Goal: Task Accomplishment & Management: Manage account settings

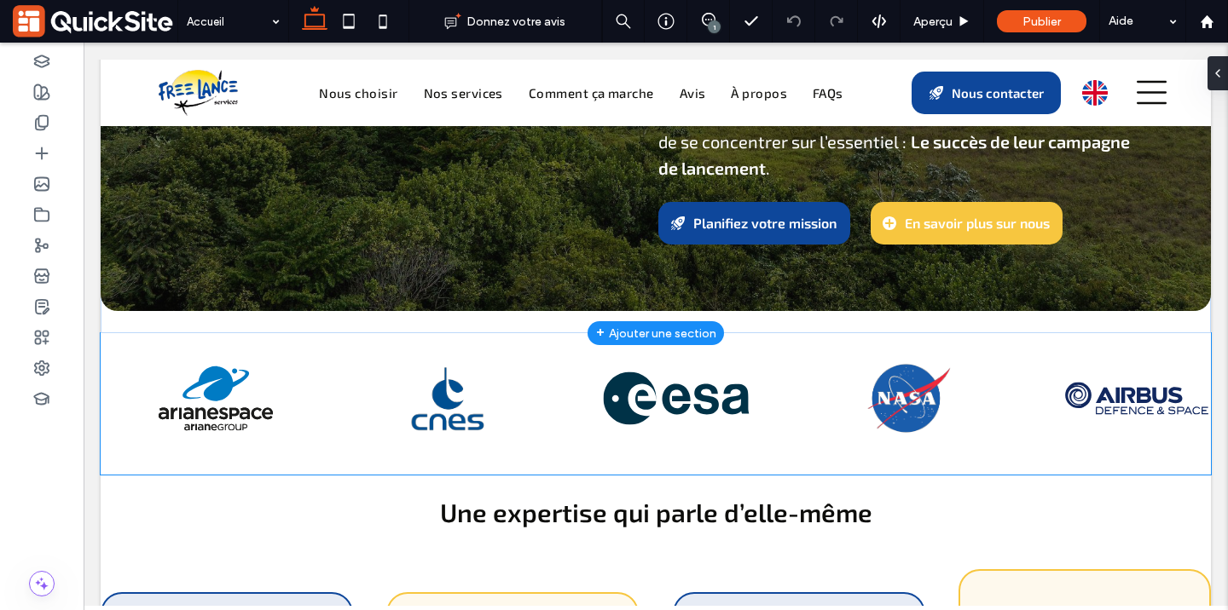
scroll to position [633, 0]
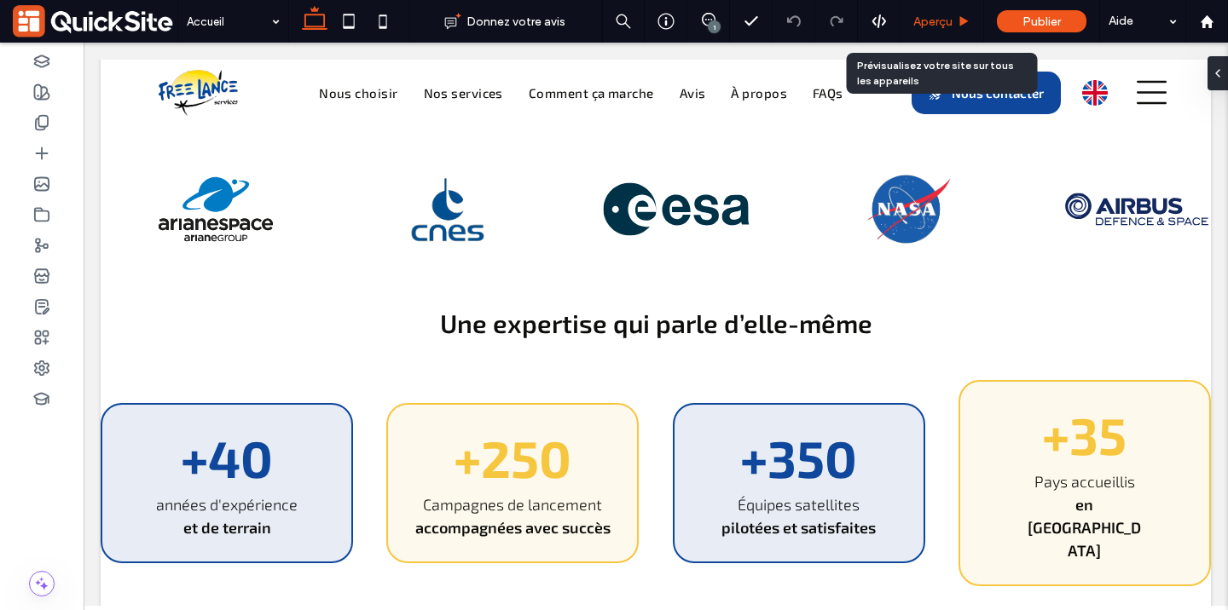
click at [925, 20] on span "Aperçu" at bounding box center [932, 21] width 39 height 14
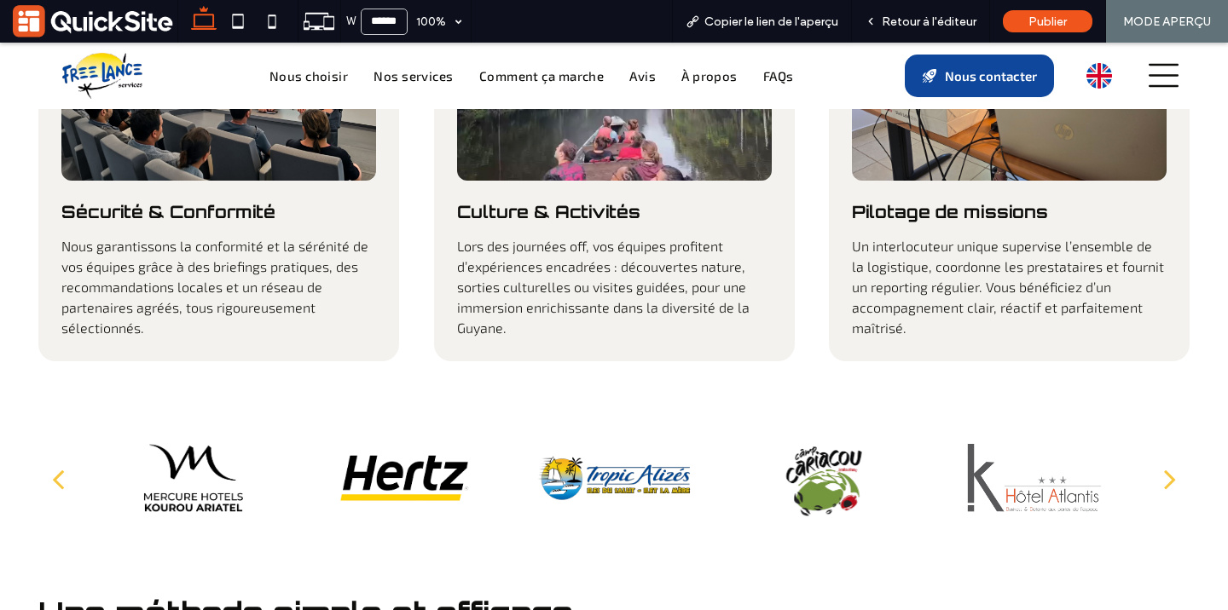
scroll to position [2743, 0]
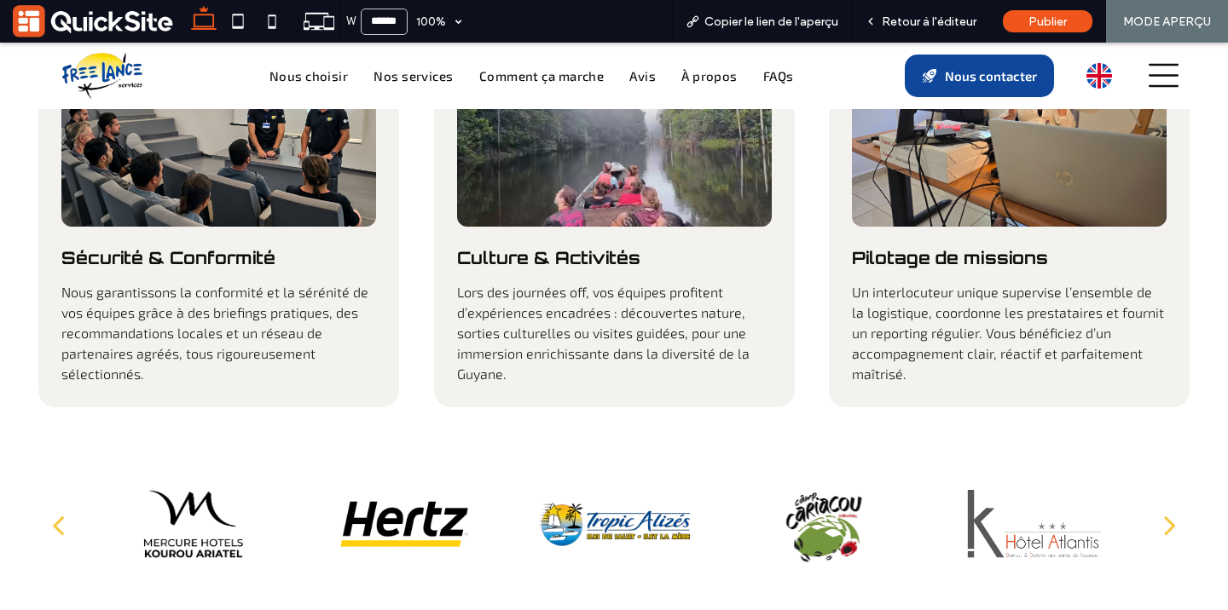
click at [1177, 493] on button "next" at bounding box center [1169, 524] width 39 height 63
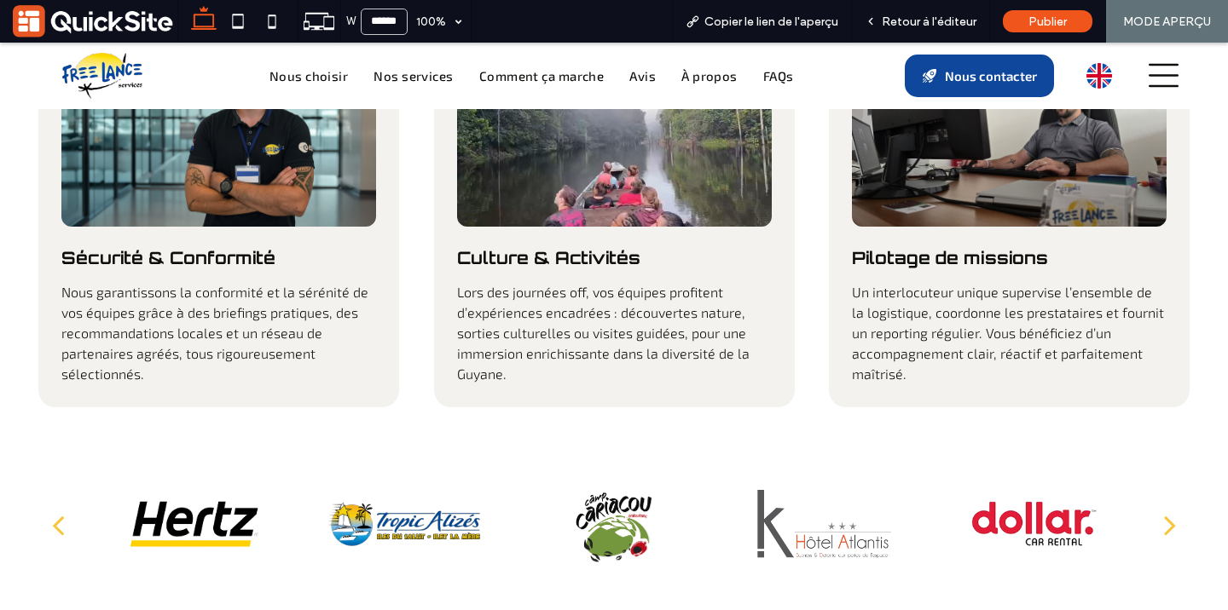
click at [1165, 508] on div "next" at bounding box center [1170, 525] width 12 height 34
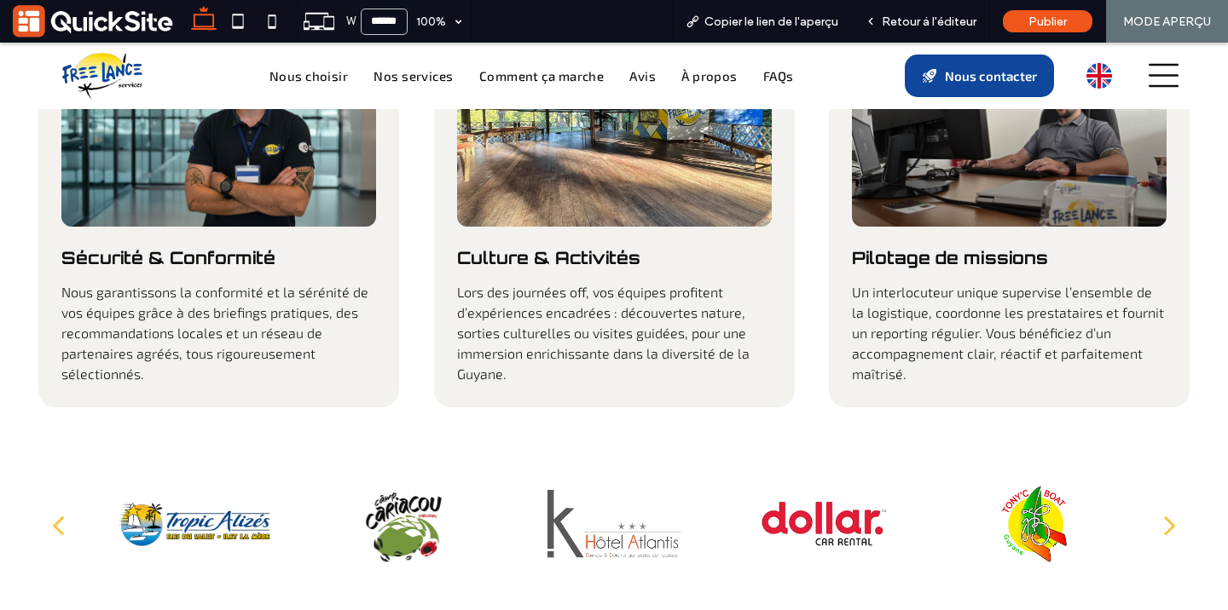
click at [1170, 508] on div "next" at bounding box center [1170, 525] width 12 height 34
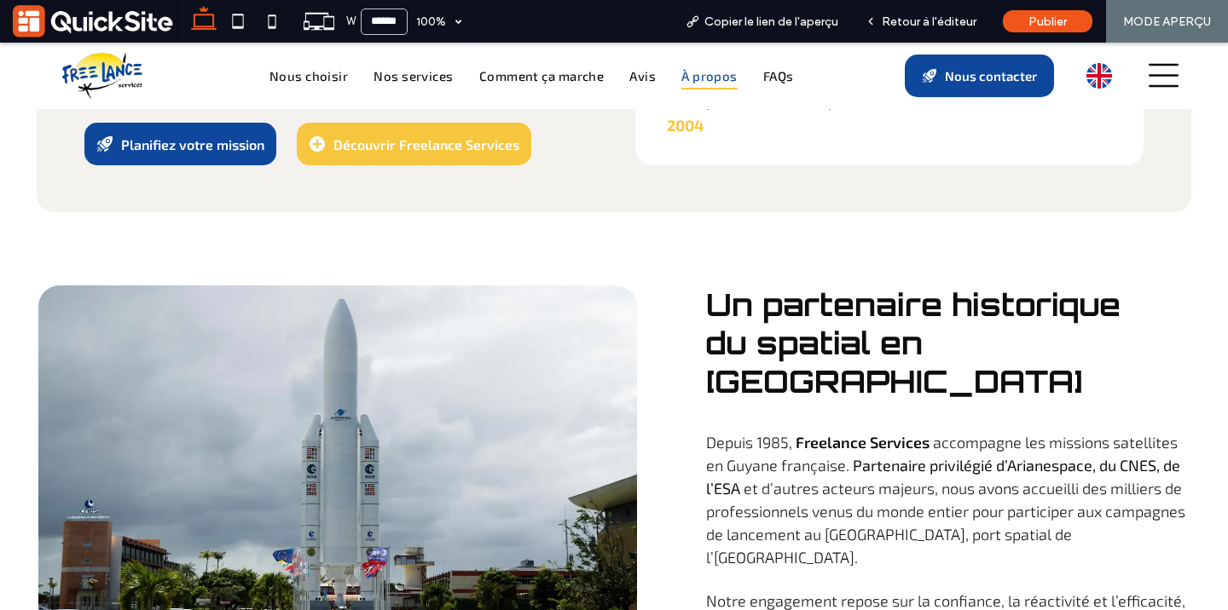
scroll to position [5352, 0]
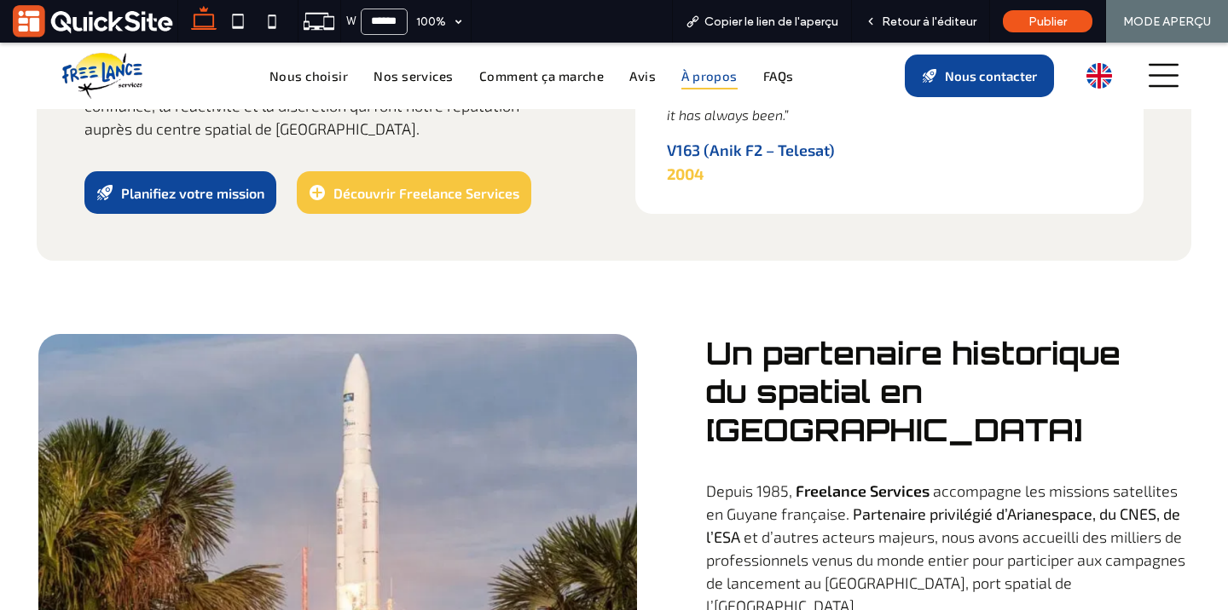
scroll to position [5306, 0]
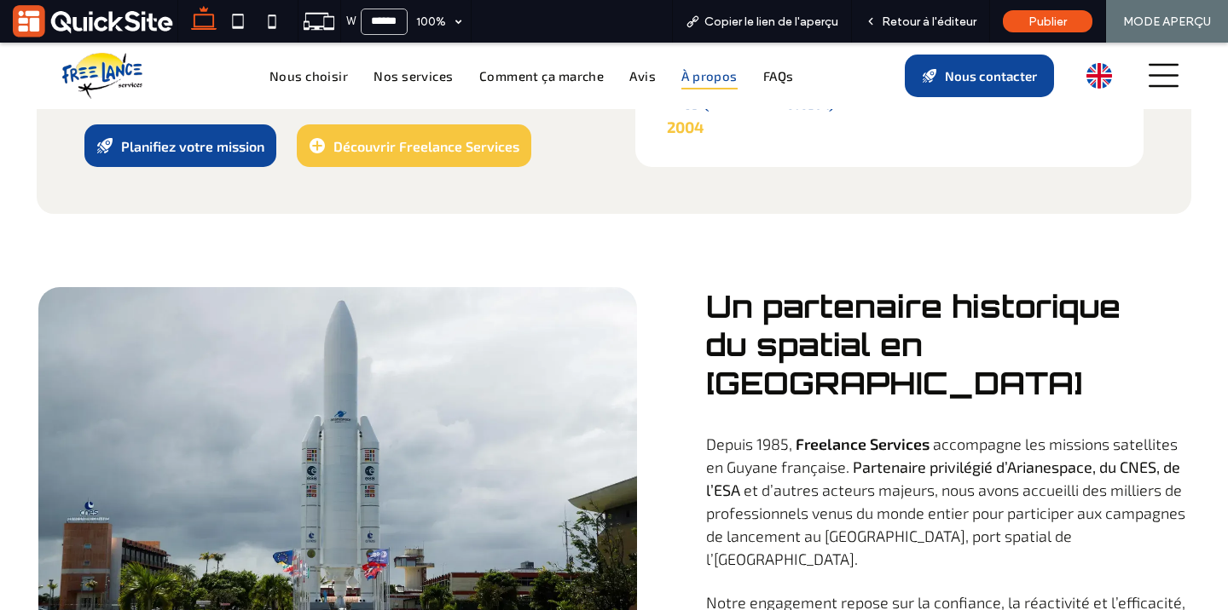
scroll to position [5373, 0]
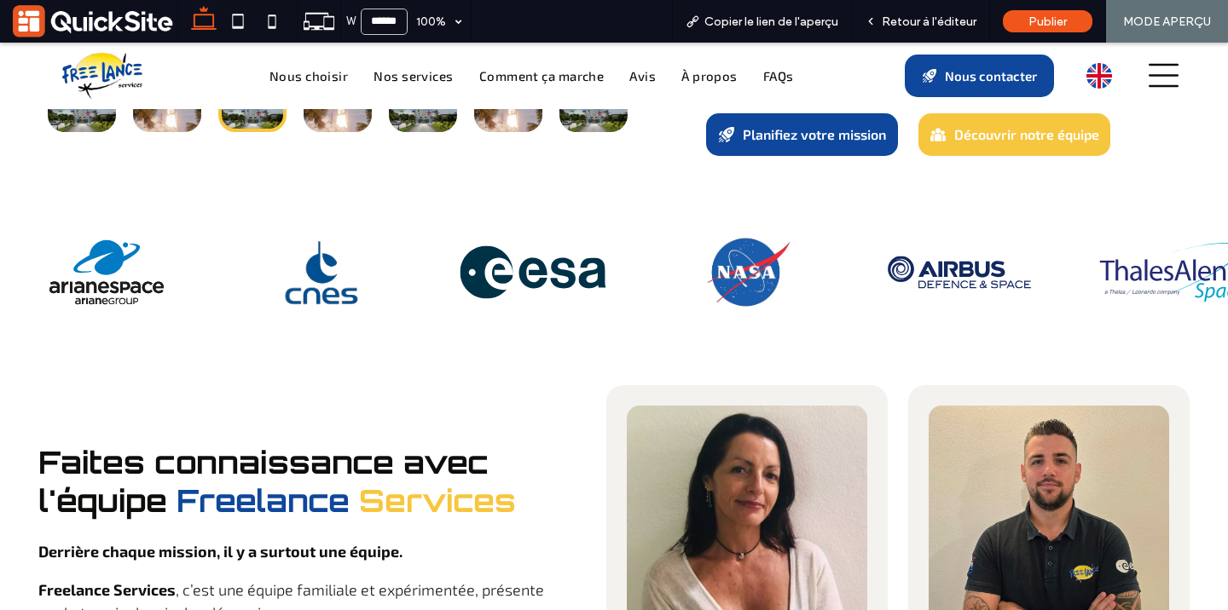
scroll to position [5986, 0]
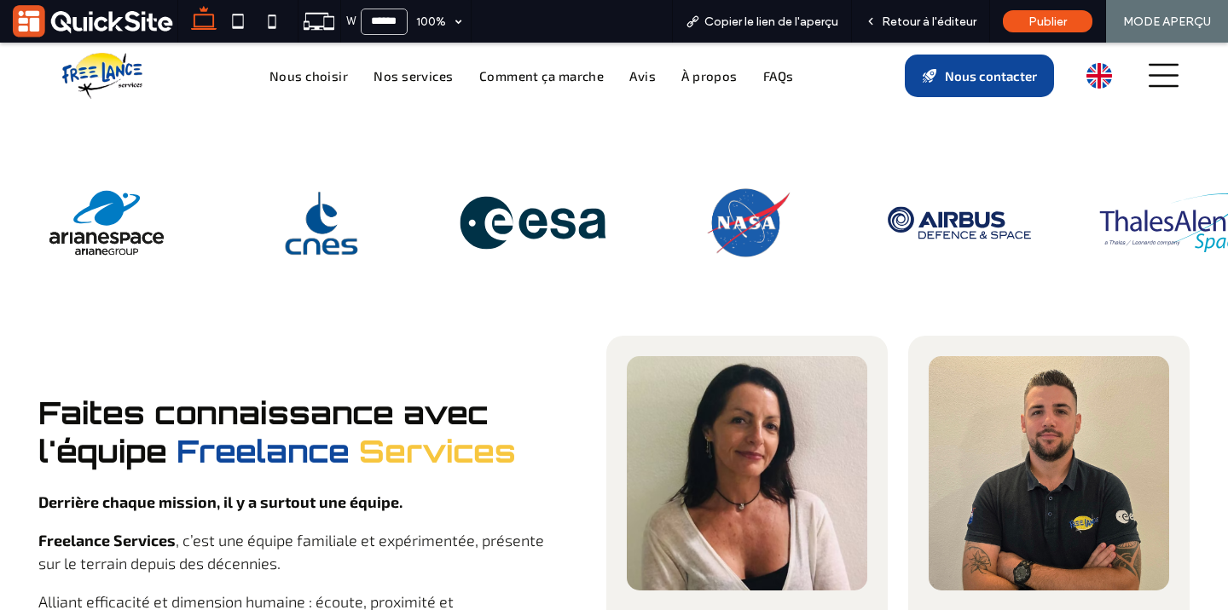
scroll to position [6017, 0]
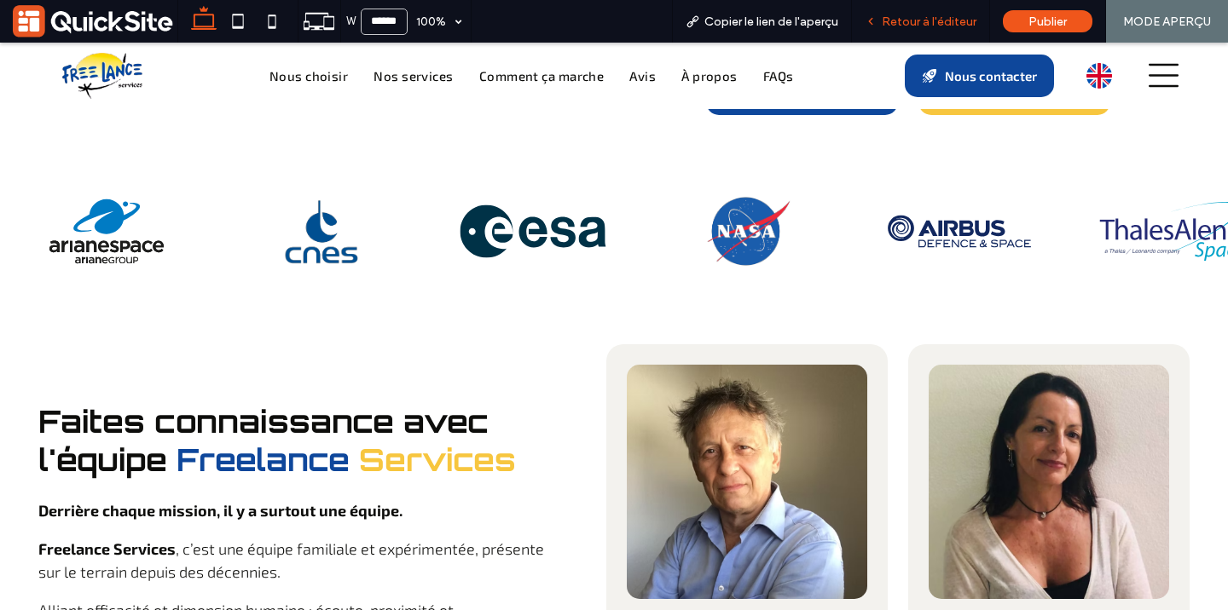
click at [894, 29] on div "Retour à l'éditeur" at bounding box center [921, 21] width 138 height 43
click at [877, 18] on icon at bounding box center [871, 21] width 12 height 12
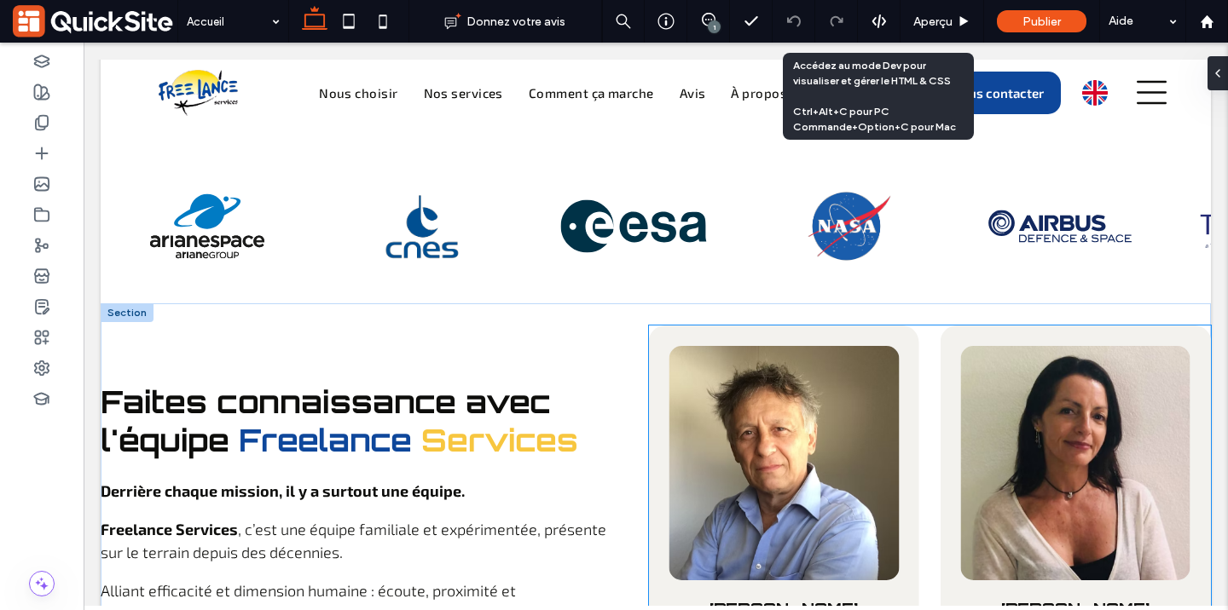
scroll to position [5965, 0]
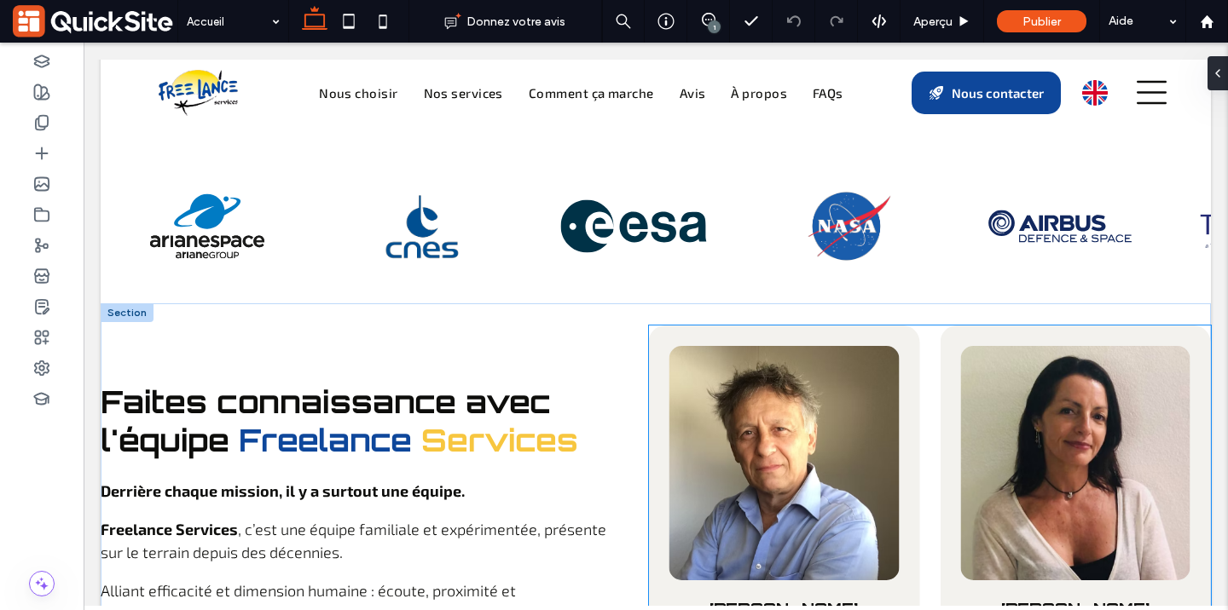
click at [923, 326] on div "[PERSON_NAME] Responsable des opérations Profil Linkedin [PERSON_NAME] Manager …" at bounding box center [930, 547] width 562 height 443
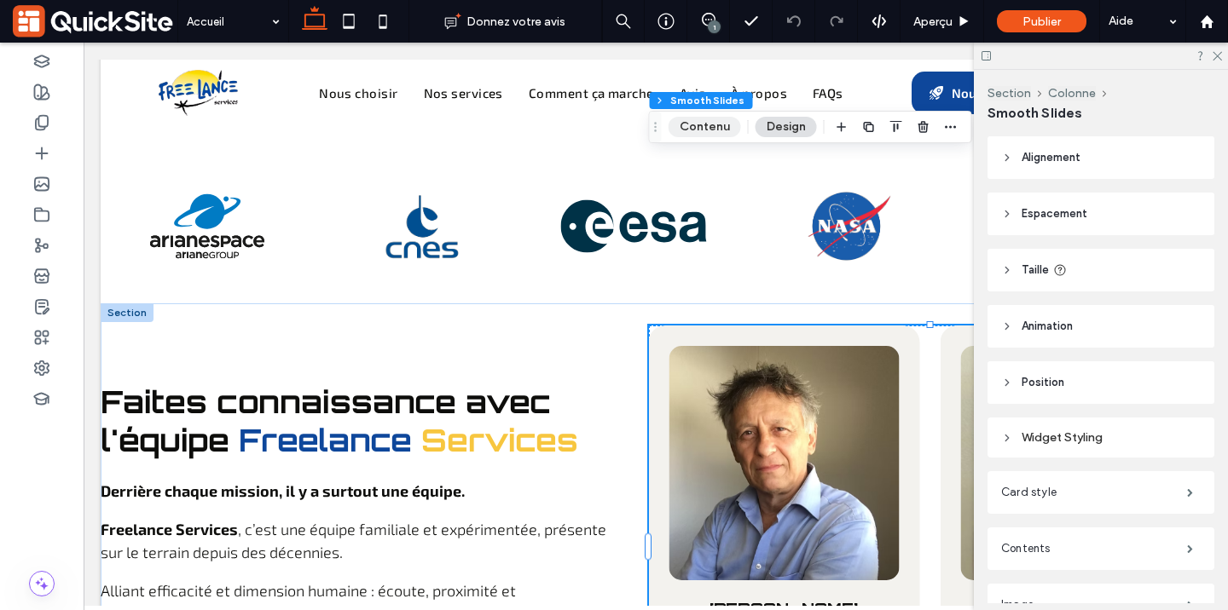
click at [712, 124] on button "Contenu" at bounding box center [704, 127] width 72 height 20
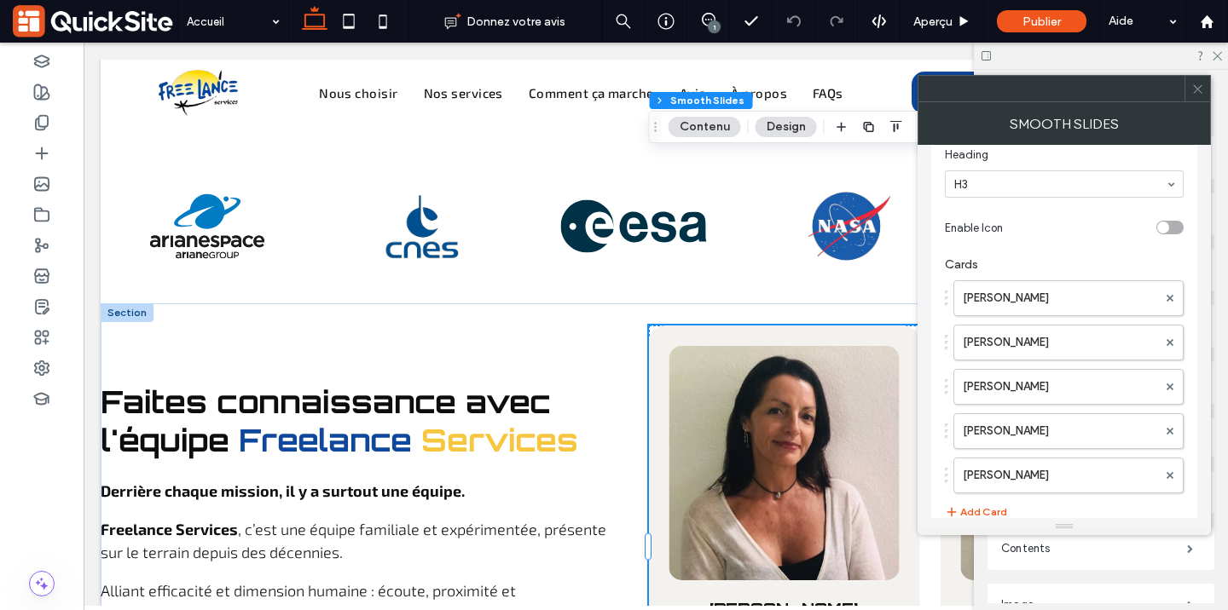
scroll to position [113, 0]
click at [1193, 91] on icon at bounding box center [1197, 89] width 13 height 13
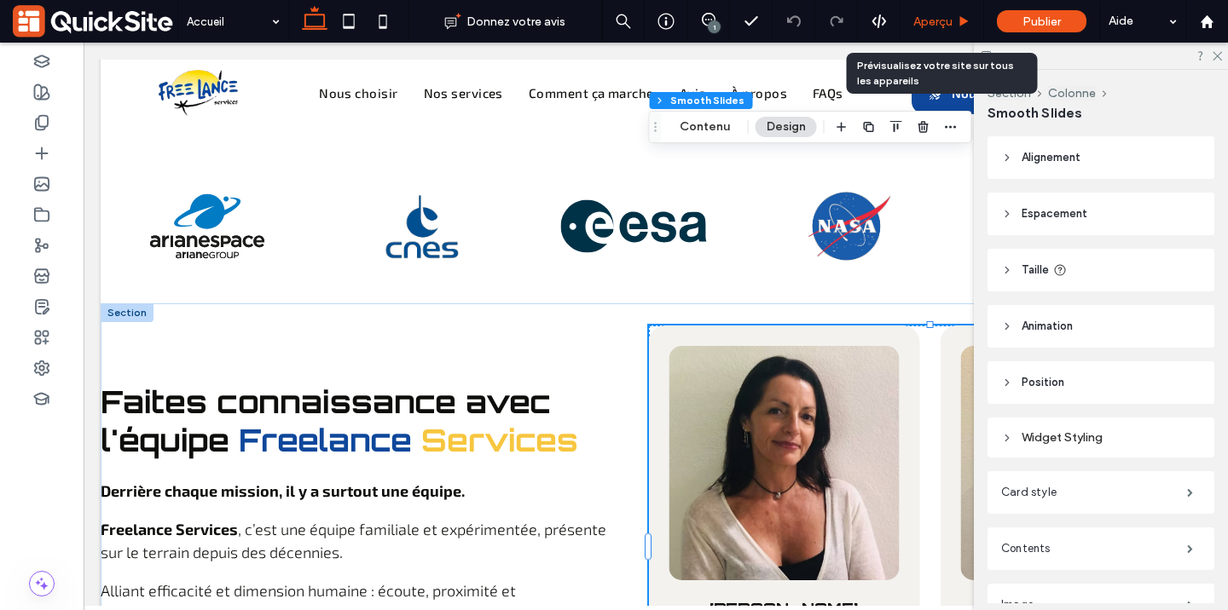
click at [954, 16] on div "Aperçu" at bounding box center [941, 21] width 83 height 14
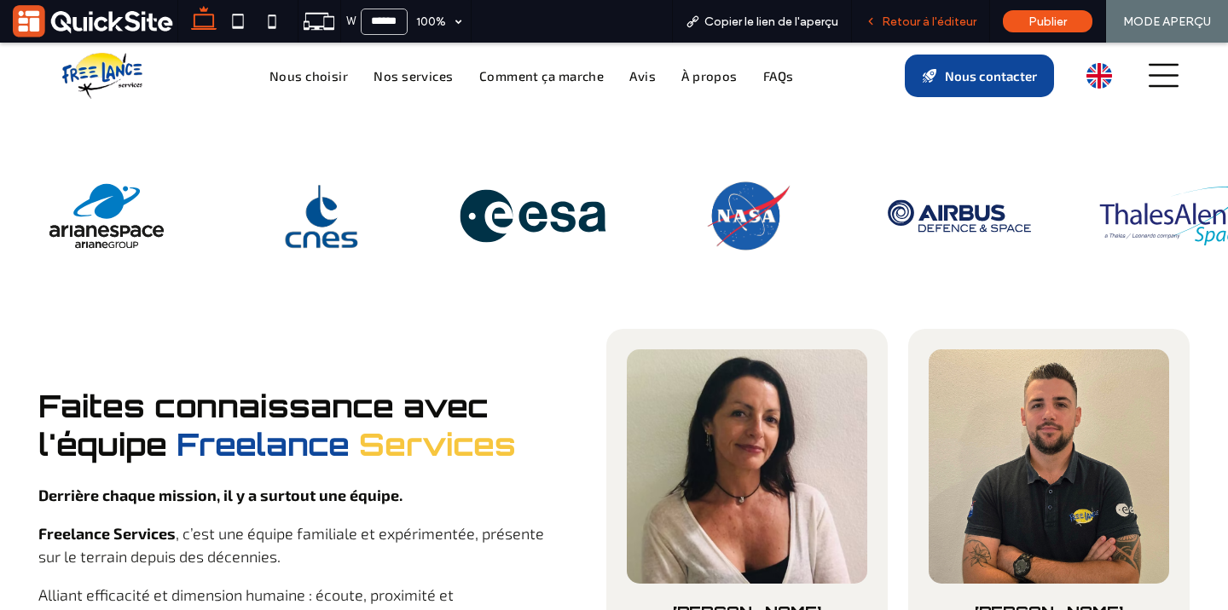
scroll to position [6017, 0]
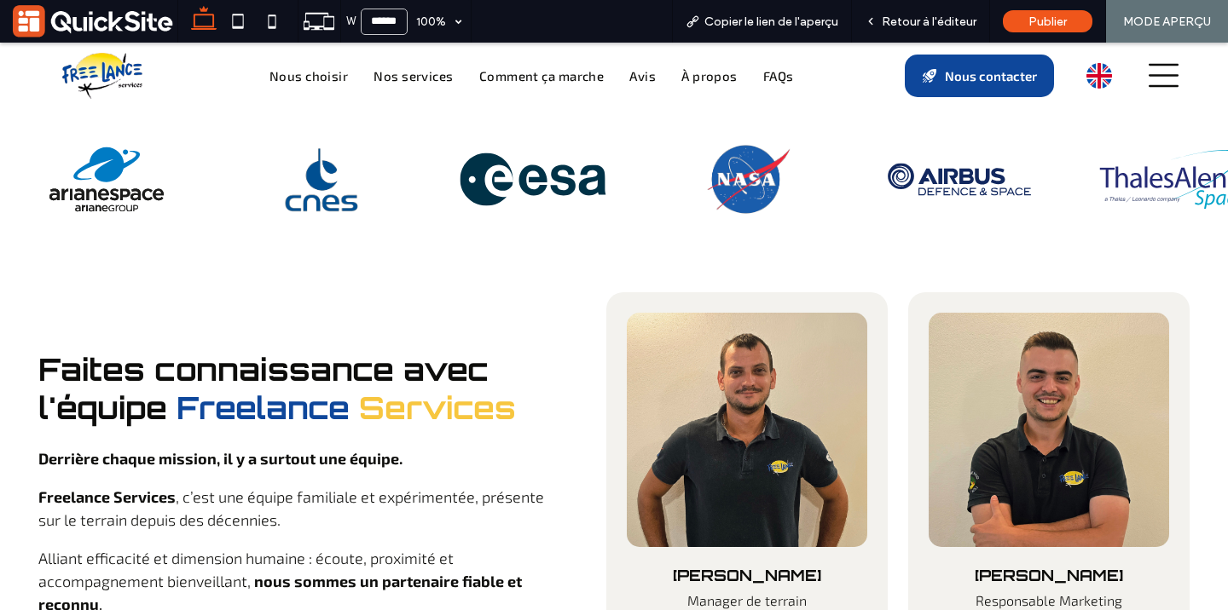
scroll to position [6110, 0]
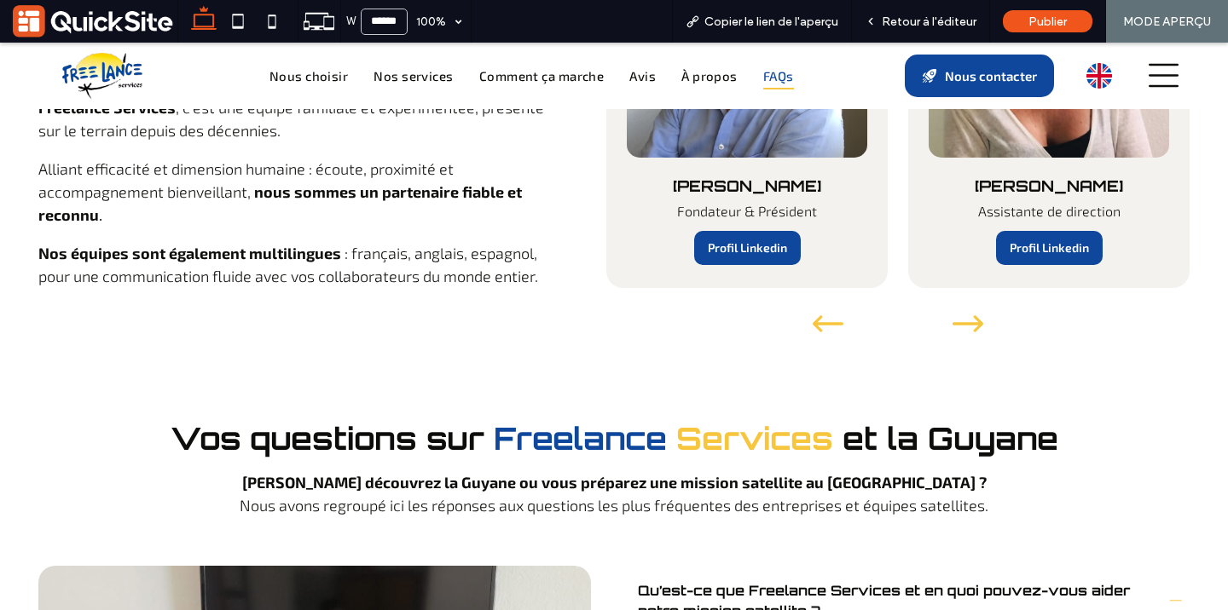
scroll to position [6455, 0]
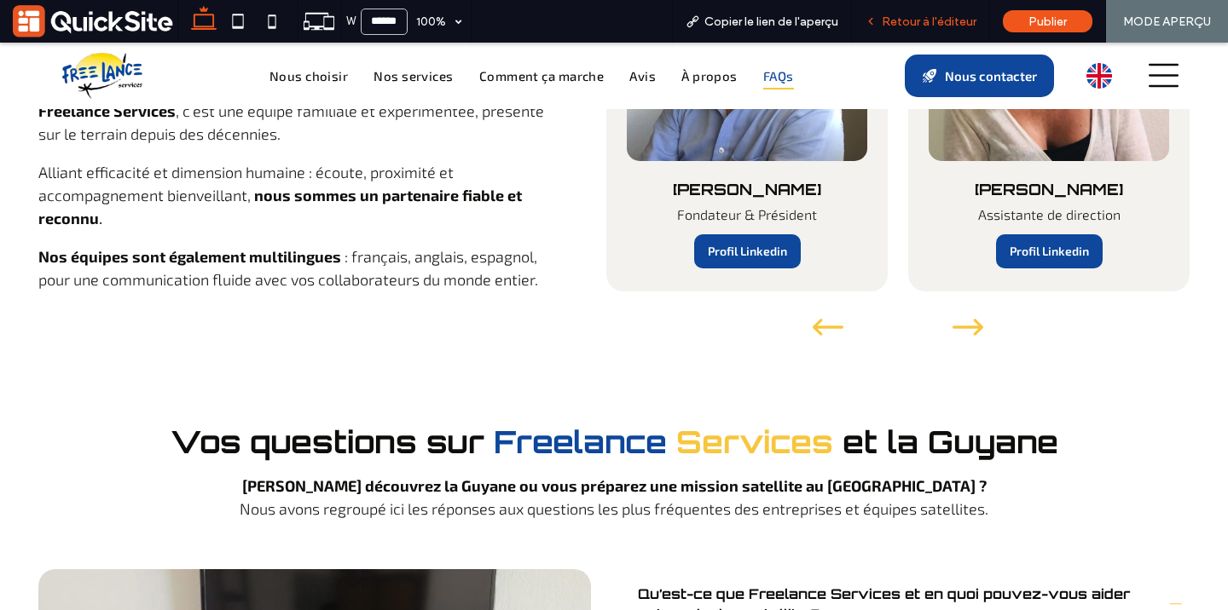
click at [911, 15] on span "Retour à l'éditeur" at bounding box center [929, 21] width 95 height 14
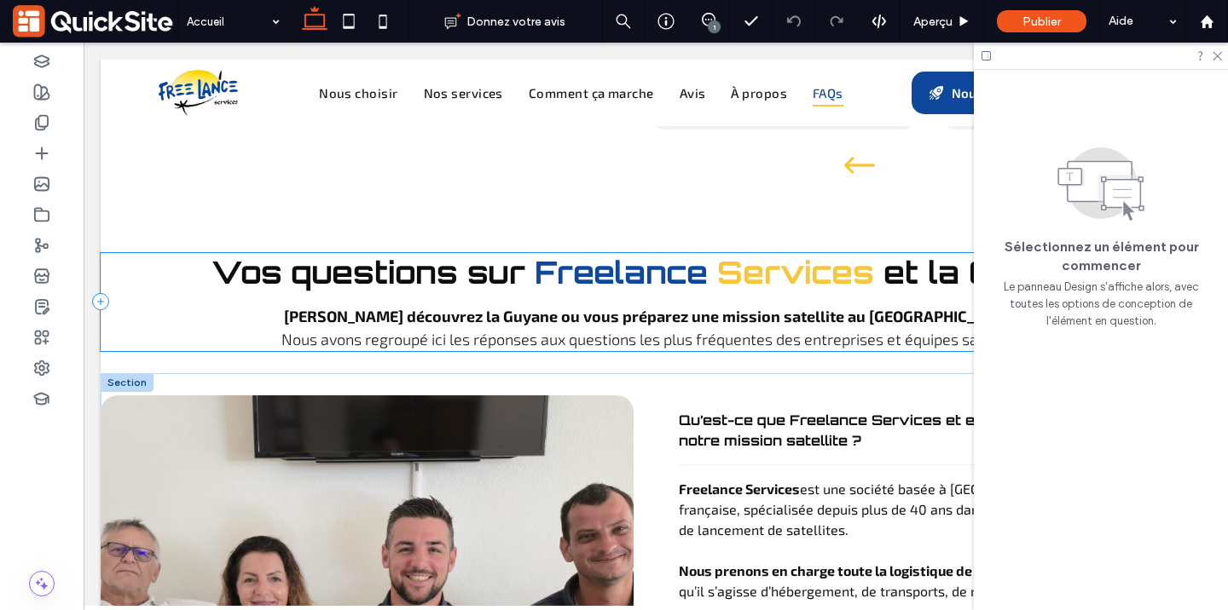
scroll to position [6557, 0]
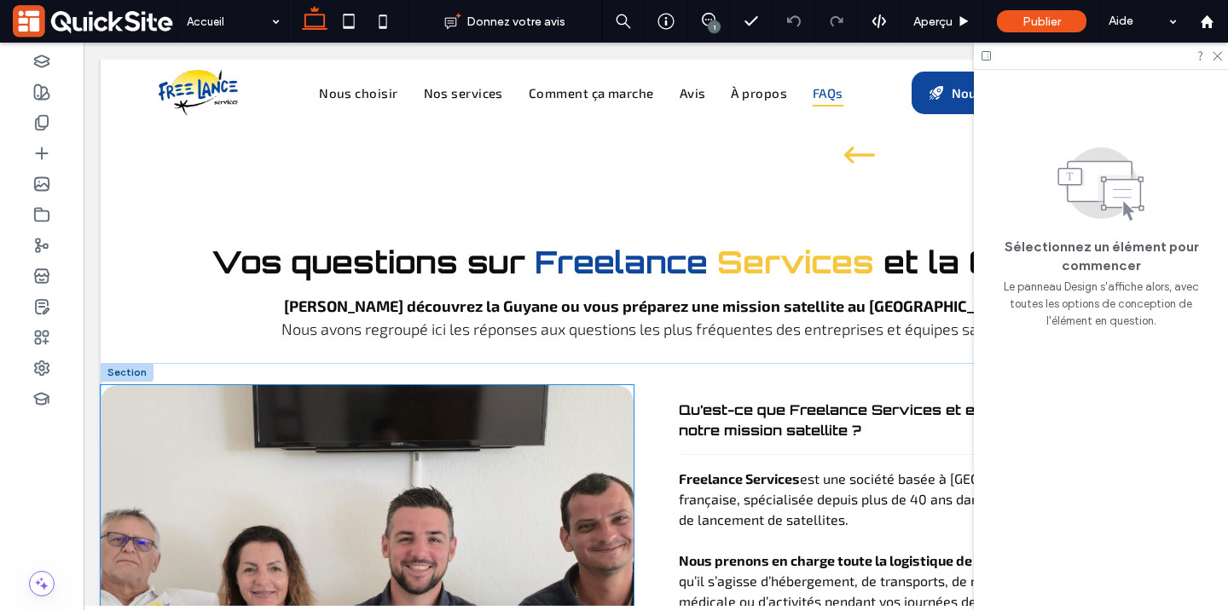
click at [606, 385] on img at bounding box center [367, 619] width 533 height 469
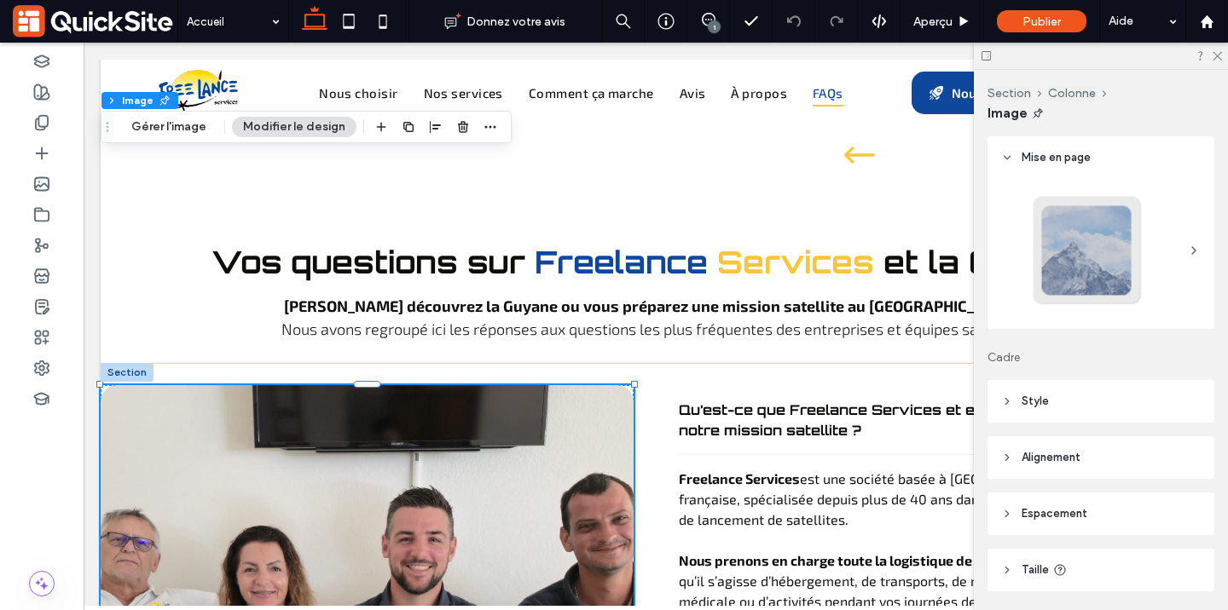
type input "**"
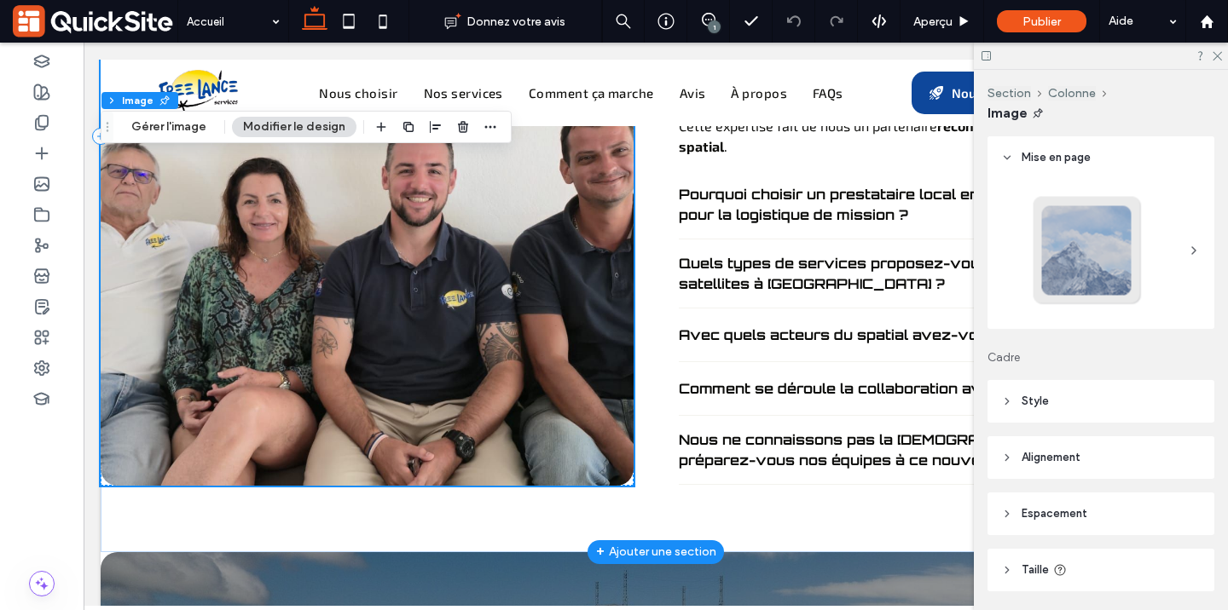
scroll to position [6805, 0]
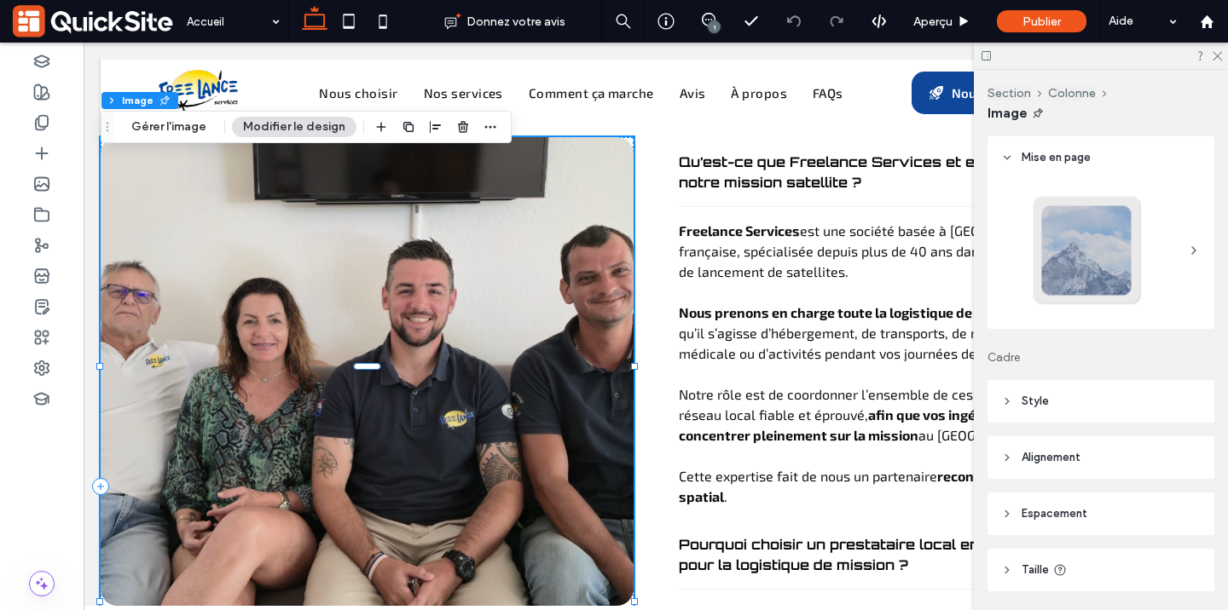
click at [234, 265] on img at bounding box center [367, 371] width 533 height 469
click at [166, 127] on button "Gérer l'image" at bounding box center [168, 127] width 97 height 20
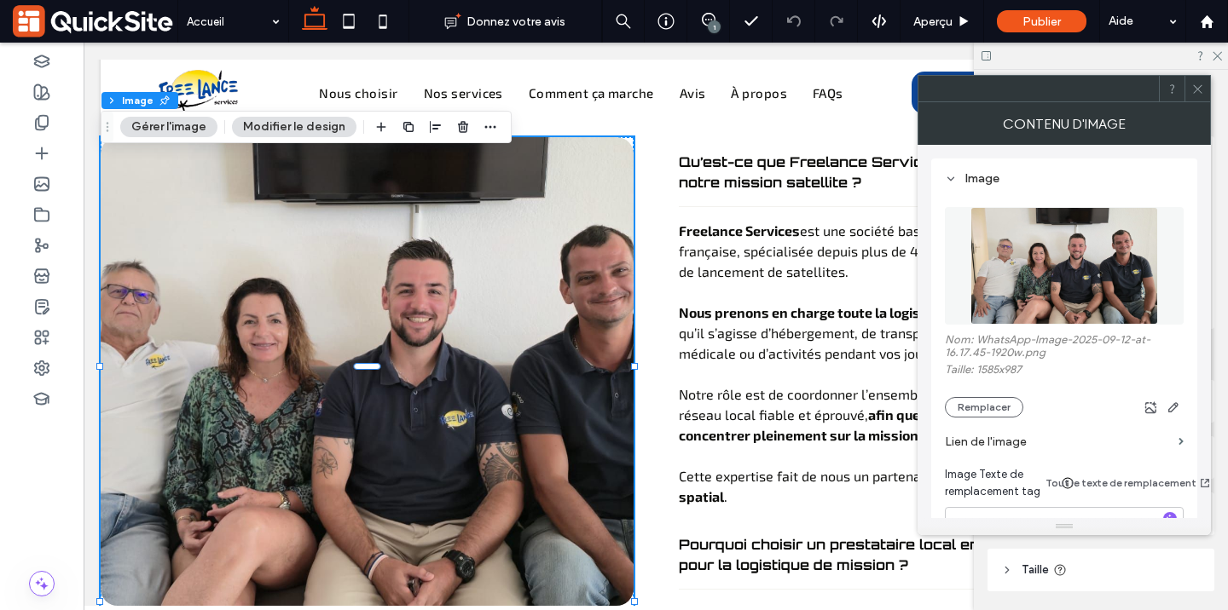
click at [1051, 272] on img at bounding box center [1064, 266] width 188 height 118
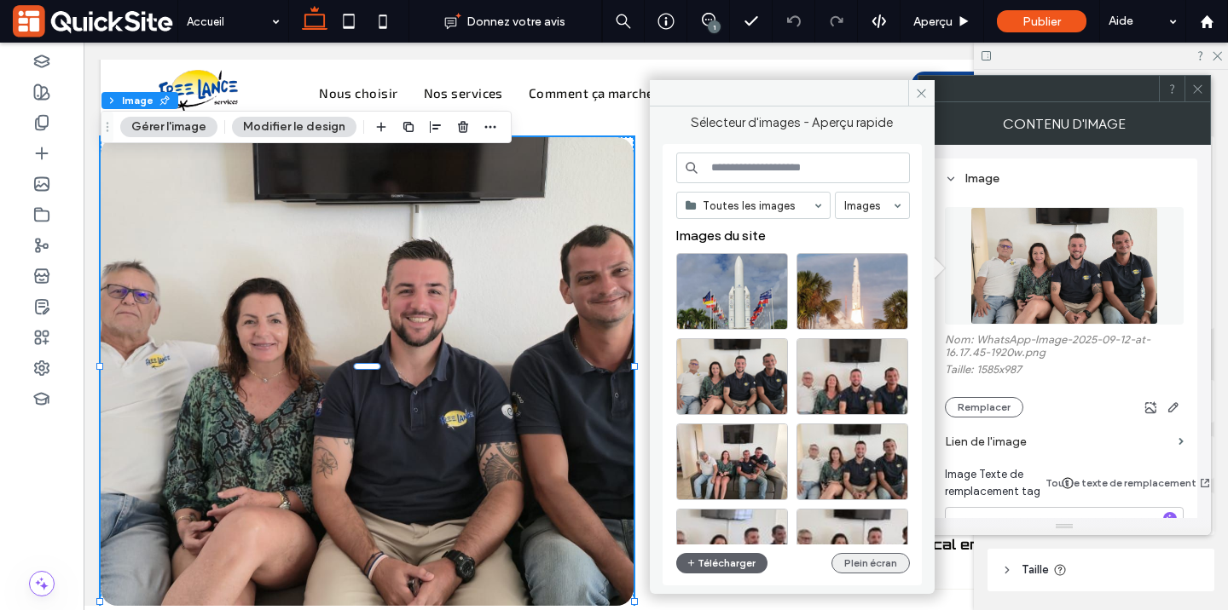
click at [867, 561] on button "Plein écran" at bounding box center [870, 563] width 78 height 20
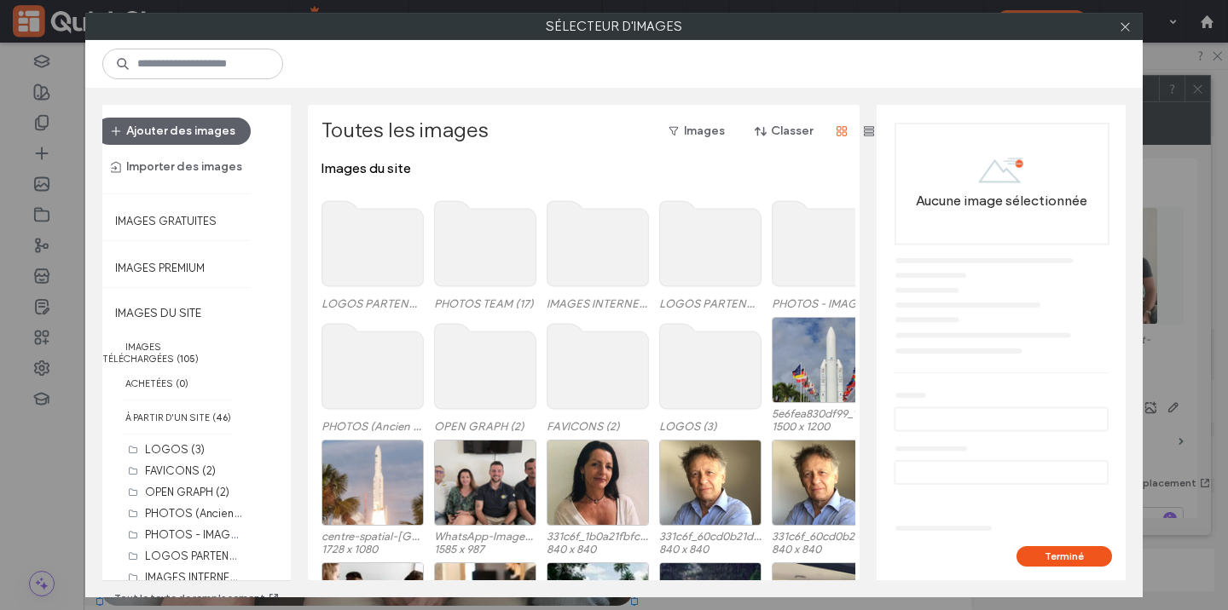
click at [489, 267] on use at bounding box center [485, 243] width 101 height 85
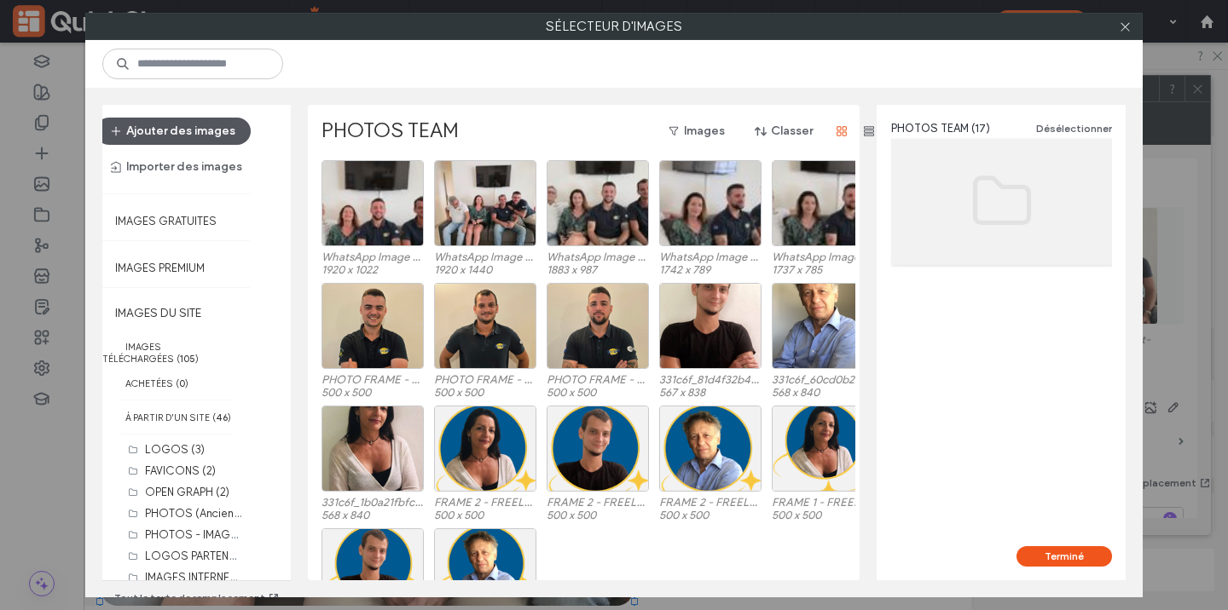
click at [222, 131] on button "Ajouter des images" at bounding box center [172, 131] width 155 height 27
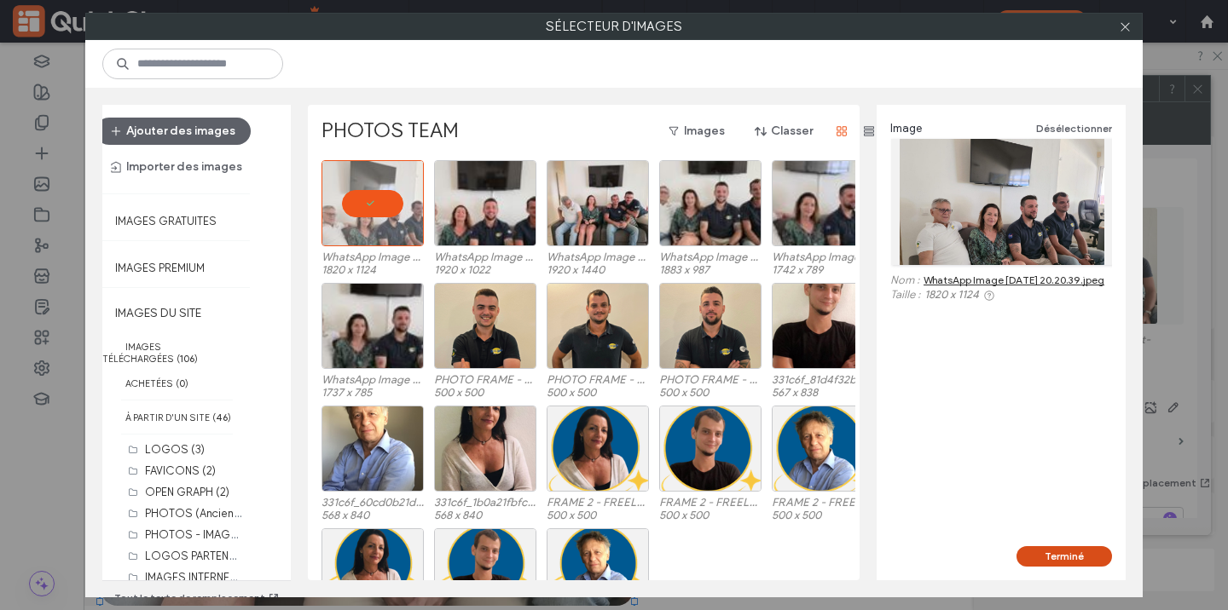
click at [1085, 558] on button "Terminé" at bounding box center [1063, 557] width 95 height 20
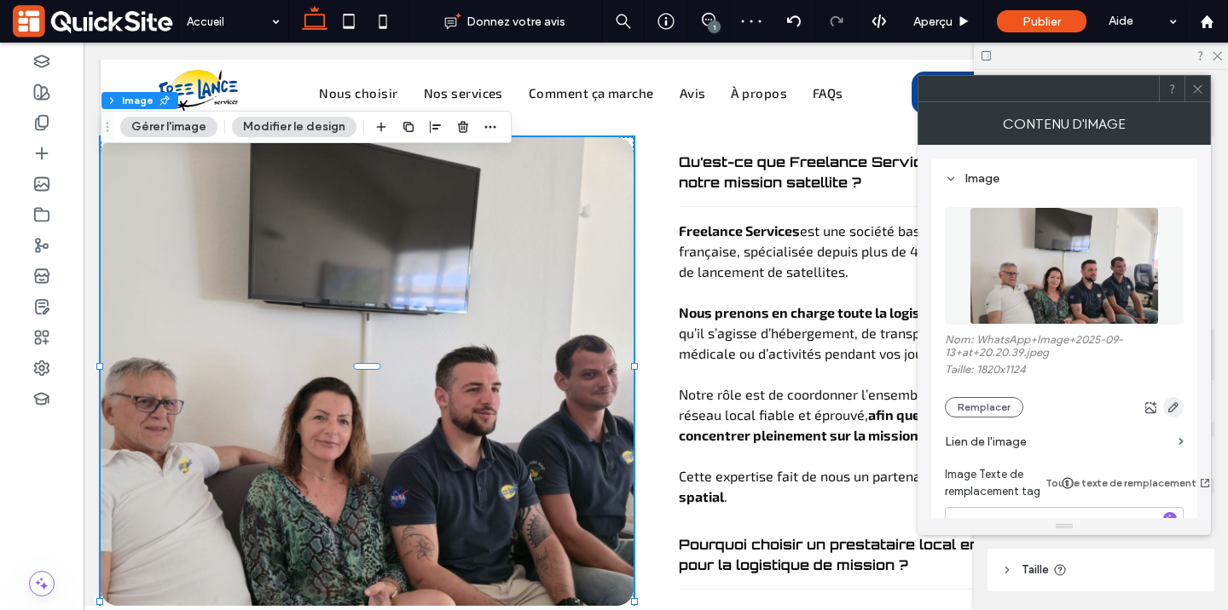
click at [1177, 411] on icon "button" at bounding box center [1173, 408] width 14 height 14
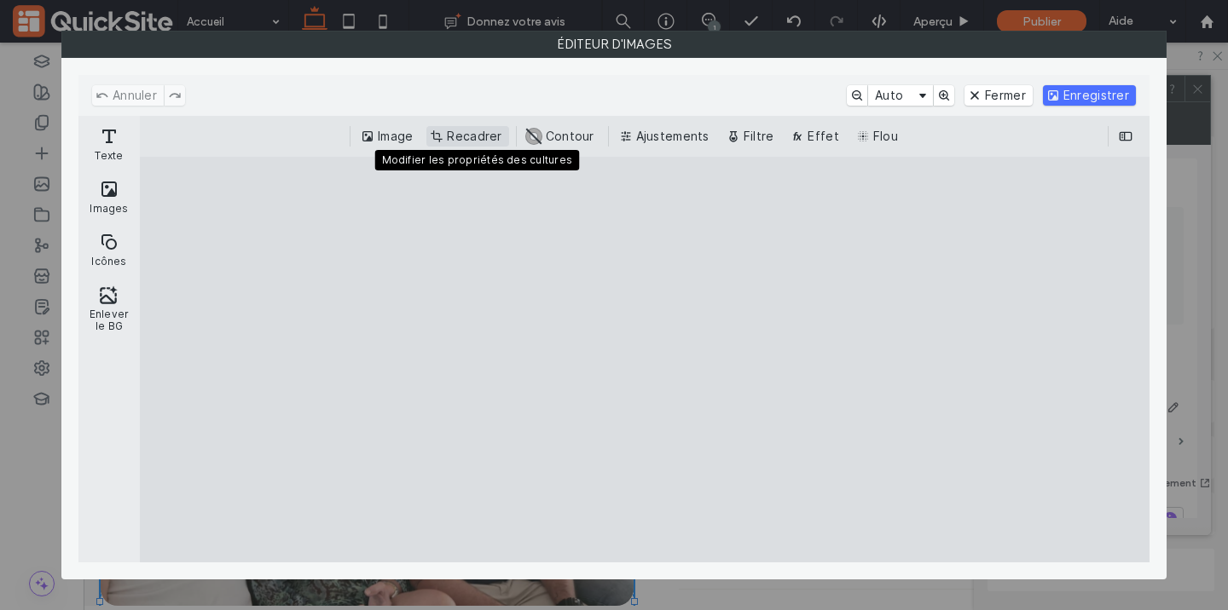
click at [458, 139] on button "Recadrer" at bounding box center [467, 136] width 82 height 20
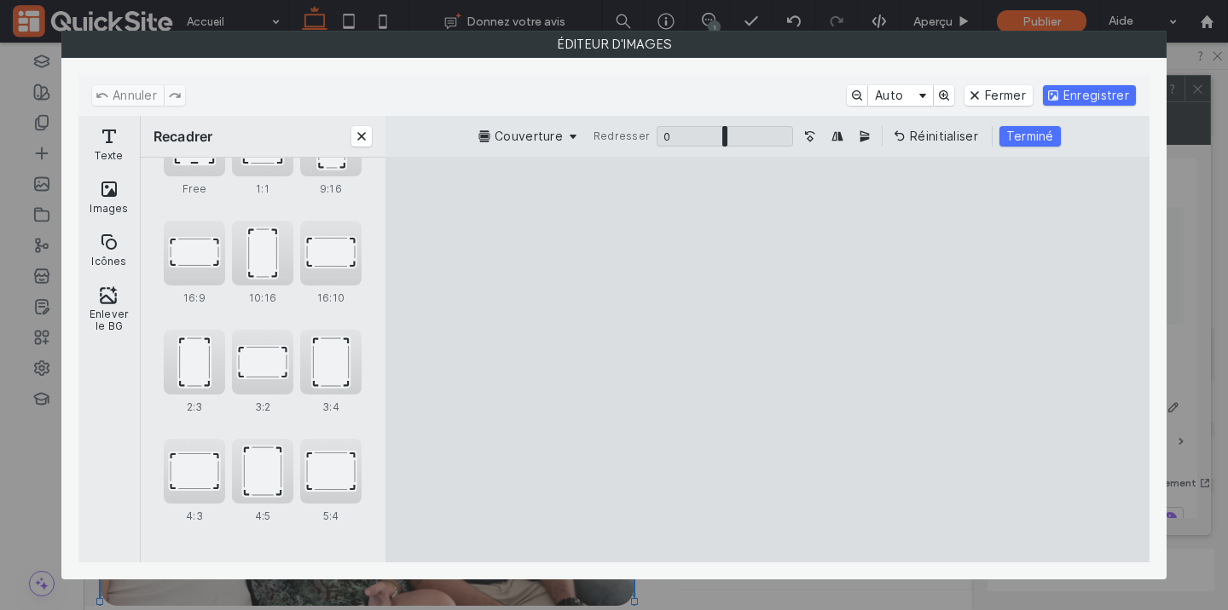
scroll to position [174, 0]
click at [197, 471] on div "4:3" at bounding box center [194, 470] width 61 height 65
drag, startPoint x: 796, startPoint y: 390, endPoint x: 801, endPoint y: 425, distance: 35.5
click at [767, 360] on cesdk-canvas "Toile de l'éditeur" at bounding box center [767, 360] width 0 height 0
click at [272, 359] on div "3:2" at bounding box center [262, 361] width 61 height 65
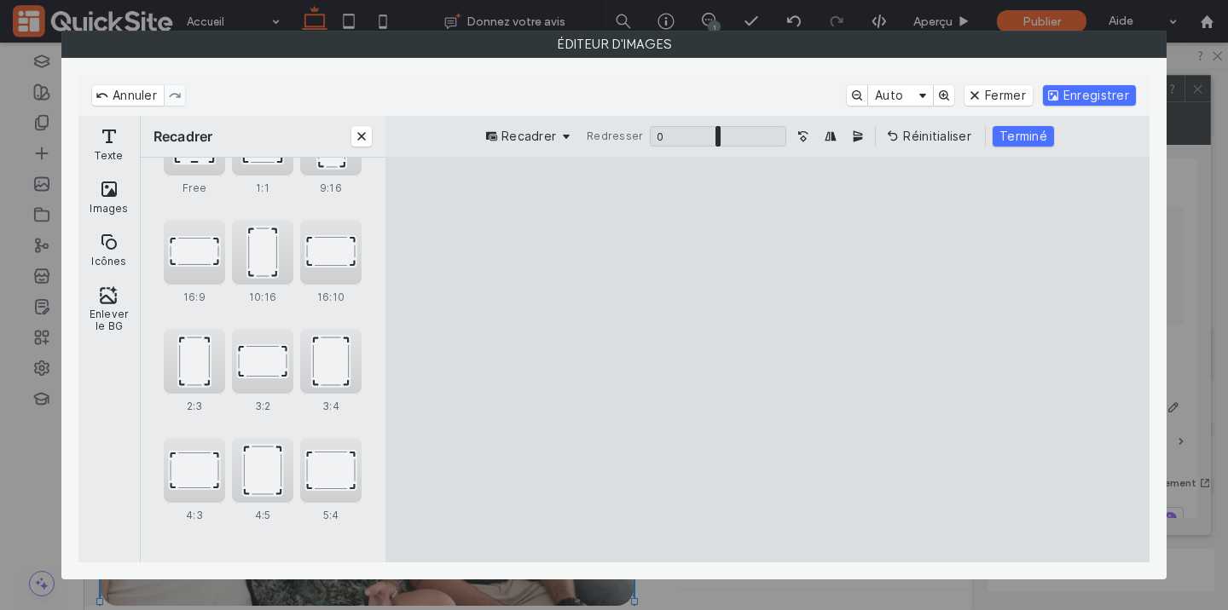
drag, startPoint x: 782, startPoint y: 359, endPoint x: 789, endPoint y: 333, distance: 27.3
click at [767, 360] on cesdk-canvas "Toile de l'éditeur" at bounding box center [767, 360] width 0 height 0
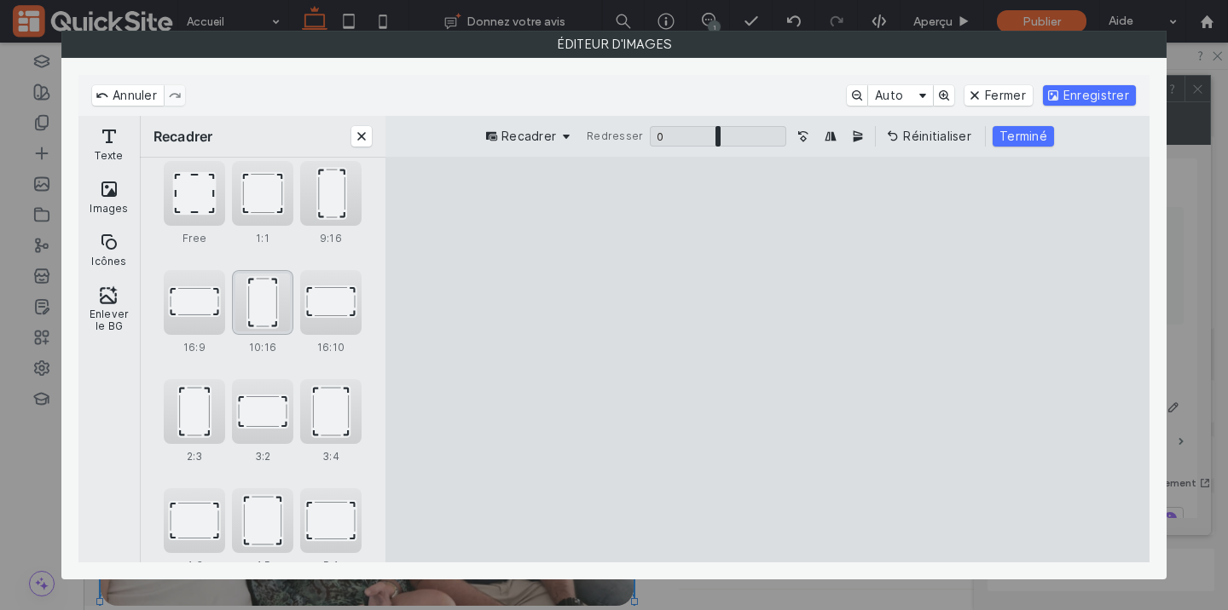
scroll to position [117, 0]
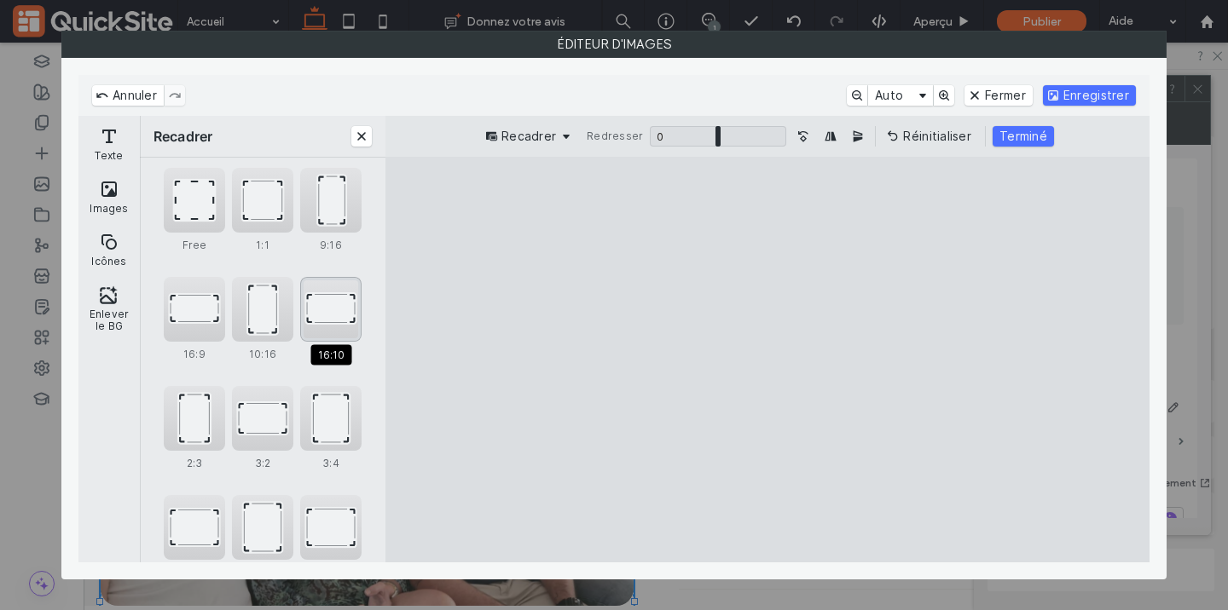
click at [318, 295] on div "16:10" at bounding box center [330, 309] width 61 height 65
click at [272, 436] on div "3:2" at bounding box center [262, 418] width 61 height 65
click at [326, 530] on div "5:4" at bounding box center [330, 527] width 61 height 65
type input "****"
click at [767, 360] on cesdk-canvas "Toile de l'éditeur" at bounding box center [767, 360] width 0 height 0
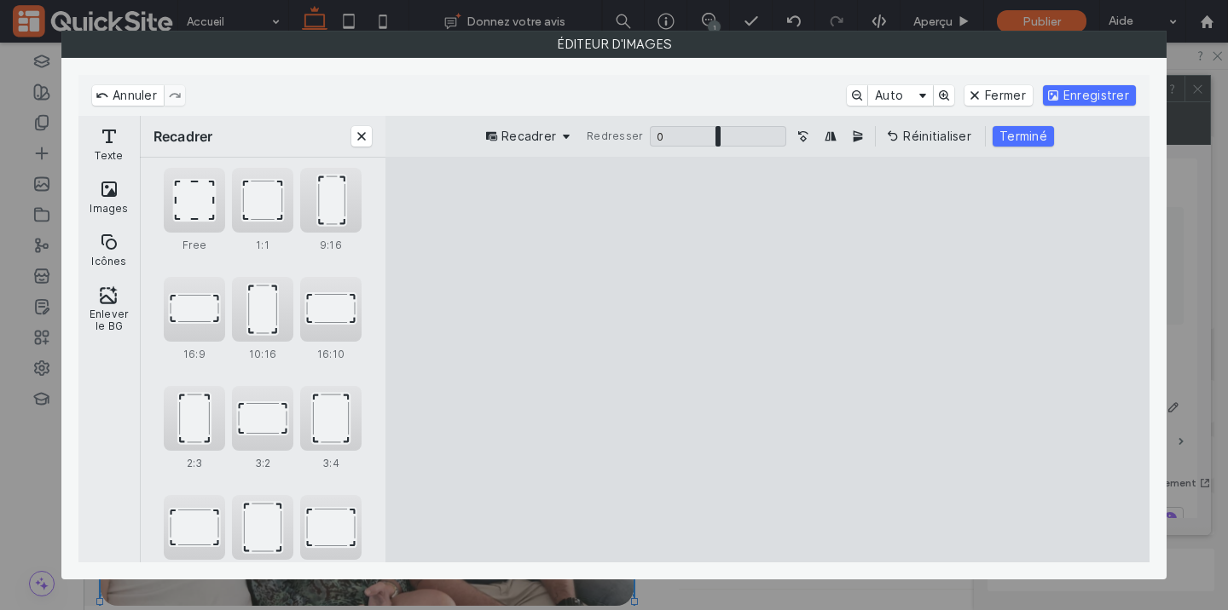
scroll to position [174, 0]
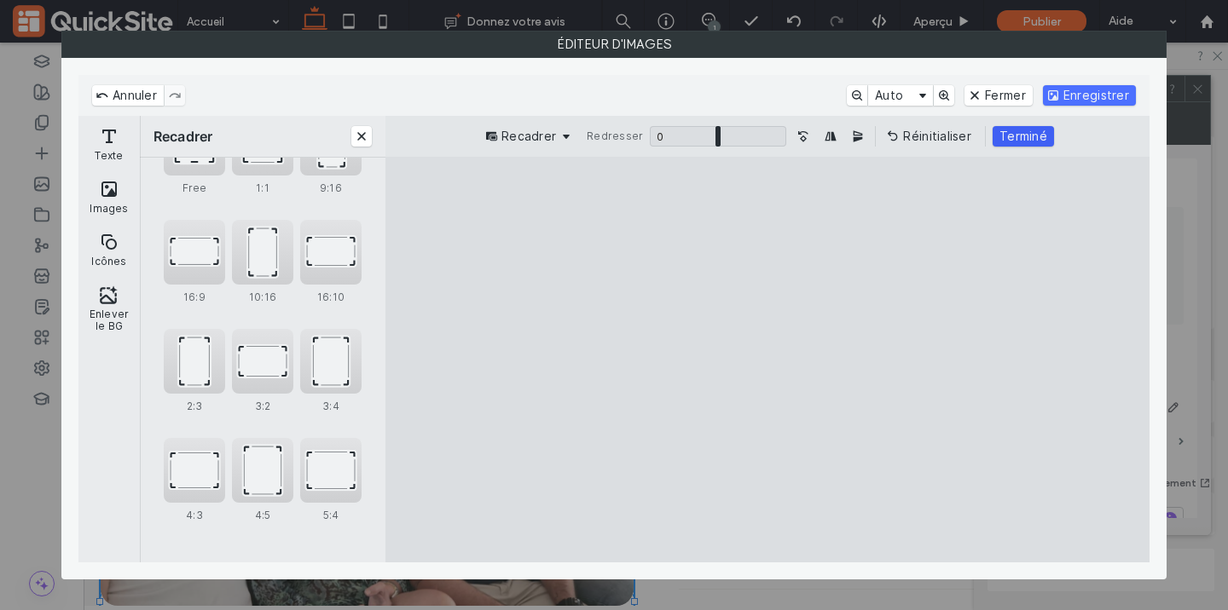
click at [999, 136] on button "Terminé" at bounding box center [1022, 136] width 61 height 20
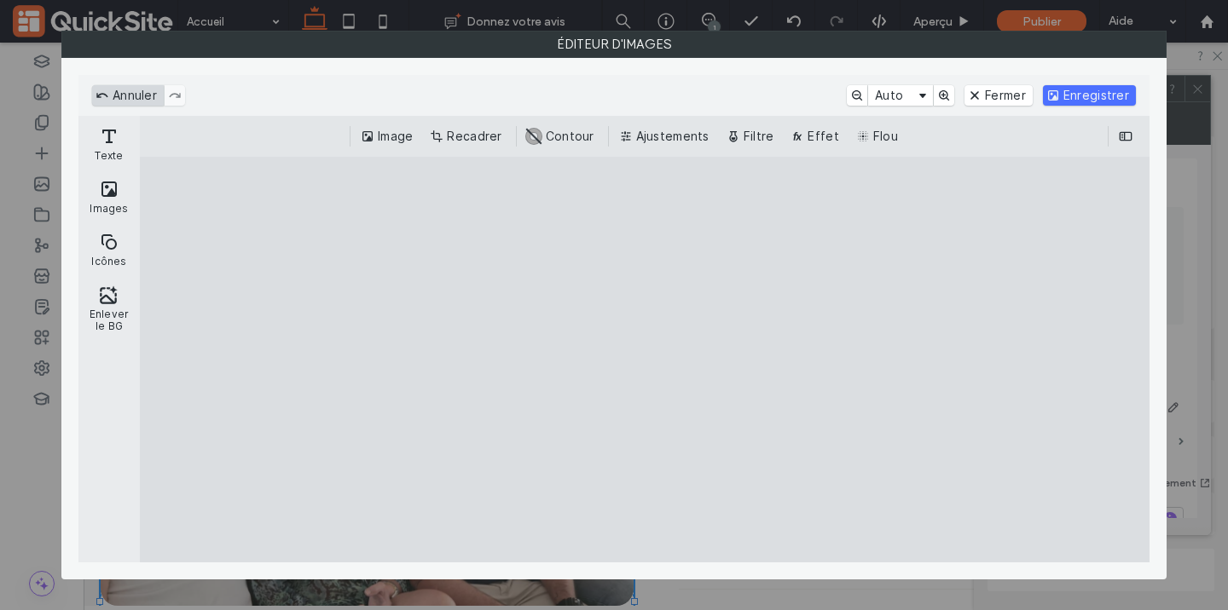
click at [117, 100] on button "Annuler" at bounding box center [128, 95] width 72 height 20
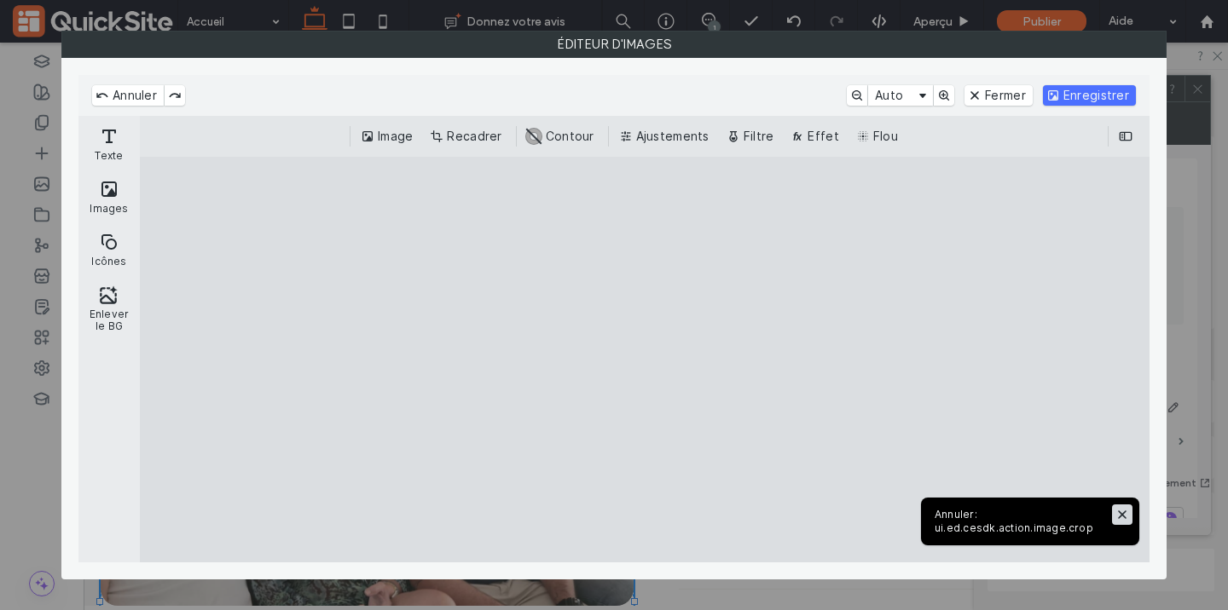
click at [1125, 520] on button "Fermer" at bounding box center [1122, 515] width 20 height 20
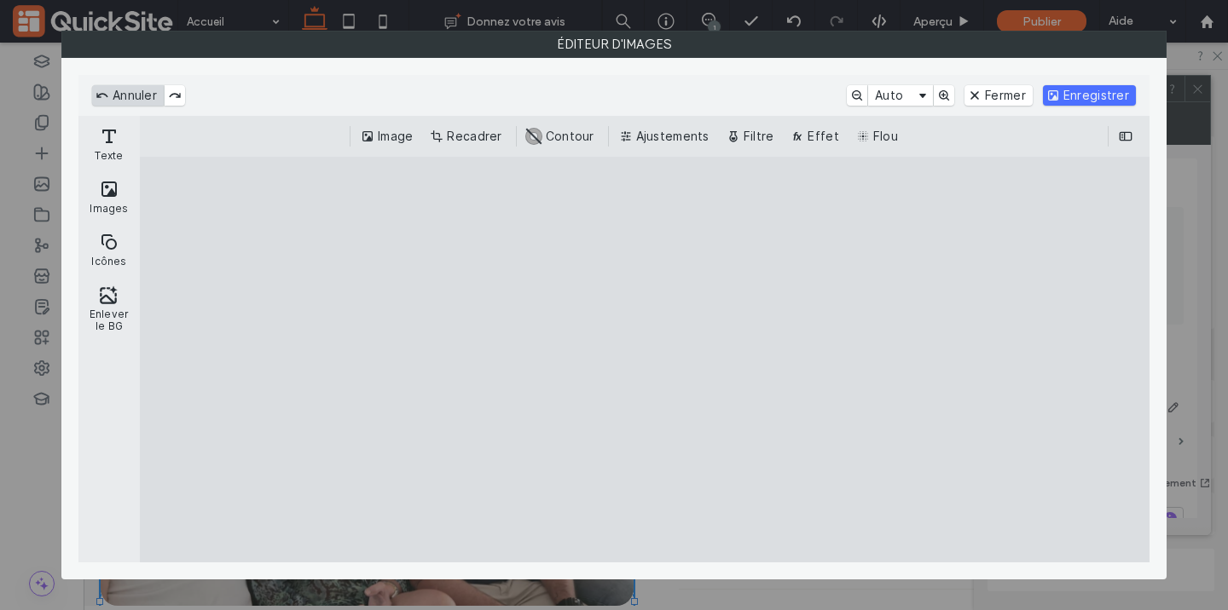
click at [140, 95] on button "Annuler" at bounding box center [128, 95] width 72 height 20
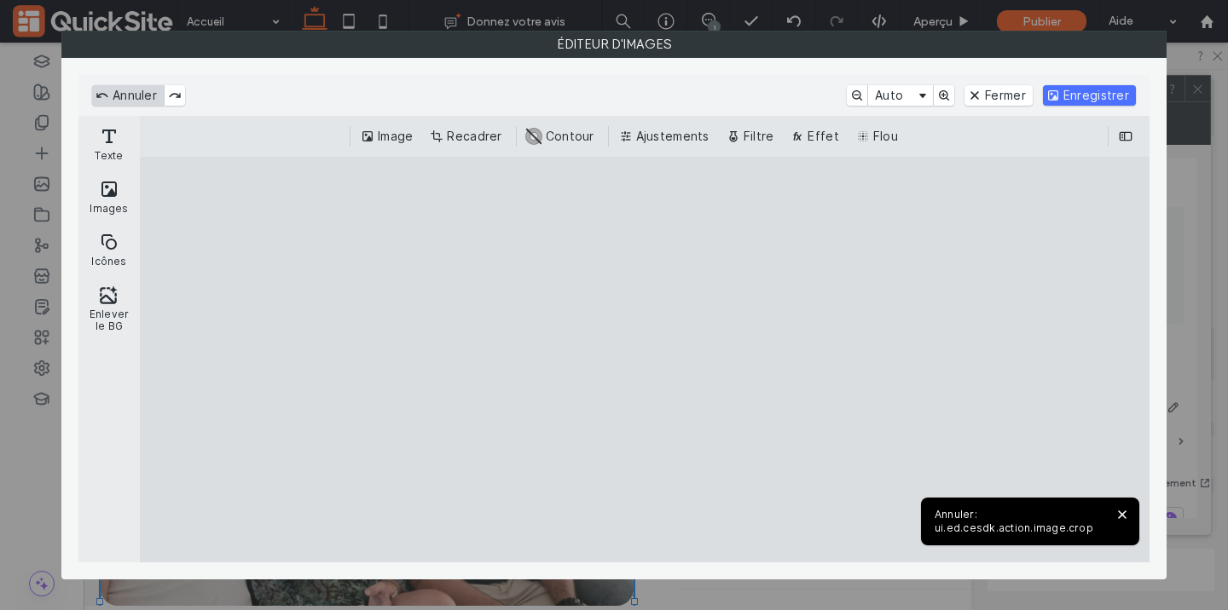
click at [136, 96] on button "Annuler" at bounding box center [128, 95] width 72 height 20
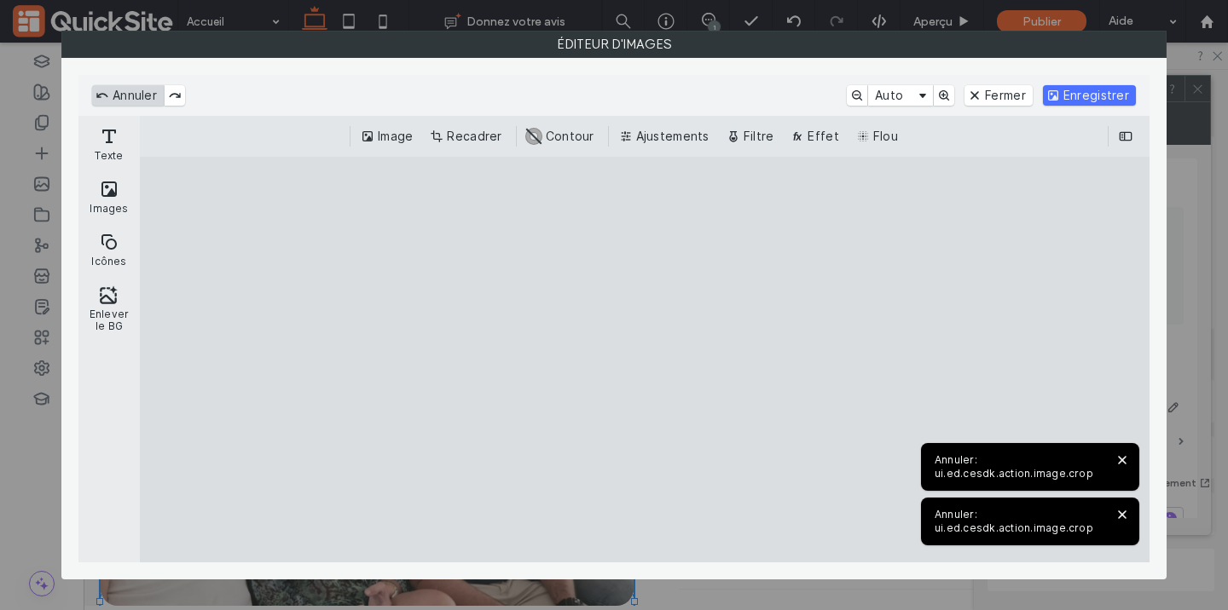
click at [136, 96] on button "Annuler" at bounding box center [128, 95] width 72 height 20
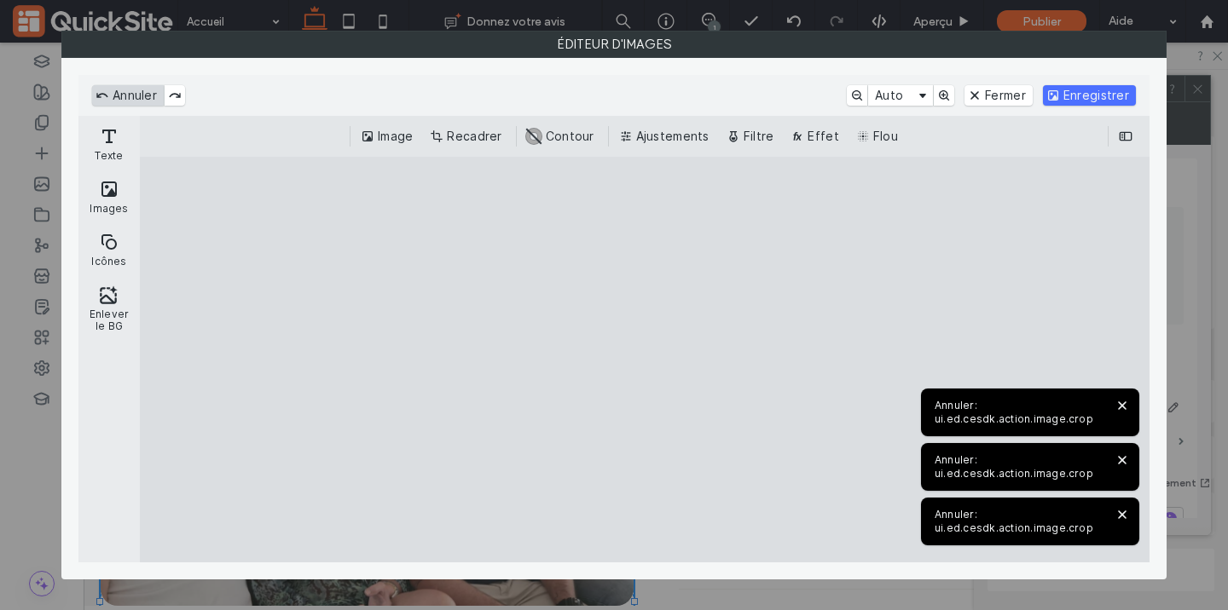
click at [136, 96] on button "Annuler" at bounding box center [128, 95] width 72 height 20
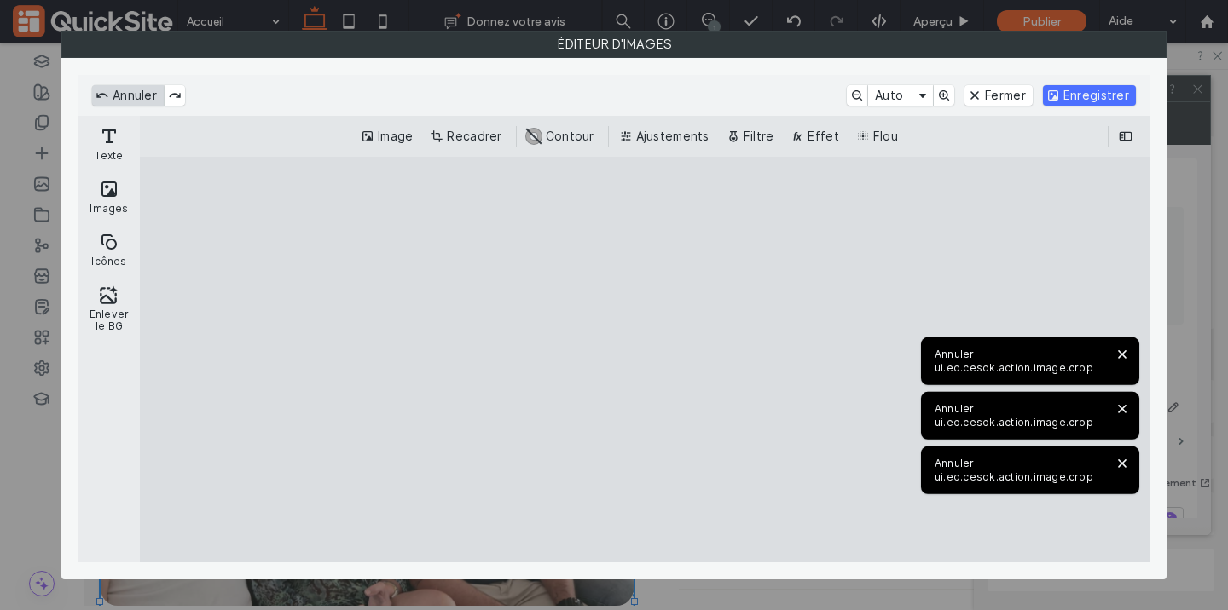
click at [136, 96] on button "Annuler" at bounding box center [128, 95] width 72 height 20
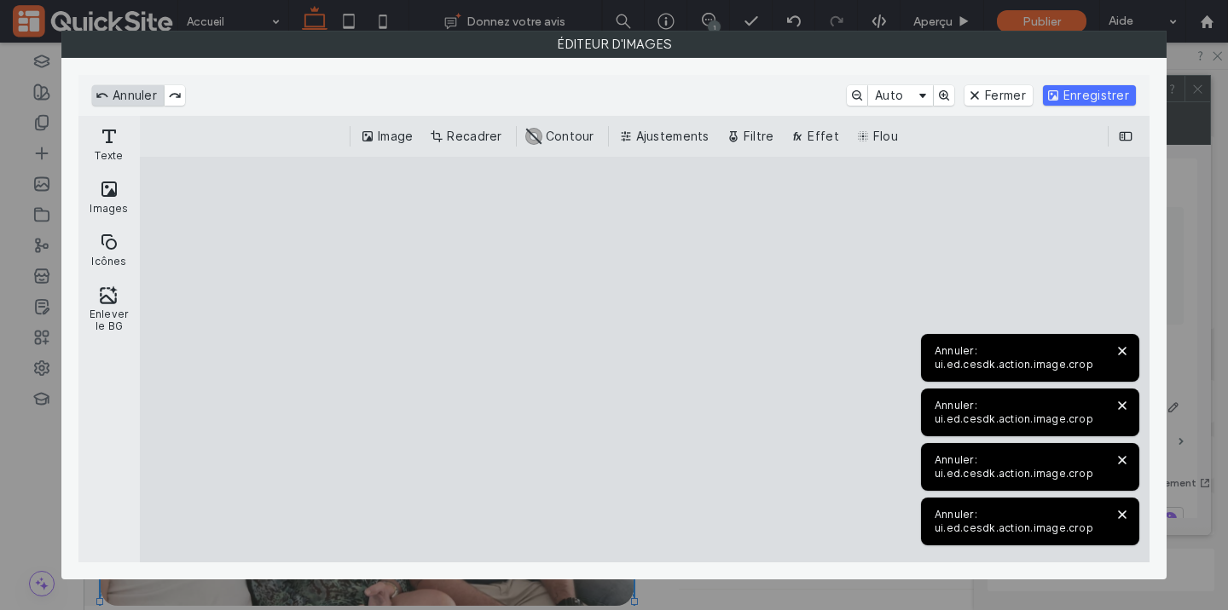
click at [136, 96] on button "Annuler" at bounding box center [128, 95] width 72 height 20
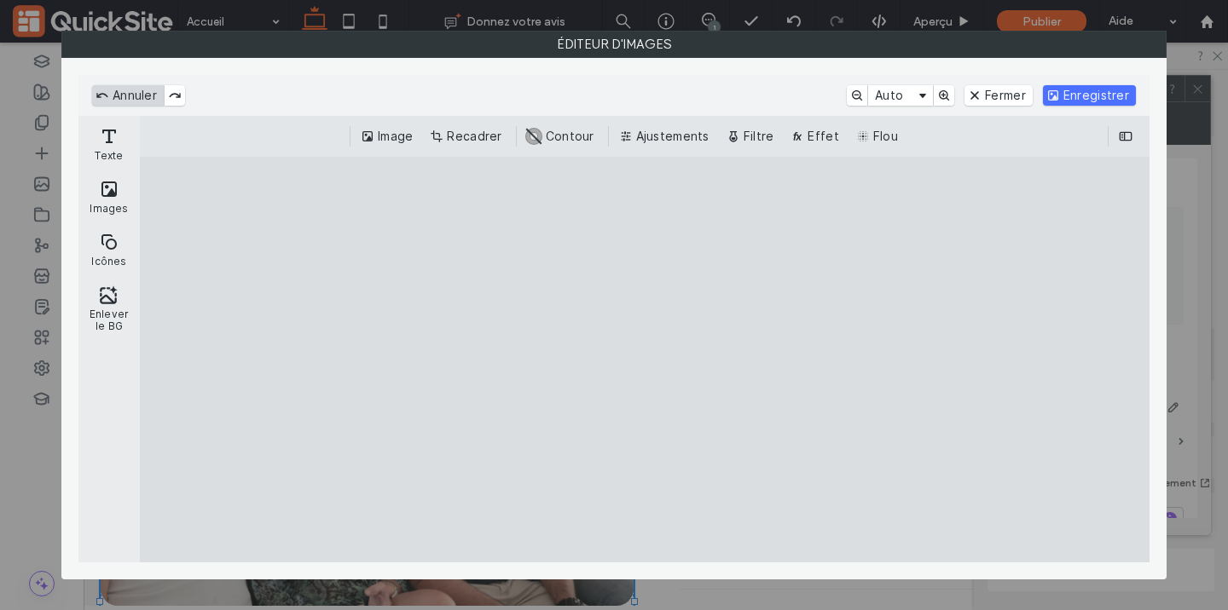
click at [136, 101] on button "Annuler" at bounding box center [128, 95] width 72 height 20
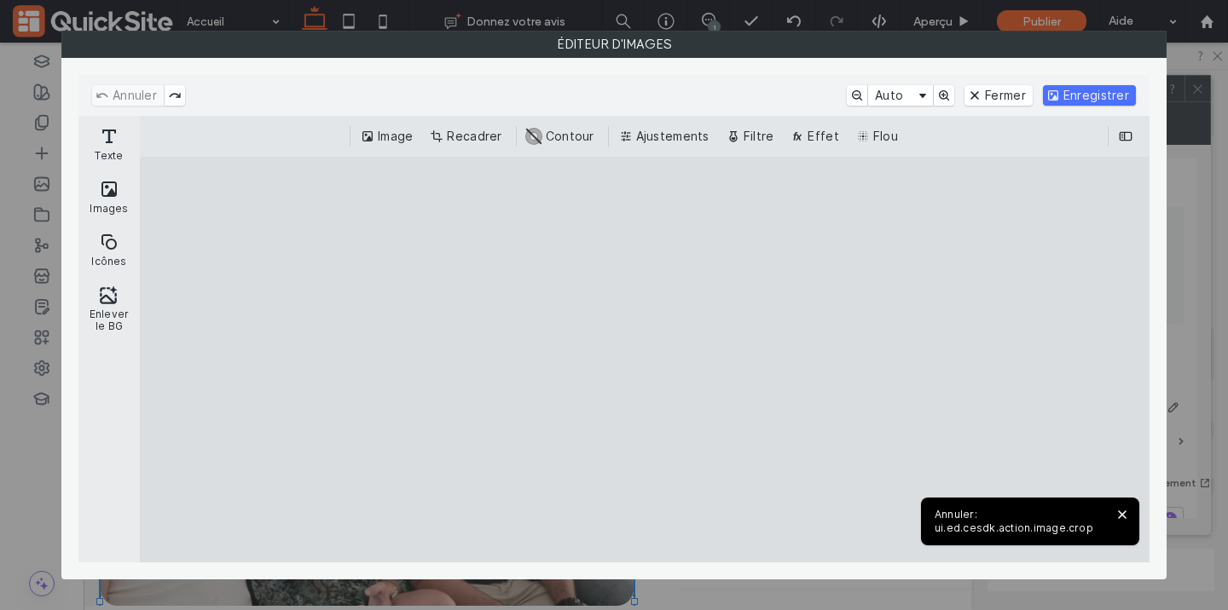
drag, startPoint x: 547, startPoint y: 333, endPoint x: 575, endPoint y: 333, distance: 28.1
click at [645, 360] on cesdk-canvas "Toile de l'éditeur" at bounding box center [645, 360] width 0 height 0
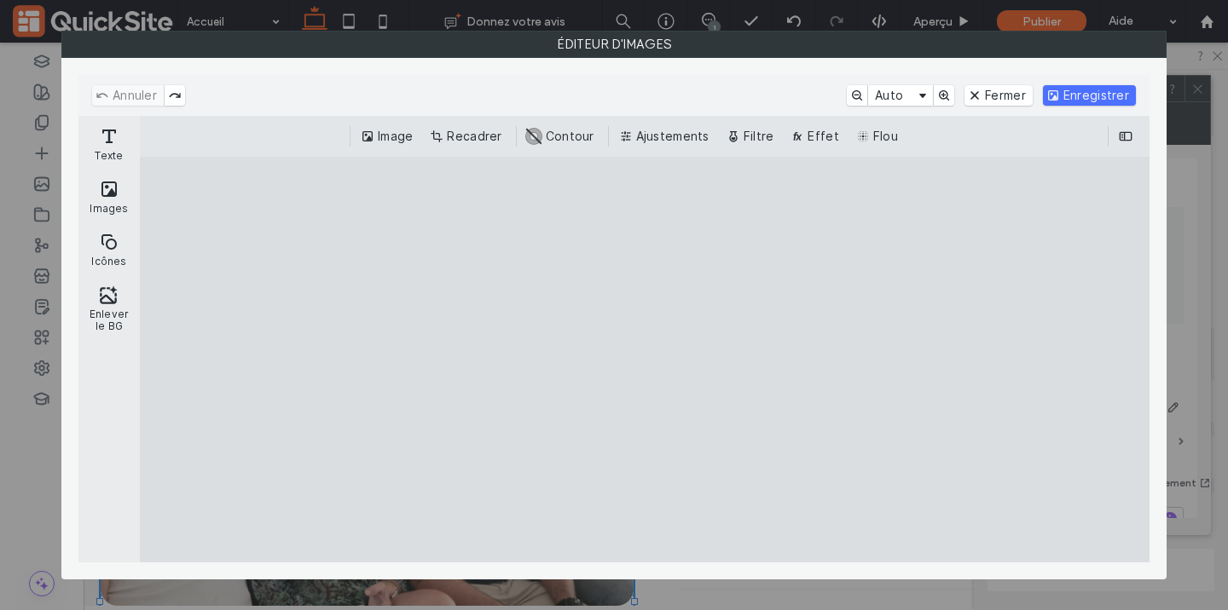
click at [474, 147] on div "Image Recadrer #ABABAB Contour Ajustements Filtre Effet Flou" at bounding box center [645, 136] width 1010 height 41
click at [472, 136] on button "Recadrer" at bounding box center [467, 136] width 82 height 20
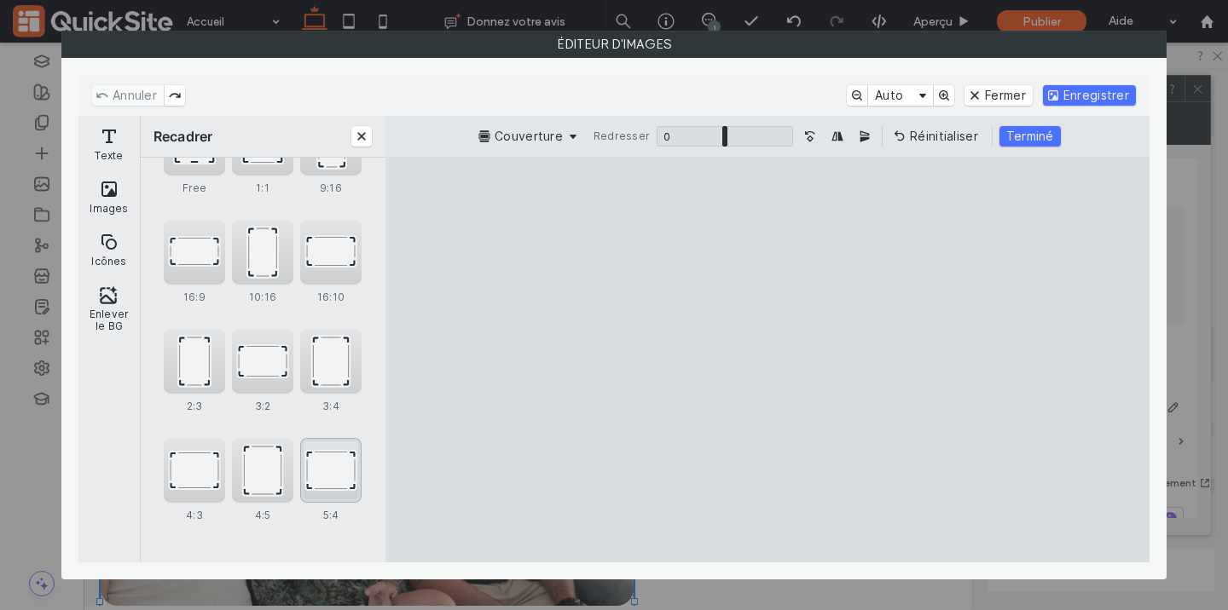
click at [339, 481] on div "5:4" at bounding box center [330, 470] width 61 height 65
click at [767, 360] on cesdk-canvas "Toile de l'éditeur" at bounding box center [767, 360] width 0 height 0
click at [200, 469] on div "4:3" at bounding box center [194, 470] width 61 height 65
type input "*******"
drag, startPoint x: 774, startPoint y: 393, endPoint x: 793, endPoint y: 394, distance: 18.8
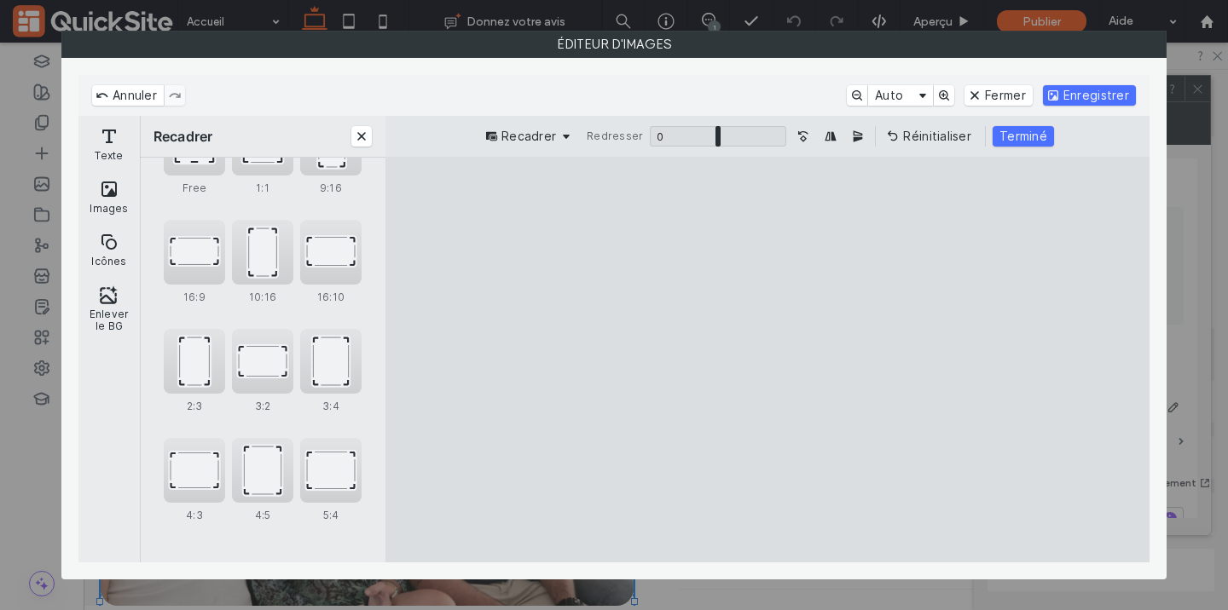
click at [767, 360] on cesdk-canvas "Toile de l'éditeur" at bounding box center [767, 360] width 0 height 0
click at [1035, 135] on button "Terminé" at bounding box center [1022, 136] width 61 height 20
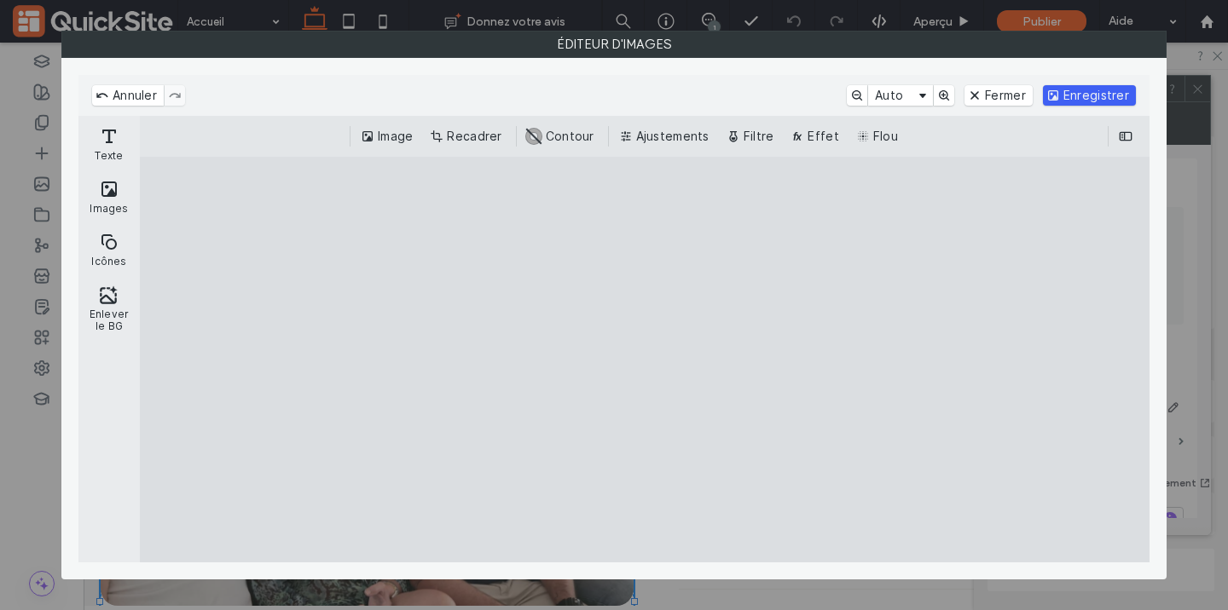
click at [1081, 96] on button "Enregistrer" at bounding box center [1089, 95] width 93 height 20
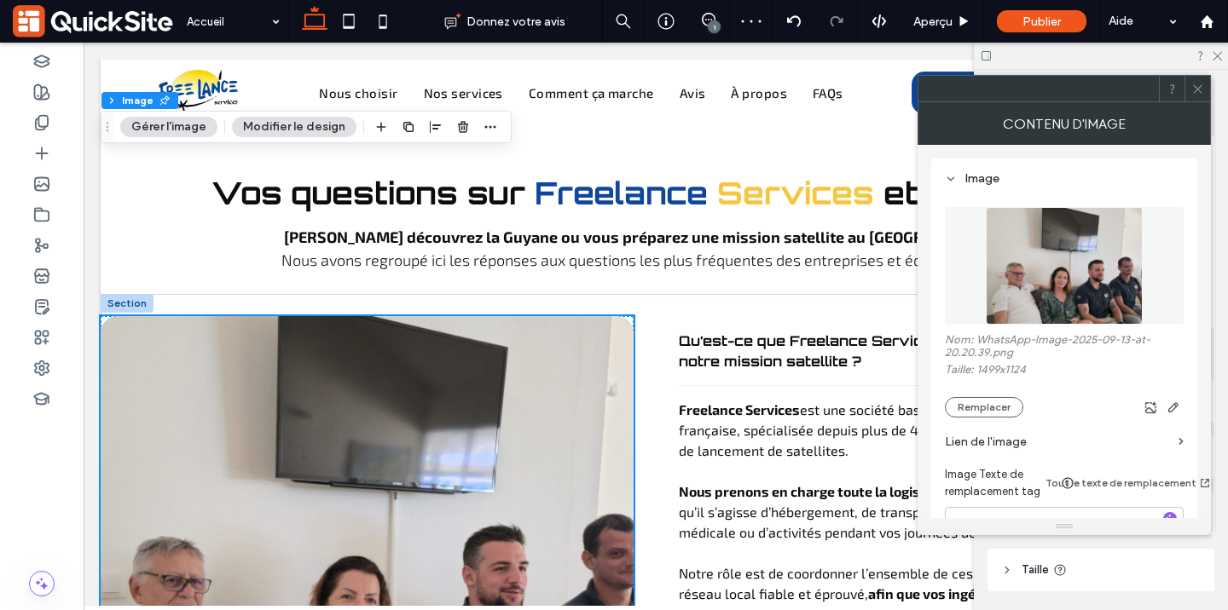
scroll to position [6615, 0]
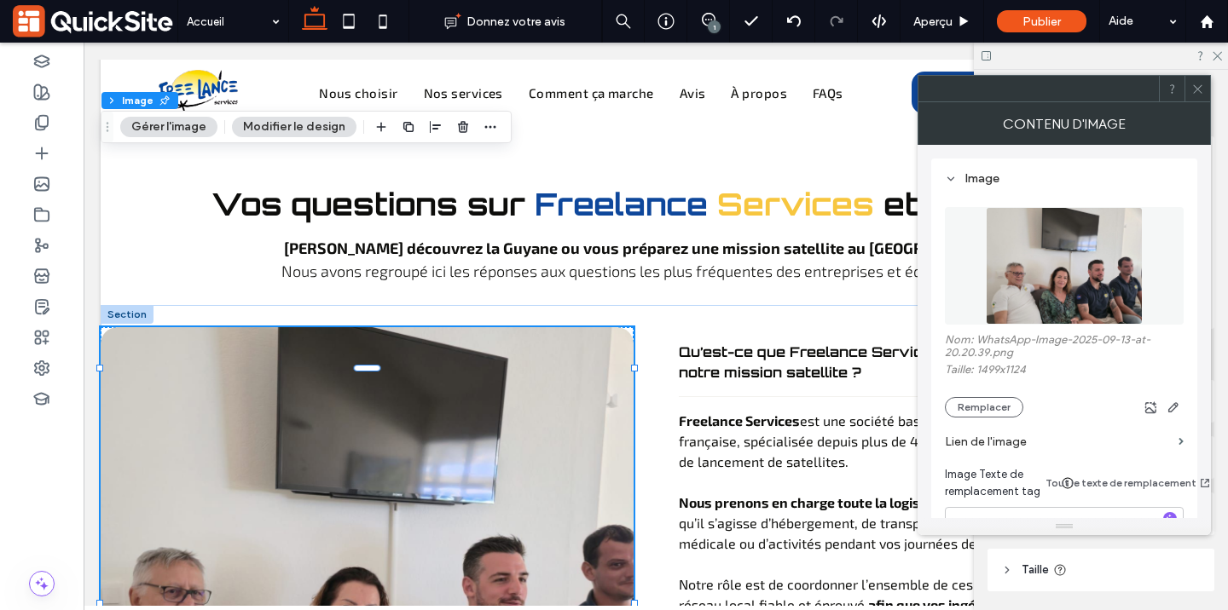
click at [1195, 84] on icon at bounding box center [1197, 89] width 13 height 13
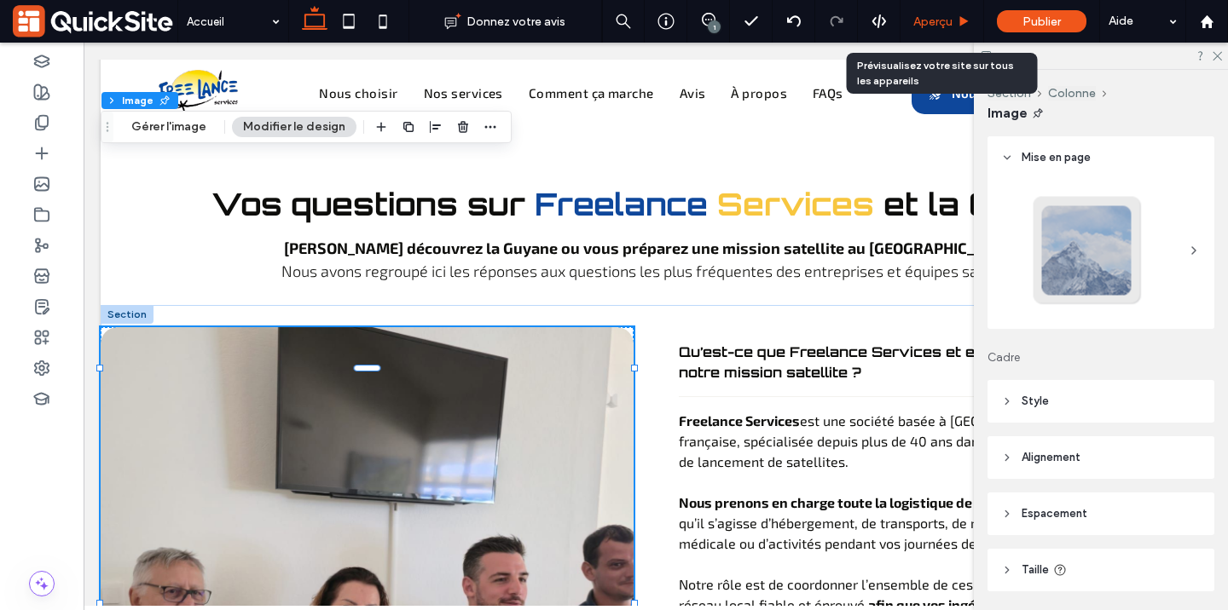
click at [944, 12] on div "Aperçu" at bounding box center [942, 21] width 84 height 43
click at [923, 15] on span "Aperçu" at bounding box center [932, 21] width 39 height 14
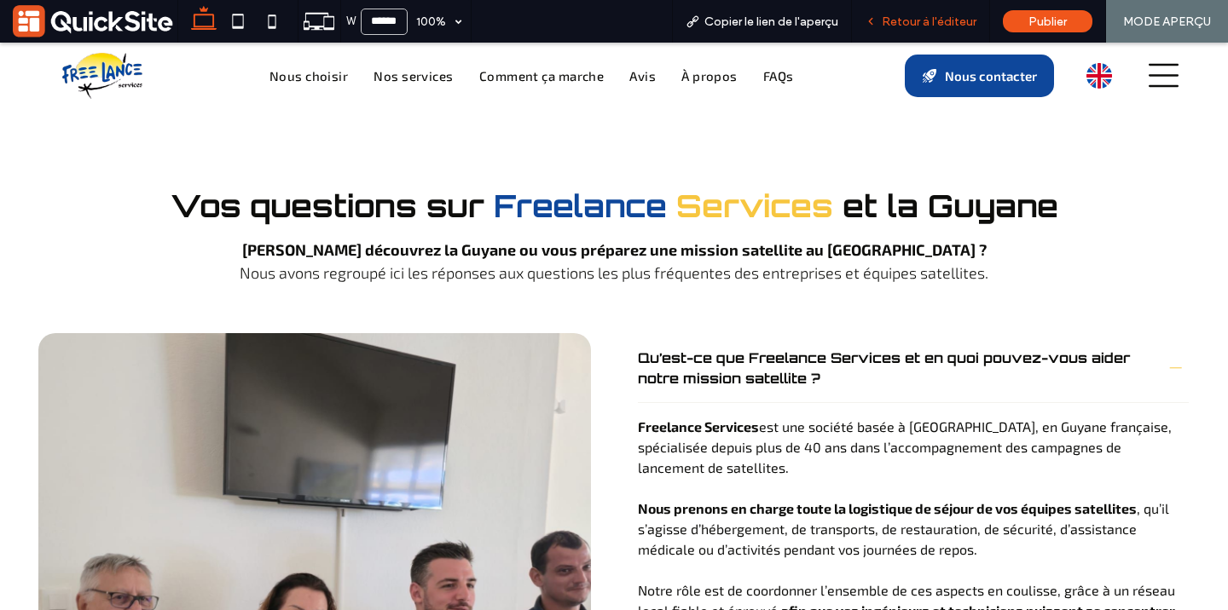
scroll to position [6689, 0]
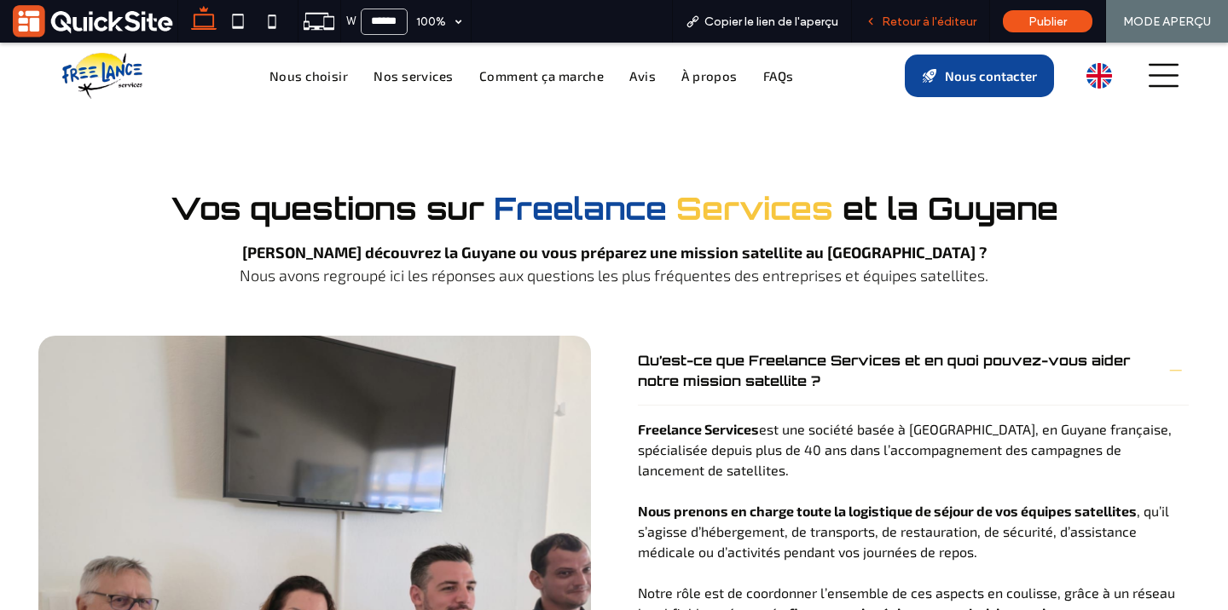
click at [929, 24] on span "Retour à l'éditeur" at bounding box center [929, 21] width 95 height 14
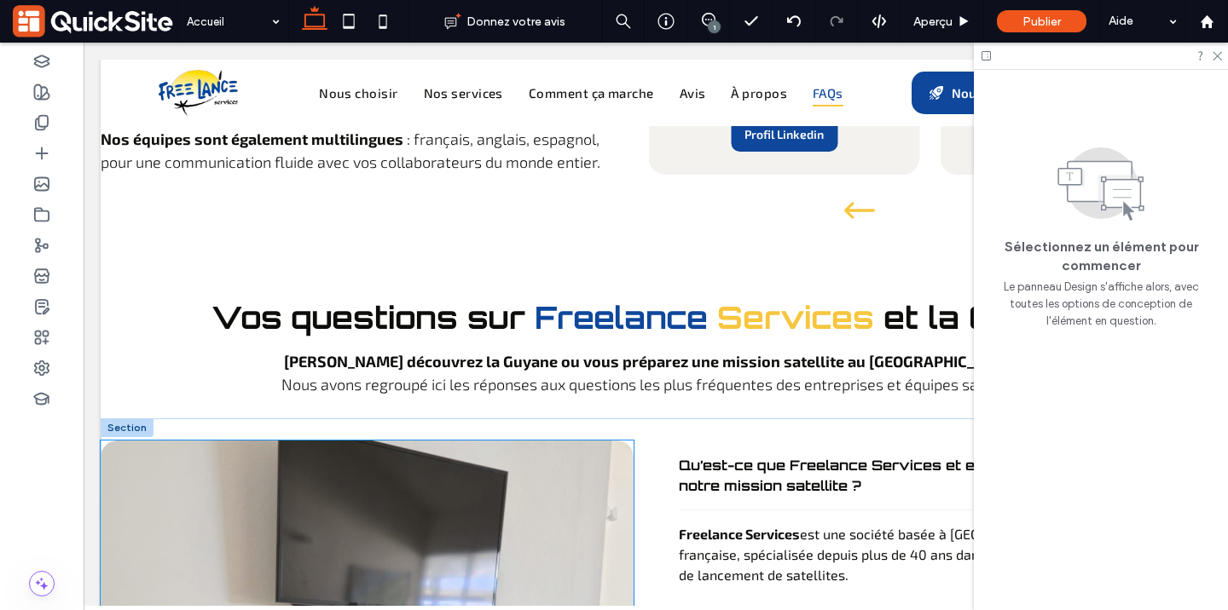
scroll to position [6518, 0]
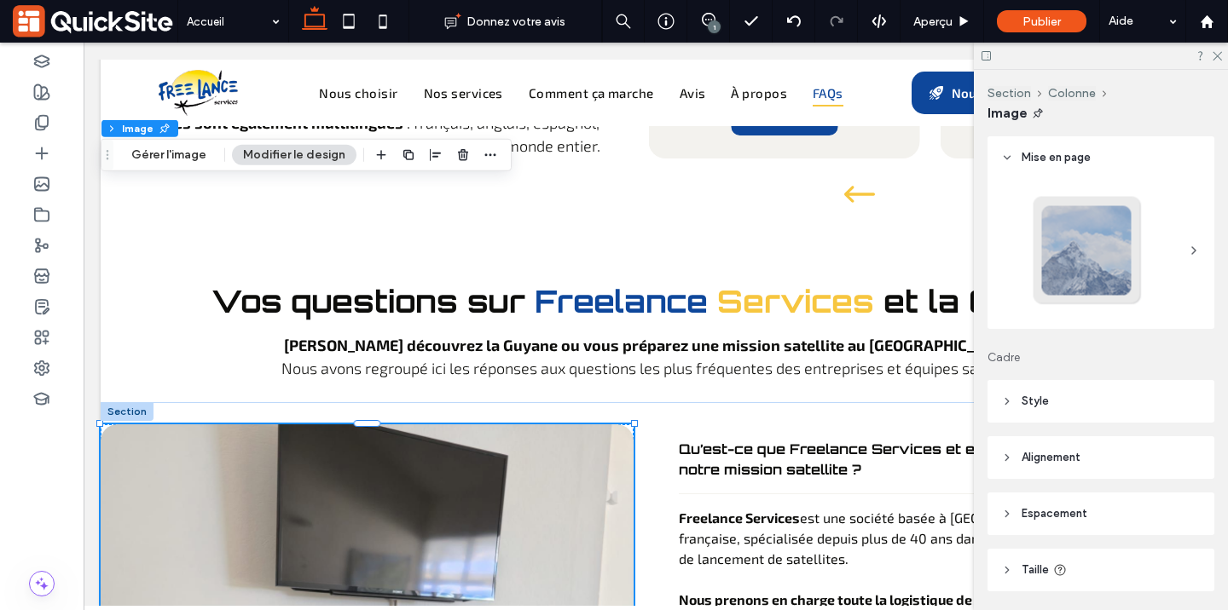
type input "**"
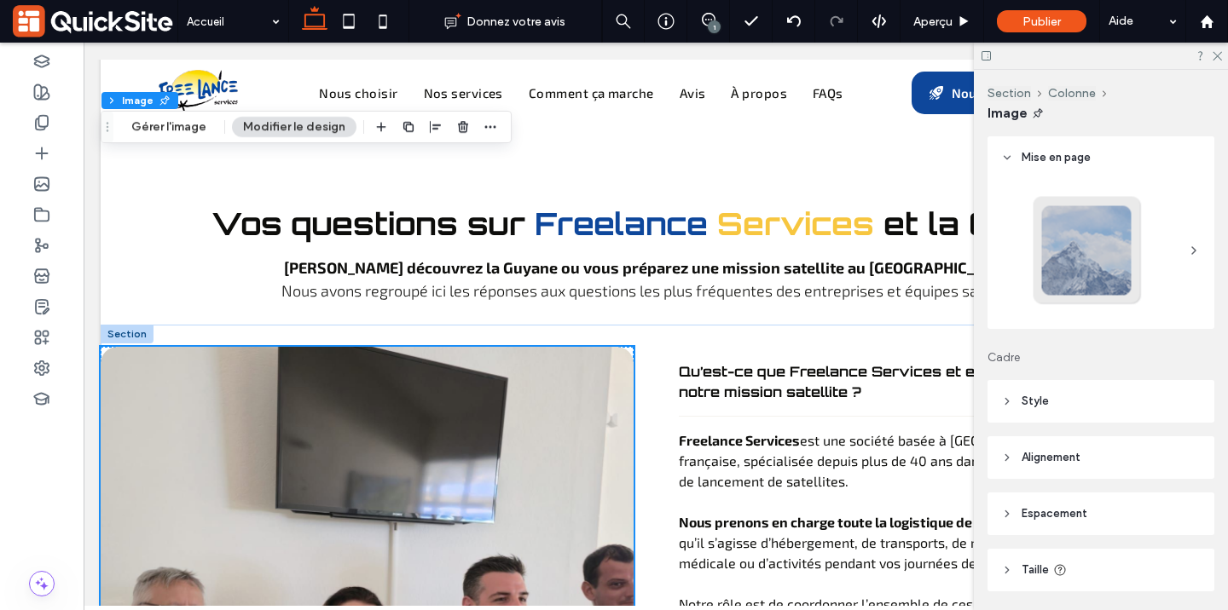
scroll to position [6587, 0]
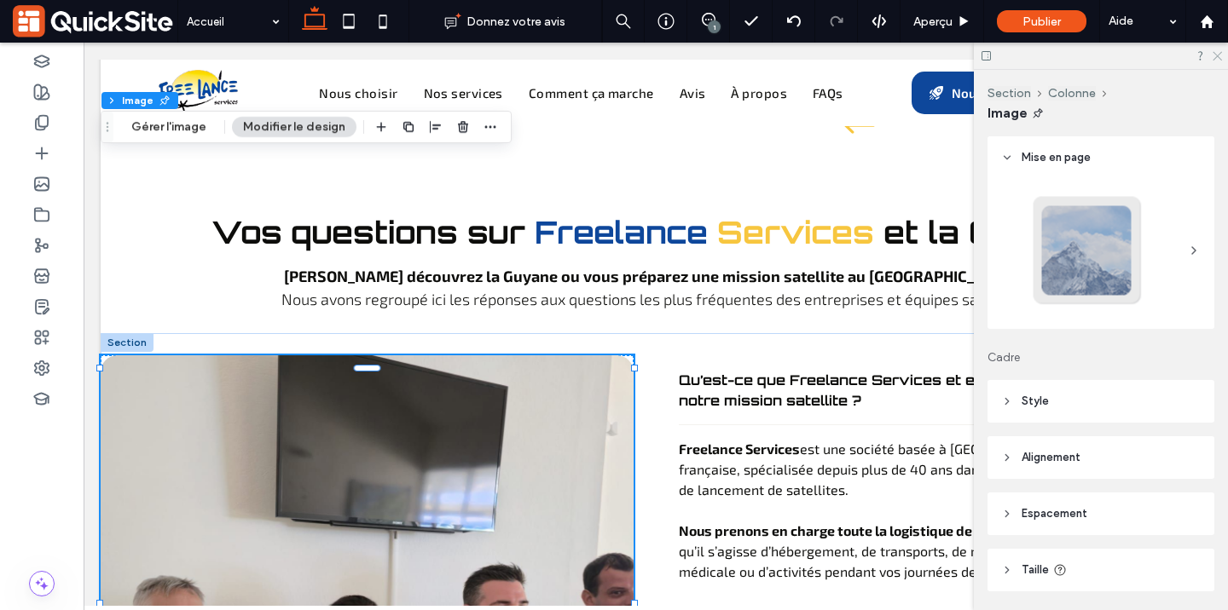
click at [1215, 58] on use at bounding box center [1216, 56] width 9 height 9
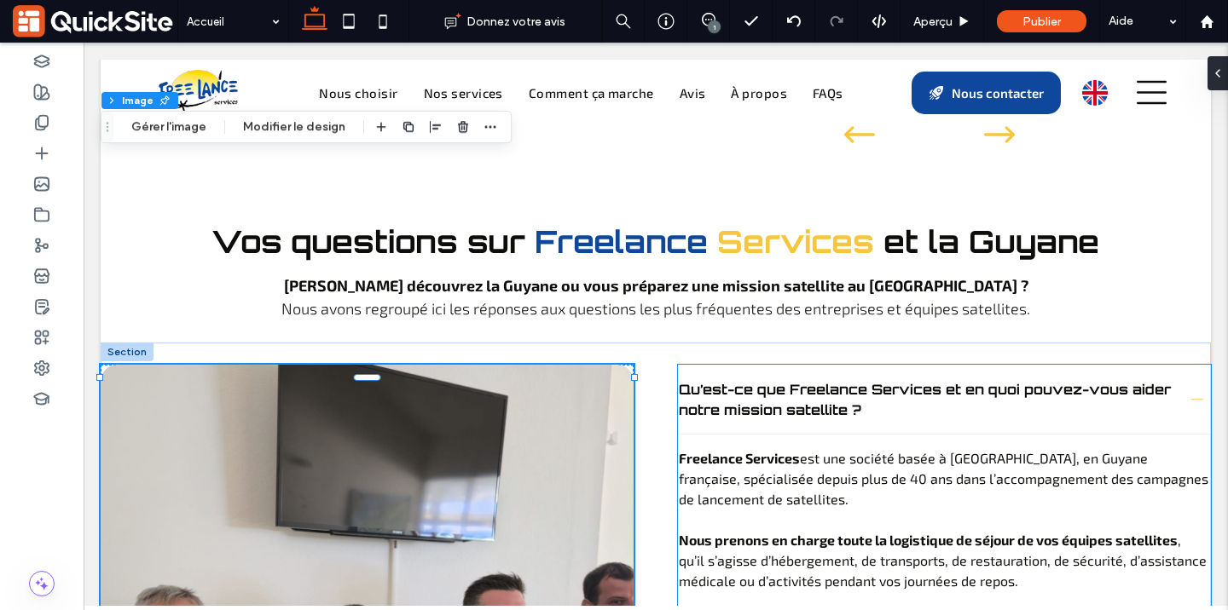
scroll to position [6576, 0]
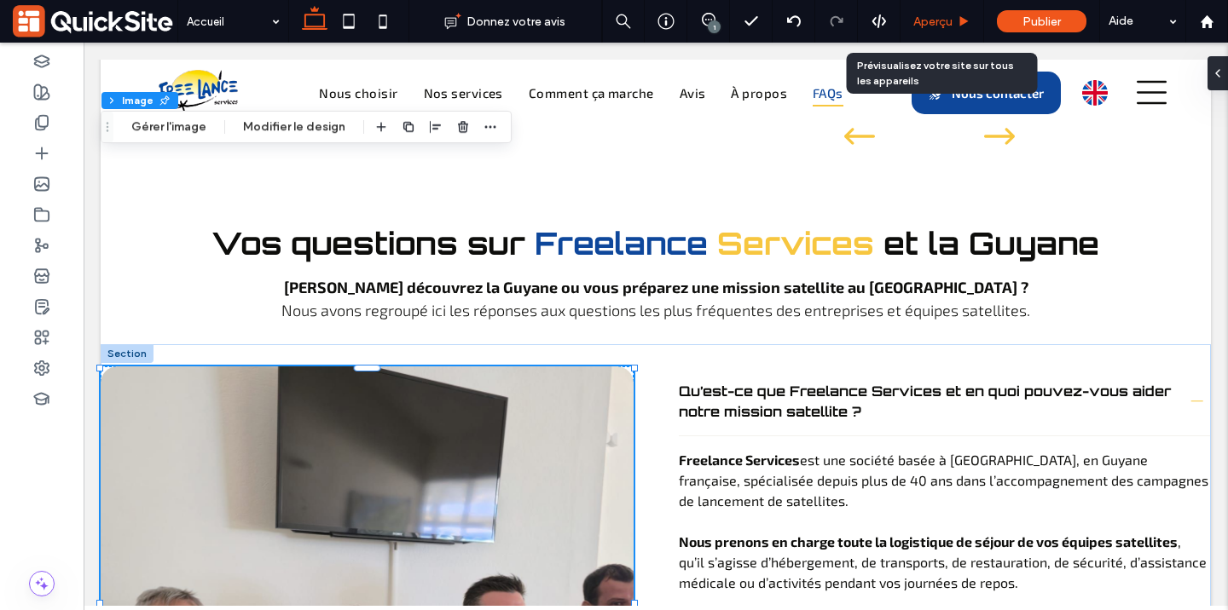
click at [958, 18] on icon at bounding box center [964, 21] width 13 height 13
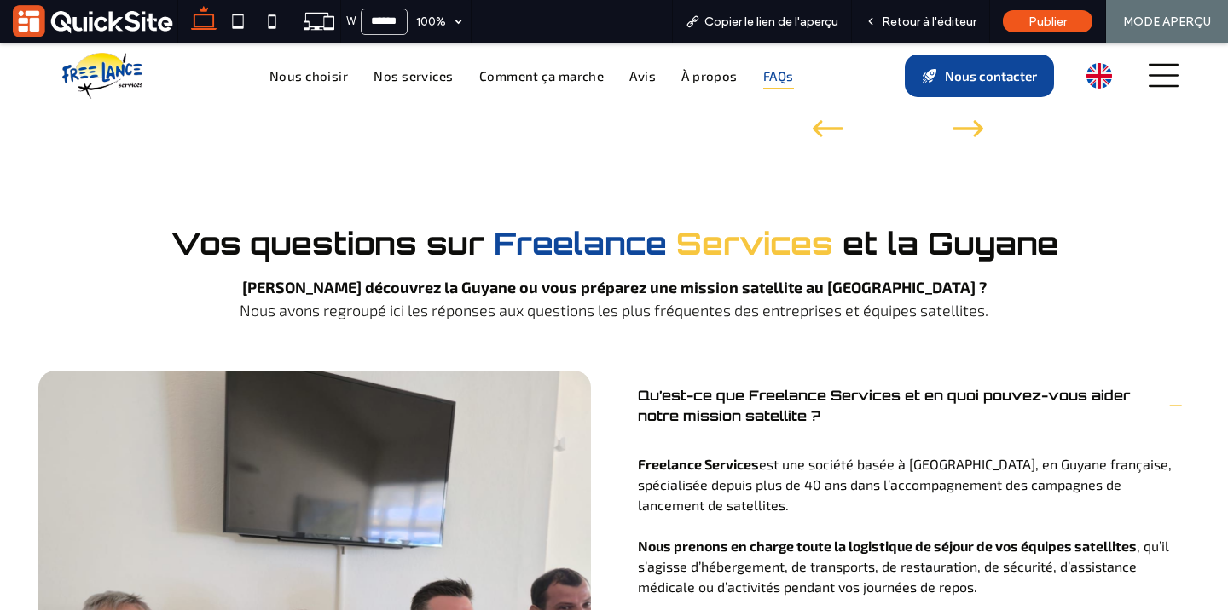
scroll to position [6651, 0]
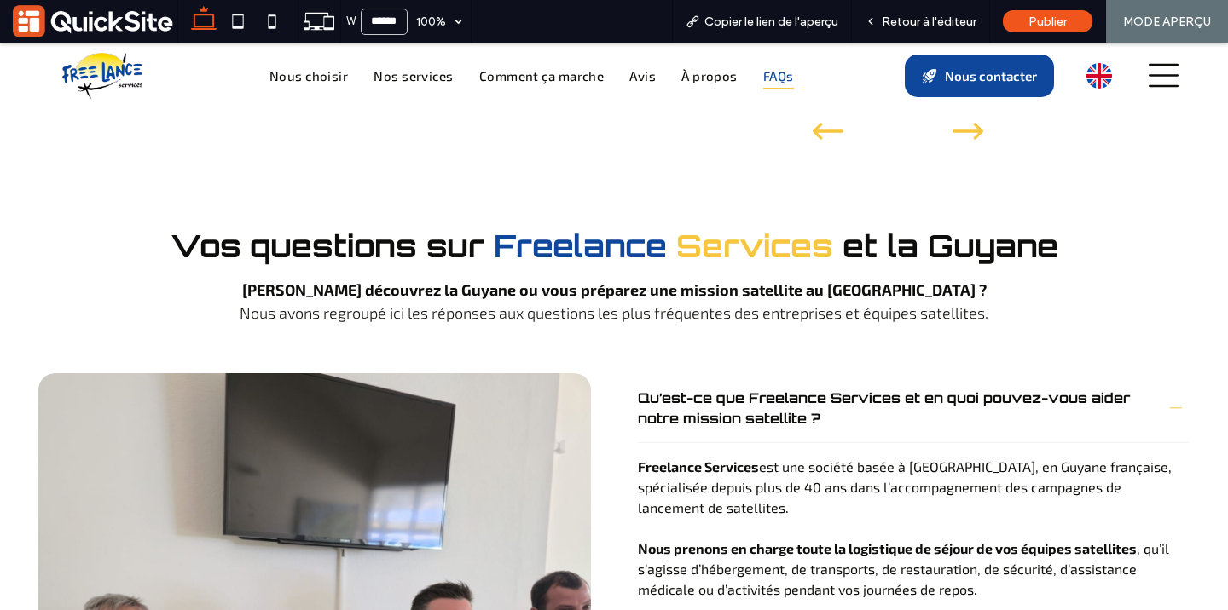
click at [958, 18] on span "Retour à l'éditeur" at bounding box center [929, 21] width 95 height 14
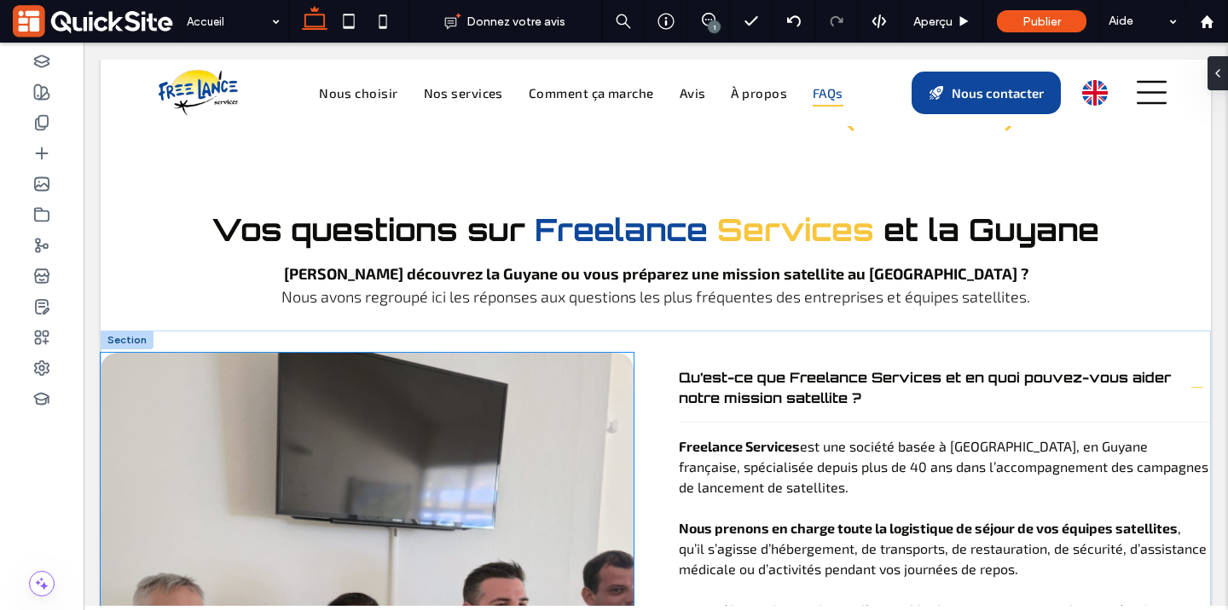
click at [431, 353] on img at bounding box center [367, 587] width 533 height 469
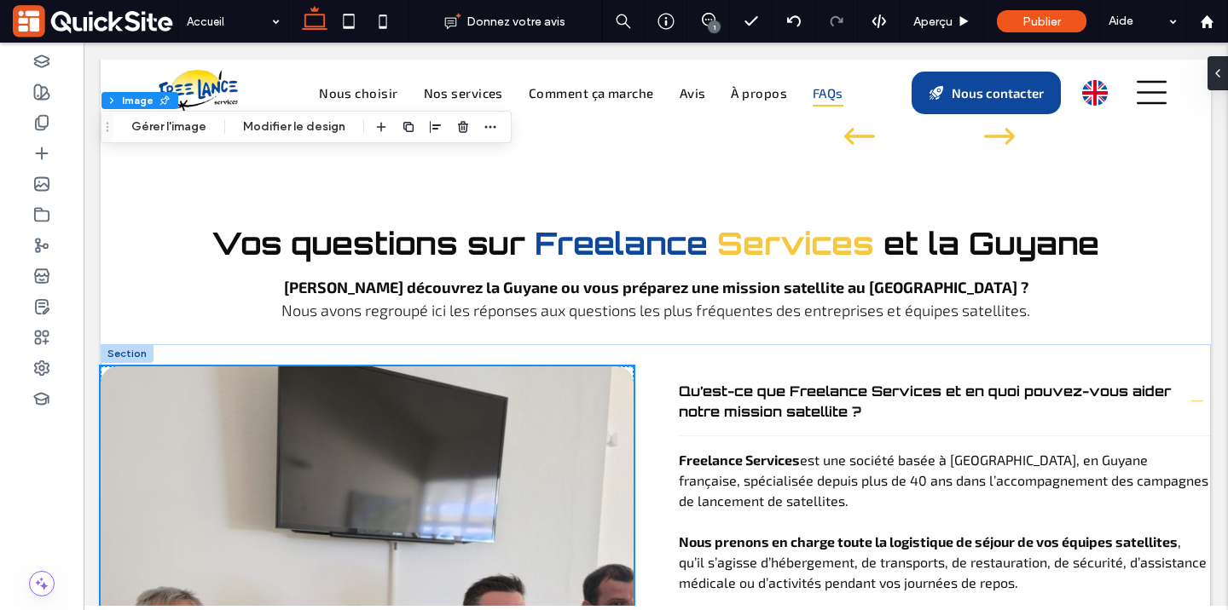
type input "**"
click at [431, 367] on img at bounding box center [367, 601] width 533 height 469
click at [162, 124] on button "Gérer l'image" at bounding box center [168, 127] width 97 height 20
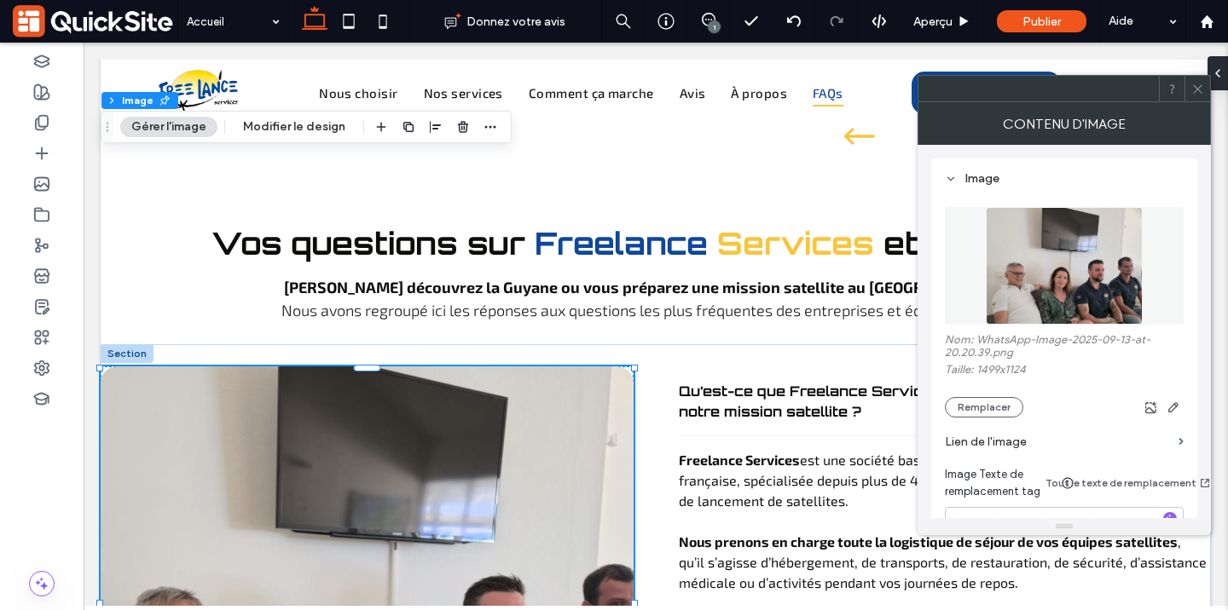
click at [1024, 272] on img at bounding box center [1064, 266] width 156 height 118
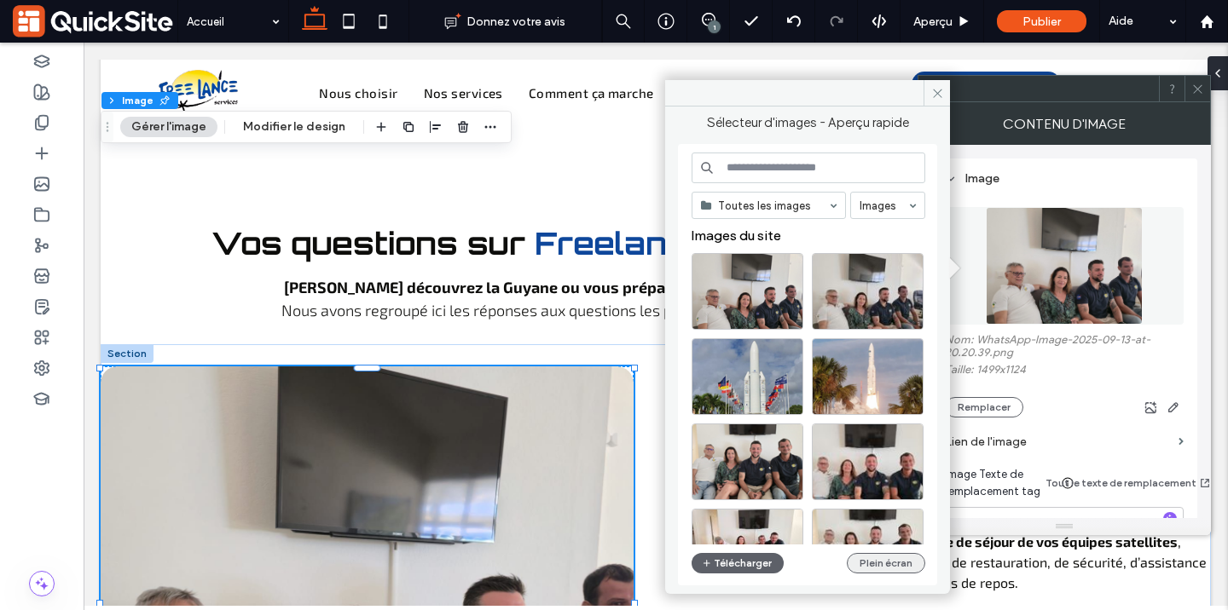
click at [904, 565] on button "Plein écran" at bounding box center [886, 563] width 78 height 20
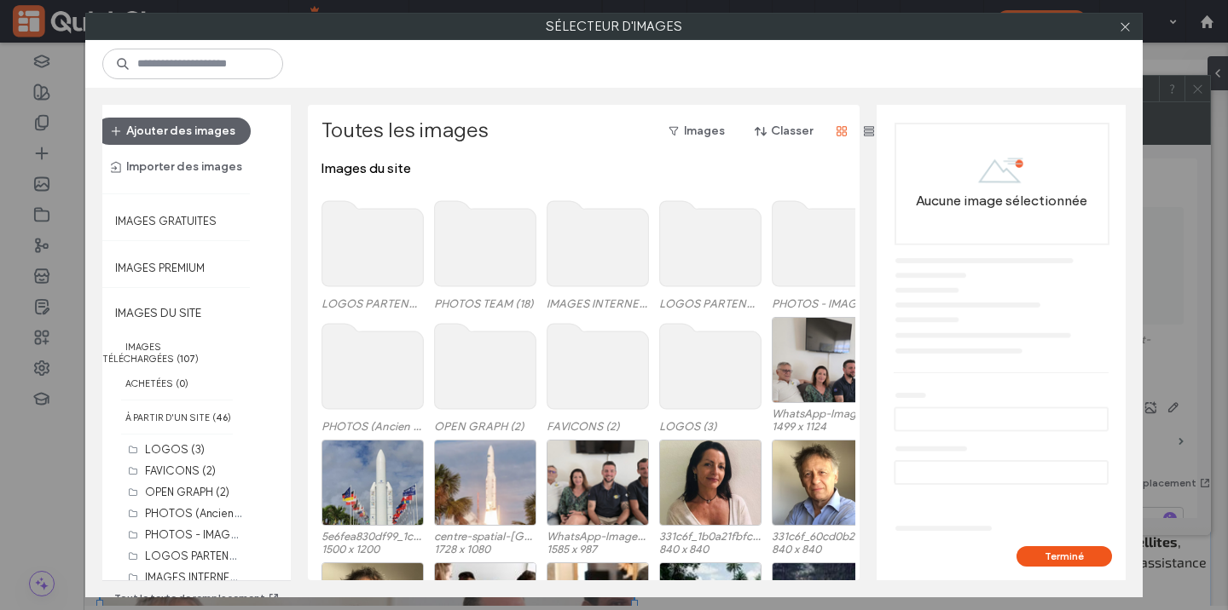
click at [473, 274] on use at bounding box center [485, 243] width 101 height 85
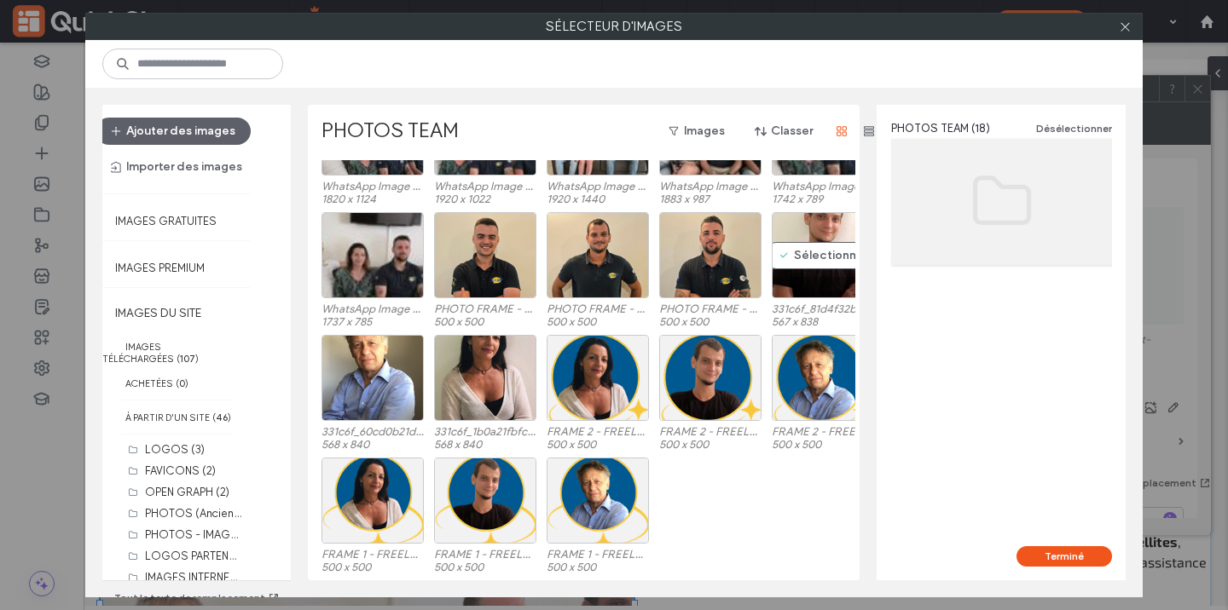
scroll to position [0, 0]
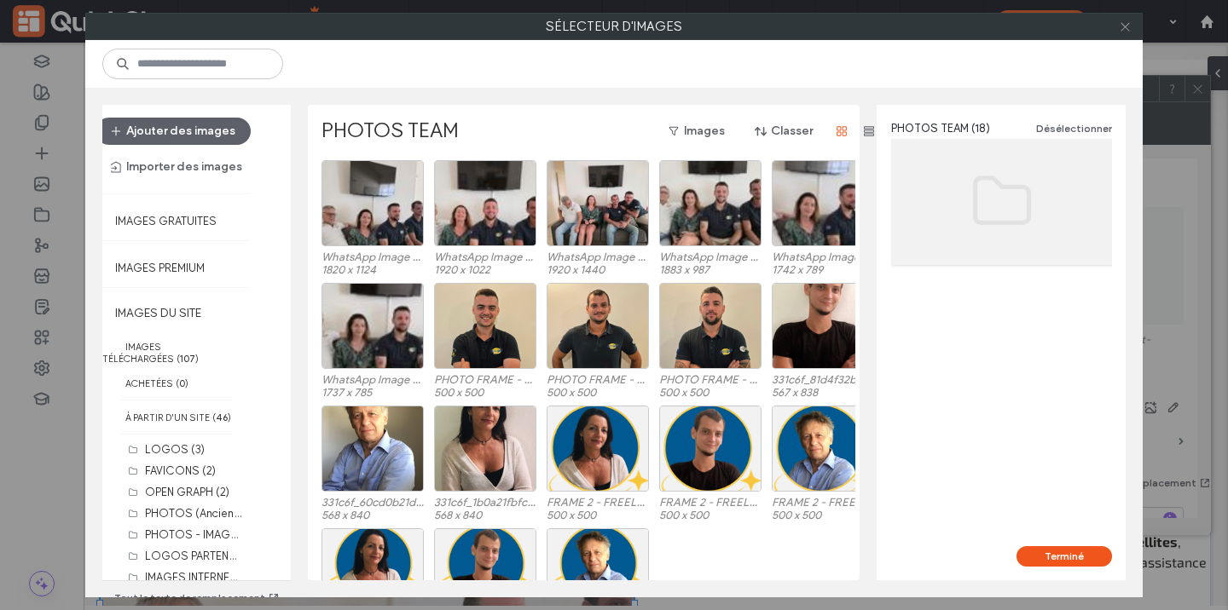
click at [1127, 25] on icon at bounding box center [1125, 26] width 13 height 13
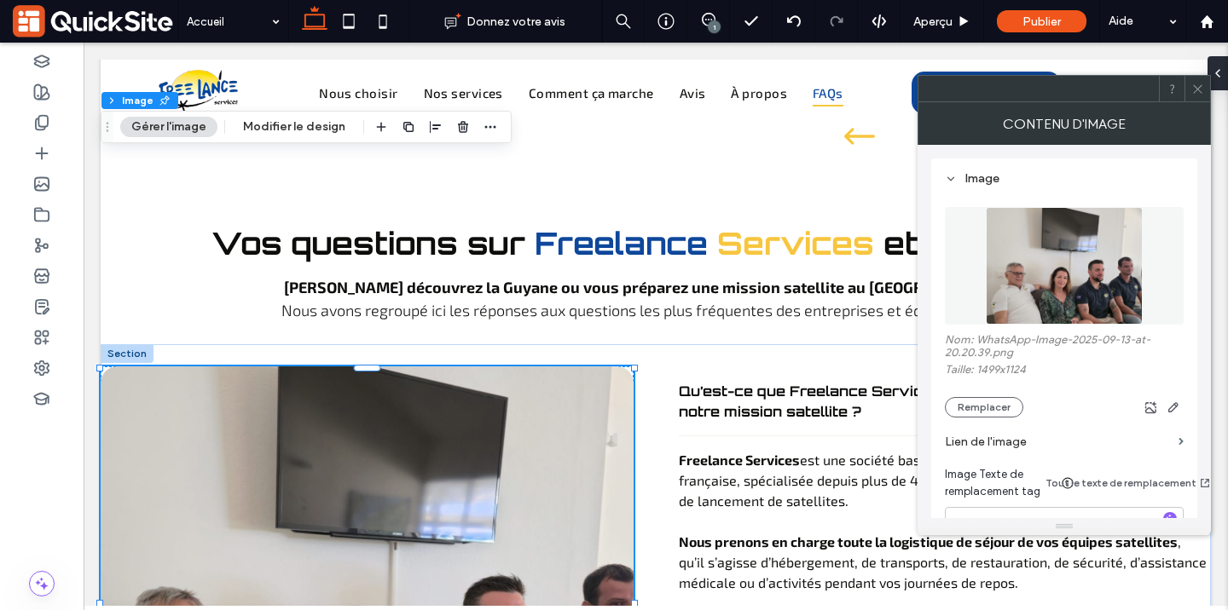
click at [1197, 84] on icon at bounding box center [1197, 89] width 13 height 13
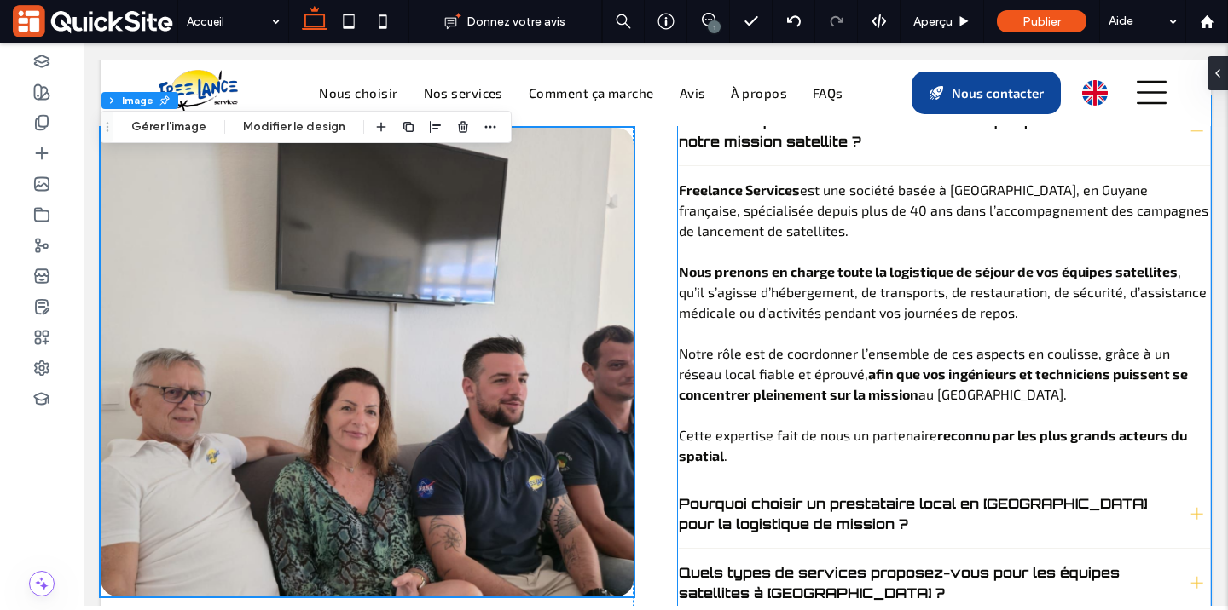
scroll to position [6816, 0]
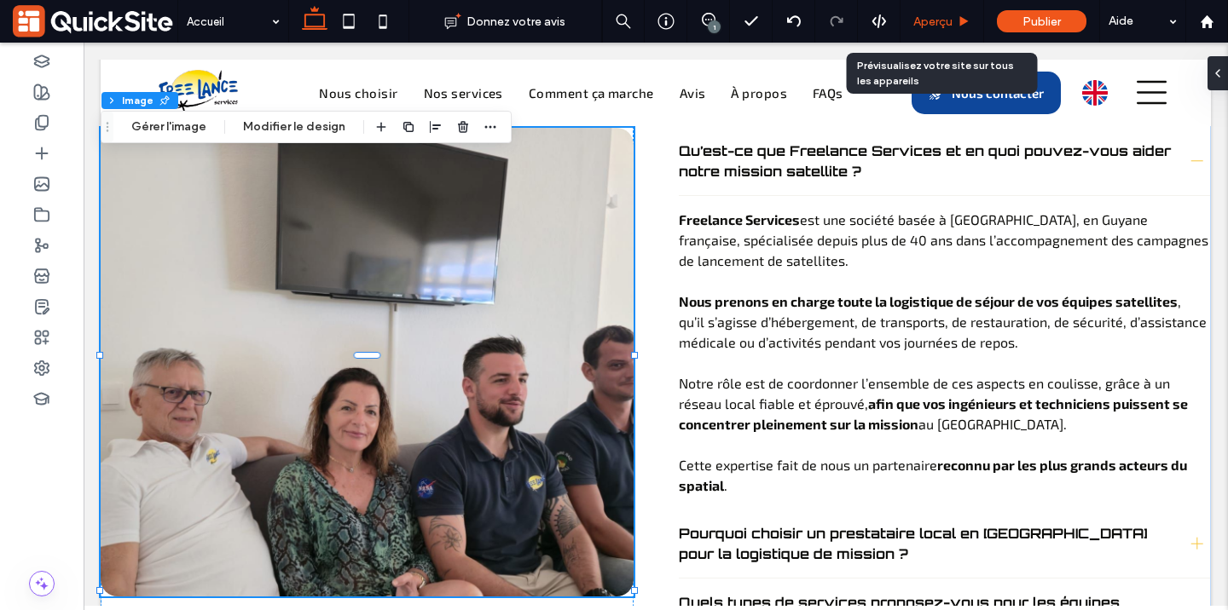
click at [927, 20] on span "Aperçu" at bounding box center [932, 21] width 39 height 14
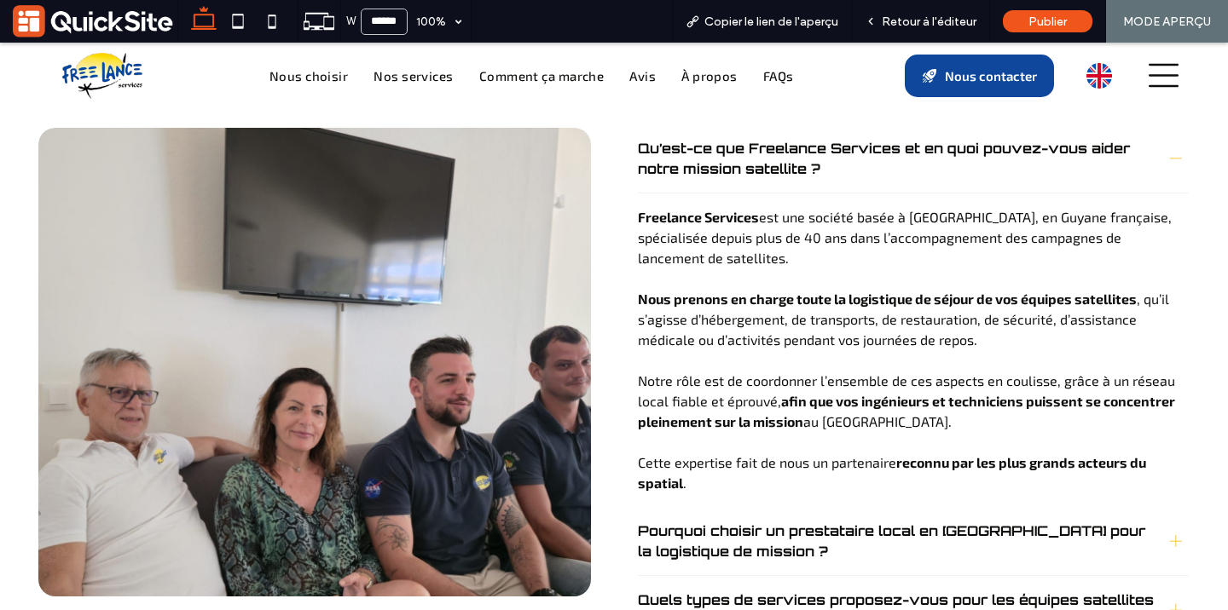
scroll to position [6897, 0]
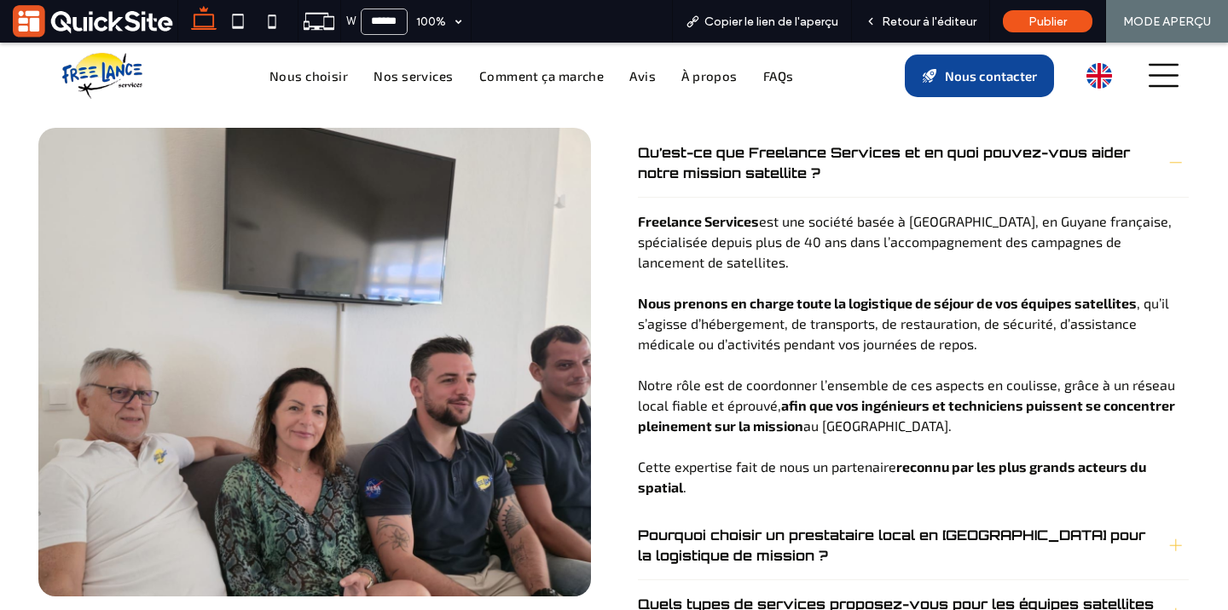
click at [927, 20] on span "Retour à l'éditeur" at bounding box center [929, 21] width 95 height 14
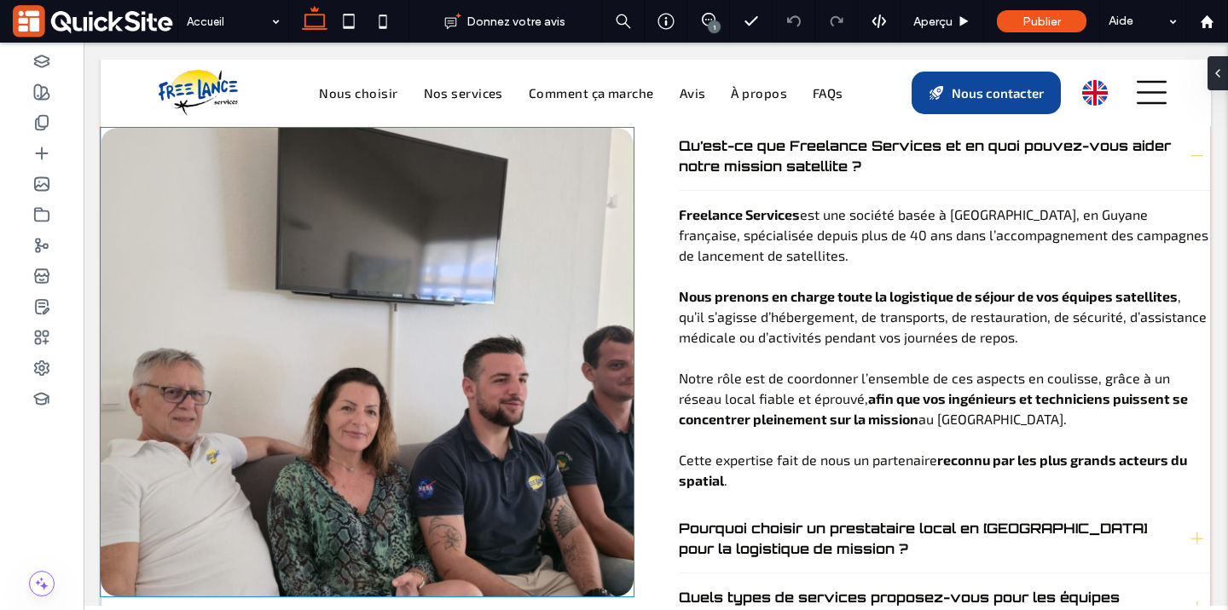
scroll to position [6816, 0]
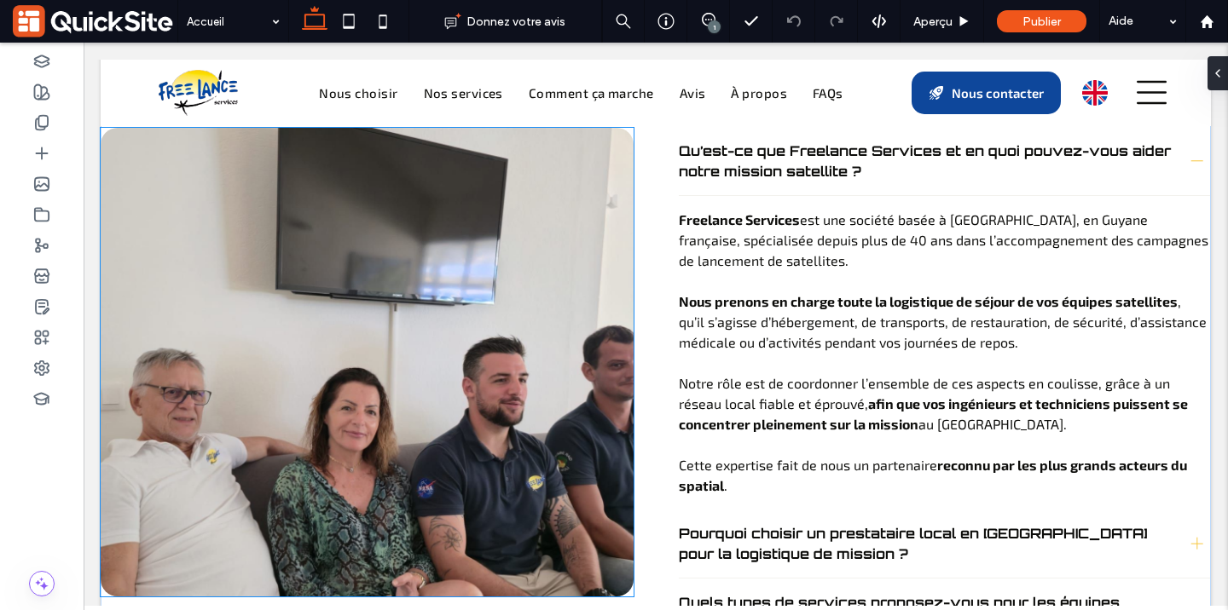
click at [542, 266] on img at bounding box center [367, 362] width 533 height 469
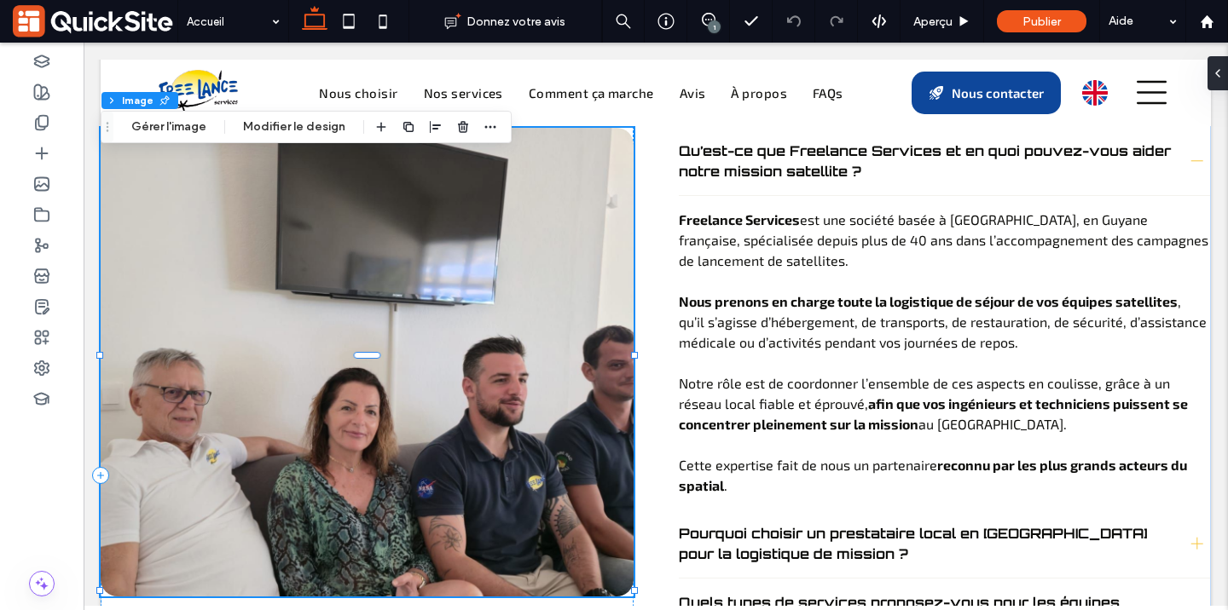
type input "**"
click at [556, 281] on img at bounding box center [367, 362] width 533 height 469
click at [209, 120] on button "Gérer l'image" at bounding box center [168, 127] width 97 height 20
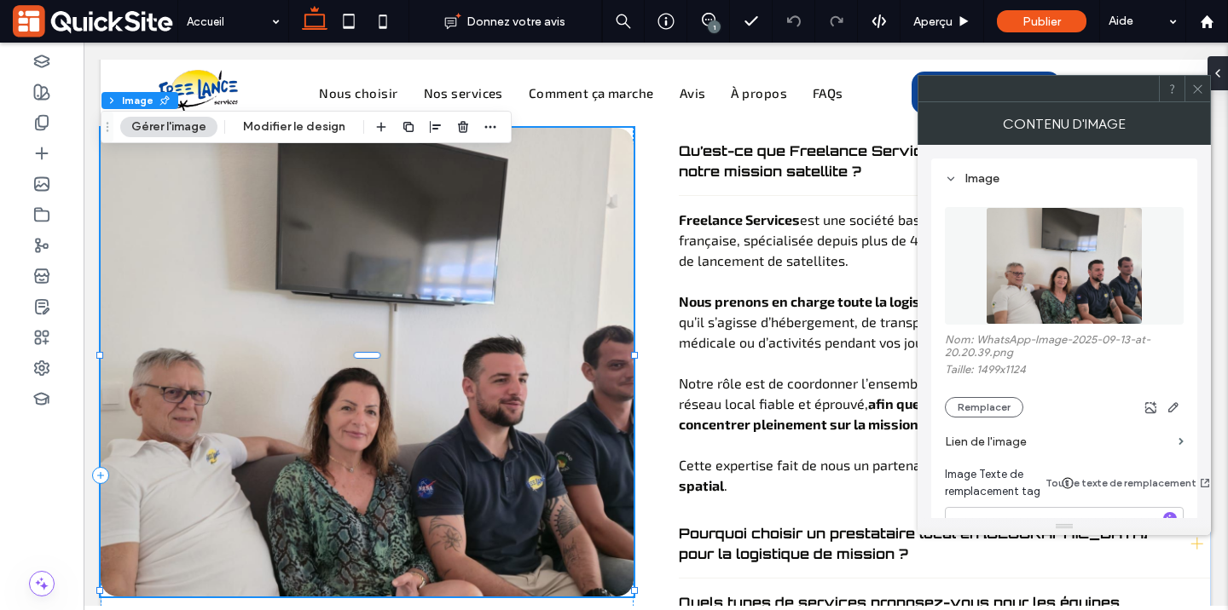
click at [1051, 231] on img at bounding box center [1064, 266] width 156 height 118
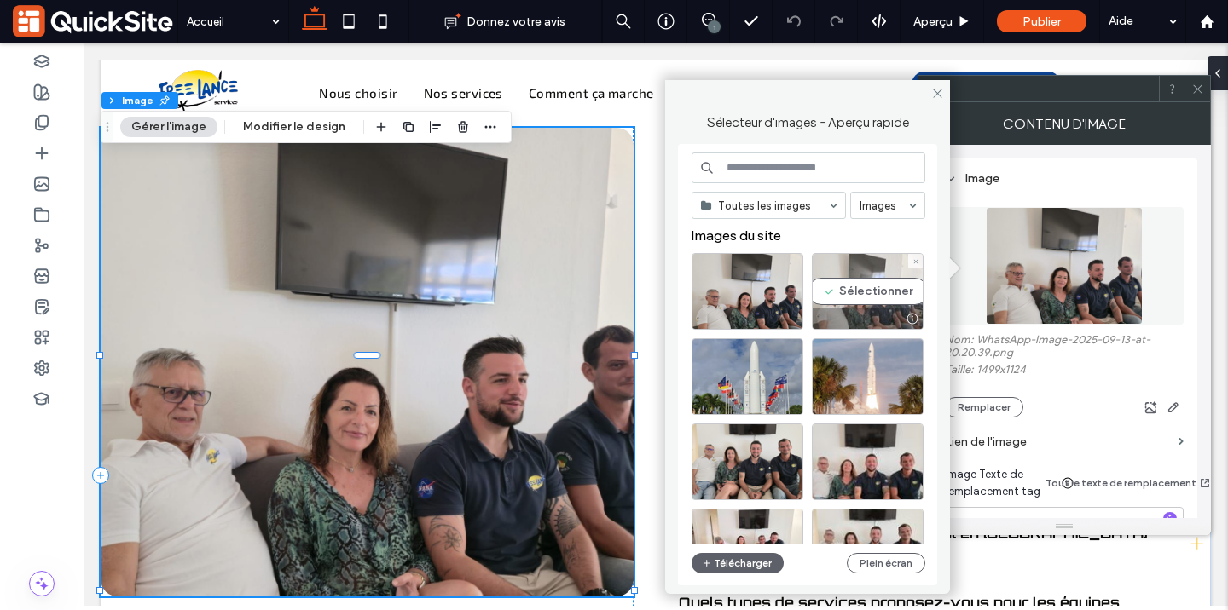
click at [882, 286] on div "Sélectionner" at bounding box center [868, 291] width 112 height 77
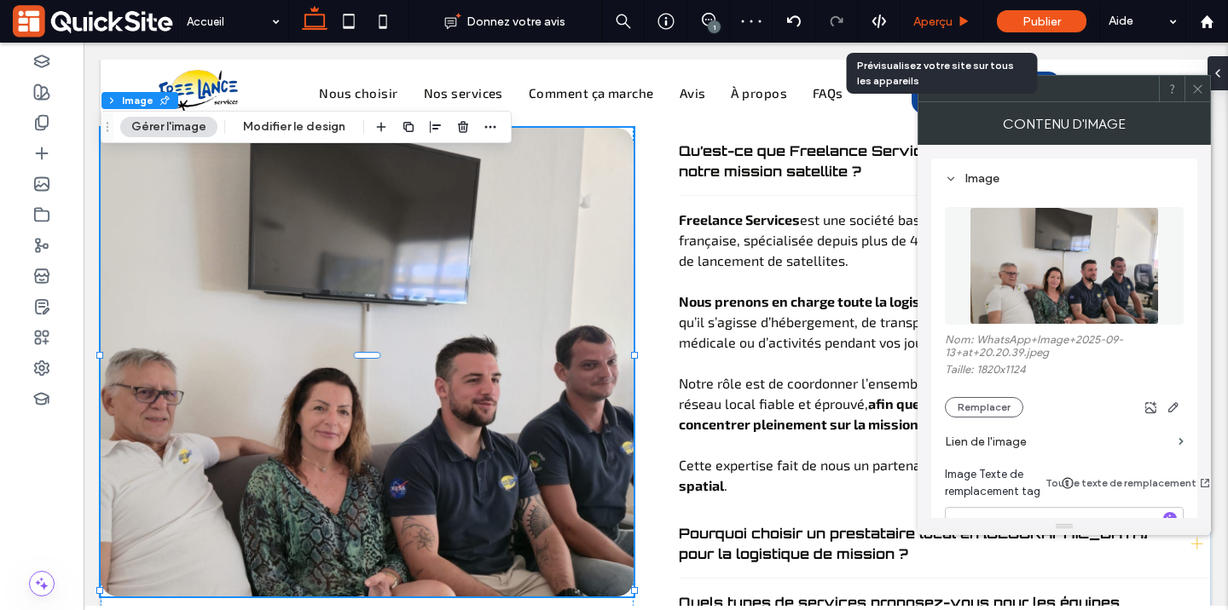
click at [936, 24] on span "Aperçu" at bounding box center [932, 21] width 39 height 14
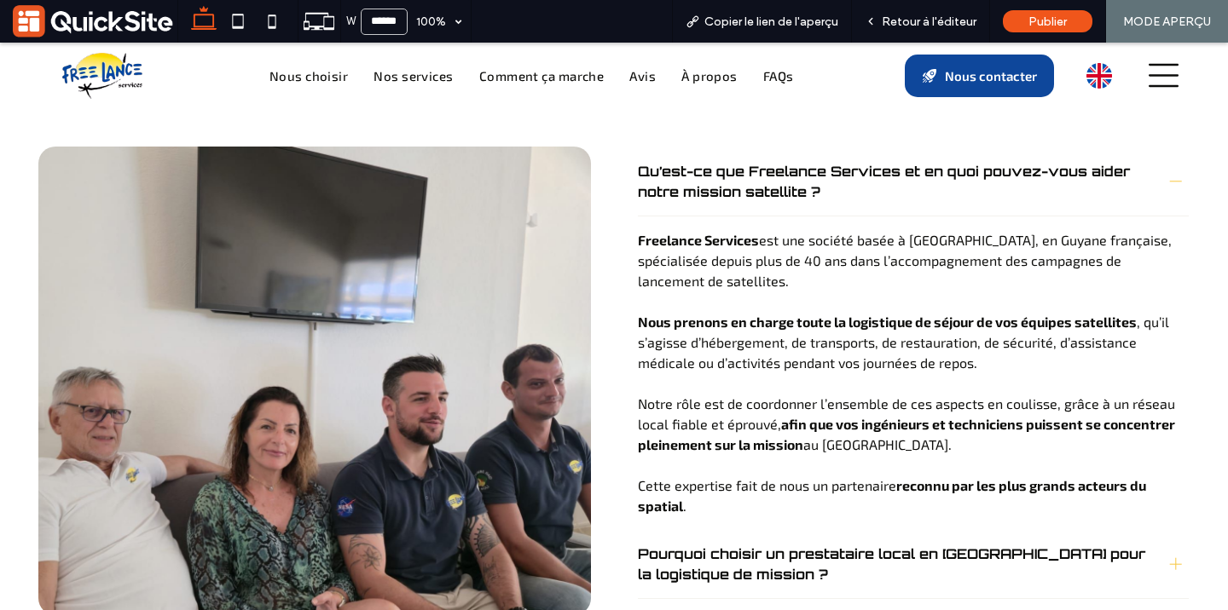
scroll to position [6874, 0]
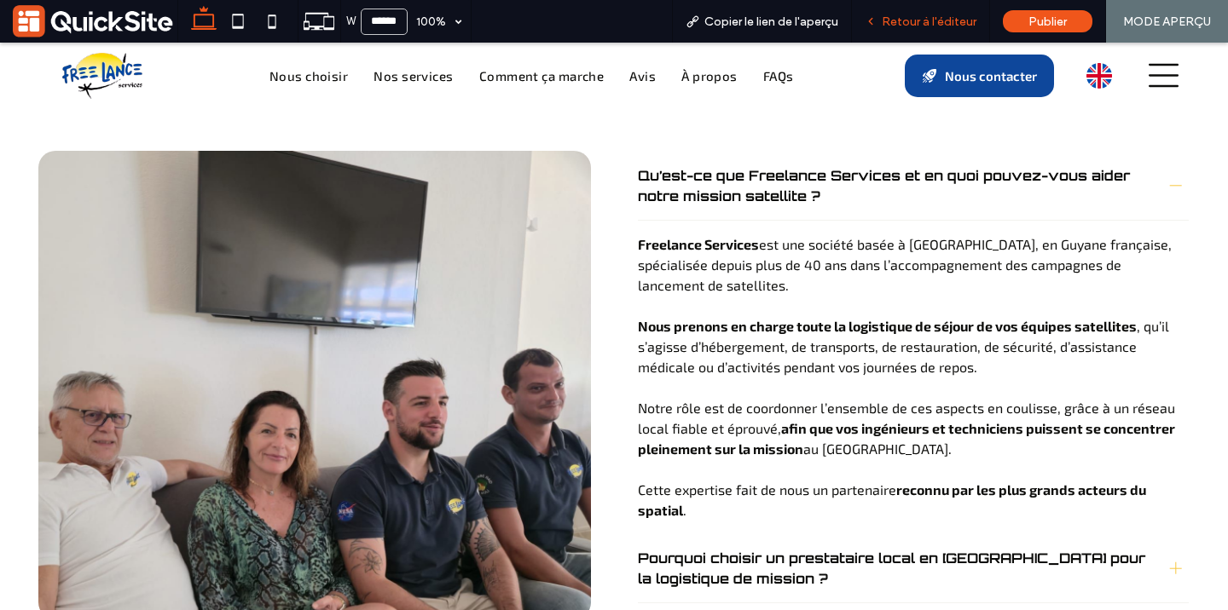
click at [902, 20] on span "Retour à l'éditeur" at bounding box center [929, 21] width 95 height 14
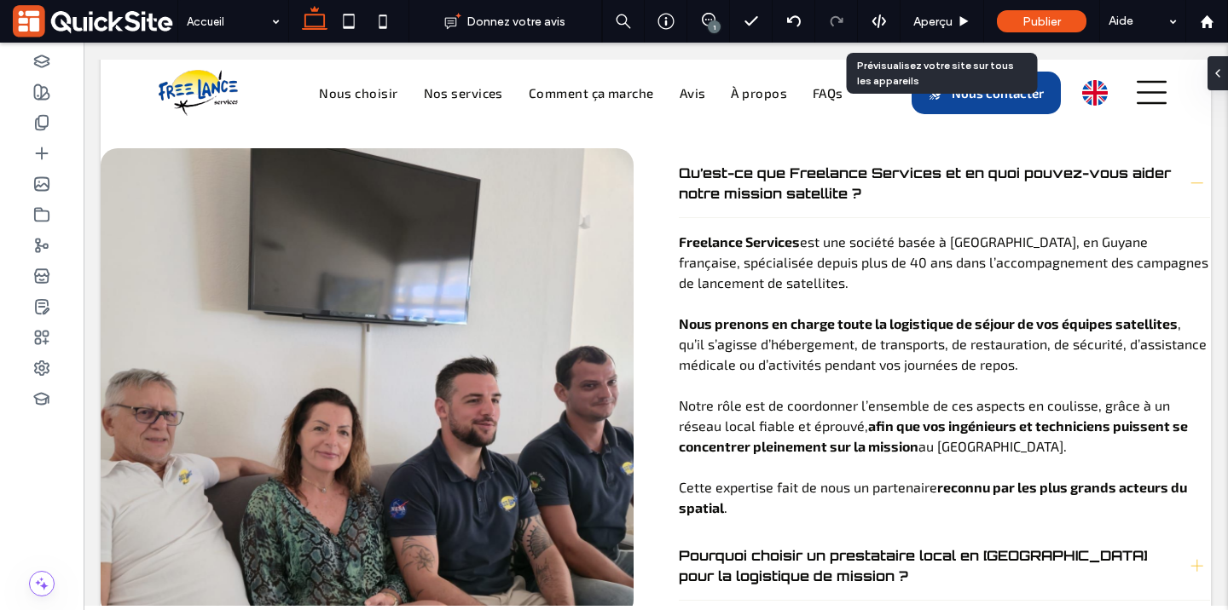
scroll to position [6793, 0]
click at [902, 20] on div "Aperçu" at bounding box center [941, 21] width 83 height 14
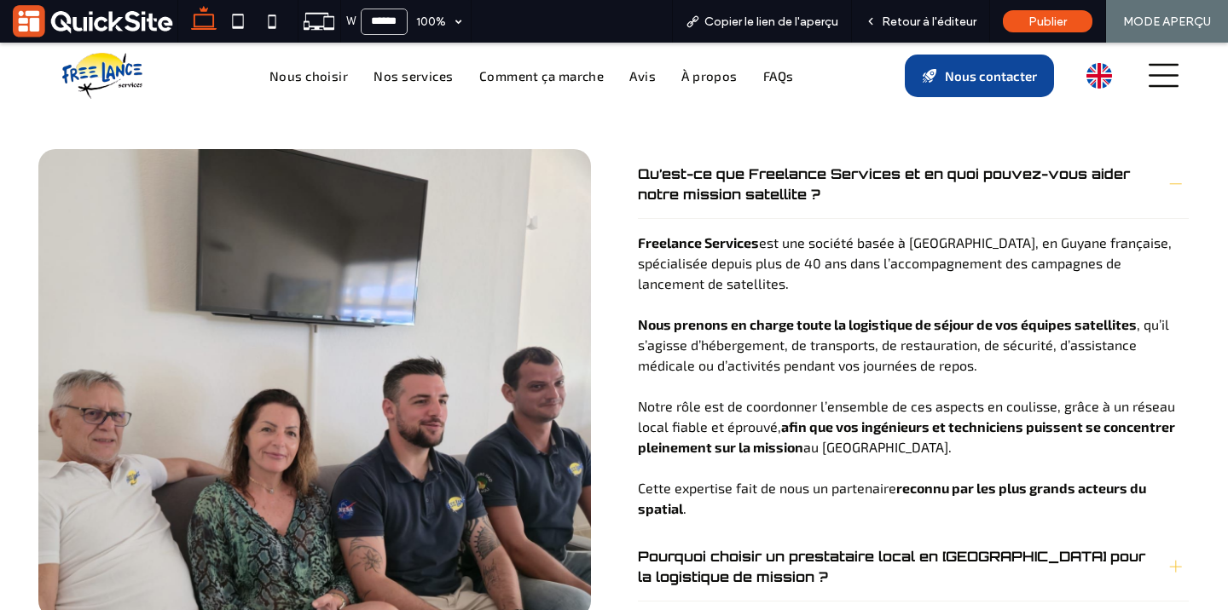
scroll to position [6874, 0]
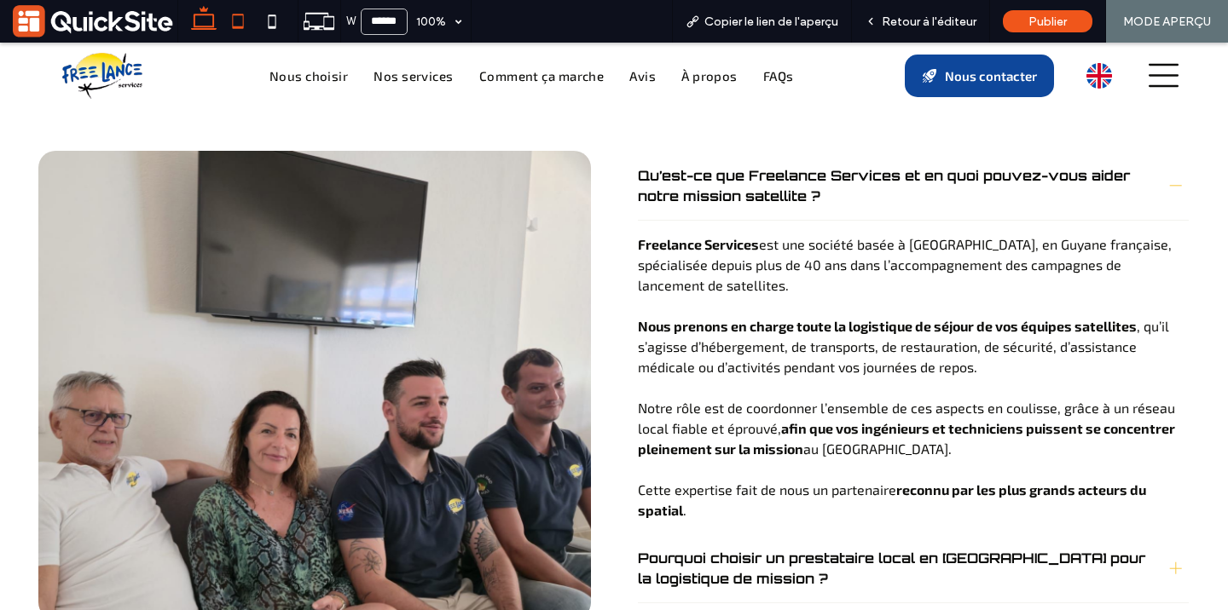
click at [237, 33] on icon at bounding box center [238, 21] width 34 height 34
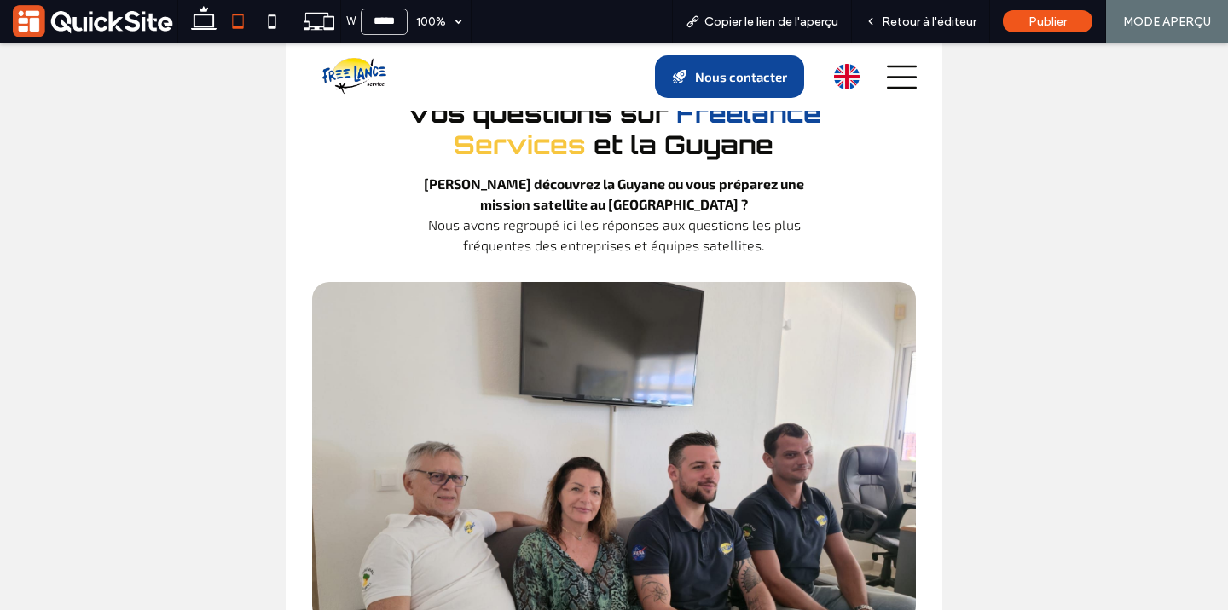
scroll to position [9596, 0]
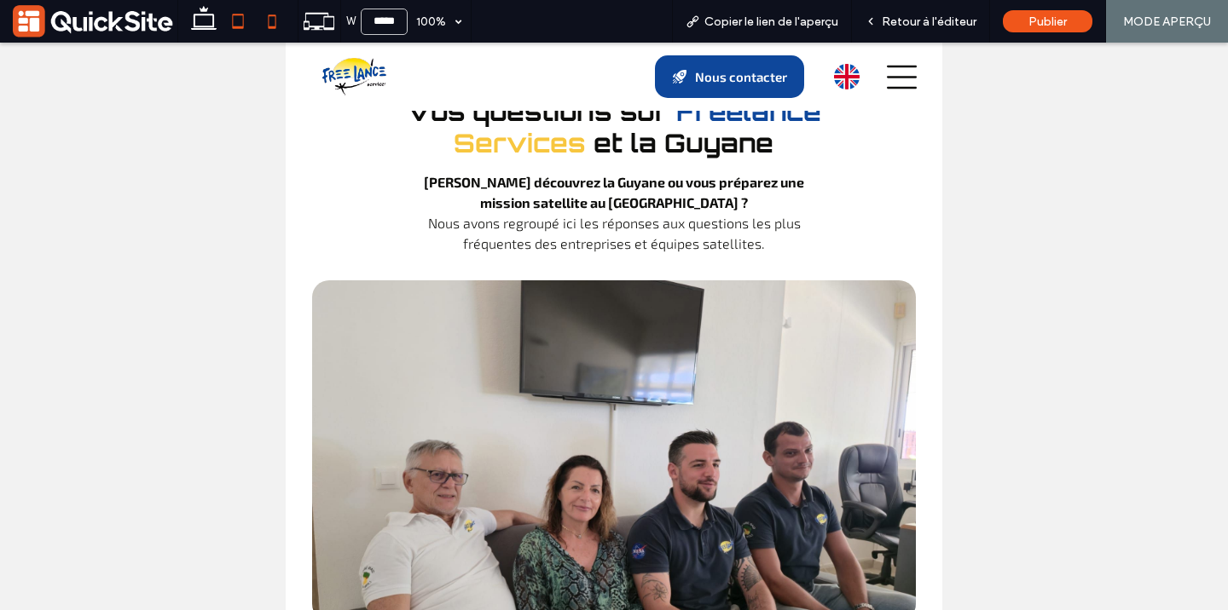
click at [272, 12] on icon at bounding box center [272, 21] width 34 height 34
type input "*****"
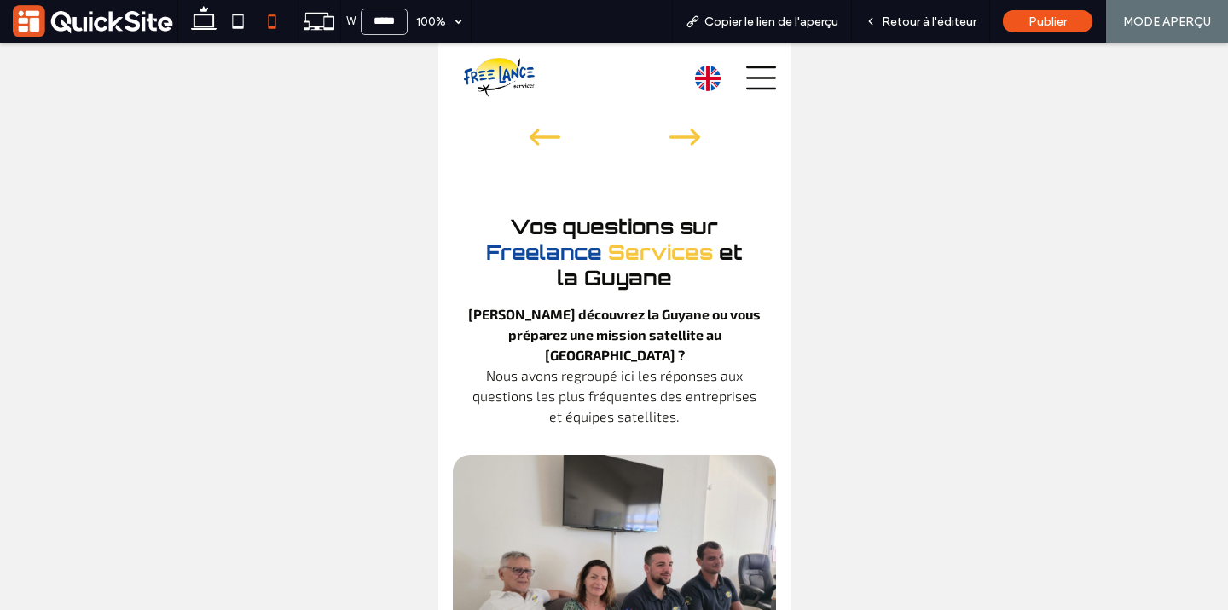
scroll to position [12108, 0]
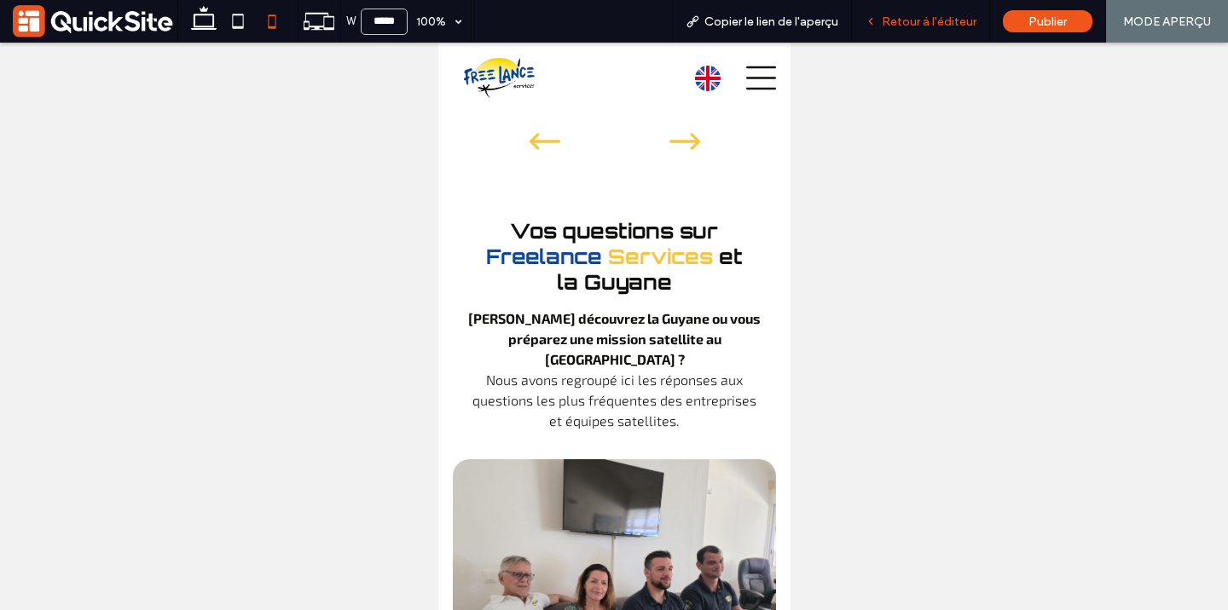
click at [884, 23] on span "Retour à l'éditeur" at bounding box center [929, 21] width 95 height 14
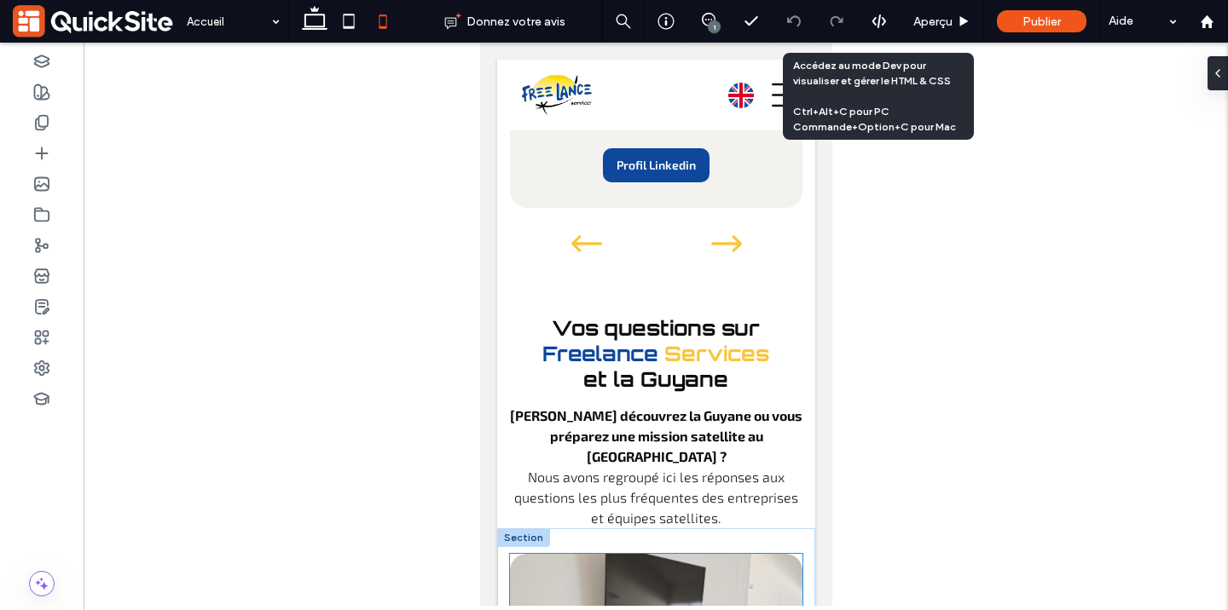
scroll to position [12130, 0]
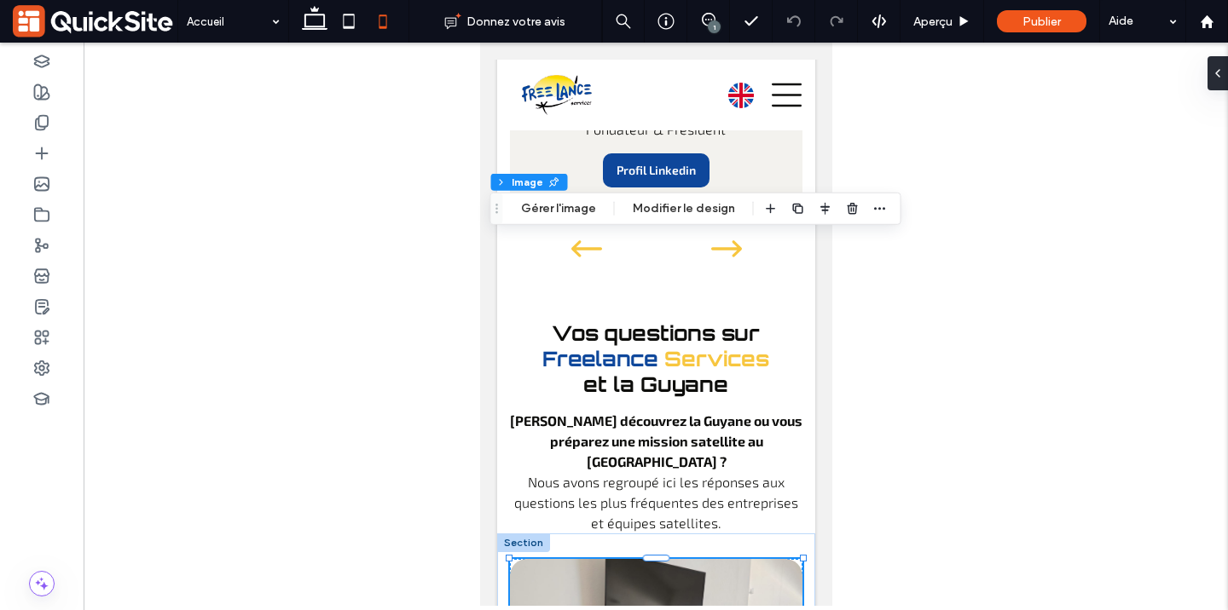
type input "**"
click at [669, 205] on button "Modifier le design" at bounding box center [684, 209] width 124 height 20
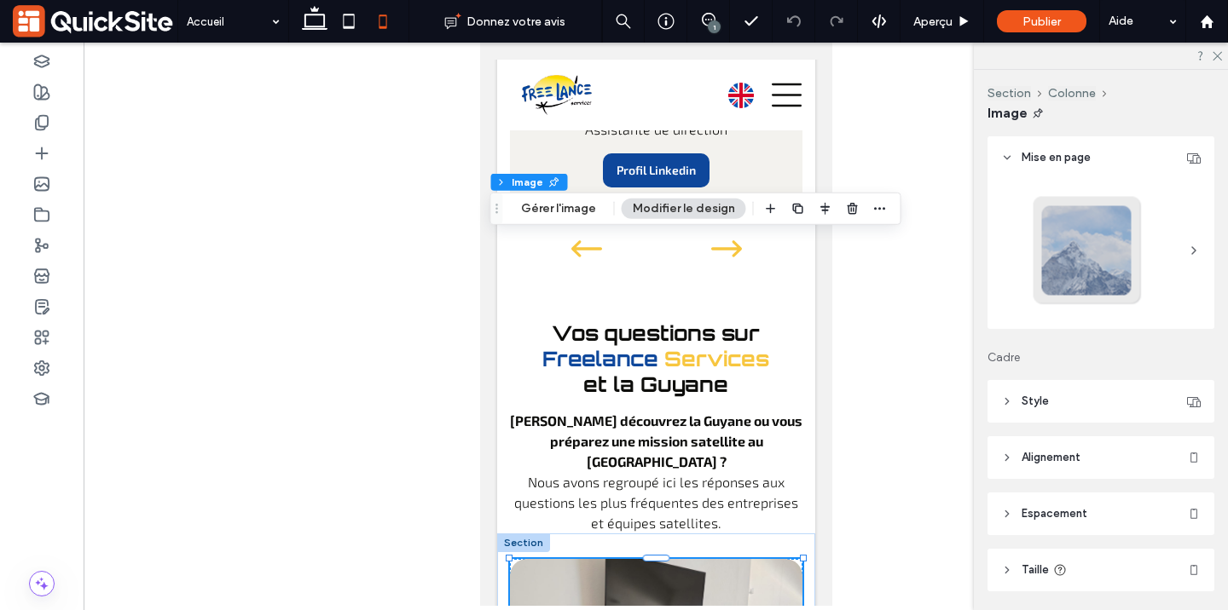
click at [1044, 570] on span "Taille" at bounding box center [1034, 570] width 27 height 17
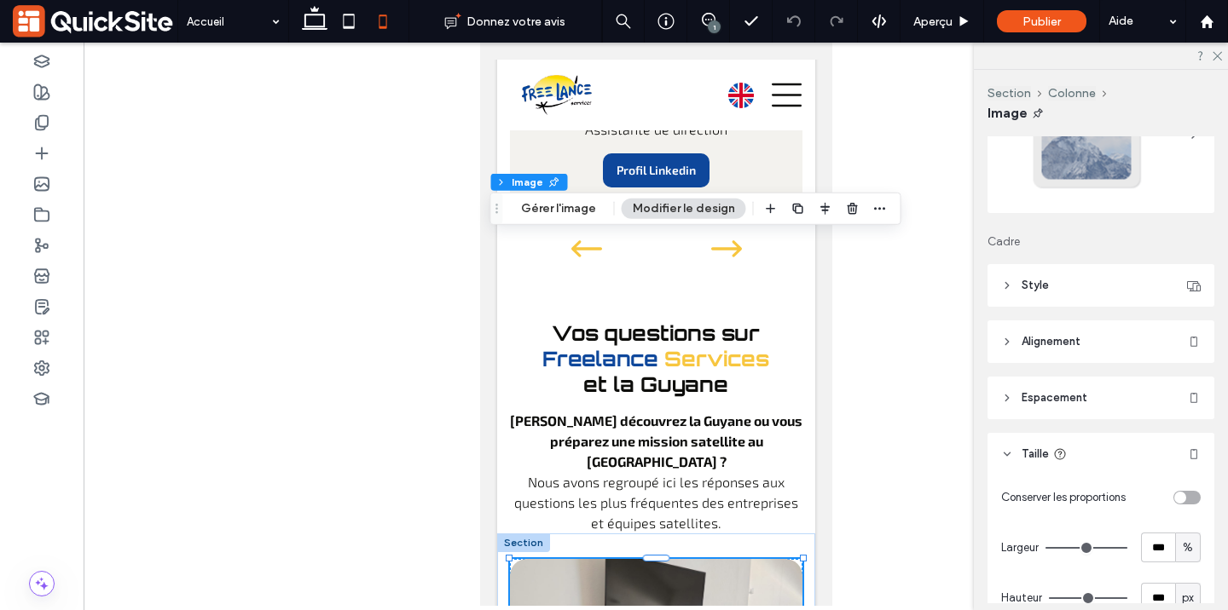
scroll to position [183, 0]
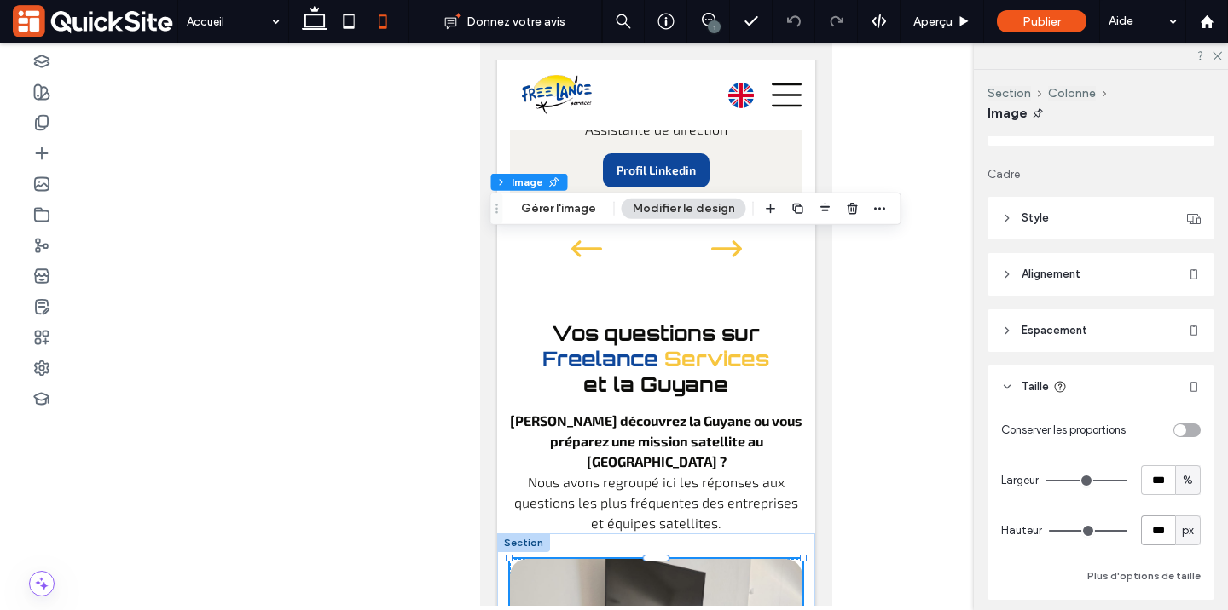
click at [1160, 524] on input "***" at bounding box center [1158, 531] width 34 height 30
type input "***"
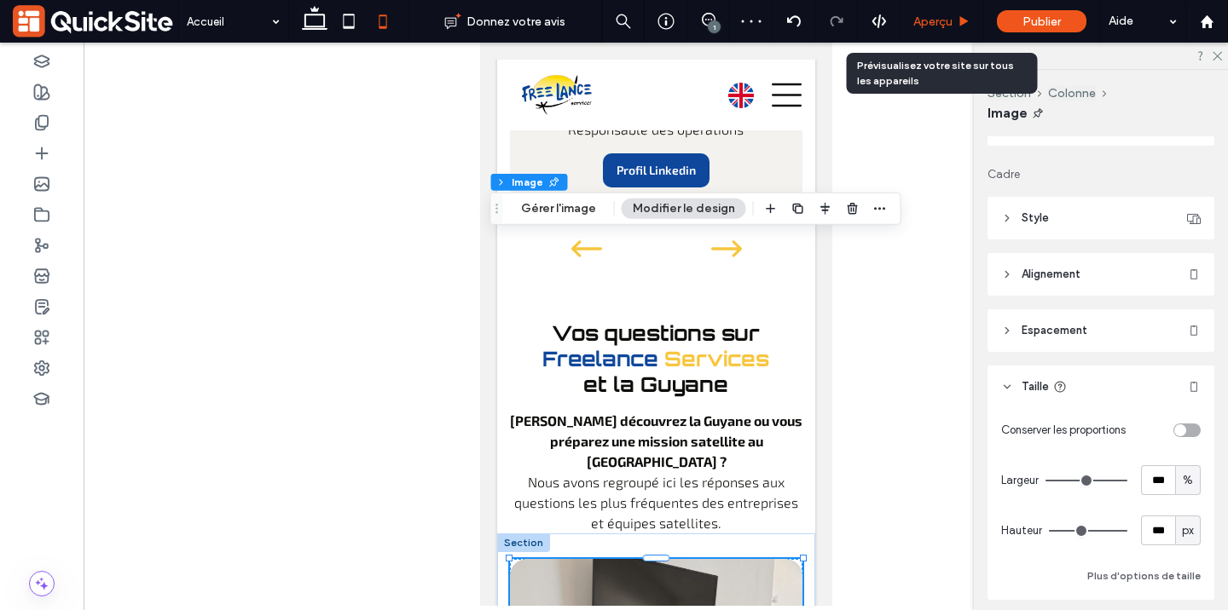
click at [955, 20] on div "Aperçu" at bounding box center [941, 21] width 83 height 14
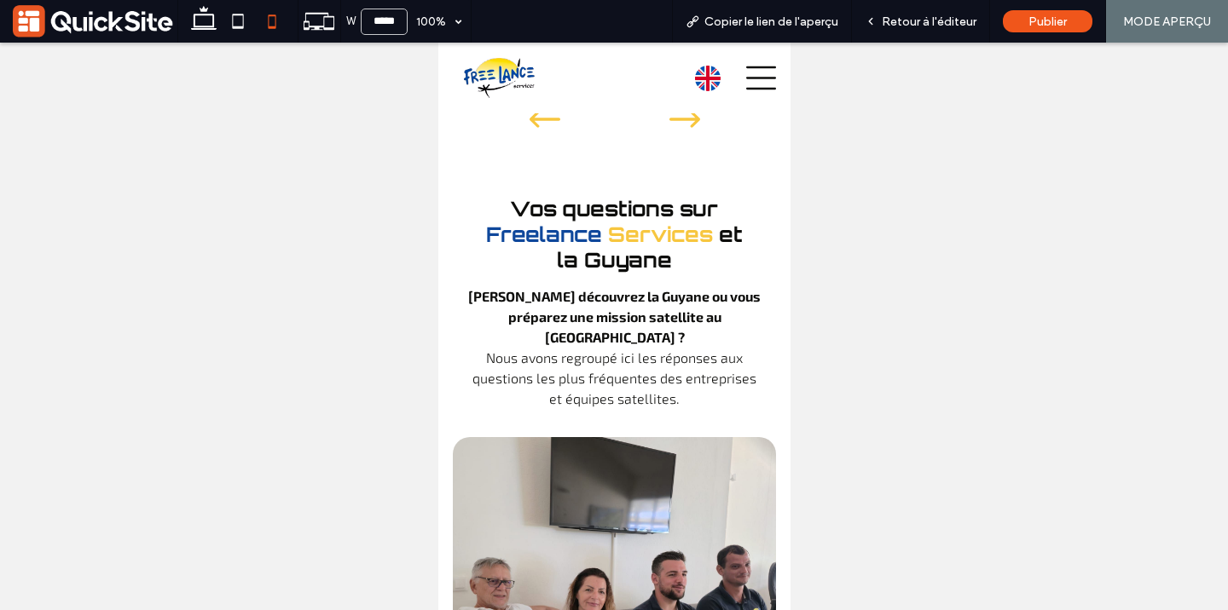
scroll to position [12108, 0]
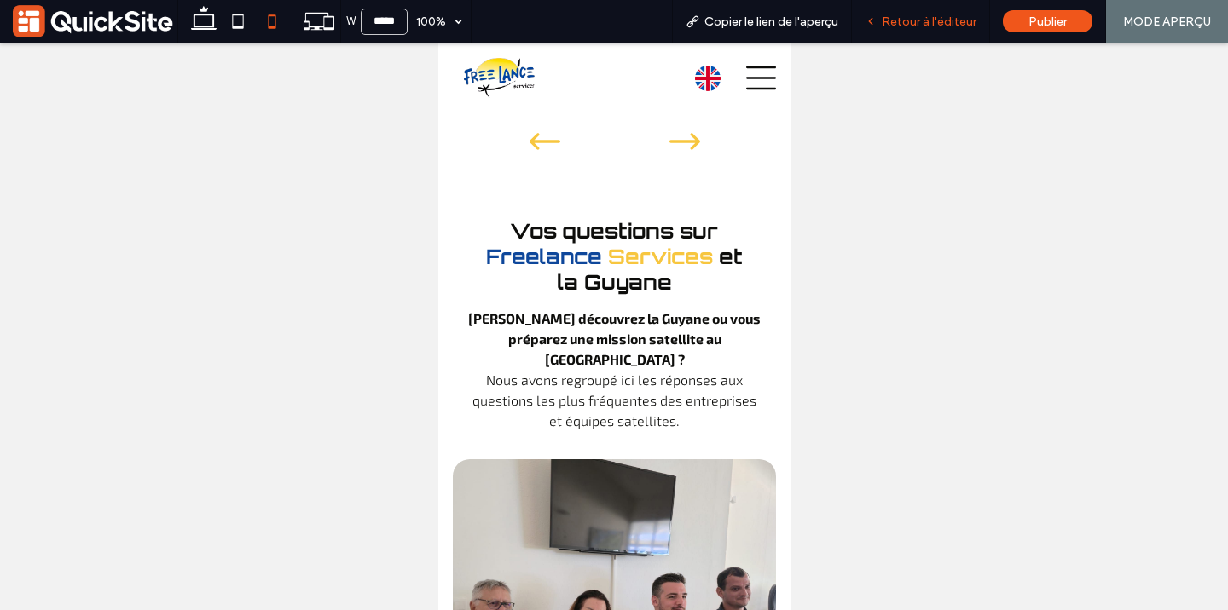
click at [951, 20] on span "Retour à l'éditeur" at bounding box center [929, 21] width 95 height 14
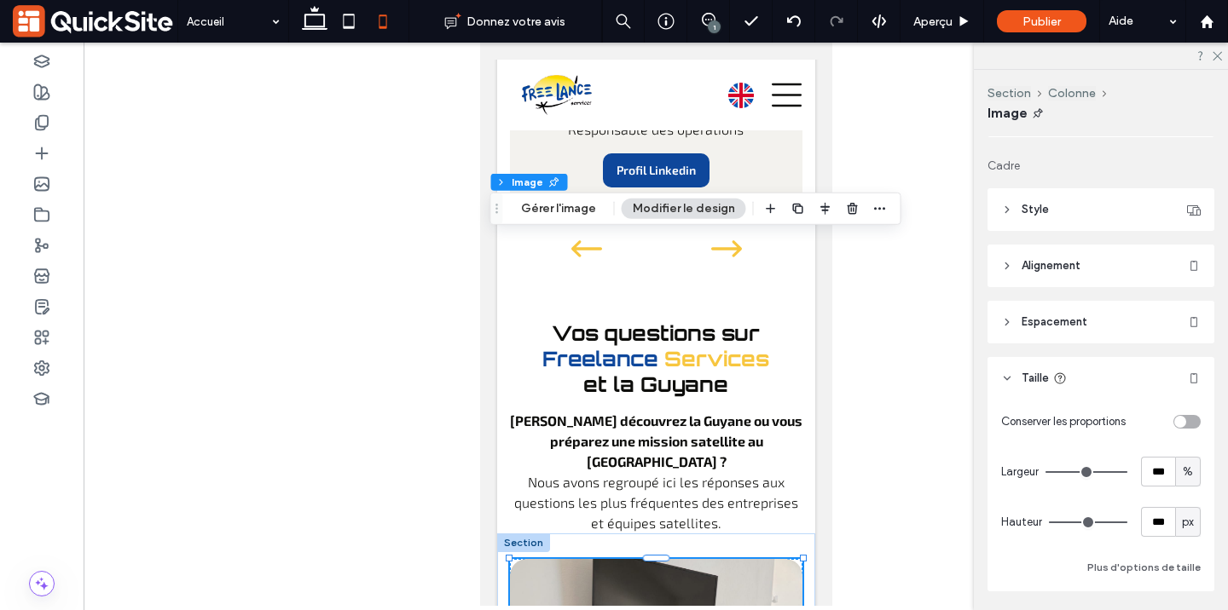
scroll to position [220, 0]
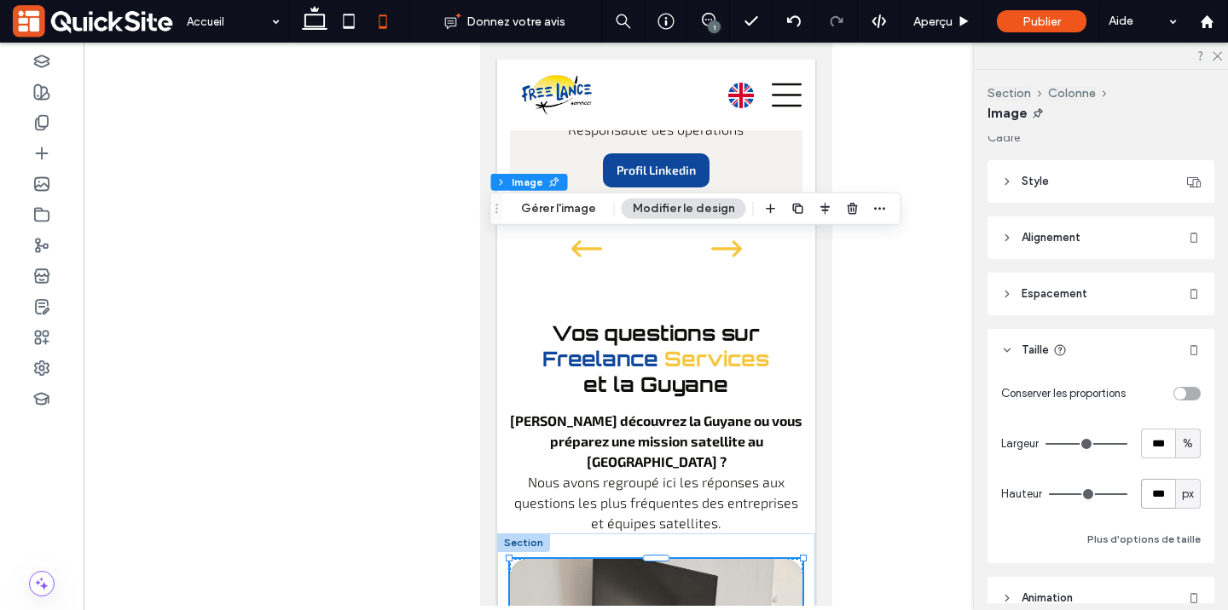
click at [1149, 496] on input "***" at bounding box center [1158, 494] width 34 height 30
type input "***"
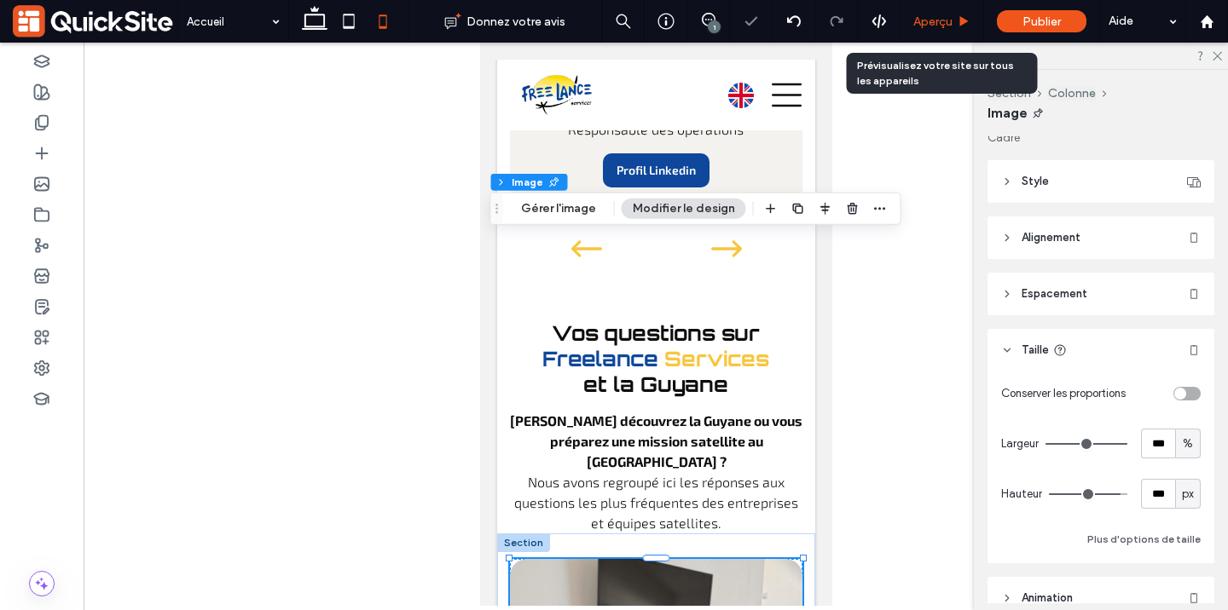
click at [922, 21] on span "Aperçu" at bounding box center [932, 21] width 39 height 14
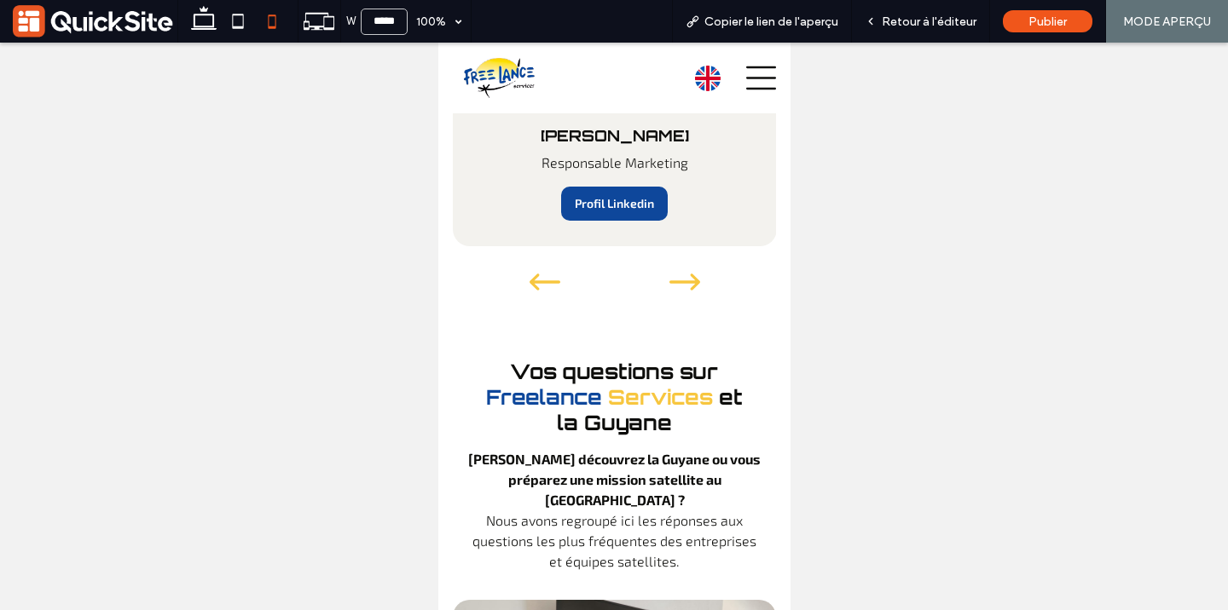
scroll to position [11867, 0]
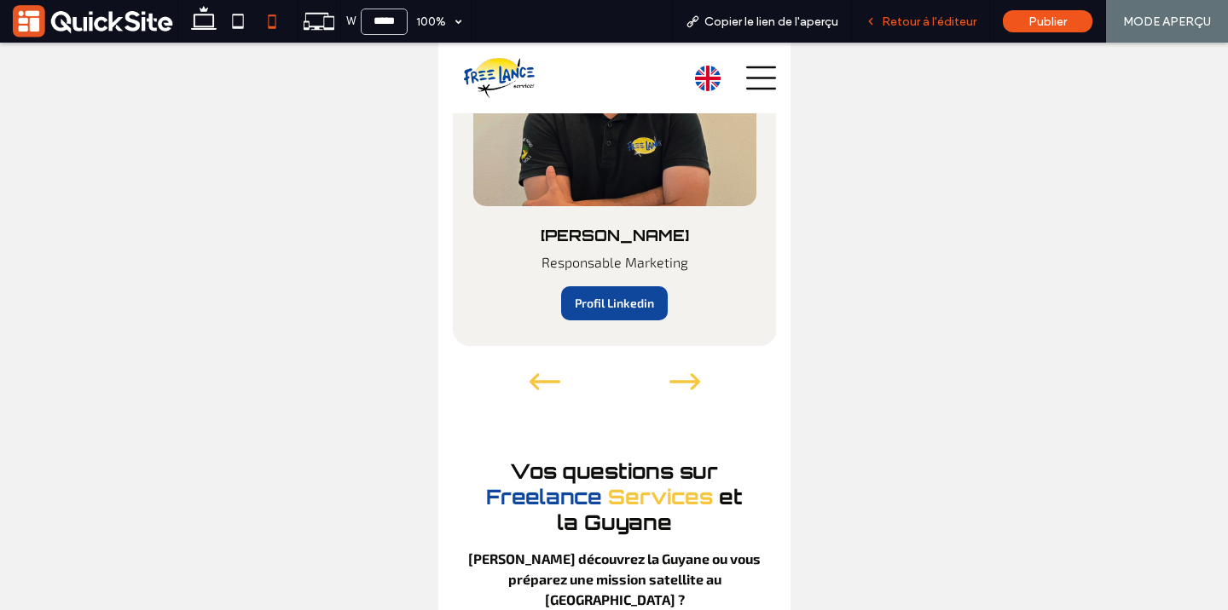
click at [883, 26] on div "Retour à l'éditeur" at bounding box center [920, 21] width 137 height 14
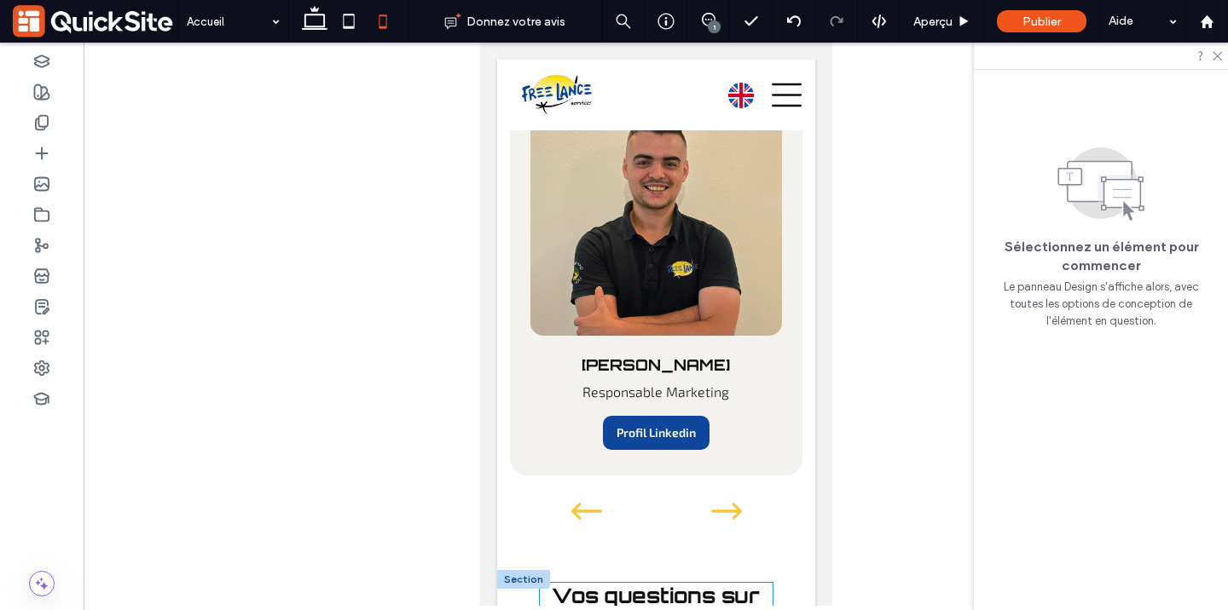
click at [706, 609] on span "Services" at bounding box center [715, 622] width 105 height 26
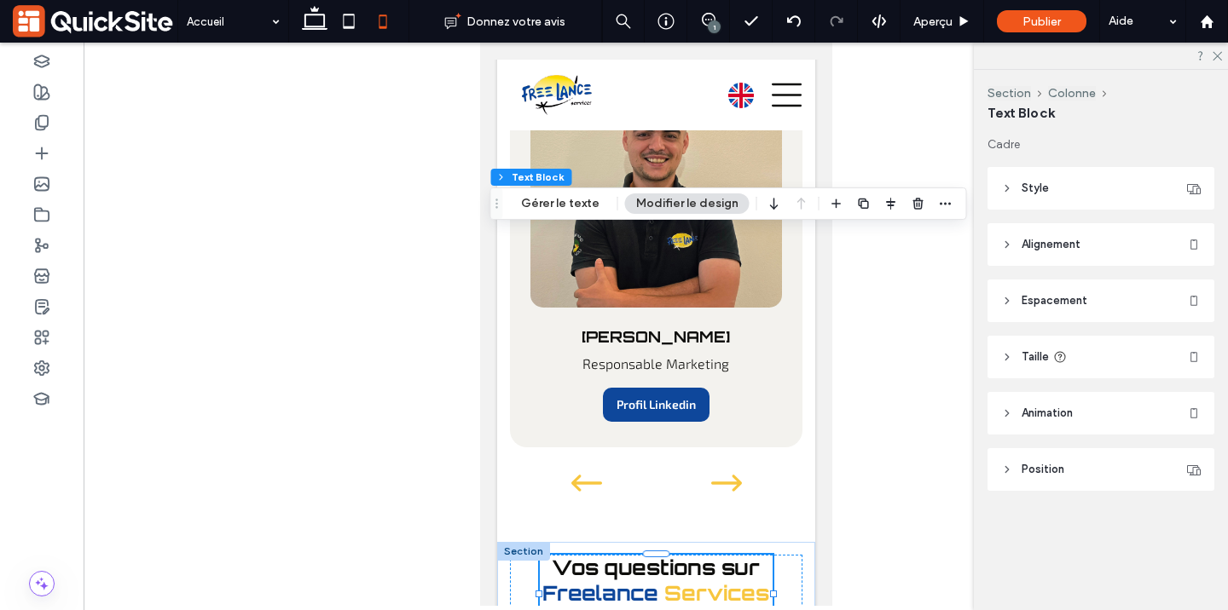
click at [1021, 367] on header "Taille" at bounding box center [1100, 357] width 227 height 43
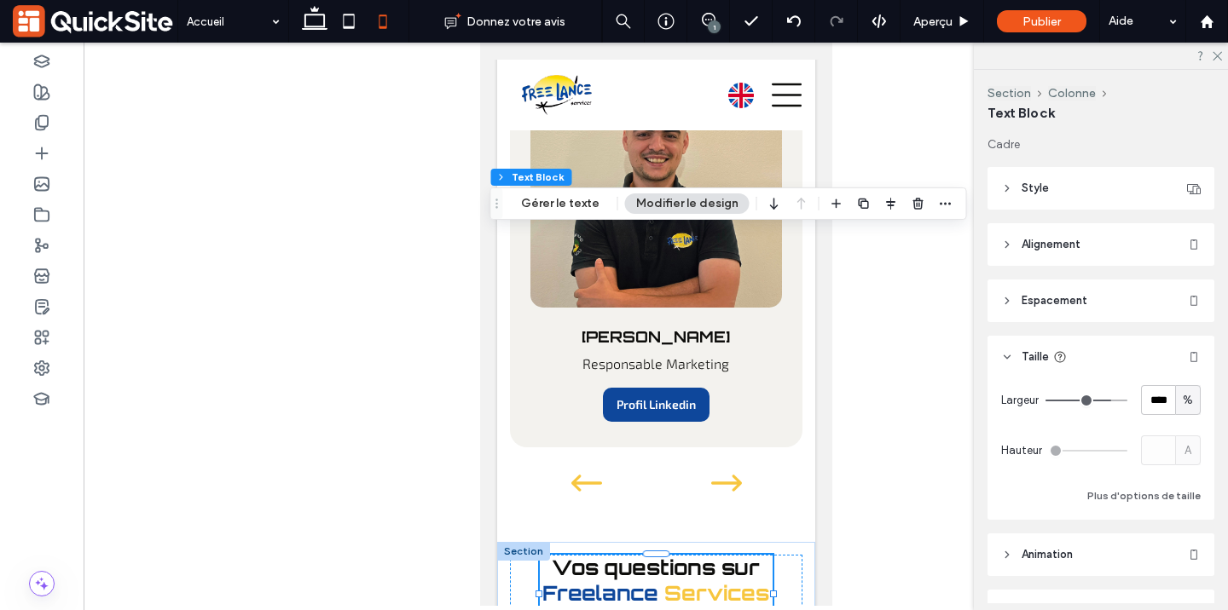
click at [1199, 403] on div "%" at bounding box center [1188, 400] width 26 height 30
click at [1183, 434] on span "px" at bounding box center [1188, 430] width 12 height 17
type input "***"
type input "*****"
click at [1217, 52] on icon at bounding box center [1216, 54] width 11 height 11
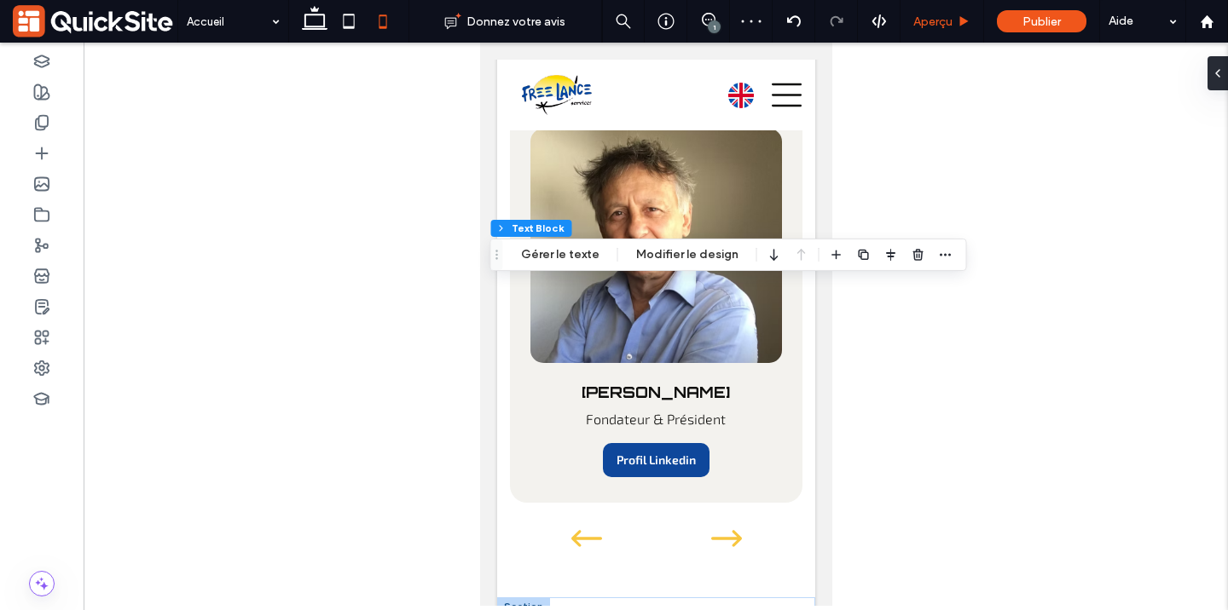
scroll to position [11839, 0]
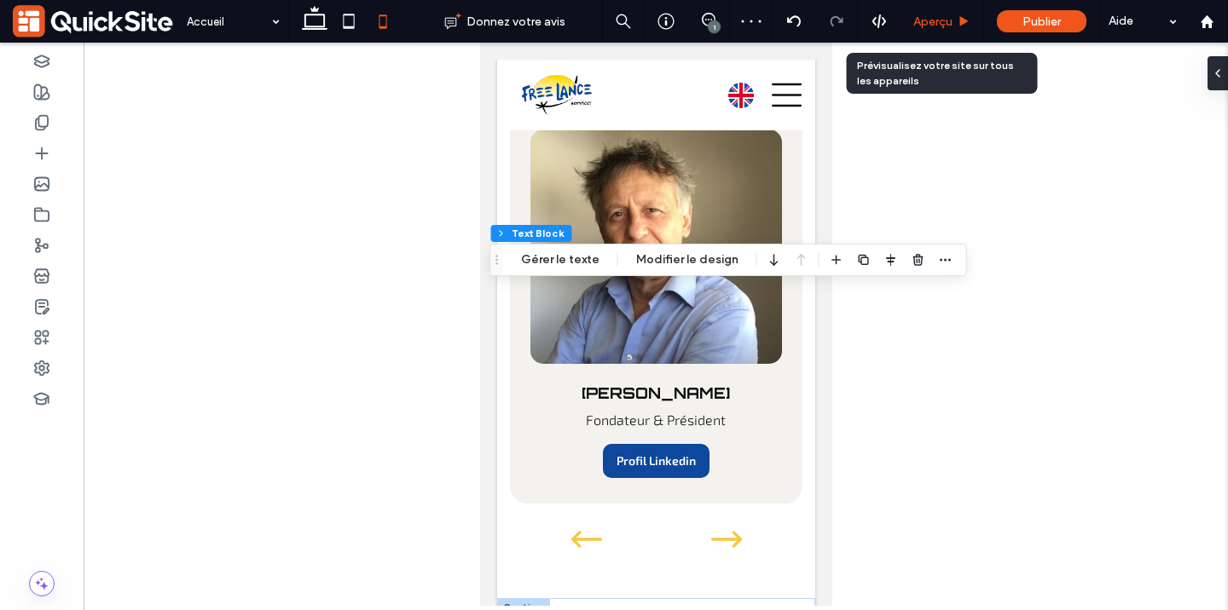
click at [943, 29] on div "Aperçu" at bounding box center [942, 21] width 84 height 43
click at [934, 4] on div "Aperçu" at bounding box center [942, 21] width 84 height 43
click at [934, 12] on div "Aperçu" at bounding box center [942, 21] width 84 height 43
click at [939, 23] on span "Aperçu" at bounding box center [932, 21] width 39 height 14
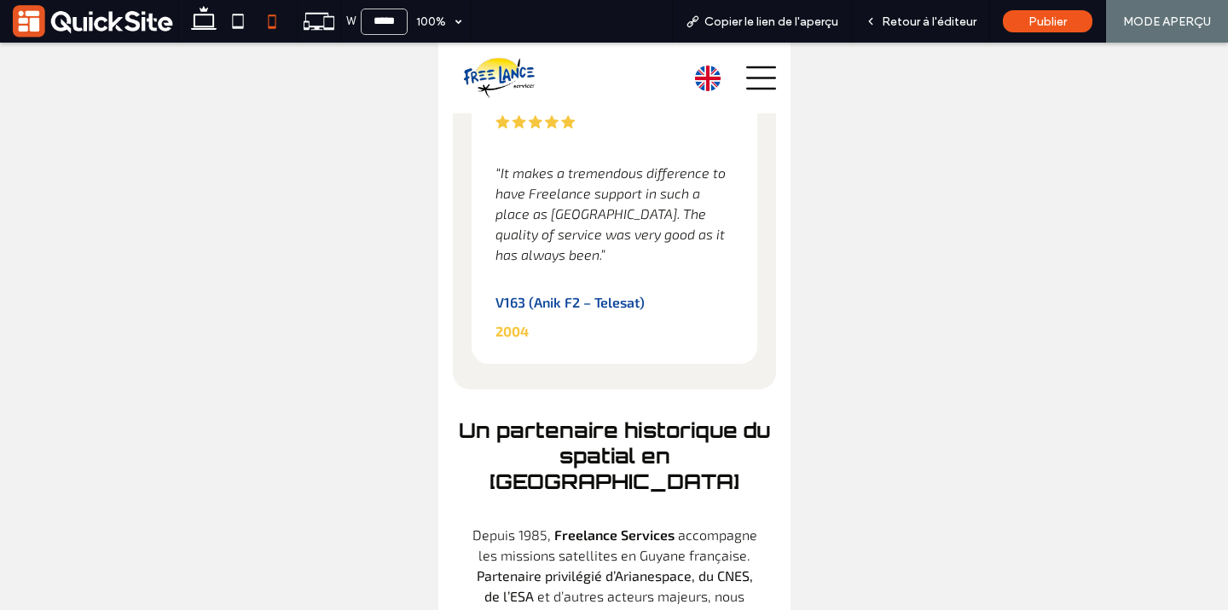
scroll to position [9832, 0]
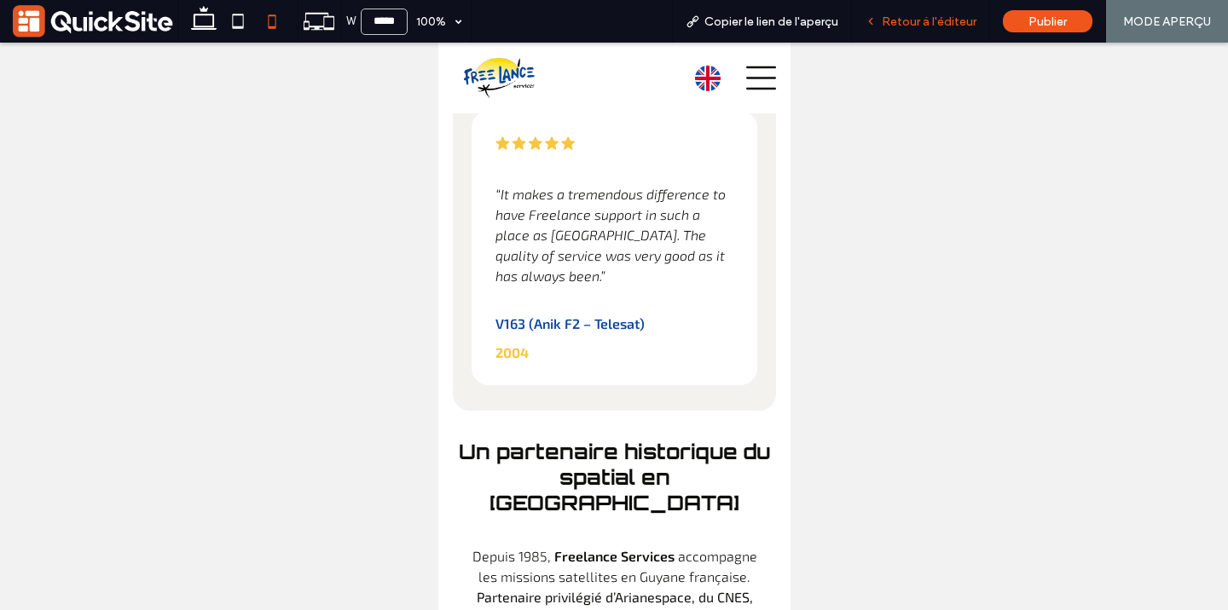
click at [880, 20] on div "Retour à l'éditeur" at bounding box center [920, 21] width 137 height 14
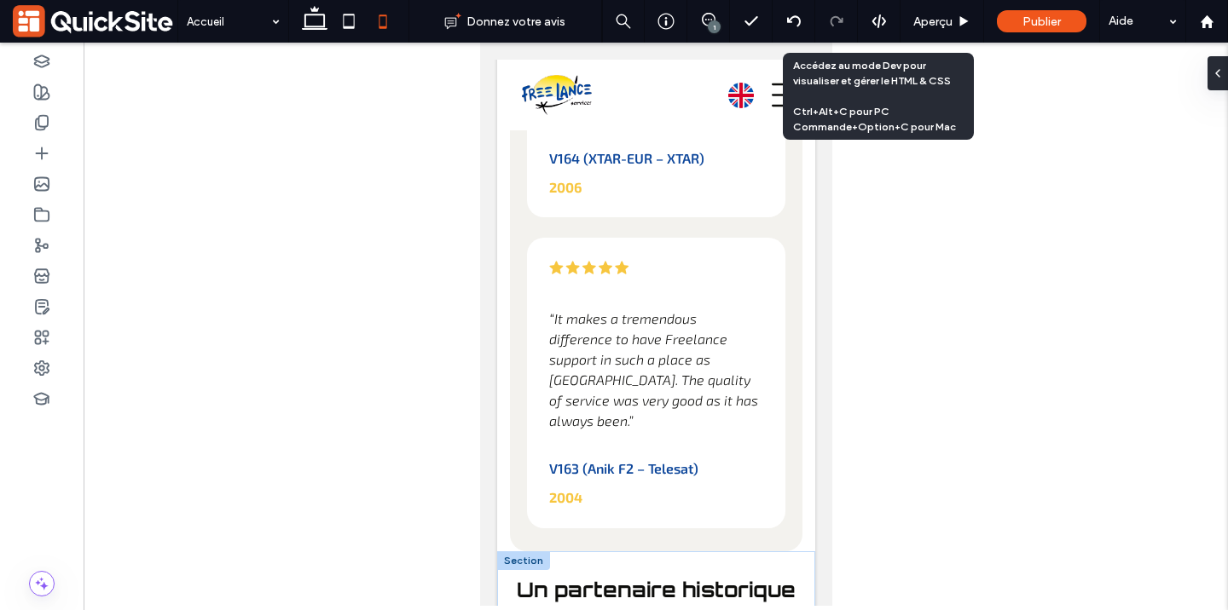
scroll to position [9855, 0]
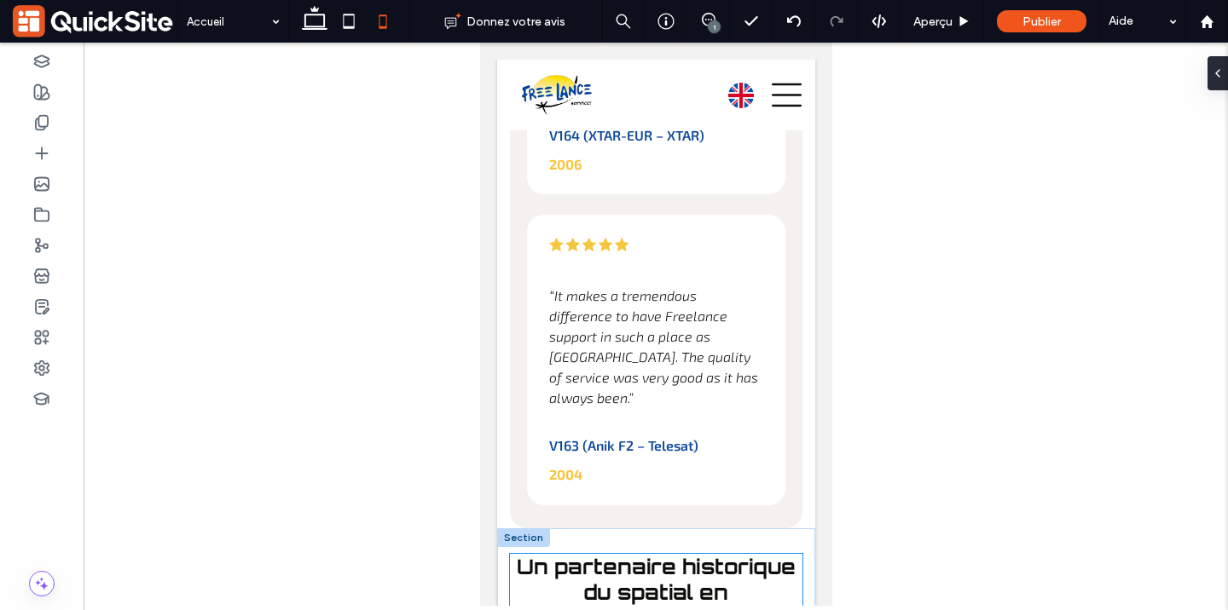
click at [742, 554] on span "Un partenaire historique du spatial en [GEOGRAPHIC_DATA]" at bounding box center [655, 592] width 279 height 77
click at [796, 576] on div at bounding box center [798, 579] width 7 height 7
type input "**"
type input "****"
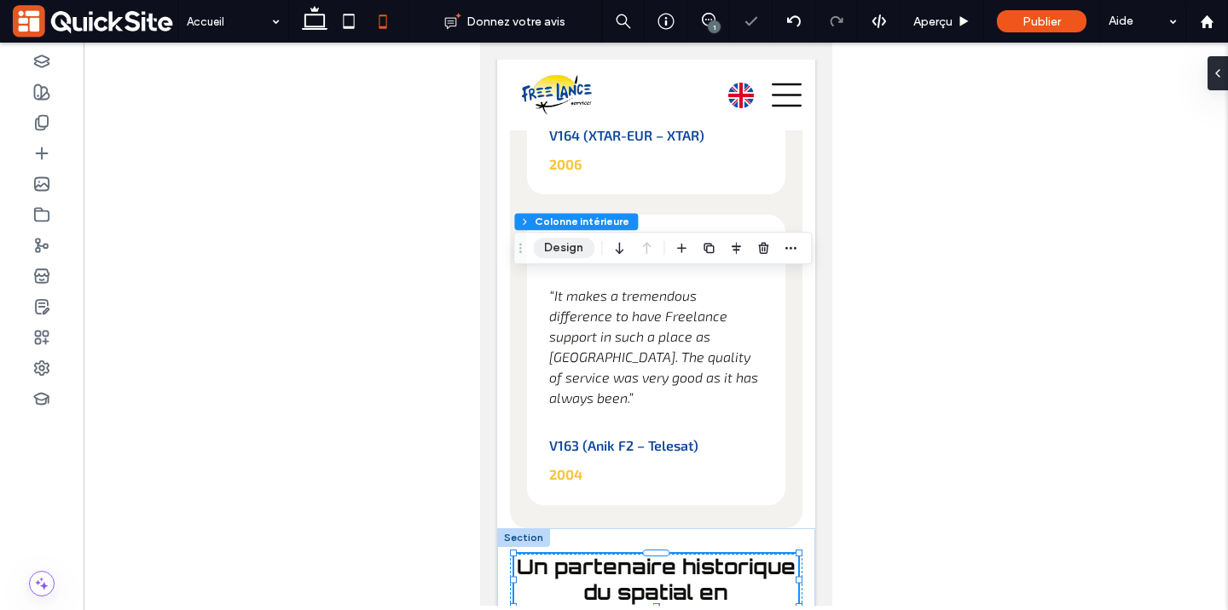
click at [570, 249] on button "Design" at bounding box center [563, 248] width 61 height 20
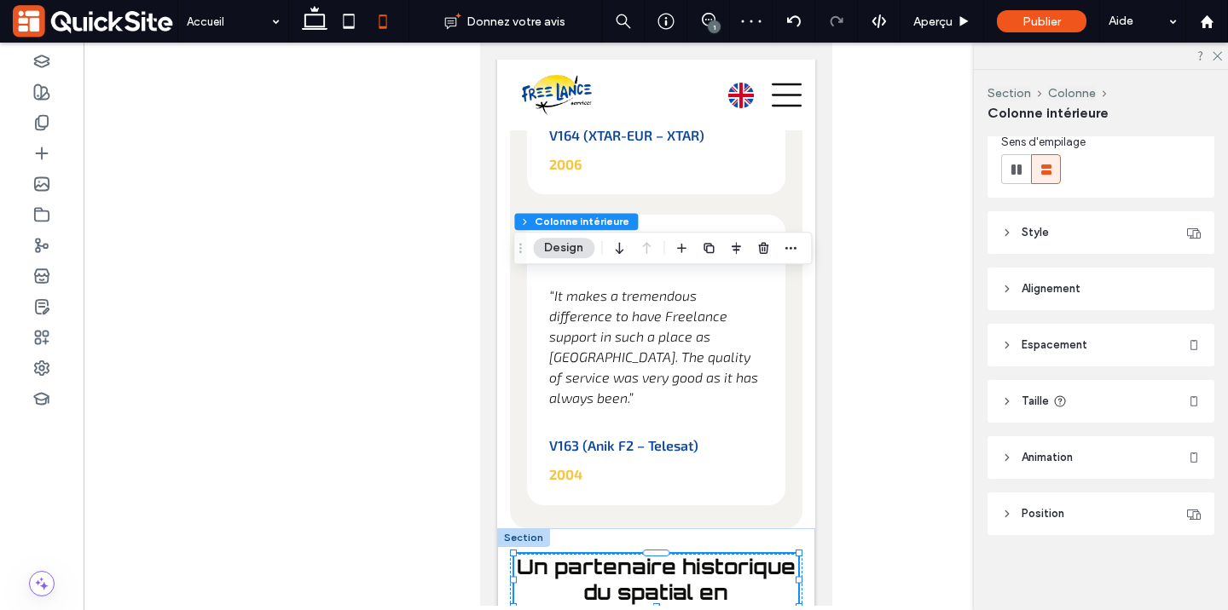
click at [1037, 399] on span "Taille" at bounding box center [1034, 401] width 27 height 17
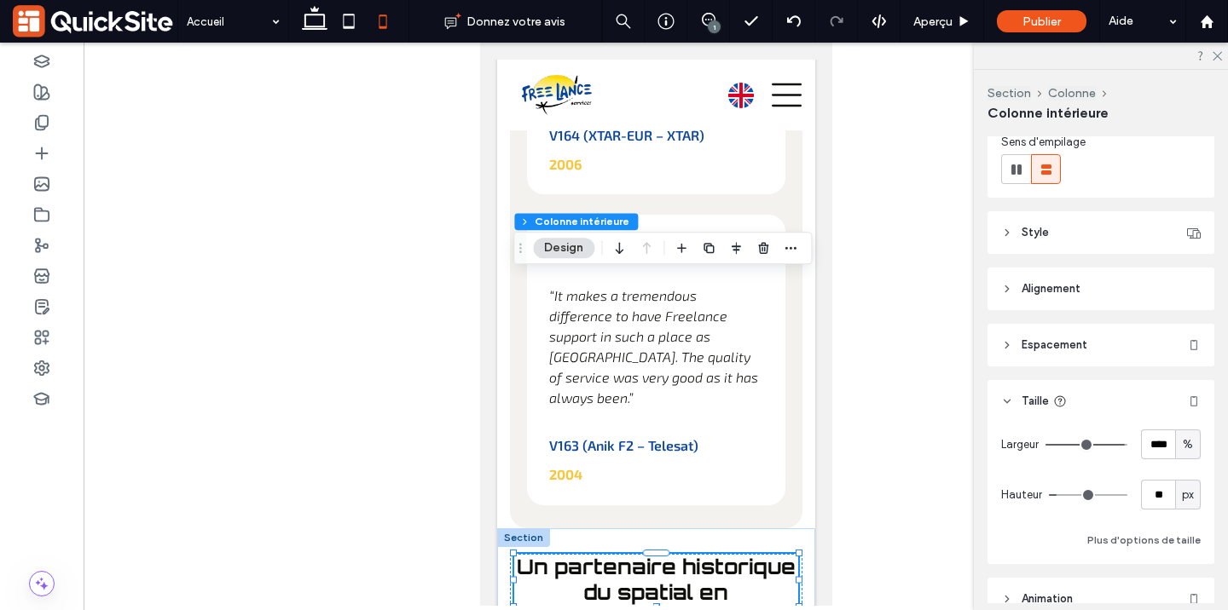
click at [1180, 444] on div "%" at bounding box center [1187, 445] width 17 height 17
click at [1183, 467] on span "px" at bounding box center [1188, 474] width 12 height 17
type input "***"
type input "*****"
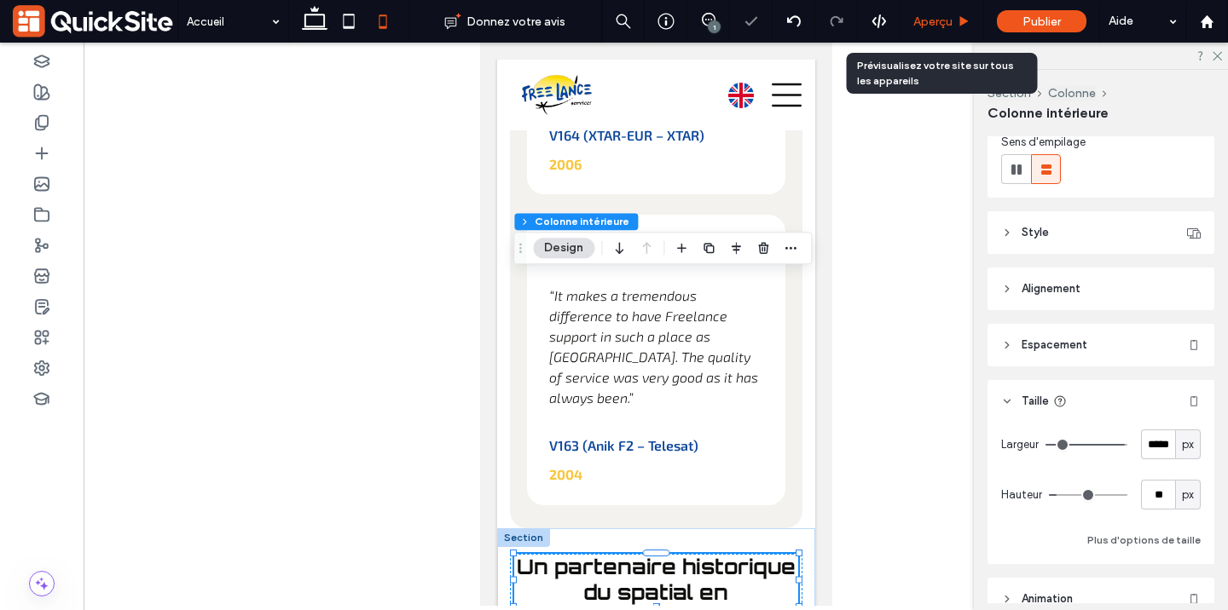
click at [940, 28] on div "Aperçu" at bounding box center [942, 21] width 84 height 43
click at [914, 20] on span "Aperçu" at bounding box center [932, 21] width 39 height 14
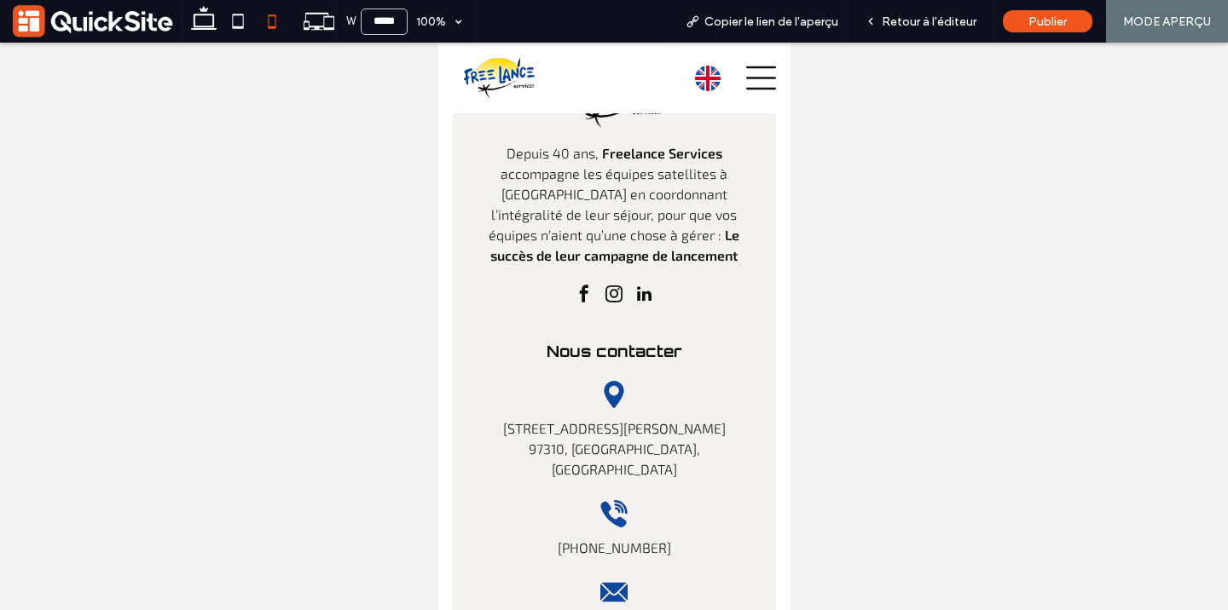
scroll to position [14032, 0]
click at [871, 28] on div "Retour à l'éditeur" at bounding box center [921, 21] width 138 height 43
click at [876, 23] on icon at bounding box center [871, 21] width 12 height 12
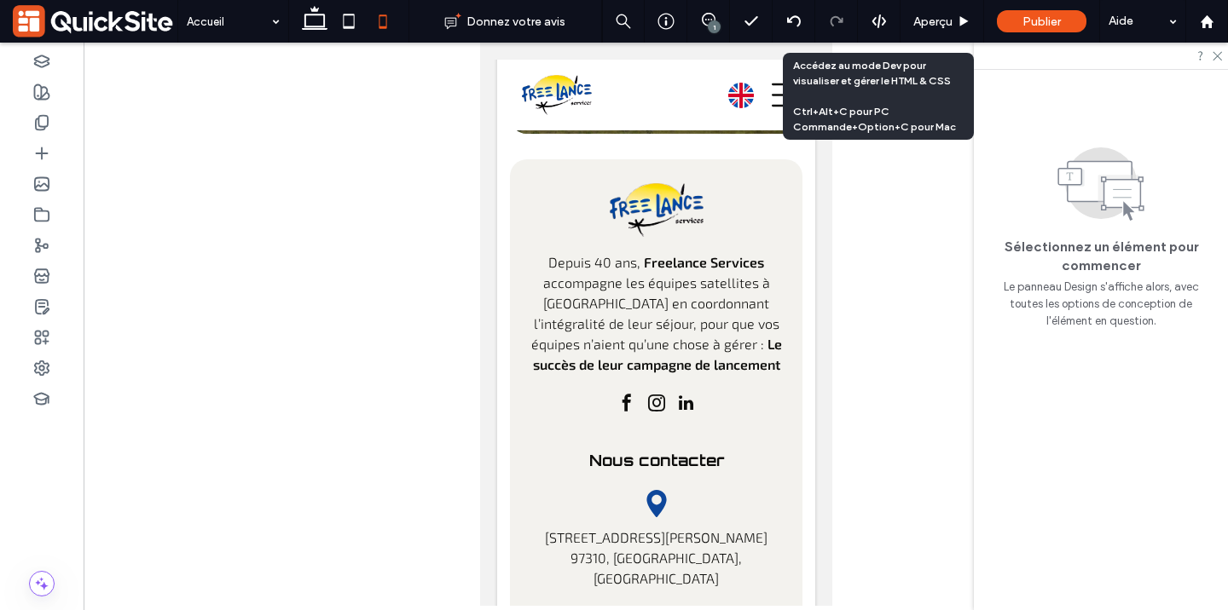
scroll to position [14094, 0]
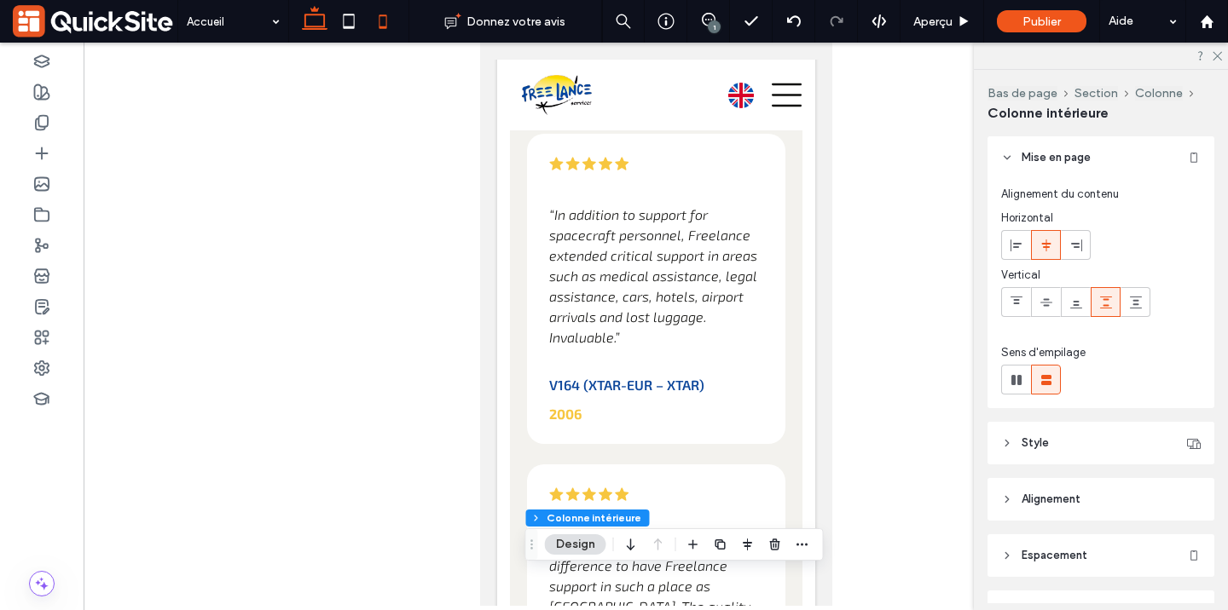
click at [320, 19] on icon at bounding box center [315, 21] width 34 height 34
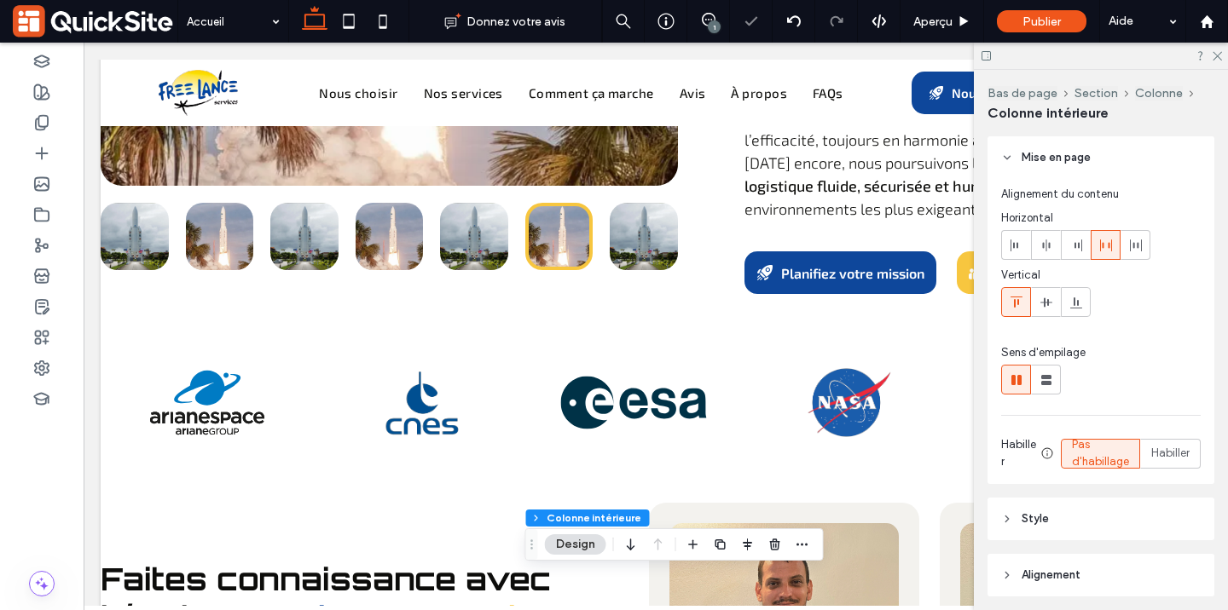
type input "*"
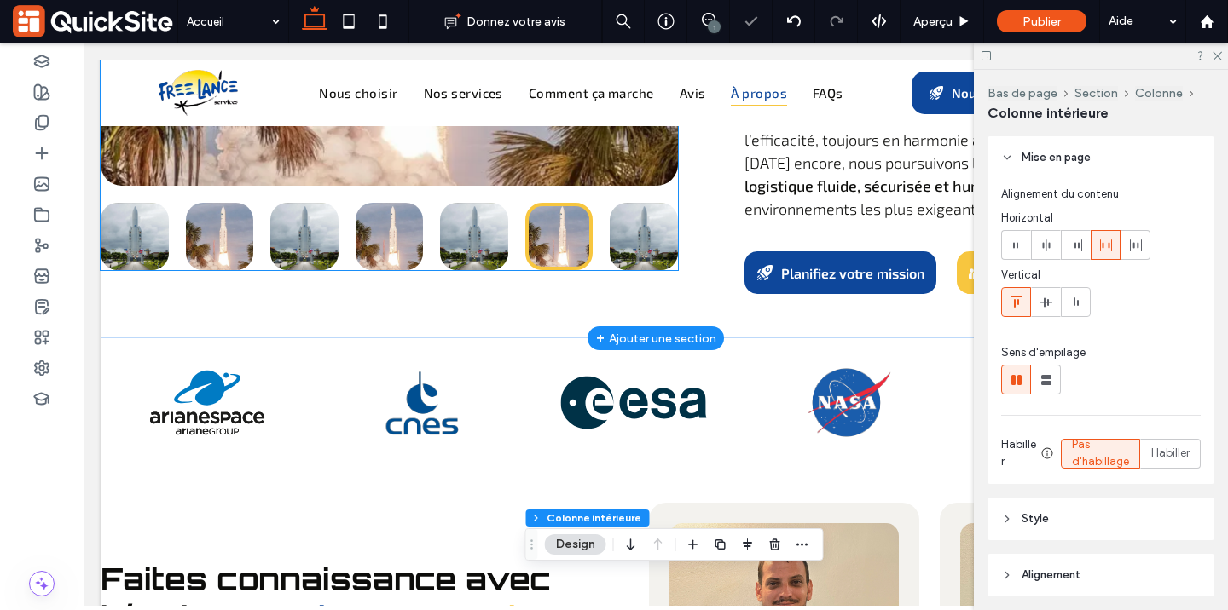
scroll to position [5273, 0]
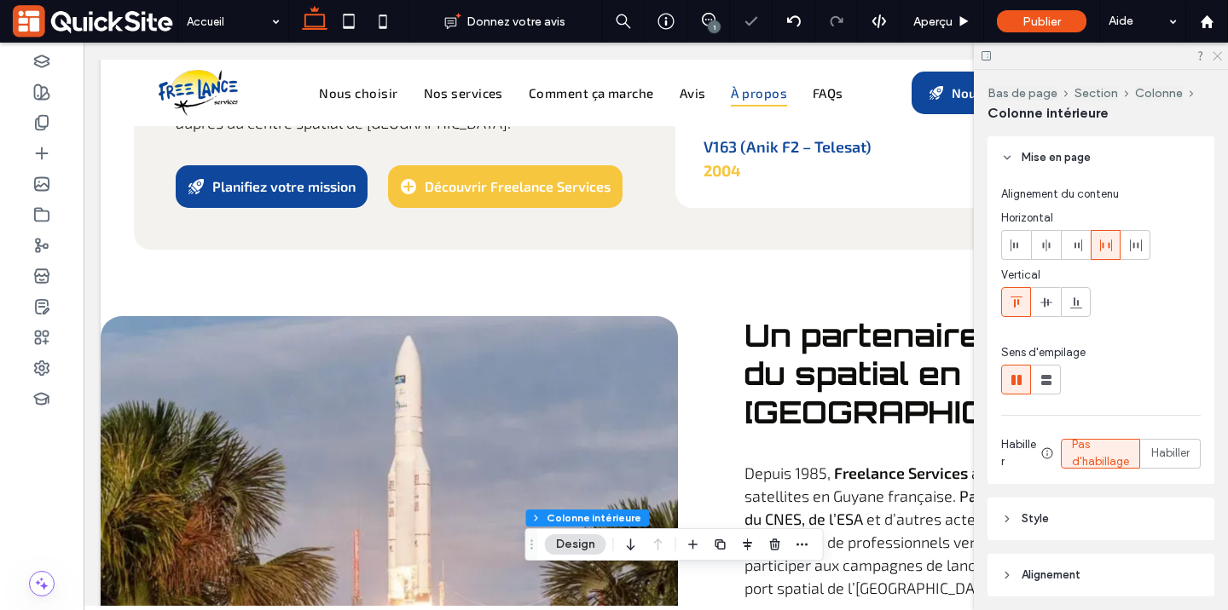
click at [1219, 55] on icon at bounding box center [1216, 54] width 11 height 11
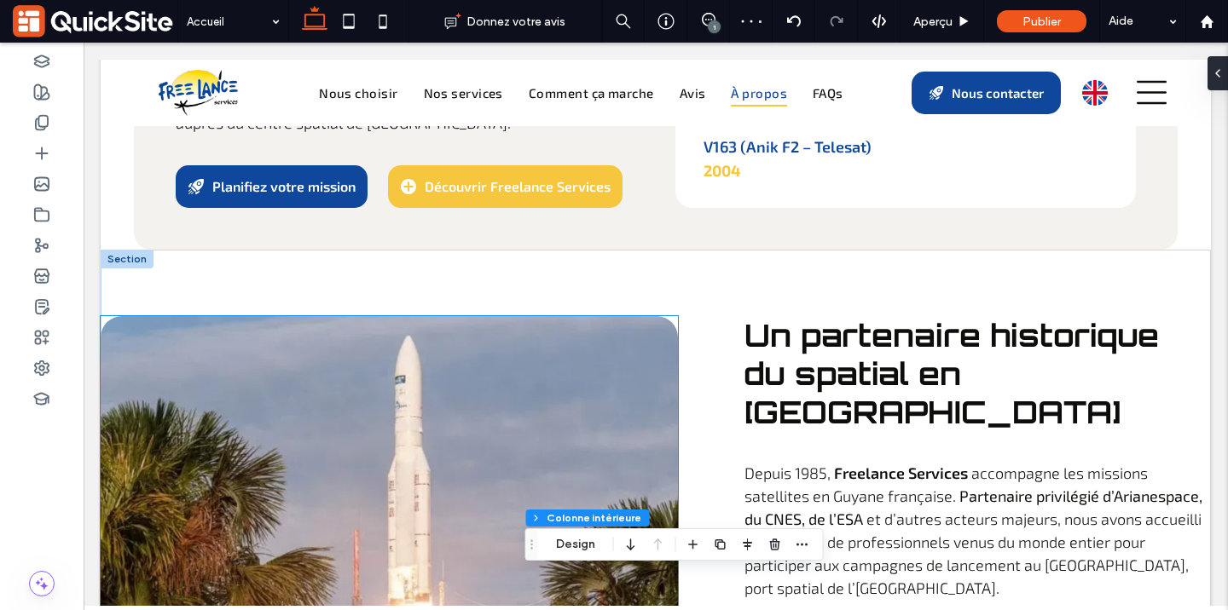
click at [528, 316] on div at bounding box center [389, 508] width 577 height 384
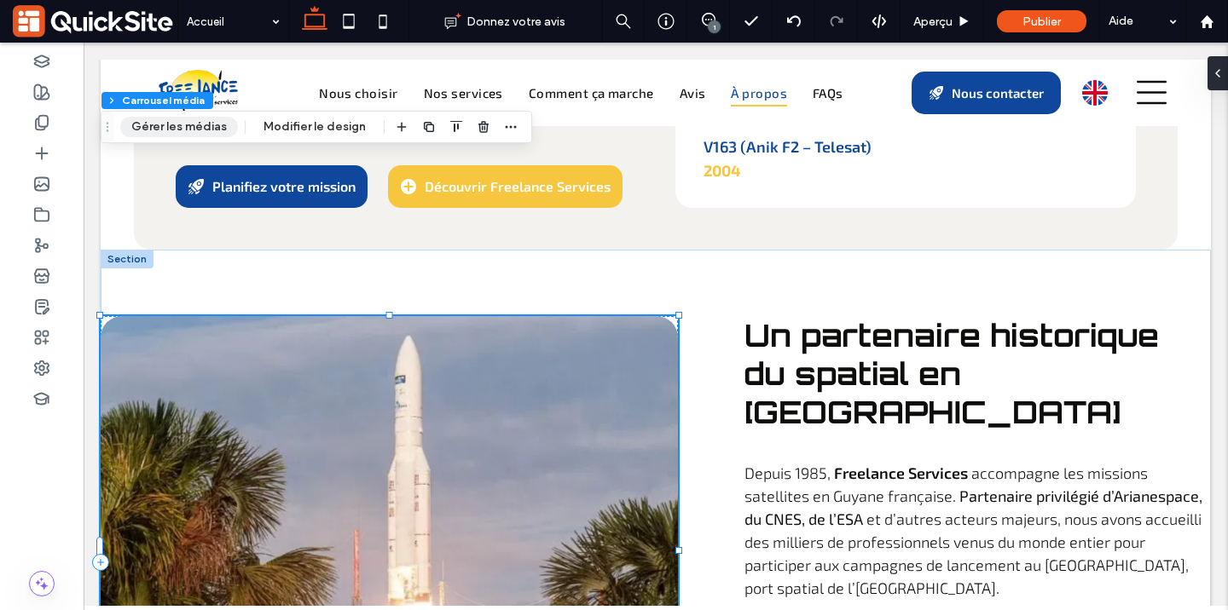
click at [213, 130] on button "Gérer les médias" at bounding box center [179, 127] width 118 height 20
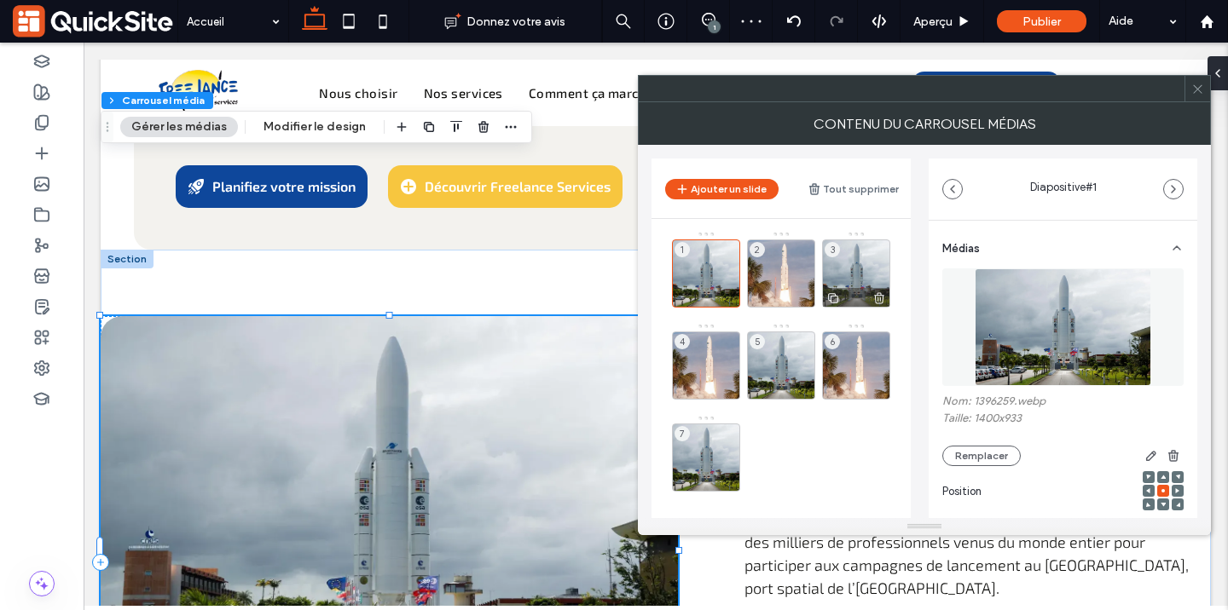
click at [859, 269] on div "3" at bounding box center [856, 274] width 68 height 68
click at [1048, 338] on img at bounding box center [1063, 328] width 176 height 118
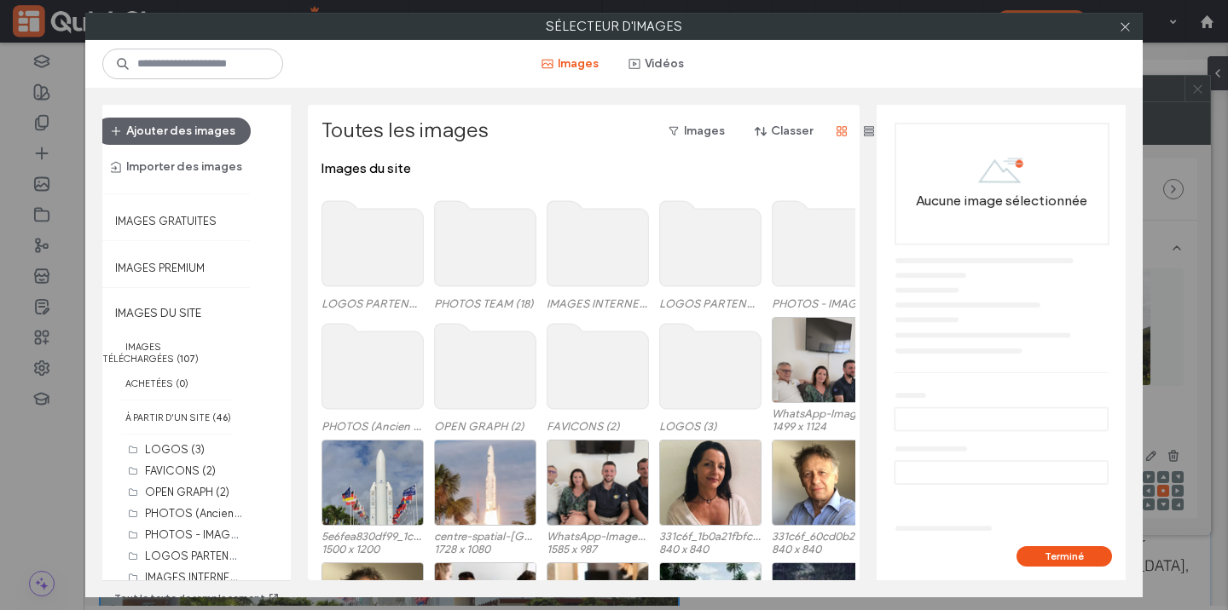
click at [787, 272] on use at bounding box center [822, 243] width 101 height 85
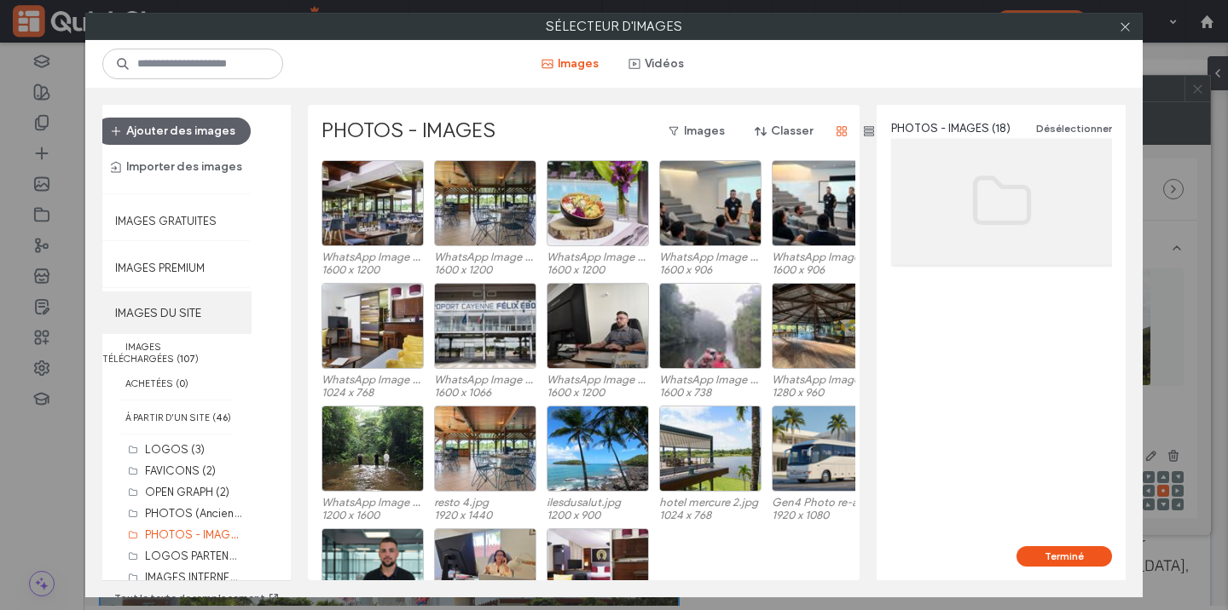
click at [179, 304] on label "IMAGES DU SITE" at bounding box center [176, 313] width 149 height 43
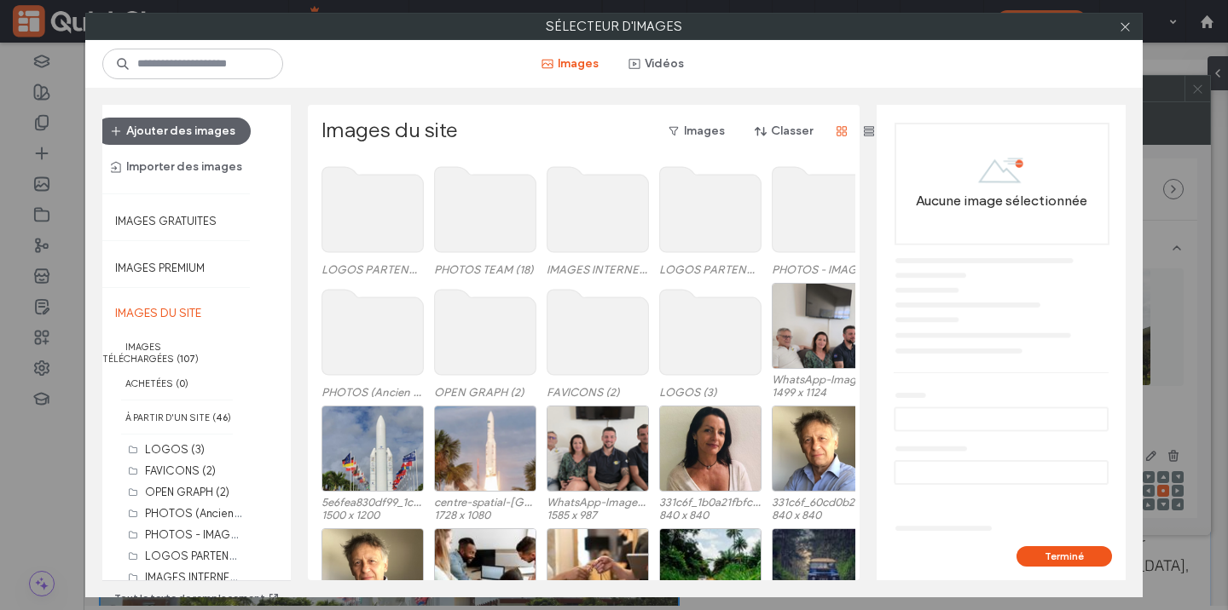
click at [801, 225] on use at bounding box center [822, 209] width 101 height 85
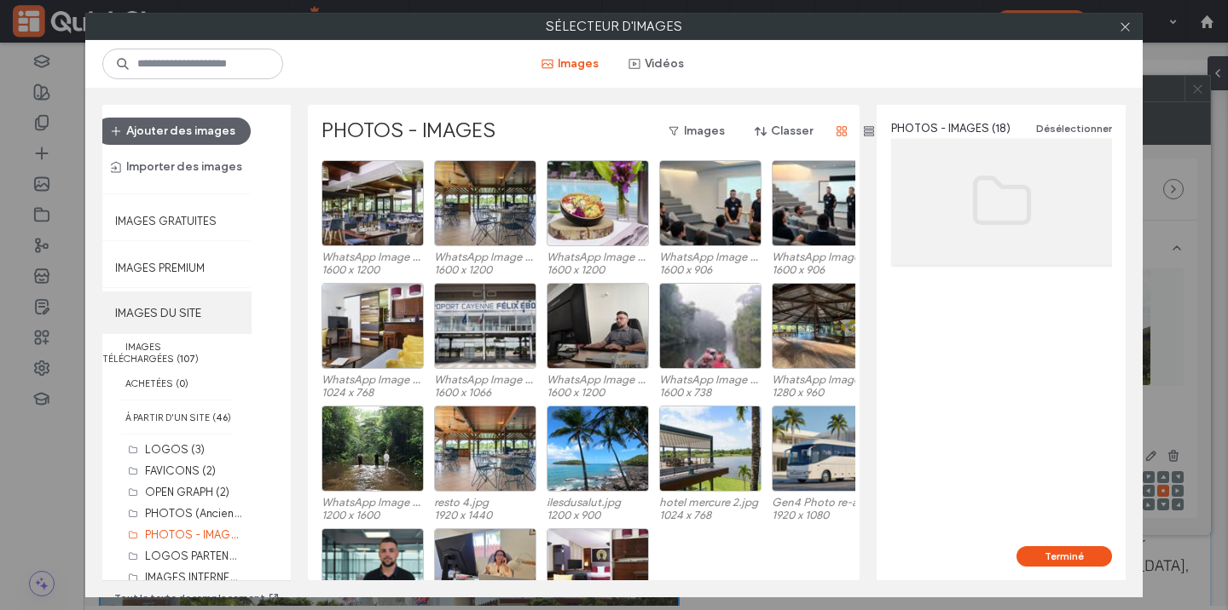
click at [165, 303] on label "IMAGES DU SITE" at bounding box center [176, 313] width 149 height 43
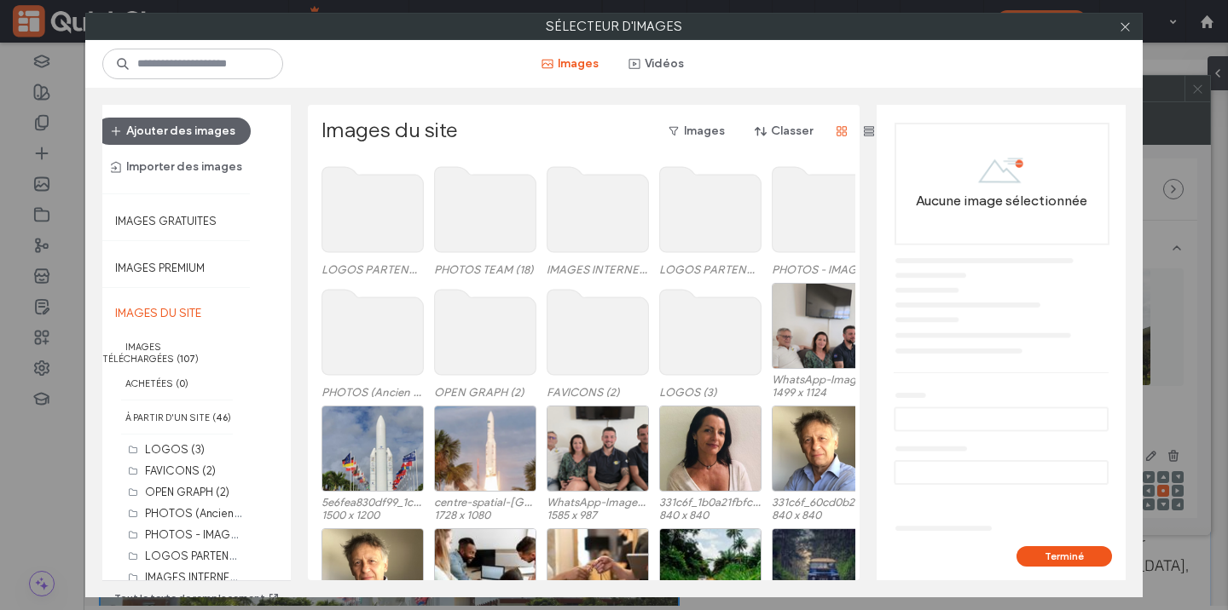
click at [380, 331] on use at bounding box center [372, 332] width 101 height 85
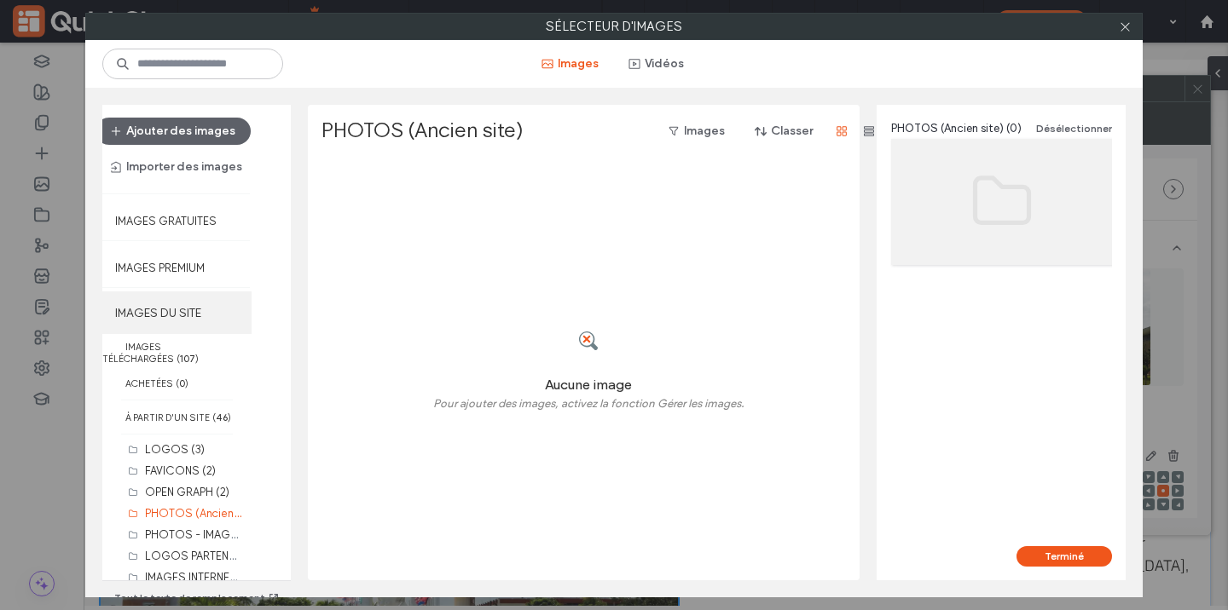
click at [205, 330] on label "IMAGES DU SITE" at bounding box center [176, 313] width 149 height 43
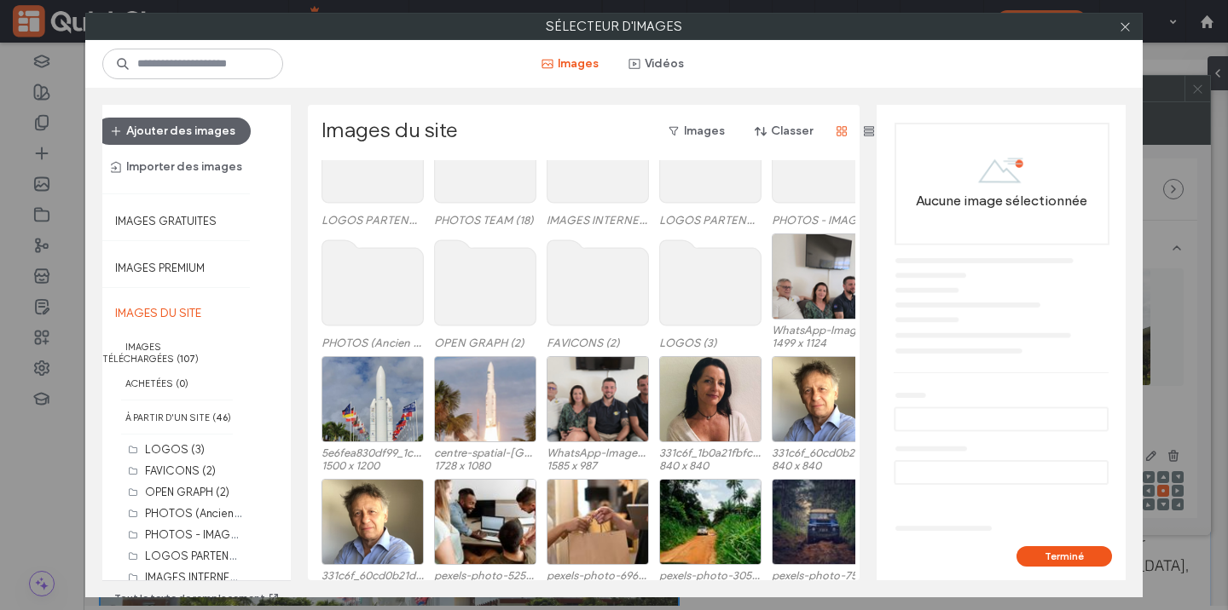
scroll to position [0, 0]
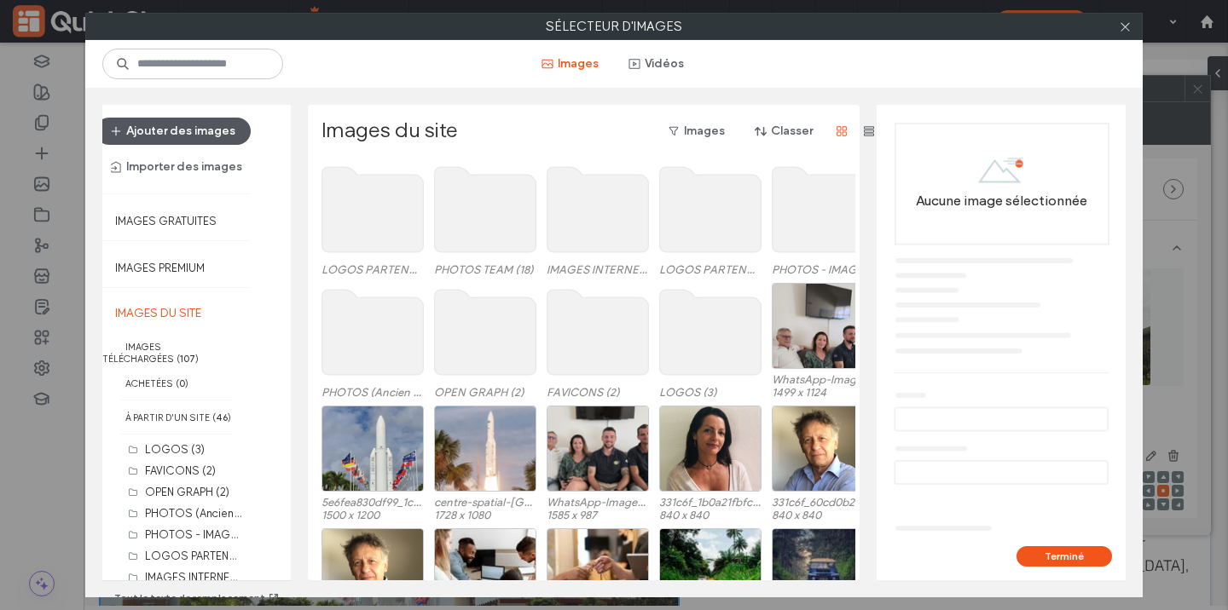
click at [154, 141] on button "Ajouter des images" at bounding box center [172, 131] width 155 height 27
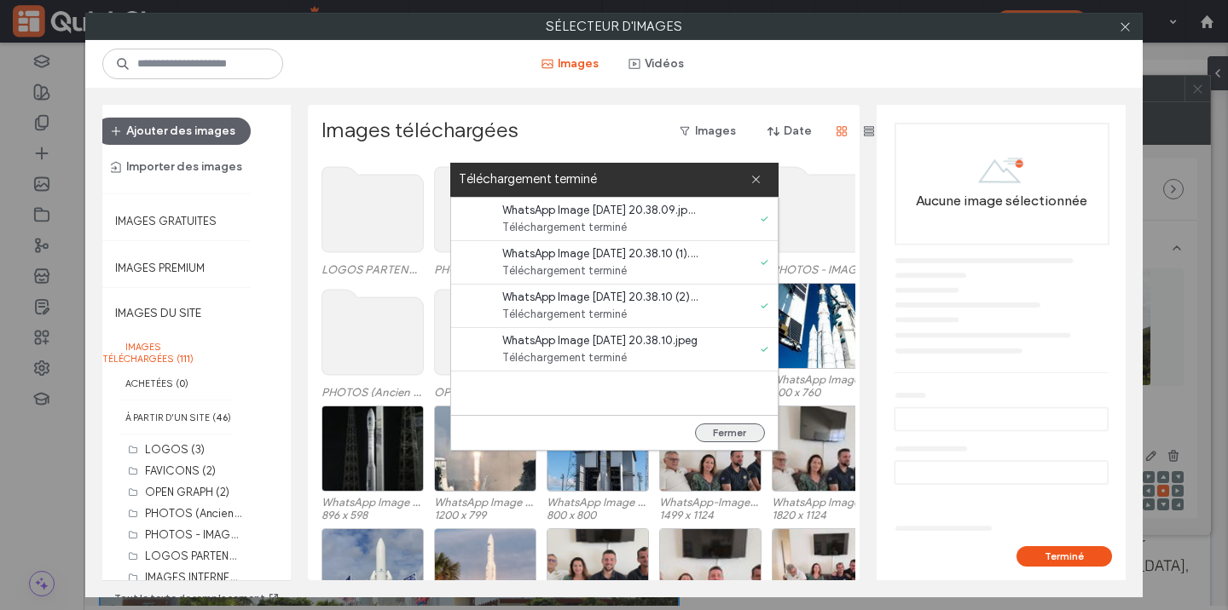
click at [724, 430] on button "Fermer" at bounding box center [730, 433] width 70 height 19
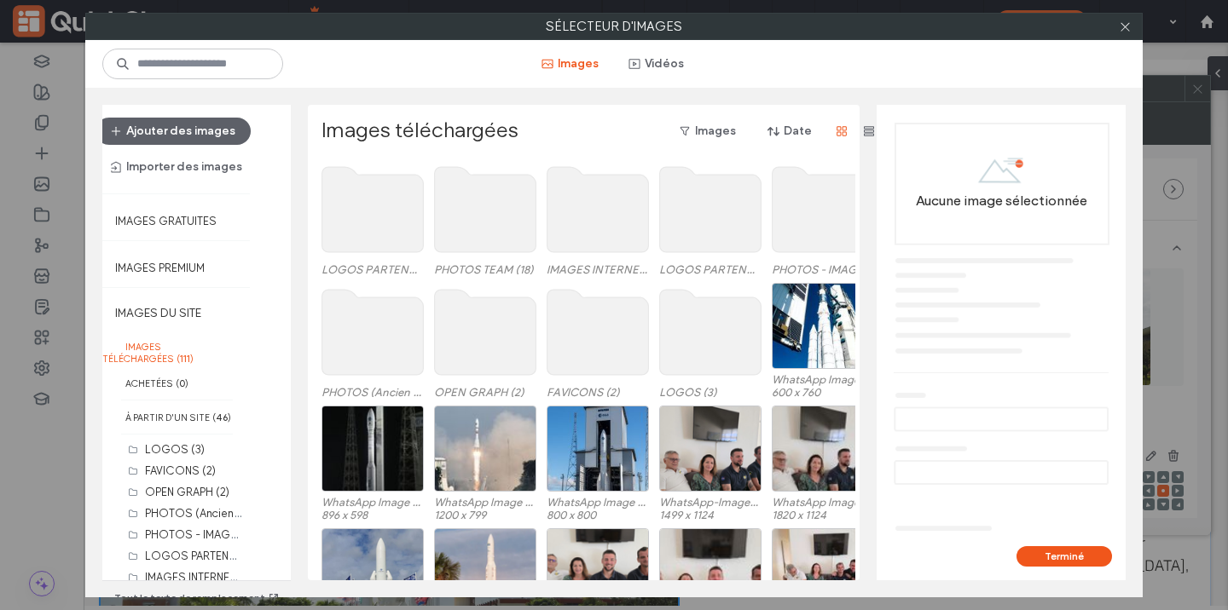
click at [1117, 26] on div at bounding box center [1125, 27] width 26 height 26
click at [1124, 32] on span at bounding box center [1125, 27] width 13 height 26
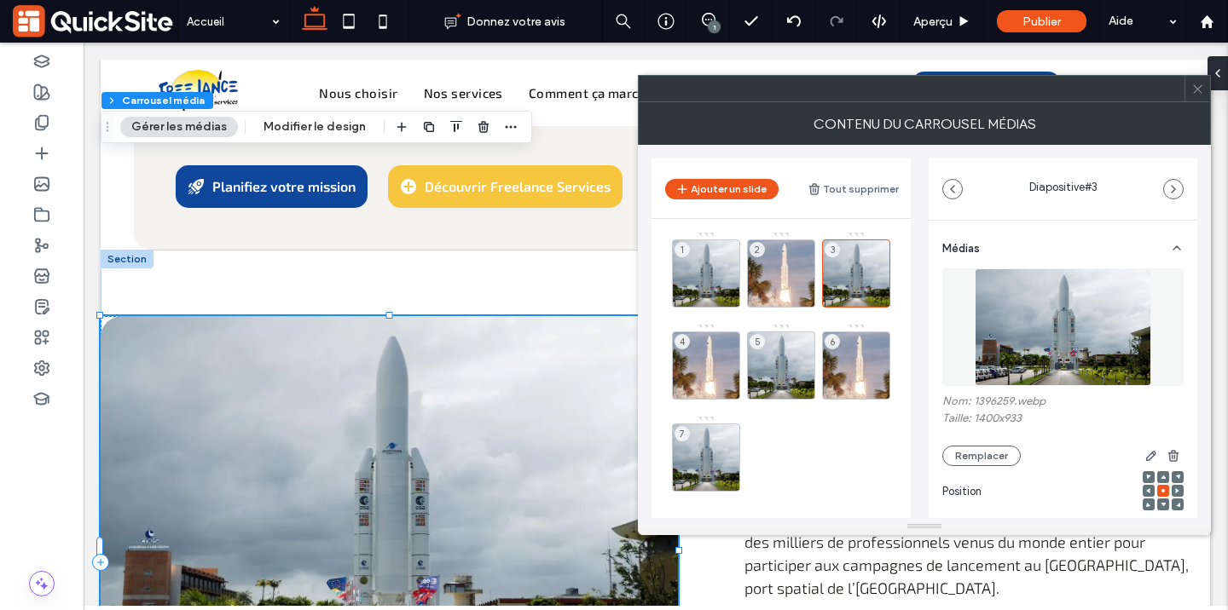
click at [1121, 333] on img at bounding box center [1063, 328] width 176 height 118
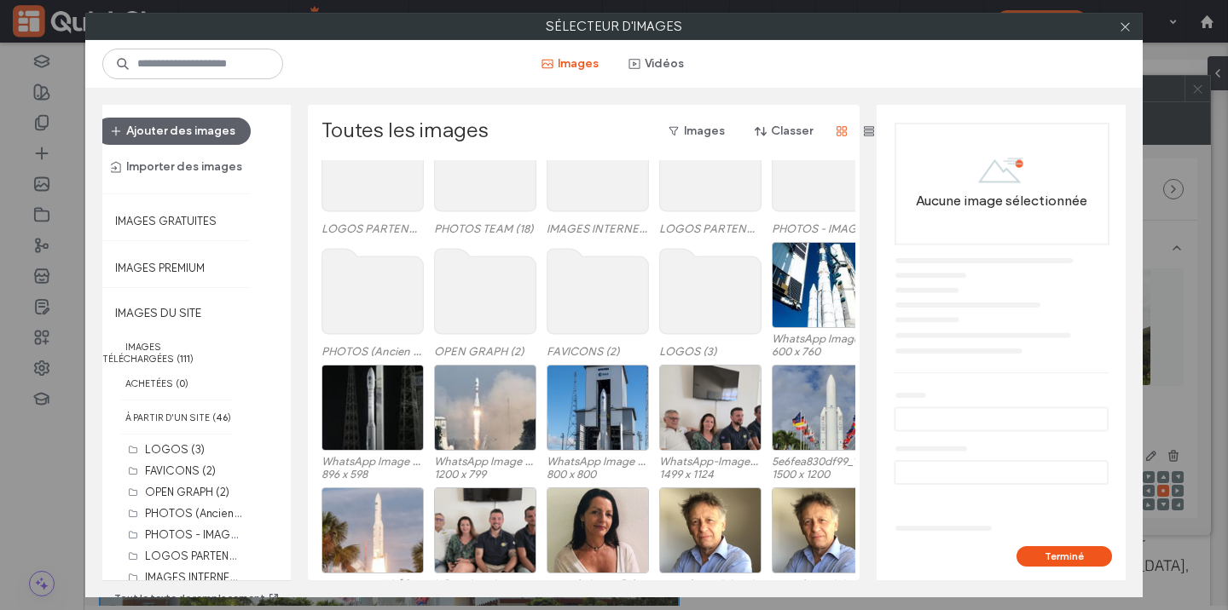
scroll to position [74, 0]
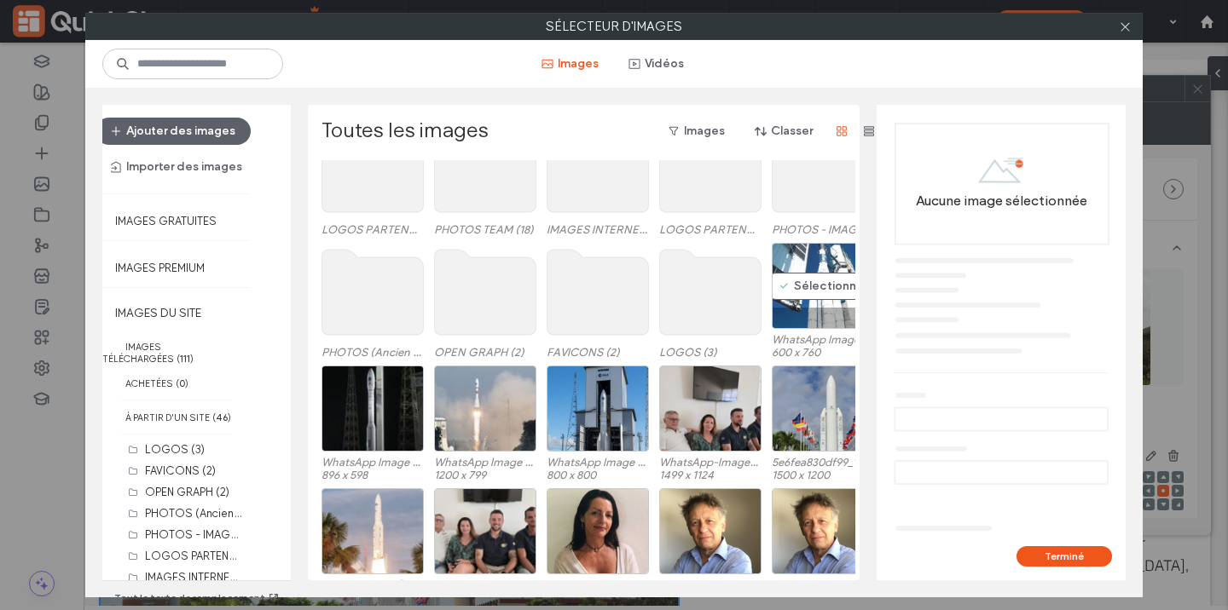
click at [807, 271] on div "Sélectionner" at bounding box center [823, 286] width 102 height 86
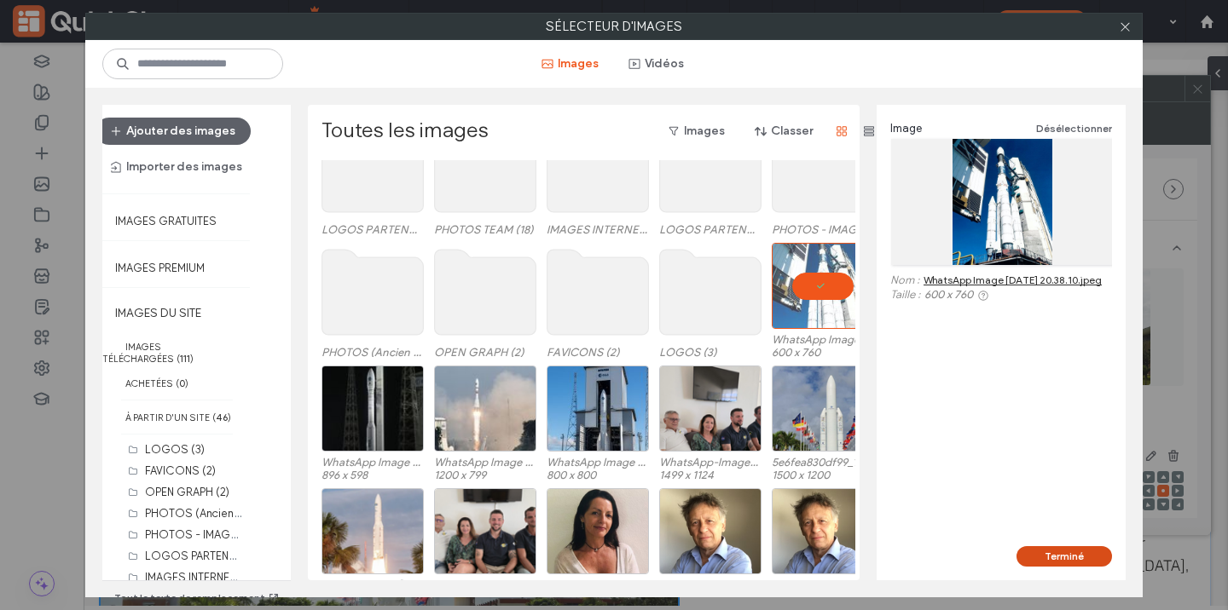
click at [1079, 550] on button "Terminé" at bounding box center [1063, 557] width 95 height 20
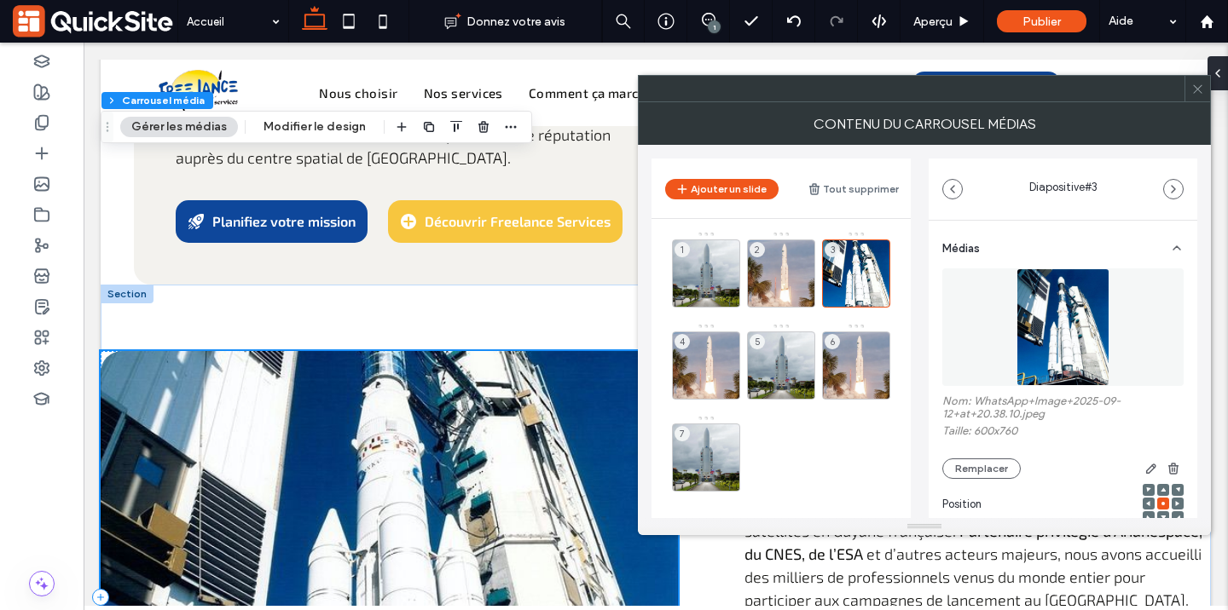
scroll to position [5236, 0]
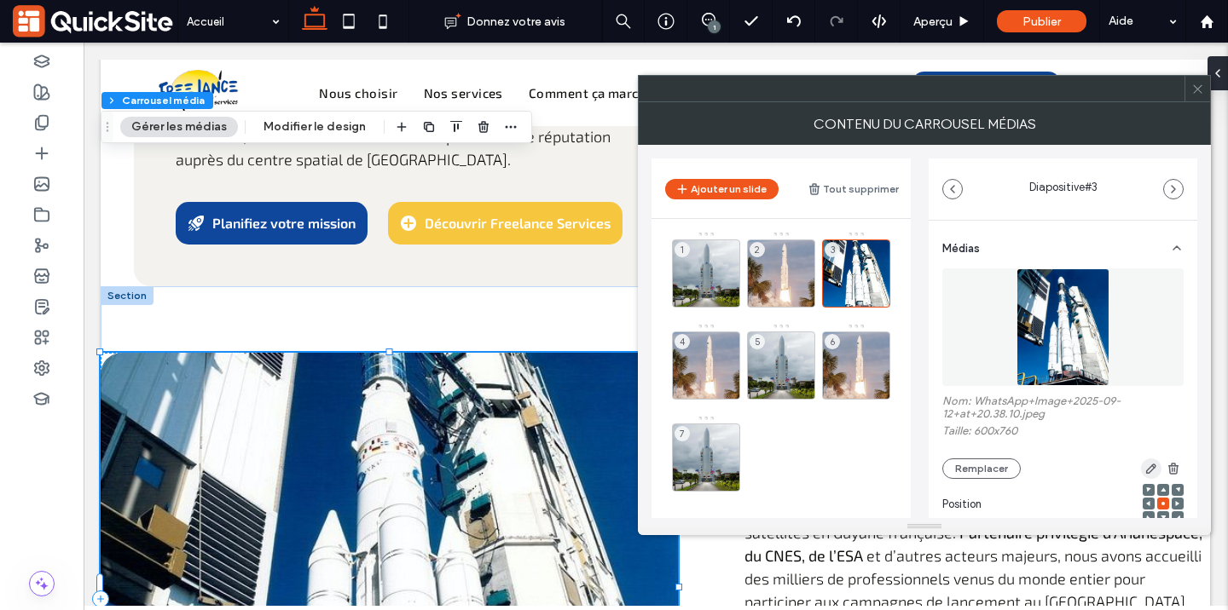
click at [1146, 468] on use "button" at bounding box center [1151, 469] width 10 height 10
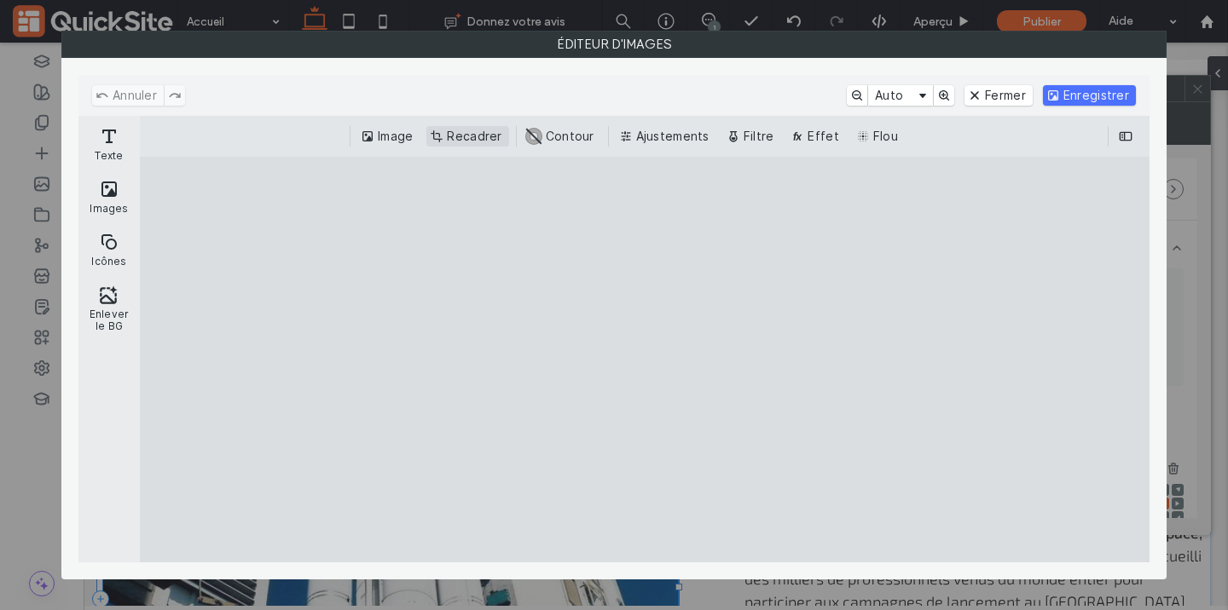
click at [460, 132] on button "Recadrer" at bounding box center [467, 136] width 82 height 20
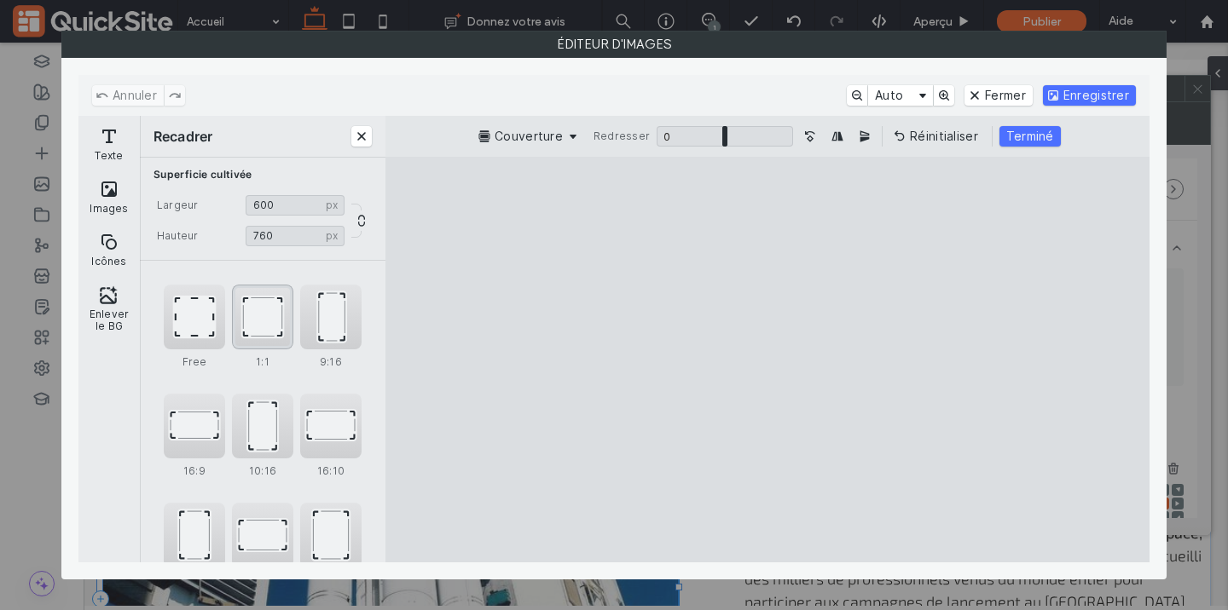
click at [272, 311] on div "1:1" at bounding box center [262, 317] width 61 height 65
type input "***"
drag, startPoint x: 746, startPoint y: 373, endPoint x: 747, endPoint y: 461, distance: 88.7
click at [767, 360] on cesdk-canvas "Toile de l'éditeur" at bounding box center [767, 360] width 0 height 0
click at [1040, 144] on button "Terminé" at bounding box center [1022, 136] width 61 height 20
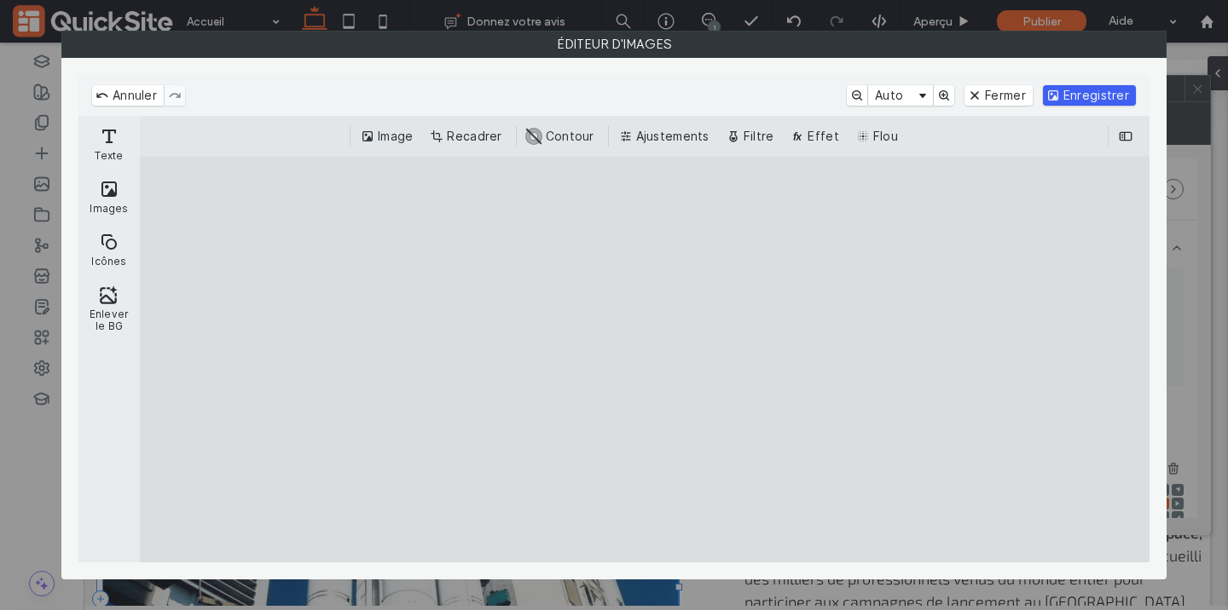
click at [1099, 89] on button "Enregistrer" at bounding box center [1089, 95] width 93 height 20
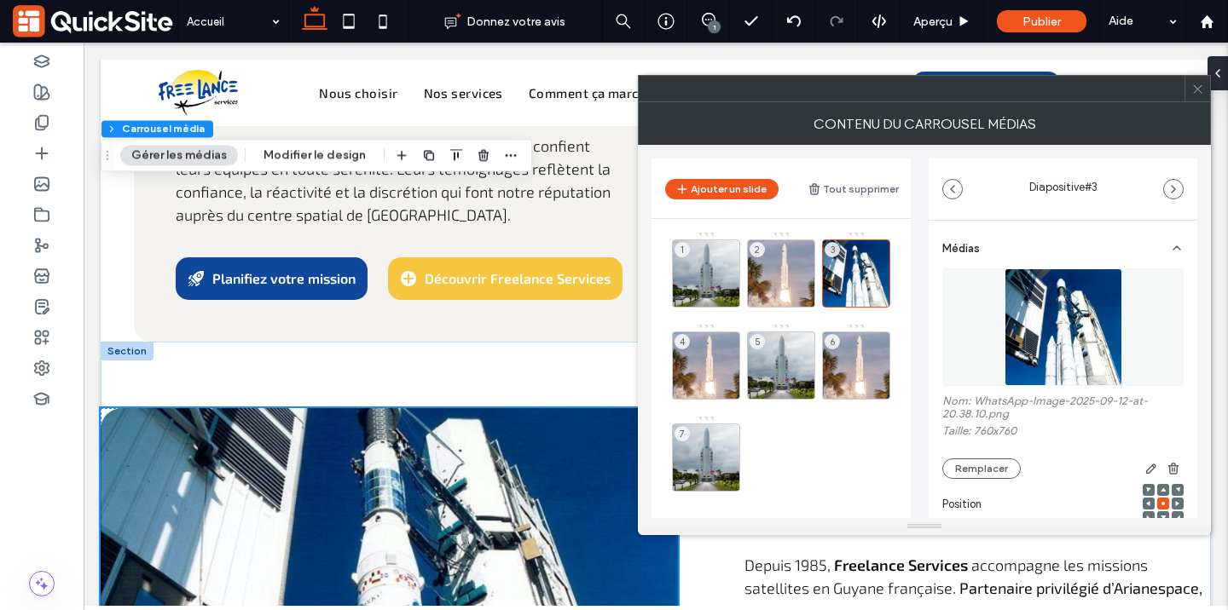
scroll to position [5193, 0]
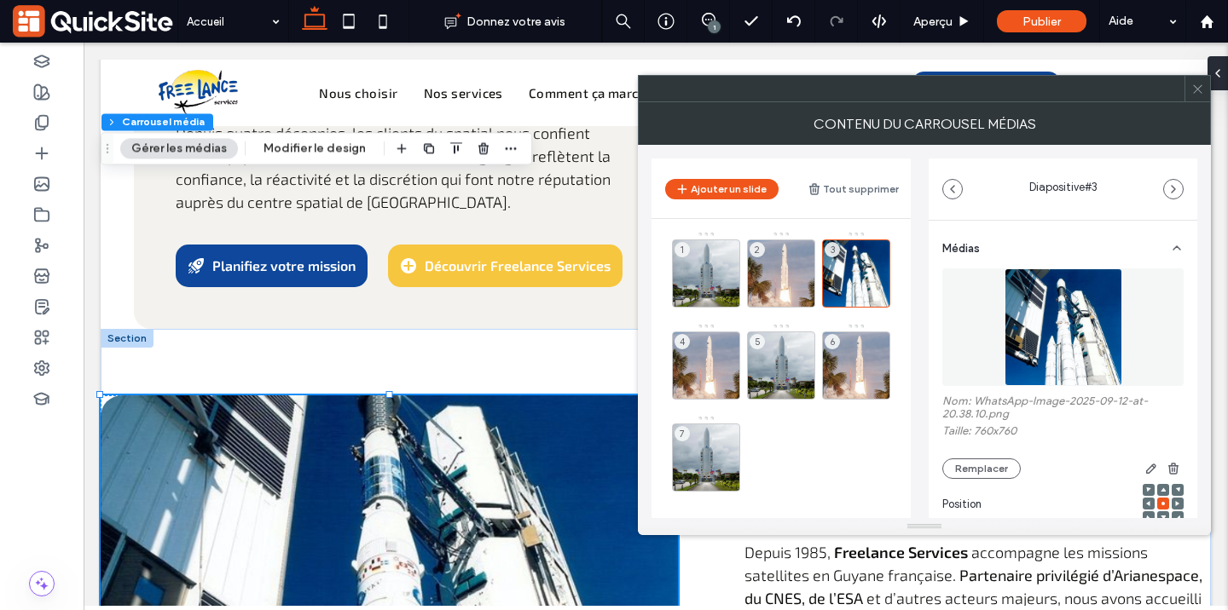
click at [1160, 491] on icon at bounding box center [1162, 490] width 5 height 5
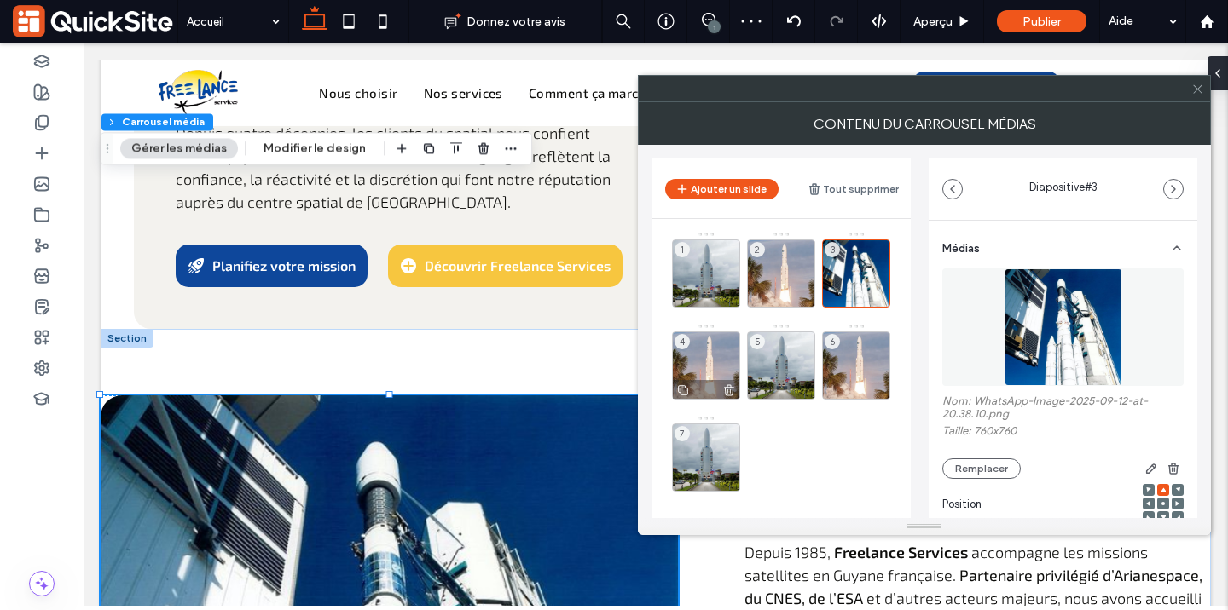
click at [724, 359] on div "4" at bounding box center [706, 366] width 68 height 68
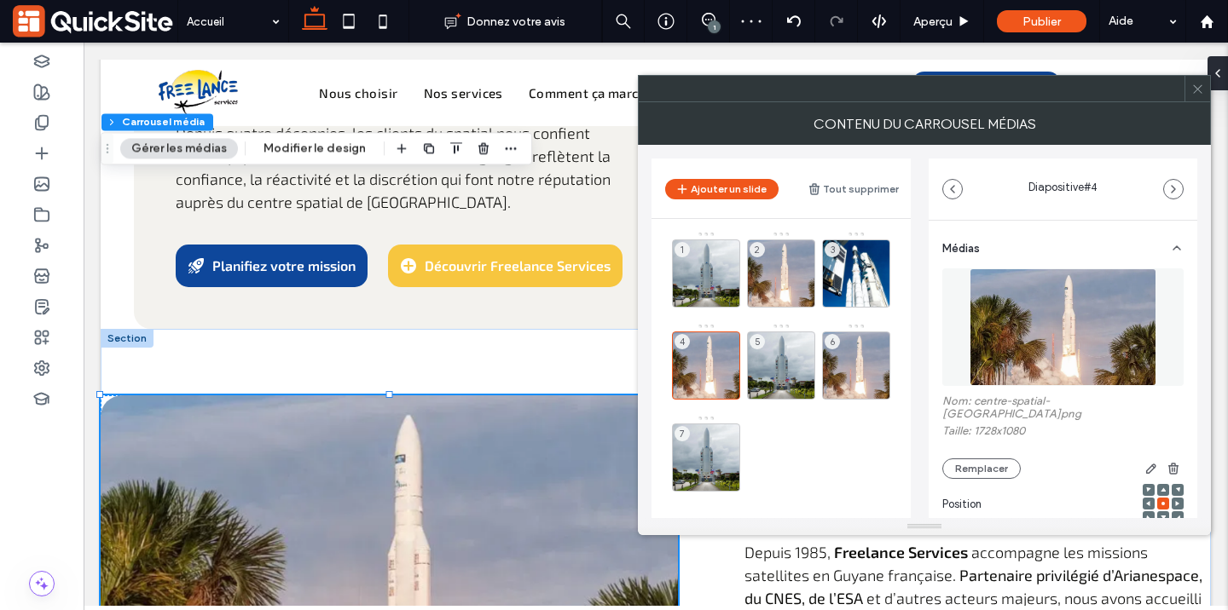
click at [1108, 320] on img at bounding box center [1063, 328] width 188 height 118
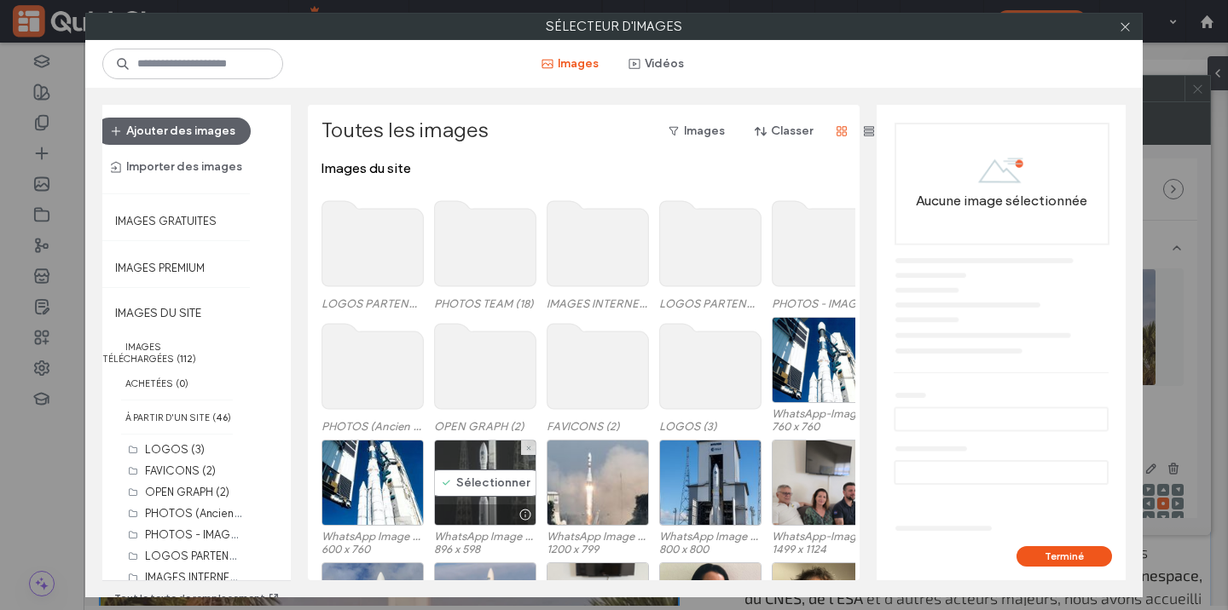
click at [482, 483] on div "Sélectionner" at bounding box center [485, 483] width 102 height 86
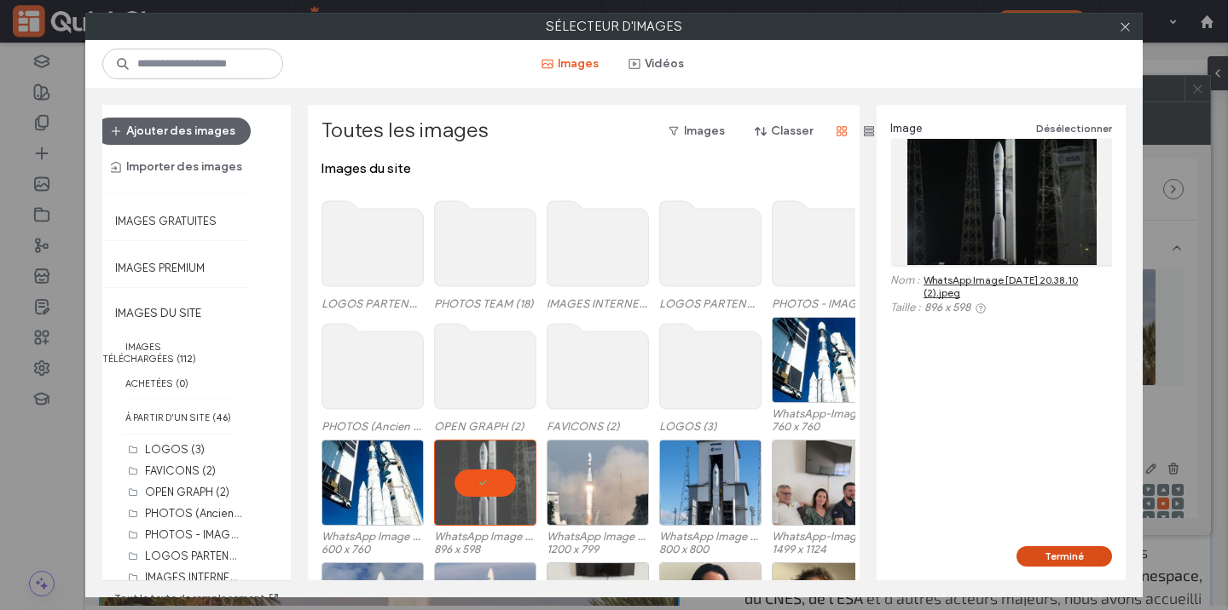
click at [1067, 557] on button "Terminé" at bounding box center [1063, 557] width 95 height 20
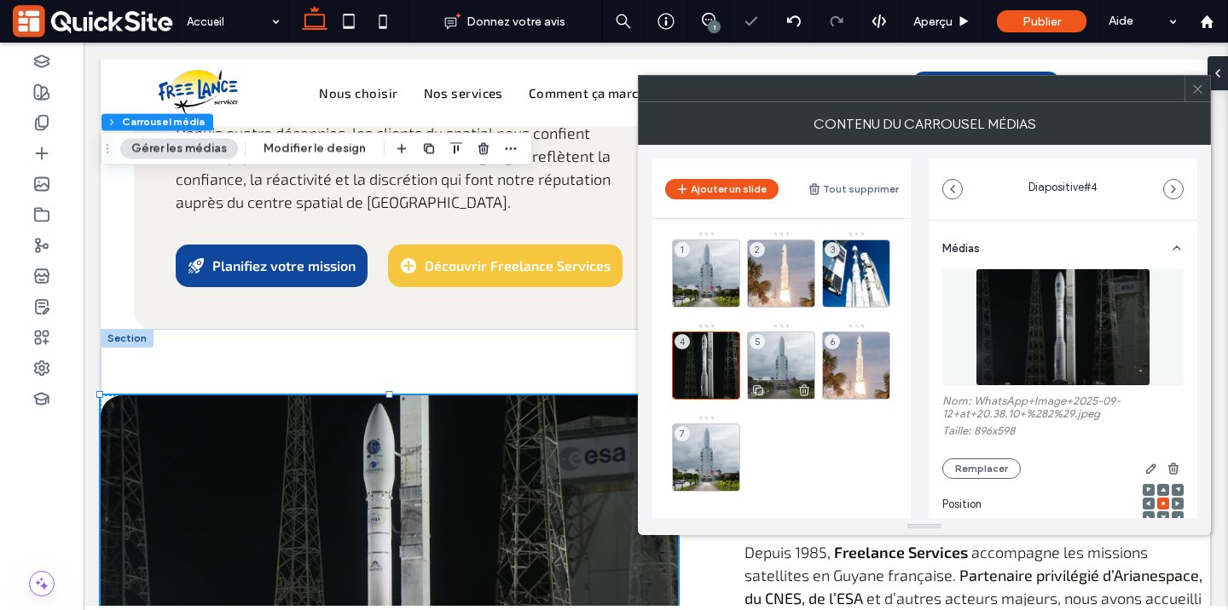
click at [785, 352] on div "5" at bounding box center [781, 366] width 68 height 68
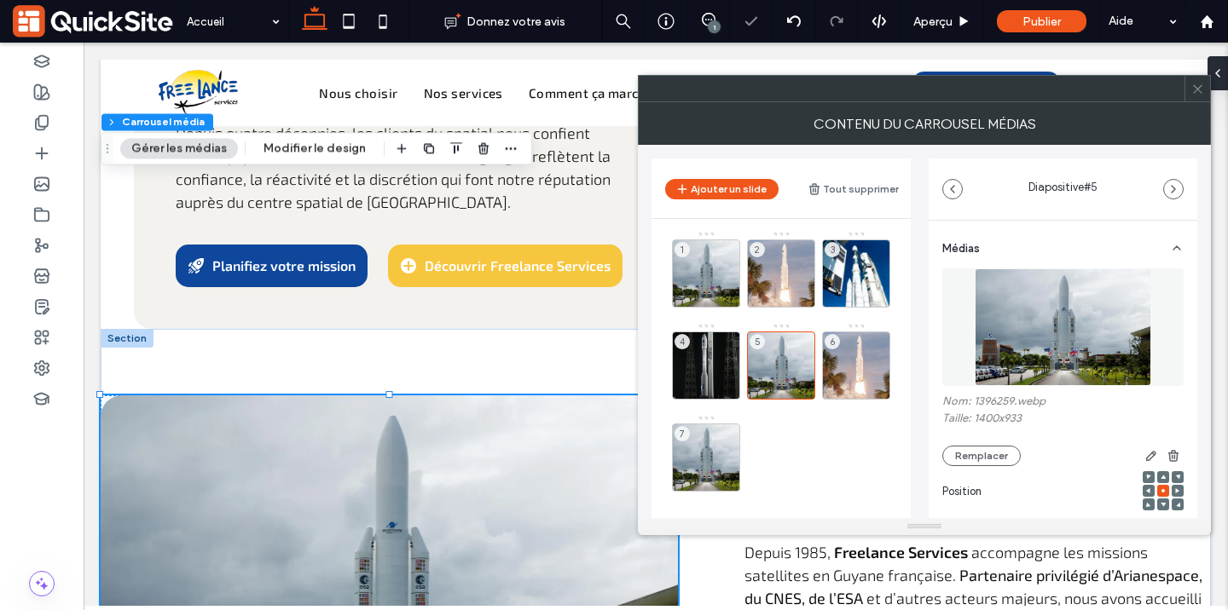
click at [1077, 325] on img at bounding box center [1063, 328] width 176 height 118
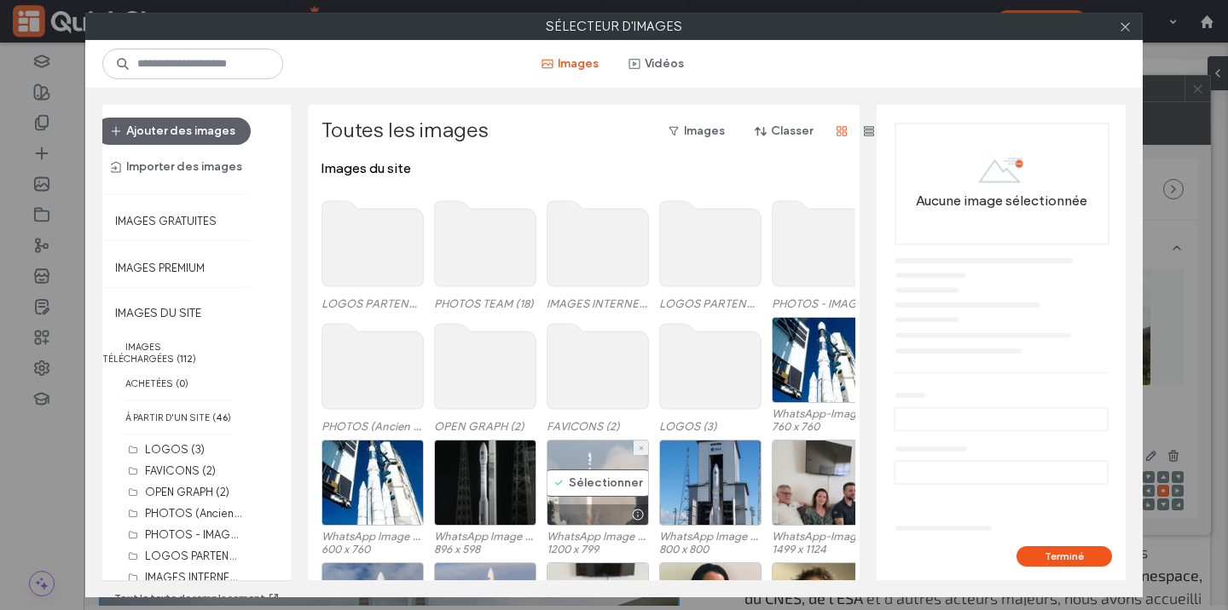
click at [624, 477] on div "Sélectionner" at bounding box center [598, 483] width 102 height 86
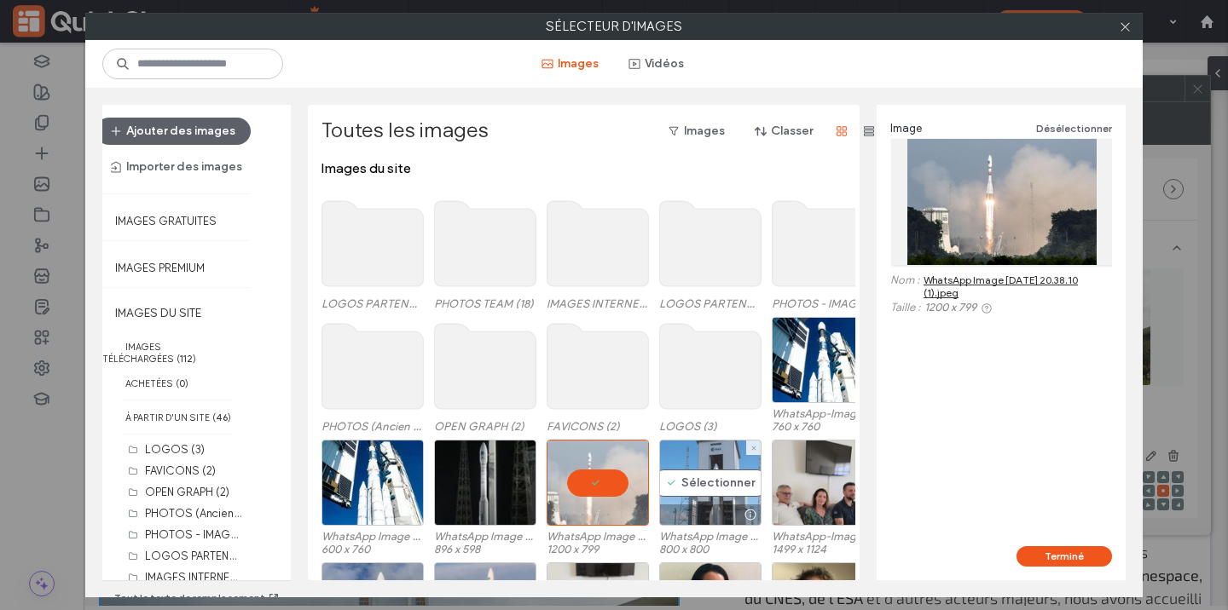
click at [738, 483] on div "Sélectionner" at bounding box center [710, 483] width 102 height 86
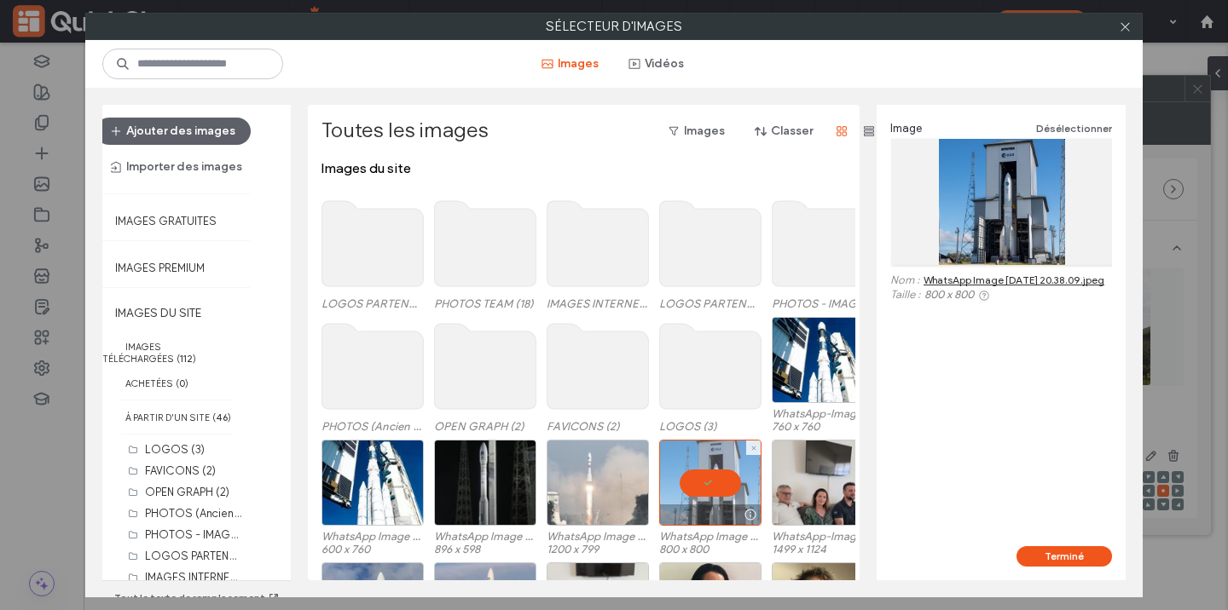
click at [641, 477] on div at bounding box center [598, 483] width 102 height 86
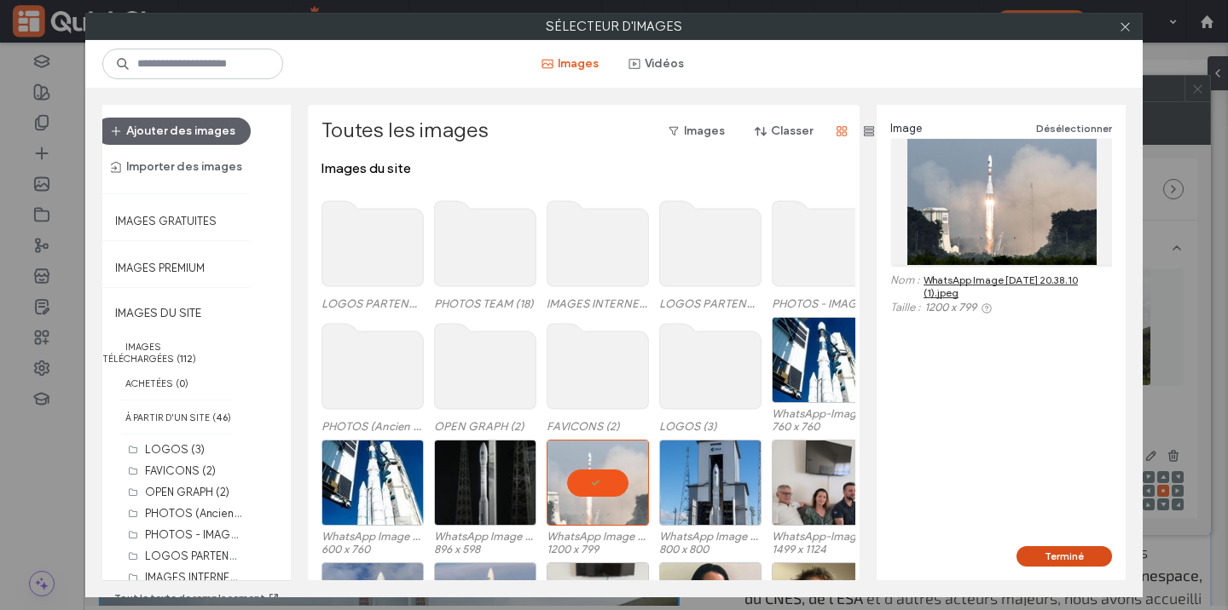
click at [1071, 553] on button "Terminé" at bounding box center [1063, 557] width 95 height 20
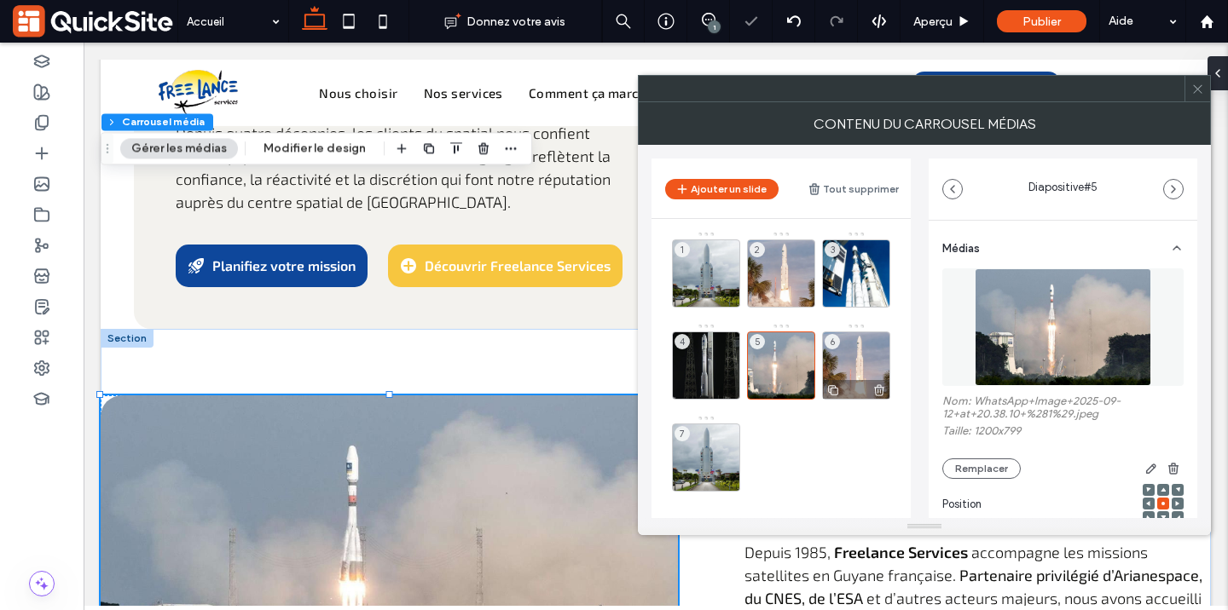
click at [858, 356] on div "6" at bounding box center [856, 366] width 68 height 68
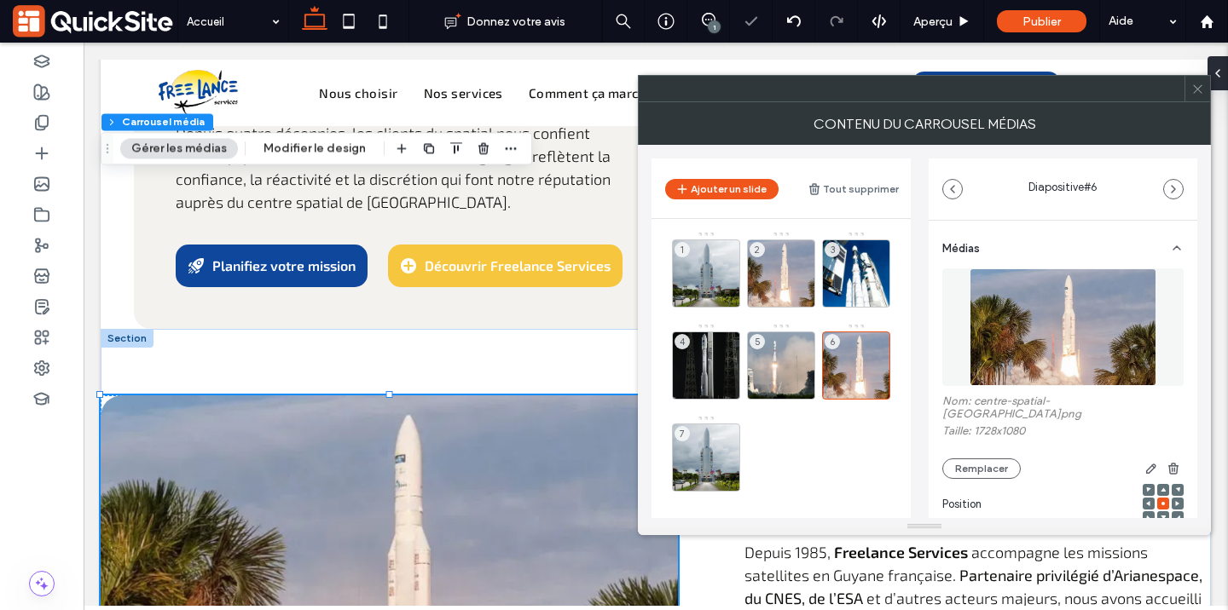
click at [1085, 341] on img at bounding box center [1063, 328] width 188 height 118
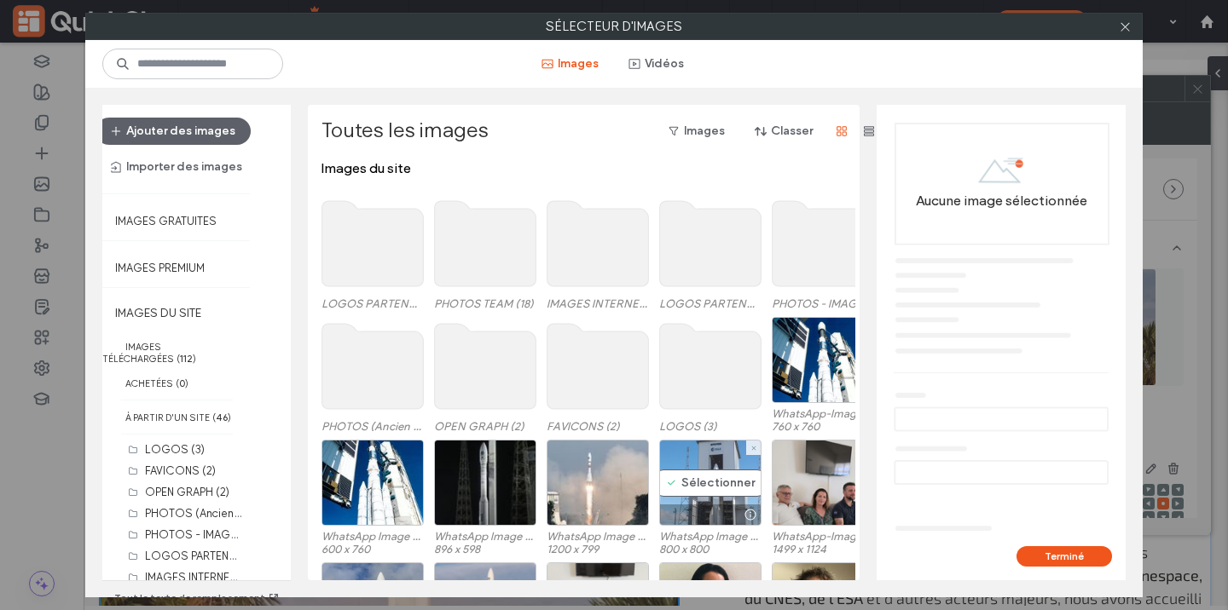
click at [698, 479] on div "Sélectionner" at bounding box center [710, 483] width 102 height 86
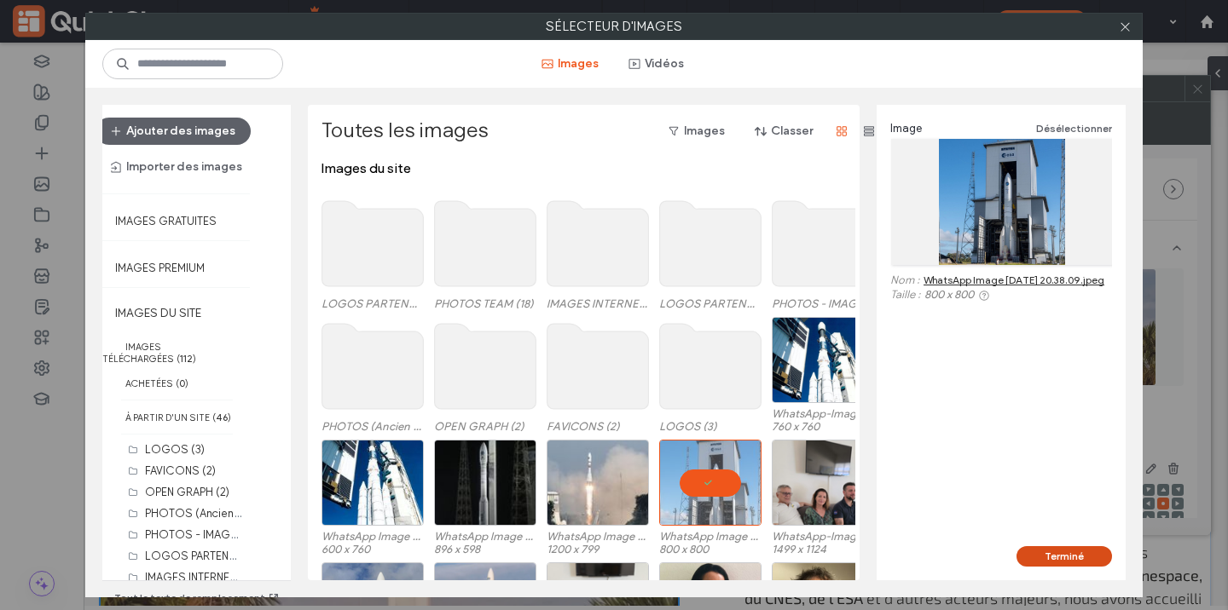
click at [1033, 552] on button "Terminé" at bounding box center [1063, 557] width 95 height 20
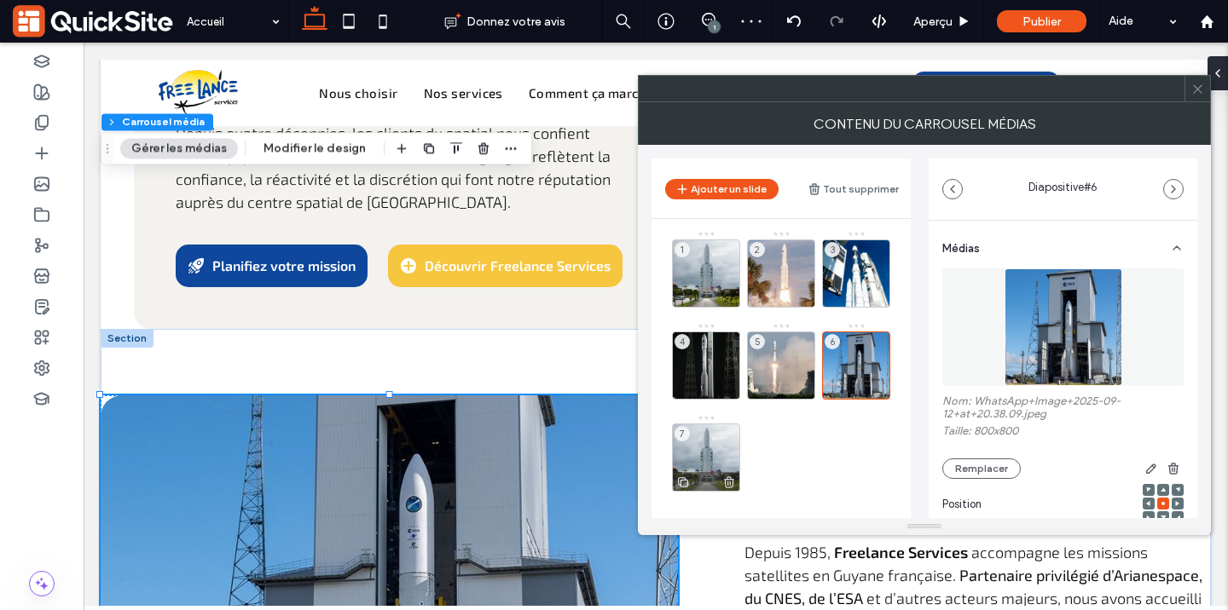
click at [725, 486] on use at bounding box center [729, 482] width 10 height 11
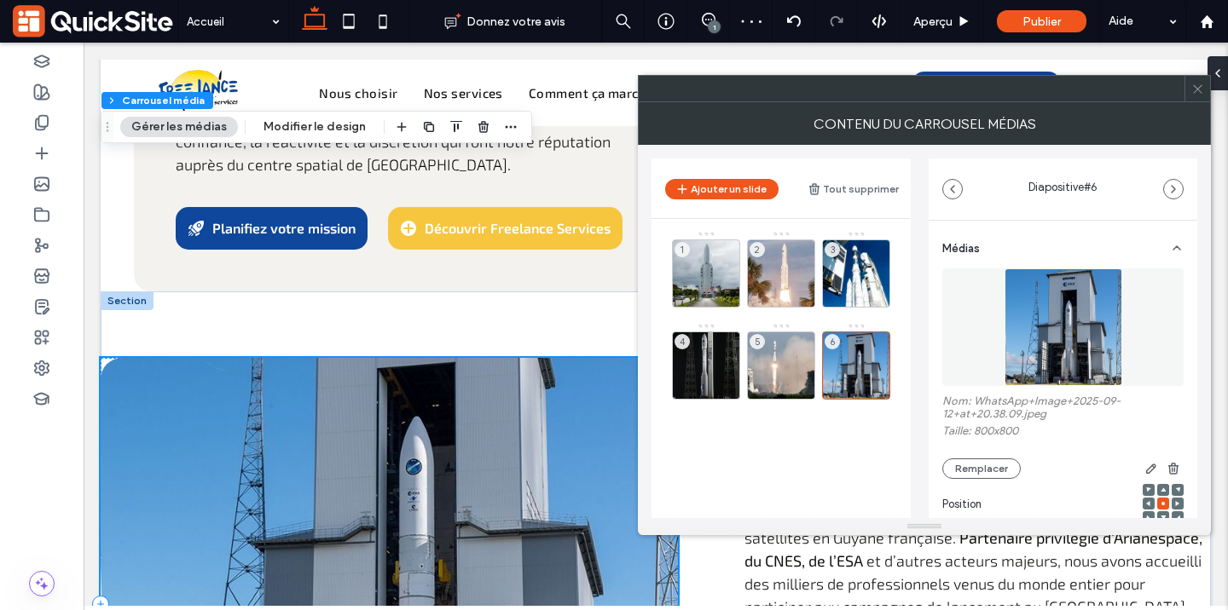
scroll to position [5162, 0]
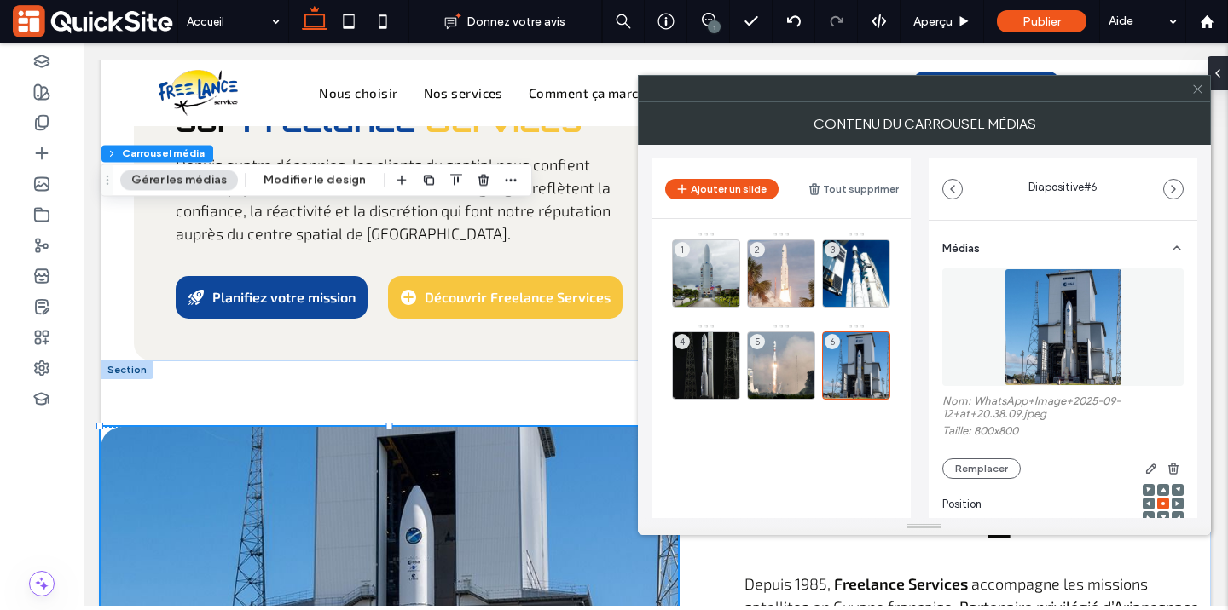
click at [1160, 492] on use at bounding box center [1162, 490] width 5 height 4
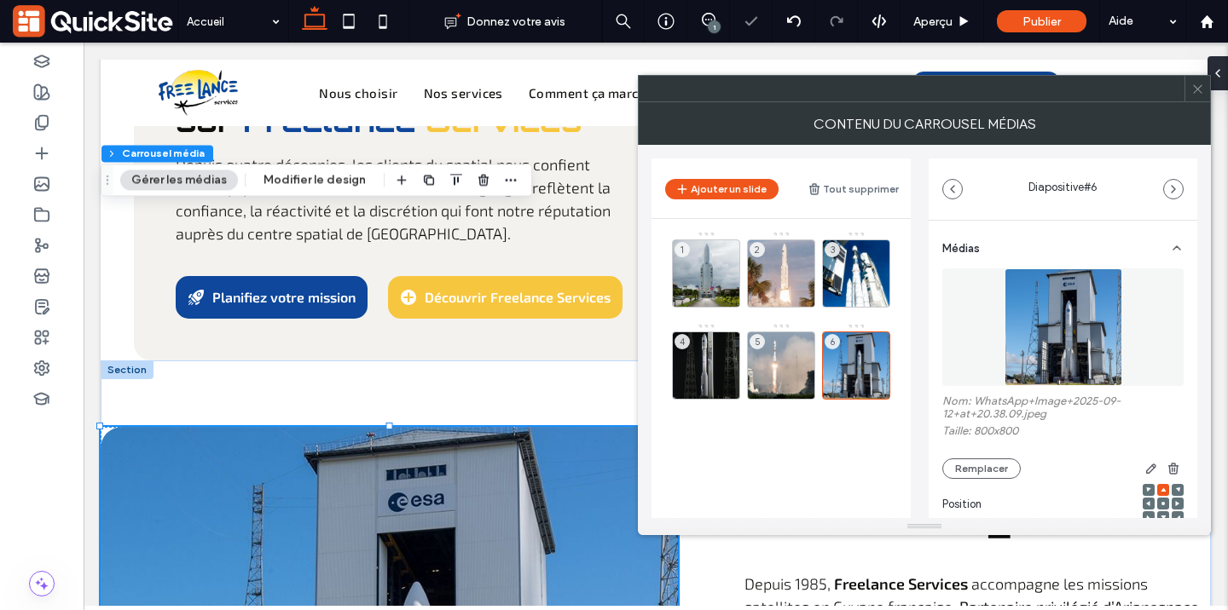
click at [1160, 506] on icon at bounding box center [1162, 503] width 5 height 5
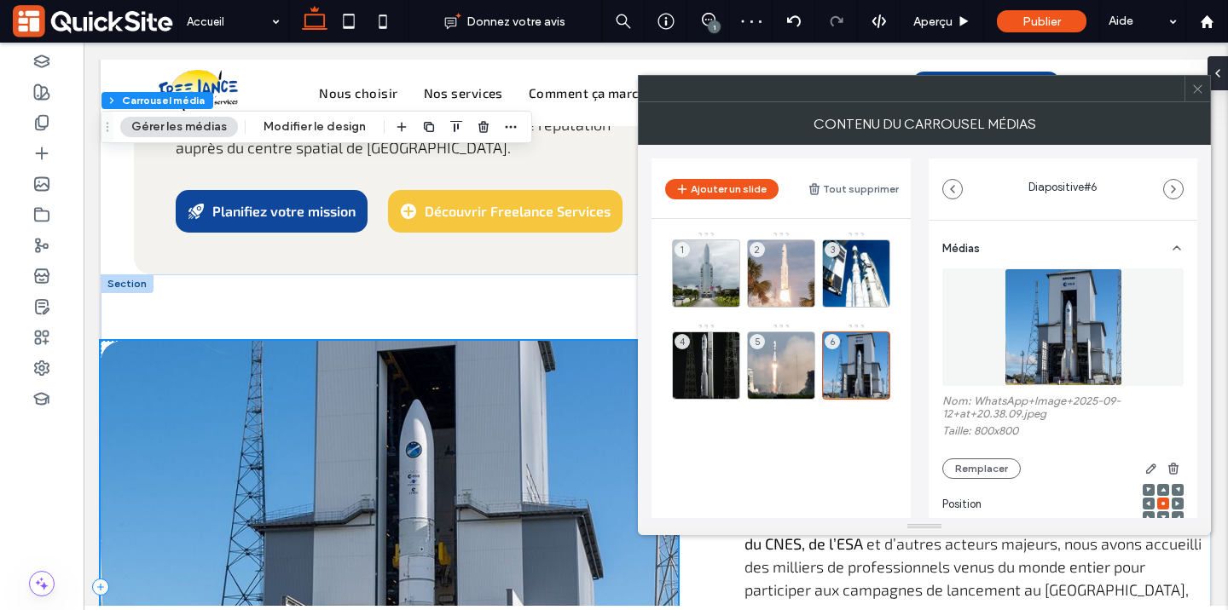
scroll to position [5268, 0]
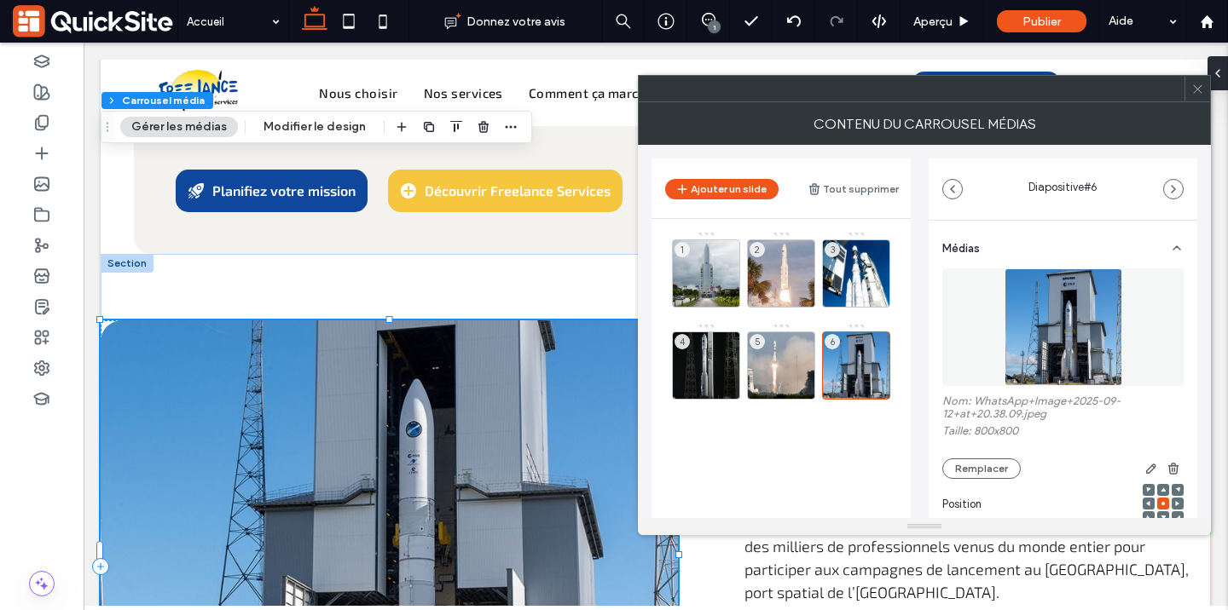
click at [1199, 86] on icon at bounding box center [1197, 89] width 13 height 13
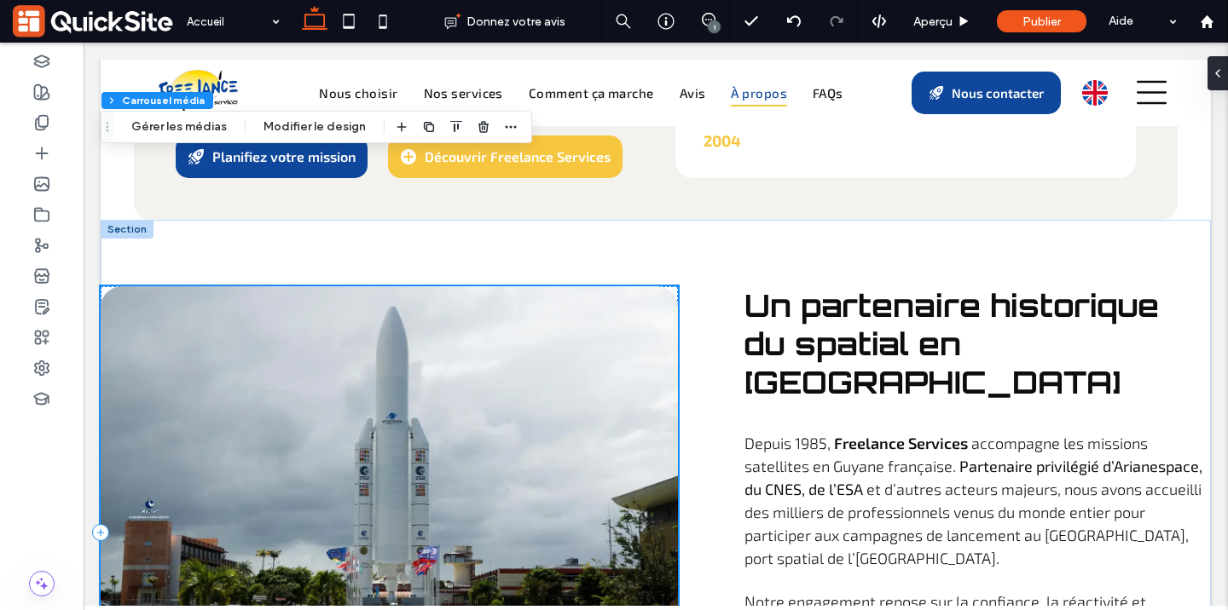
scroll to position [5311, 0]
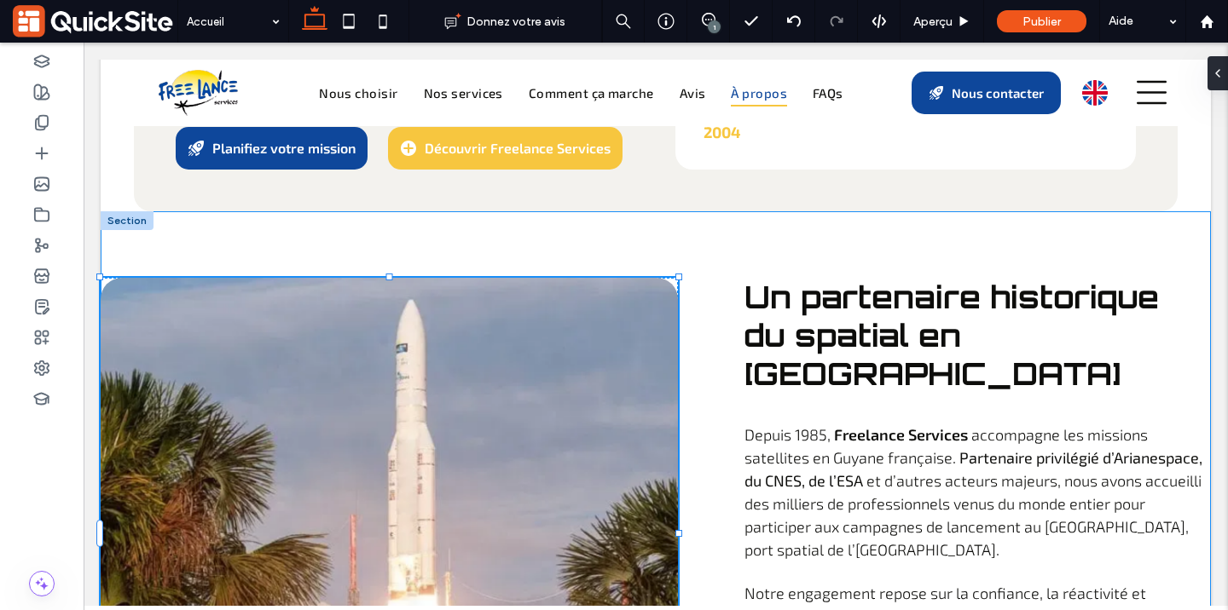
drag, startPoint x: 678, startPoint y: 529, endPoint x: 685, endPoint y: 571, distance: 43.2
click at [686, 571] on div "a a a a 101% , 600px Depuis 1985, Freelance Services accompagne les missions sa…" at bounding box center [656, 522] width 1110 height 622
type input "***"
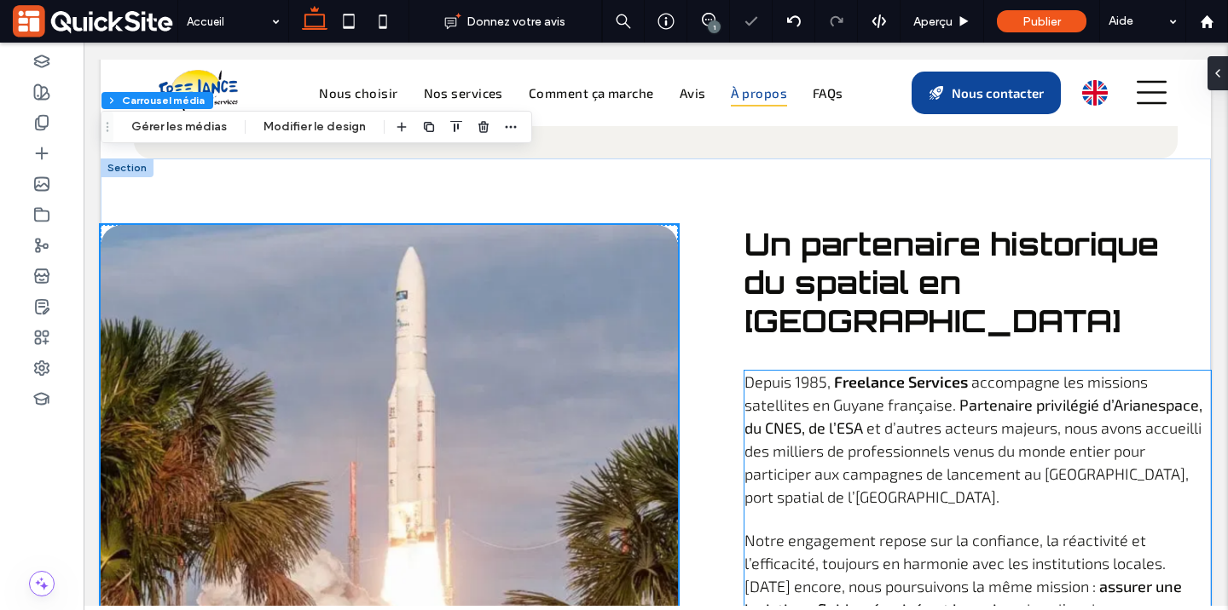
scroll to position [5371, 0]
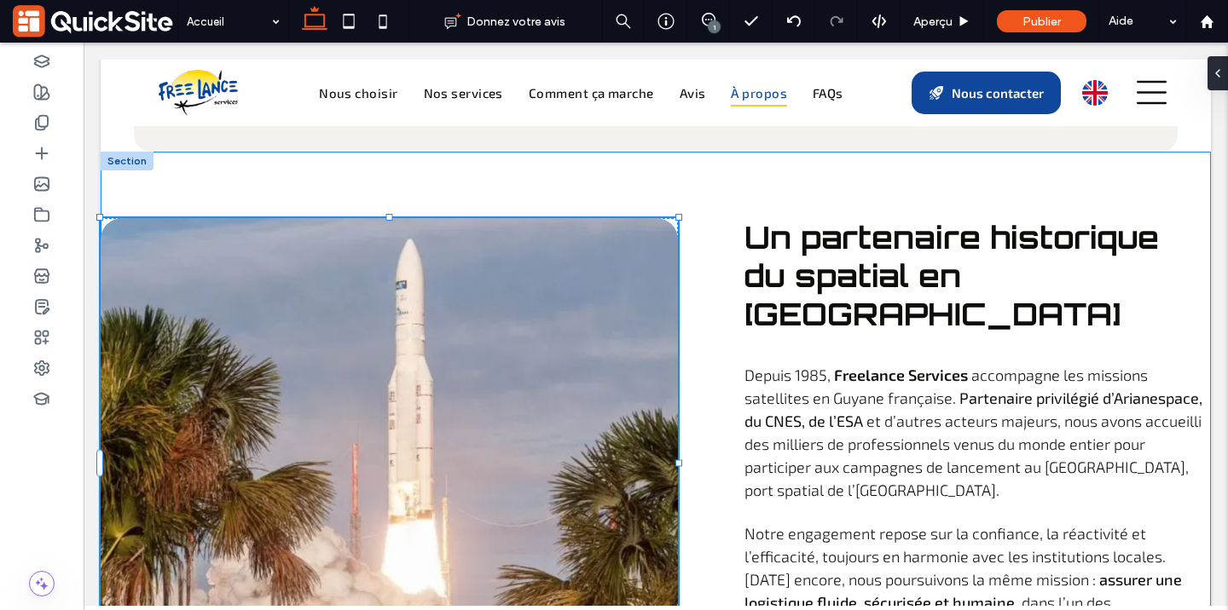
drag, startPoint x: 680, startPoint y: 509, endPoint x: 681, endPoint y: 489, distance: 20.5
type input "***"
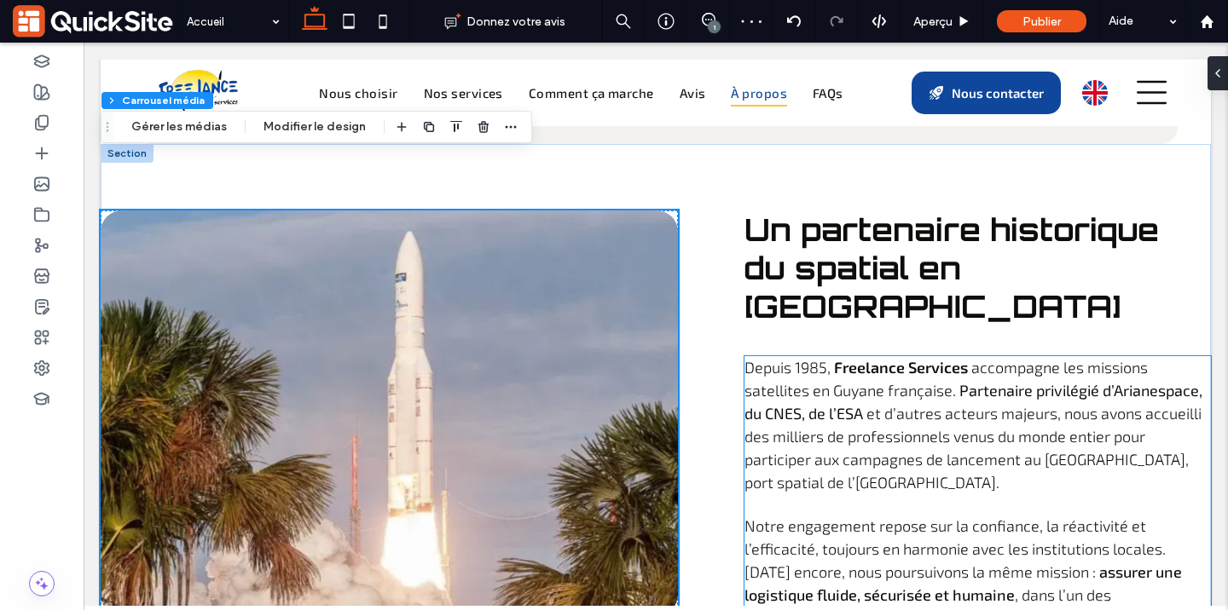
scroll to position [5372, 0]
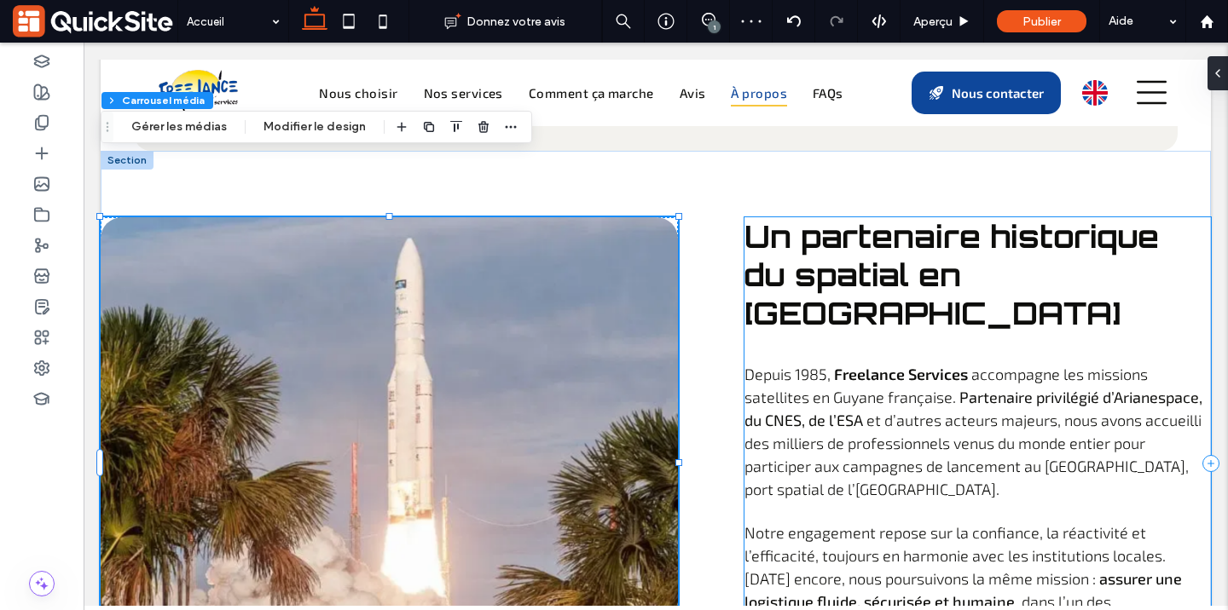
click at [776, 464] on div "Depuis 1985, Freelance Services accompagne les missions satellites en Guyane fr…" at bounding box center [977, 463] width 466 height 493
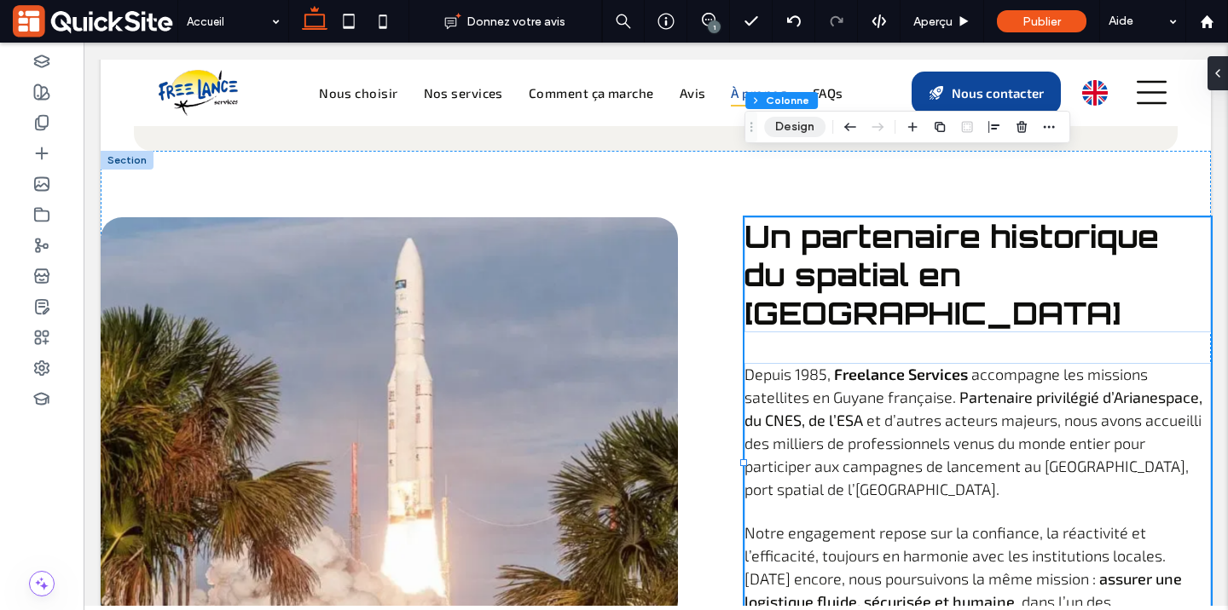
click at [778, 130] on button "Design" at bounding box center [794, 127] width 61 height 20
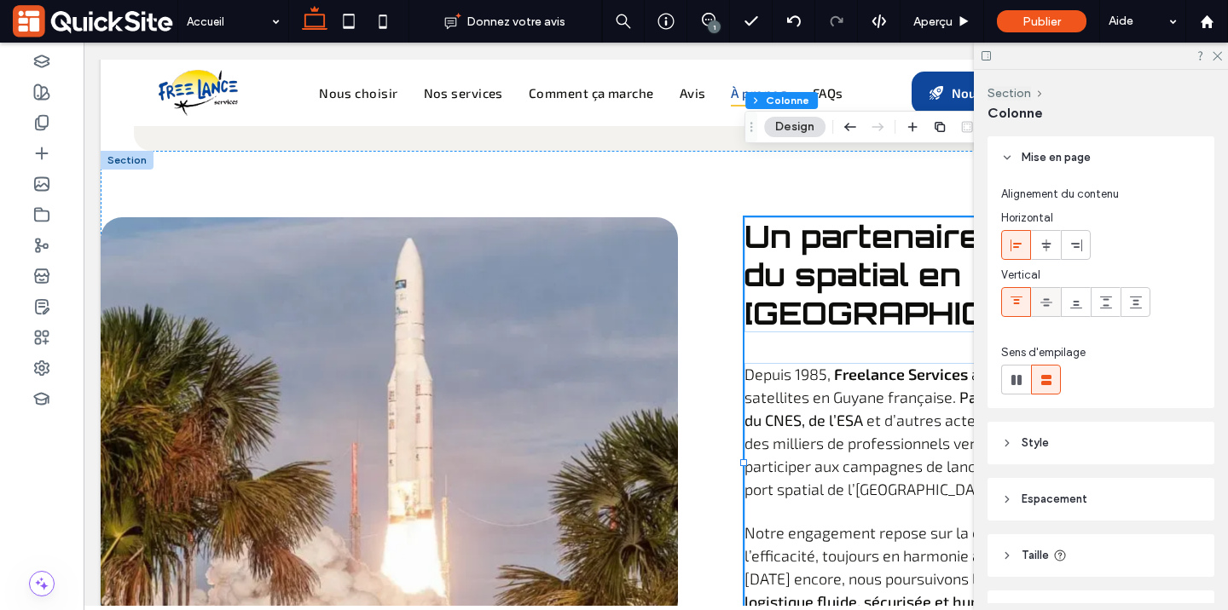
click at [1039, 301] on icon at bounding box center [1046, 303] width 14 height 14
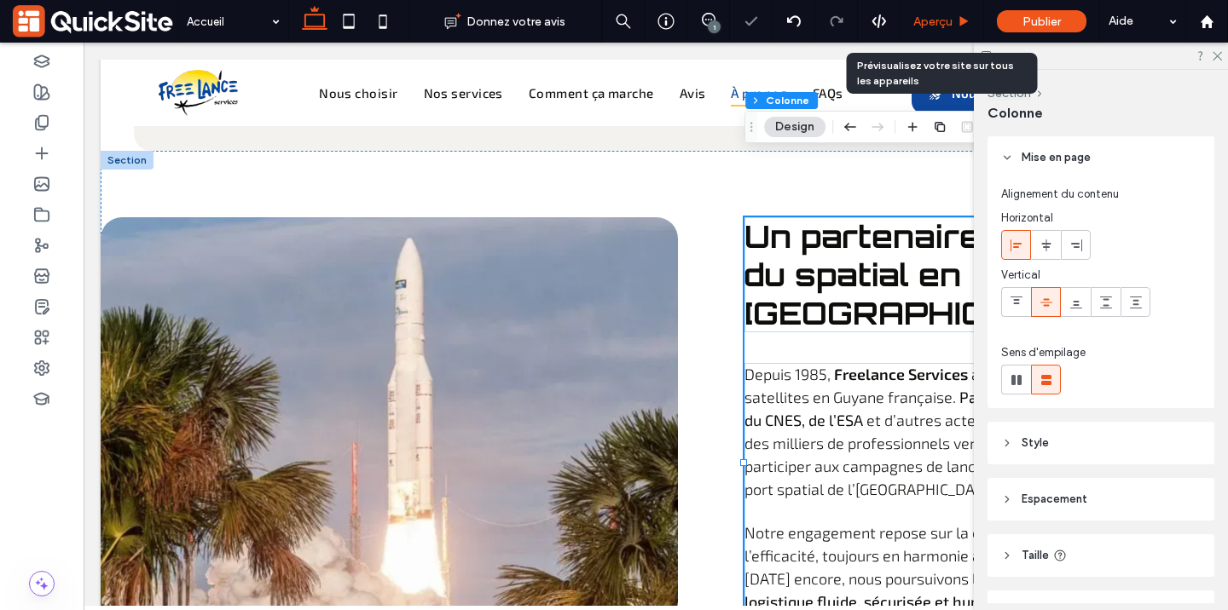
drag, startPoint x: 930, startPoint y: 22, endPoint x: 925, endPoint y: 225, distance: 203.0
click at [930, 22] on span "Aperçu" at bounding box center [932, 21] width 39 height 14
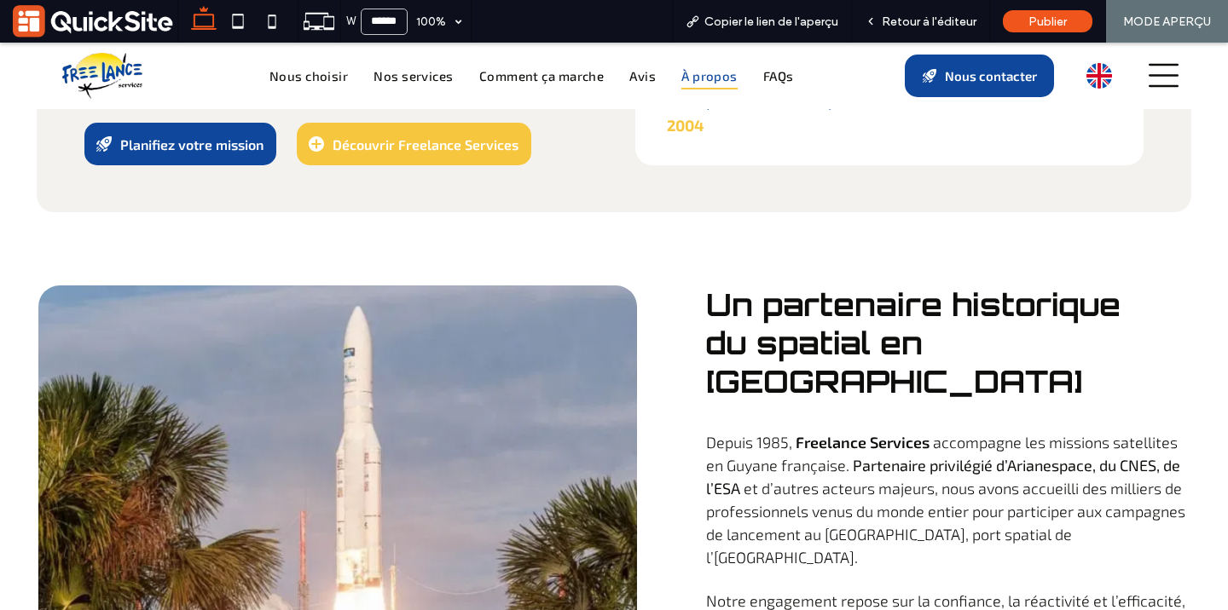
scroll to position [5370, 0]
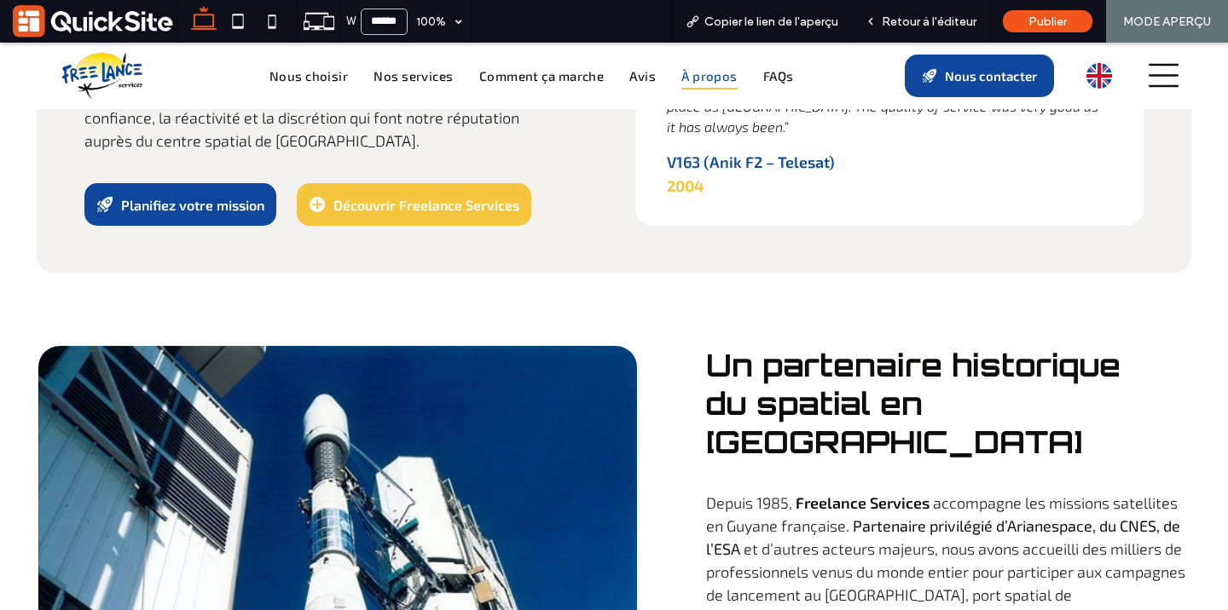
scroll to position [5314, 0]
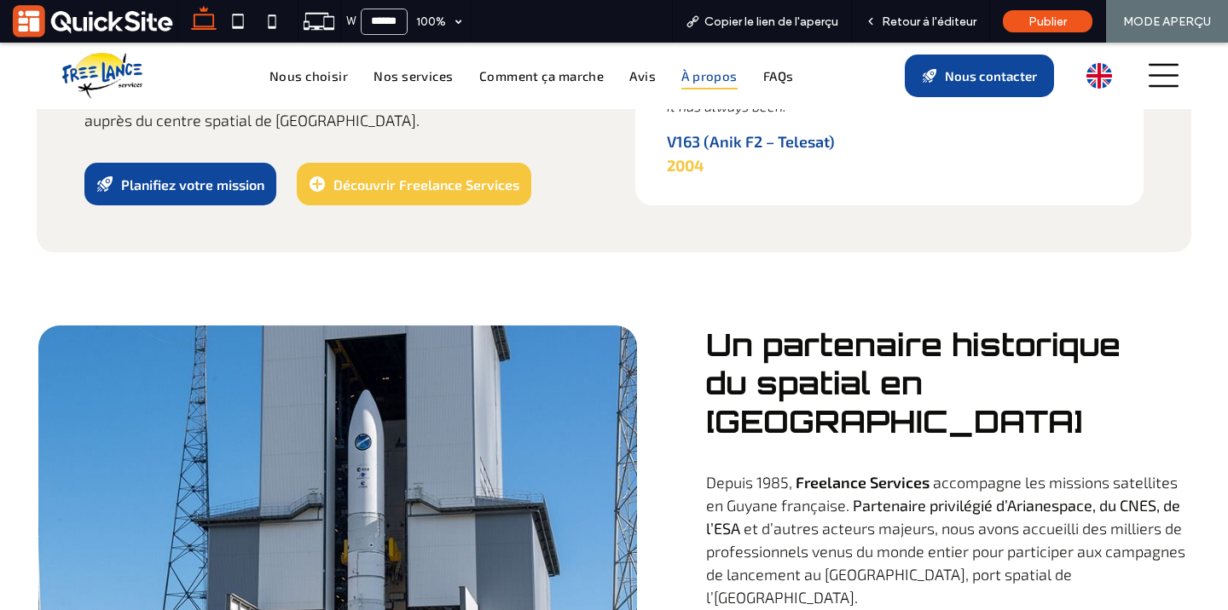
click at [888, 19] on span "Retour à l'éditeur" at bounding box center [929, 21] width 95 height 14
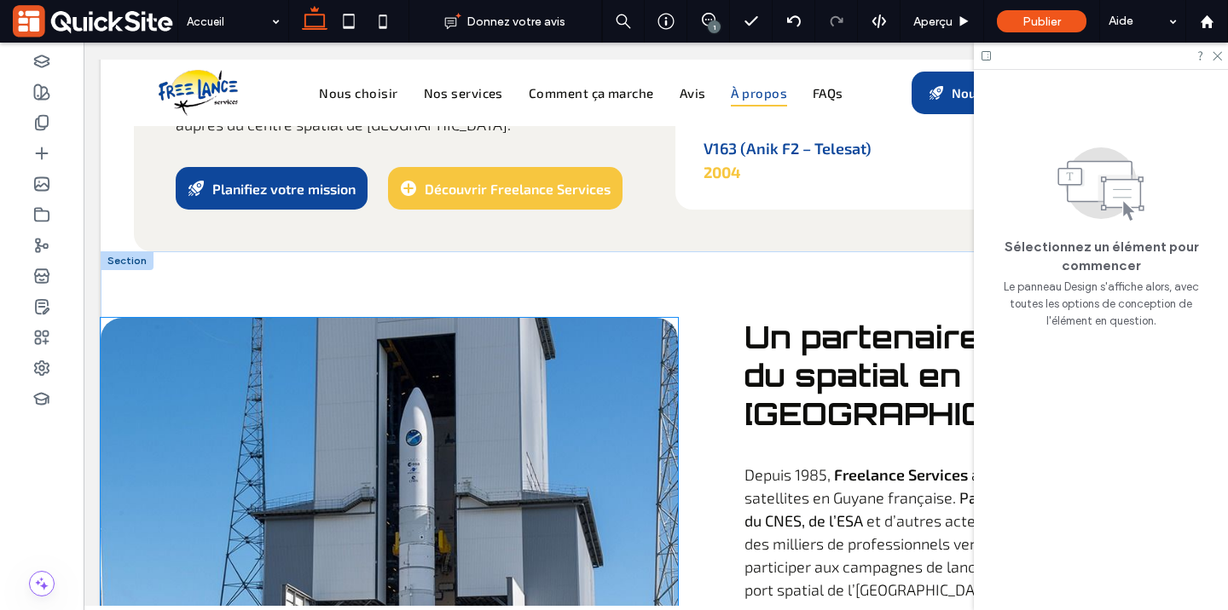
scroll to position [5271, 0]
click at [467, 321] on div at bounding box center [389, 521] width 577 height 406
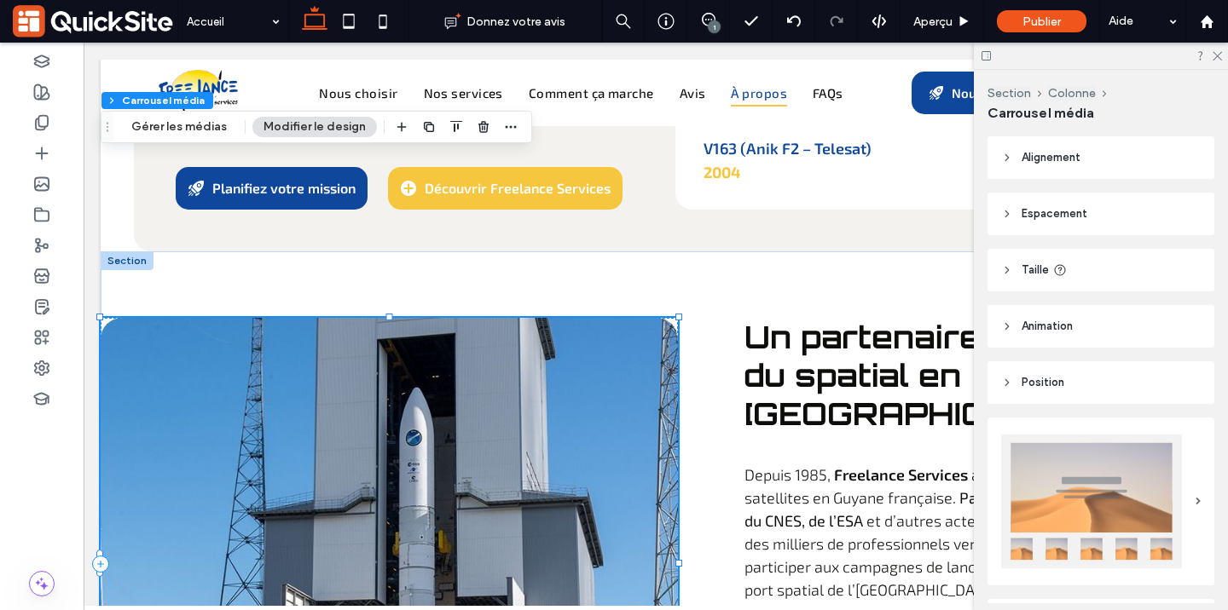
click at [449, 442] on div at bounding box center [389, 521] width 577 height 406
click at [183, 130] on button "Gérer les médias" at bounding box center [179, 127] width 118 height 20
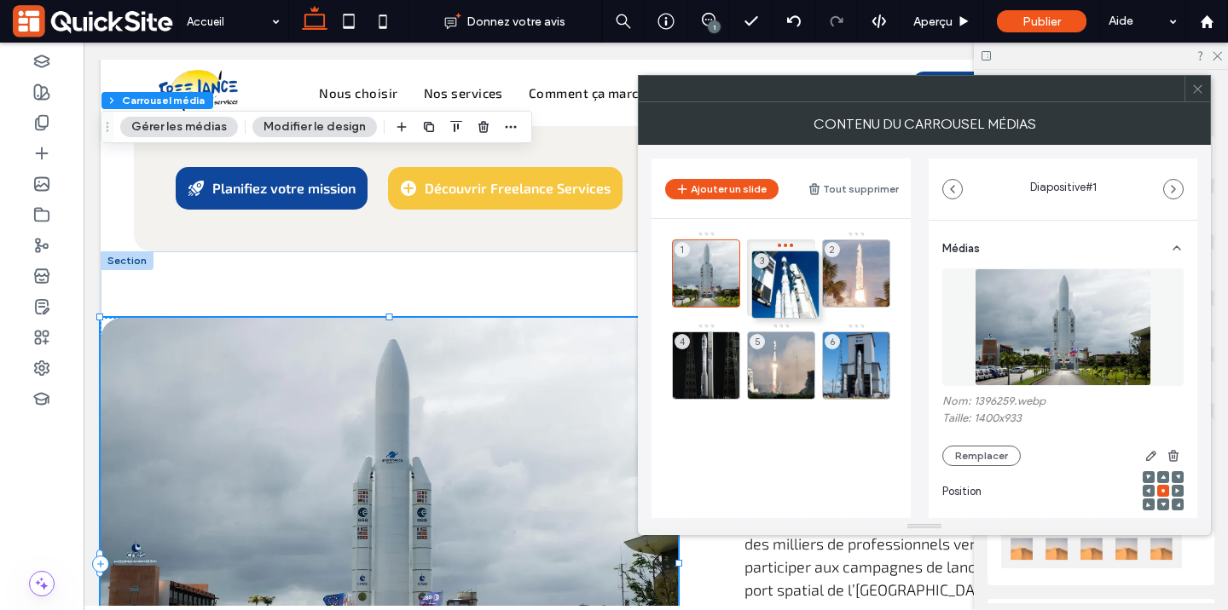
drag, startPoint x: 876, startPoint y: 275, endPoint x: 790, endPoint y: 278, distance: 86.2
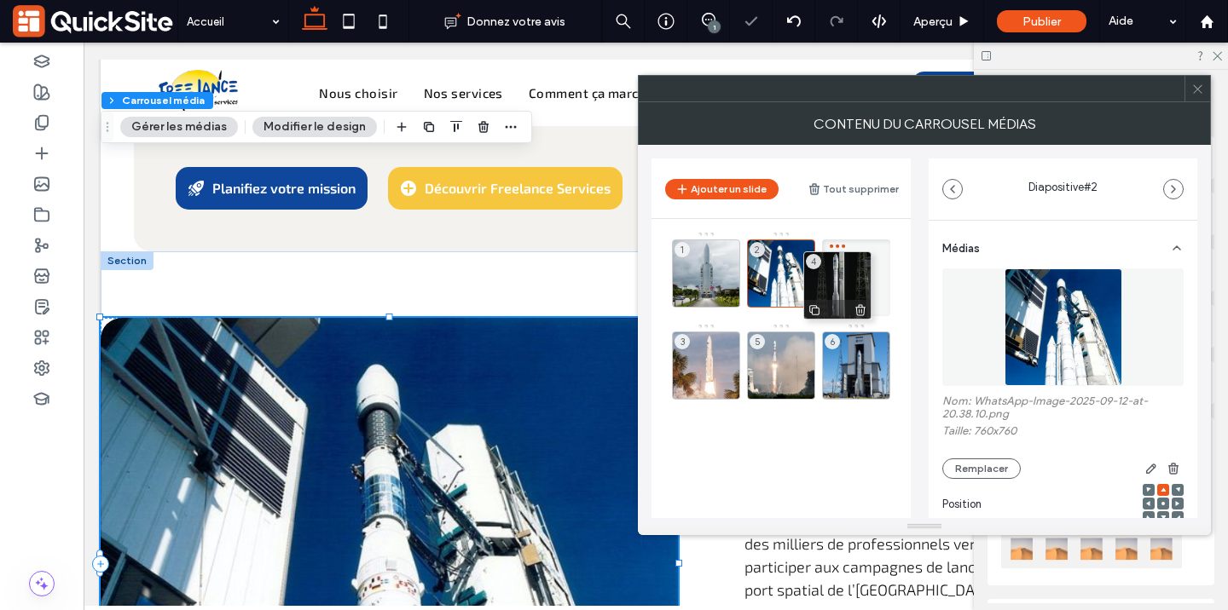
drag, startPoint x: 704, startPoint y: 362, endPoint x: 850, endPoint y: 281, distance: 166.8
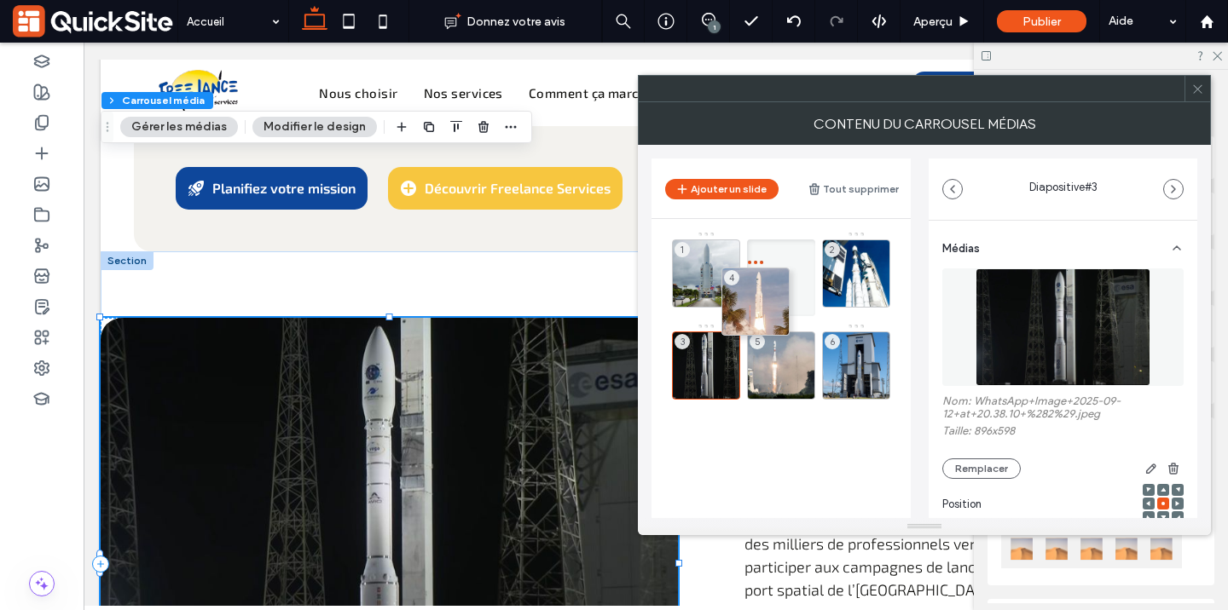
drag, startPoint x: 708, startPoint y: 366, endPoint x: 767, endPoint y: 290, distance: 96.5
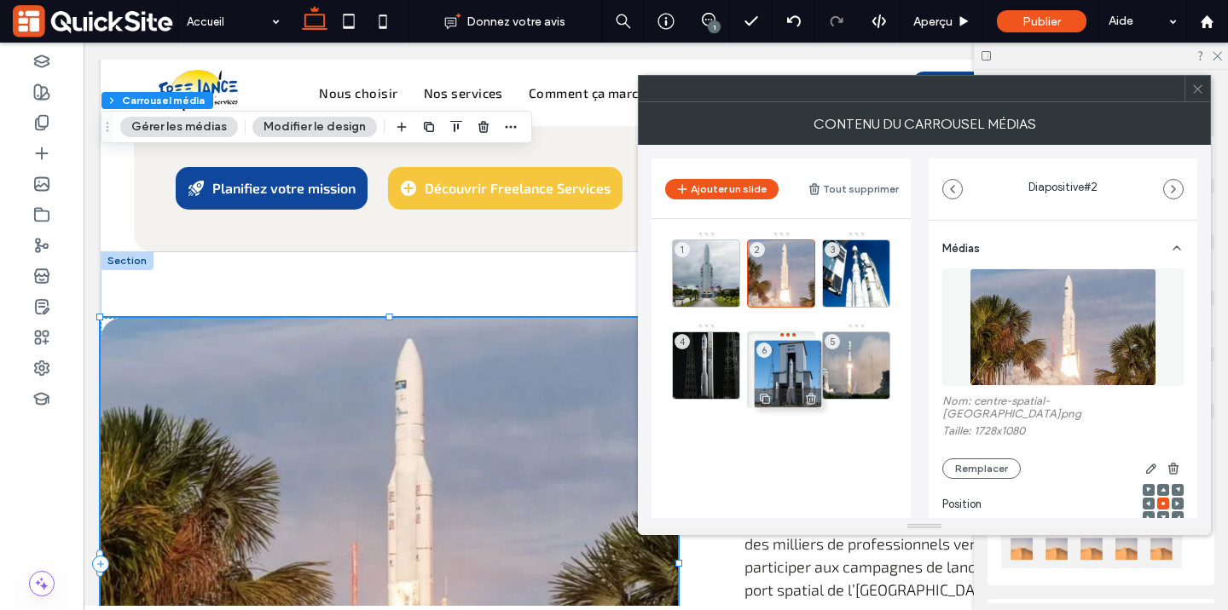
drag, startPoint x: 852, startPoint y: 356, endPoint x: 770, endPoint y: 356, distance: 81.9
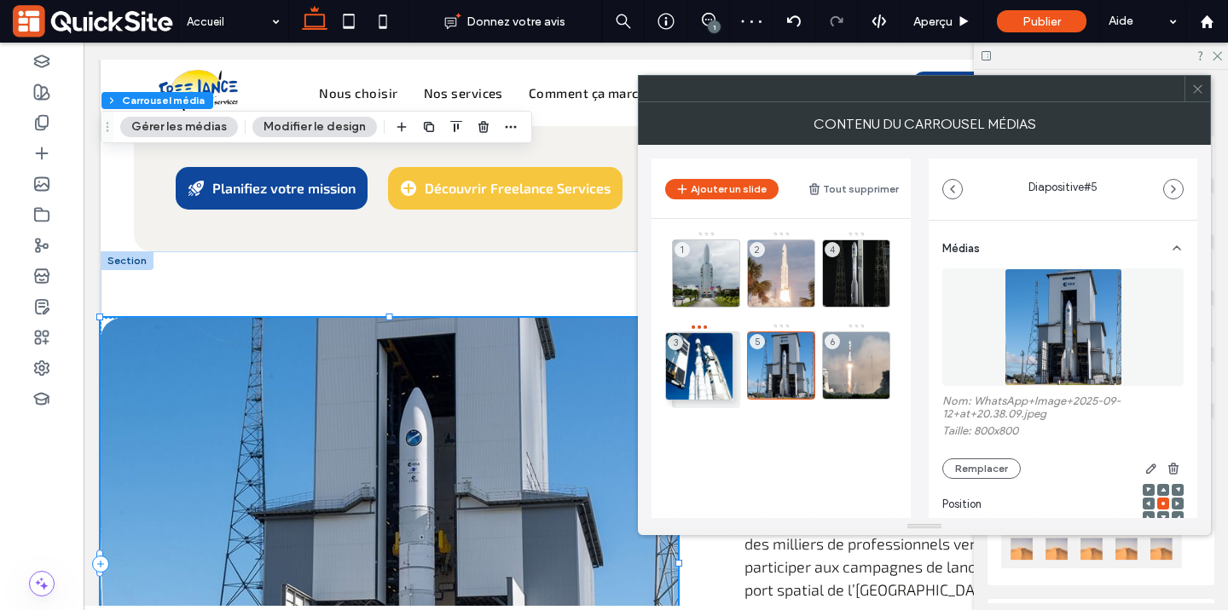
drag, startPoint x: 856, startPoint y: 264, endPoint x: 700, endPoint y: 358, distance: 182.1
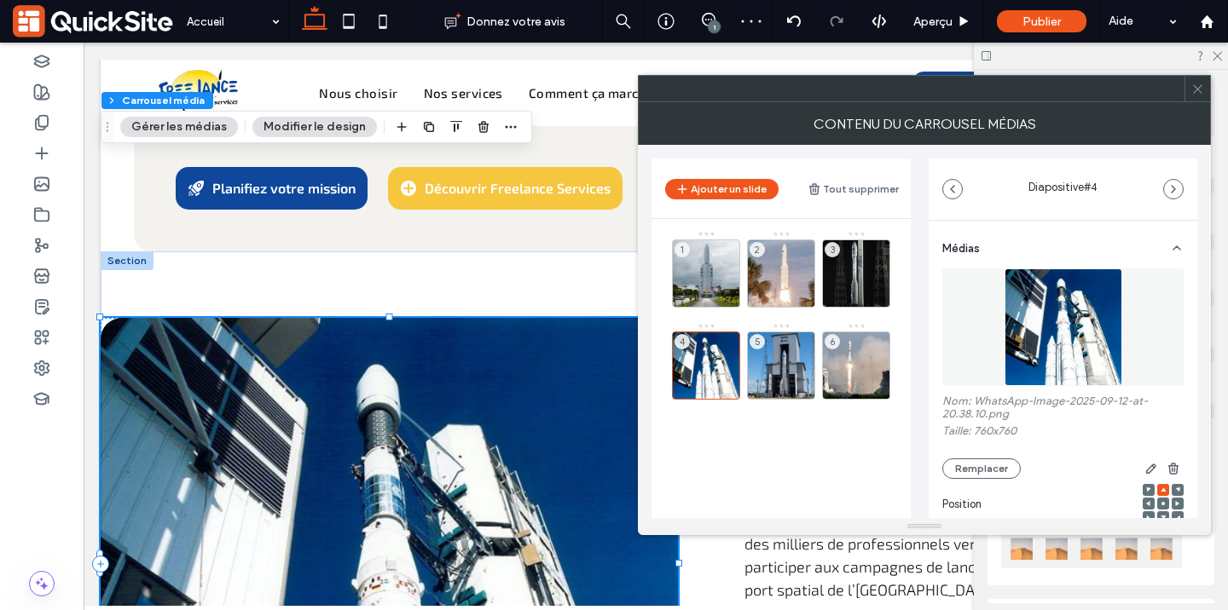
click at [1195, 92] on icon at bounding box center [1197, 89] width 13 height 13
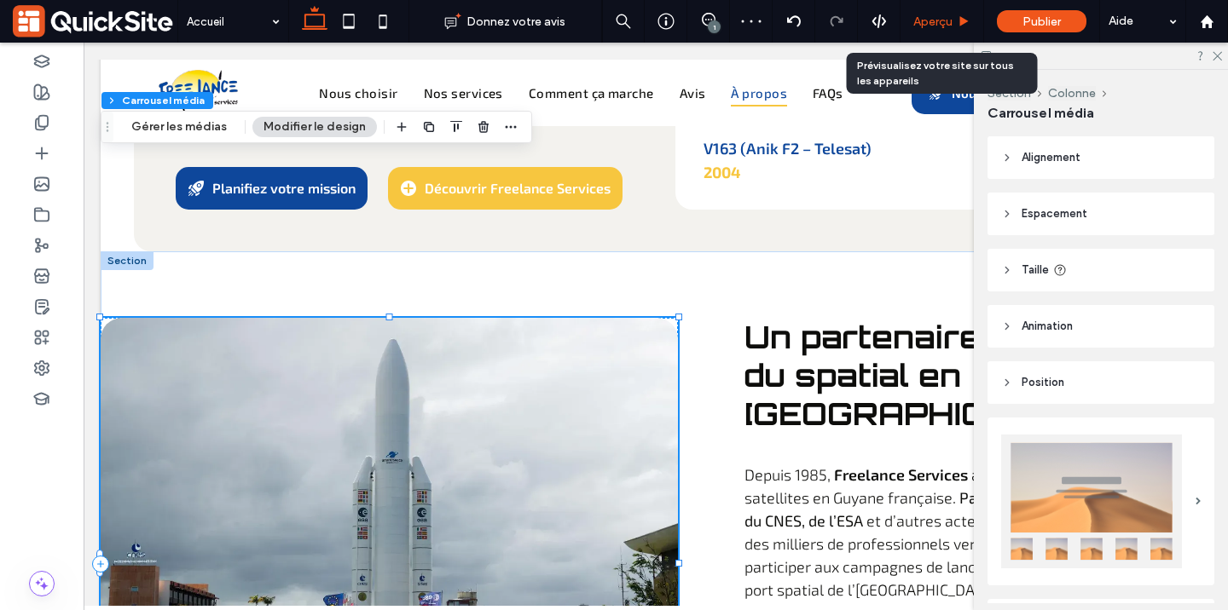
click at [940, 23] on span "Aperçu" at bounding box center [932, 21] width 39 height 14
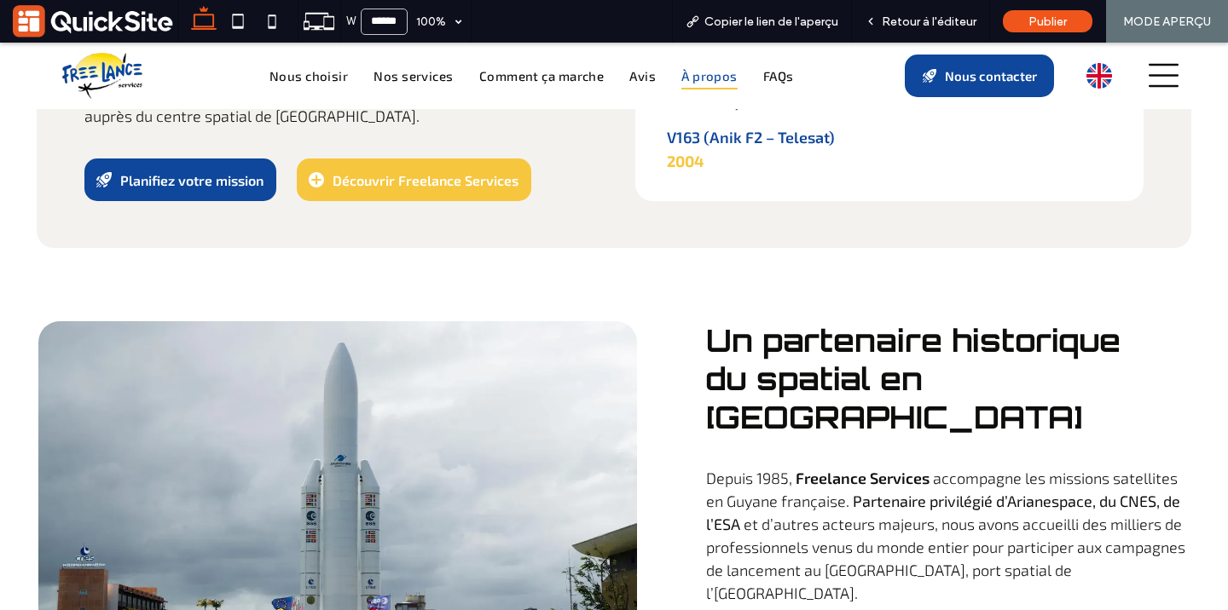
scroll to position [5314, 0]
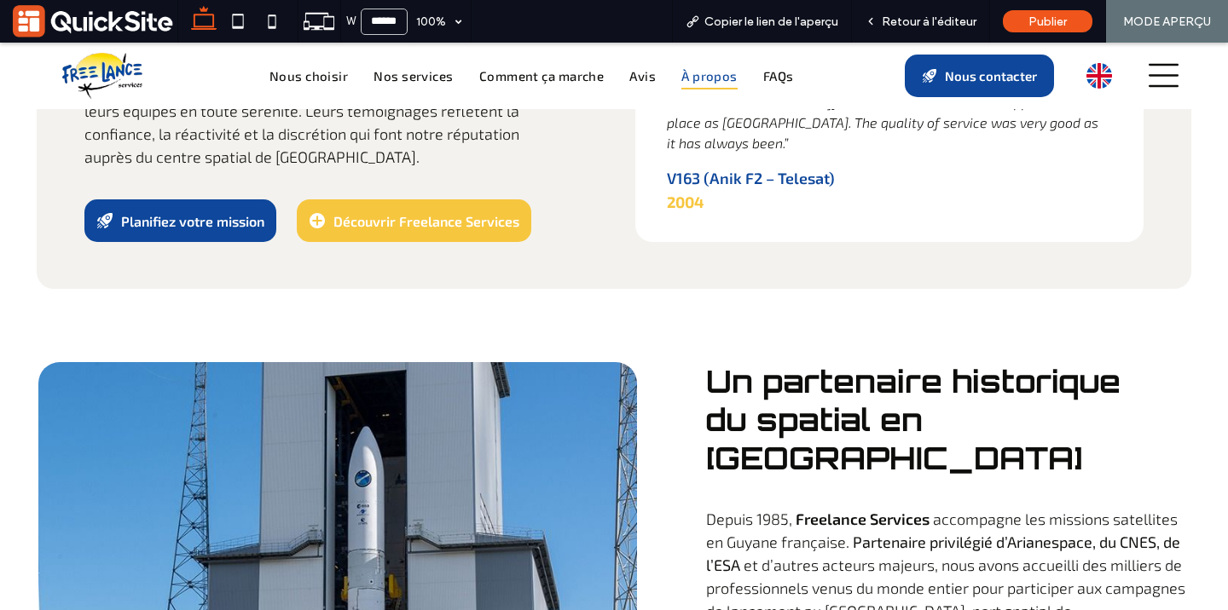
scroll to position [5288, 0]
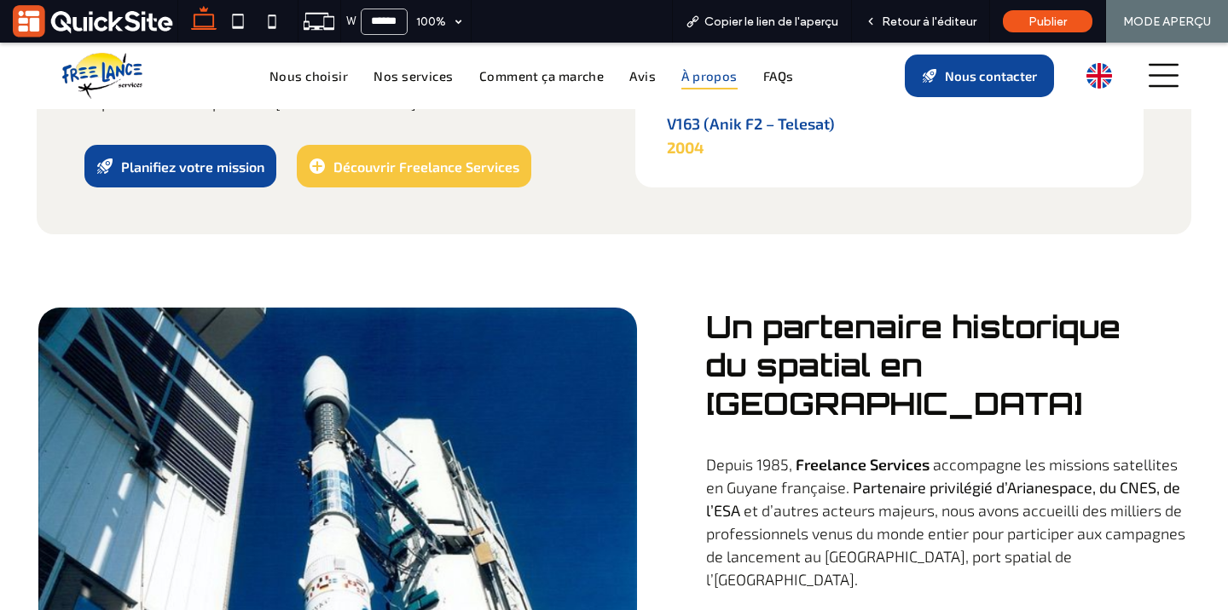
scroll to position [5336, 0]
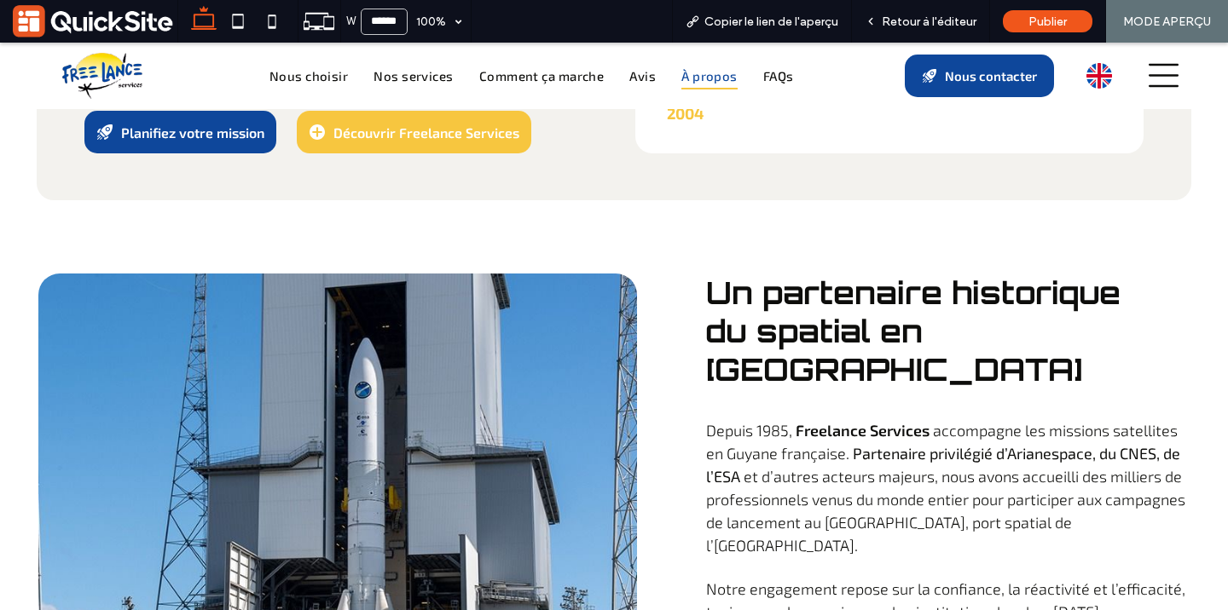
scroll to position [5370, 0]
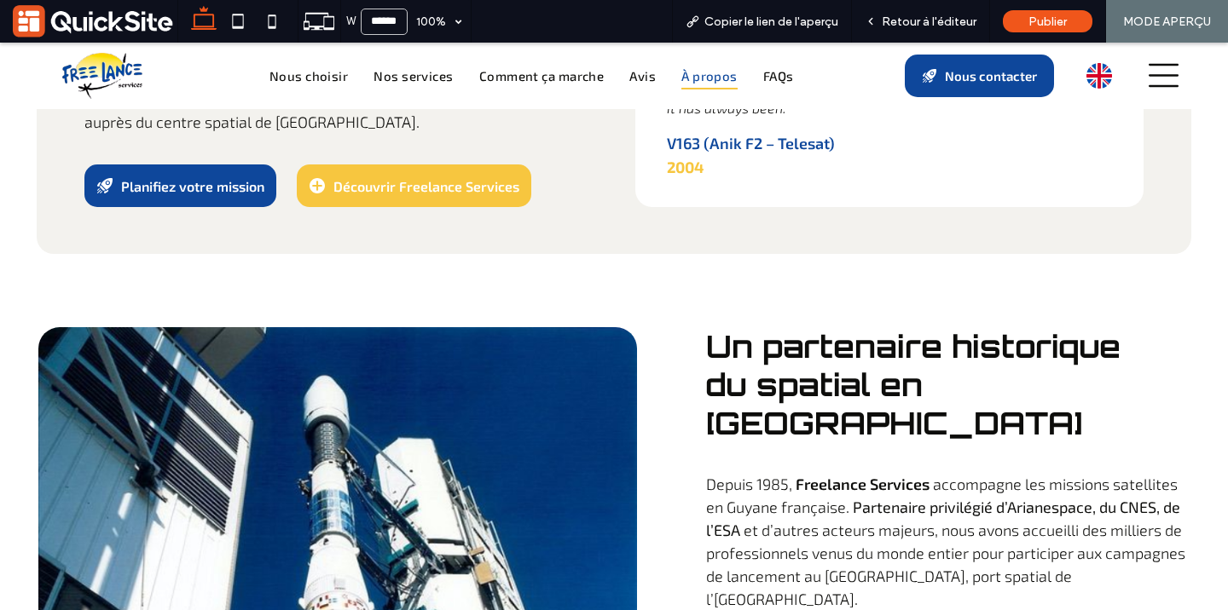
scroll to position [5309, 0]
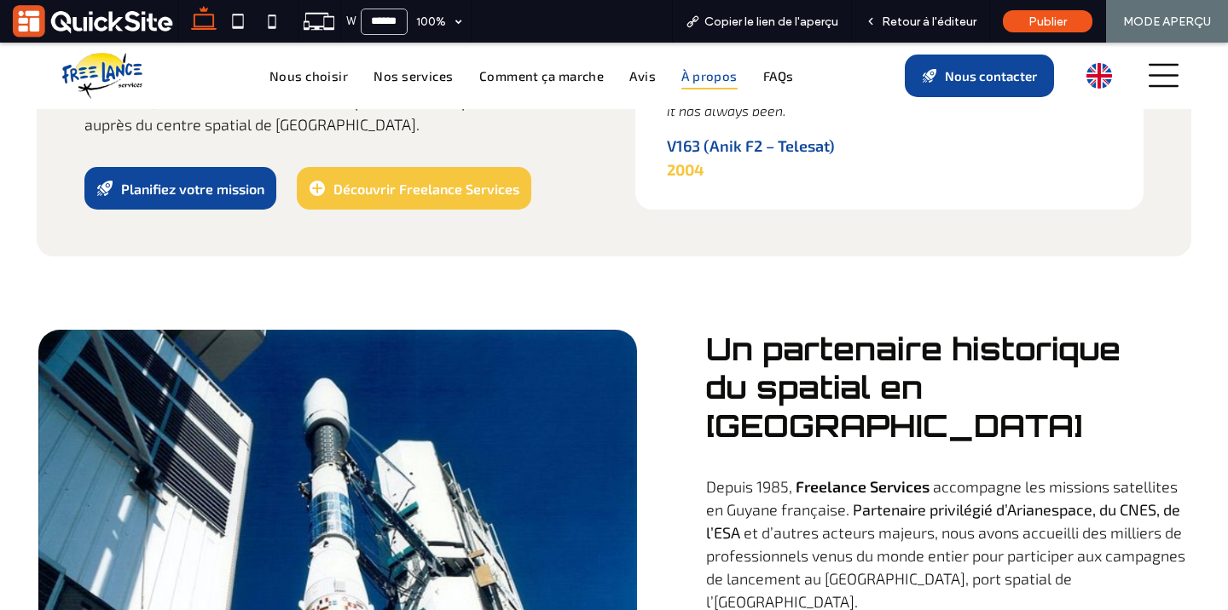
scroll to position [5379, 0]
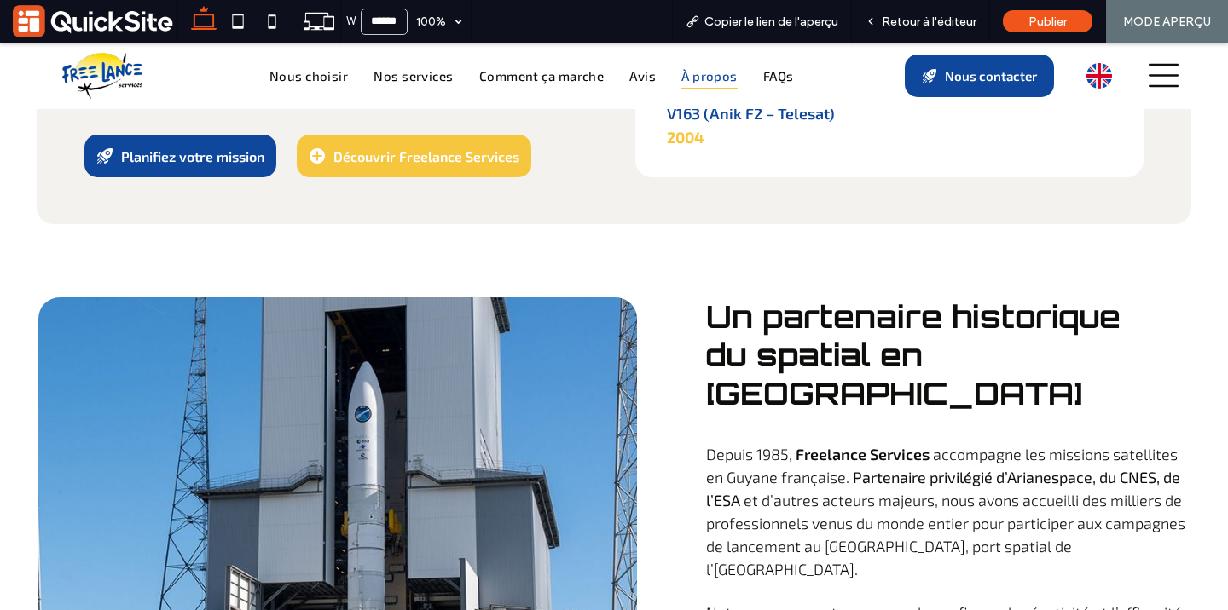
scroll to position [5329, 0]
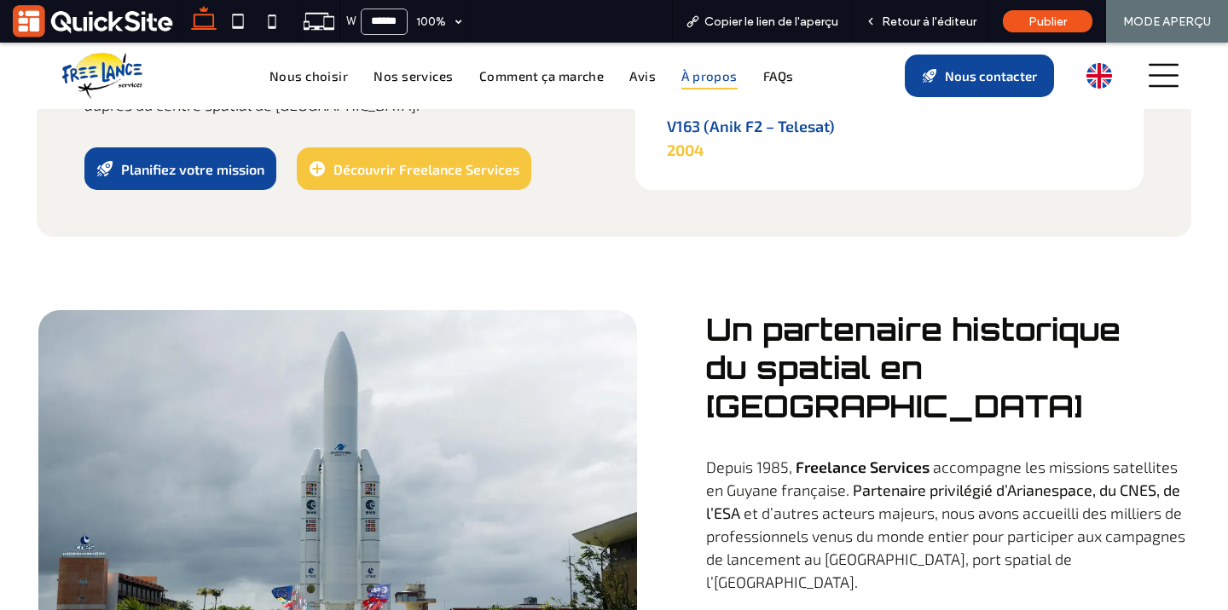
scroll to position [5306, 0]
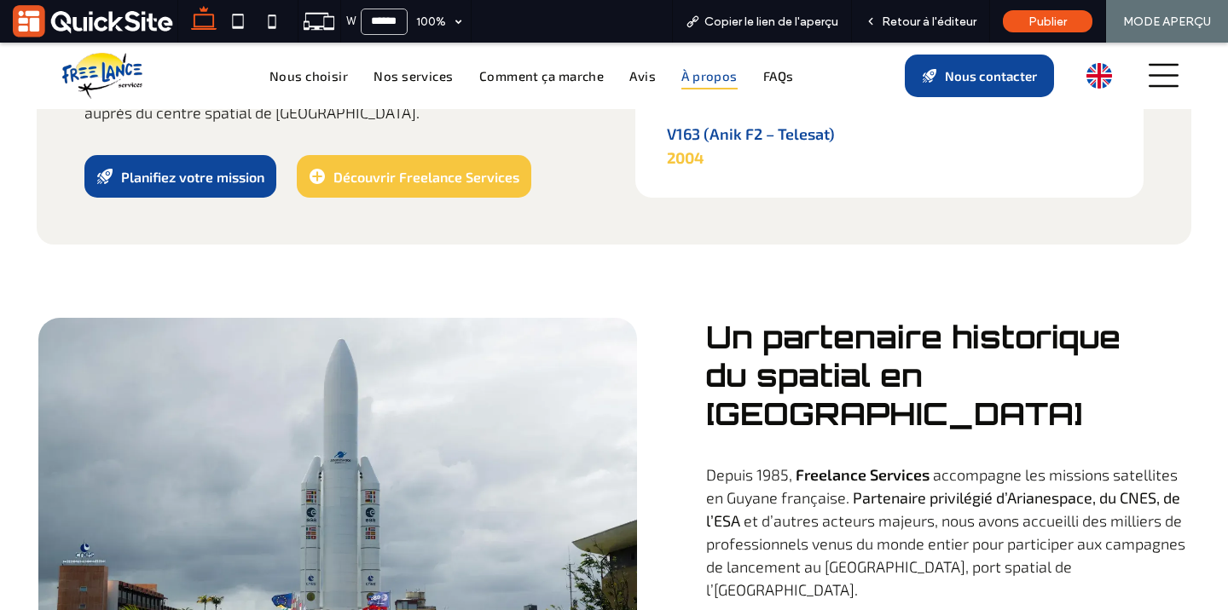
scroll to position [5309, 0]
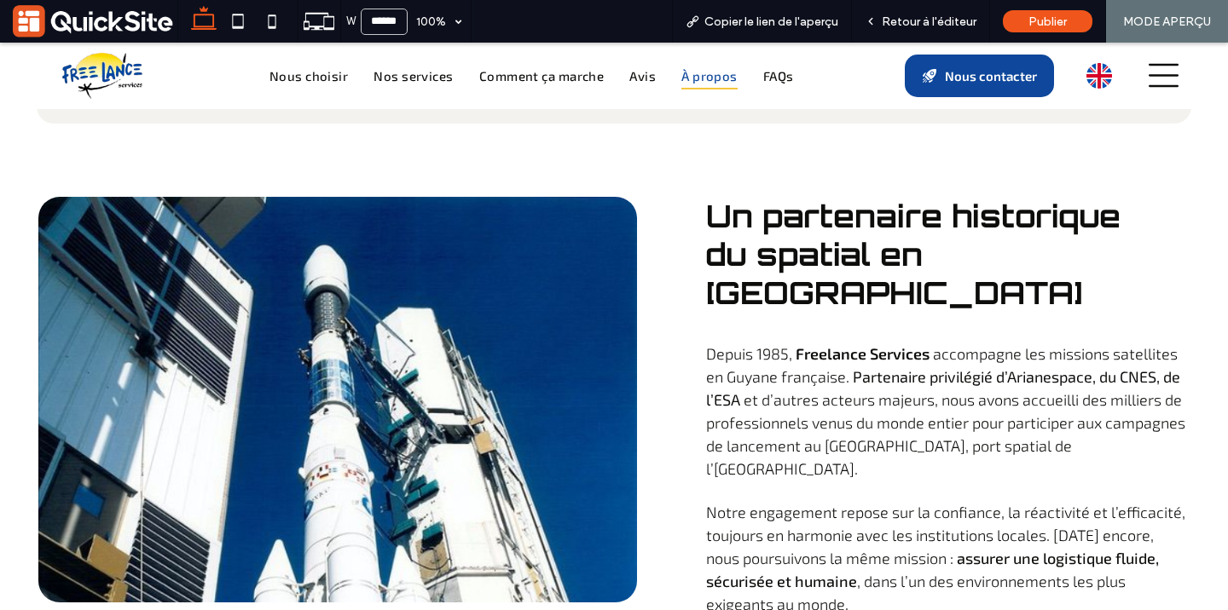
scroll to position [5321, 0]
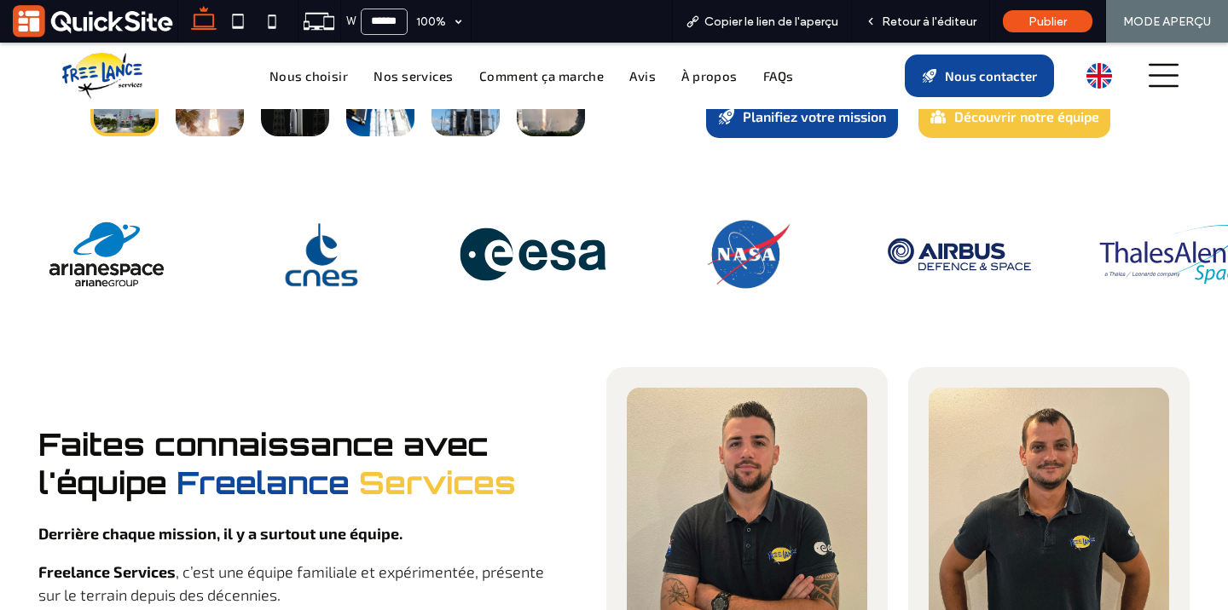
scroll to position [6055, 0]
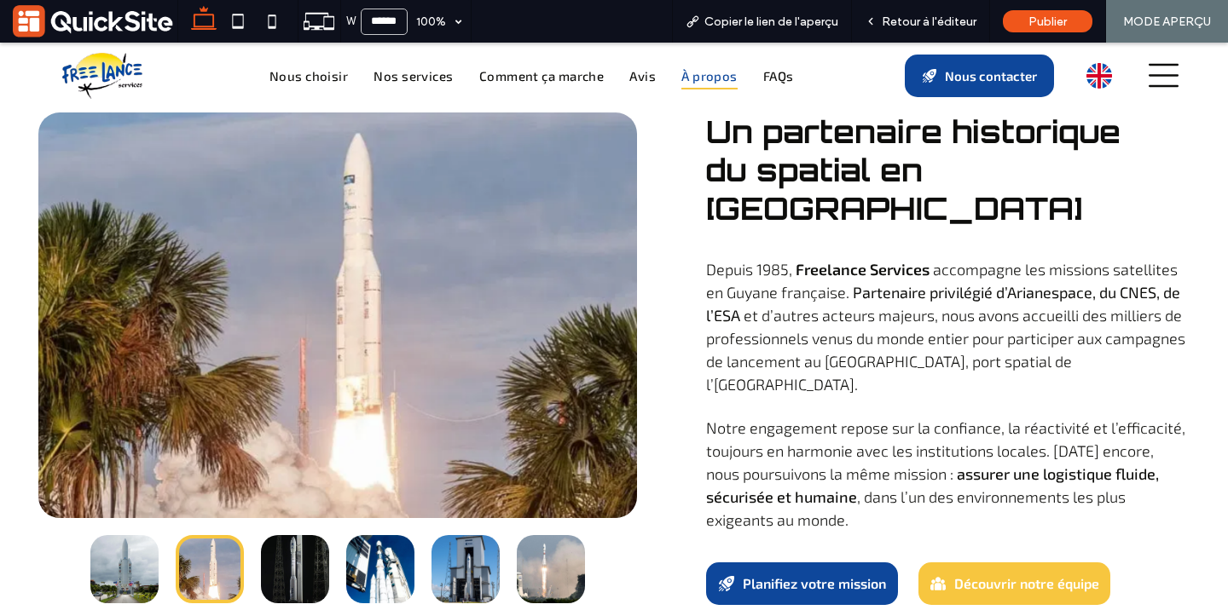
scroll to position [5485, 0]
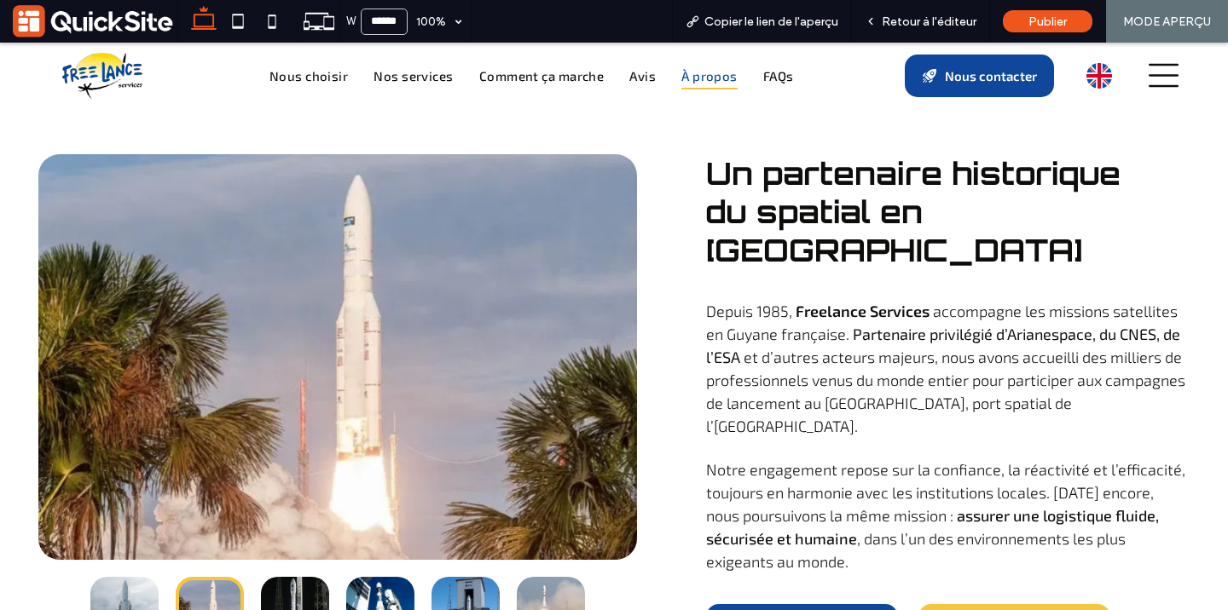
click at [462, 577] on button "go to slide 5" at bounding box center [465, 611] width 68 height 68
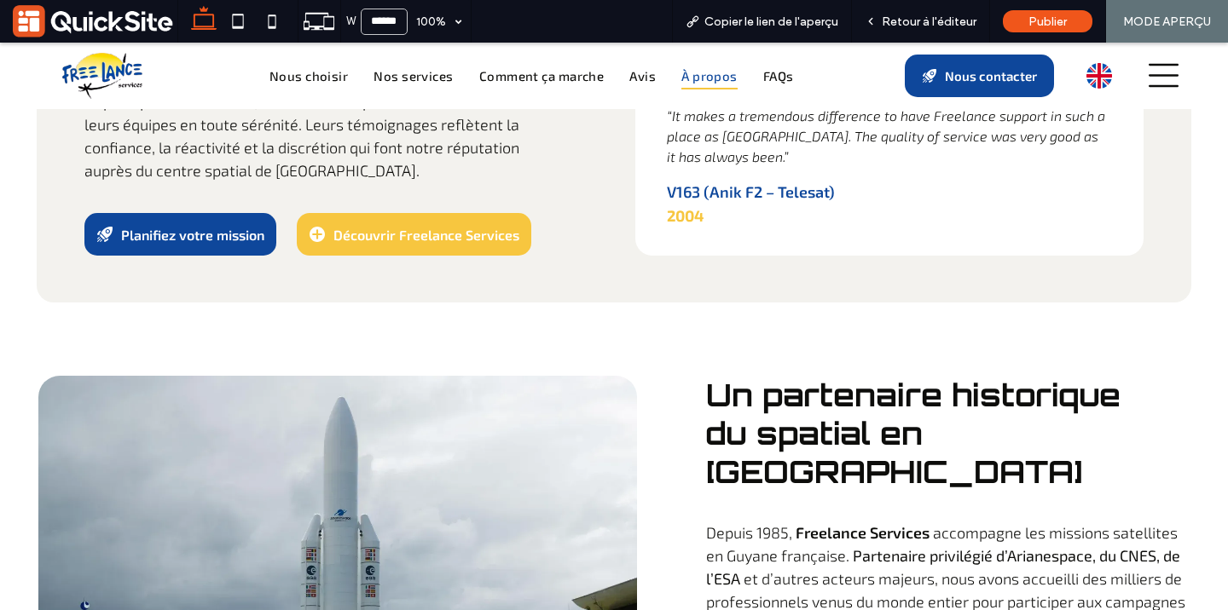
scroll to position [5262, 0]
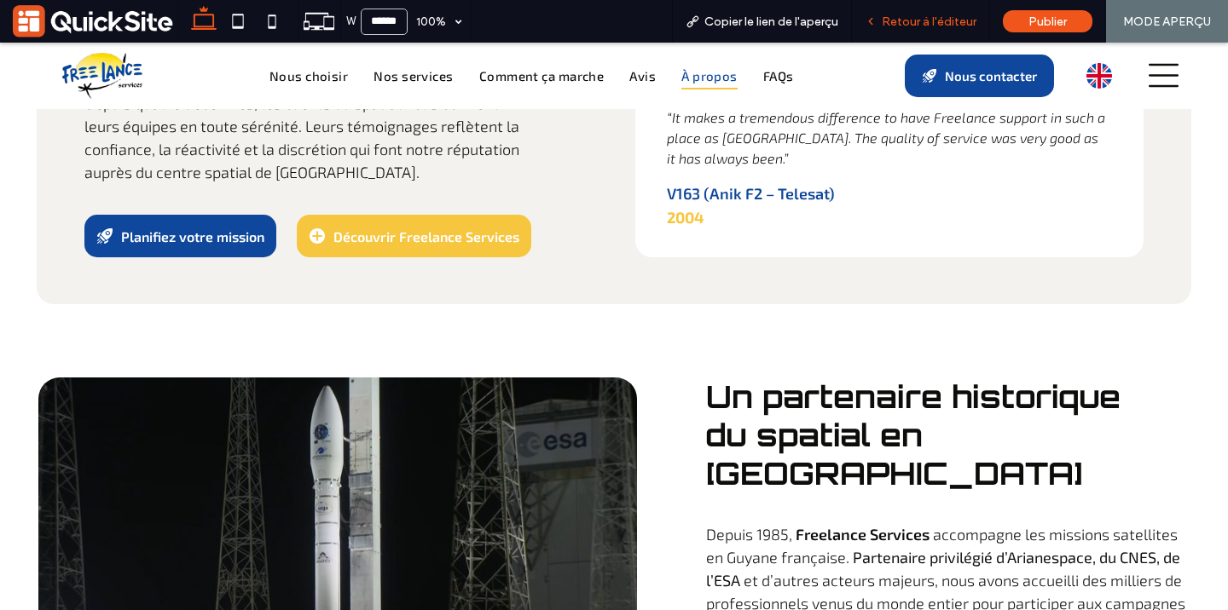
click at [884, 12] on div "Retour à l'éditeur" at bounding box center [921, 21] width 138 height 43
click at [891, 27] on span "Retour à l'éditeur" at bounding box center [929, 21] width 95 height 14
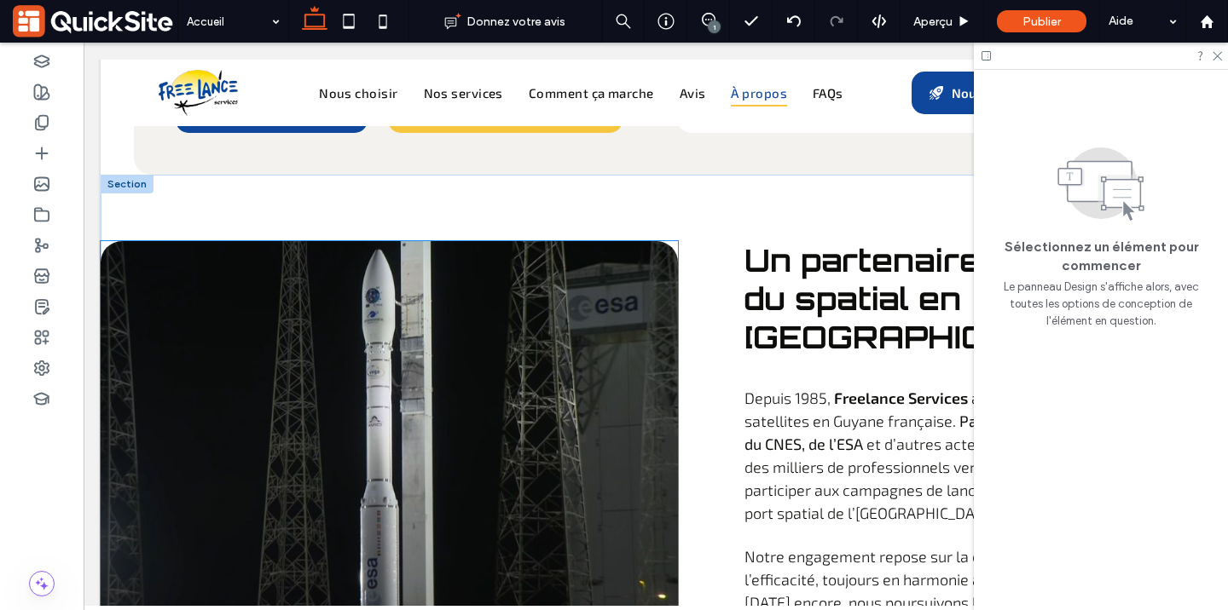
click at [448, 321] on div at bounding box center [389, 444] width 577 height 406
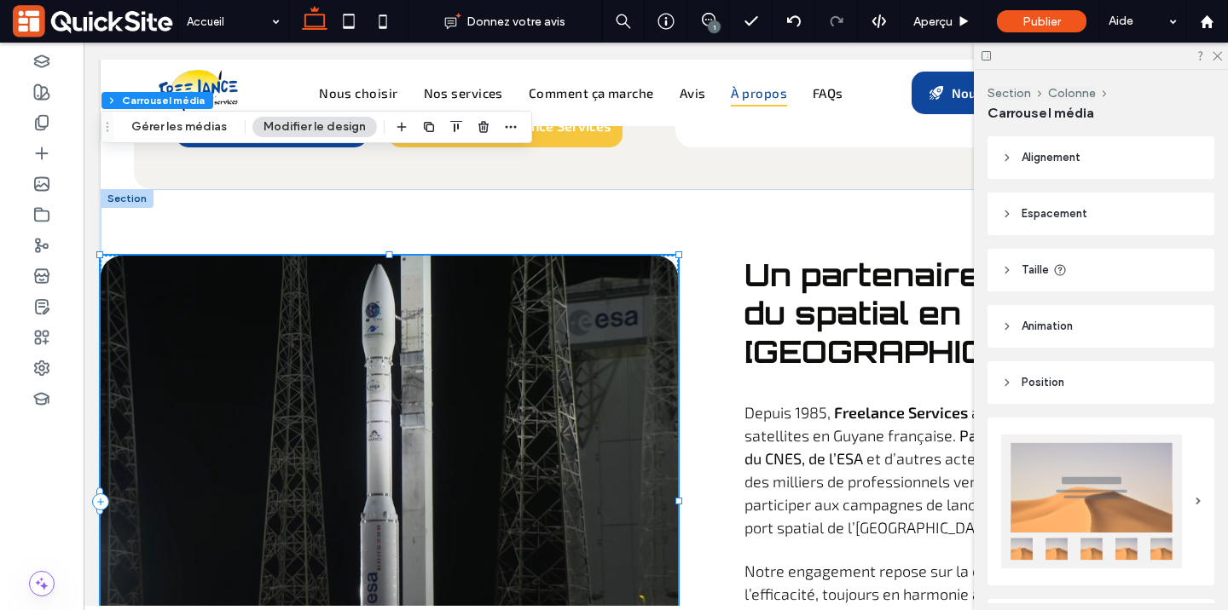
click at [159, 142] on div "Section Colonne Carrousel média Gérer les médias Modifier le design" at bounding box center [316, 127] width 431 height 32
click at [153, 136] on button "Gérer les médias" at bounding box center [179, 127] width 118 height 20
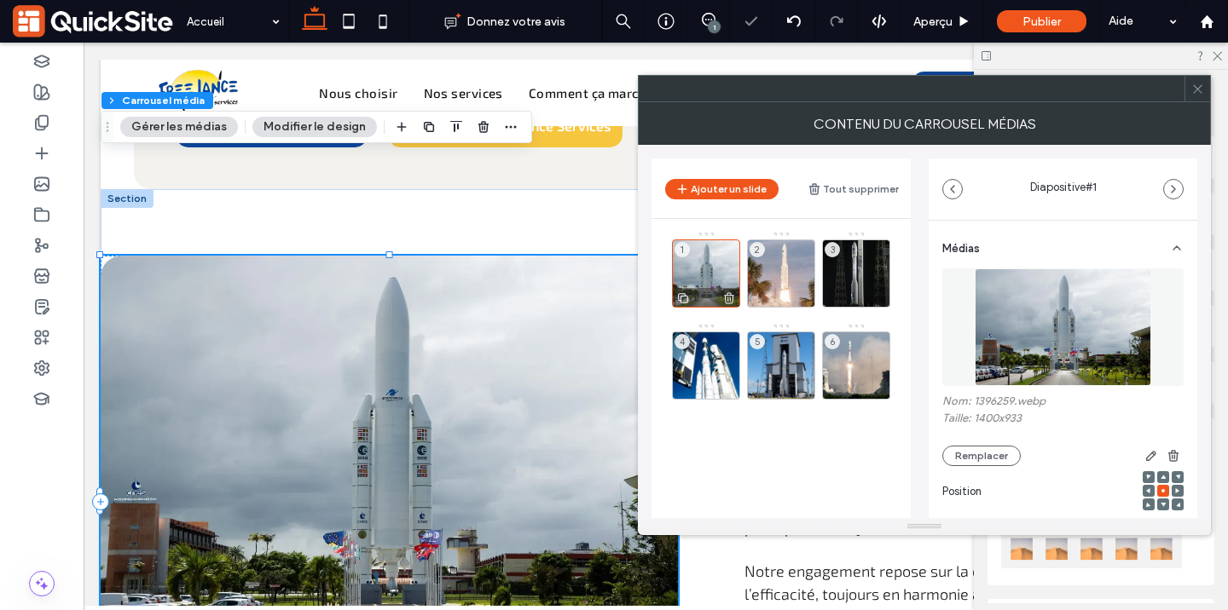
click at [683, 298] on icon at bounding box center [683, 298] width 14 height 15
click at [709, 469] on div "7" at bounding box center [706, 458] width 68 height 68
click at [1114, 310] on img at bounding box center [1063, 328] width 176 height 118
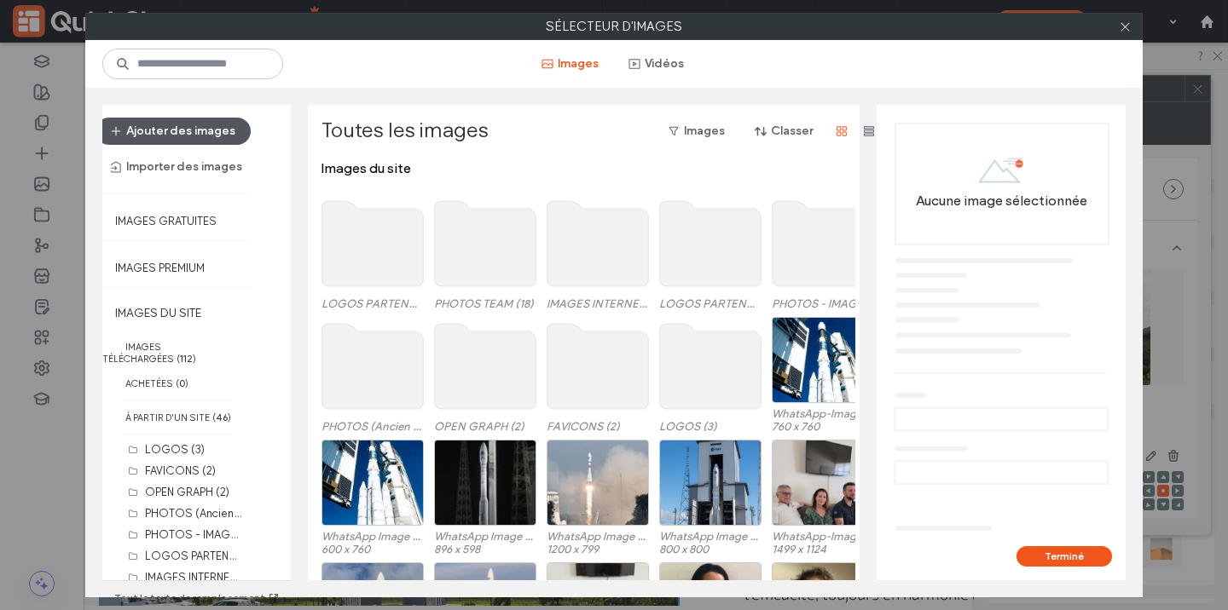
click at [196, 136] on button "Ajouter des images" at bounding box center [172, 131] width 155 height 27
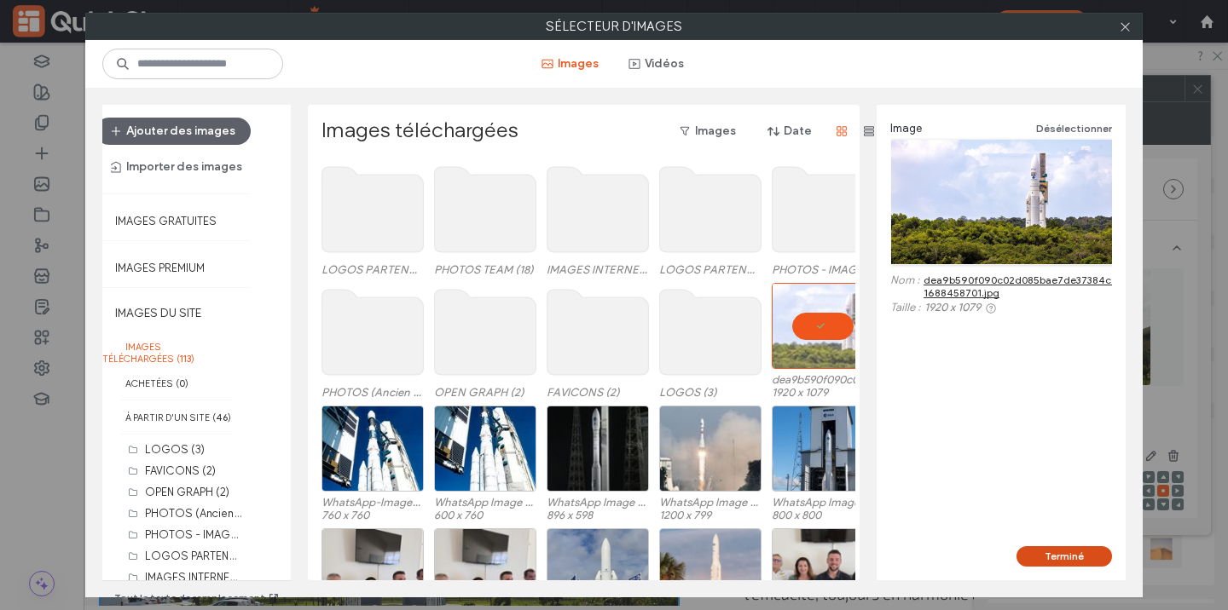
click at [1024, 553] on button "Terminé" at bounding box center [1063, 557] width 95 height 20
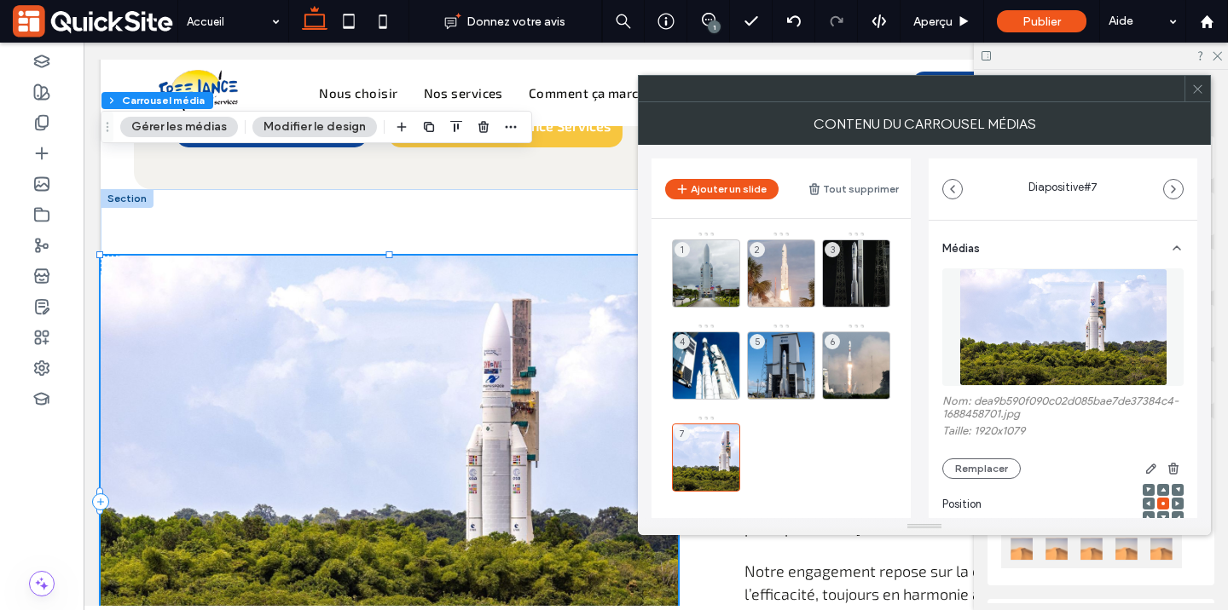
click at [1196, 93] on icon at bounding box center [1197, 89] width 13 height 13
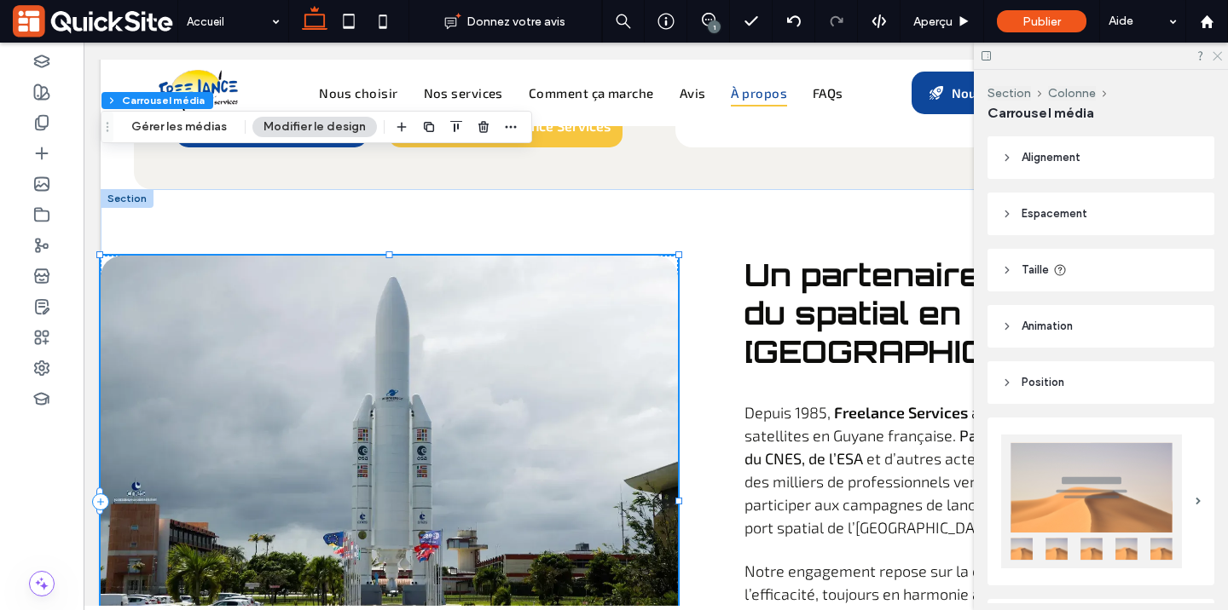
click at [1218, 56] on icon at bounding box center [1216, 54] width 11 height 11
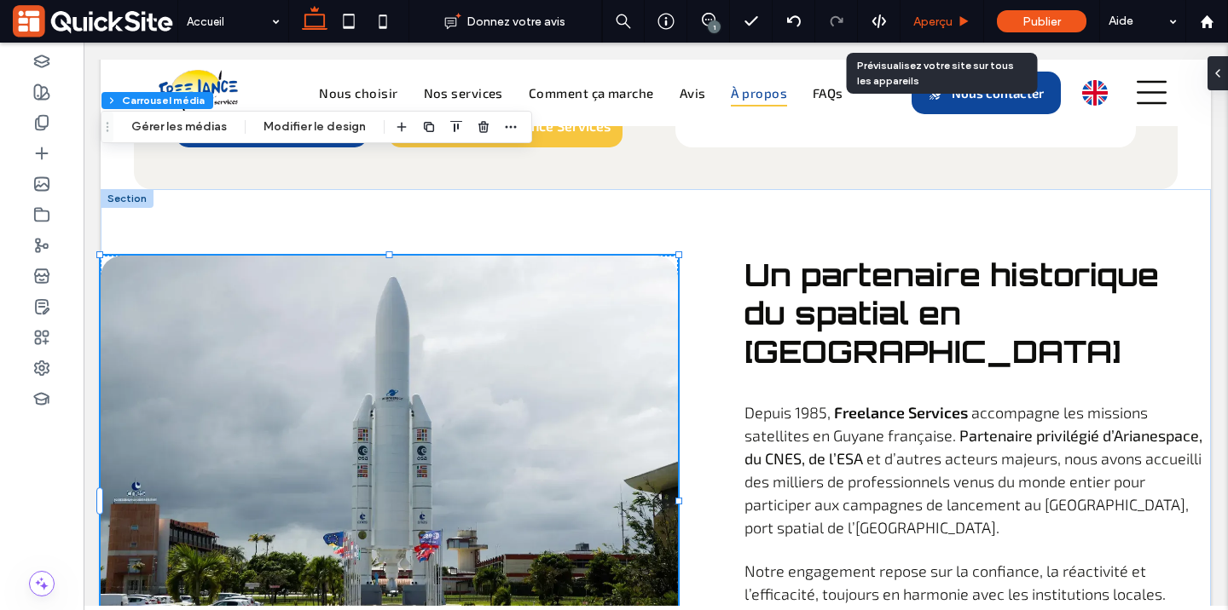
click at [952, 18] on span "Aperçu" at bounding box center [932, 21] width 39 height 14
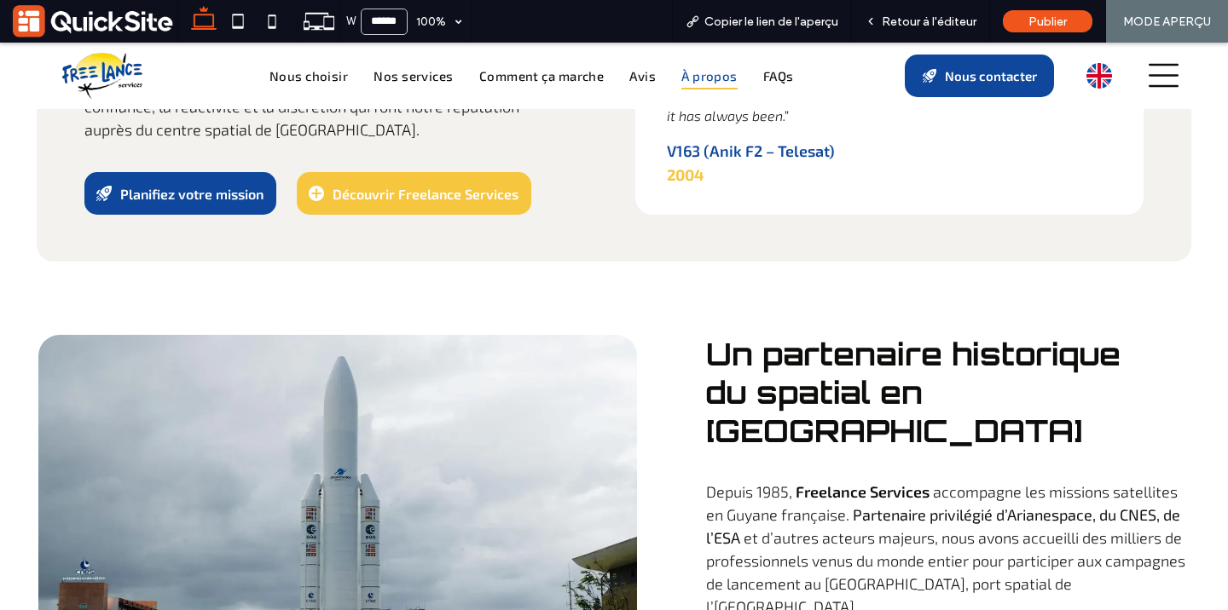
scroll to position [5328, 0]
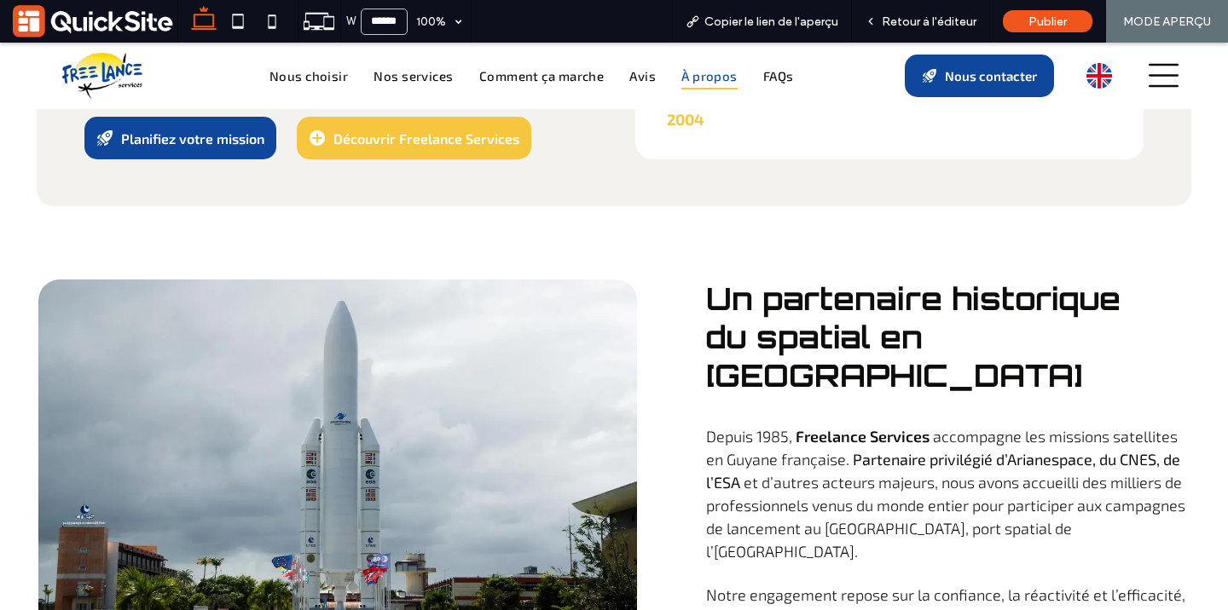
scroll to position [5370, 0]
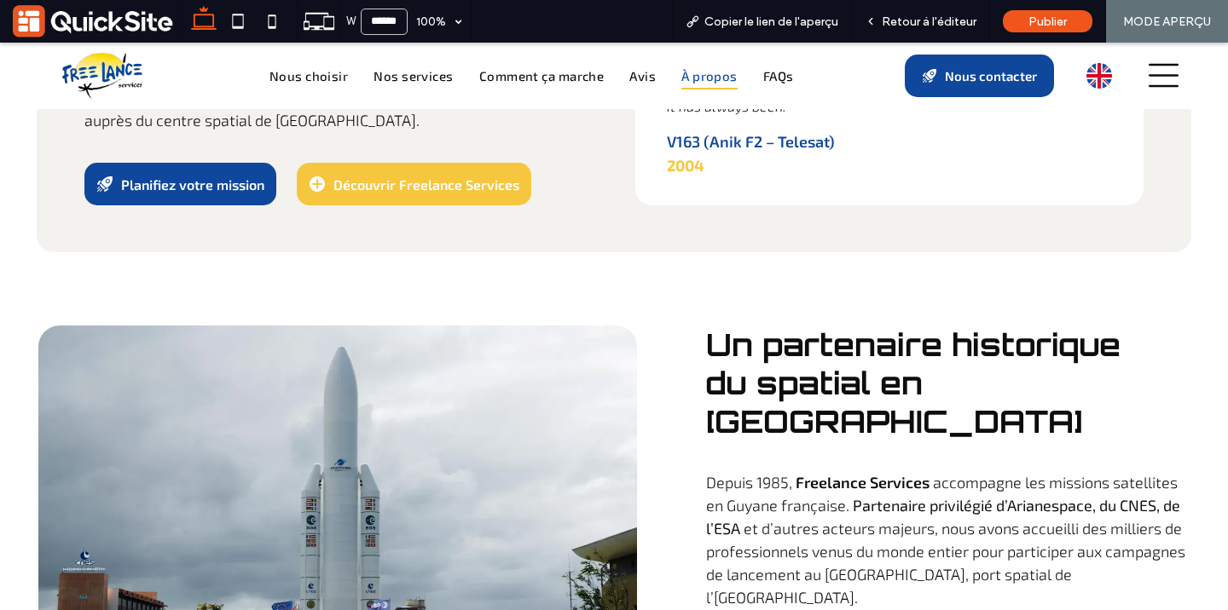
scroll to position [5380, 0]
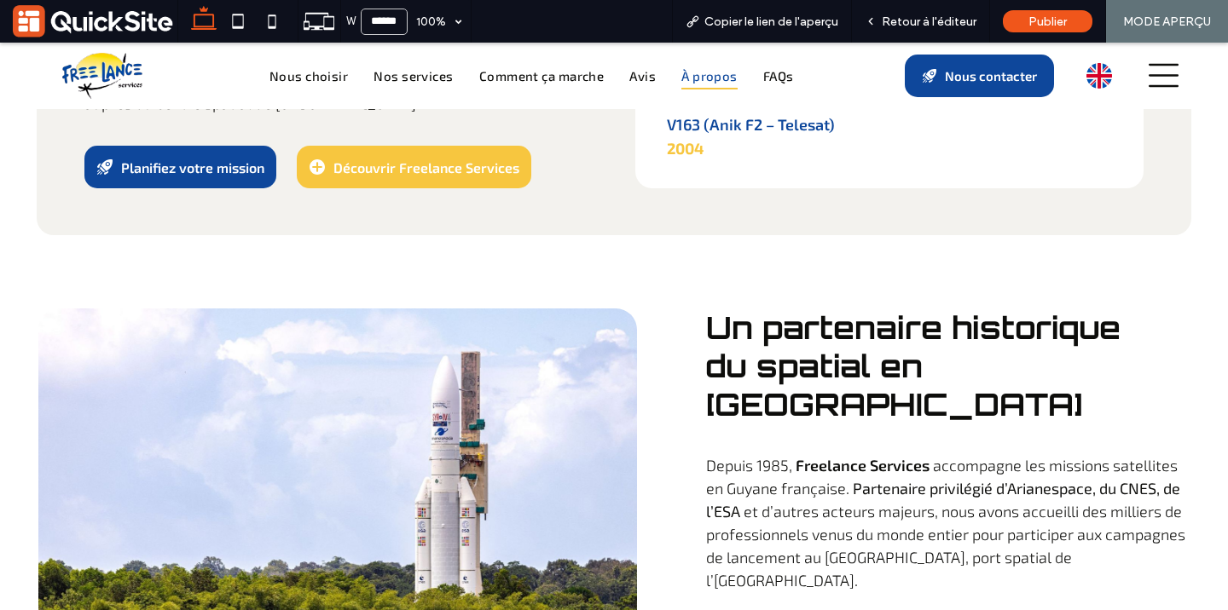
scroll to position [5326, 0]
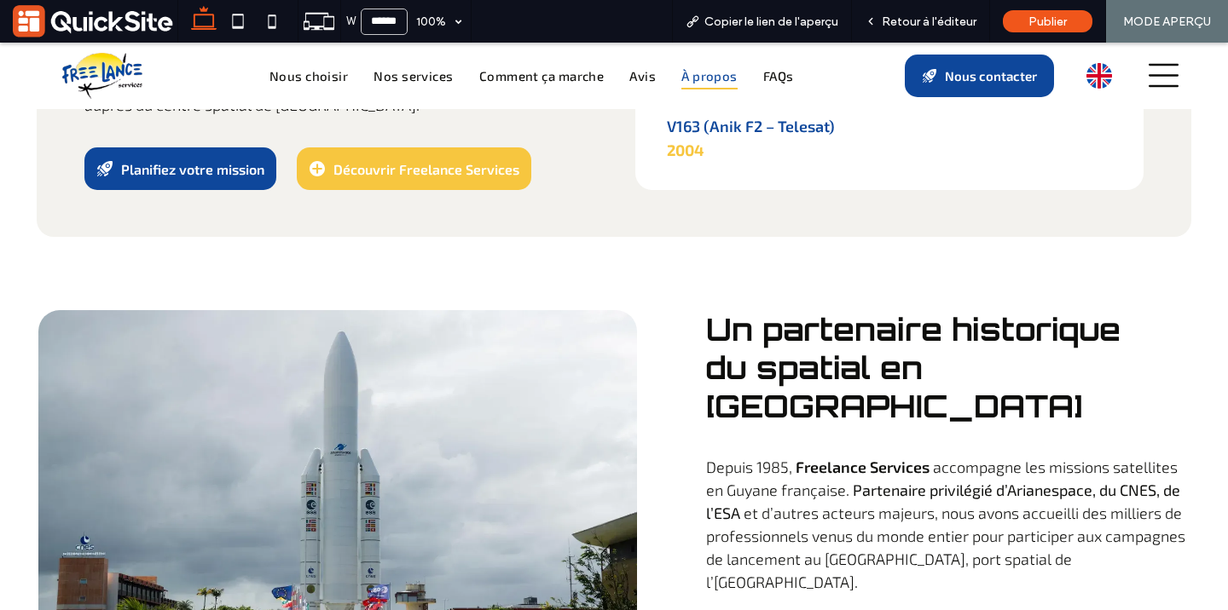
scroll to position [5344, 0]
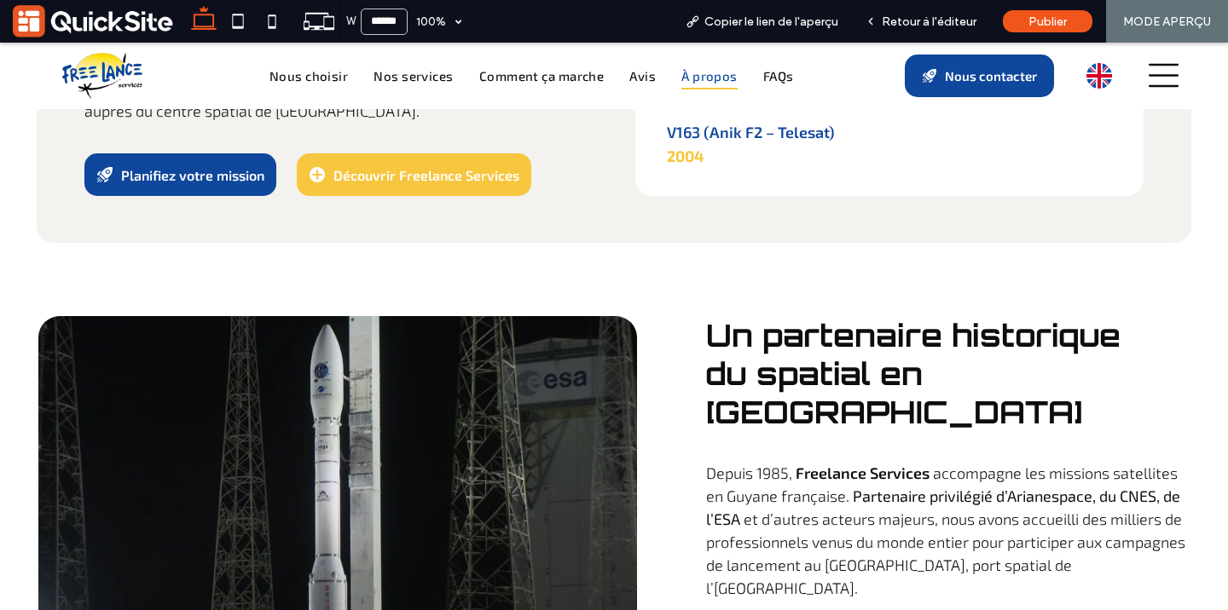
scroll to position [5317, 0]
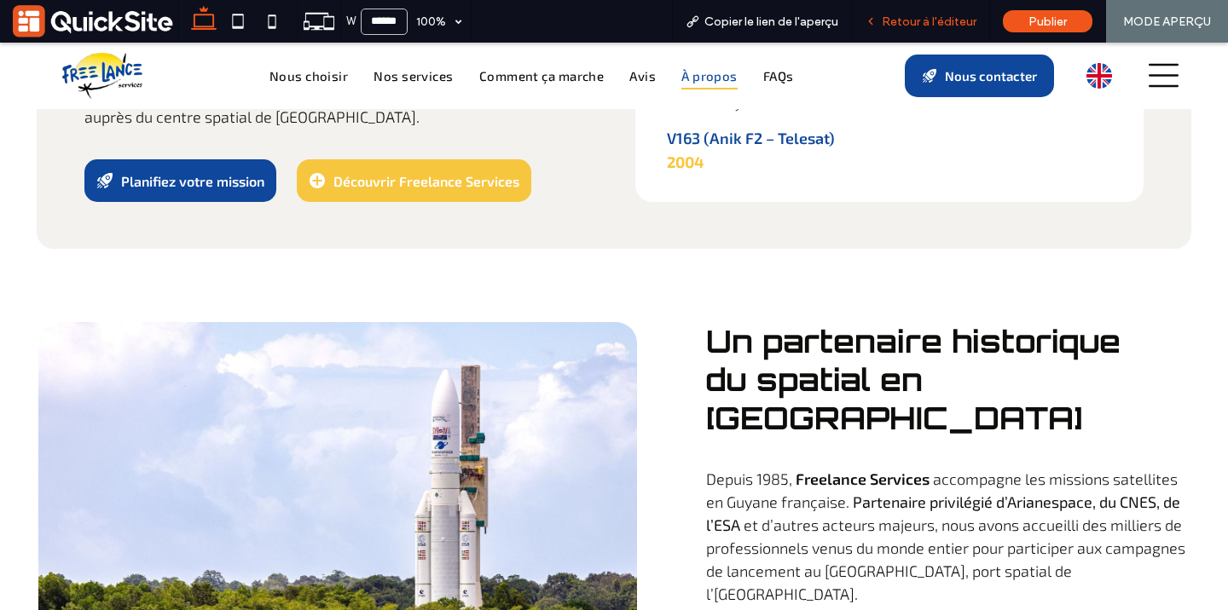
click at [874, 14] on div "Retour à l'éditeur" at bounding box center [920, 21] width 137 height 14
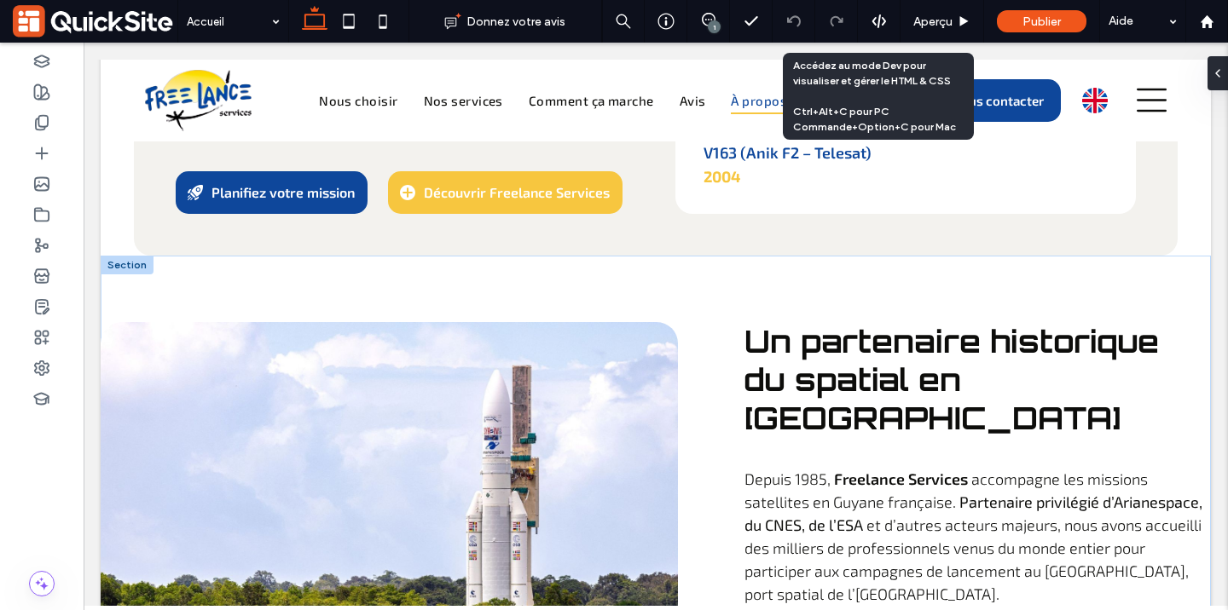
click at [513, 322] on div at bounding box center [389, 525] width 577 height 406
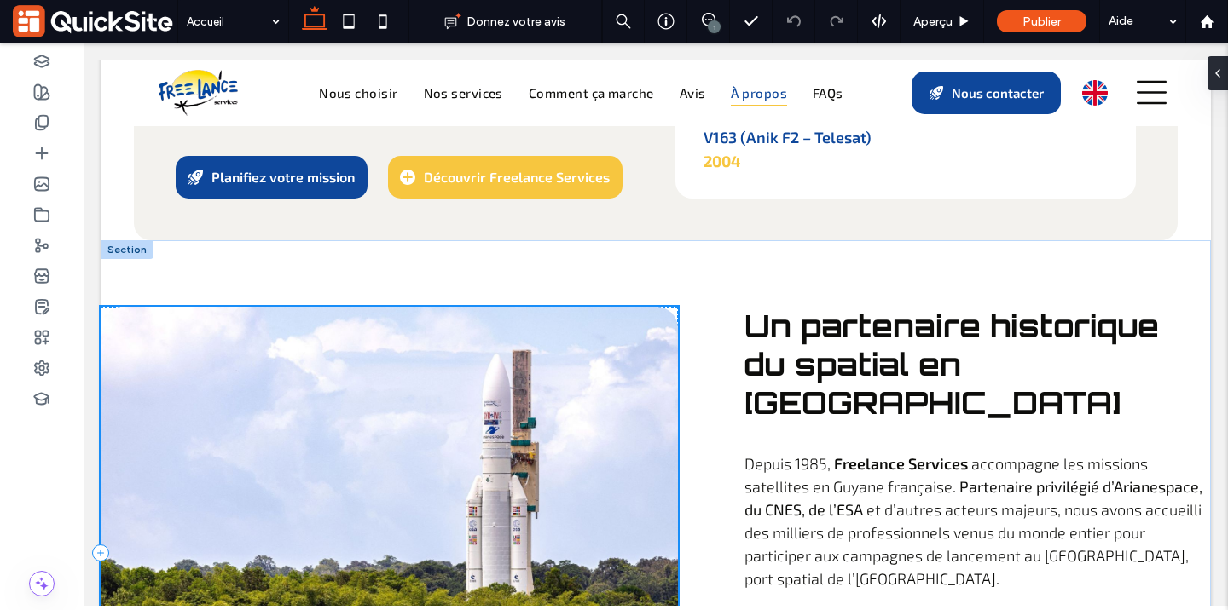
scroll to position [5267, 0]
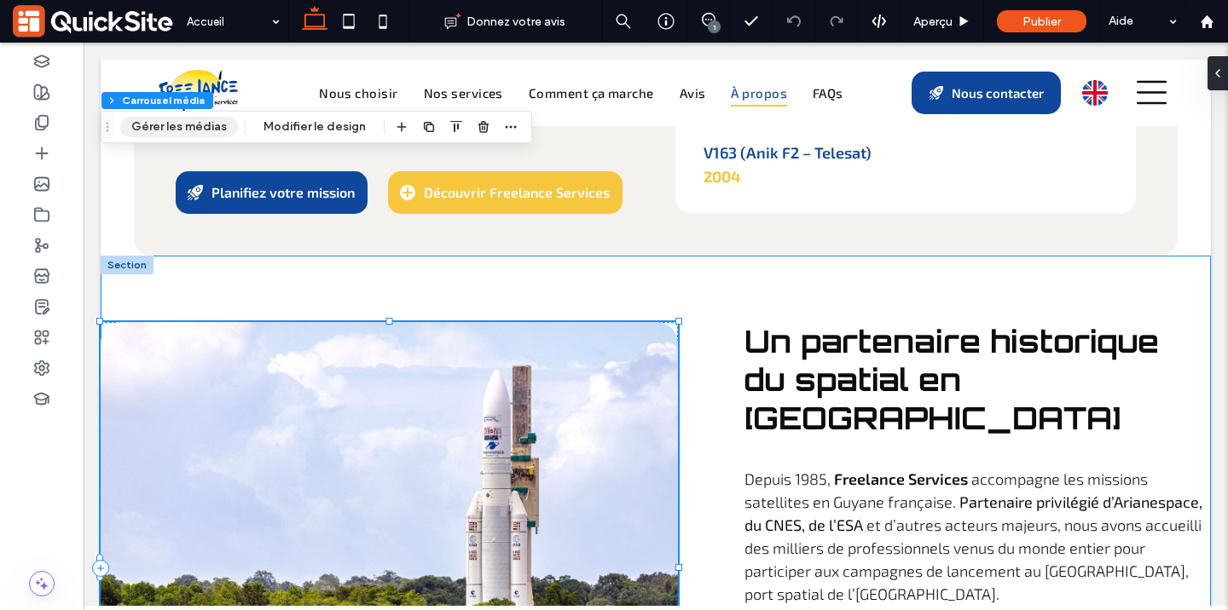
click at [166, 123] on button "Gérer les médias" at bounding box center [179, 127] width 118 height 20
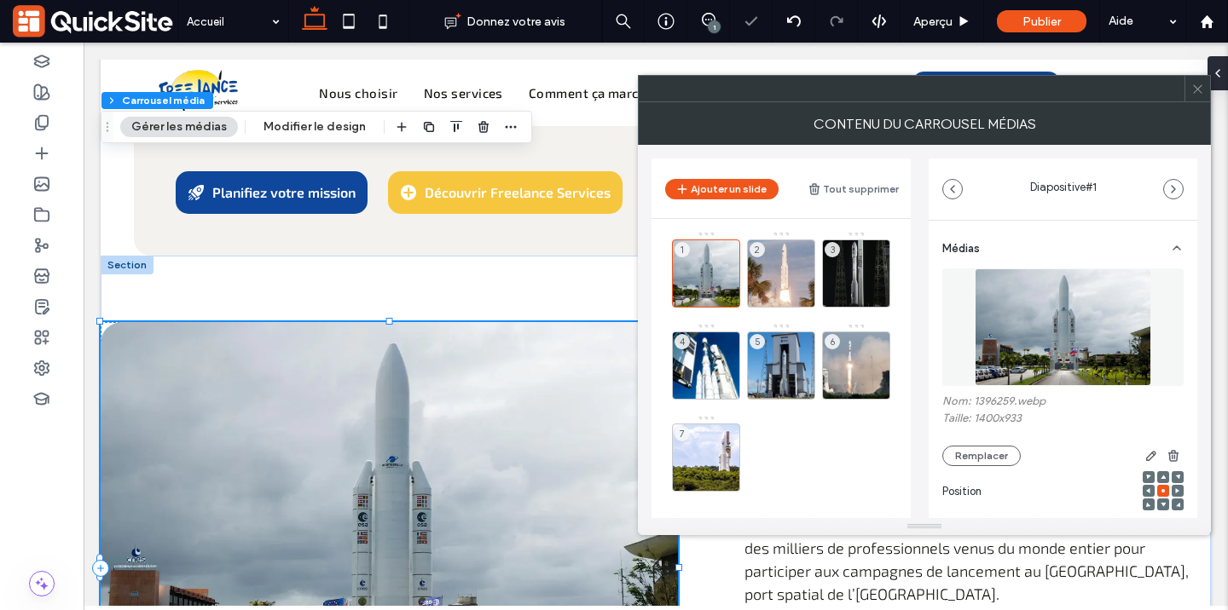
click at [0, 0] on icon at bounding box center [0, 0] width 0 height 0
click at [1062, 325] on img at bounding box center [1063, 328] width 176 height 118
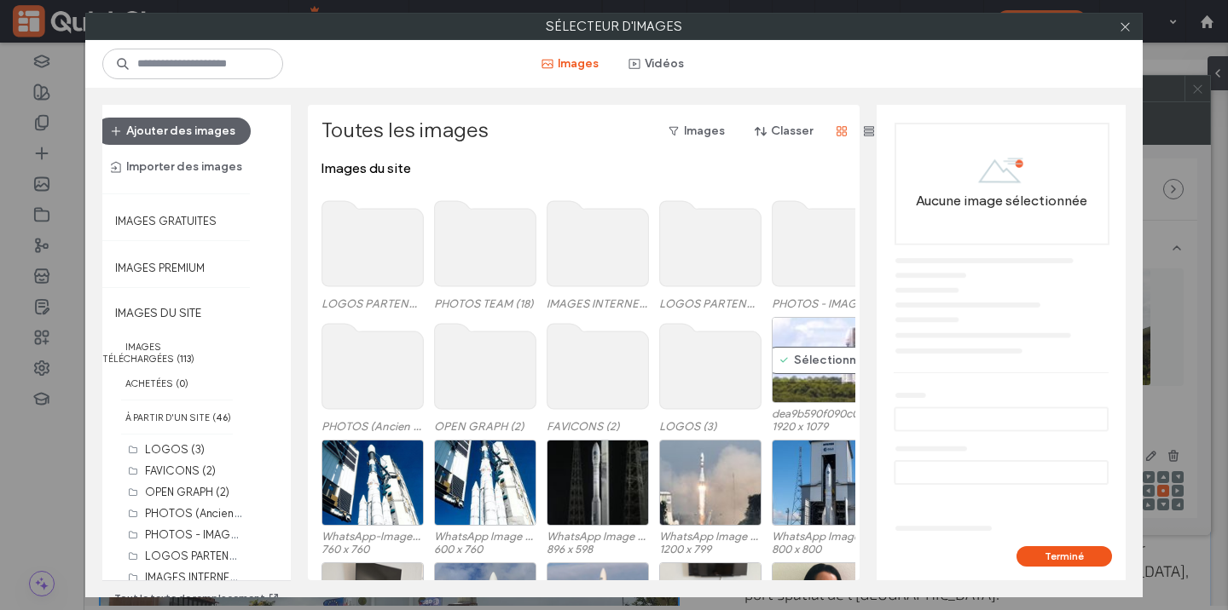
click at [810, 364] on div "Sélectionner" at bounding box center [823, 360] width 102 height 86
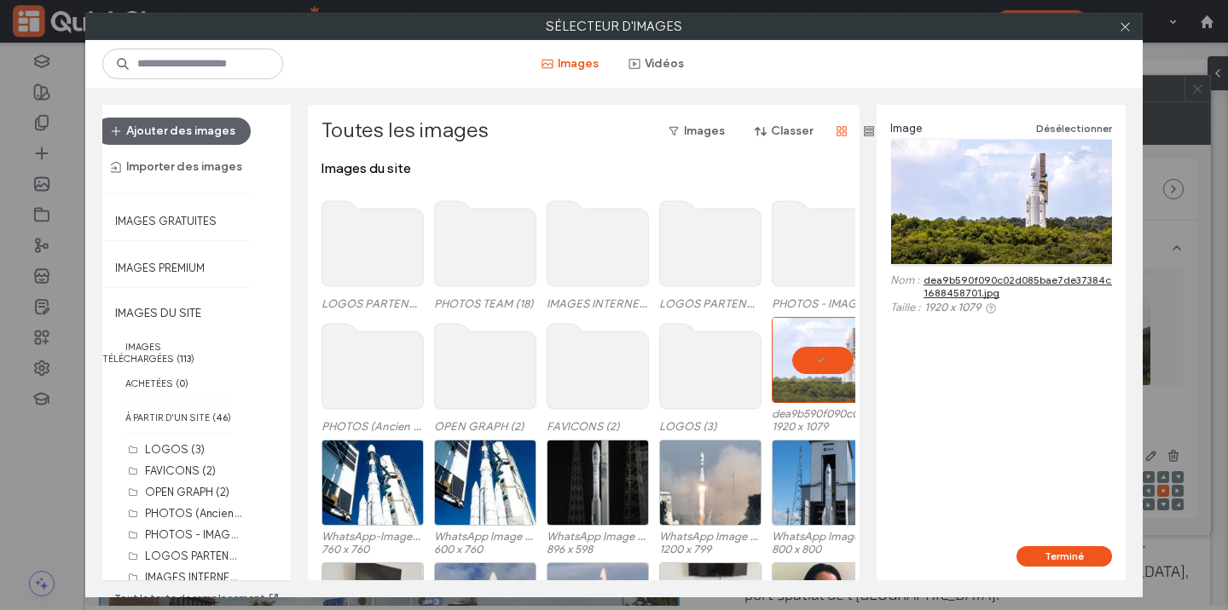
click at [813, 356] on div at bounding box center [823, 360] width 102 height 86
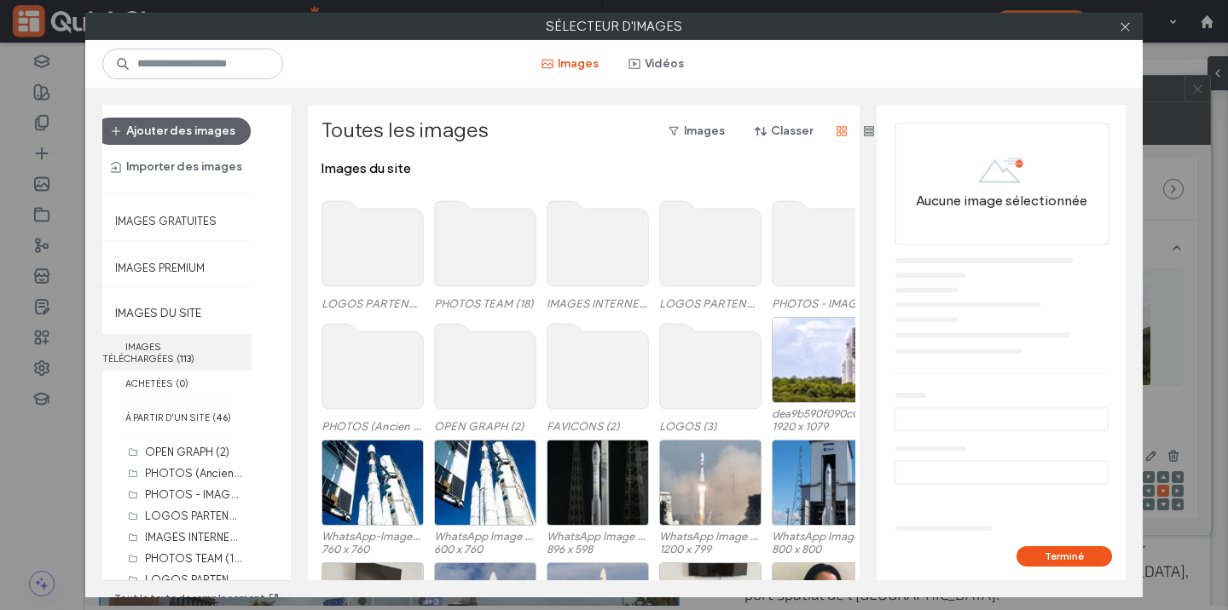
scroll to position [49, 0]
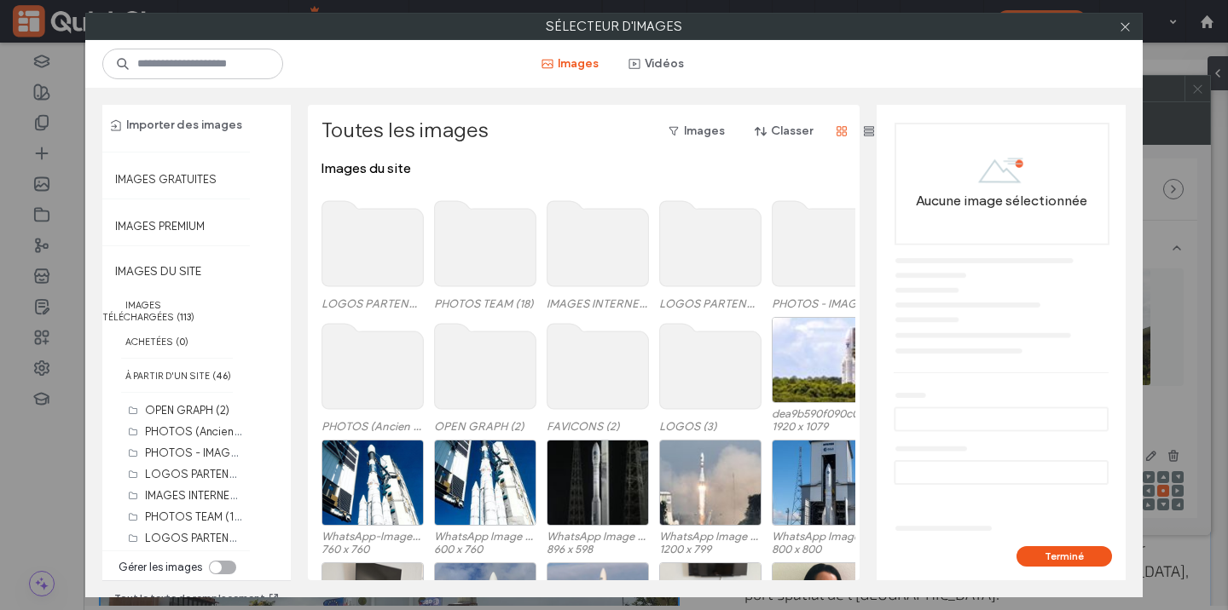
click at [216, 562] on div "toggle" at bounding box center [216, 568] width 12 height 12
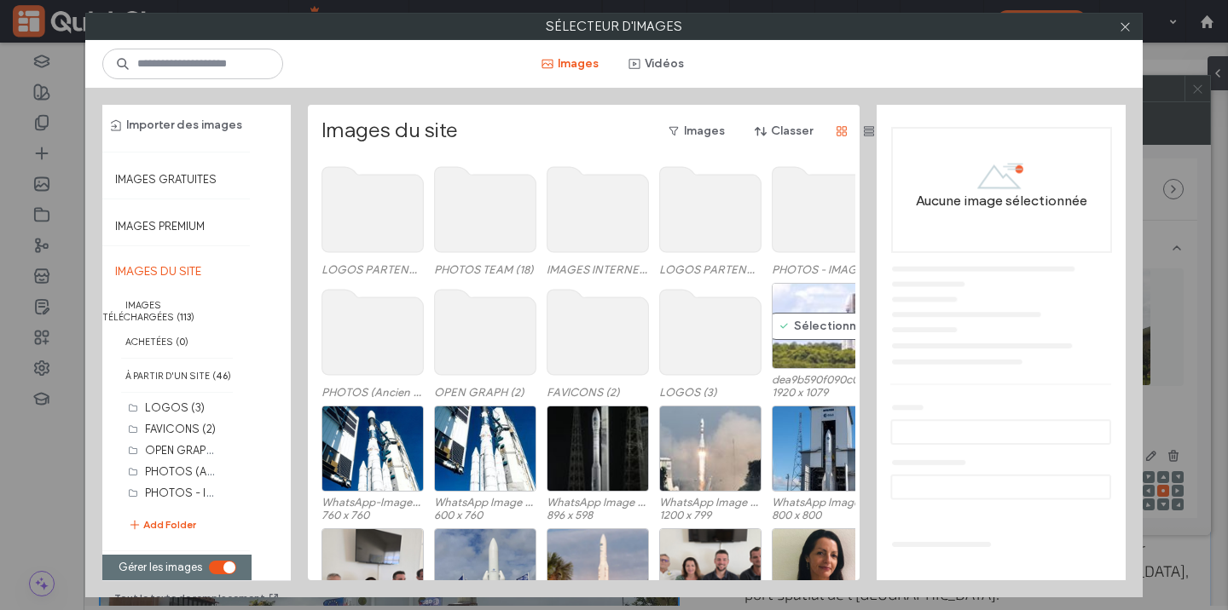
click at [808, 326] on div "Sélectionner" at bounding box center [823, 326] width 102 height 86
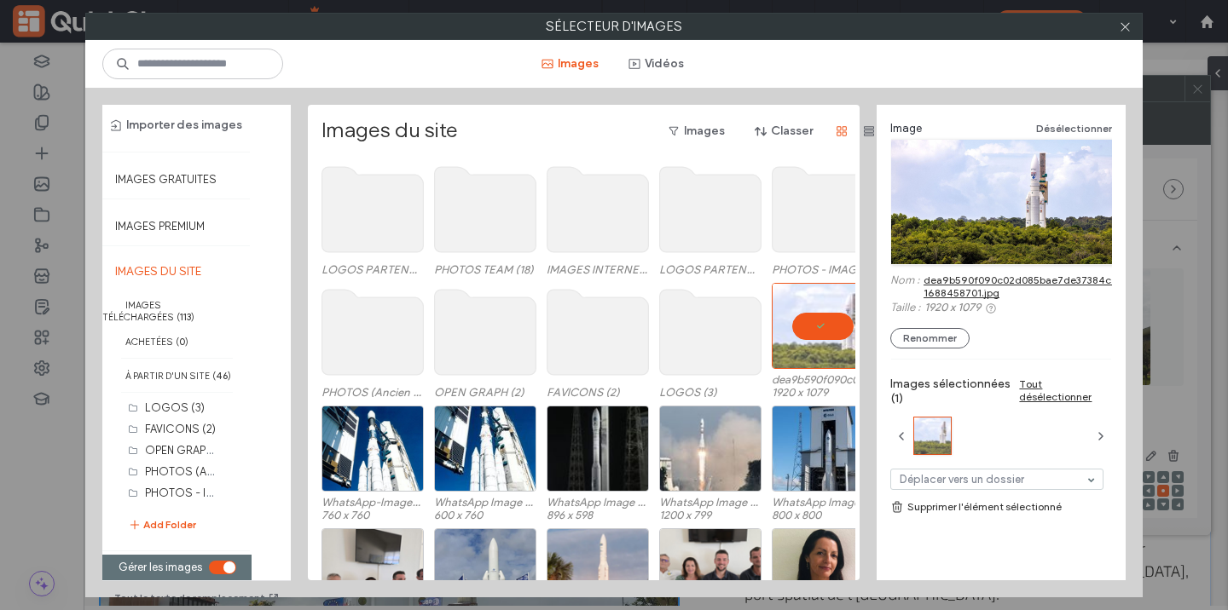
click at [981, 506] on link "Supprimer l'élément sélectionné" at bounding box center [1001, 507] width 222 height 17
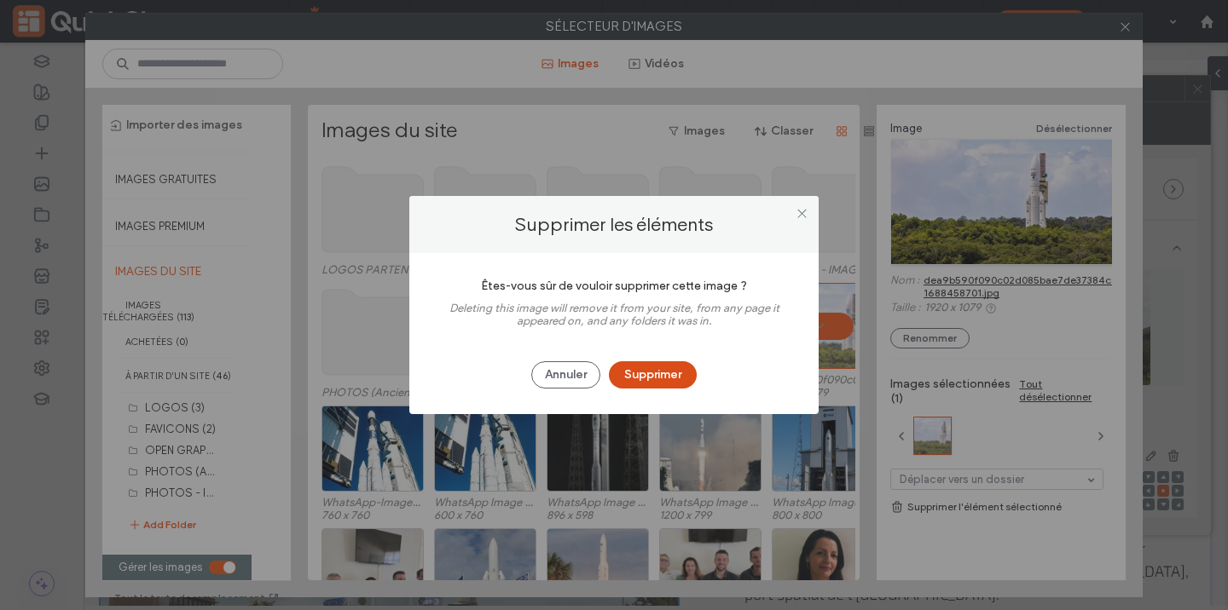
click at [668, 373] on button "Supprimer" at bounding box center [653, 375] width 88 height 27
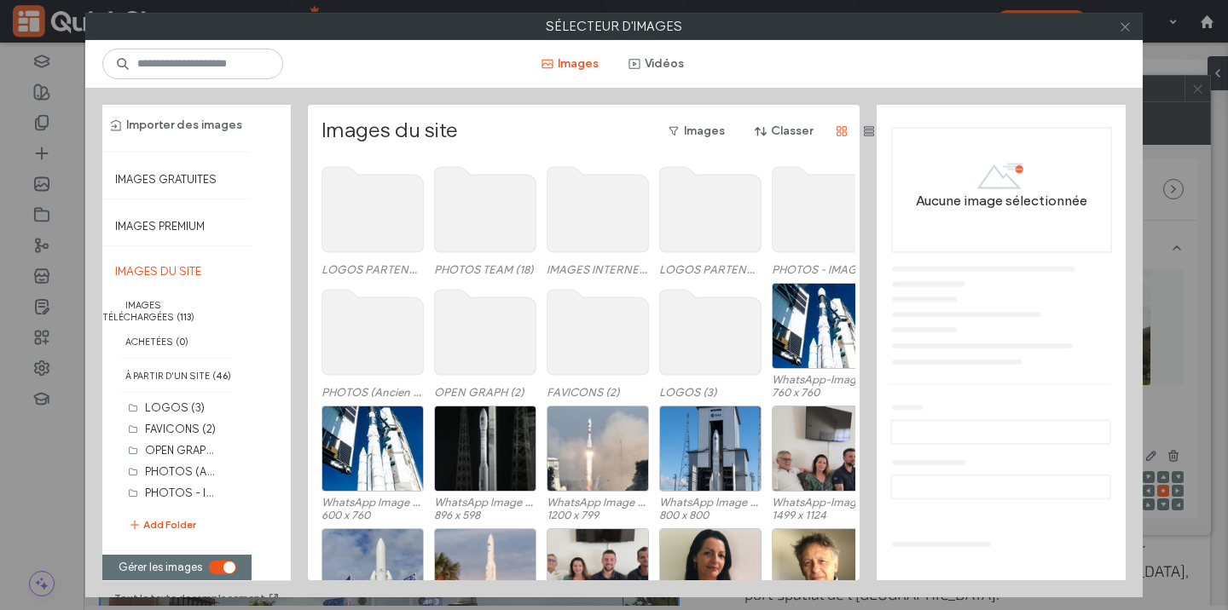
click at [1126, 26] on icon at bounding box center [1125, 26] width 13 height 13
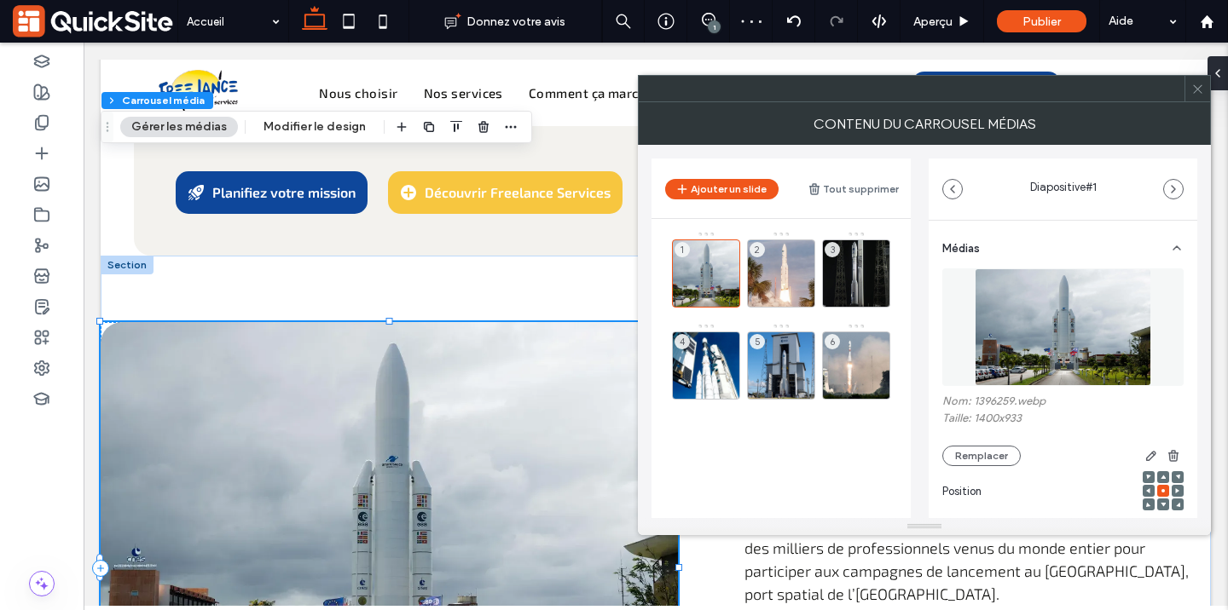
click at [1196, 92] on icon at bounding box center [1197, 89] width 13 height 13
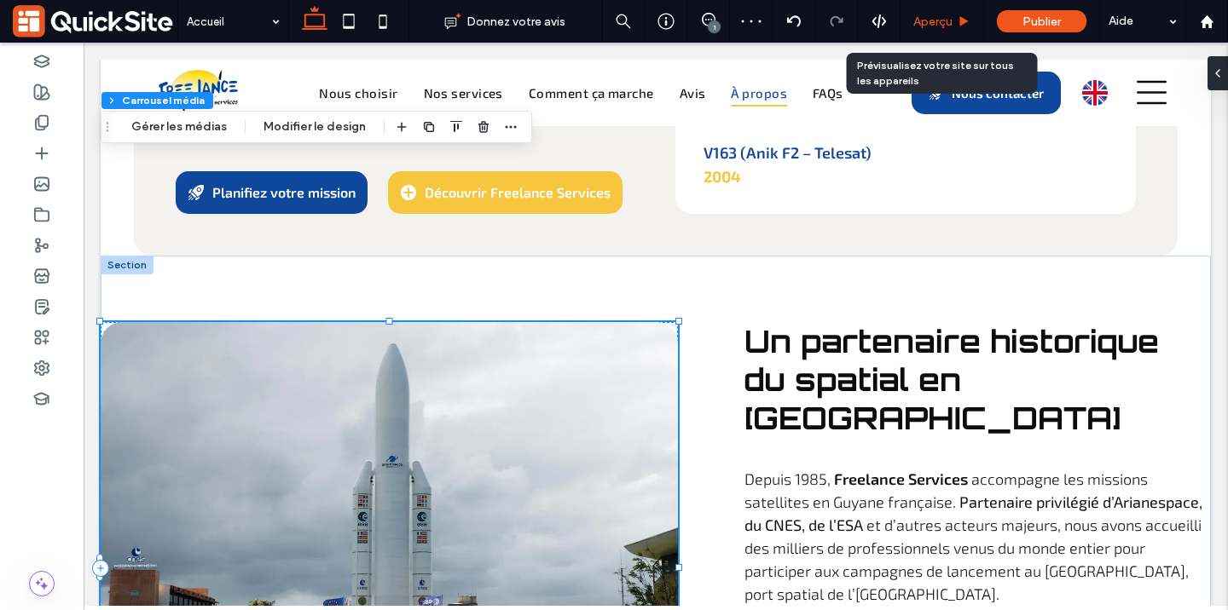
click at [926, 20] on span "Aperçu" at bounding box center [932, 21] width 39 height 14
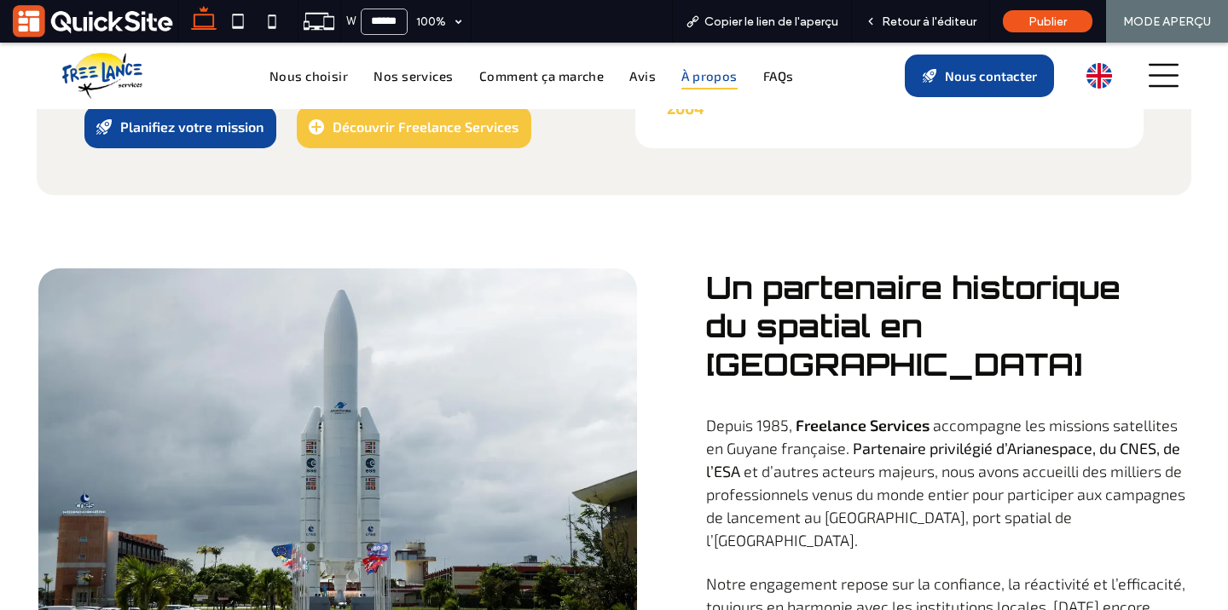
scroll to position [5396, 0]
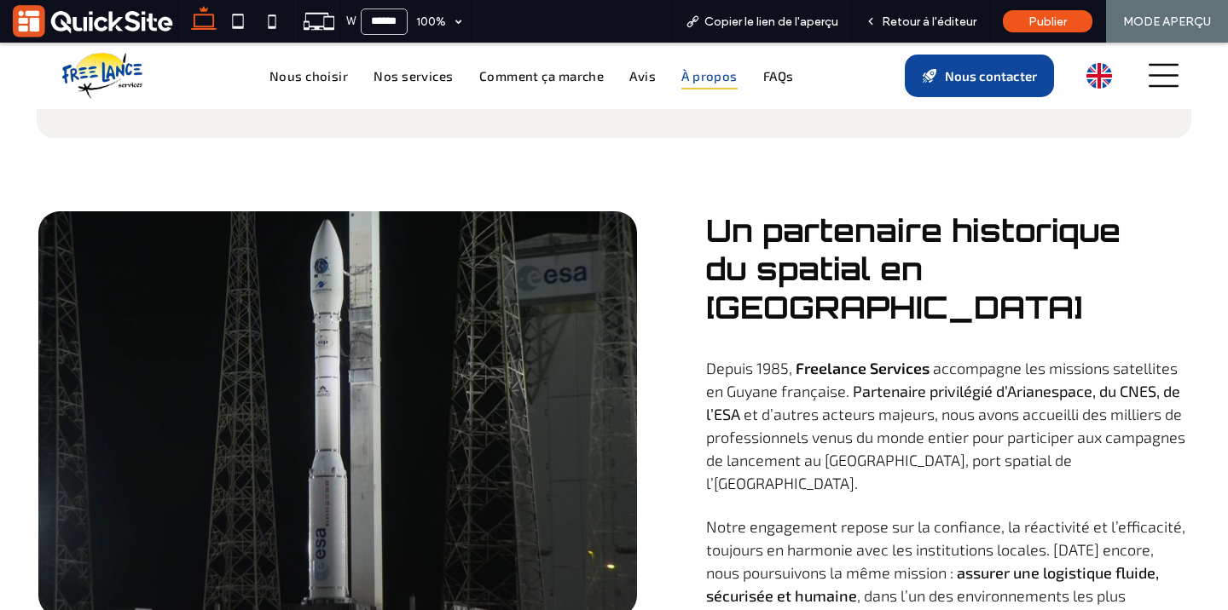
scroll to position [5454, 0]
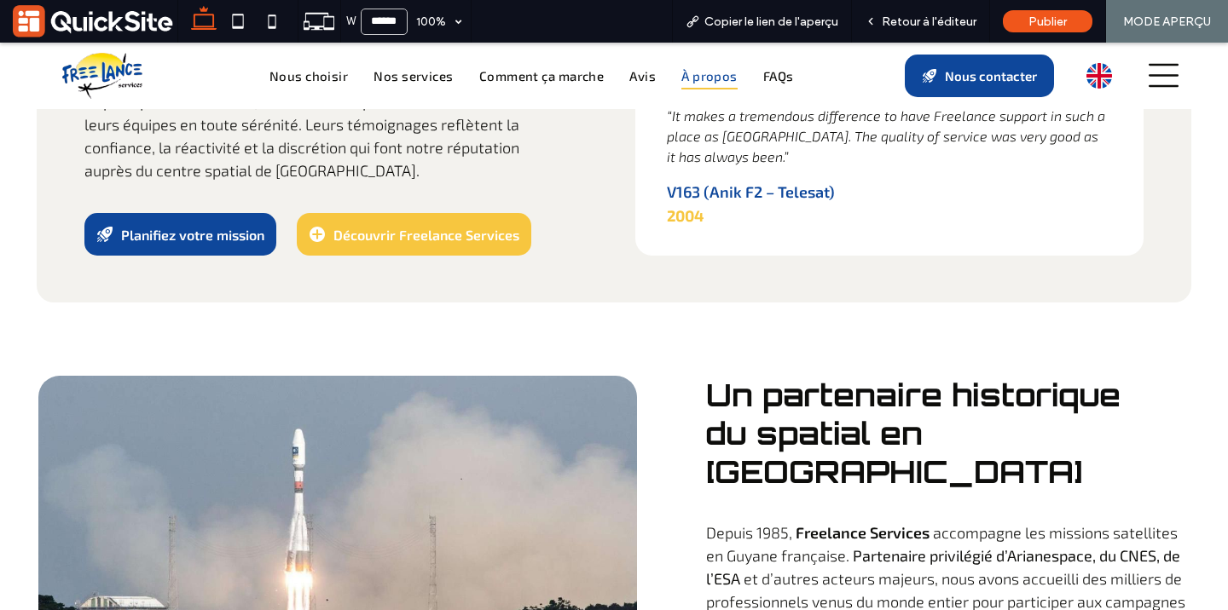
scroll to position [5258, 0]
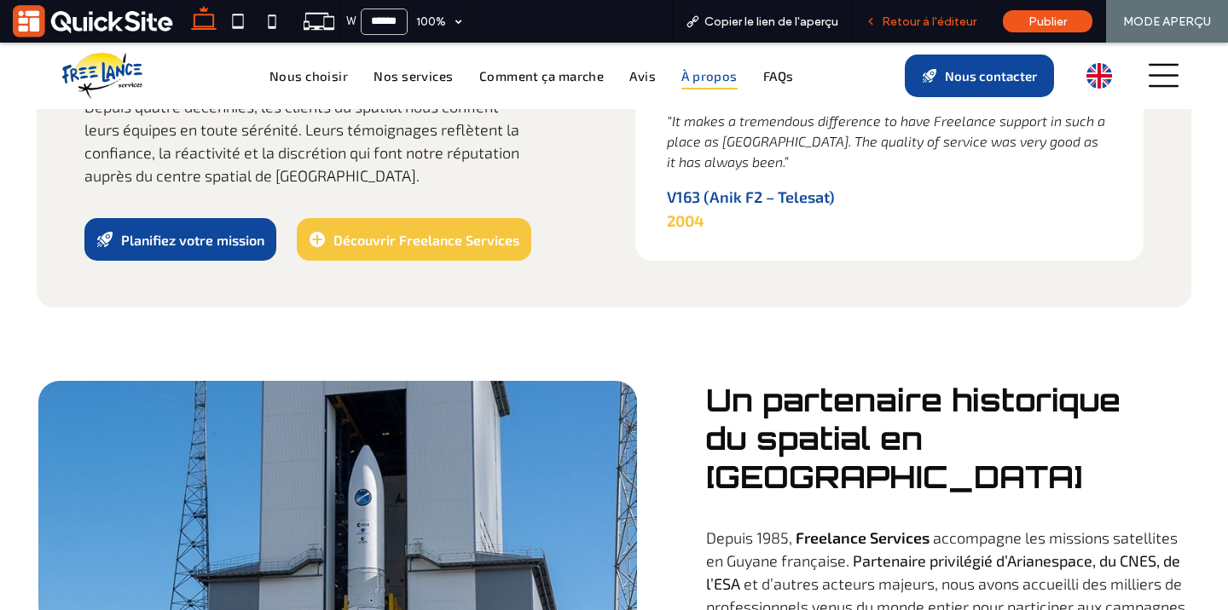
click at [899, 13] on div "Retour à l'éditeur" at bounding box center [921, 21] width 138 height 43
click at [896, 18] on span "Retour à l'éditeur" at bounding box center [929, 21] width 95 height 14
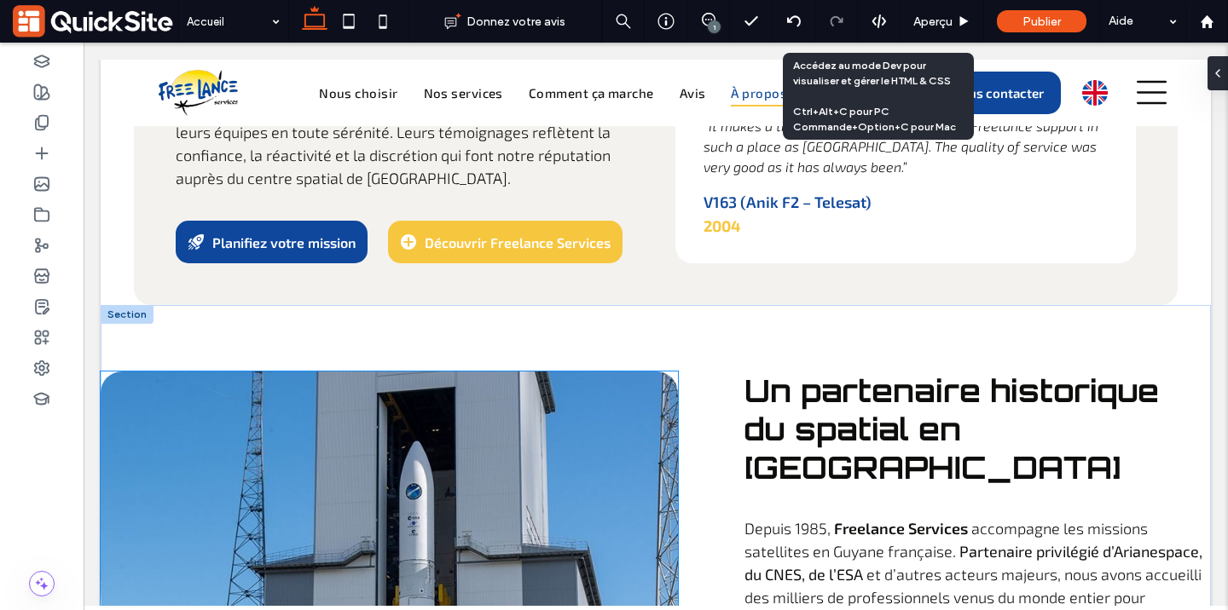
click at [512, 372] on div at bounding box center [389, 575] width 577 height 406
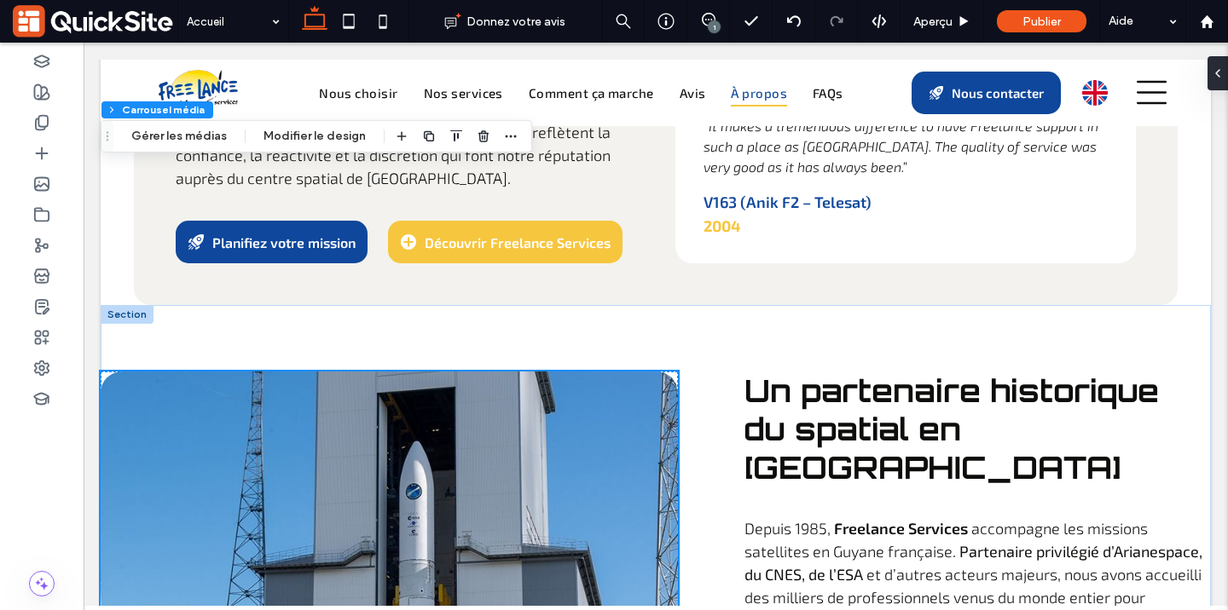
scroll to position [5205, 0]
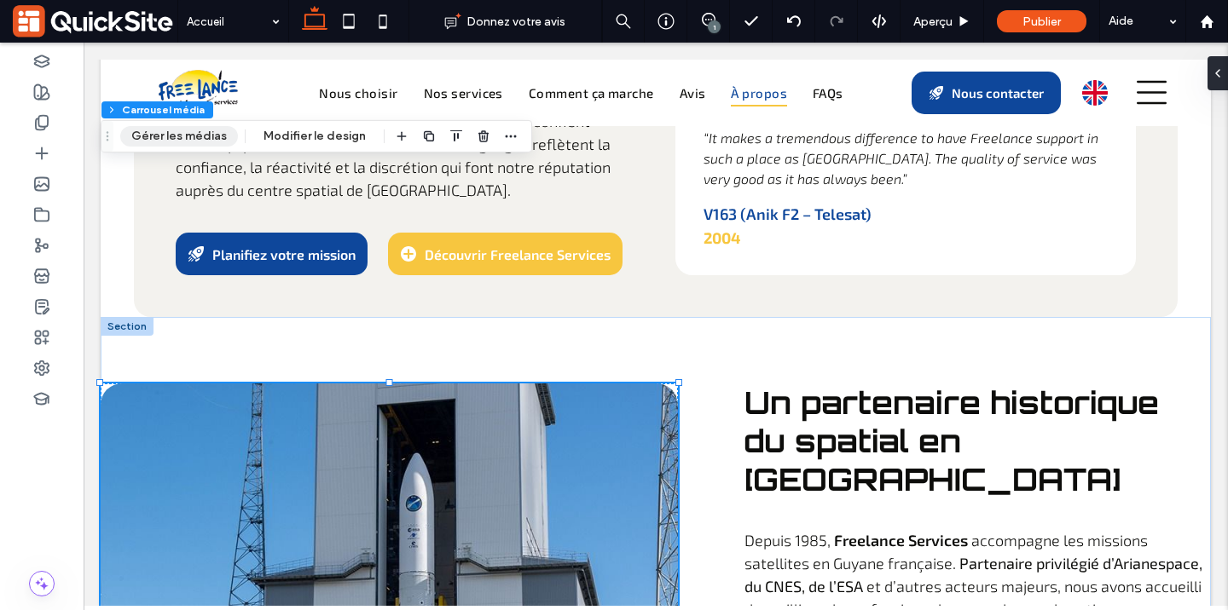
click at [204, 139] on button "Gérer les médias" at bounding box center [179, 136] width 118 height 20
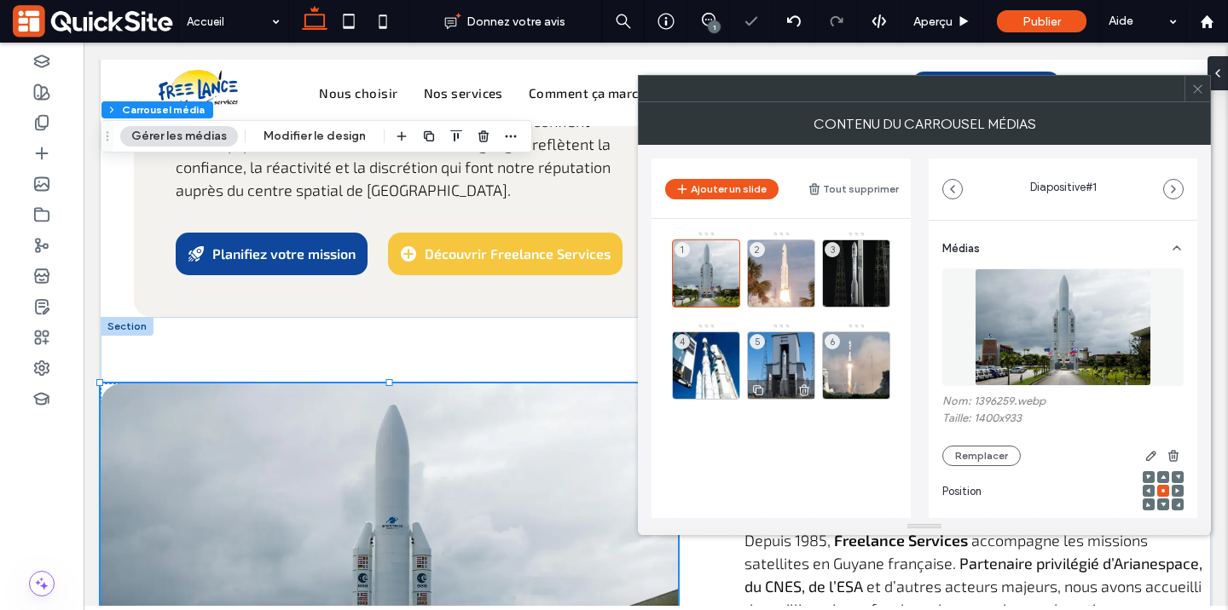
click at [778, 362] on div "5" at bounding box center [781, 366] width 68 height 68
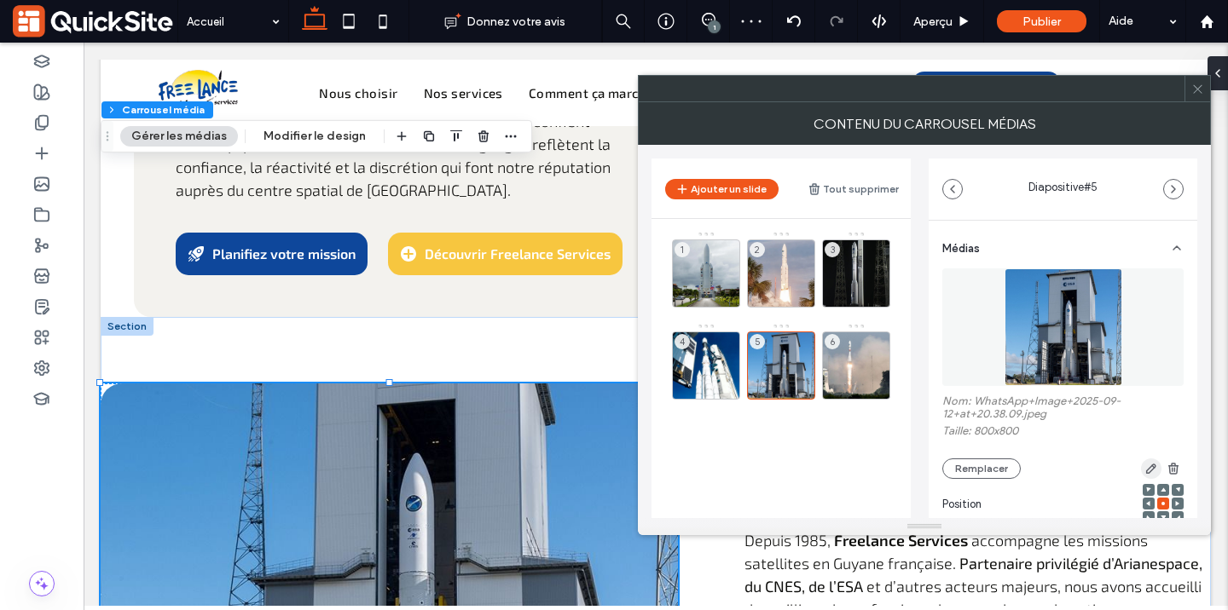
click at [1144, 467] on icon "button" at bounding box center [1151, 469] width 14 height 14
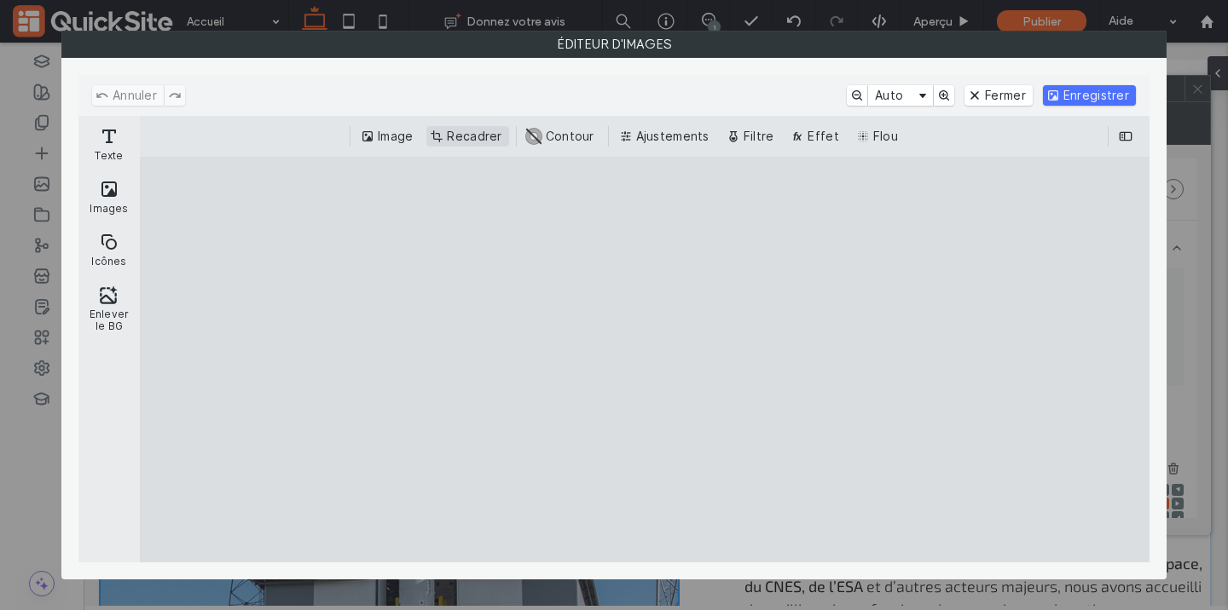
click at [470, 138] on button "Recadrer" at bounding box center [467, 136] width 82 height 20
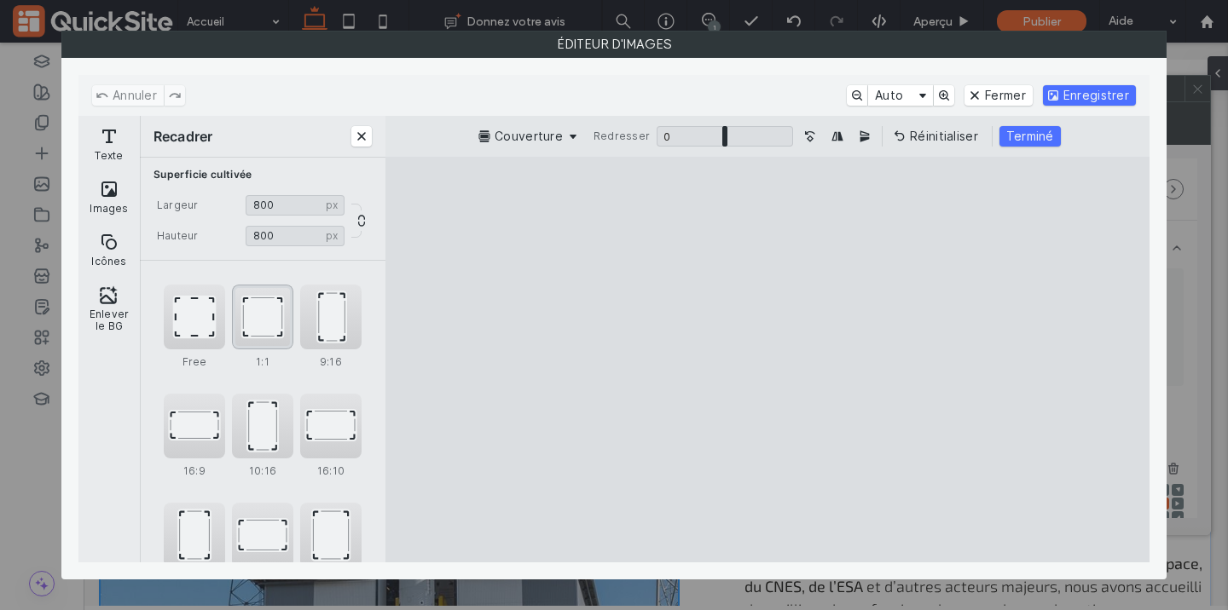
click at [264, 318] on div "1:1" at bounding box center [262, 317] width 61 height 65
drag, startPoint x: 840, startPoint y: 346, endPoint x: 806, endPoint y: 302, distance: 55.9
click at [767, 360] on cesdk-canvas "Toile de l'éditeur" at bounding box center [767, 360] width 0 height 0
click at [203, 317] on div "Free" at bounding box center [194, 317] width 61 height 65
type input "***"
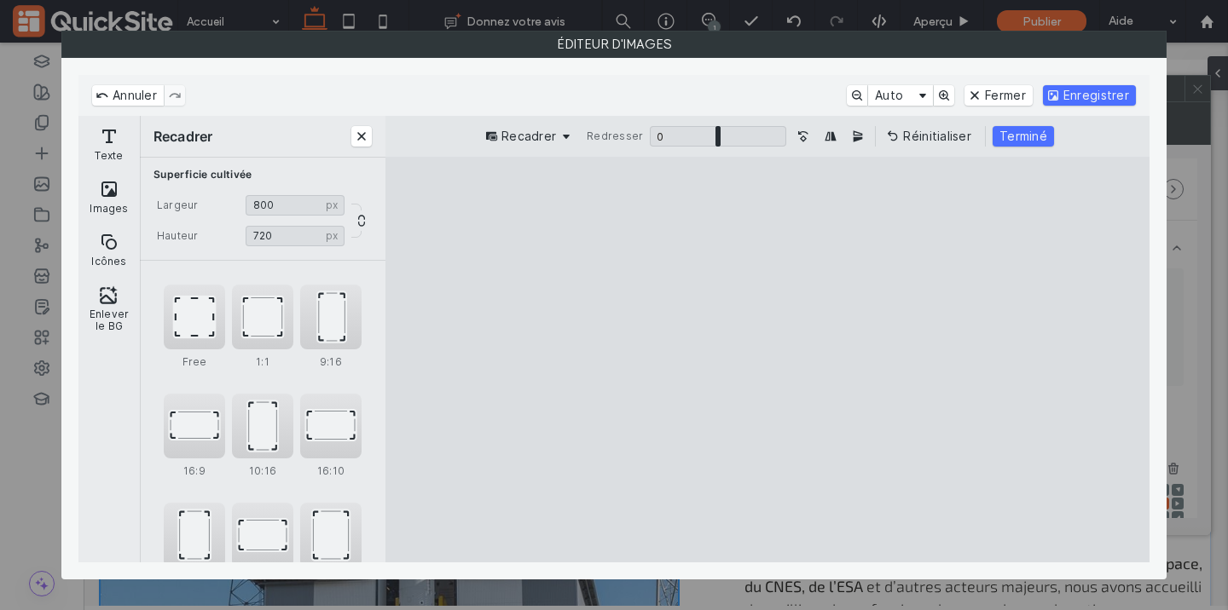
drag, startPoint x: 610, startPoint y: 201, endPoint x: 596, endPoint y: 234, distance: 35.2
click at [767, 360] on cesdk-canvas "Toile de l'éditeur" at bounding box center [767, 360] width 0 height 0
click at [1033, 142] on button "Terminé" at bounding box center [1022, 136] width 61 height 20
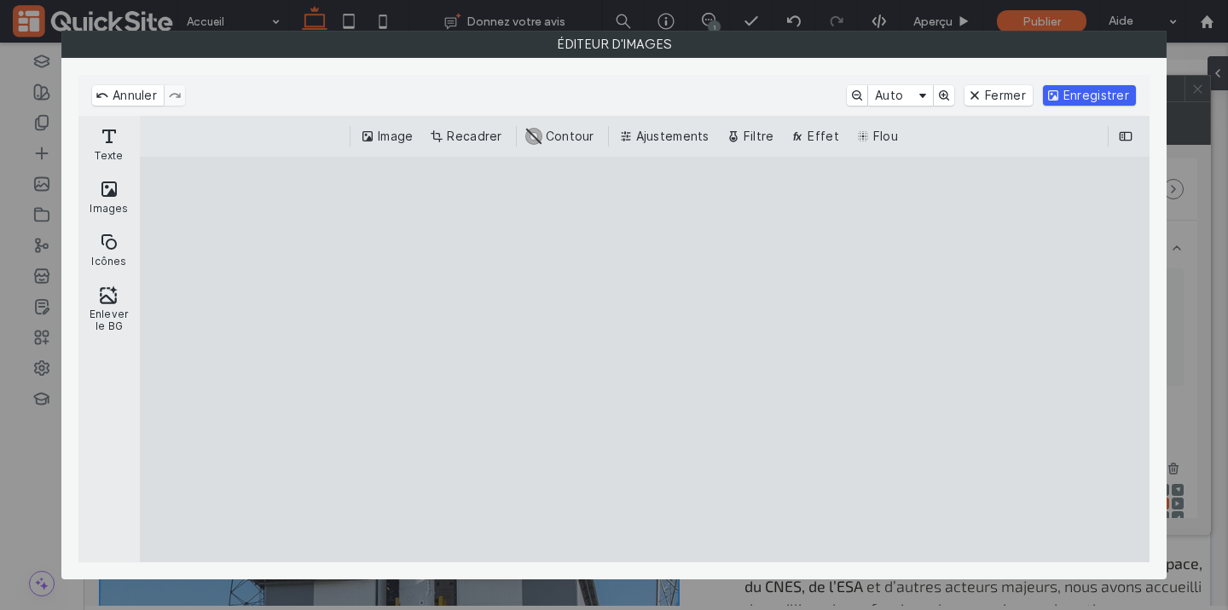
click at [1085, 99] on button "Enregistrer" at bounding box center [1089, 95] width 93 height 20
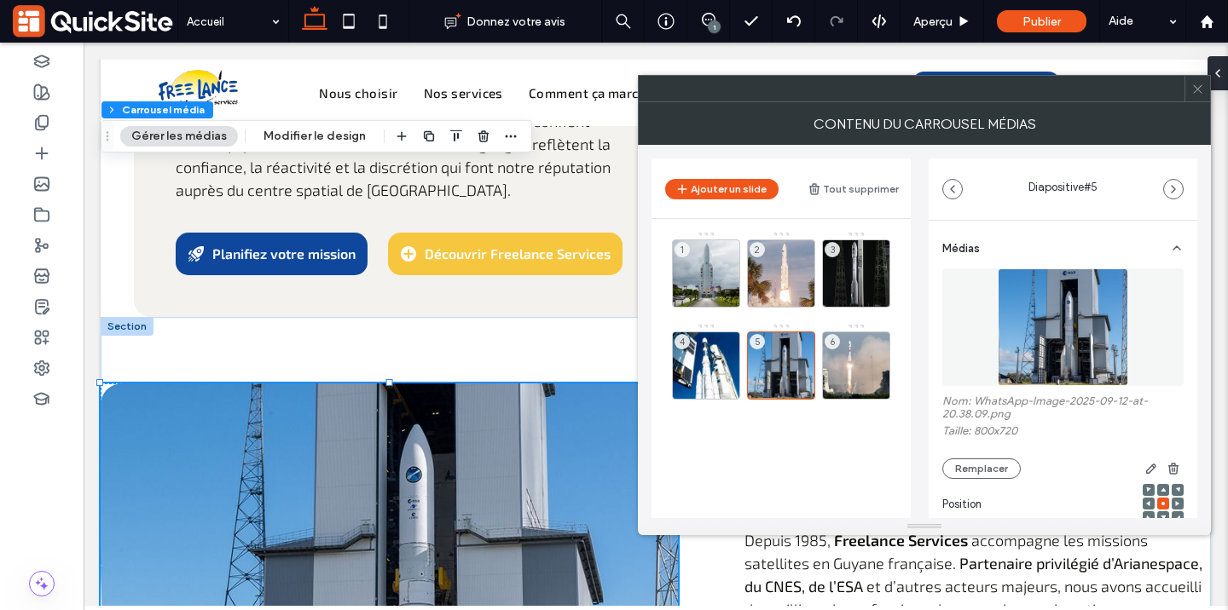
click at [1195, 89] on icon at bounding box center [1197, 89] width 13 height 13
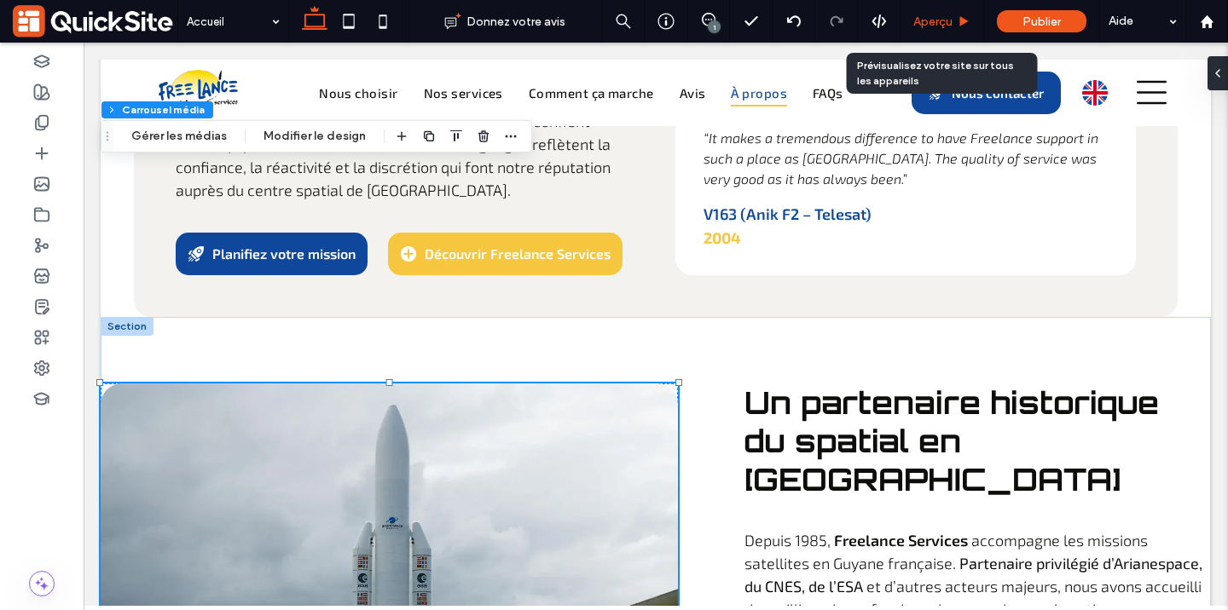
click at [950, 19] on span "Aperçu" at bounding box center [932, 21] width 39 height 14
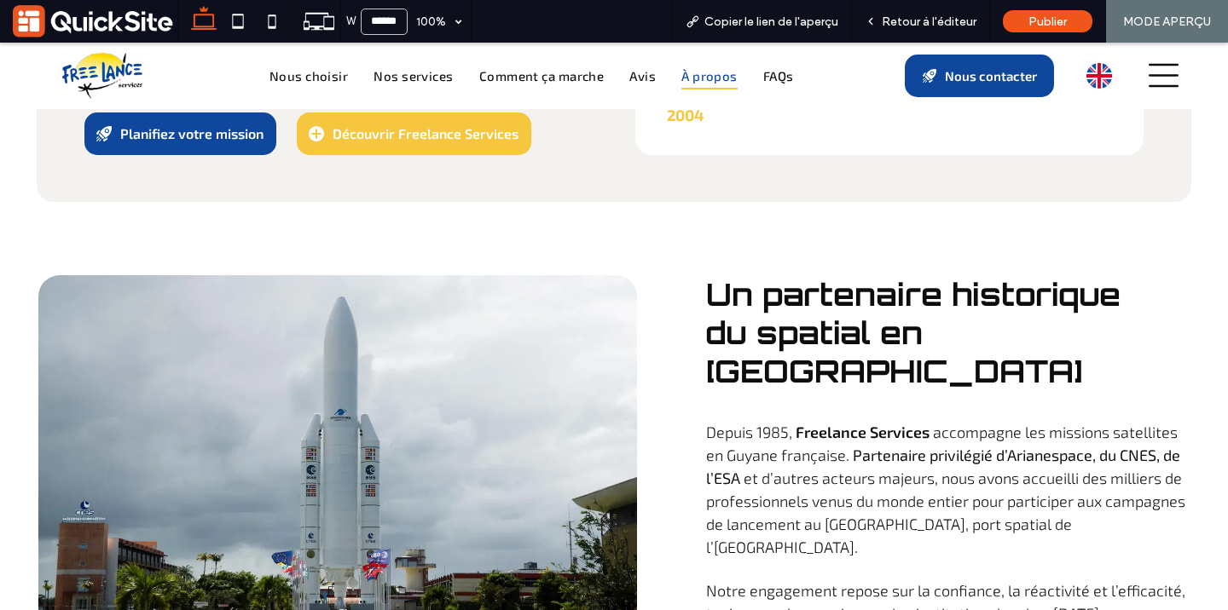
scroll to position [5398, 0]
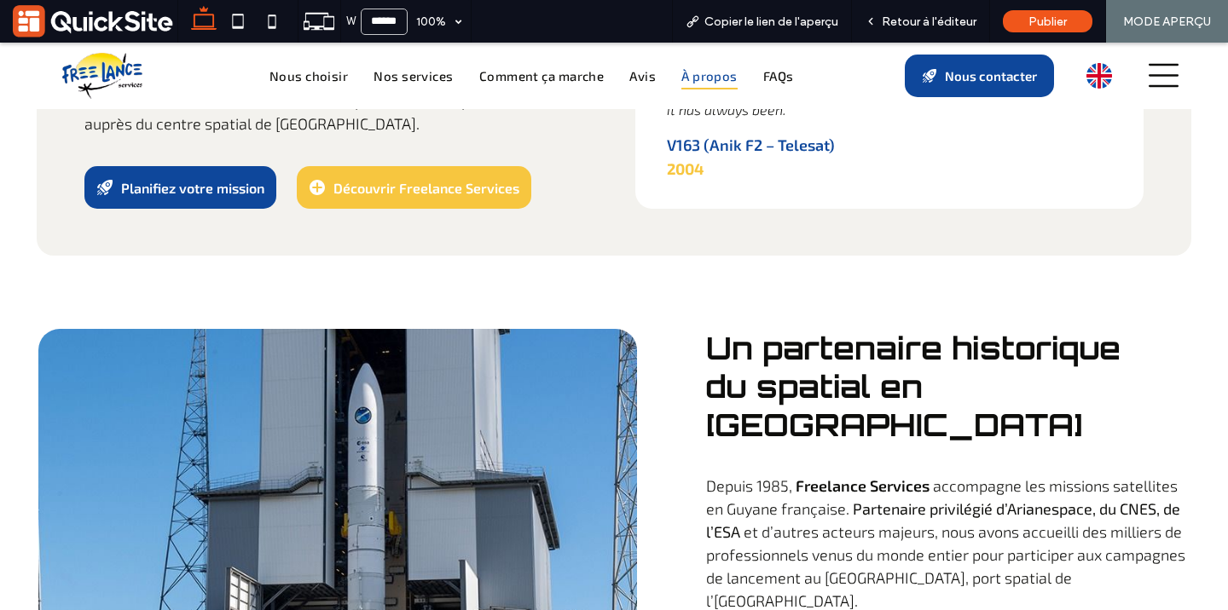
scroll to position [5306, 0]
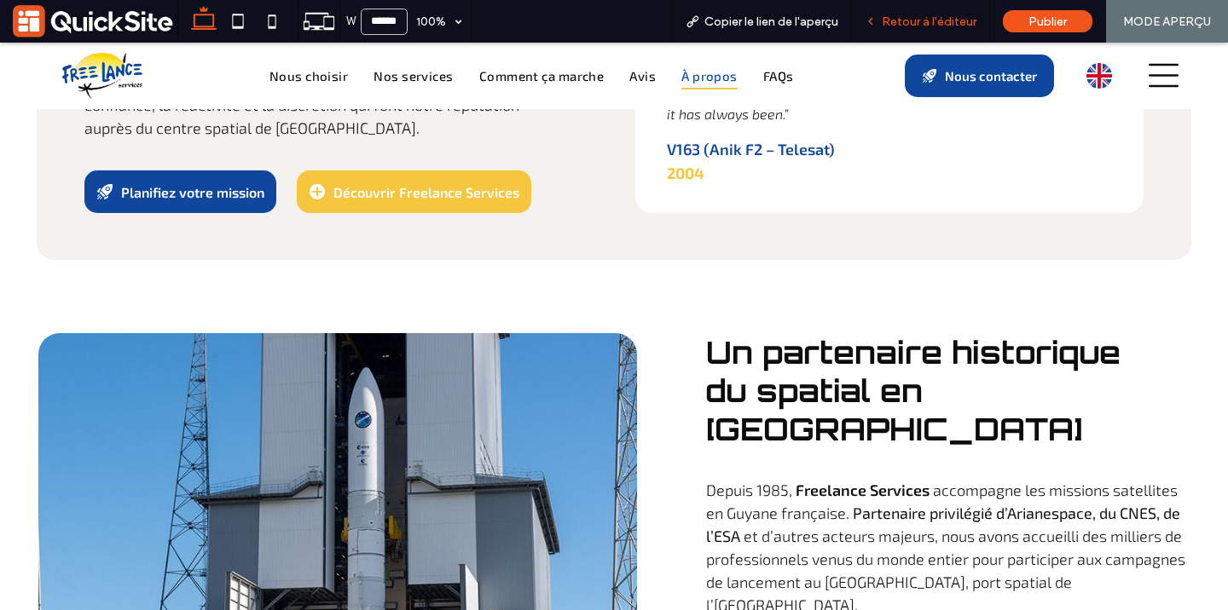
click at [900, 16] on span "Retour à l'éditeur" at bounding box center [929, 21] width 95 height 14
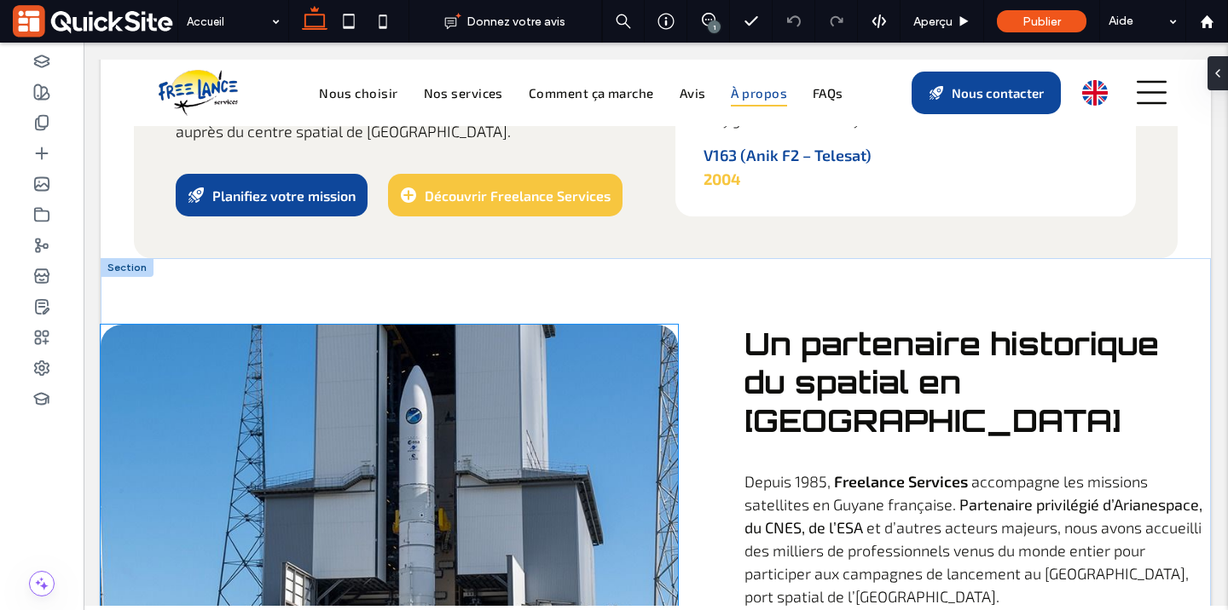
click at [555, 325] on div at bounding box center [389, 528] width 577 height 406
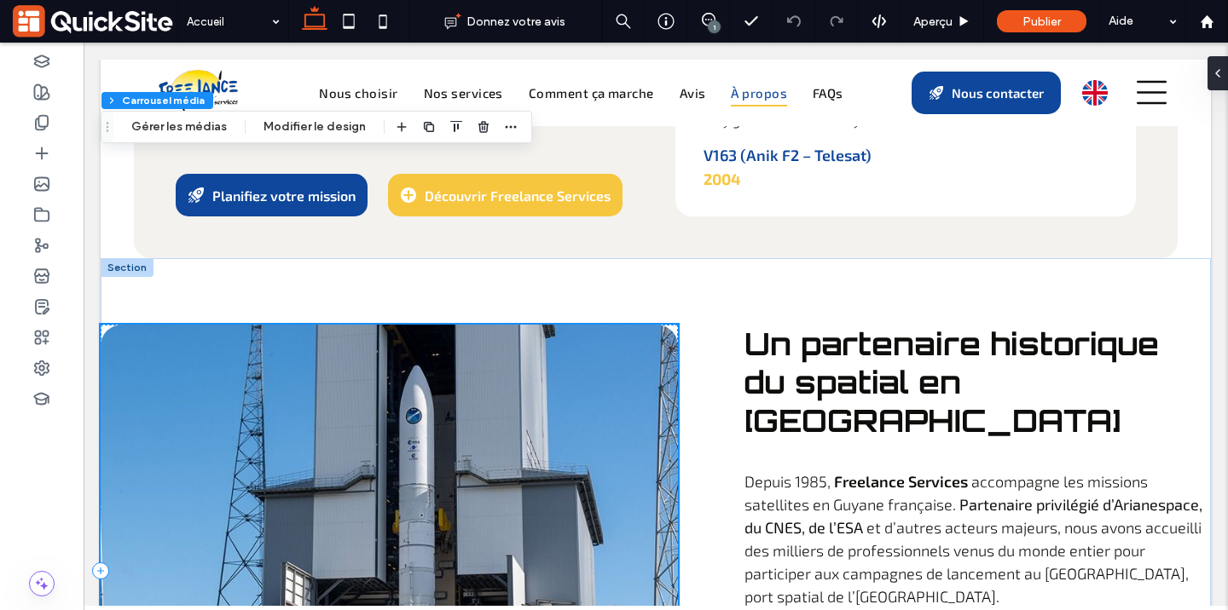
scroll to position [5263, 0]
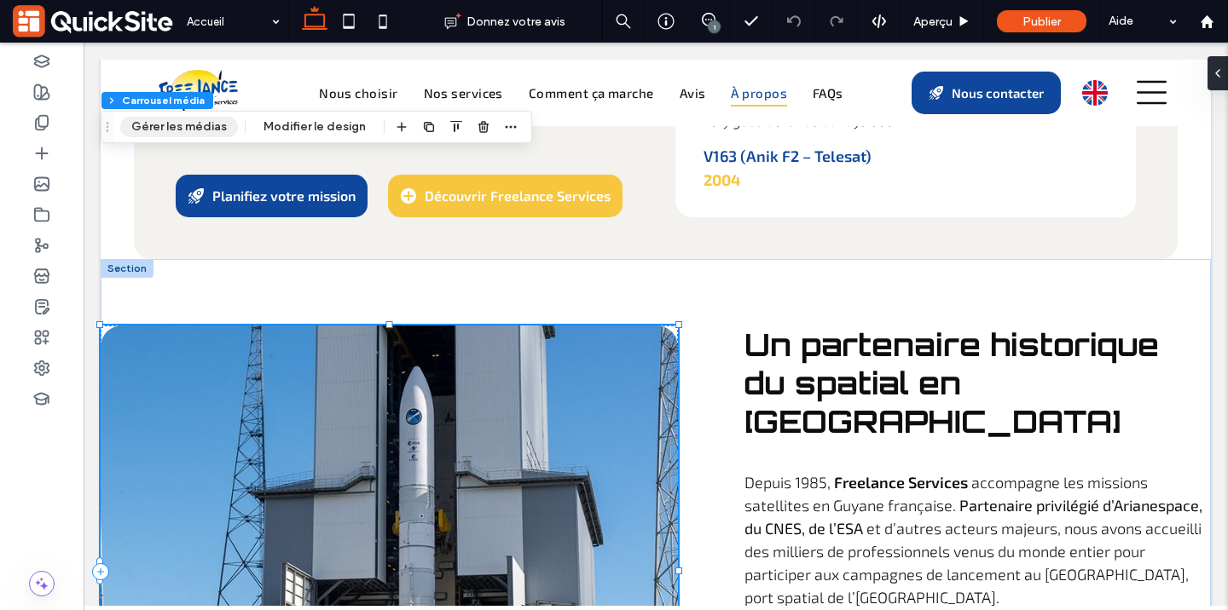
click at [216, 136] on button "Gérer les médias" at bounding box center [179, 127] width 118 height 20
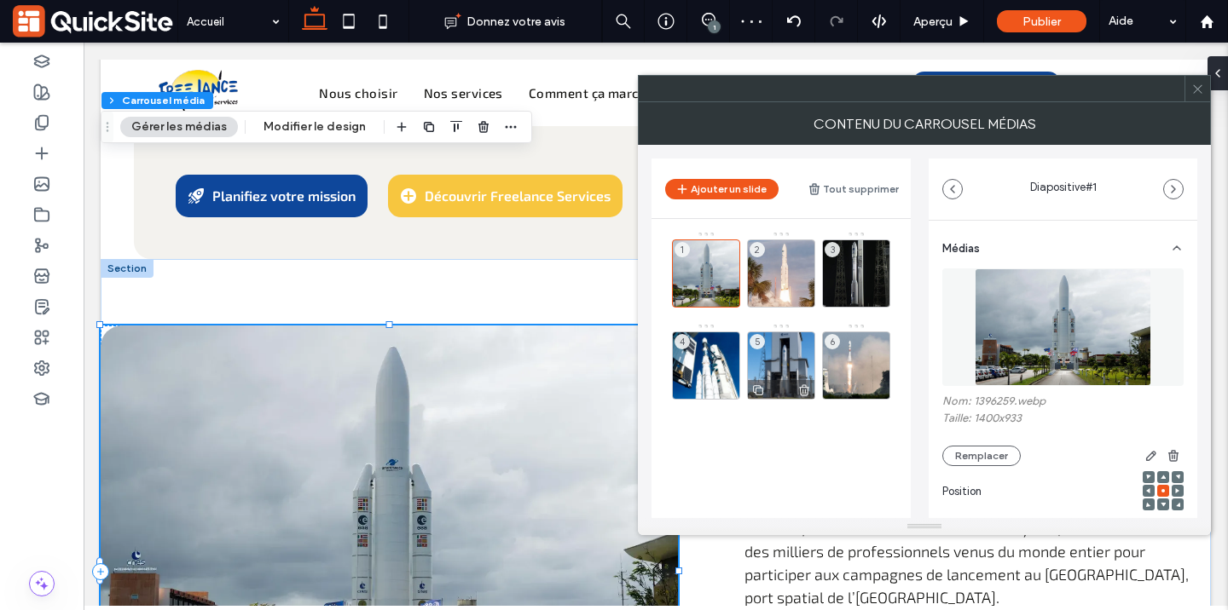
click at [775, 355] on div "5" at bounding box center [781, 366] width 68 height 68
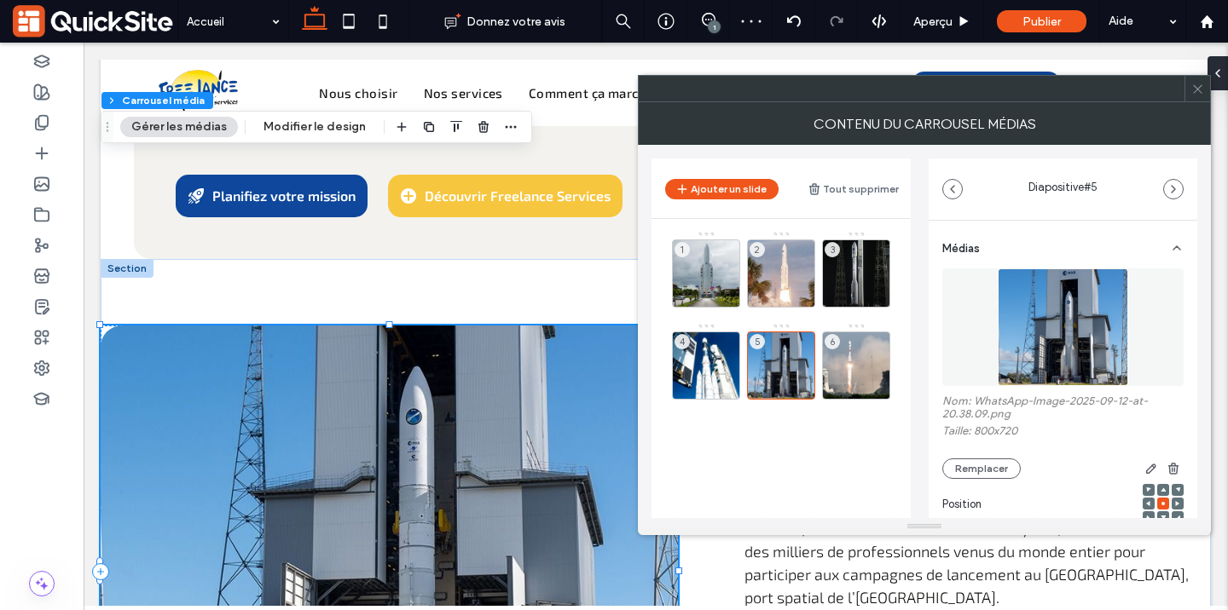
click at [1160, 514] on span at bounding box center [1162, 518] width 5 height 12
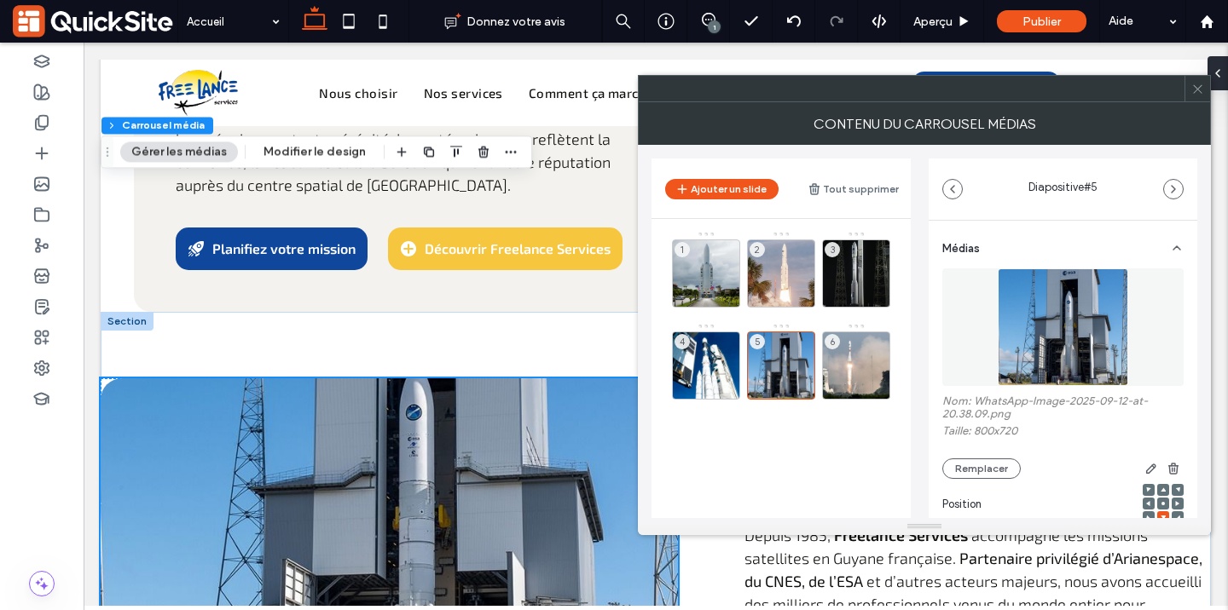
scroll to position [5216, 0]
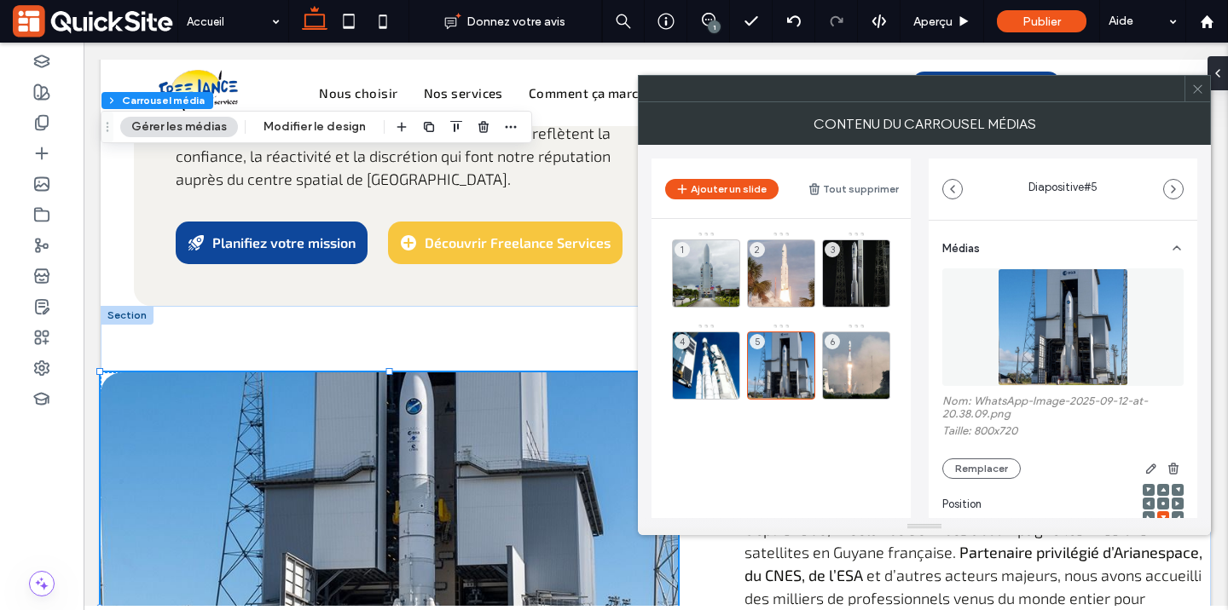
click at [1197, 78] on span at bounding box center [1197, 89] width 13 height 26
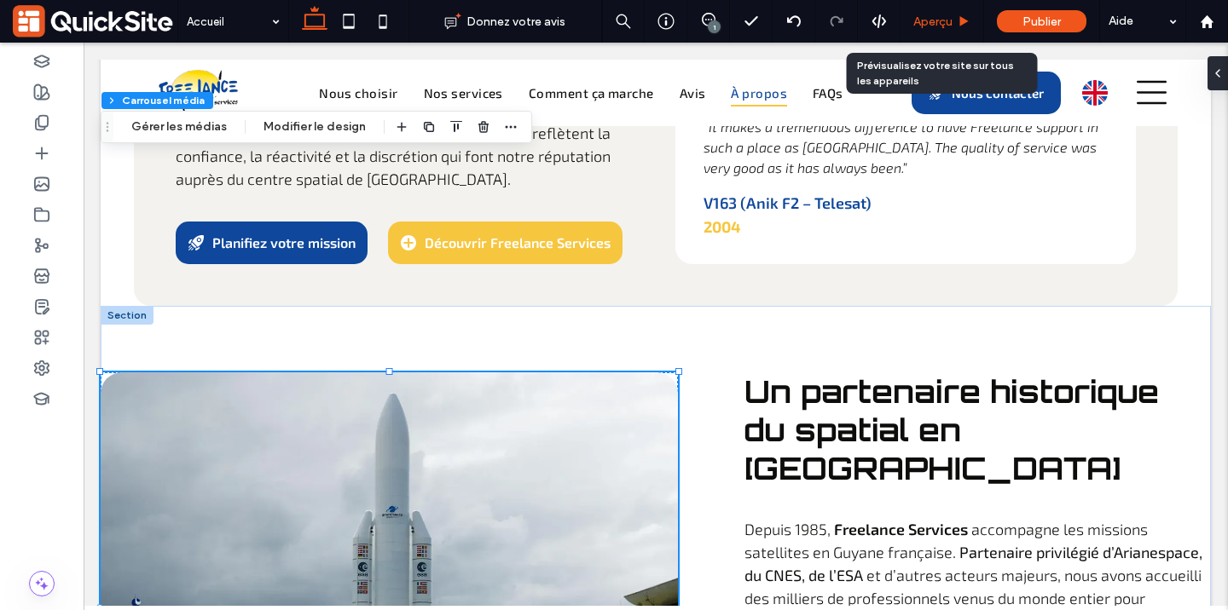
click at [940, 13] on div "Aperçu" at bounding box center [942, 21] width 84 height 43
click at [934, 16] on span "Aperçu" at bounding box center [932, 21] width 39 height 14
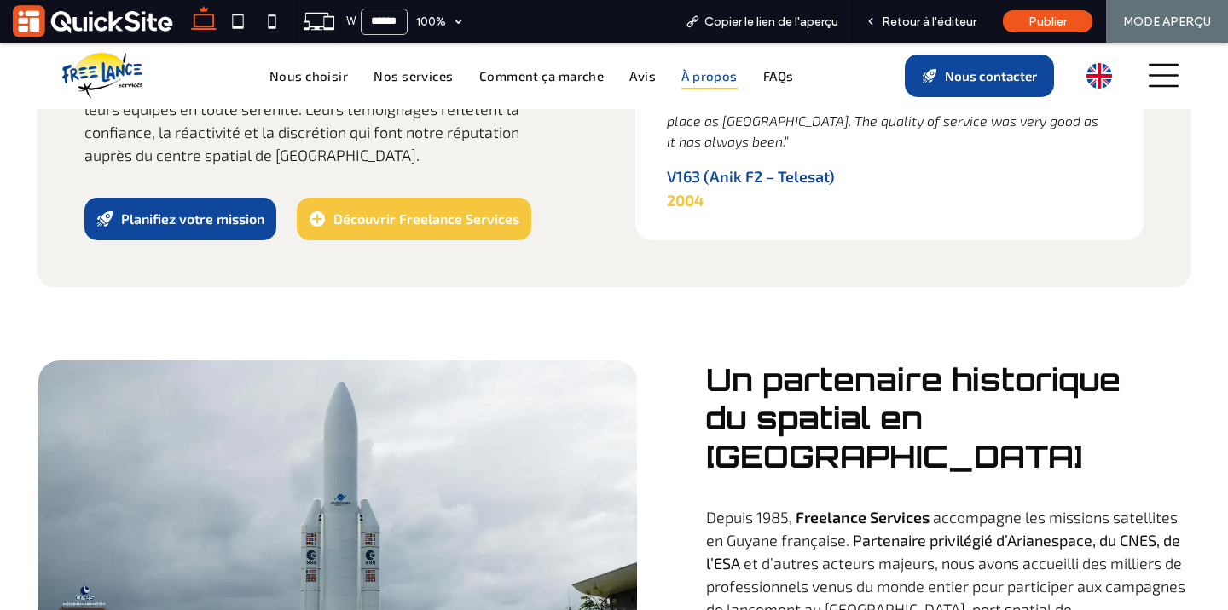
scroll to position [5273, 0]
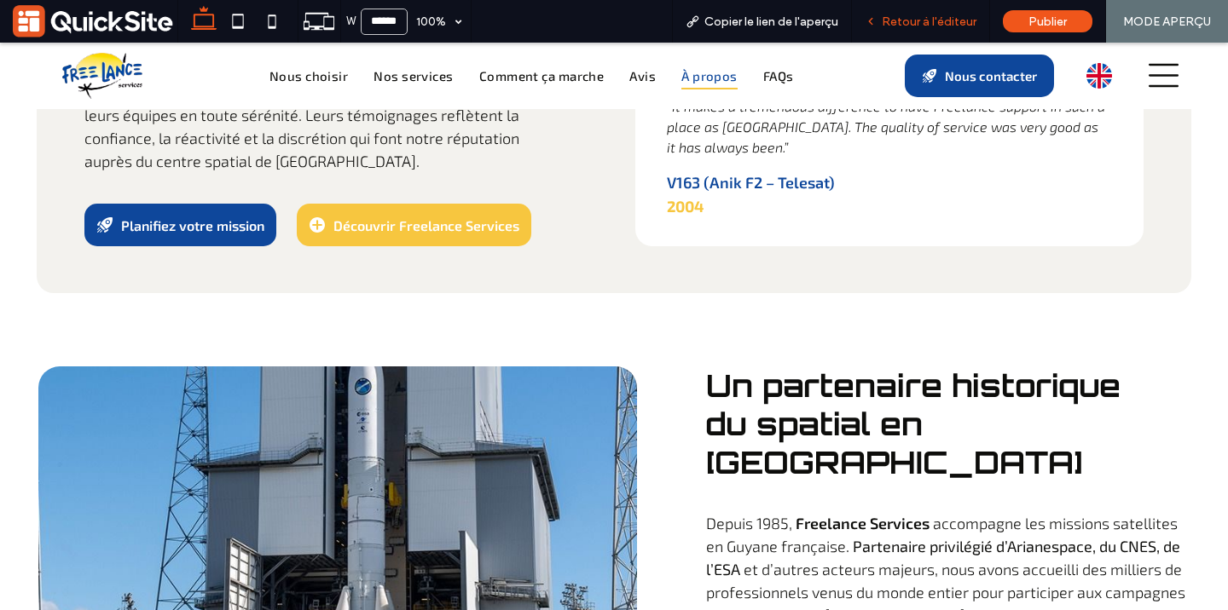
click at [916, 21] on span "Retour à l'éditeur" at bounding box center [929, 21] width 95 height 14
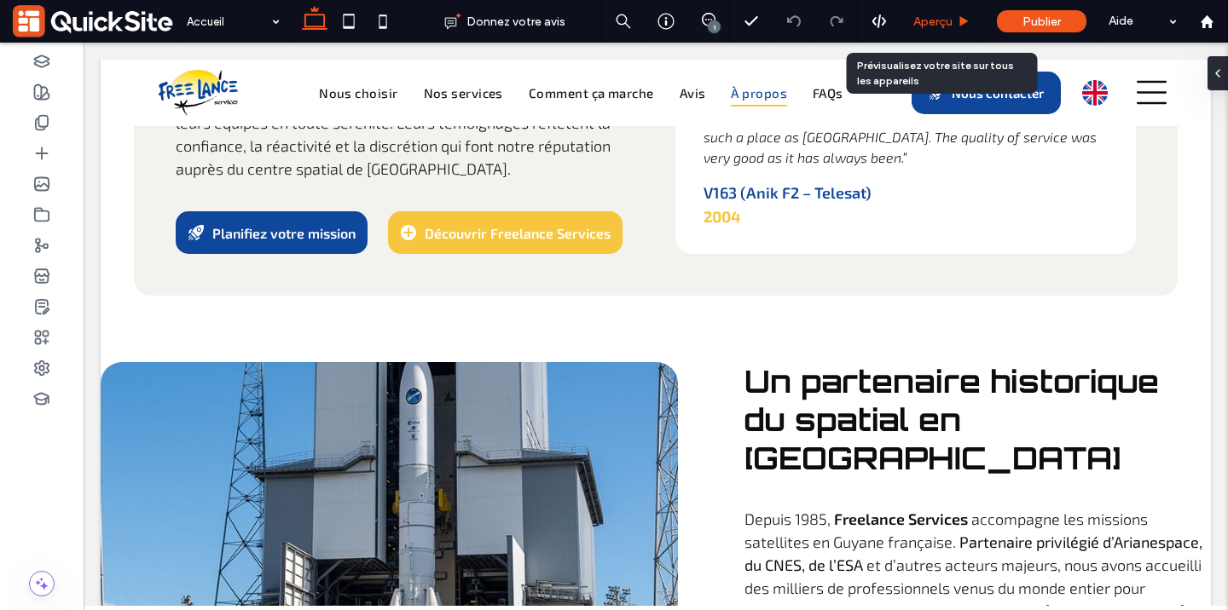
scroll to position [5221, 0]
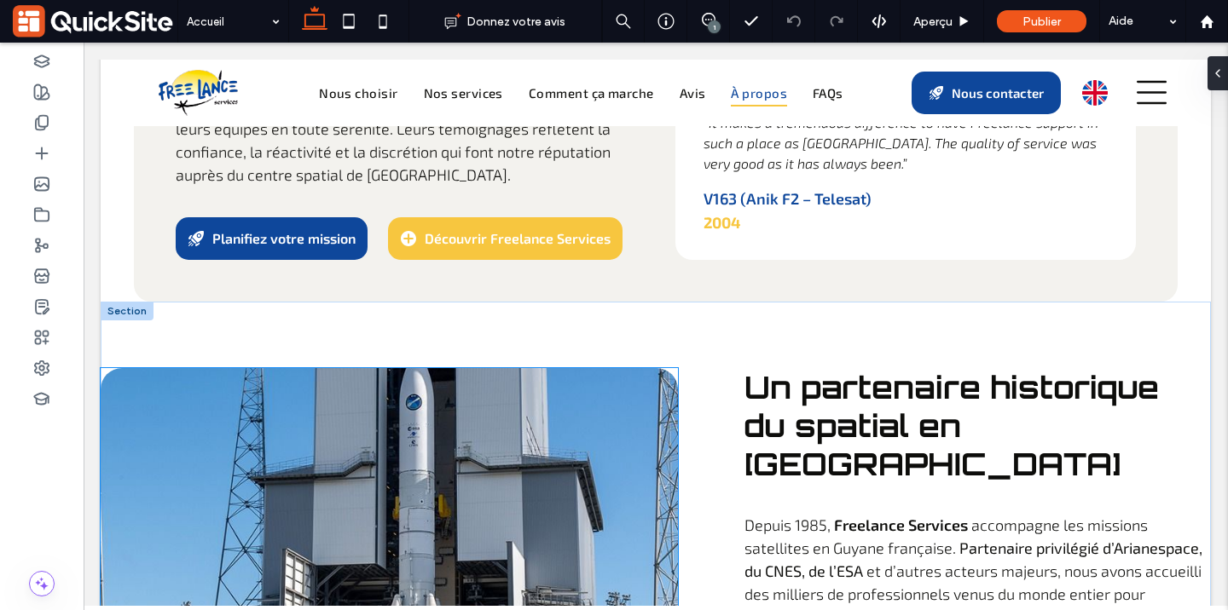
click at [589, 368] on div at bounding box center [389, 571] width 577 height 406
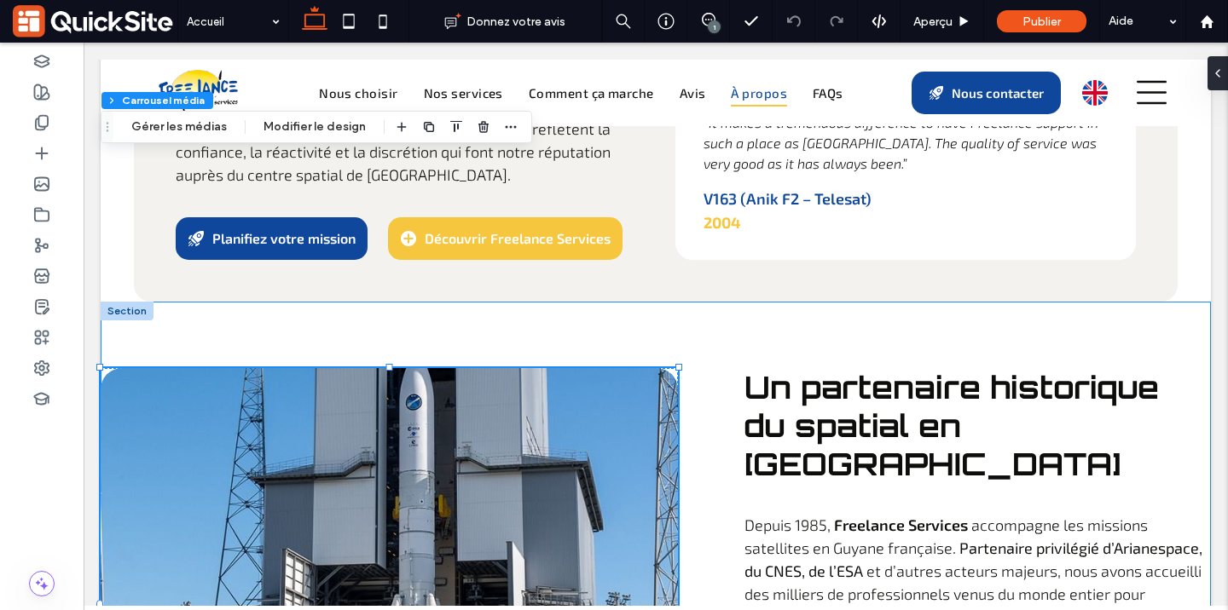
click at [217, 141] on div "Section Colonne Carrousel média Gérer les médias Modifier le design" at bounding box center [316, 127] width 431 height 32
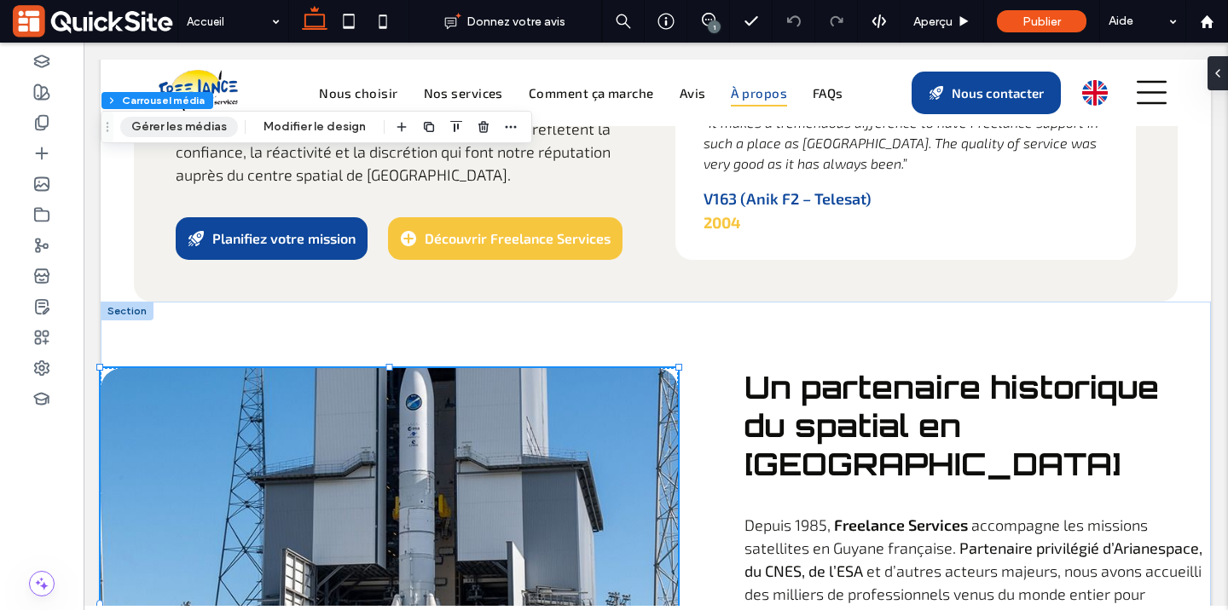
click at [214, 130] on button "Gérer les médias" at bounding box center [179, 127] width 118 height 20
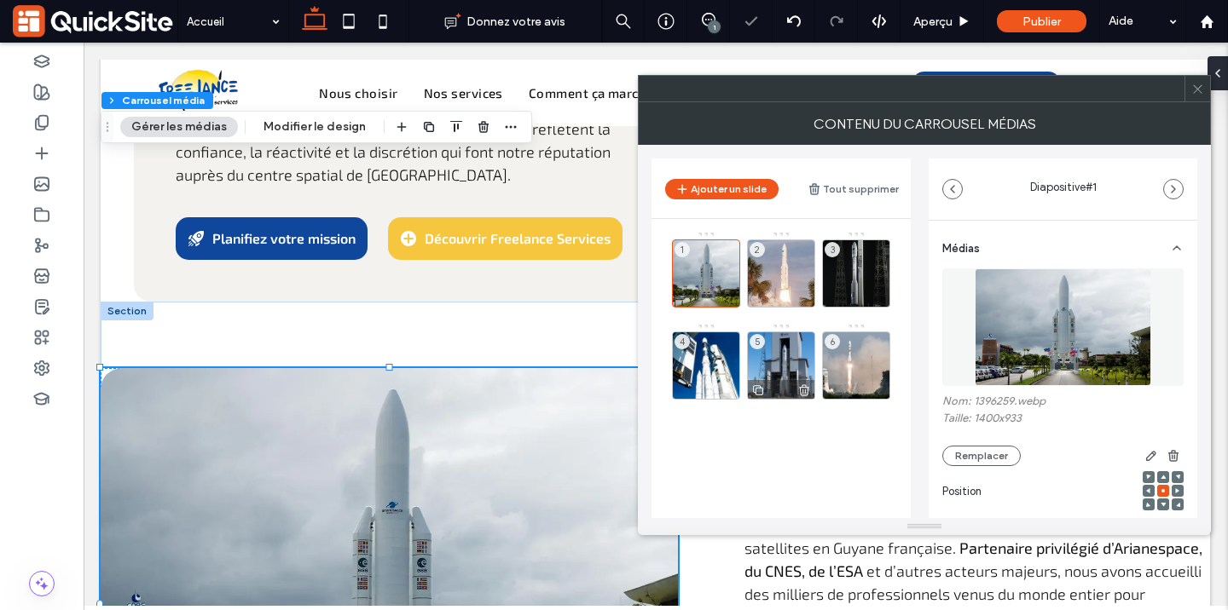
click at [771, 350] on div "5" at bounding box center [781, 366] width 68 height 68
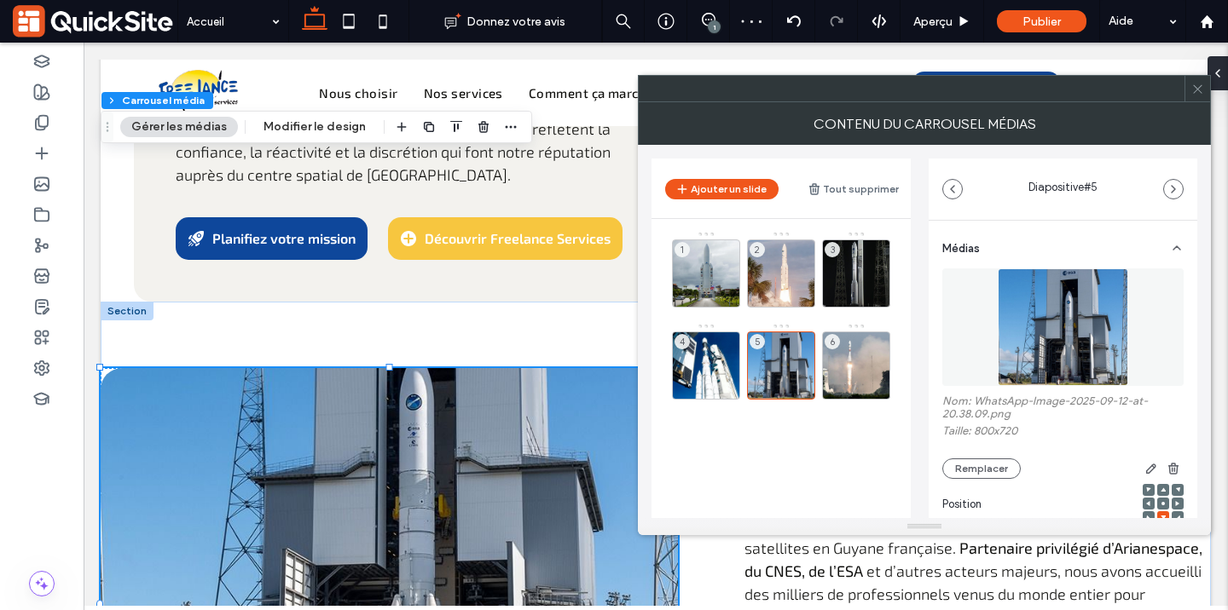
click at [1160, 509] on span at bounding box center [1162, 504] width 5 height 12
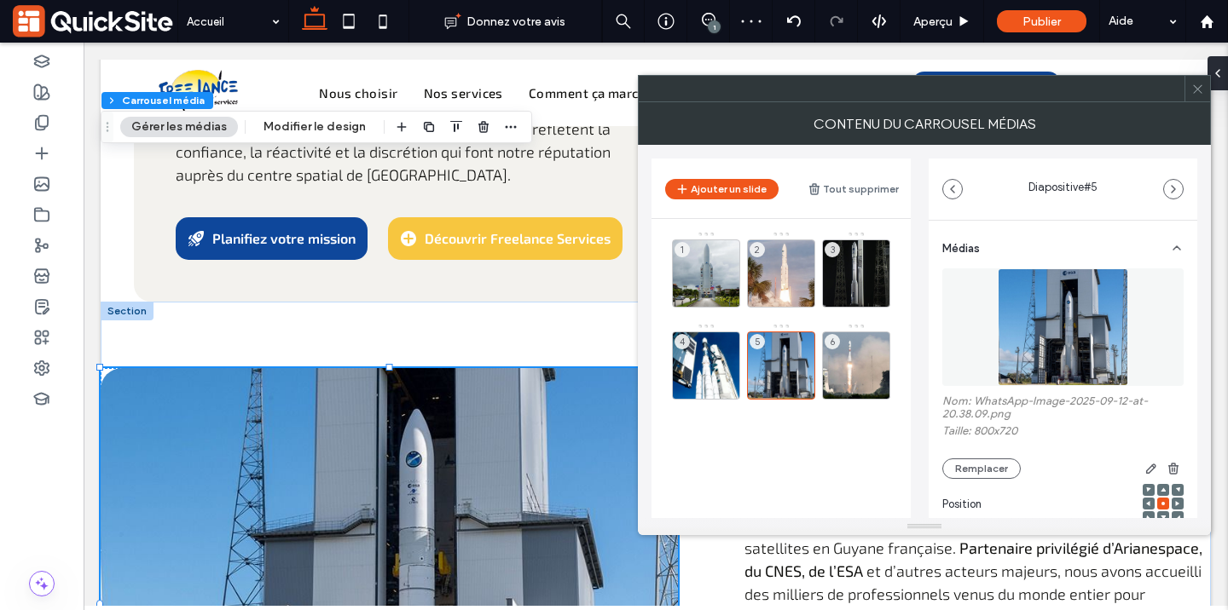
click at [1197, 84] on icon at bounding box center [1197, 89] width 13 height 13
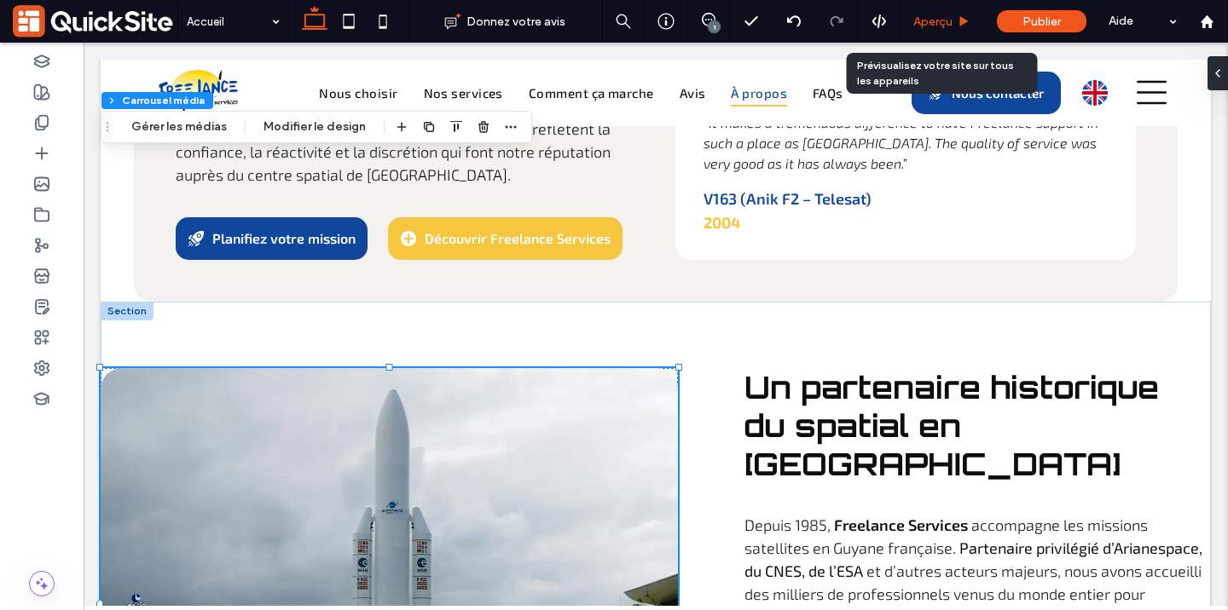
click at [950, 16] on span "Aperçu" at bounding box center [932, 21] width 39 height 14
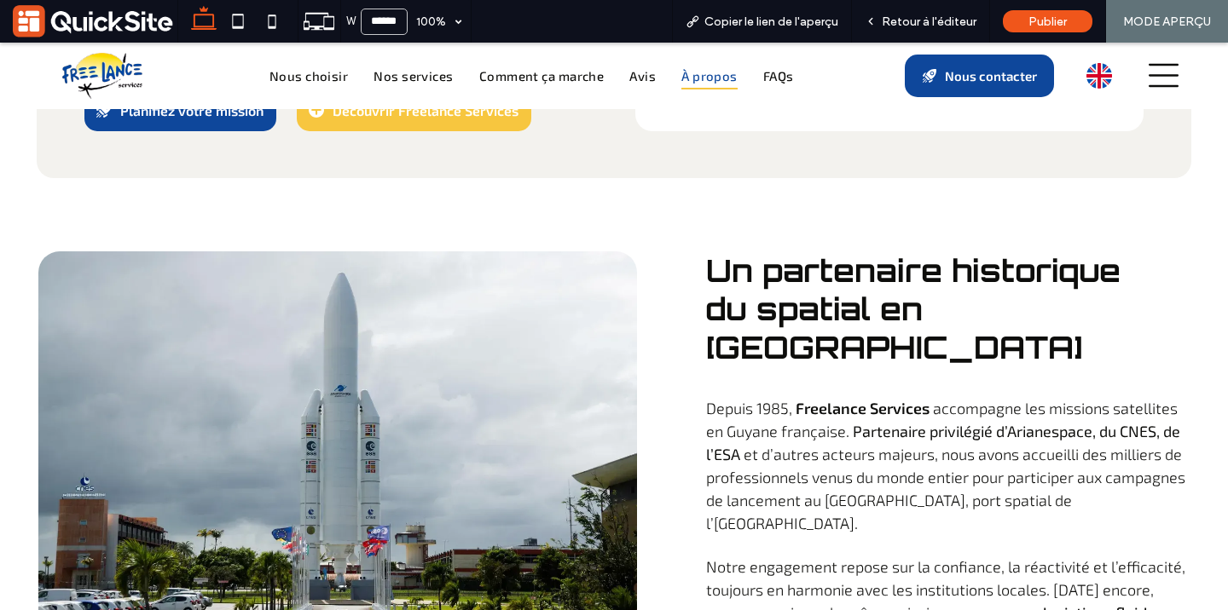
scroll to position [5396, 0]
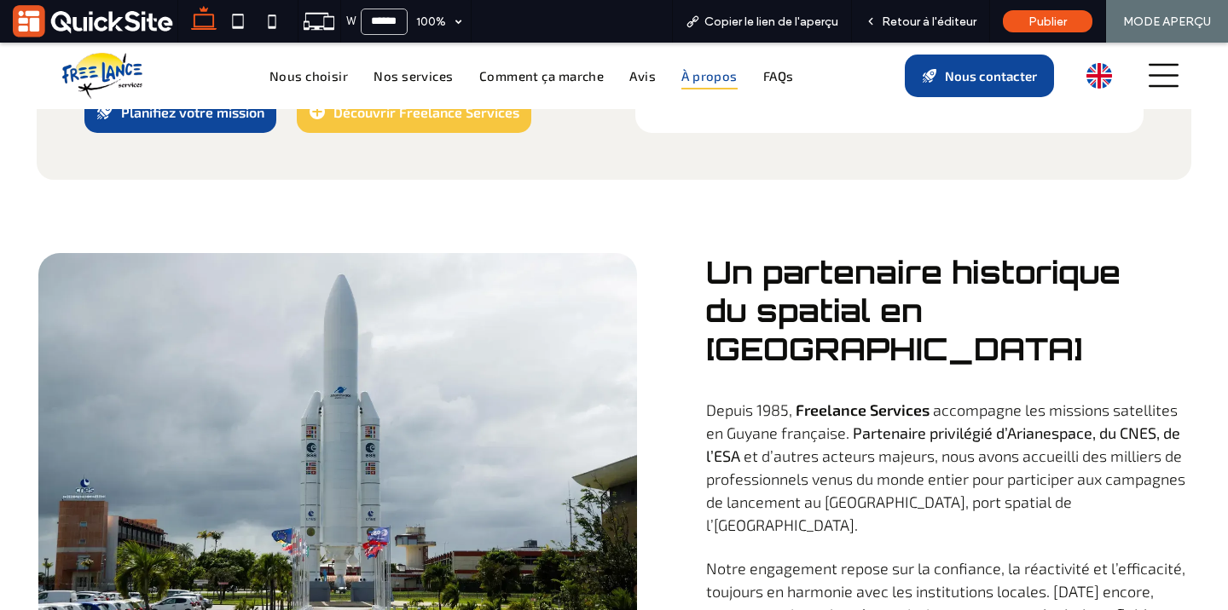
scroll to position [5402, 0]
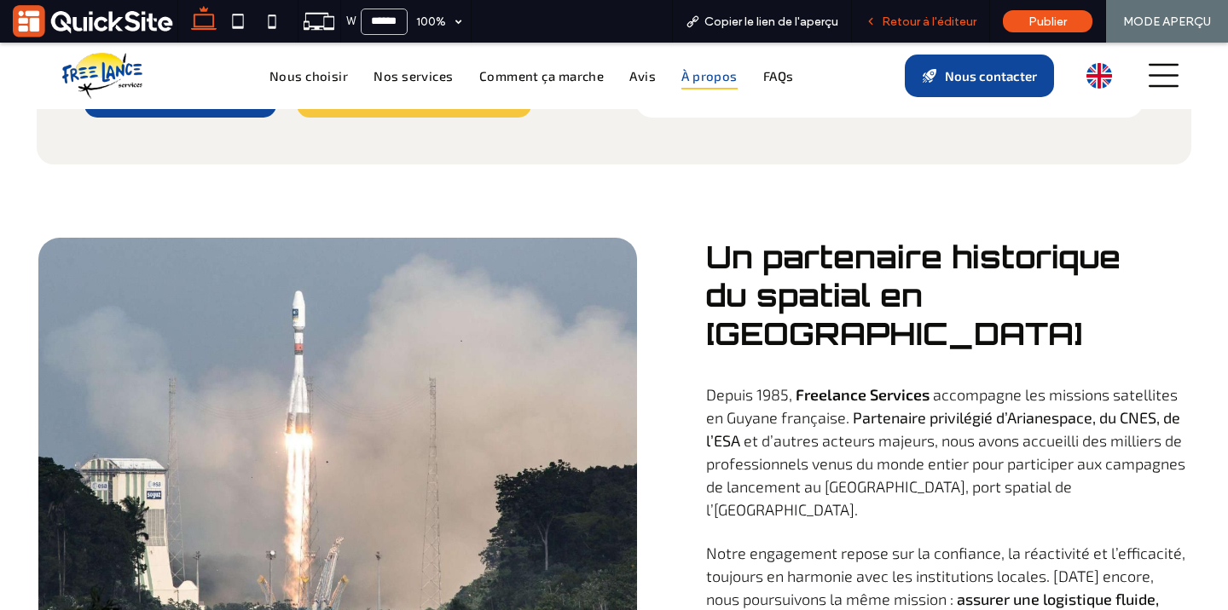
click at [917, 14] on span "Retour à l'éditeur" at bounding box center [929, 21] width 95 height 14
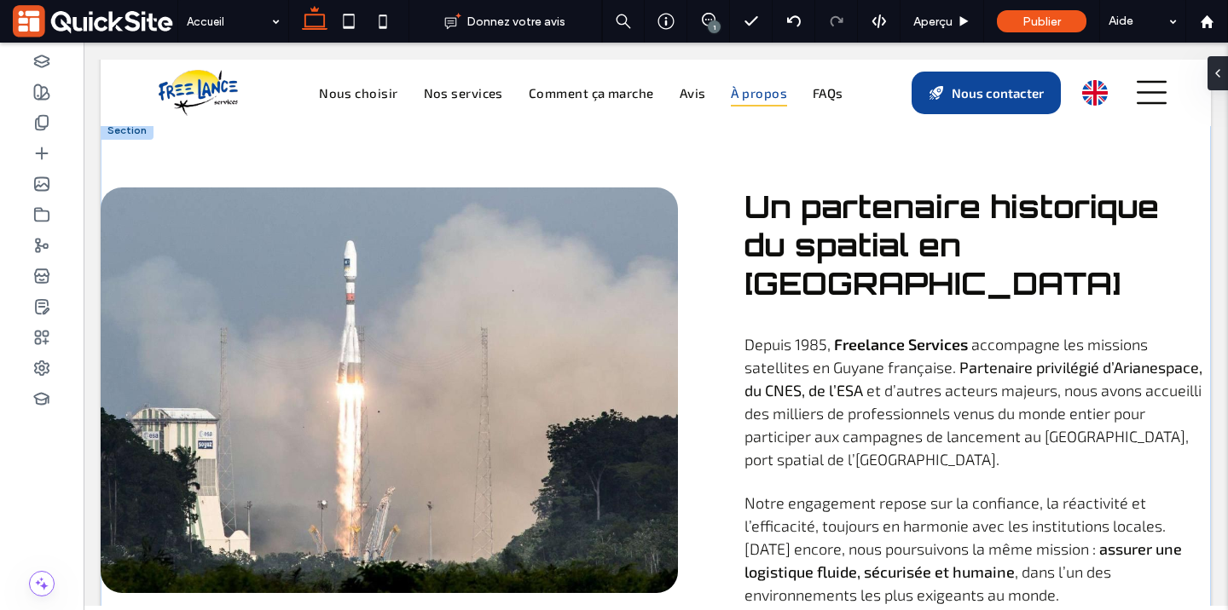
click at [377, 304] on div at bounding box center [389, 391] width 577 height 406
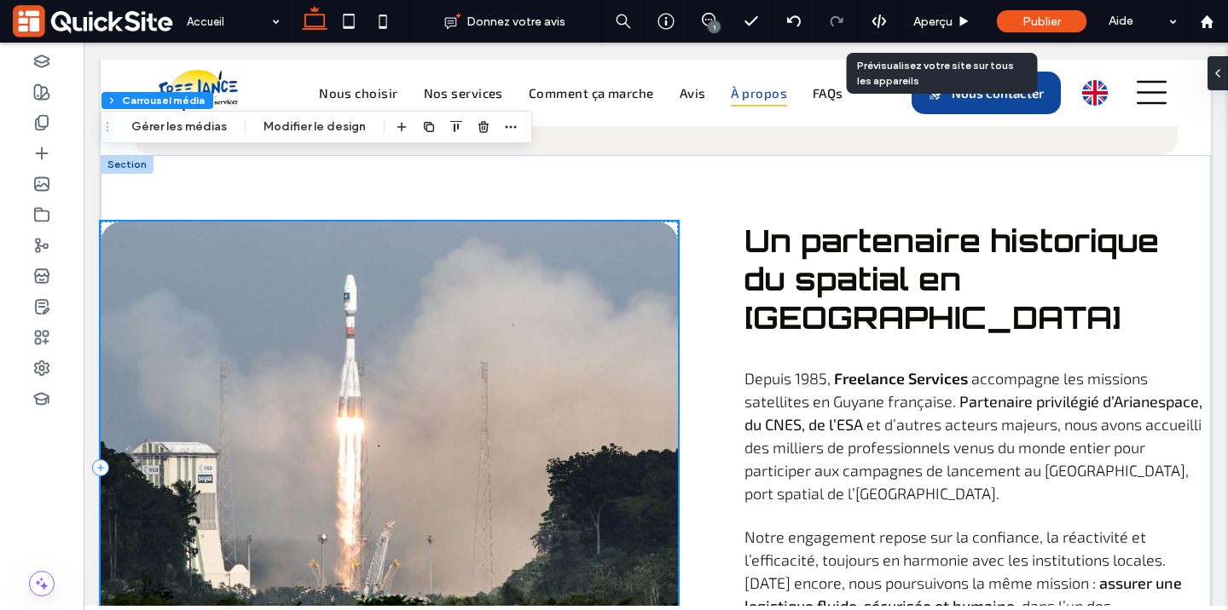
scroll to position [5352, 0]
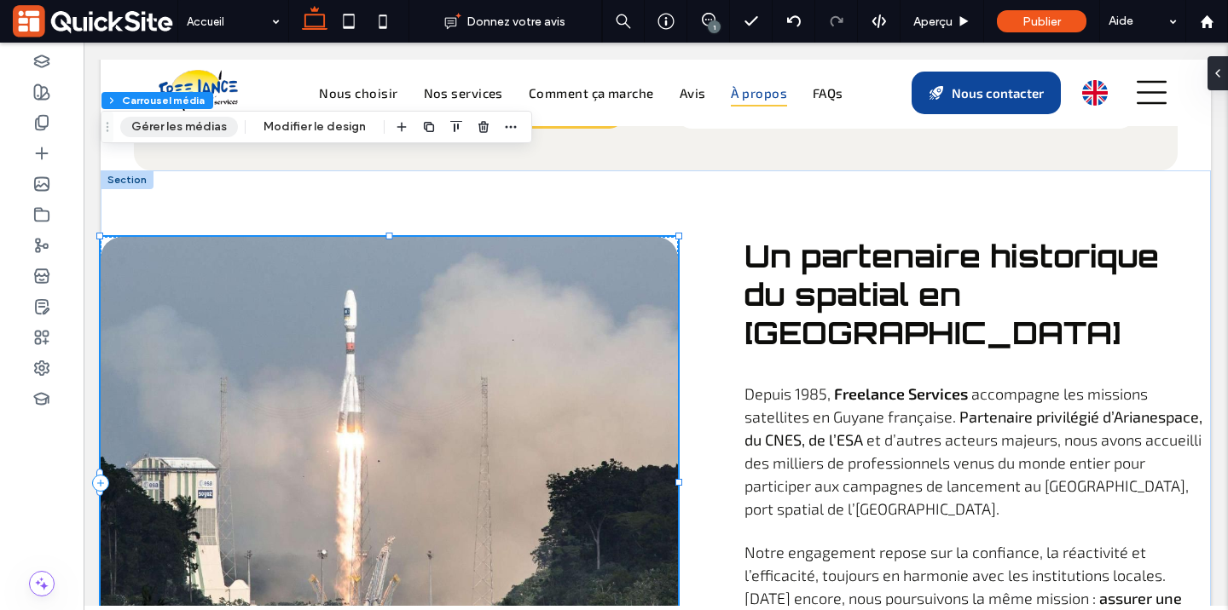
click at [176, 124] on button "Gérer les médias" at bounding box center [179, 127] width 118 height 20
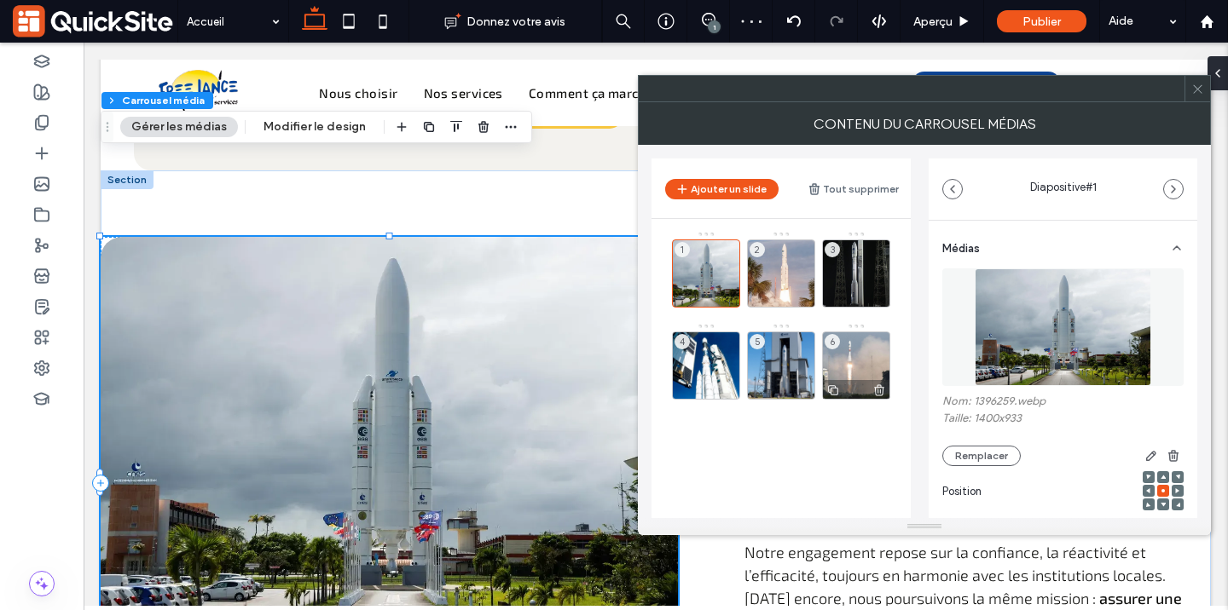
click at [829, 388] on icon at bounding box center [833, 390] width 14 height 15
click at [1199, 91] on icon at bounding box center [1197, 89] width 13 height 13
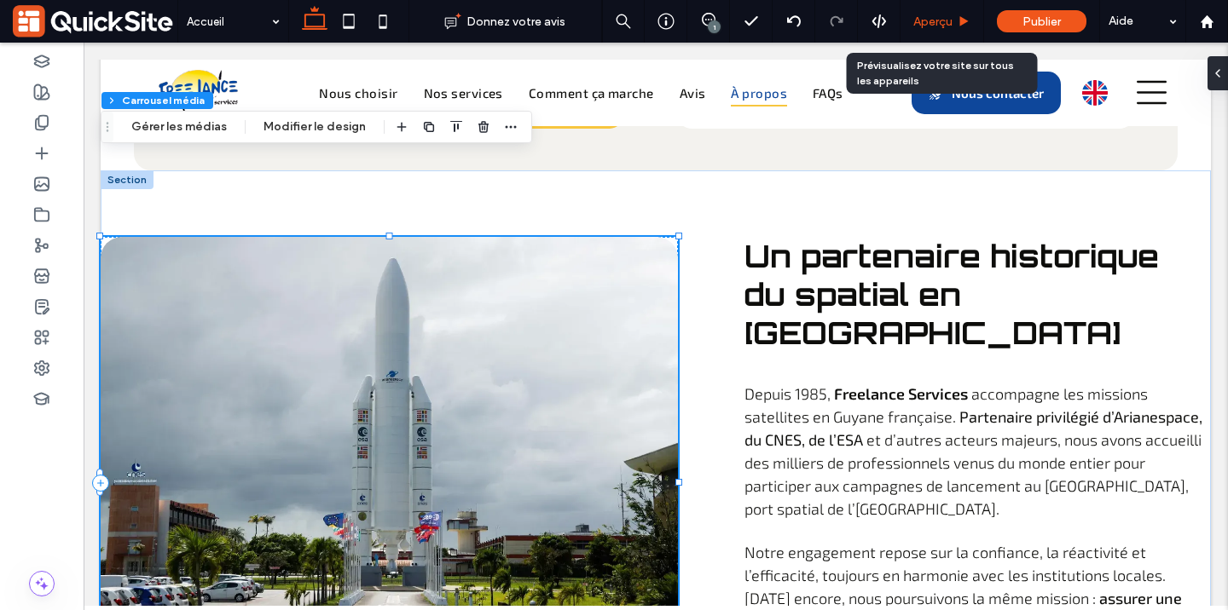
click at [940, 22] on span "Aperçu" at bounding box center [932, 21] width 39 height 14
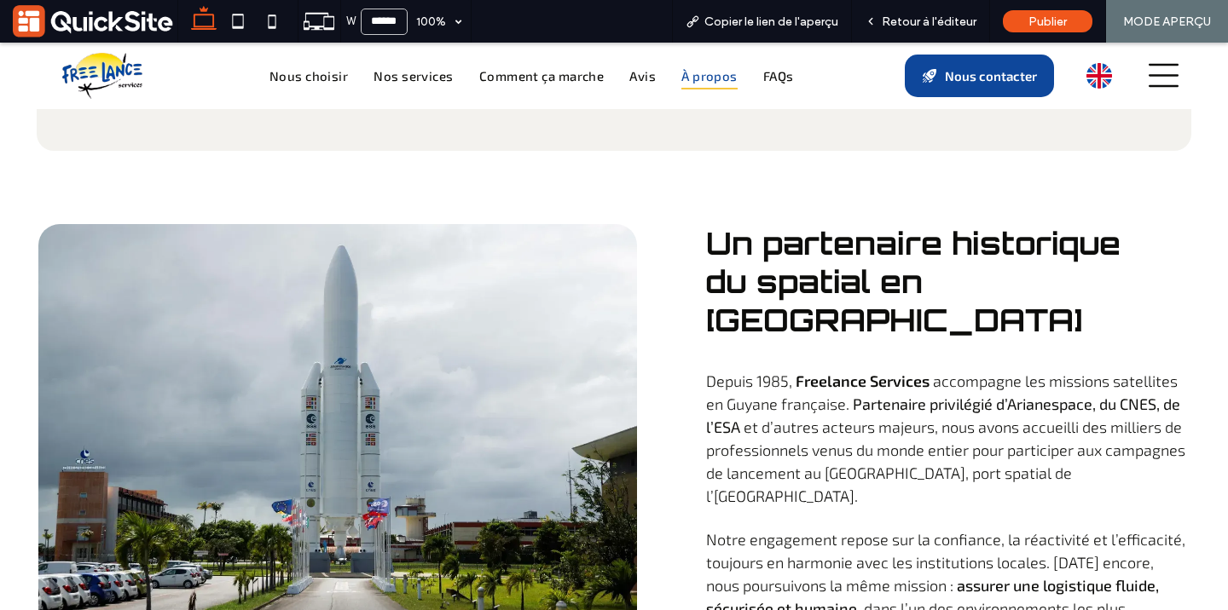
scroll to position [5442, 0]
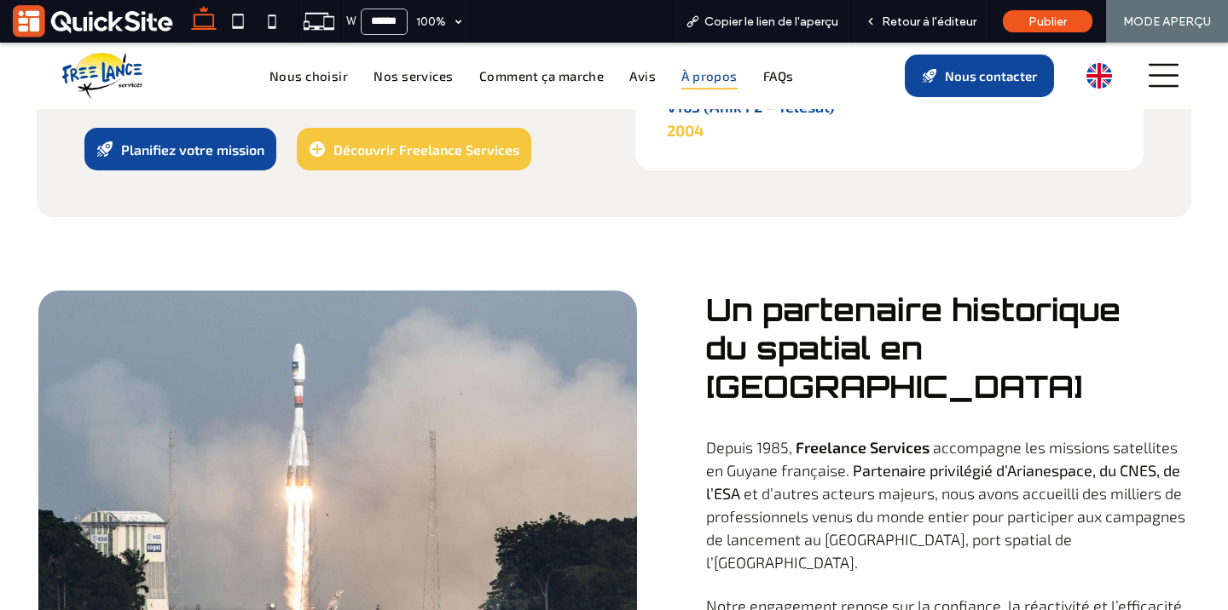
scroll to position [5364, 0]
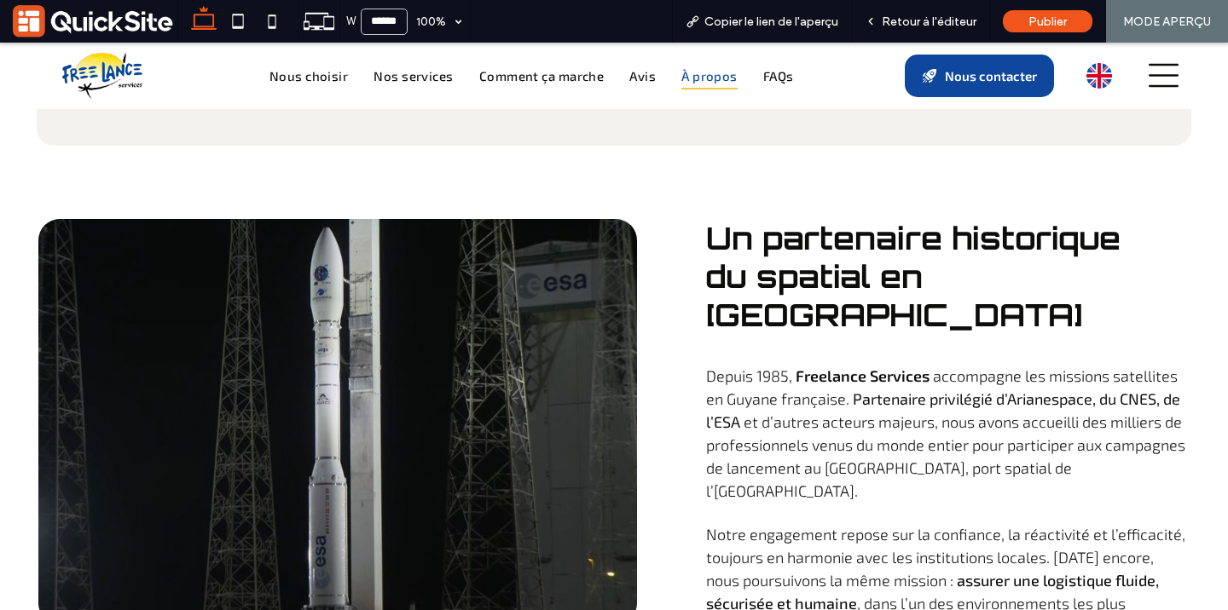
scroll to position [5416, 0]
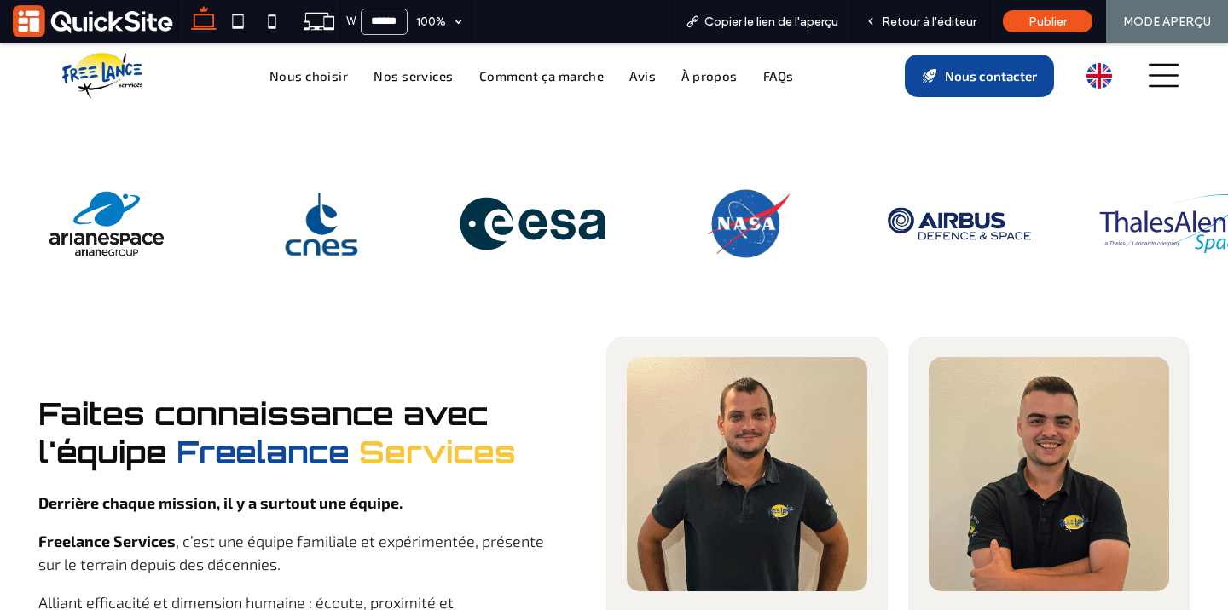
scroll to position [5979, 0]
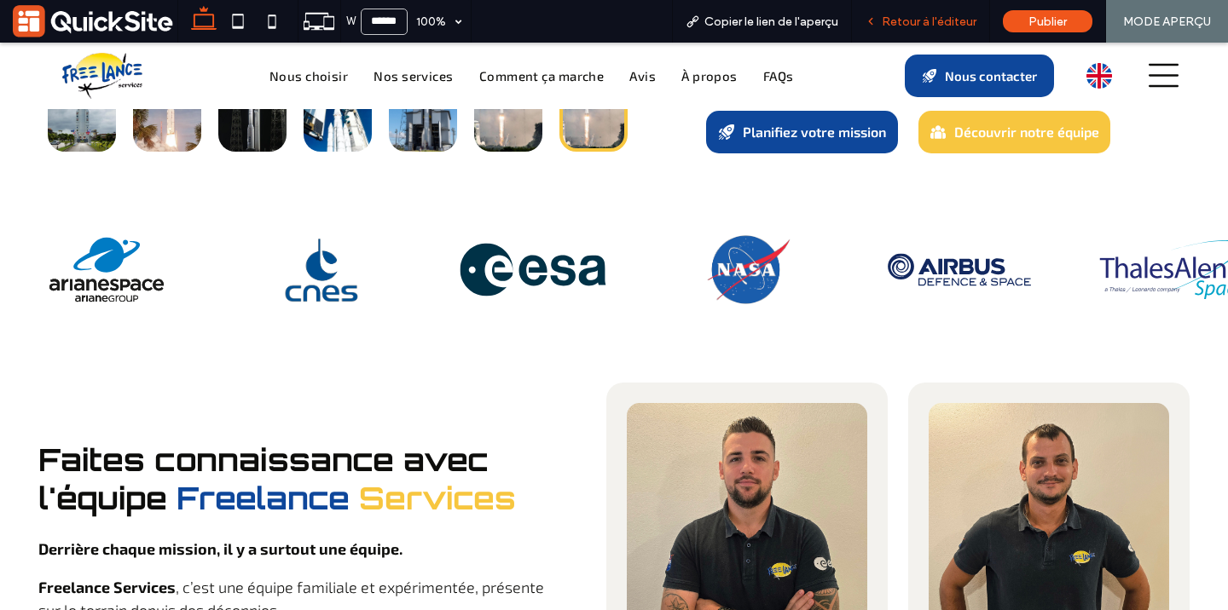
click at [877, 23] on icon at bounding box center [871, 21] width 12 height 12
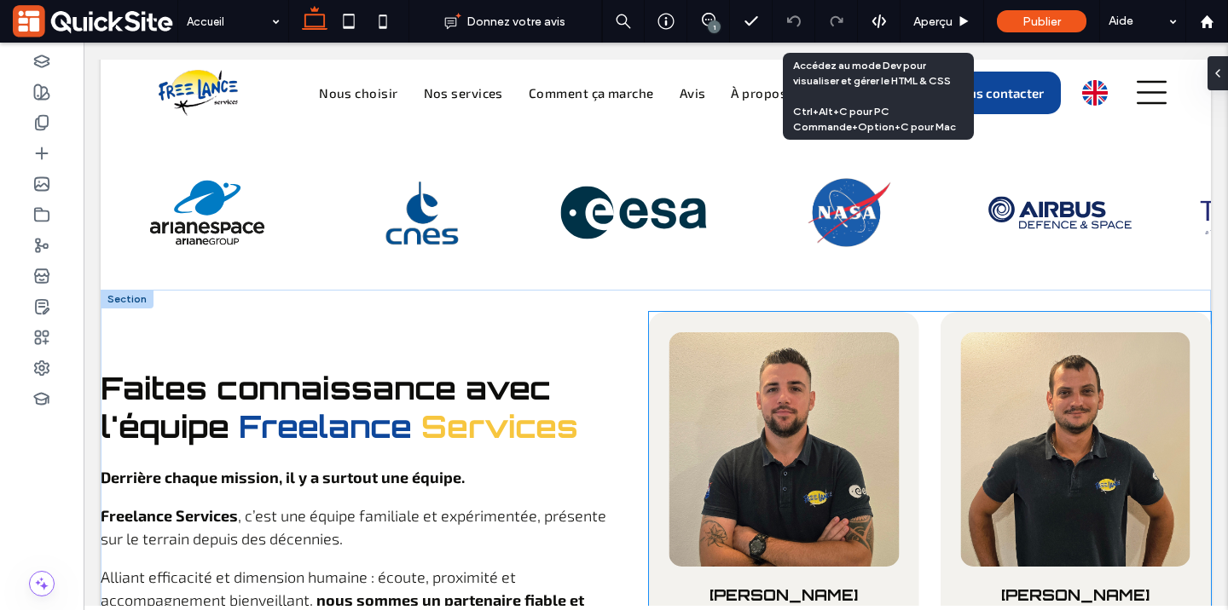
scroll to position [5971, 0]
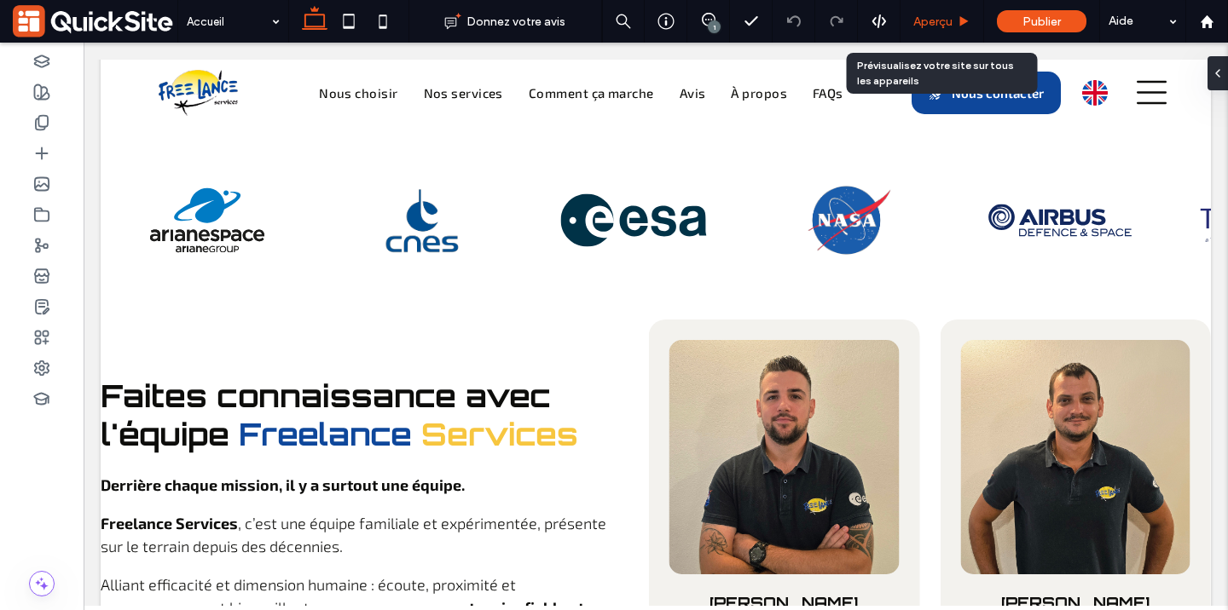
click at [927, 18] on span "Aperçu" at bounding box center [932, 21] width 39 height 14
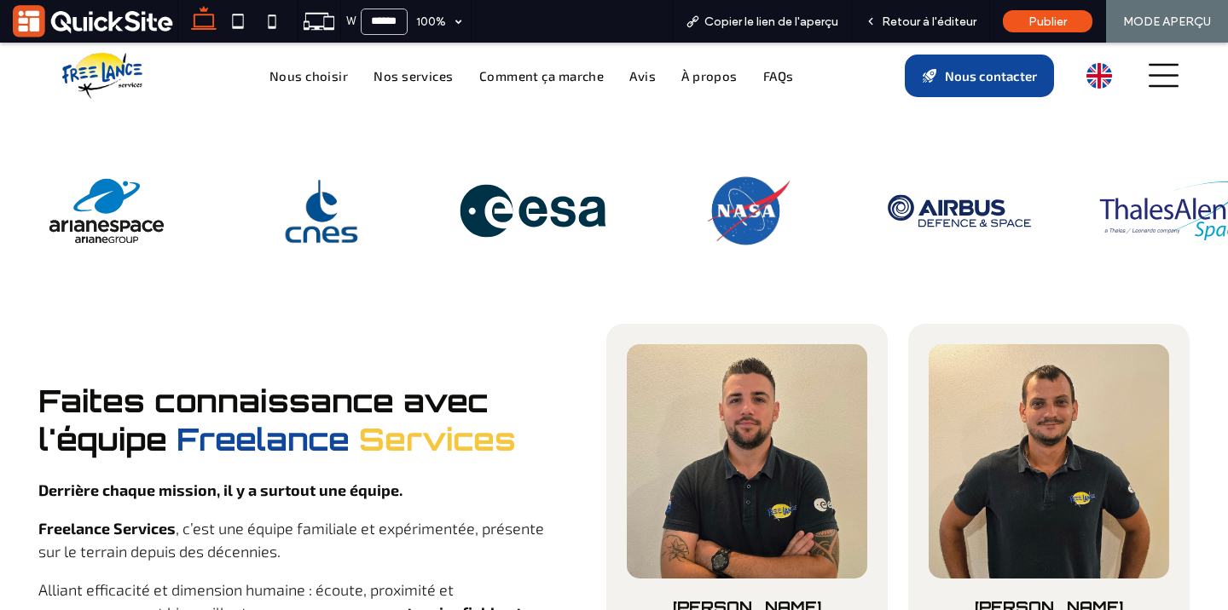
scroll to position [6026, 0]
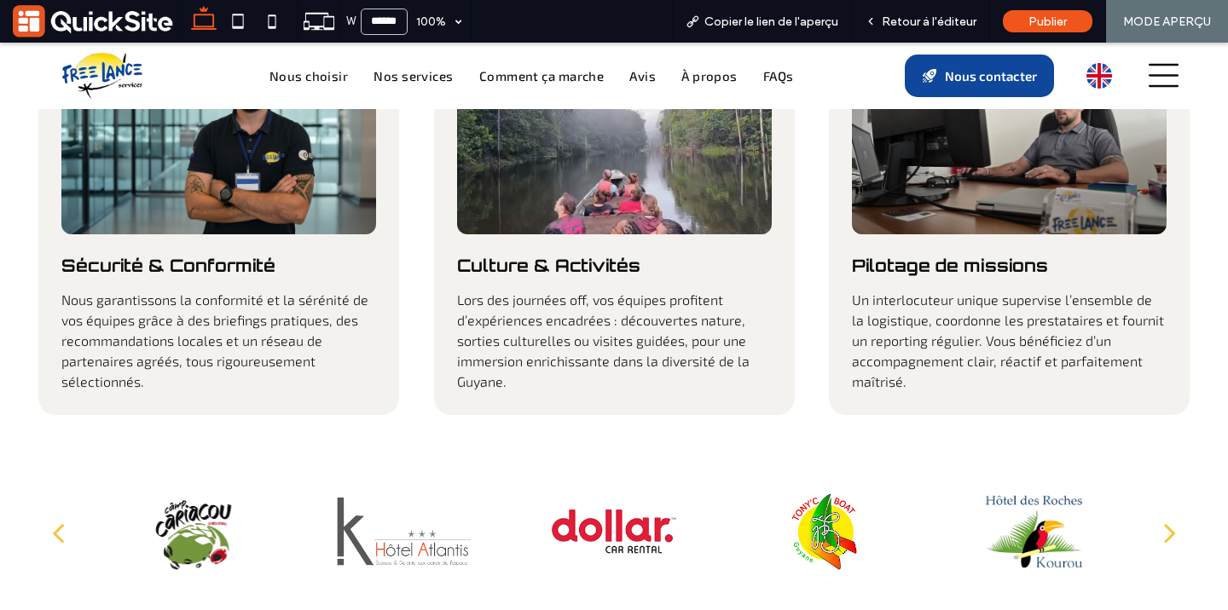
scroll to position [2732, 0]
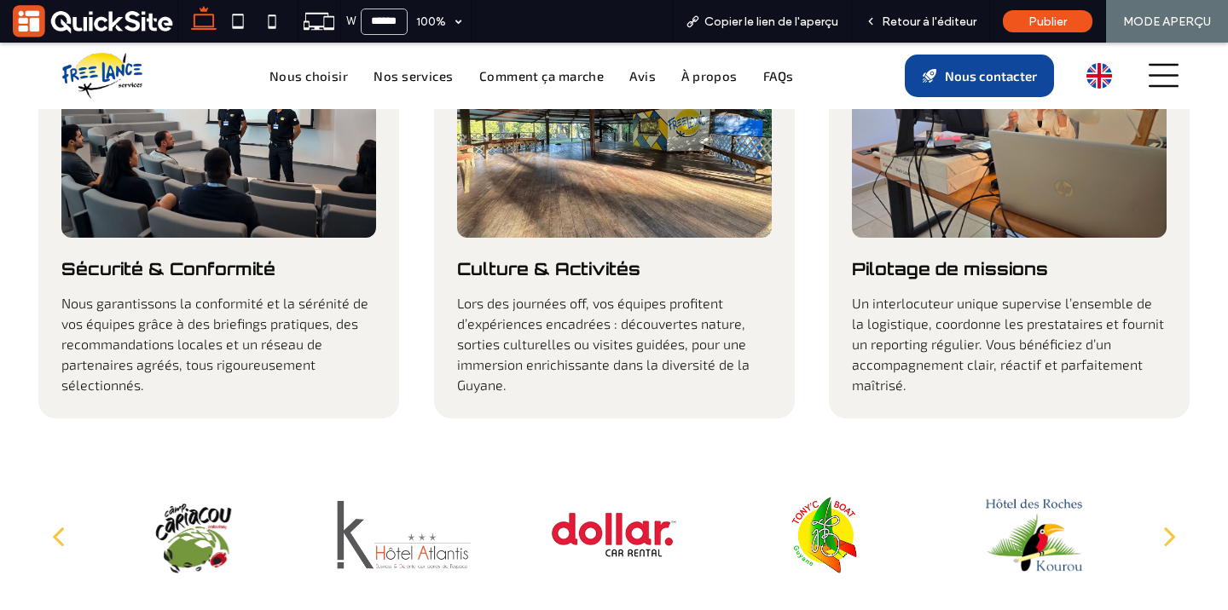
click at [1164, 519] on div "next" at bounding box center [1170, 536] width 12 height 34
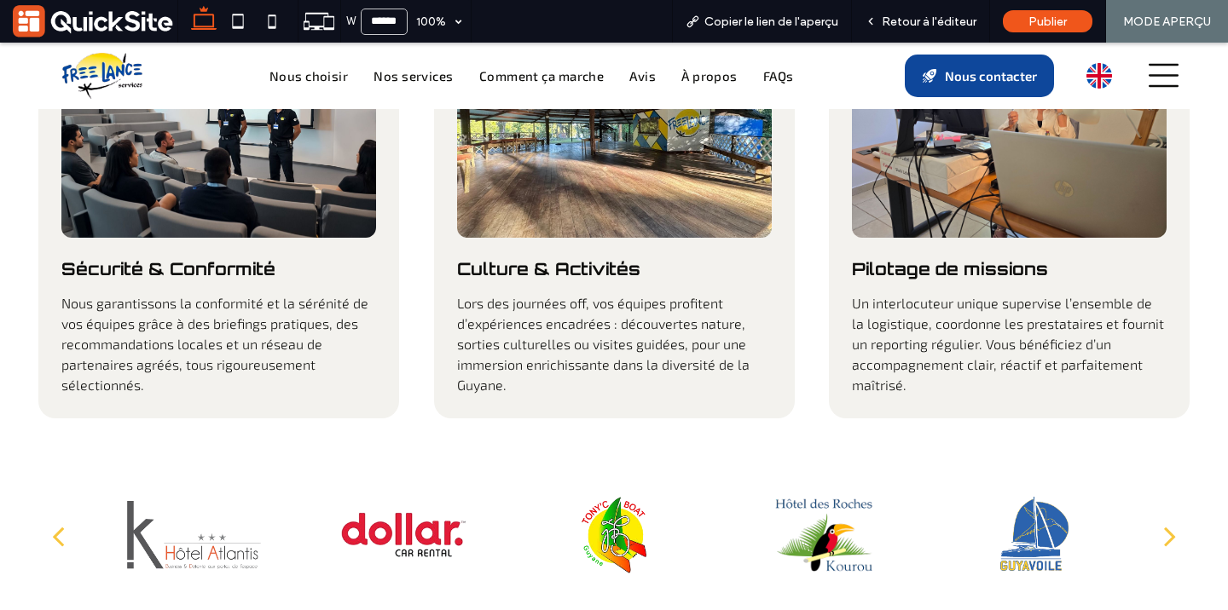
click at [1164, 519] on div "next" at bounding box center [1170, 536] width 12 height 34
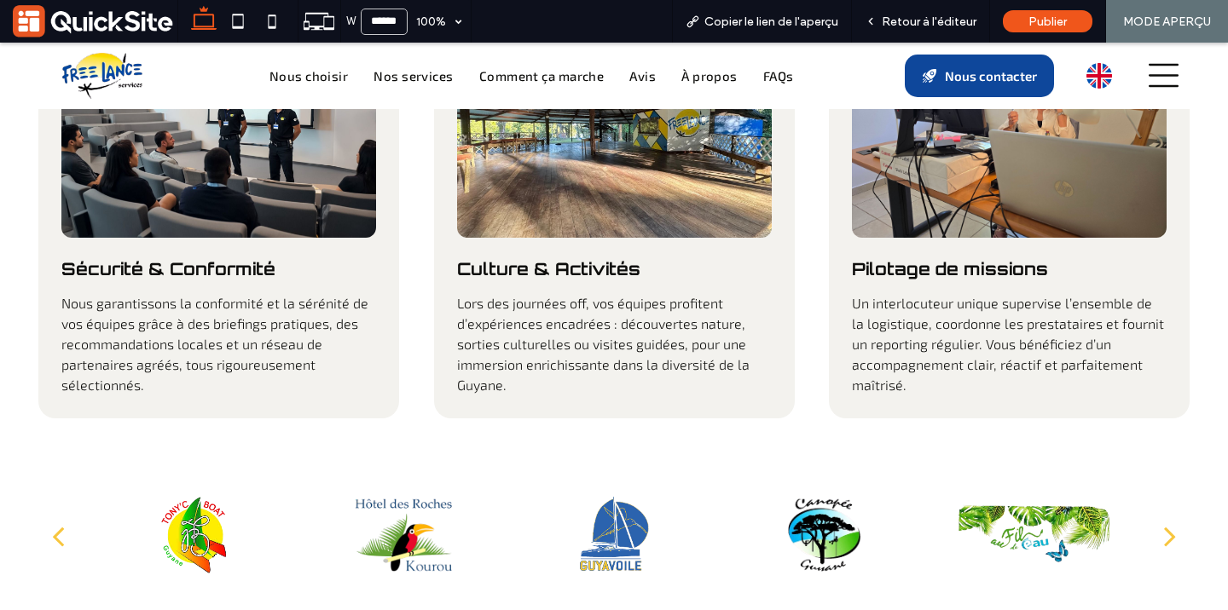
click at [1169, 504] on button "next" at bounding box center [1169, 535] width 39 height 63
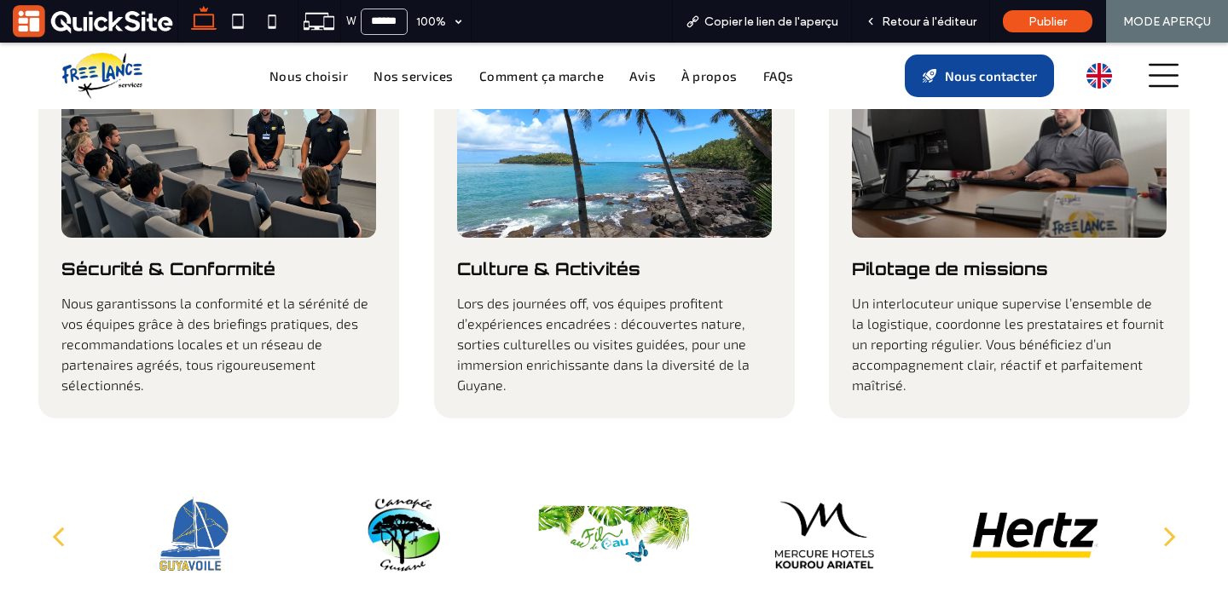
click at [1164, 519] on div "next" at bounding box center [1170, 536] width 12 height 34
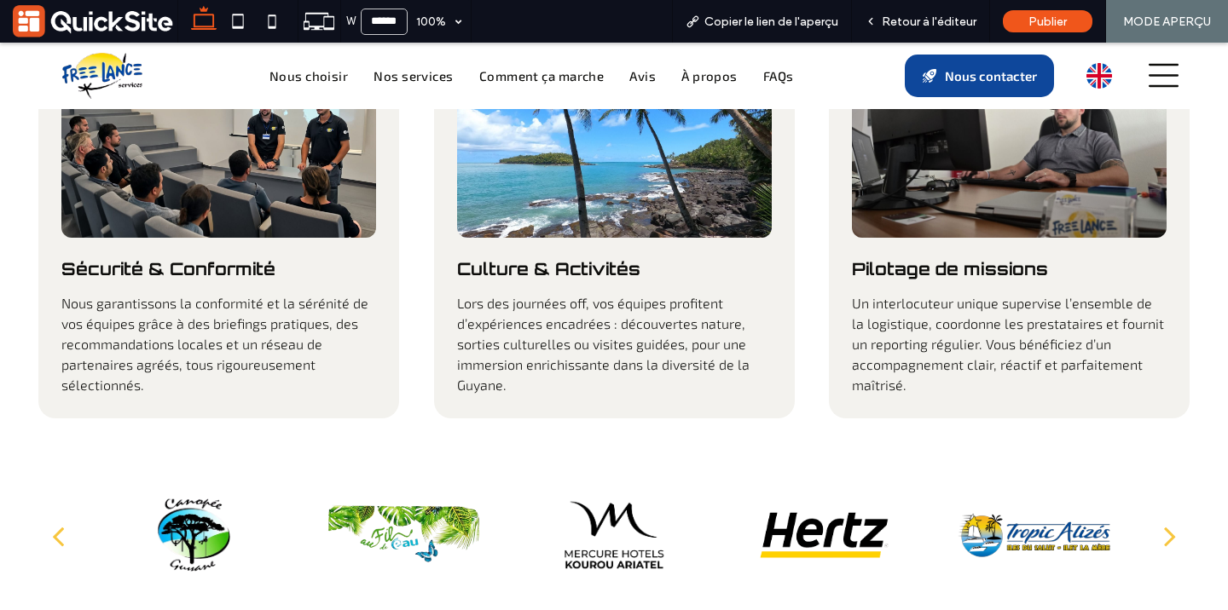
click at [1164, 519] on div "next" at bounding box center [1170, 536] width 12 height 34
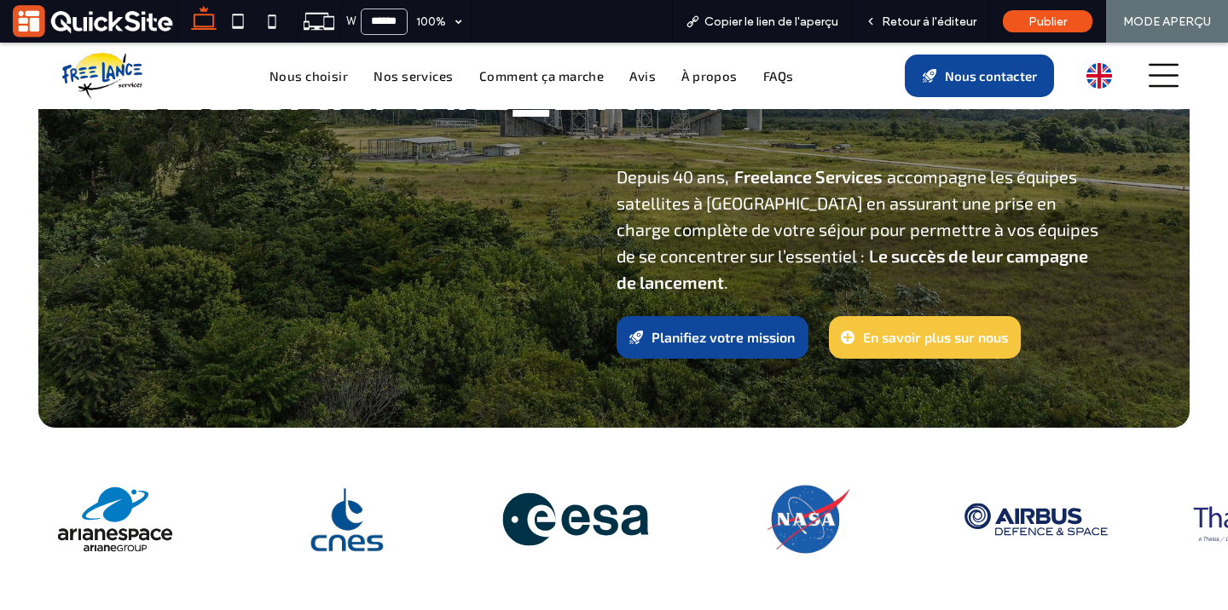
scroll to position [310, 0]
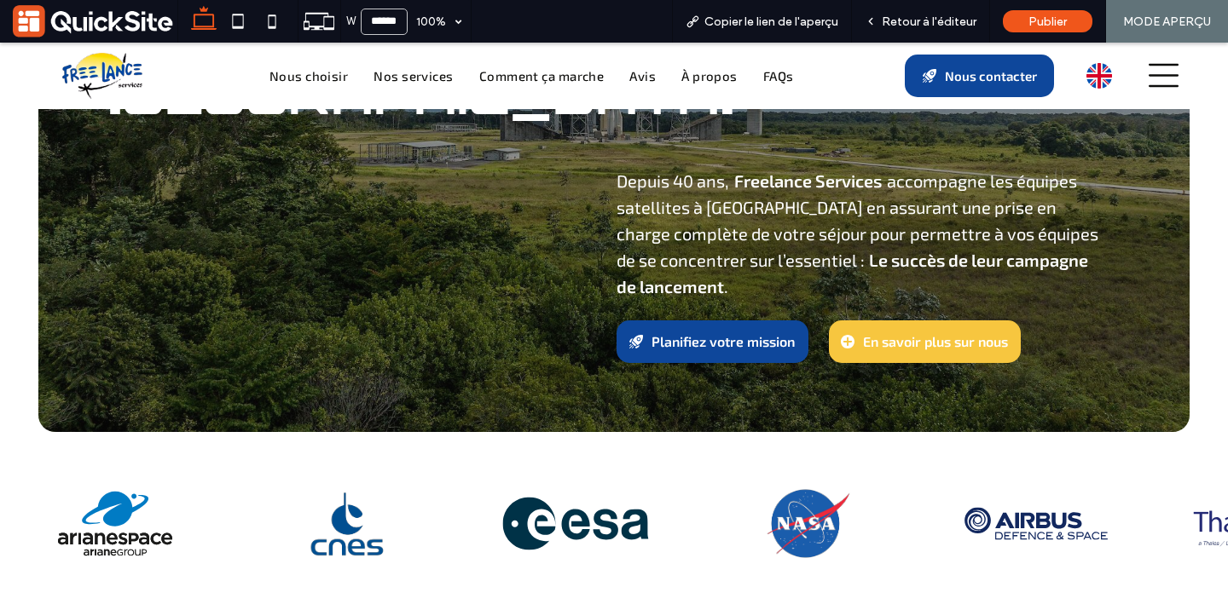
scroll to position [310, 0]
click at [909, 10] on div "Retour à l'éditeur" at bounding box center [921, 21] width 138 height 43
click at [884, 21] on span "Retour à l'éditeur" at bounding box center [929, 21] width 95 height 14
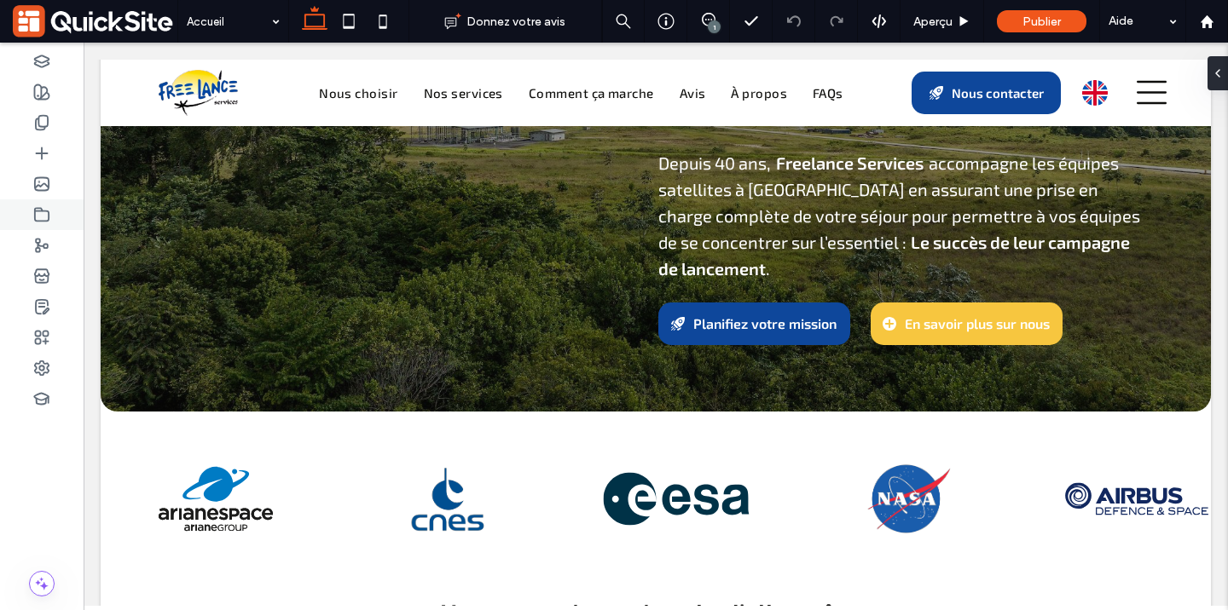
scroll to position [327, 0]
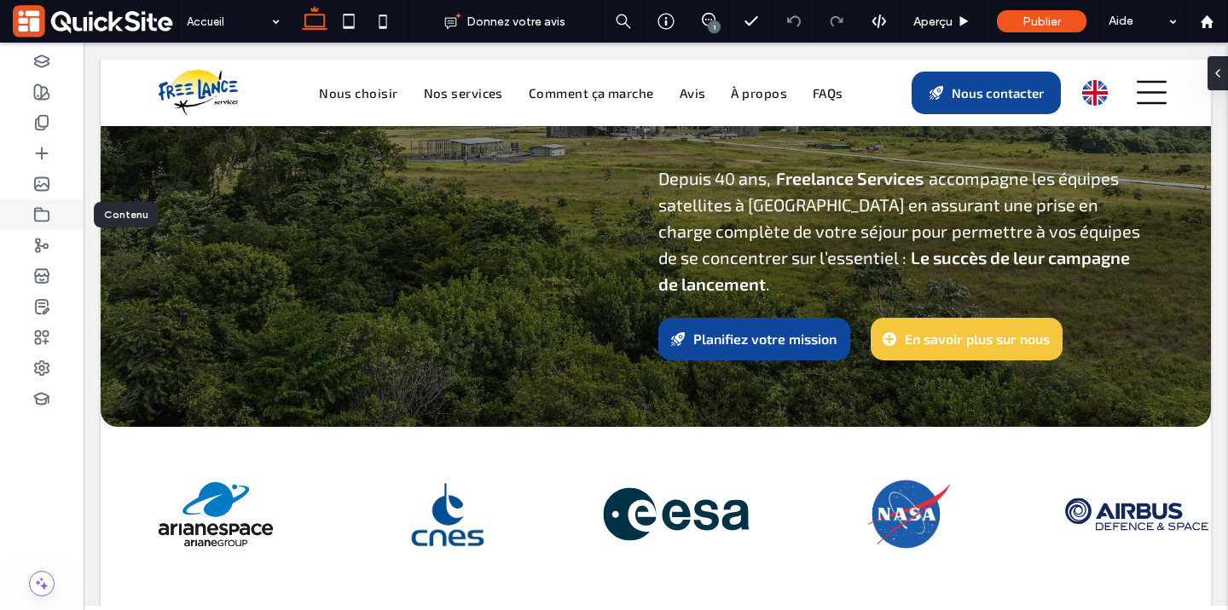
click at [40, 219] on icon at bounding box center [41, 214] width 17 height 17
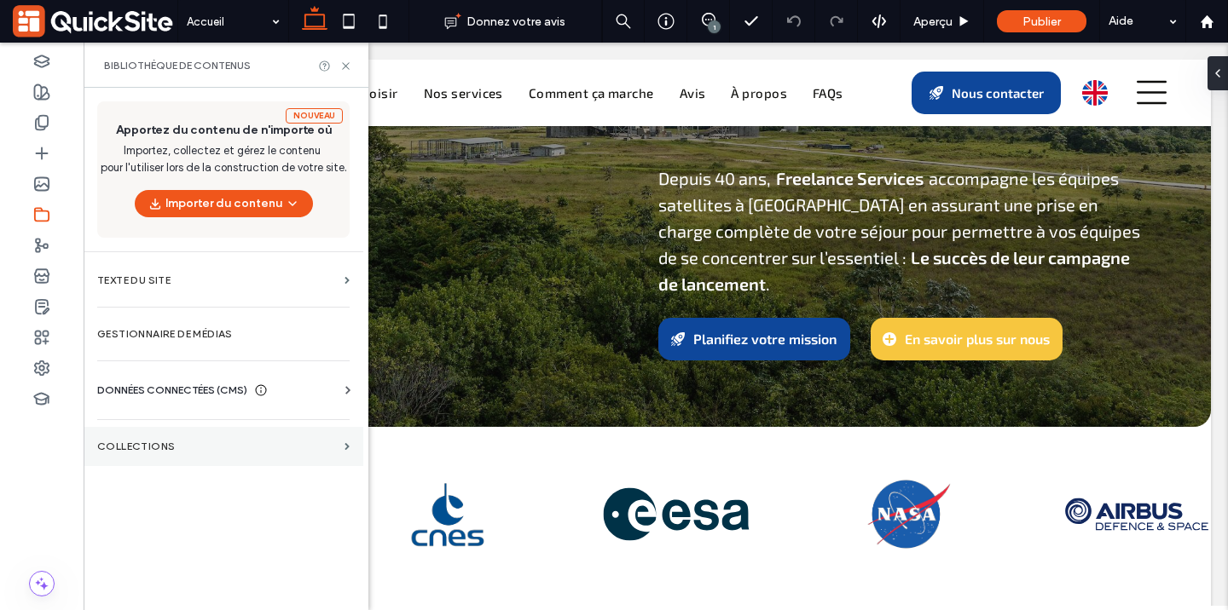
click at [271, 437] on section "COLLECTIONS" at bounding box center [224, 446] width 280 height 39
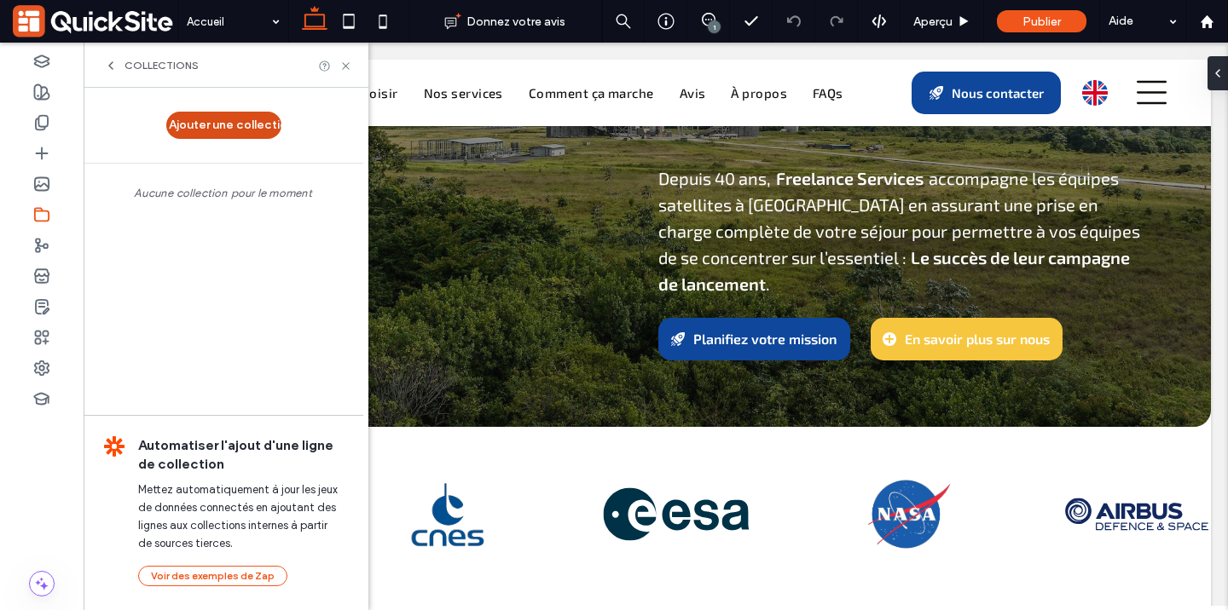
click at [223, 124] on button "Ajouter une collection" at bounding box center [223, 125] width 115 height 27
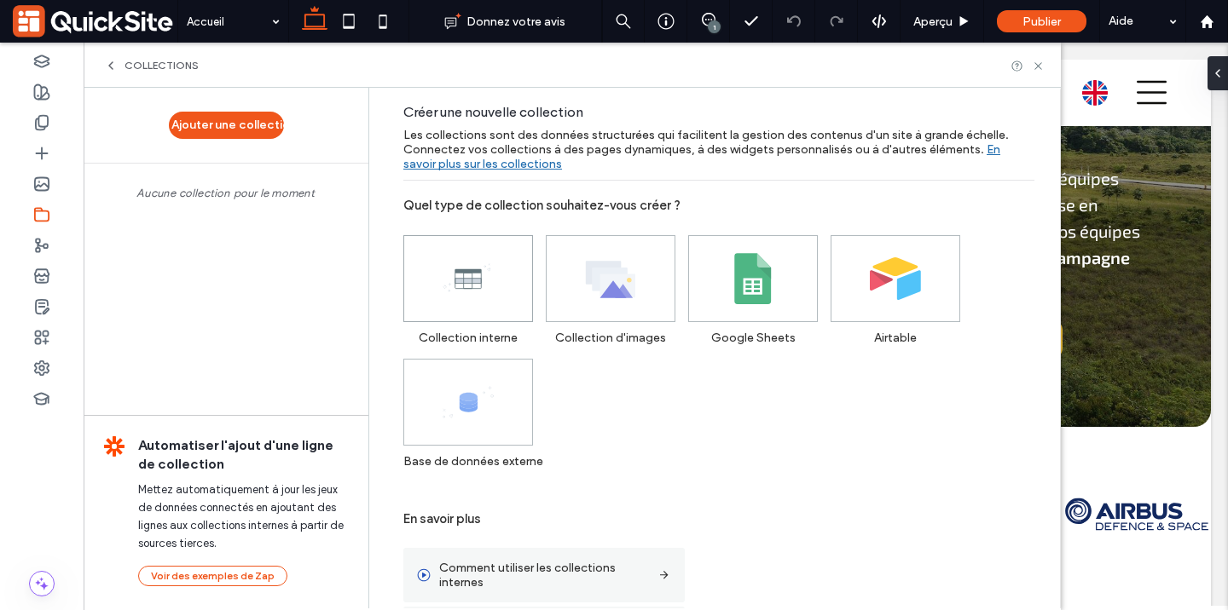
click at [482, 291] on icon at bounding box center [468, 278] width 51 height 51
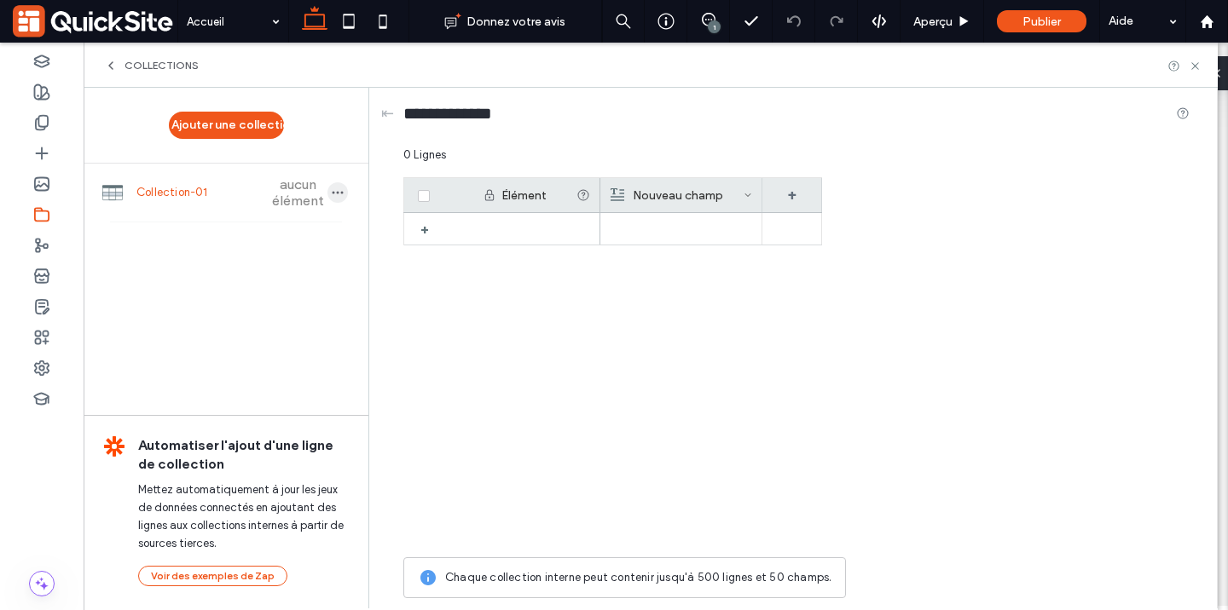
click at [341, 194] on use "button" at bounding box center [338, 193] width 11 height 3
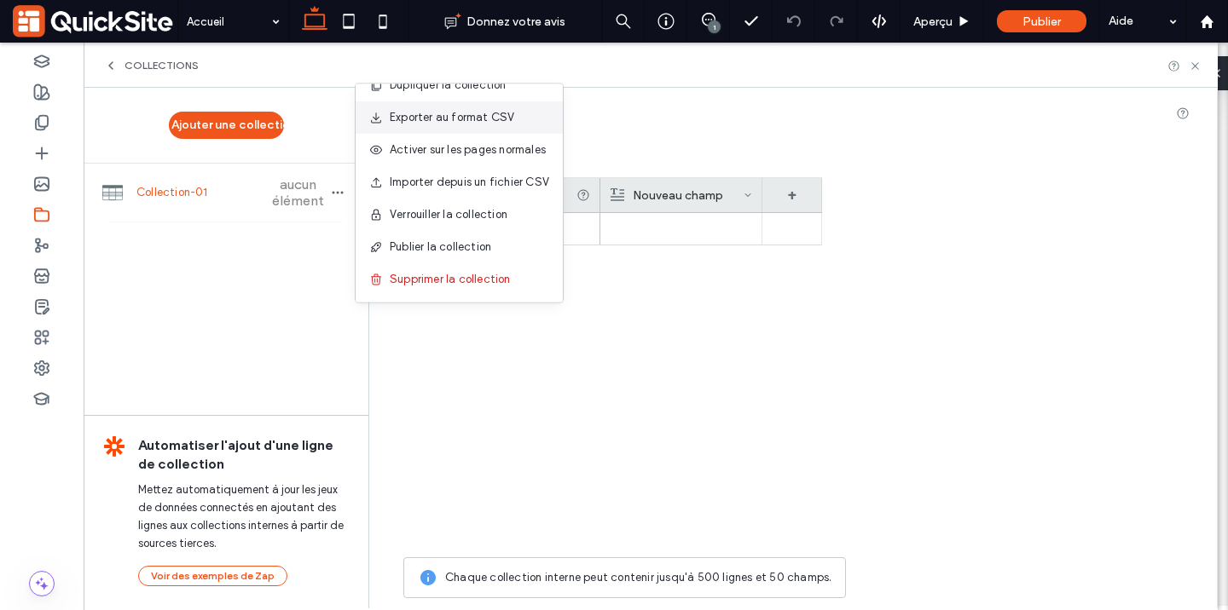
scroll to position [0, 0]
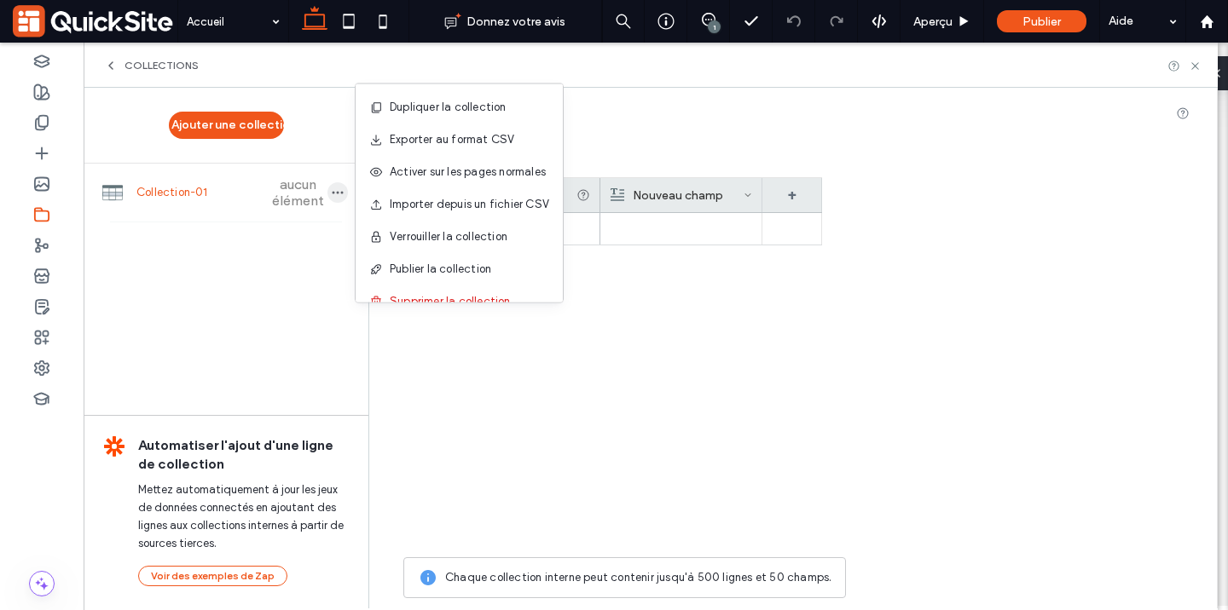
click at [336, 188] on icon "button" at bounding box center [338, 193] width 14 height 14
click at [415, 296] on span "Supprimer la collection" at bounding box center [450, 301] width 121 height 17
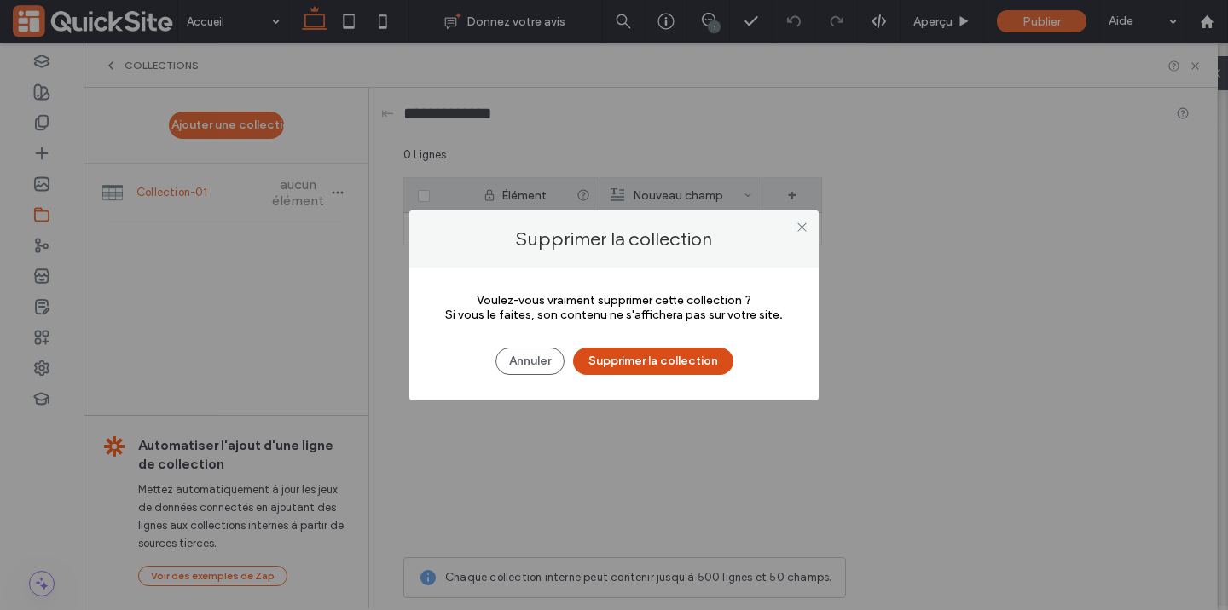
click at [663, 360] on button "Supprimer la collection" at bounding box center [653, 361] width 160 height 27
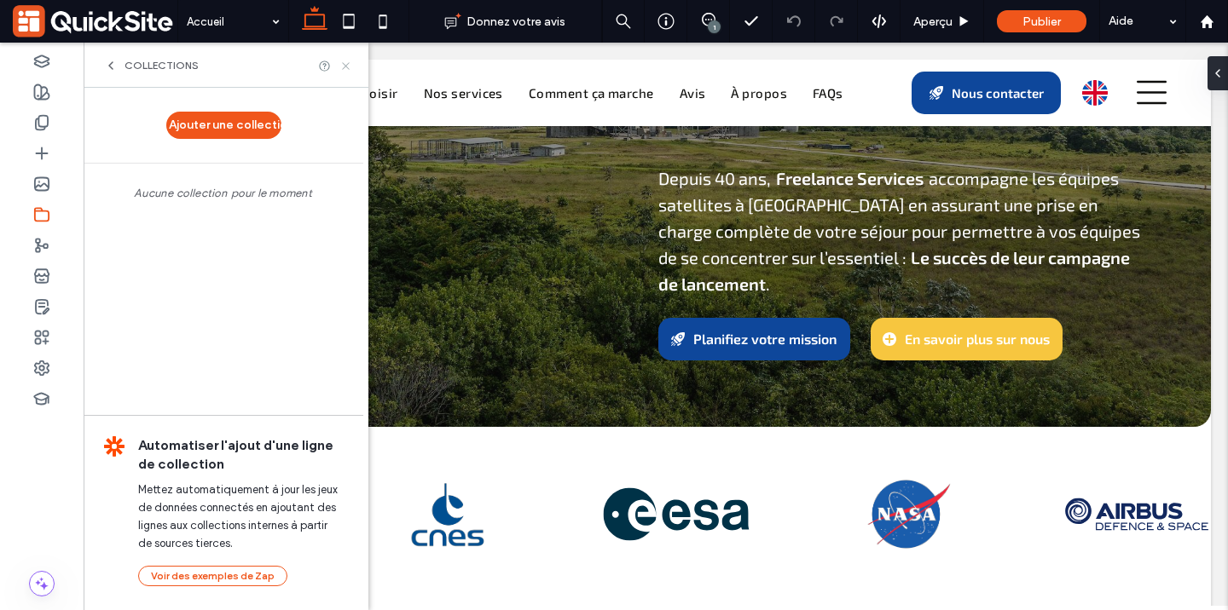
click at [344, 71] on icon at bounding box center [345, 66] width 13 height 13
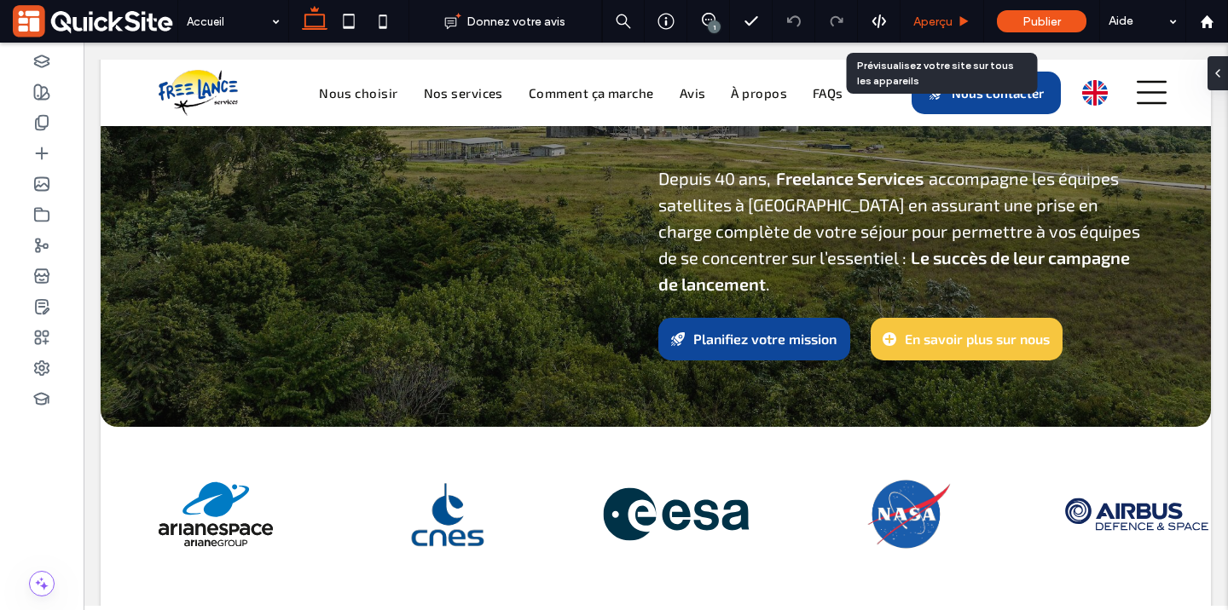
click at [966, 26] on icon at bounding box center [964, 21] width 13 height 13
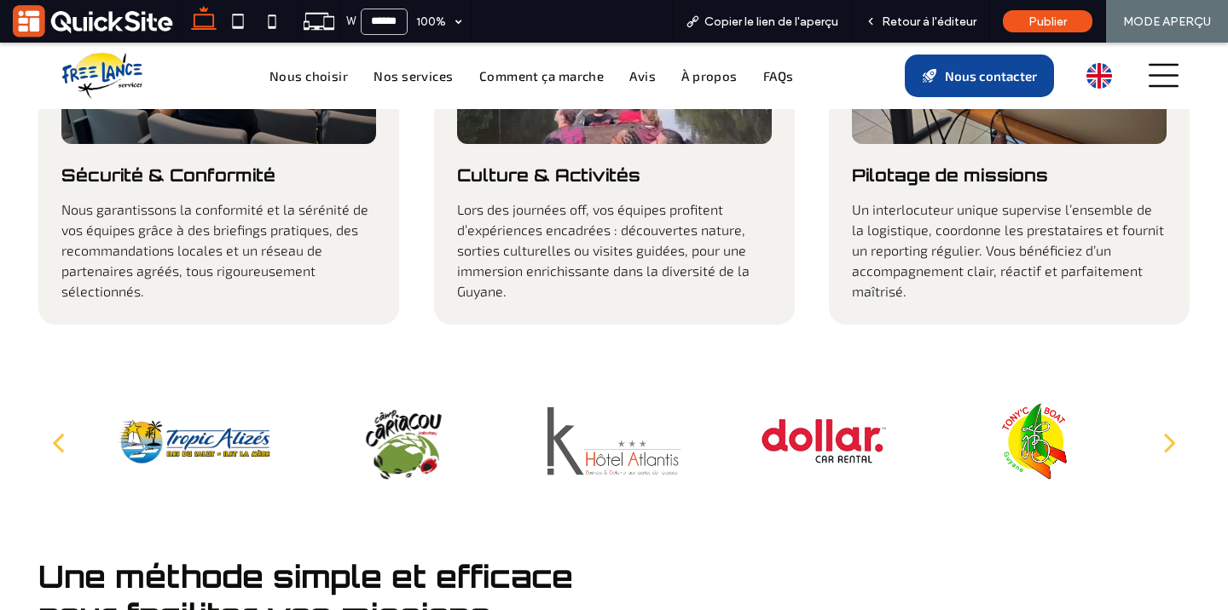
scroll to position [2857, 0]
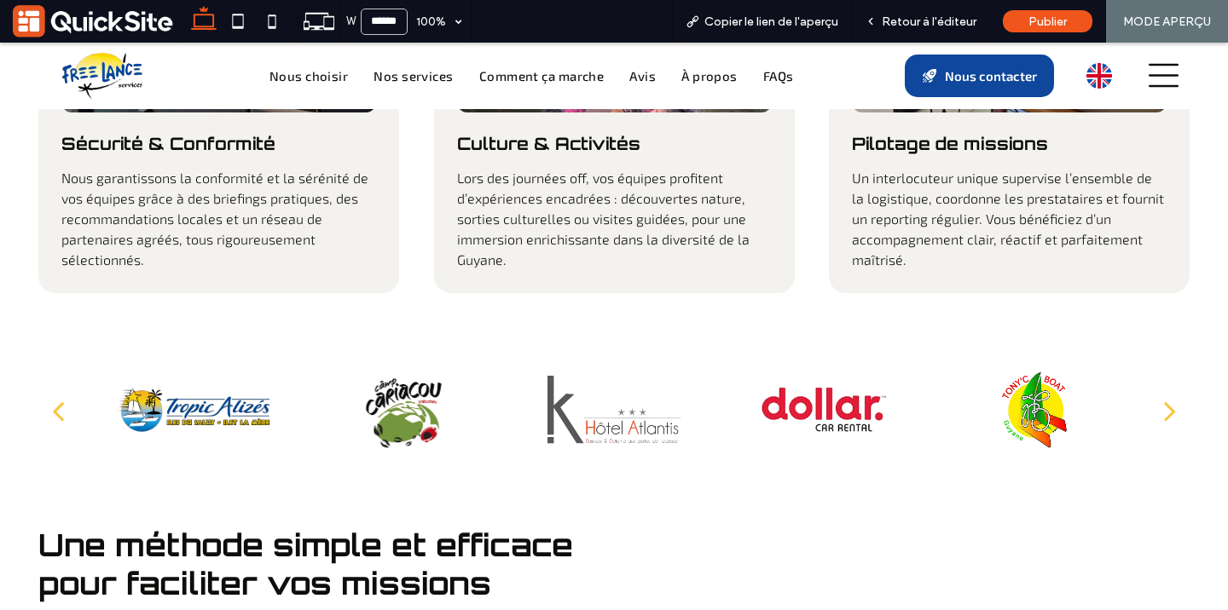
click at [1158, 379] on button "next" at bounding box center [1169, 410] width 39 height 63
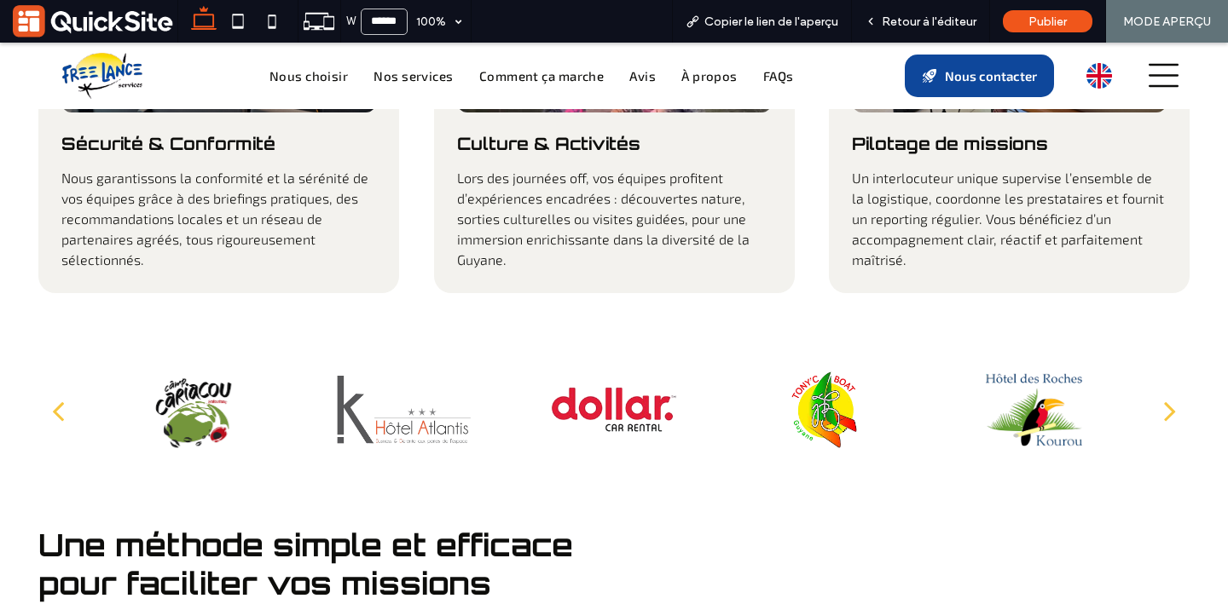
click at [1166, 394] on div "next" at bounding box center [1170, 411] width 12 height 34
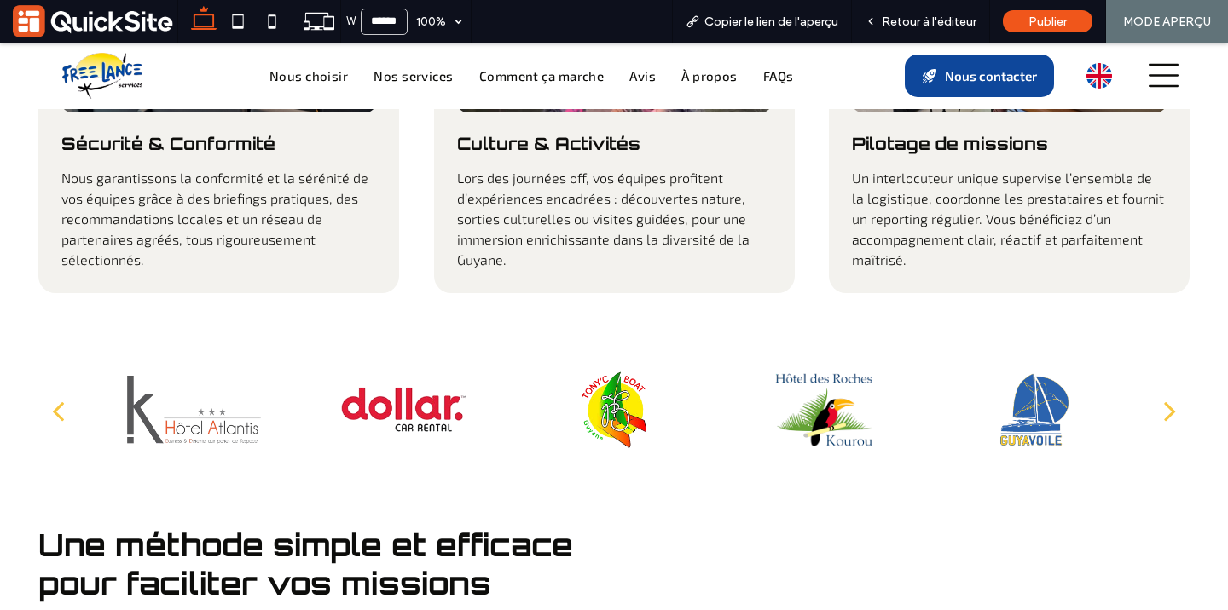
click at [1166, 394] on div "next" at bounding box center [1170, 411] width 12 height 34
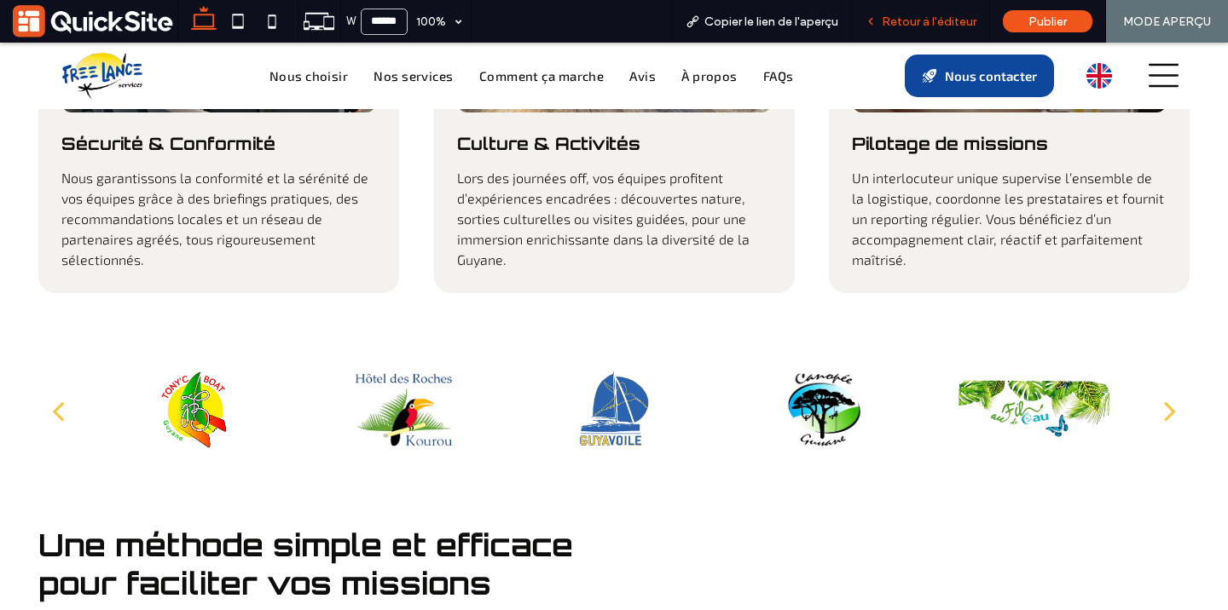
click at [909, 36] on div "Retour à l'éditeur" at bounding box center [921, 21] width 138 height 43
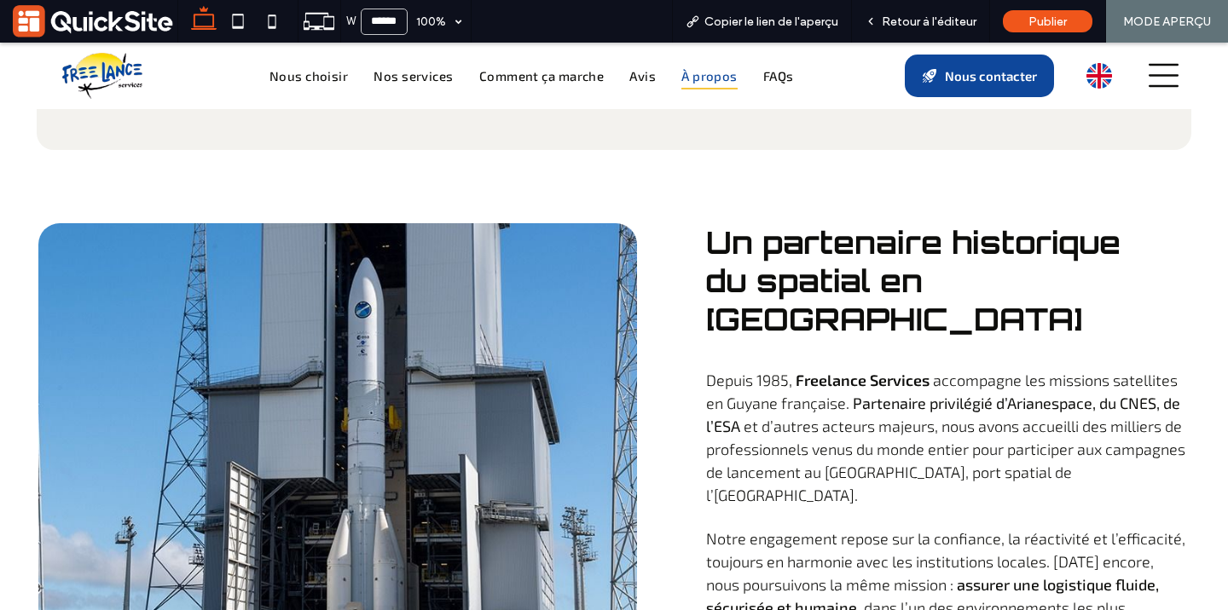
scroll to position [5412, 0]
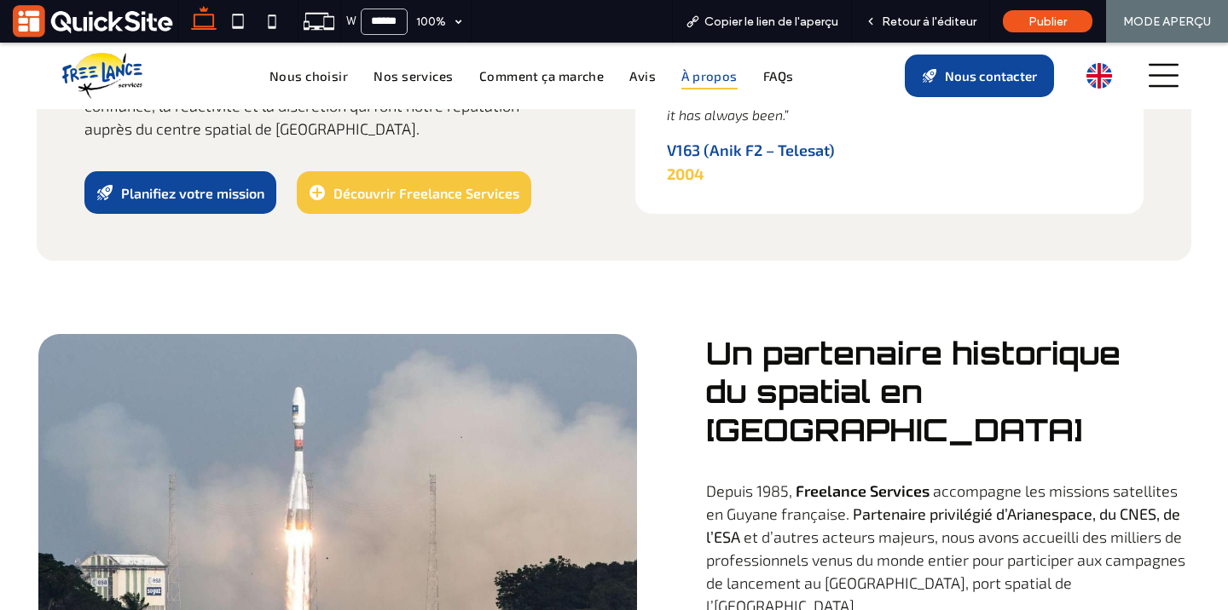
scroll to position [5287, 0]
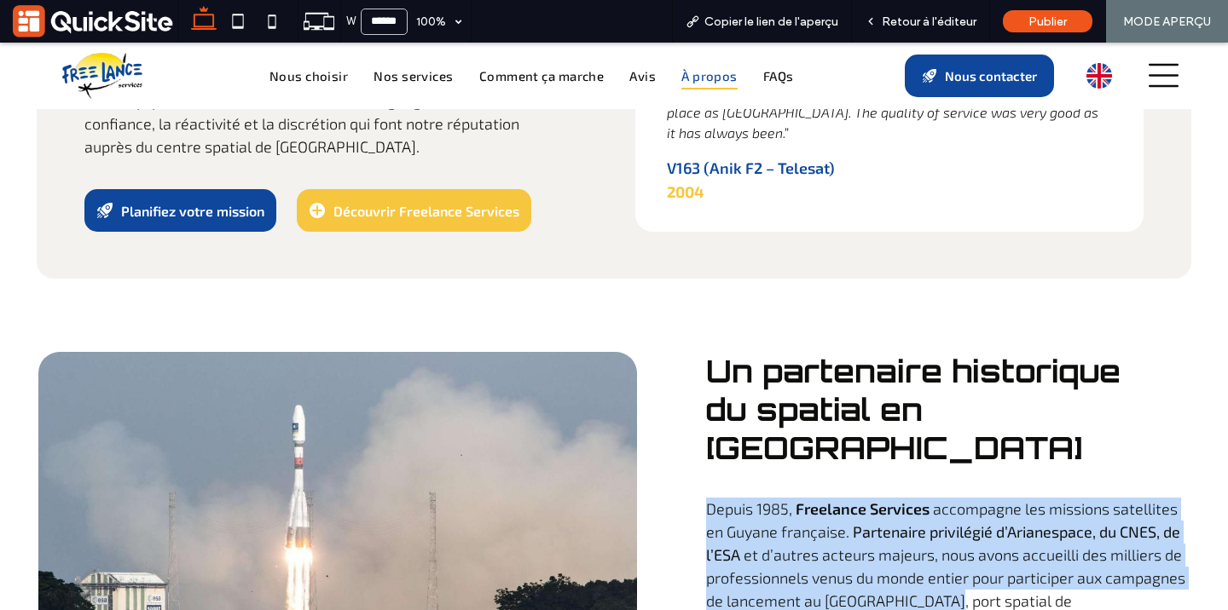
drag, startPoint x: 709, startPoint y: 281, endPoint x: 934, endPoint y: 376, distance: 243.4
click at [937, 498] on p "Depuis 1985, Freelance Services accompagne les missions satellites en Guyane fr…" at bounding box center [947, 567] width 483 height 138
click at [934, 546] on span "et d’autres acteurs majeurs, nous avons accueilli des milliers de professionnel…" at bounding box center [945, 590] width 479 height 88
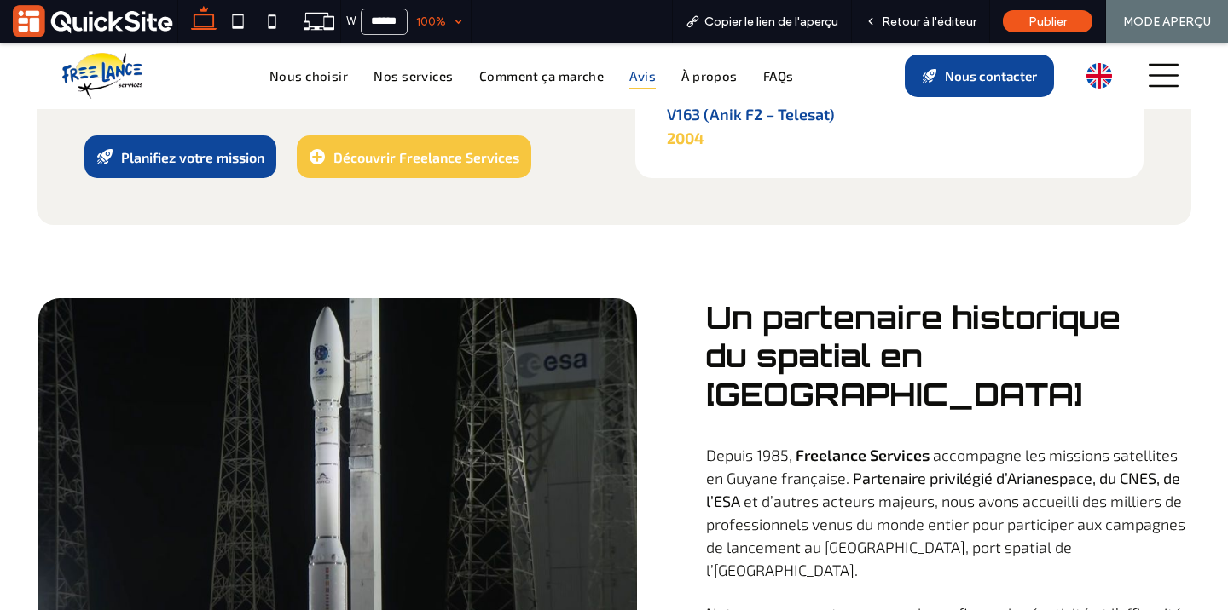
scroll to position [4095, 0]
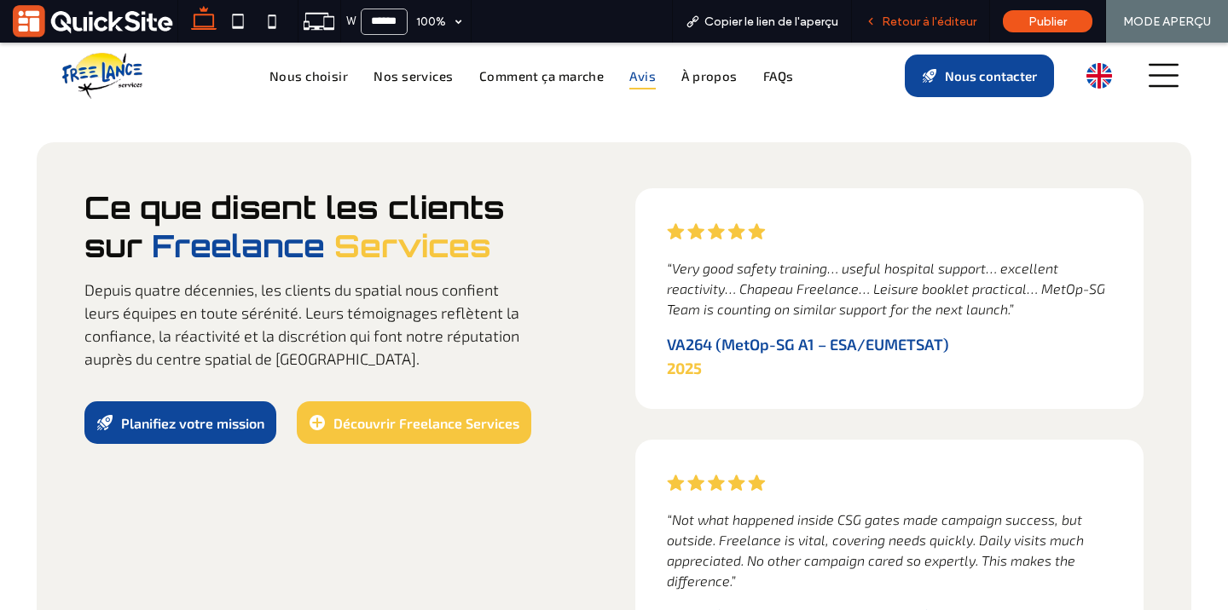
click at [877, 23] on icon at bounding box center [871, 21] width 12 height 12
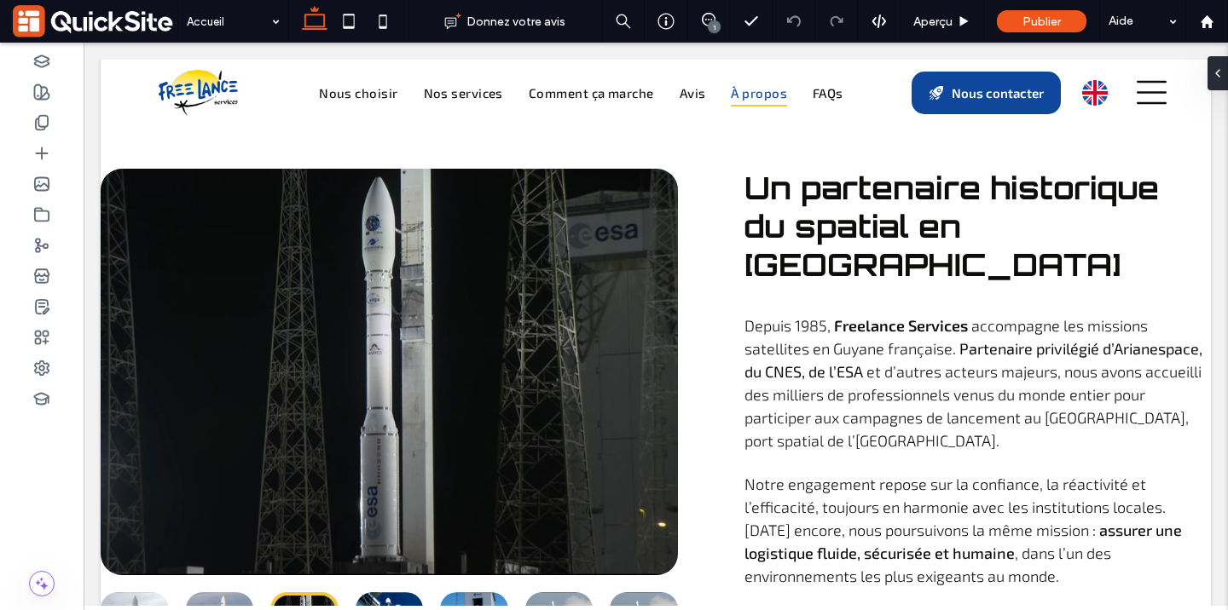
scroll to position [5265, 0]
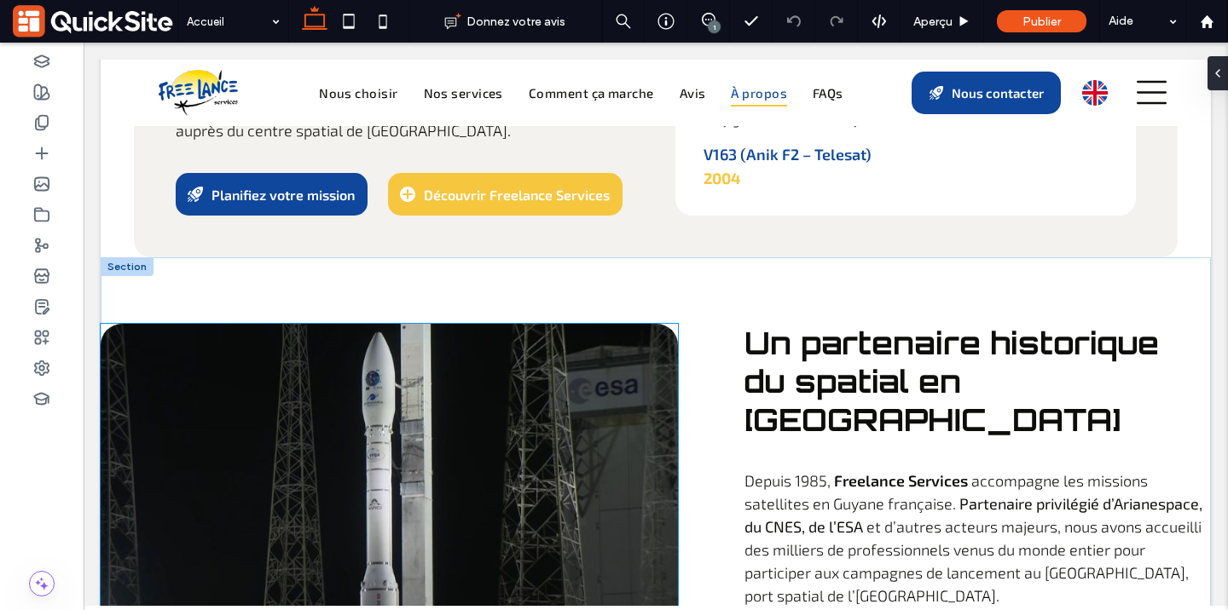
click at [547, 344] on div at bounding box center [389, 527] width 577 height 406
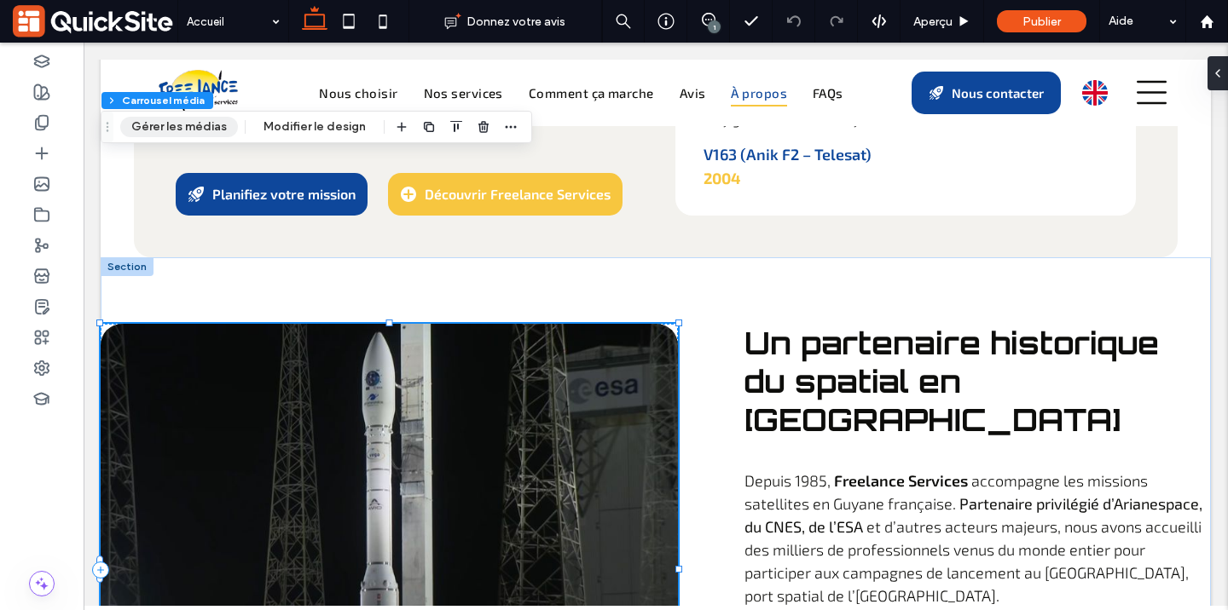
click at [176, 123] on button "Gérer les médias" at bounding box center [179, 127] width 118 height 20
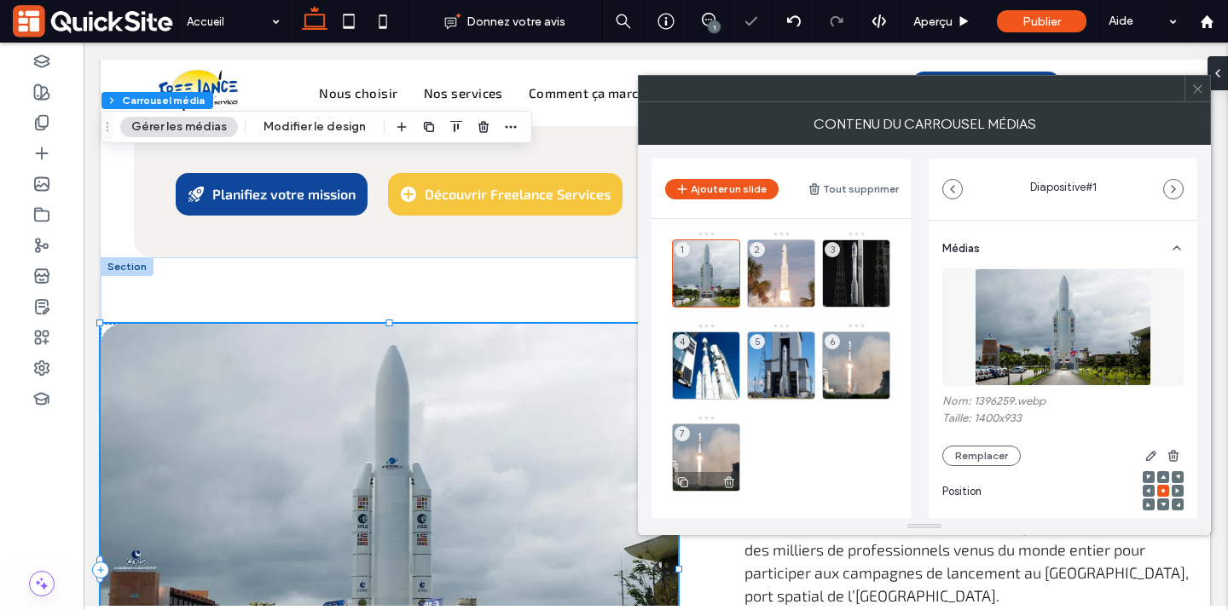
click at [698, 436] on div "7" at bounding box center [706, 458] width 68 height 68
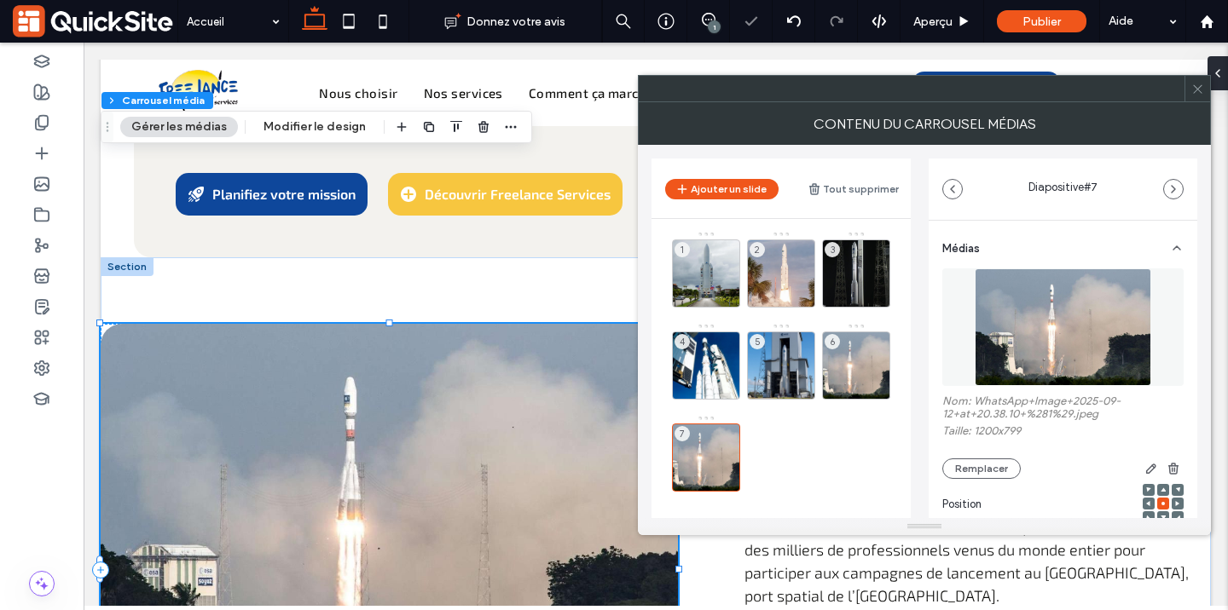
click at [1057, 347] on img at bounding box center [1063, 328] width 176 height 118
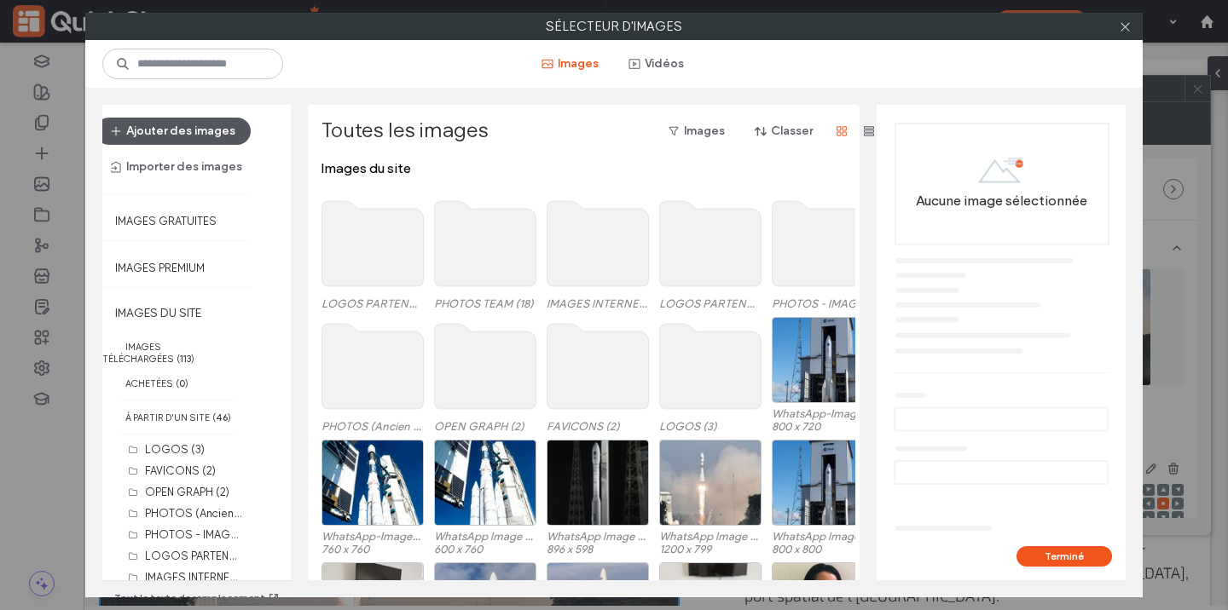
click at [193, 124] on button "Ajouter des images" at bounding box center [172, 131] width 155 height 27
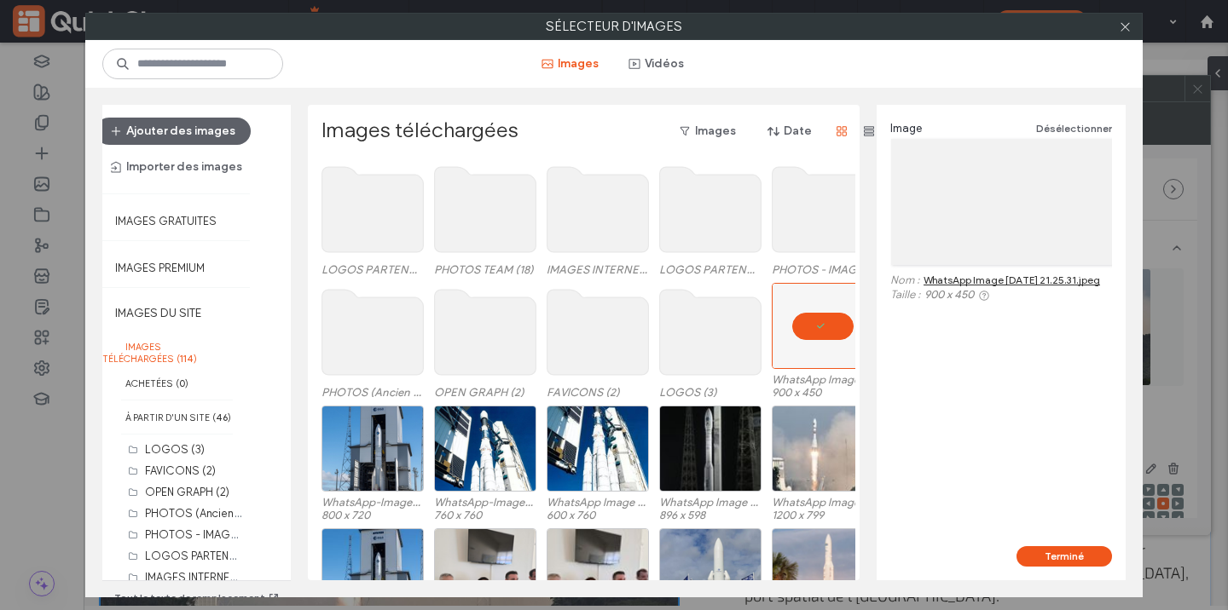
click at [1032, 566] on button "Terminé" at bounding box center [1063, 557] width 95 height 20
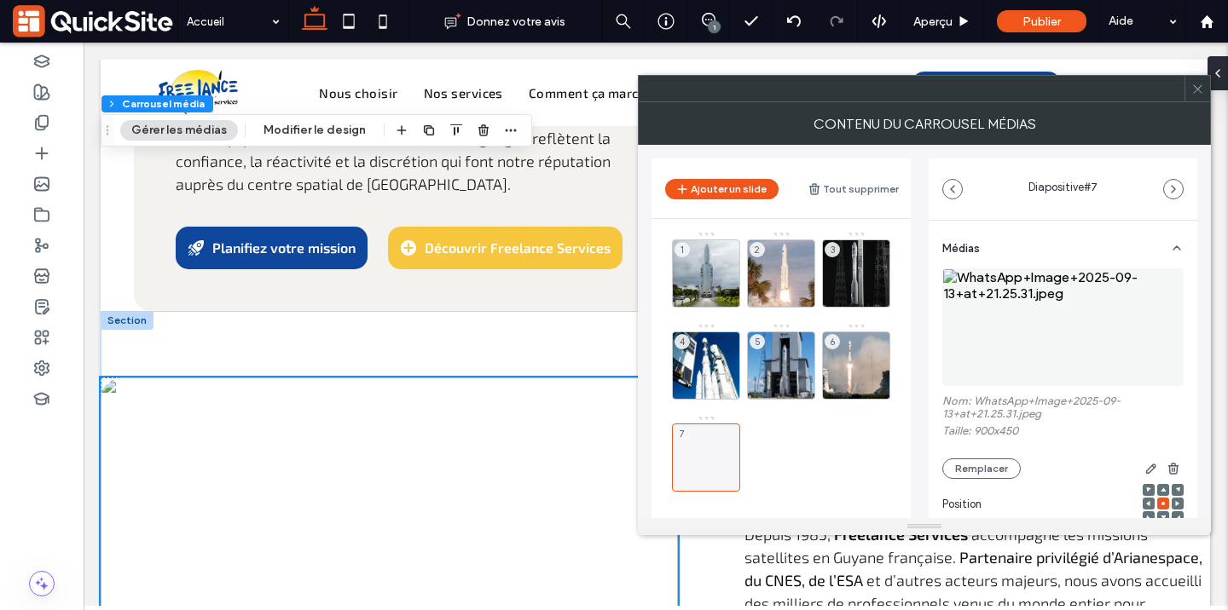
scroll to position [5223, 0]
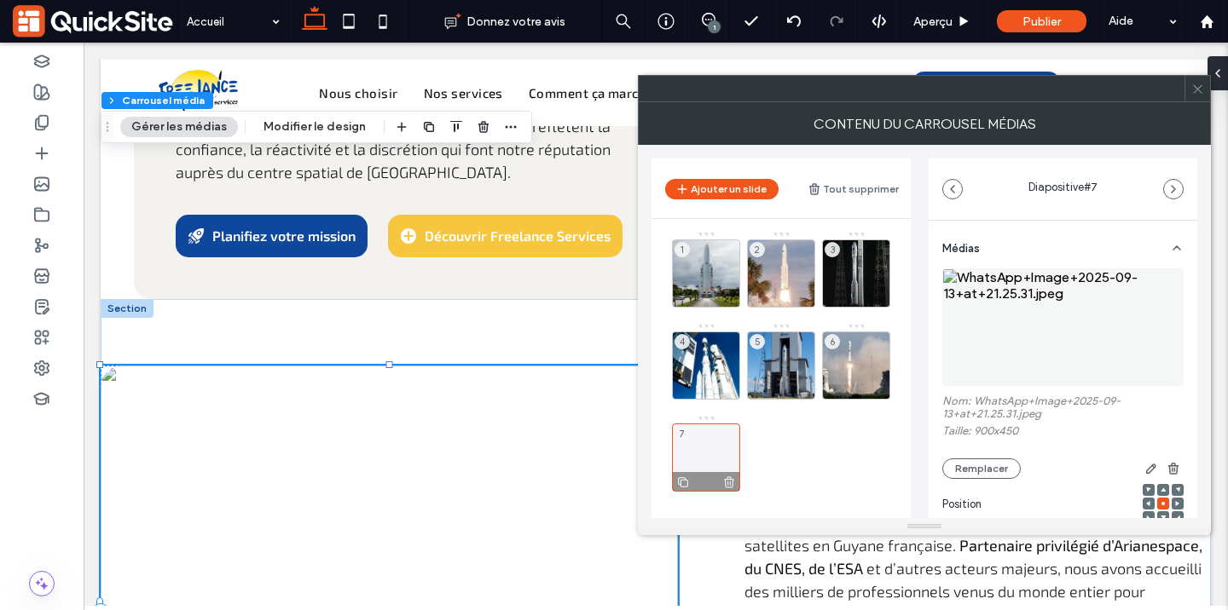
click at [730, 483] on use at bounding box center [729, 482] width 10 height 11
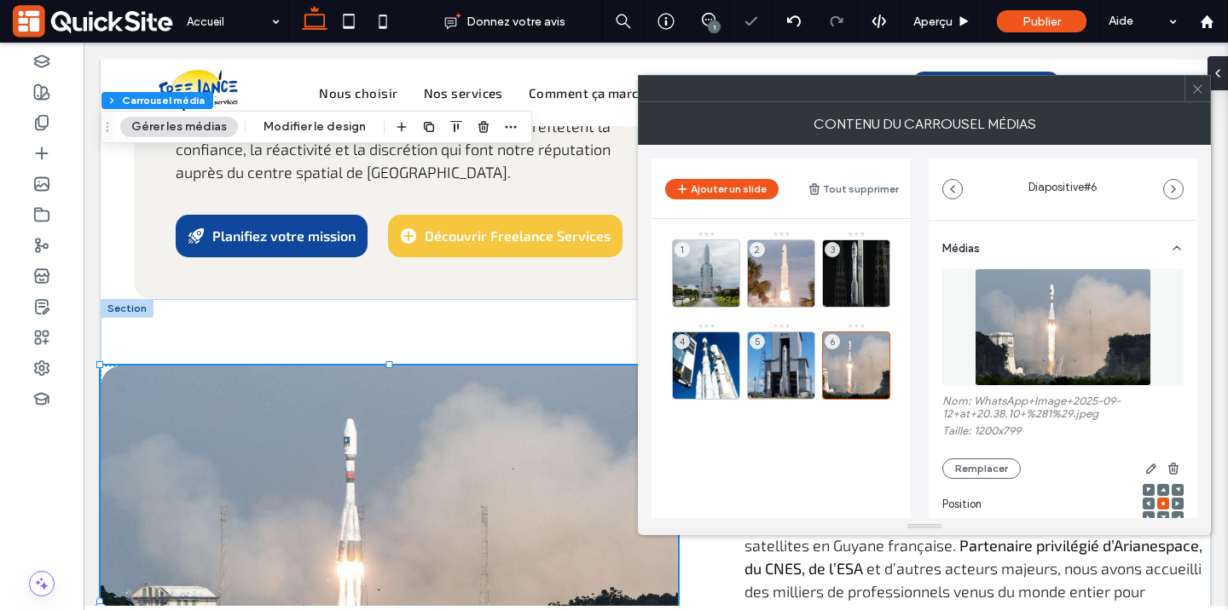
click at [1193, 93] on icon at bounding box center [1197, 89] width 13 height 13
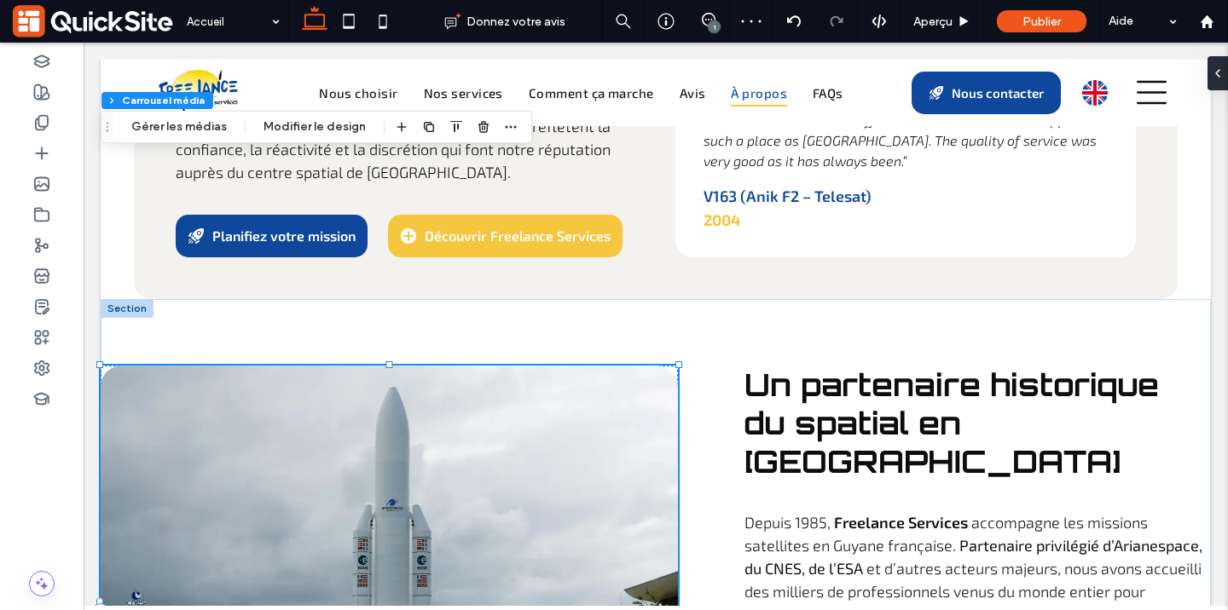
click at [350, 397] on div at bounding box center [389, 569] width 577 height 406
click at [211, 137] on div "Section Colonne Carrousel média Gérer les médias Modifier le design" at bounding box center [316, 127] width 431 height 32
click at [211, 130] on button "Gérer les médias" at bounding box center [179, 127] width 118 height 20
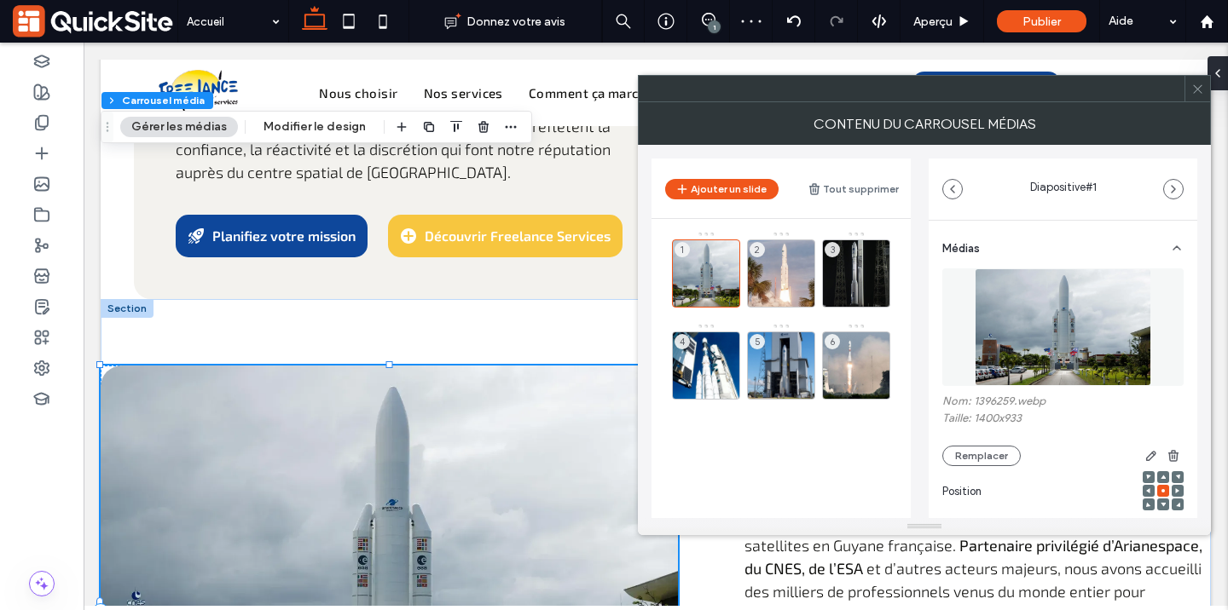
click at [1041, 393] on div at bounding box center [1062, 332] width 241 height 126
click at [1044, 373] on img at bounding box center [1063, 328] width 176 height 118
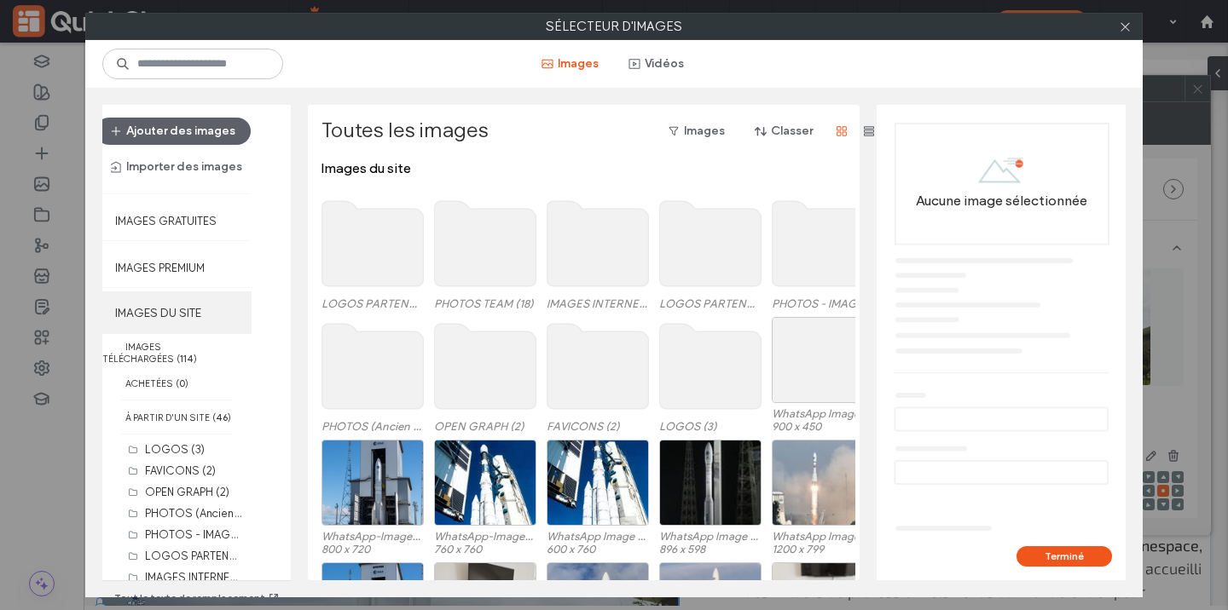
scroll to position [49, 0]
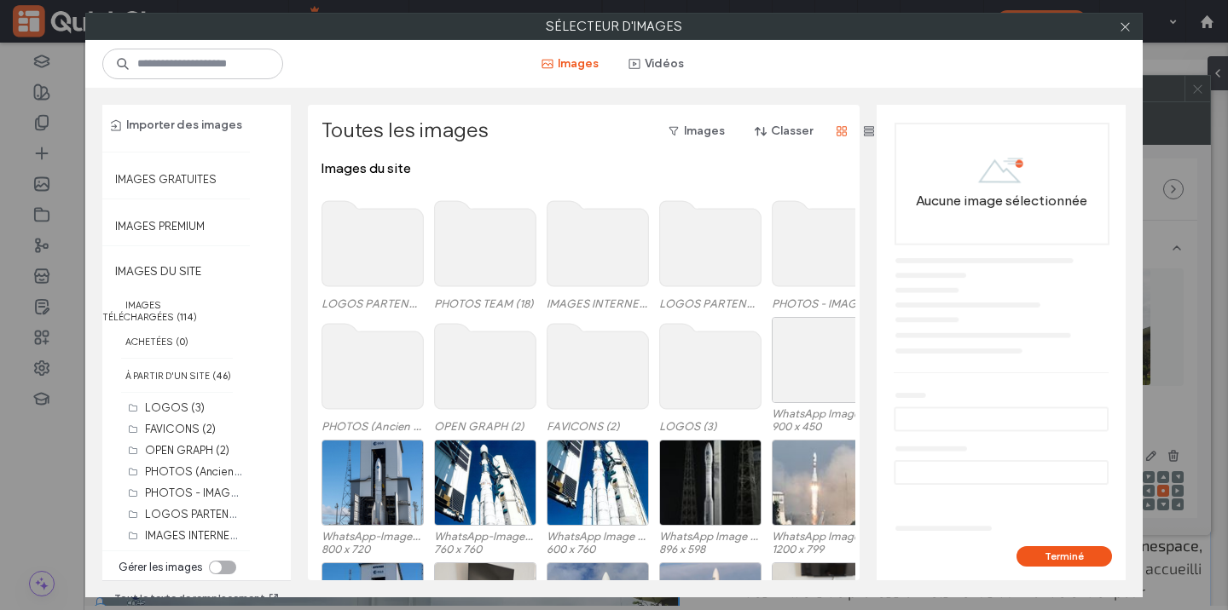
click at [227, 561] on div "toggle" at bounding box center [222, 568] width 27 height 14
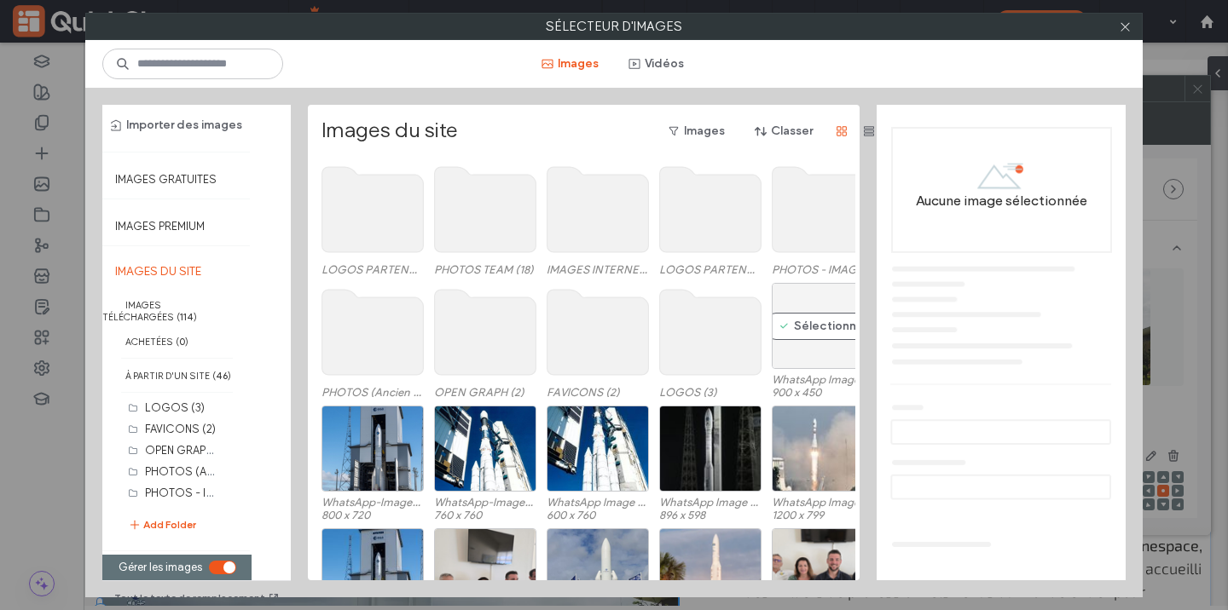
click at [802, 354] on div "Sélectionner" at bounding box center [823, 326] width 102 height 86
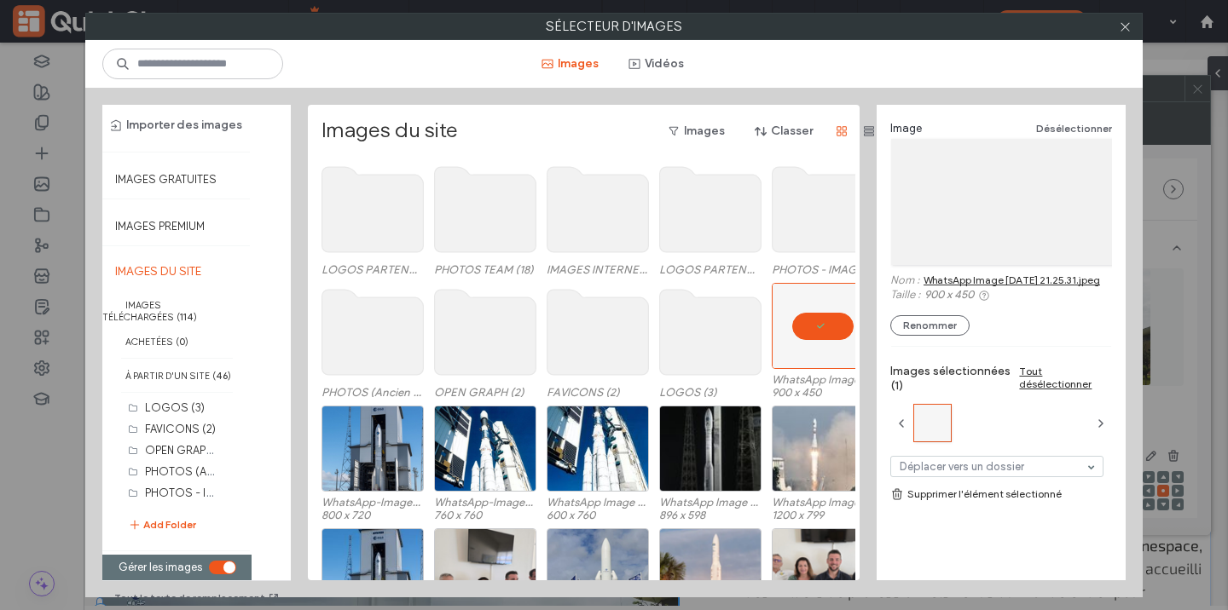
click at [986, 503] on link "Supprimer l'élément sélectionné" at bounding box center [1001, 494] width 222 height 17
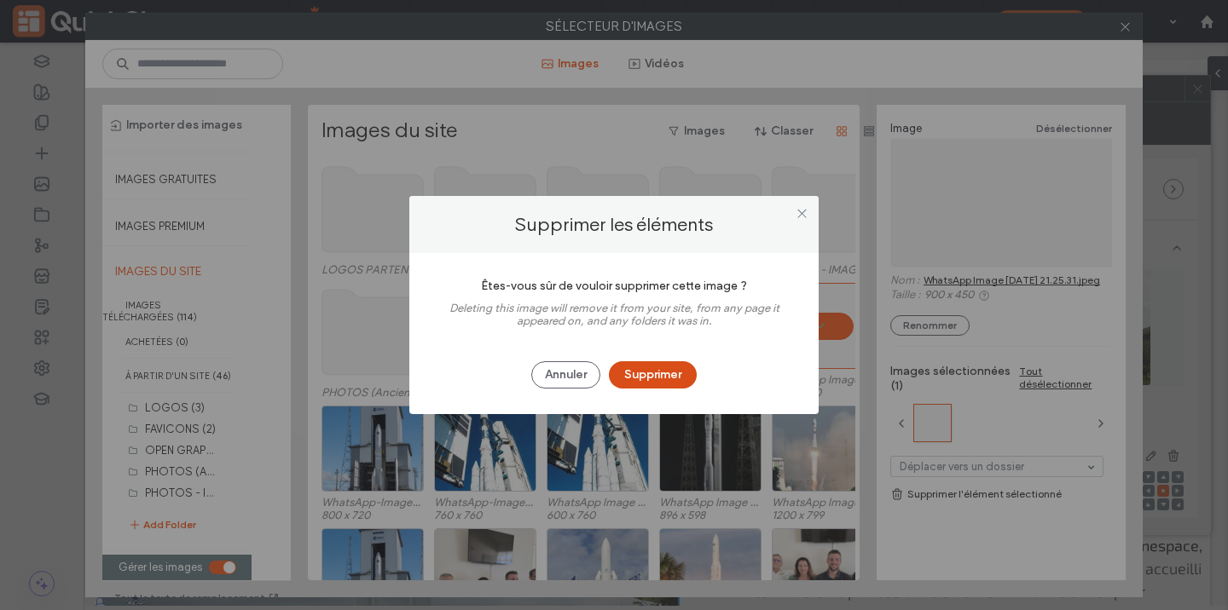
click at [659, 371] on button "Supprimer" at bounding box center [653, 375] width 88 height 27
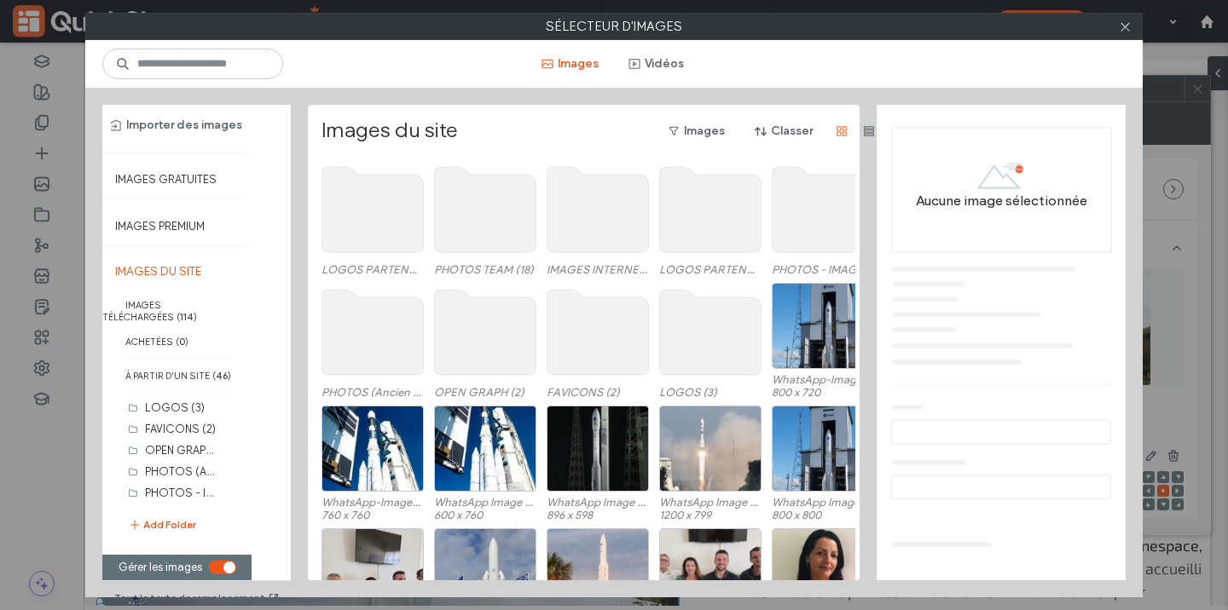
click at [233, 555] on section "Gérer les images" at bounding box center [177, 568] width 135 height 26
click at [223, 562] on div "toggle" at bounding box center [229, 568] width 12 height 12
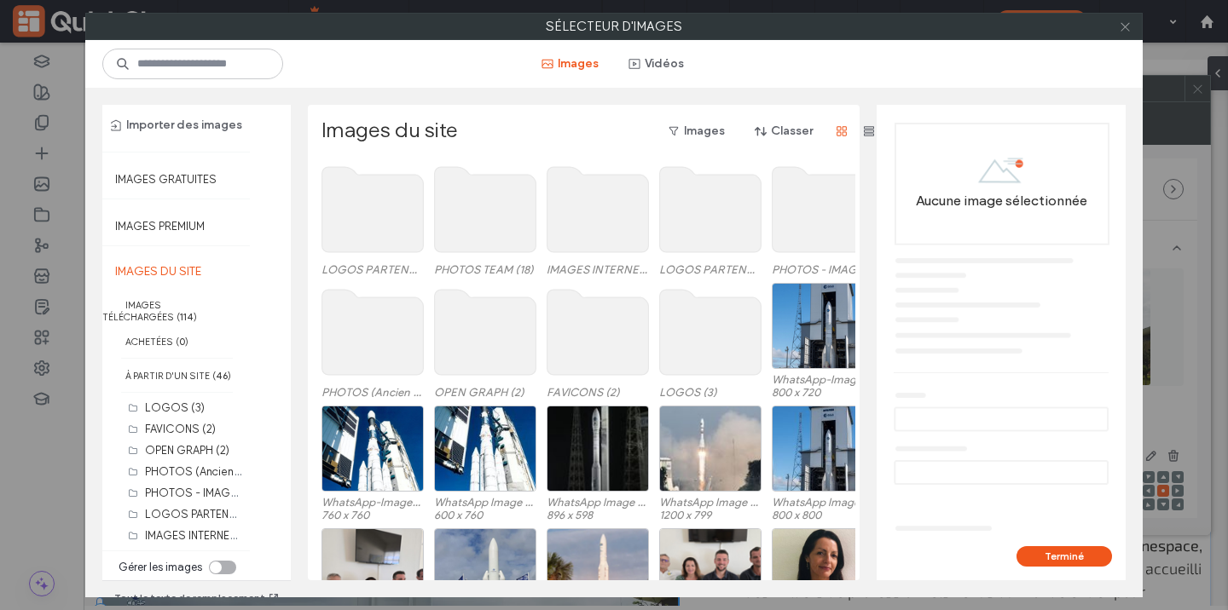
click at [1119, 25] on icon at bounding box center [1125, 26] width 13 height 13
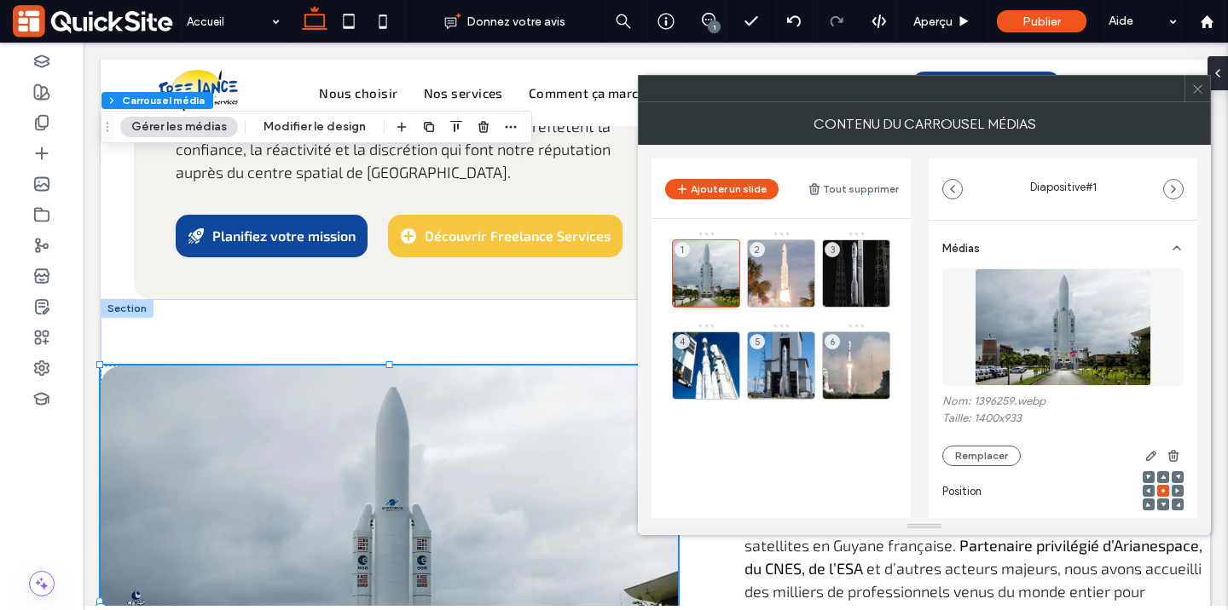
click at [1204, 90] on div at bounding box center [1197, 89] width 26 height 26
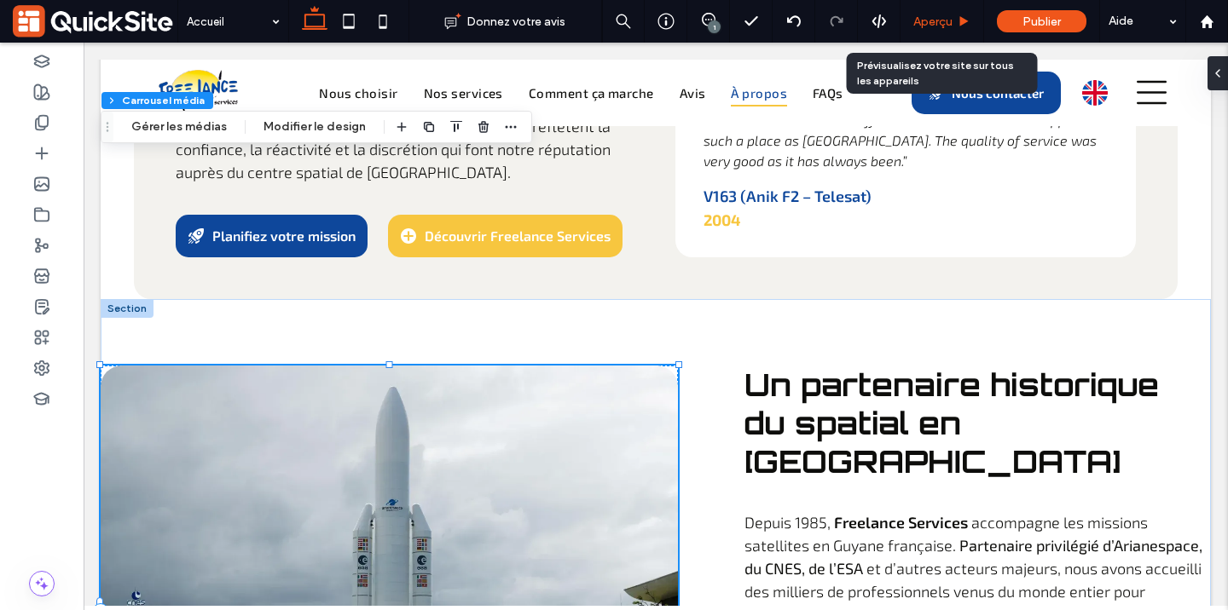
click at [939, 13] on div "Aperçu" at bounding box center [942, 21] width 84 height 43
click at [948, 20] on span "Aperçu" at bounding box center [932, 21] width 39 height 14
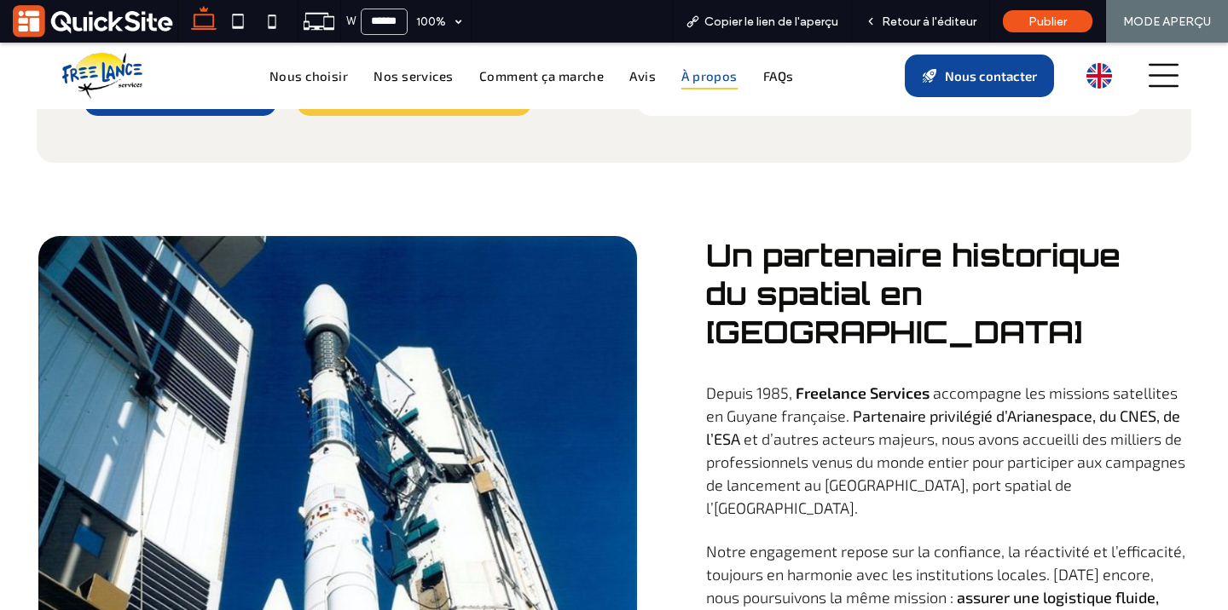
scroll to position [5413, 0]
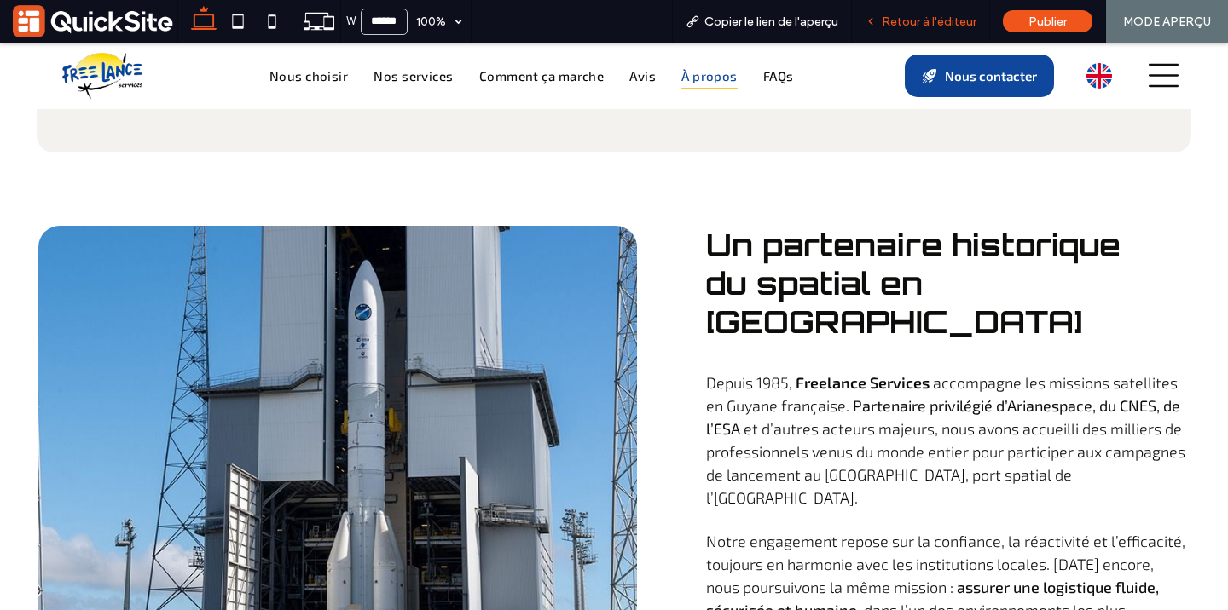
click at [872, 23] on use at bounding box center [870, 22] width 3 height 6
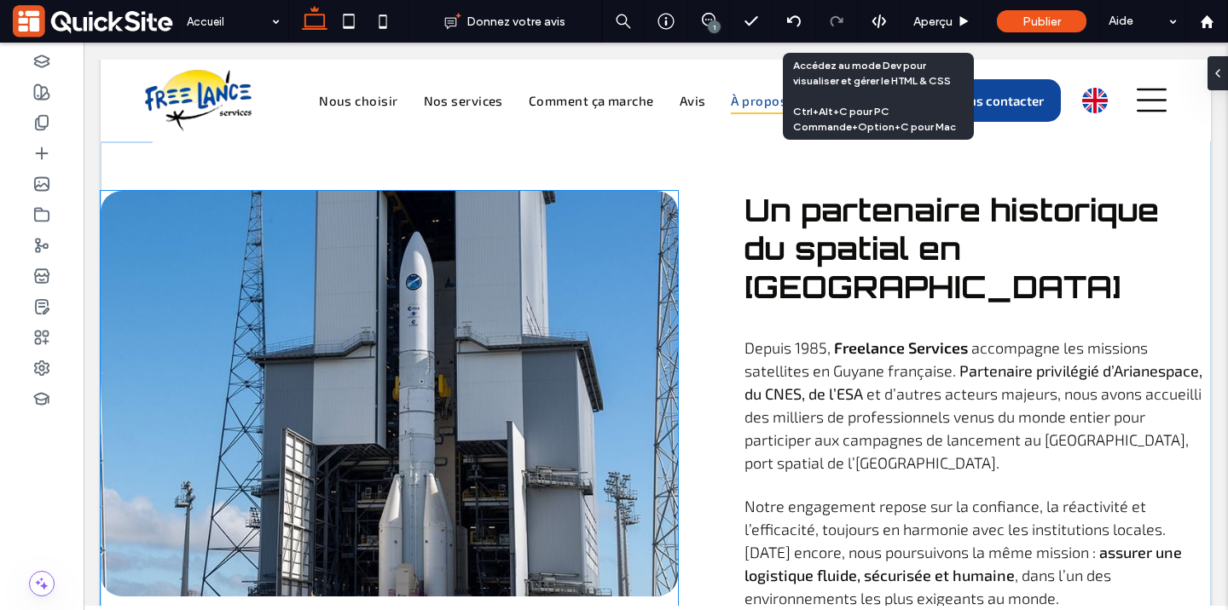
click at [427, 270] on div at bounding box center [389, 394] width 577 height 406
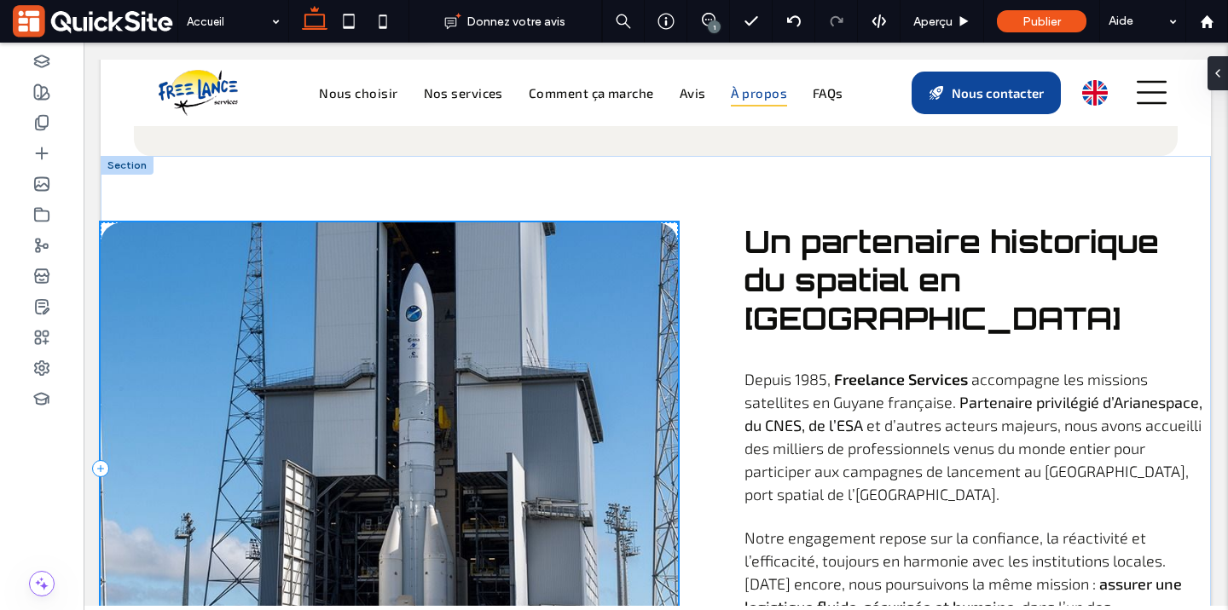
scroll to position [5363, 0]
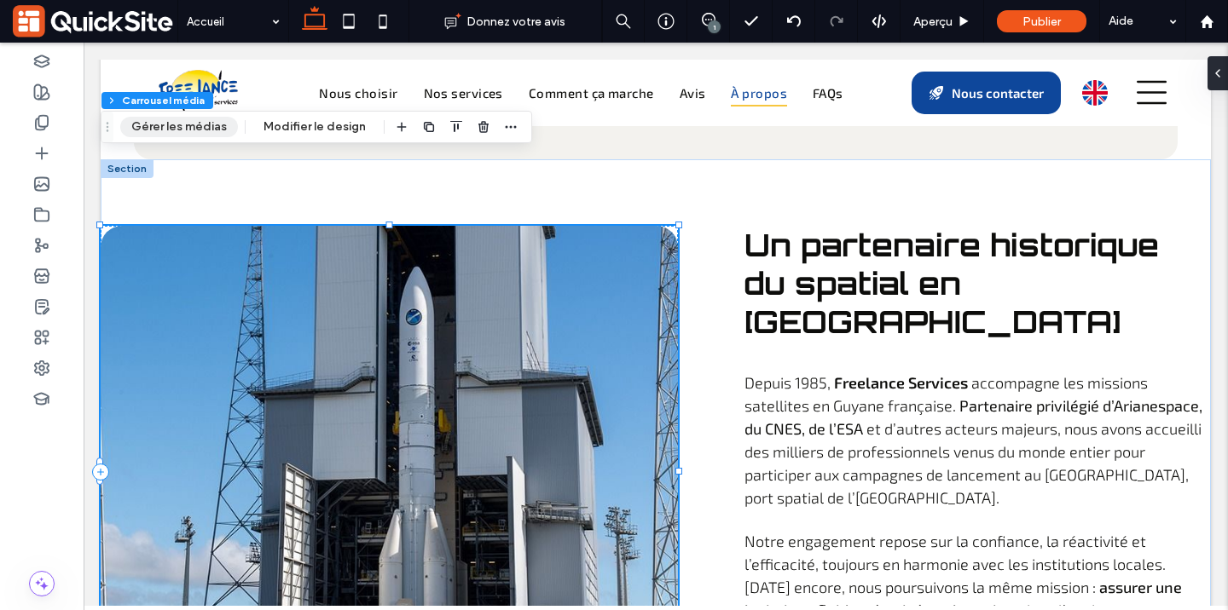
click at [152, 127] on button "Gérer les médias" at bounding box center [179, 127] width 118 height 20
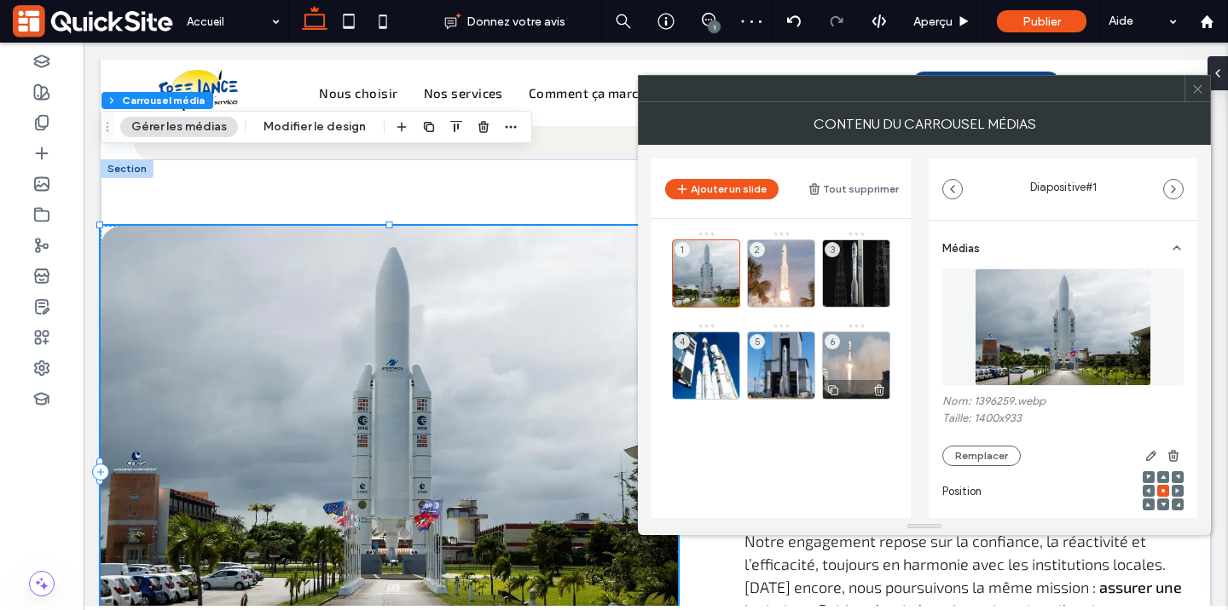
click at [831, 388] on use at bounding box center [833, 390] width 10 height 10
click at [695, 448] on div "7" at bounding box center [706, 458] width 68 height 68
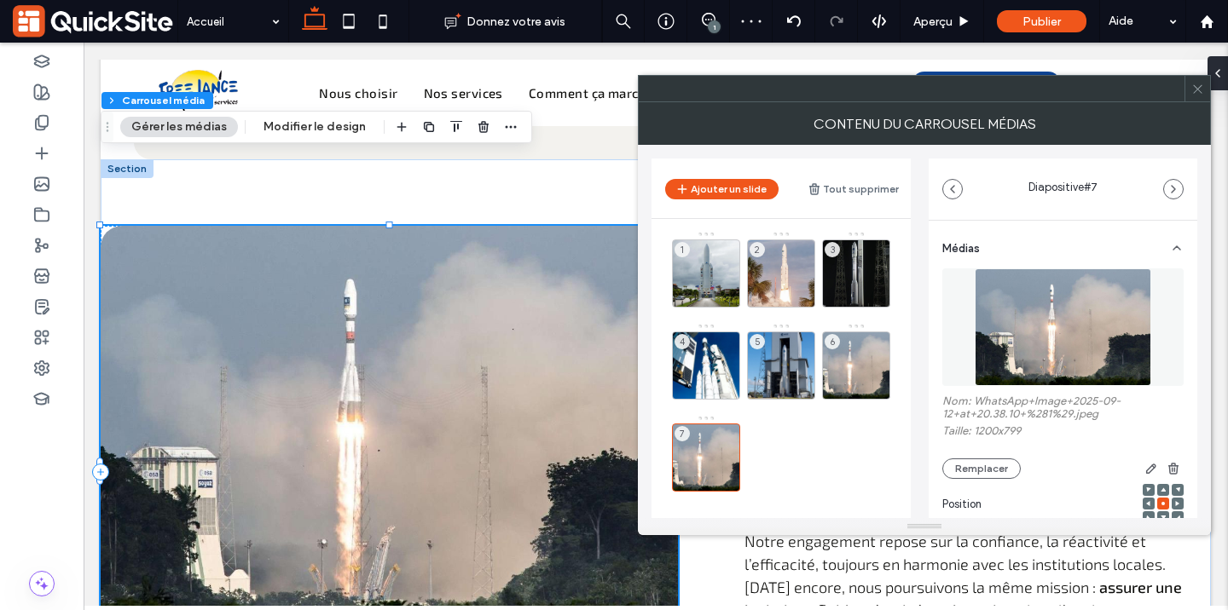
click at [1024, 331] on img at bounding box center [1063, 328] width 176 height 118
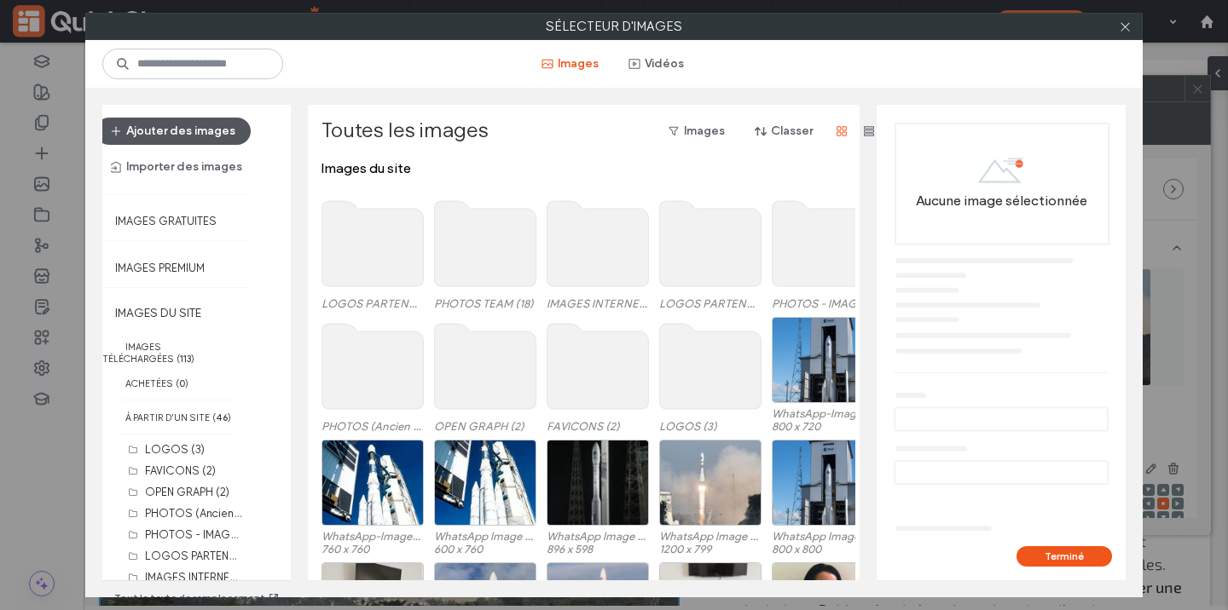
click at [182, 128] on button "Ajouter des images" at bounding box center [172, 131] width 155 height 27
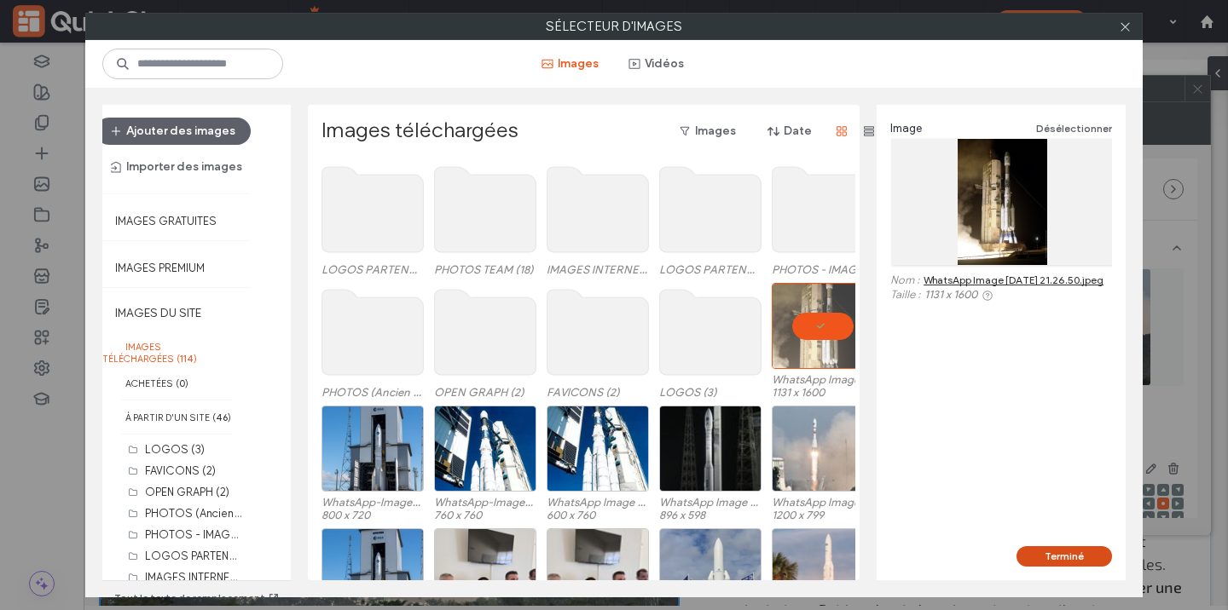
click at [1073, 555] on button "Terminé" at bounding box center [1063, 557] width 95 height 20
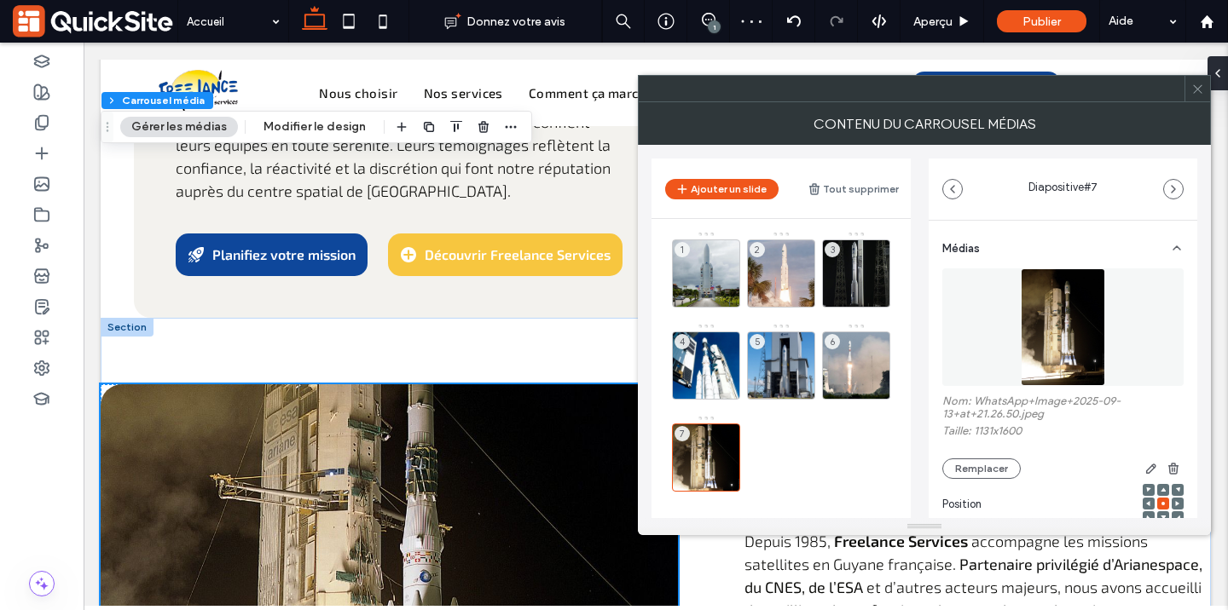
scroll to position [5199, 0]
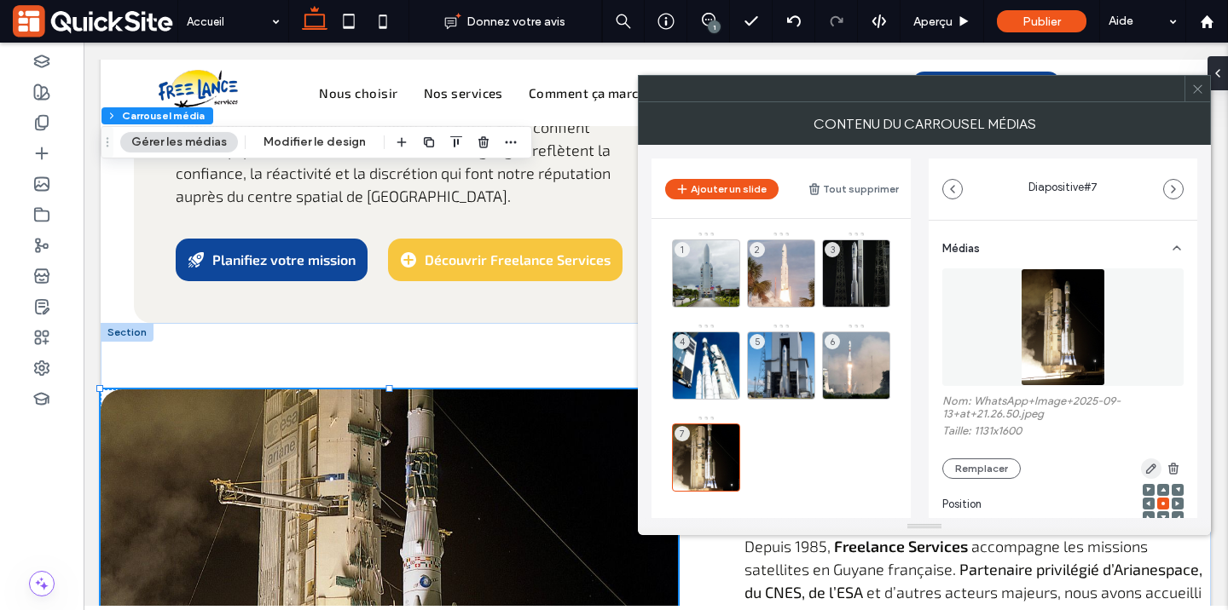
click at [1144, 474] on icon "button" at bounding box center [1151, 469] width 14 height 14
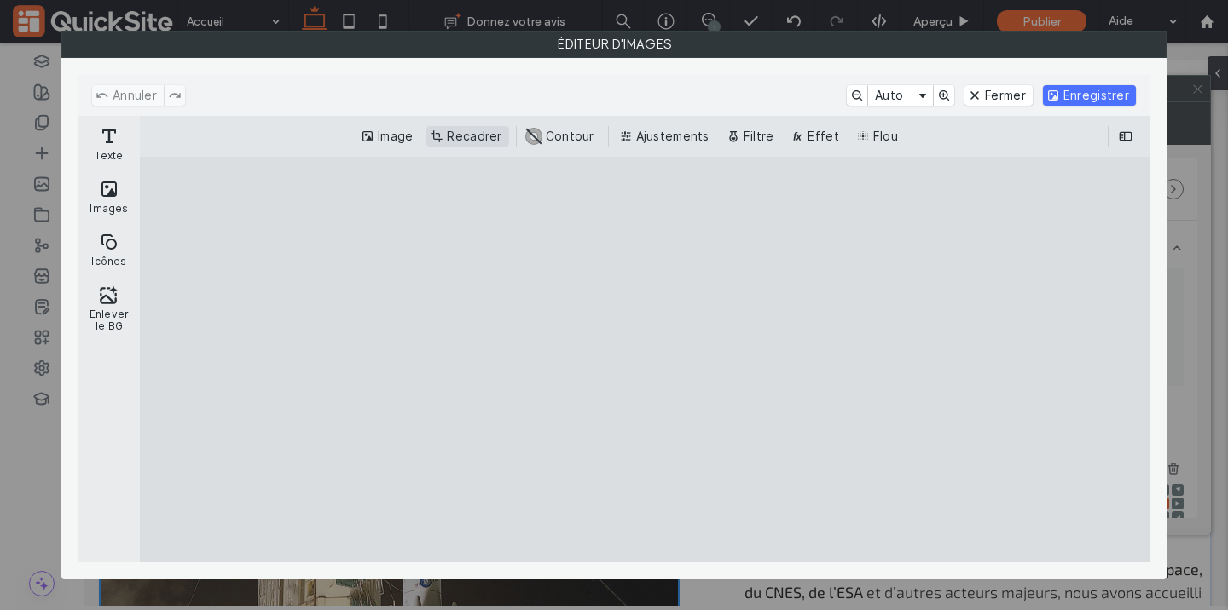
click at [467, 139] on button "Recadrer" at bounding box center [467, 136] width 82 height 20
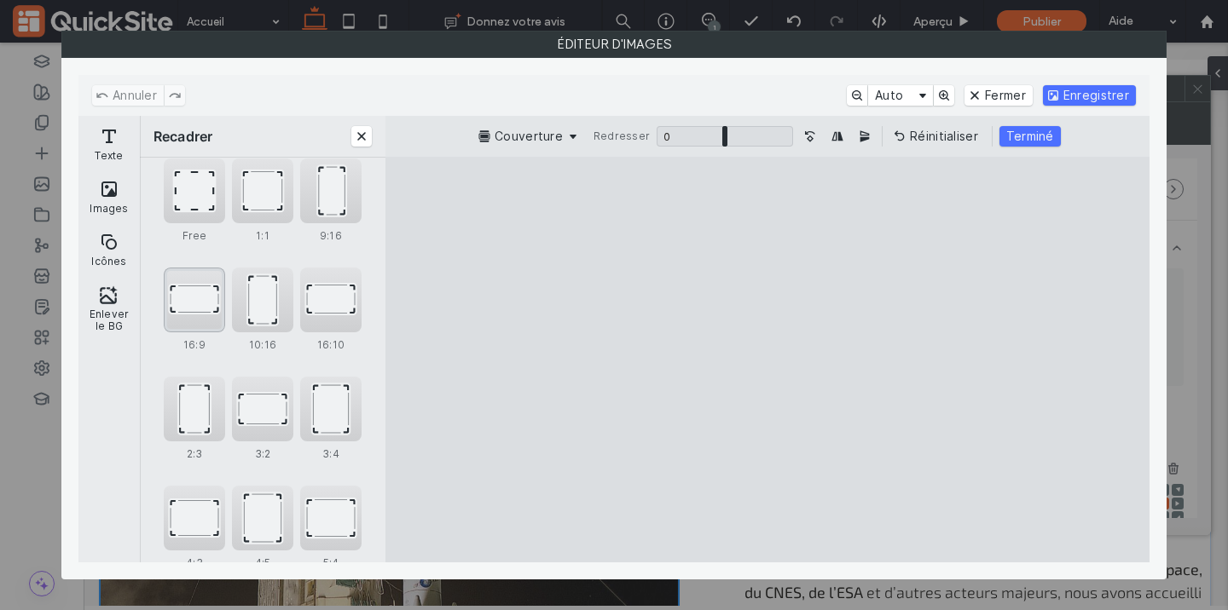
scroll to position [127, 0]
click at [336, 403] on div "3:4" at bounding box center [330, 408] width 61 height 65
drag, startPoint x: 759, startPoint y: 292, endPoint x: 759, endPoint y: 333, distance: 41.8
click at [767, 360] on cesdk-canvas "Toile de l'éditeur" at bounding box center [767, 360] width 0 height 0
click at [268, 520] on div "4:5" at bounding box center [262, 517] width 61 height 65
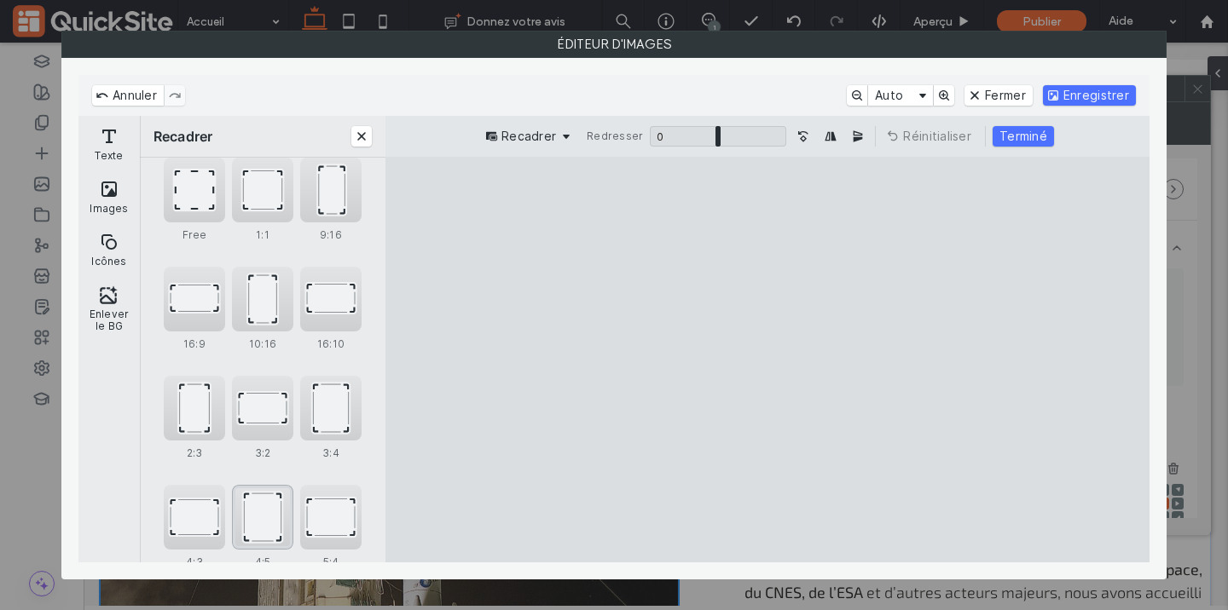
type input "****"
drag, startPoint x: 824, startPoint y: 287, endPoint x: 833, endPoint y: 380, distance: 93.4
click at [767, 360] on cesdk-canvas "Toile de l'éditeur" at bounding box center [767, 360] width 0 height 0
click at [1005, 148] on div "Recadrer Redresser 0 * 0 Réinitialiser Terminé" at bounding box center [767, 136] width 764 height 41
click at [1004, 139] on button "Terminé" at bounding box center [1022, 136] width 61 height 20
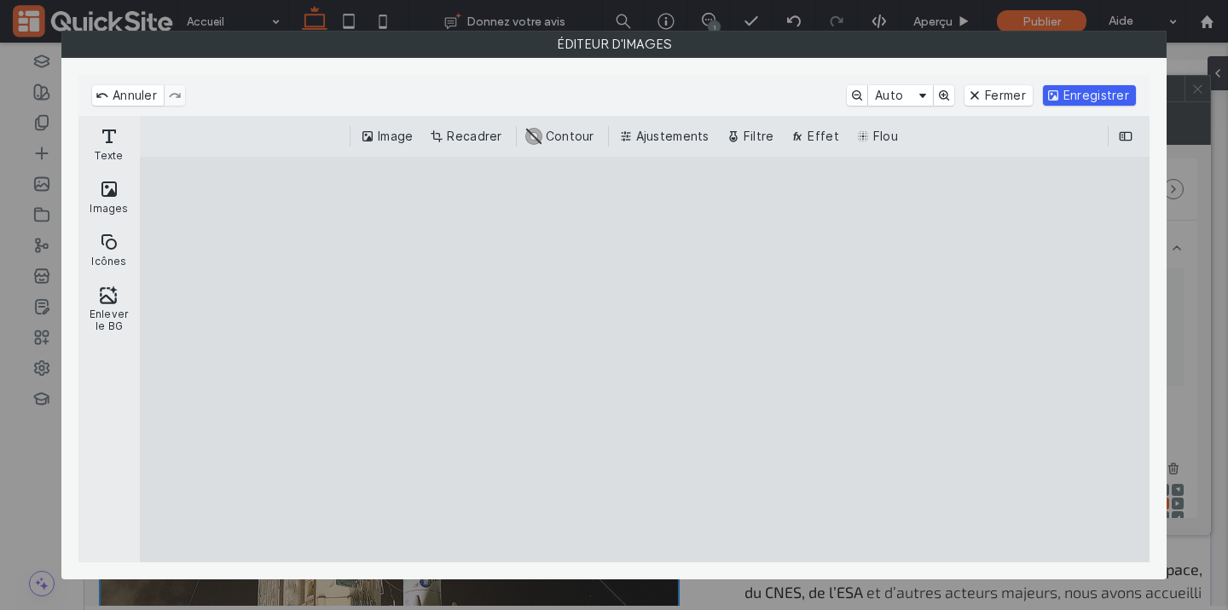
click at [1105, 98] on button "Enregistrer" at bounding box center [1089, 95] width 93 height 20
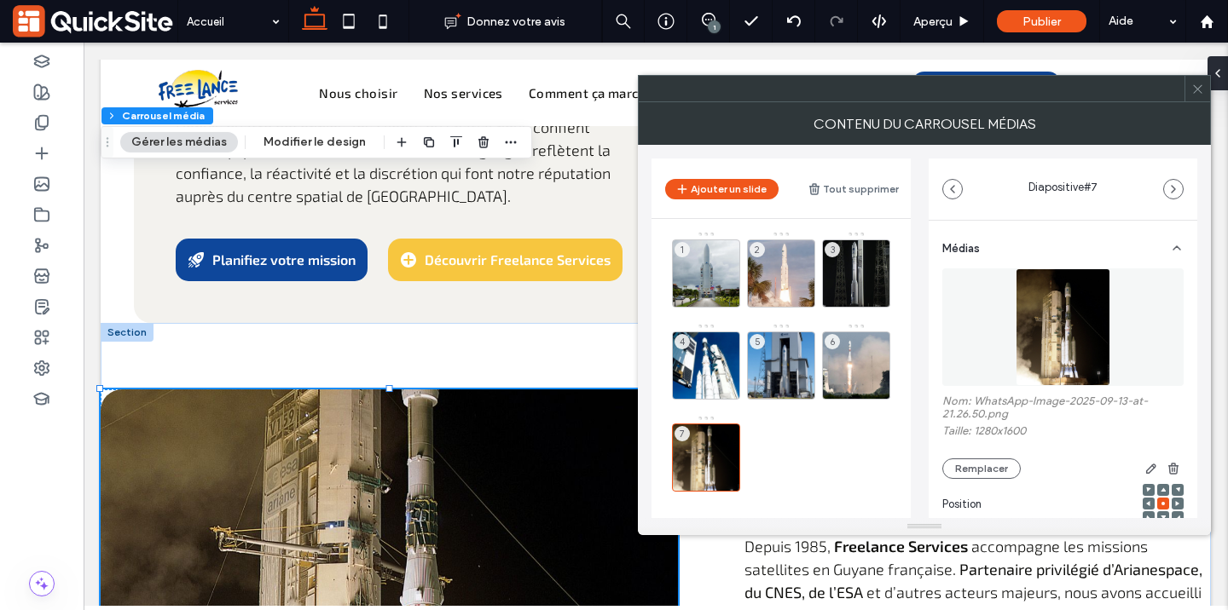
click at [1160, 490] on icon at bounding box center [1162, 490] width 5 height 5
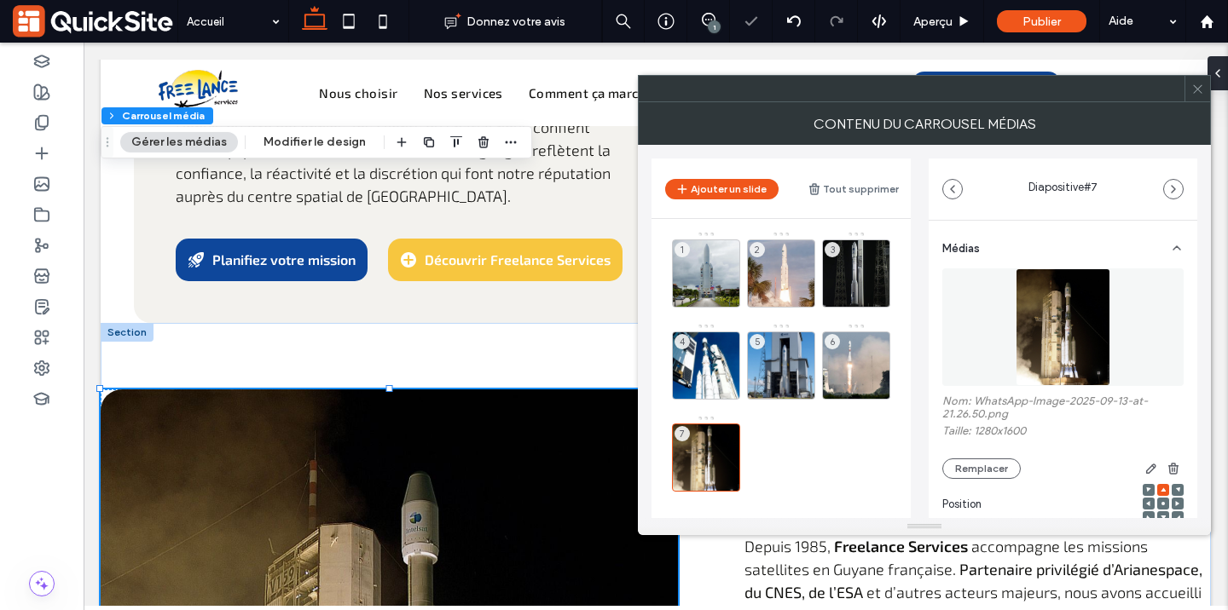
click at [1160, 503] on icon at bounding box center [1162, 503] width 5 height 5
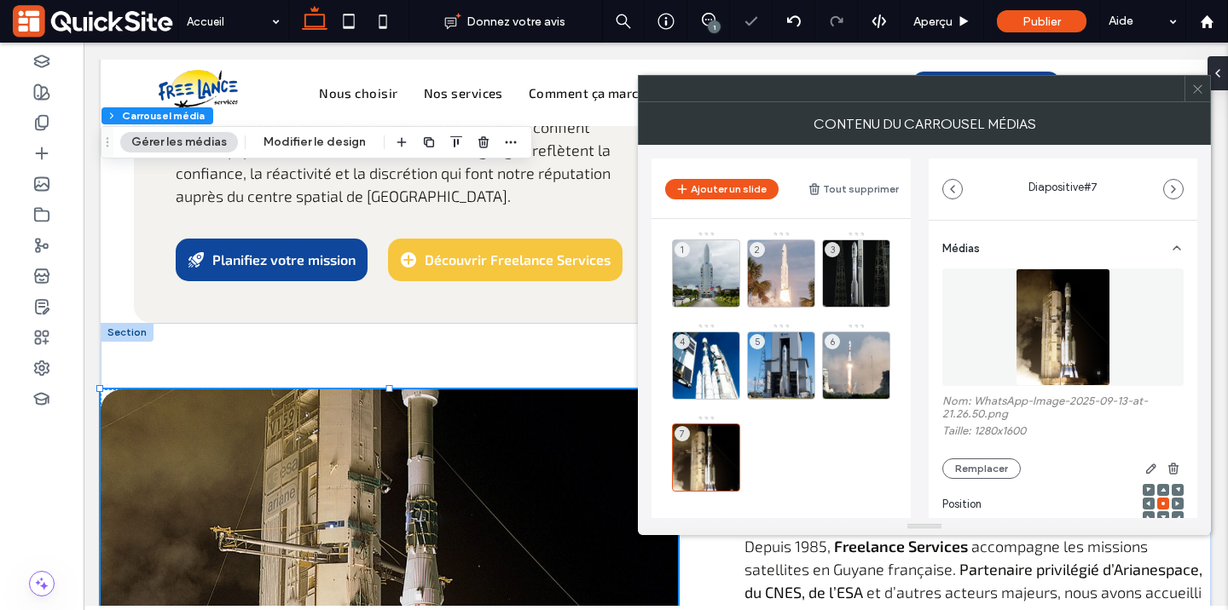
scroll to position [5202, 0]
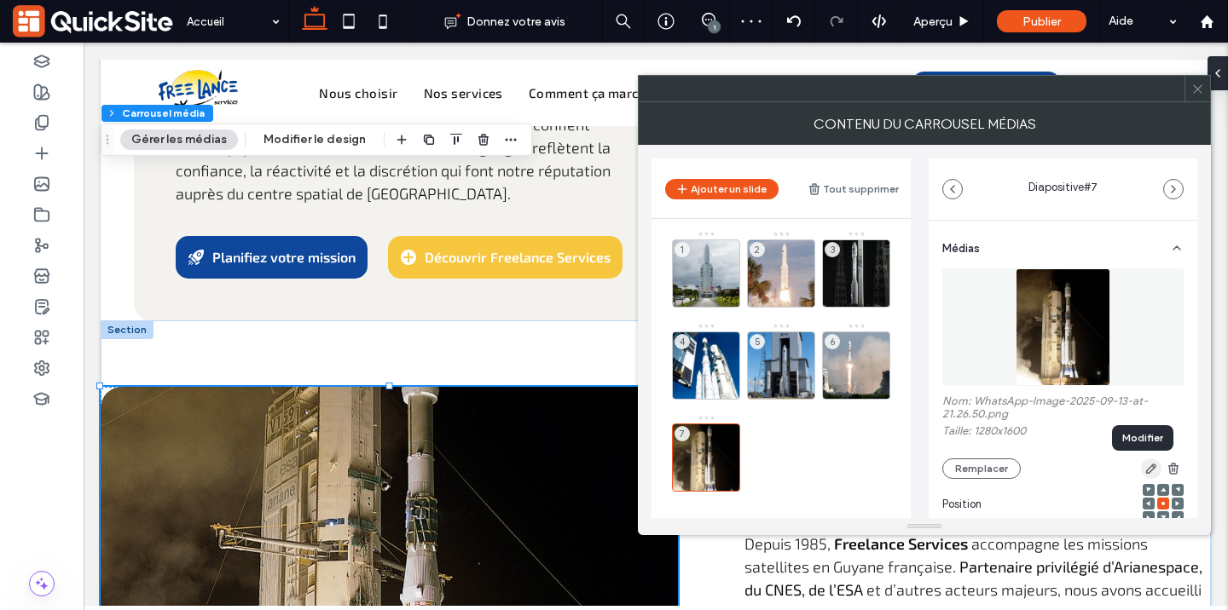
click at [1144, 469] on icon "button" at bounding box center [1151, 469] width 14 height 14
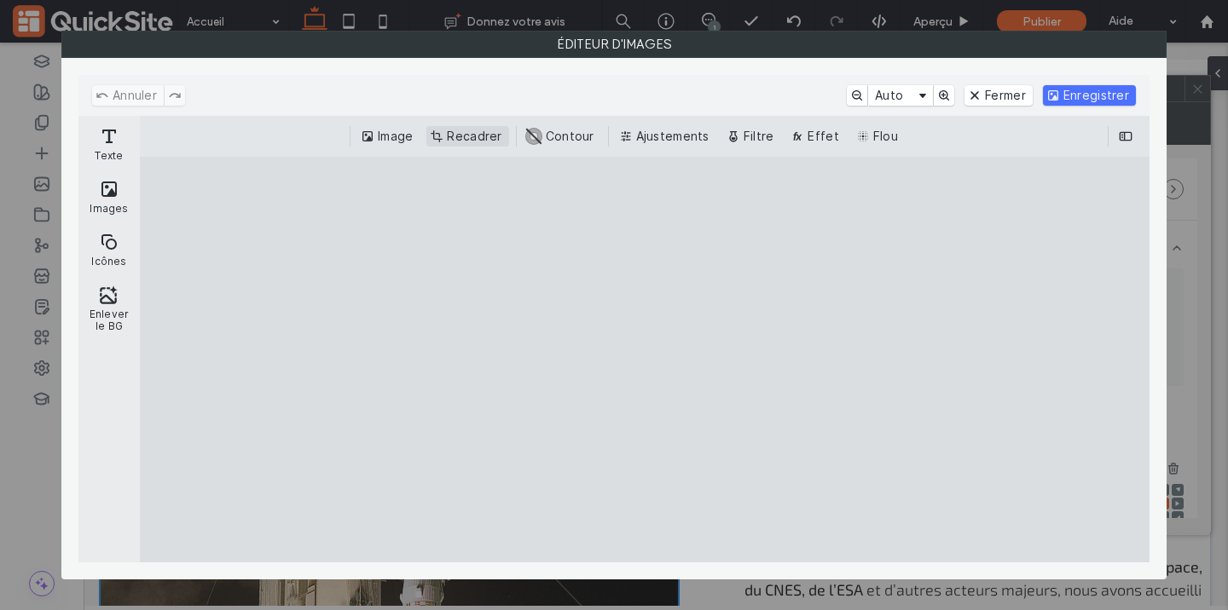
click at [483, 130] on button "Recadrer" at bounding box center [467, 136] width 82 height 20
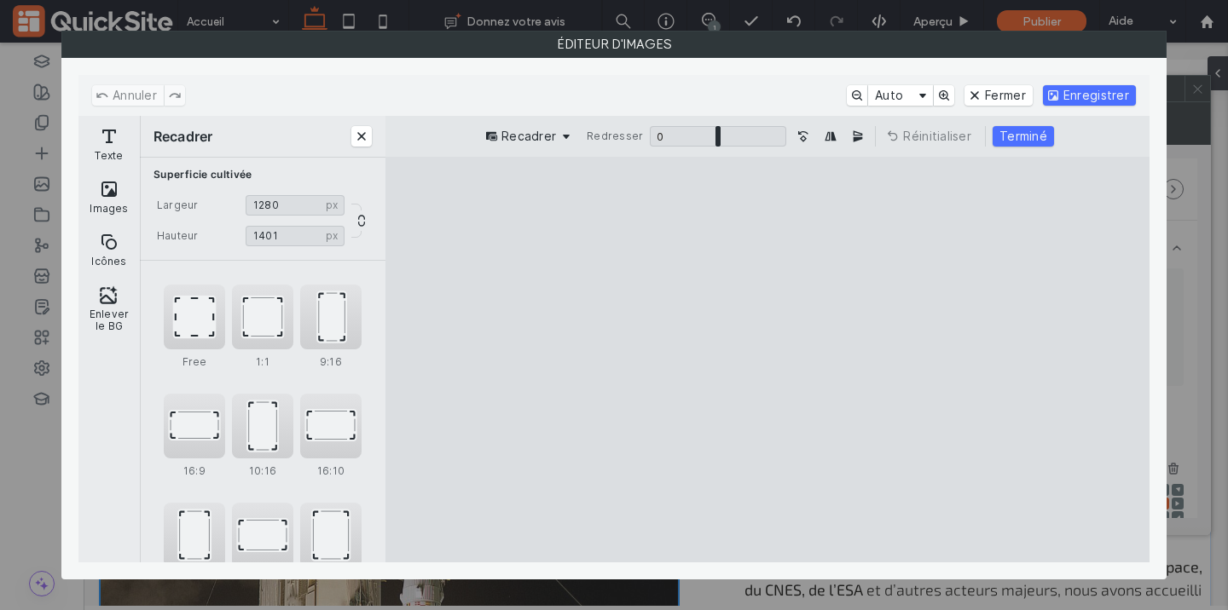
type input "****"
drag, startPoint x: 898, startPoint y: 523, endPoint x: 902, endPoint y: 483, distance: 40.3
click at [767, 360] on cesdk-canvas "Toile de l'éditeur" at bounding box center [767, 360] width 0 height 0
type input "****"
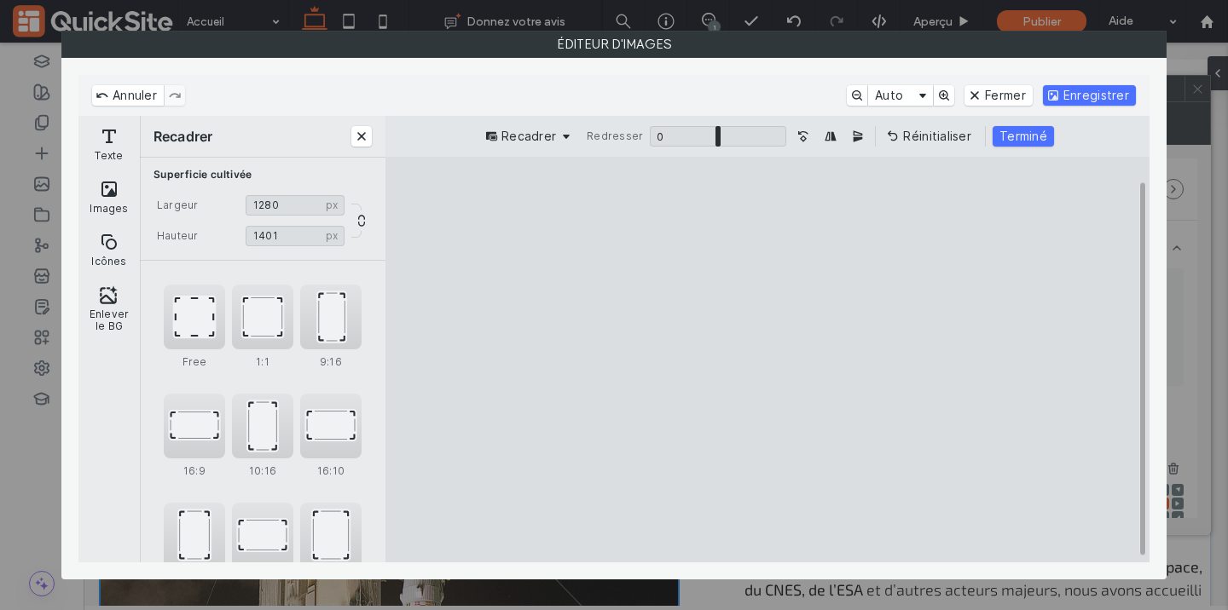
type input "****"
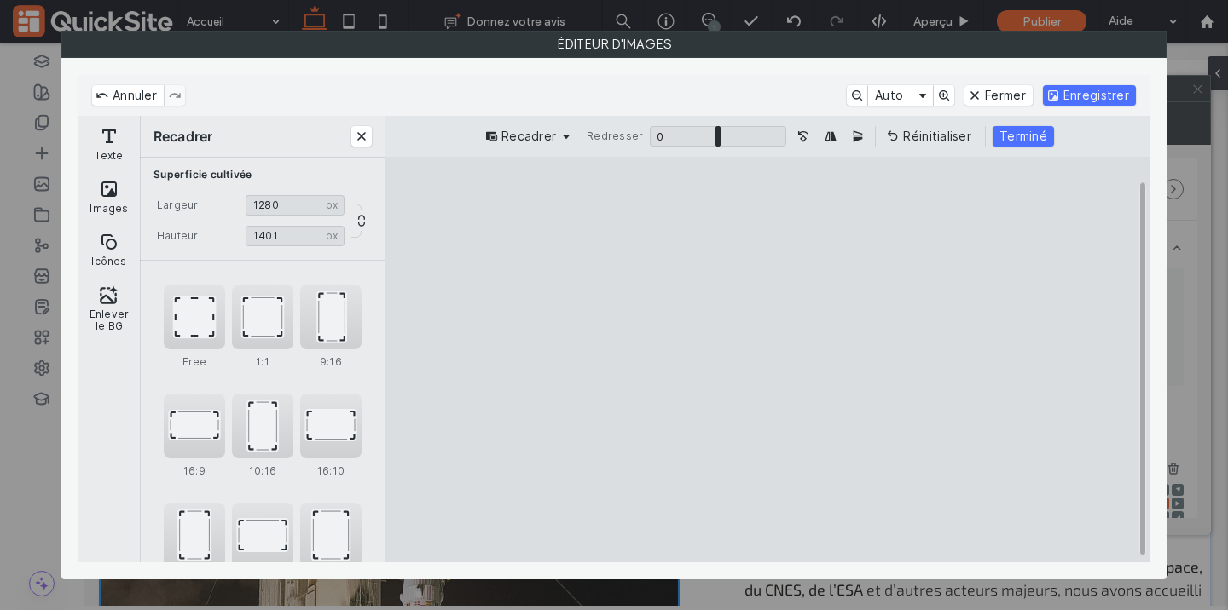
type input "****"
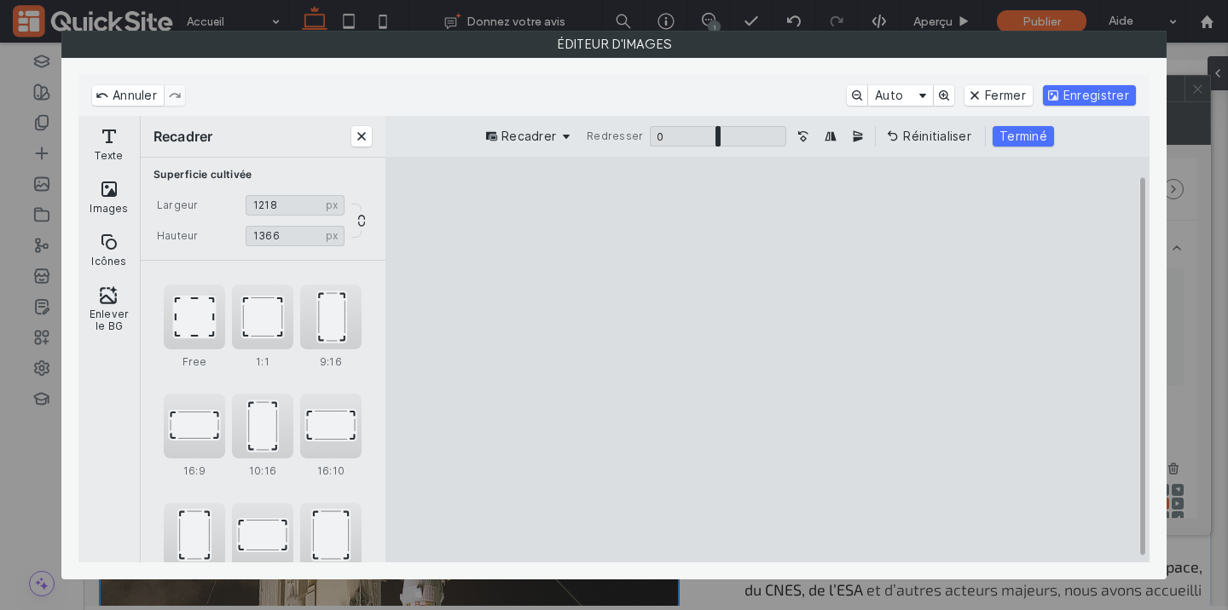
type input "****"
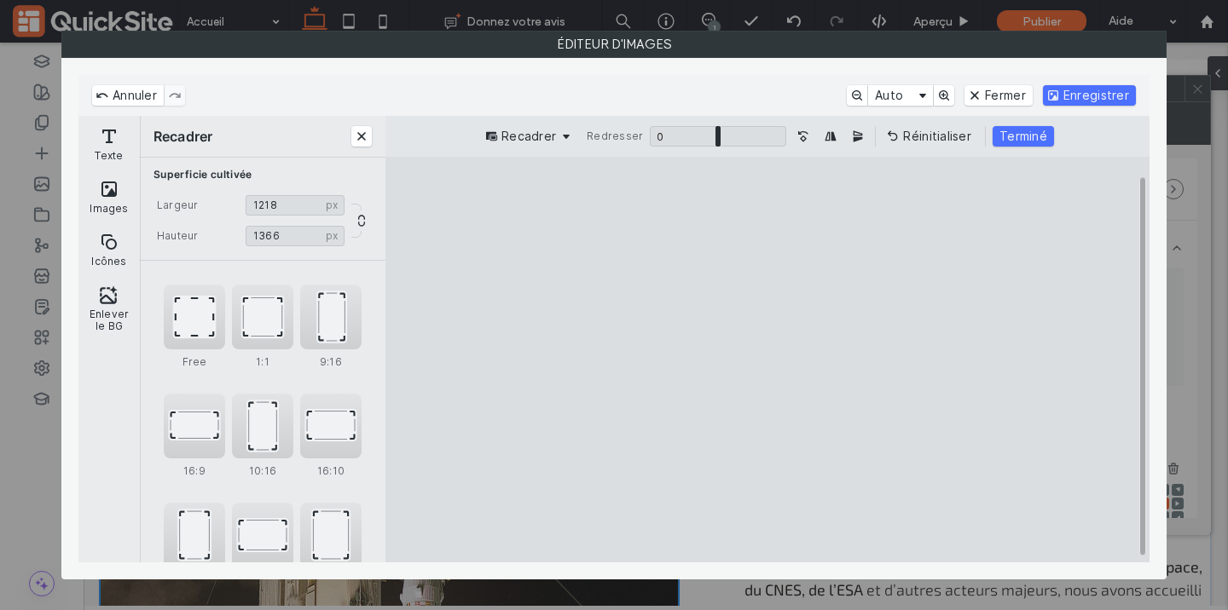
type input "****"
drag, startPoint x: 622, startPoint y: 197, endPoint x: 587, endPoint y: 225, distance: 44.9
click at [767, 360] on cesdk-canvas "Toile de l'éditeur" at bounding box center [767, 360] width 0 height 0
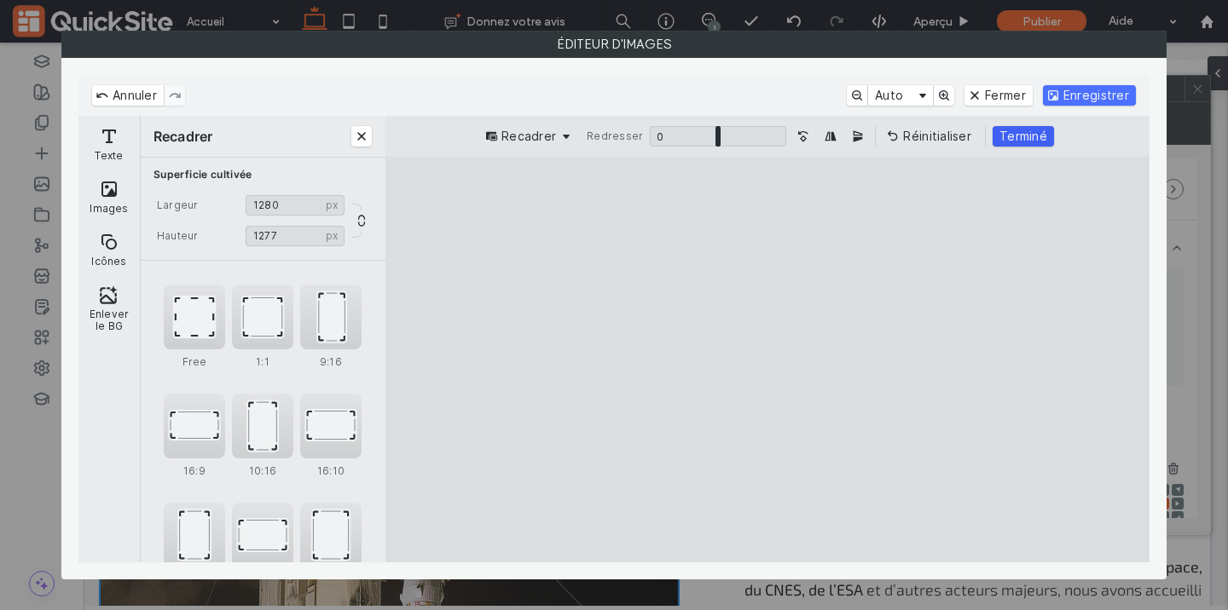
click at [1036, 137] on button "Terminé" at bounding box center [1022, 136] width 61 height 20
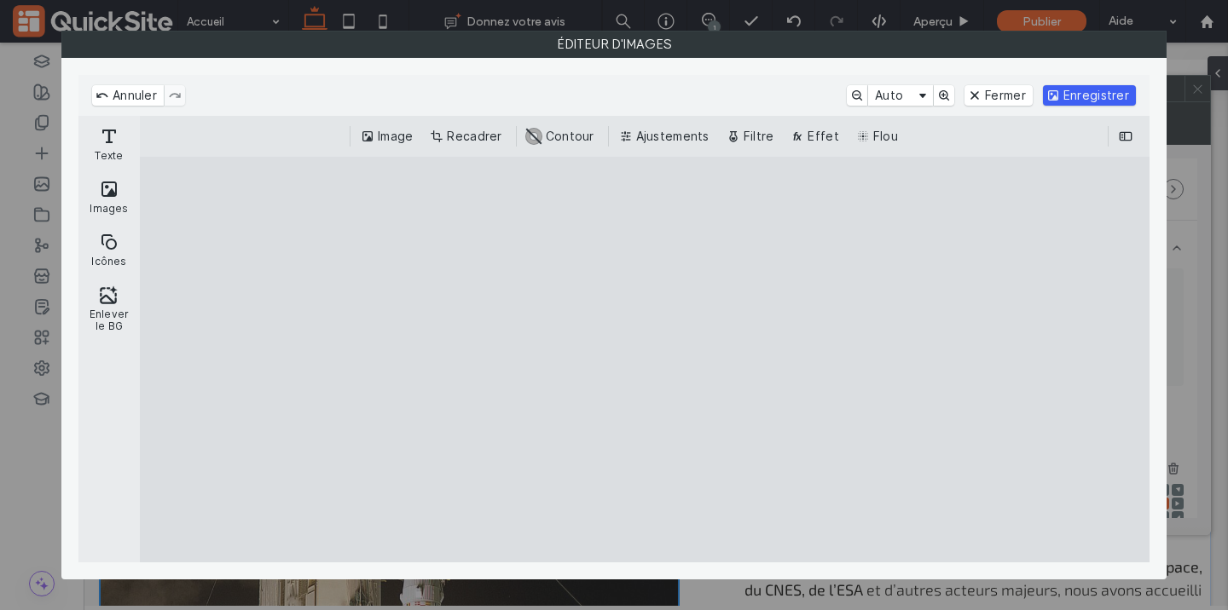
click at [1087, 95] on button "Enregistrer" at bounding box center [1089, 95] width 93 height 20
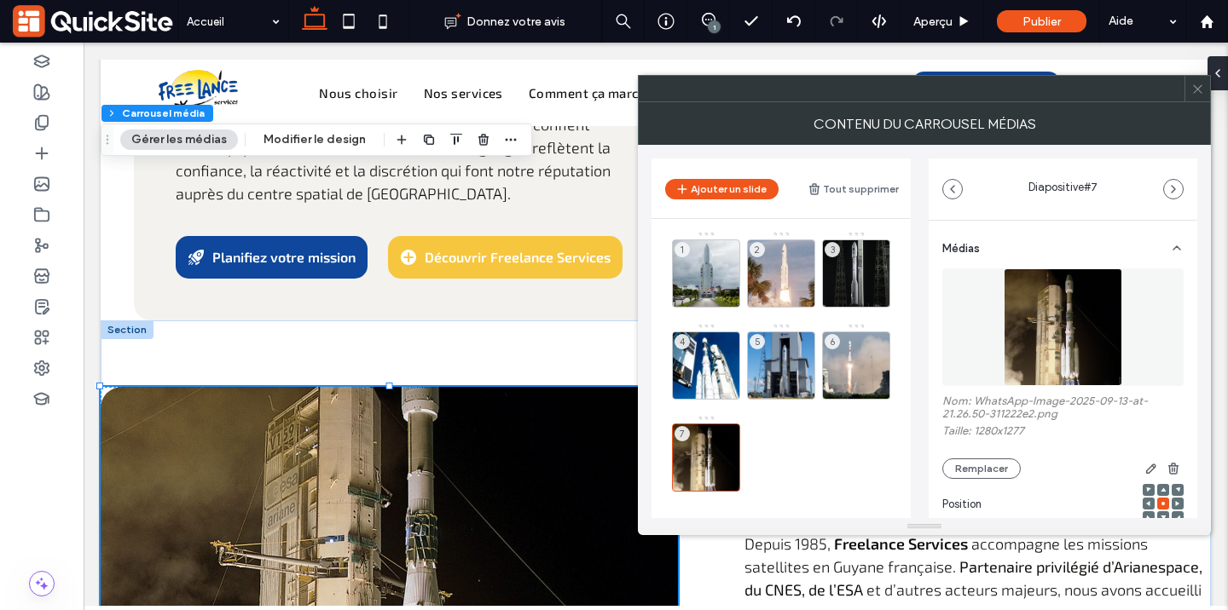
click at [1157, 489] on div at bounding box center [1163, 490] width 12 height 12
click at [1160, 492] on use at bounding box center [1162, 490] width 5 height 4
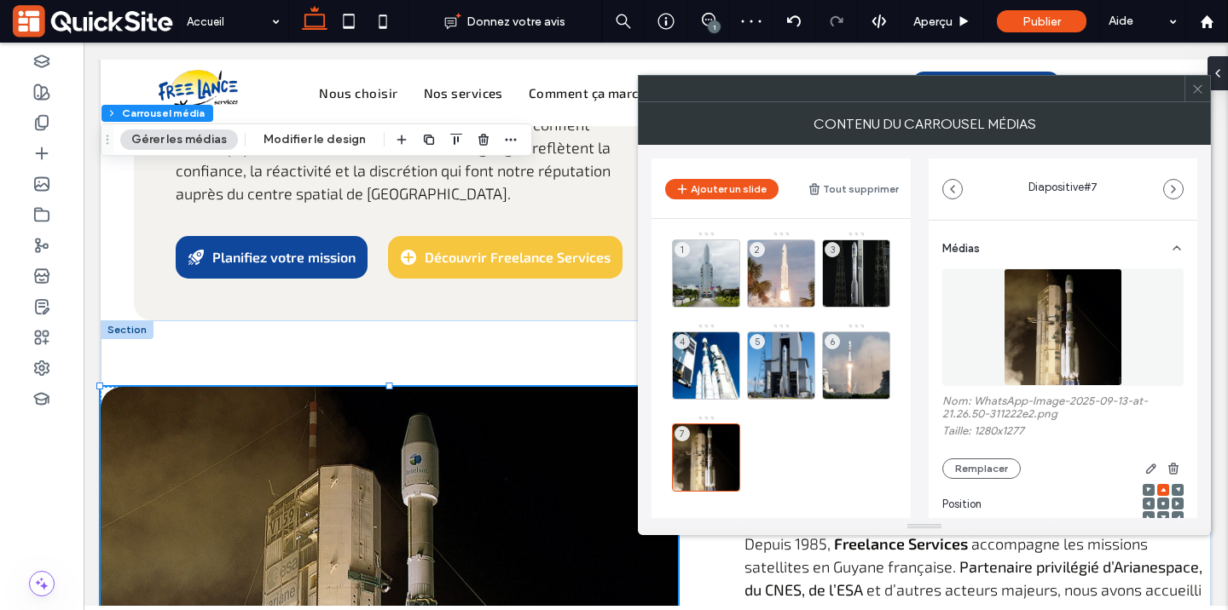
click at [1195, 87] on icon at bounding box center [1197, 89] width 13 height 13
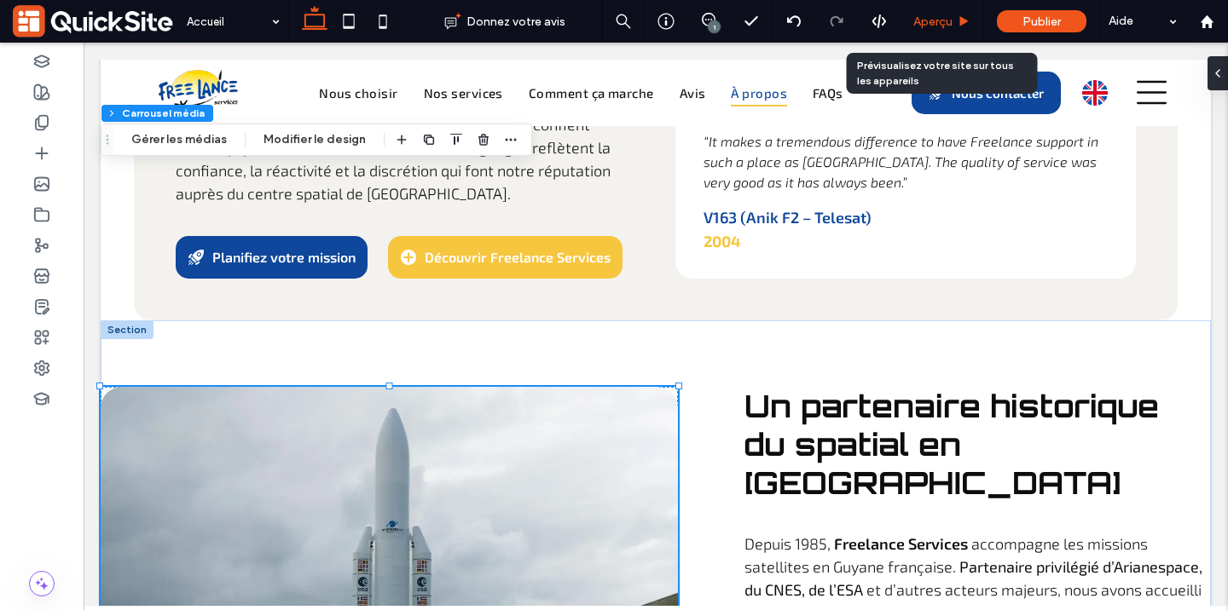
click at [951, 18] on span "Aperçu" at bounding box center [932, 21] width 39 height 14
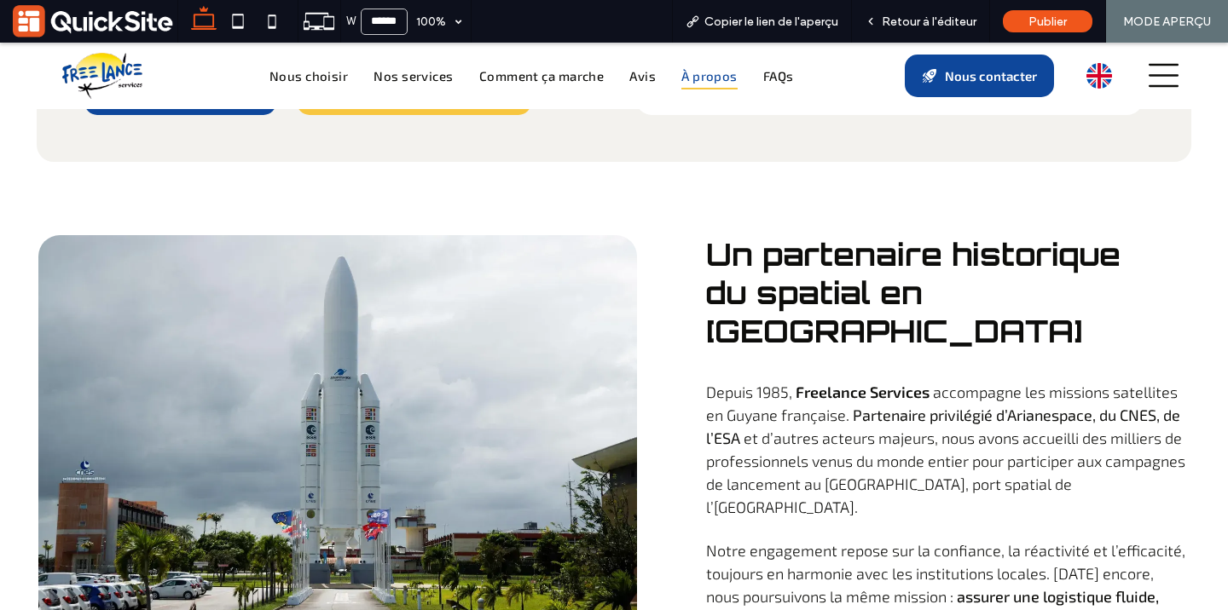
scroll to position [5437, 0]
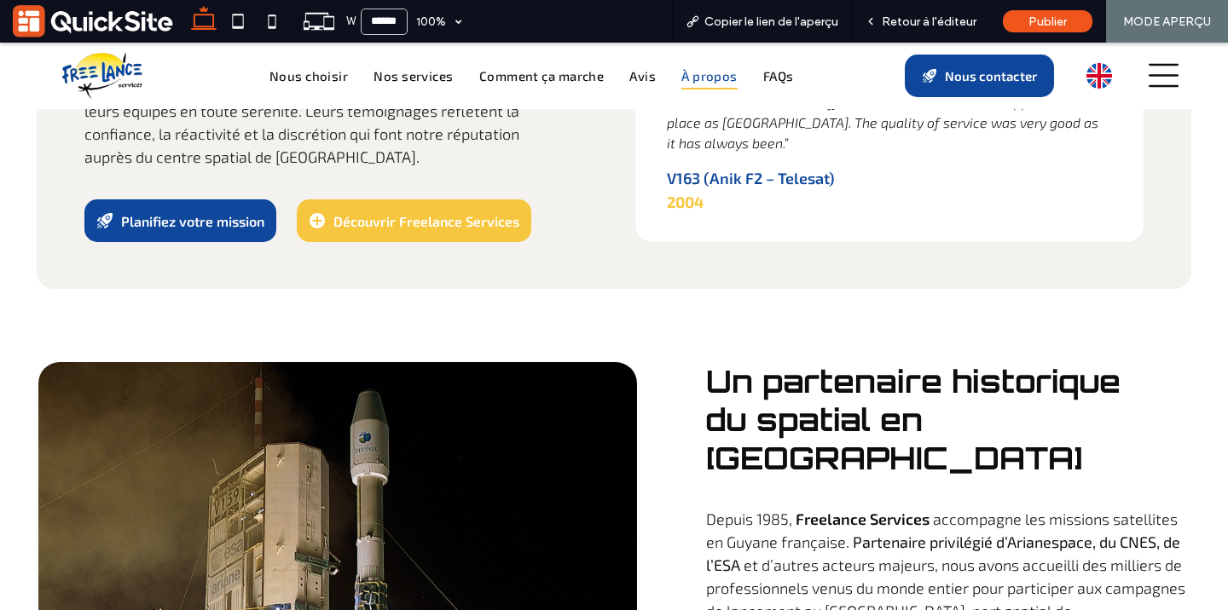
scroll to position [5286, 0]
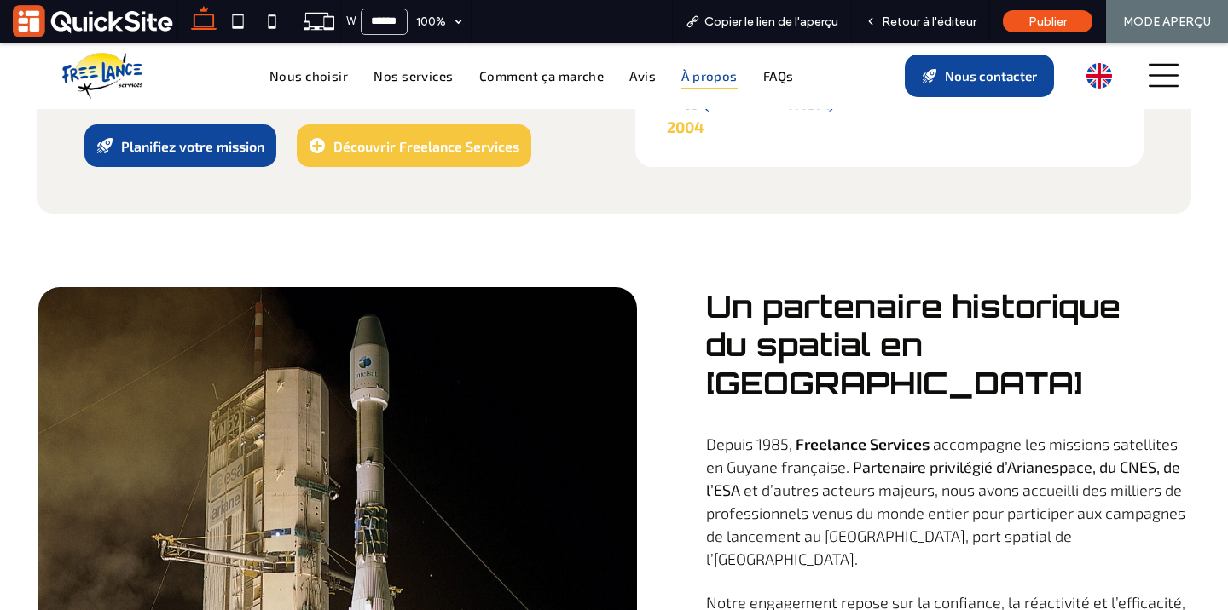
scroll to position [5356, 0]
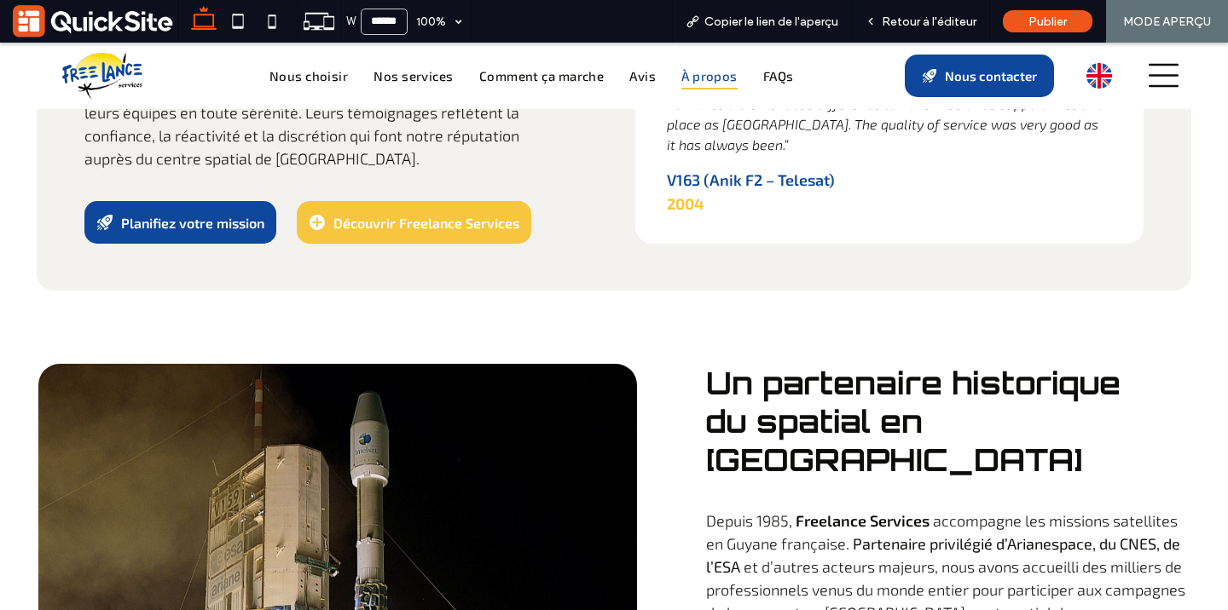
scroll to position [5254, 0]
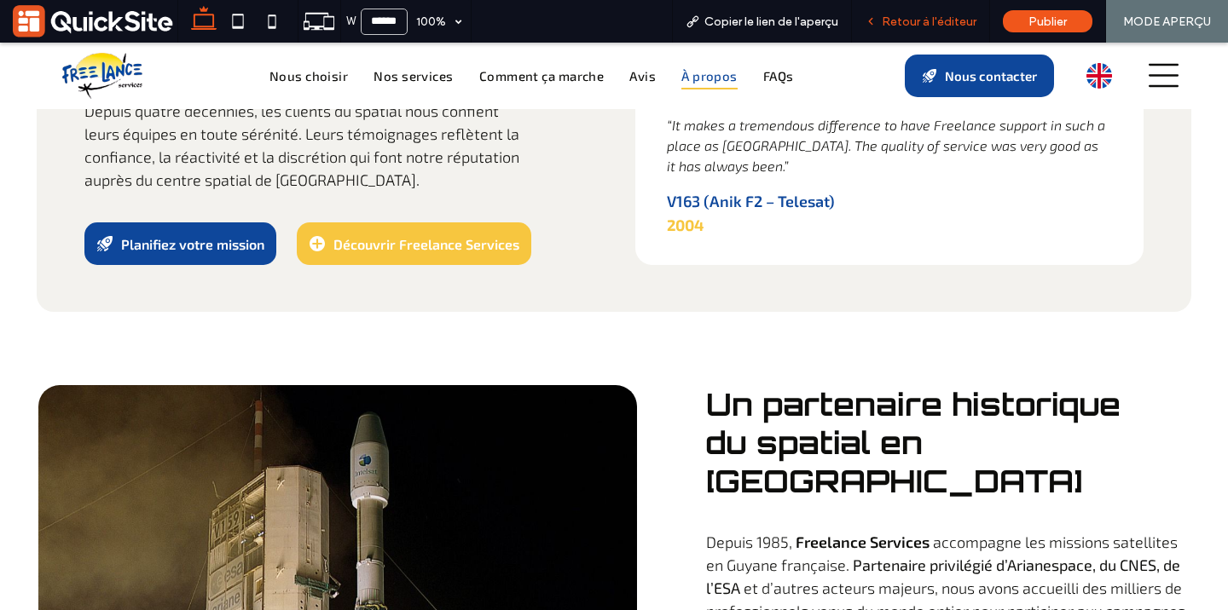
click at [896, 17] on span "Retour à l'éditeur" at bounding box center [929, 21] width 95 height 14
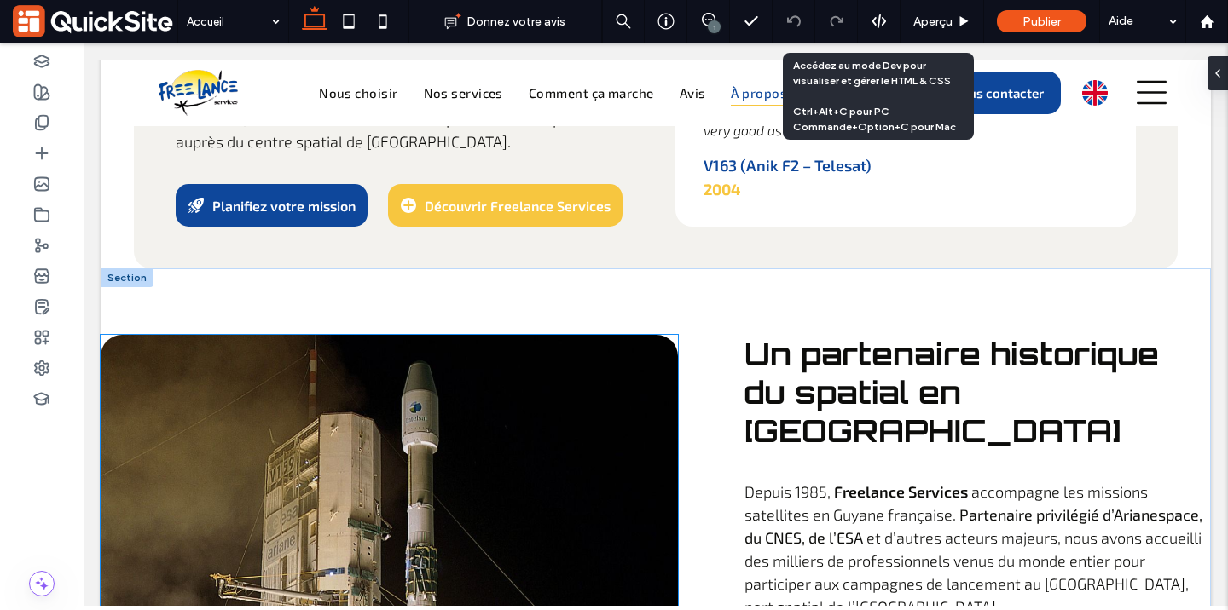
scroll to position [5197, 0]
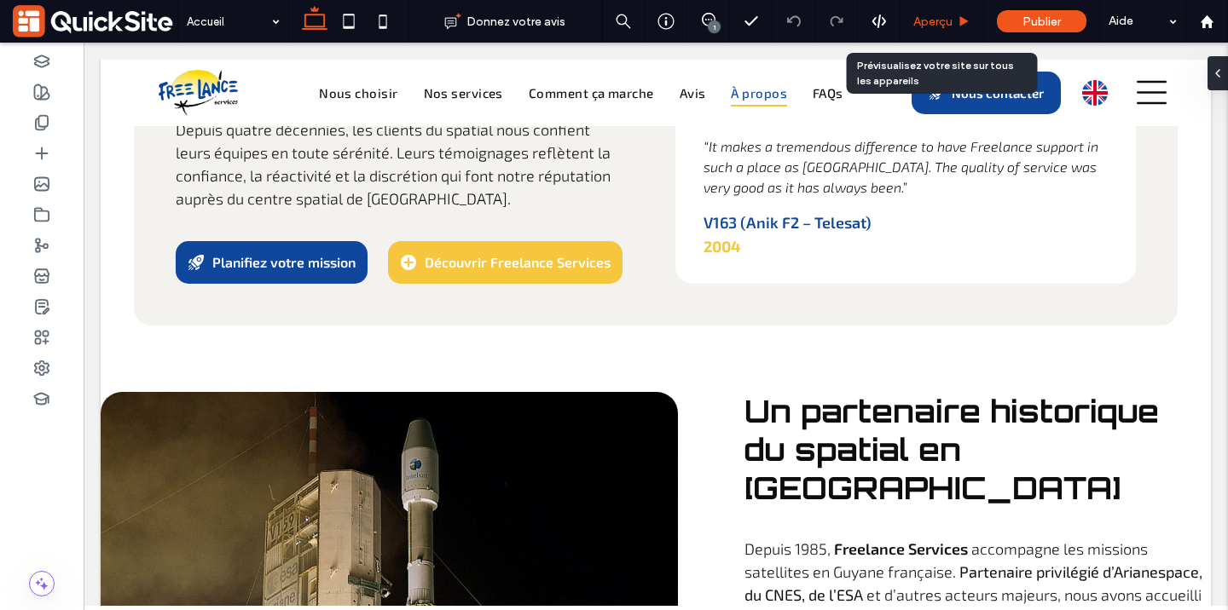
click at [941, 16] on span "Aperçu" at bounding box center [932, 21] width 39 height 14
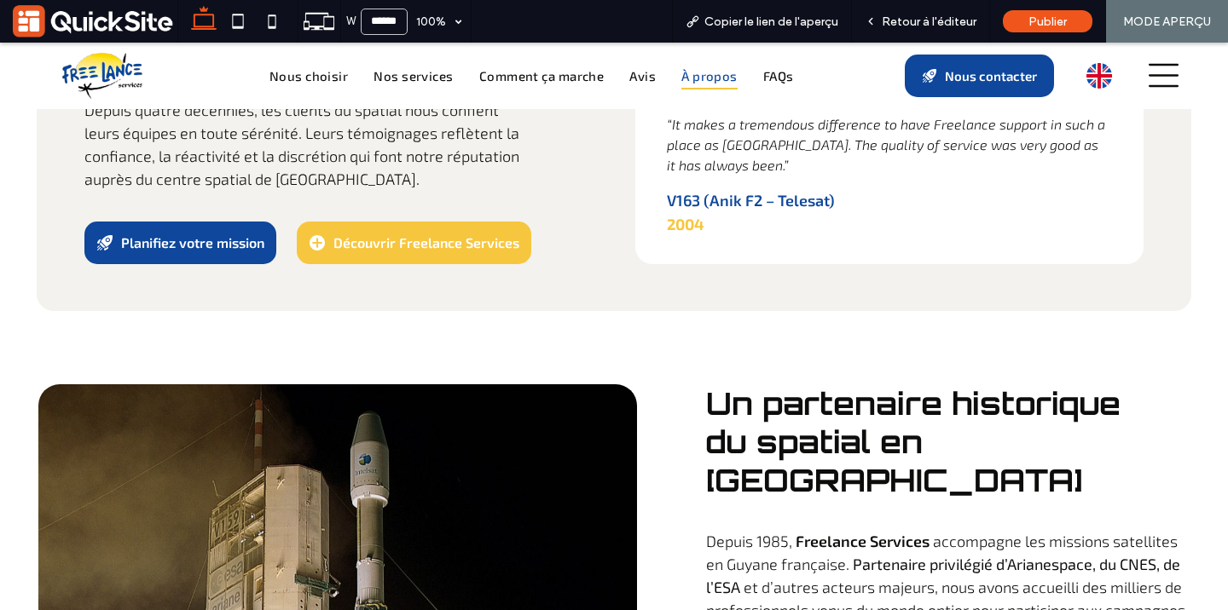
scroll to position [5254, 0]
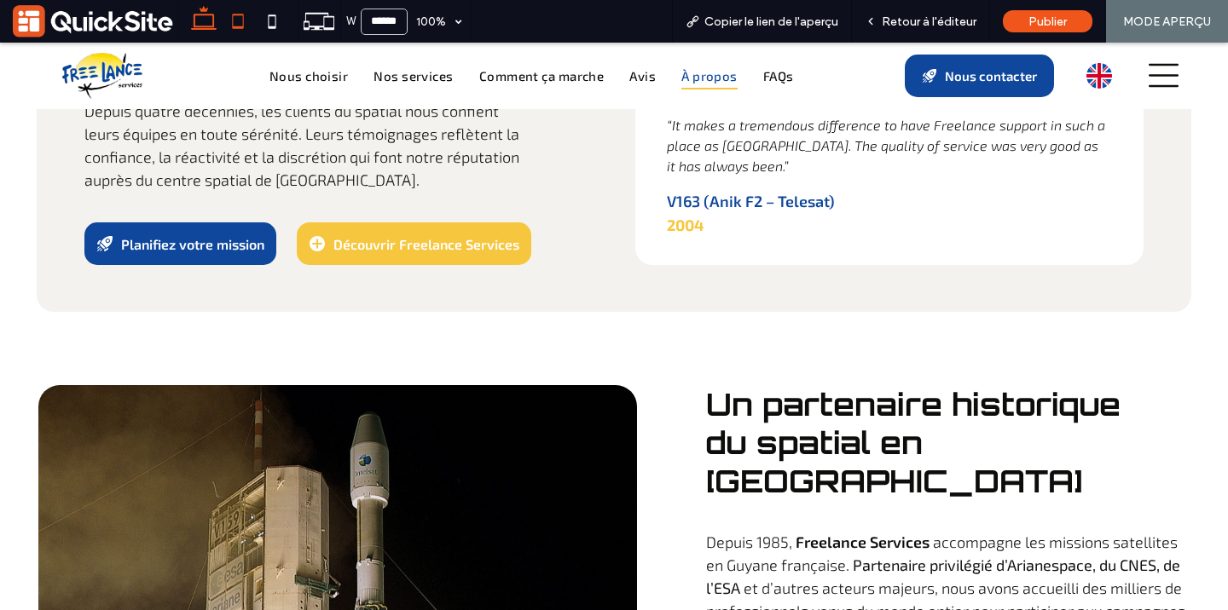
click at [234, 18] on icon at bounding box center [238, 21] width 34 height 34
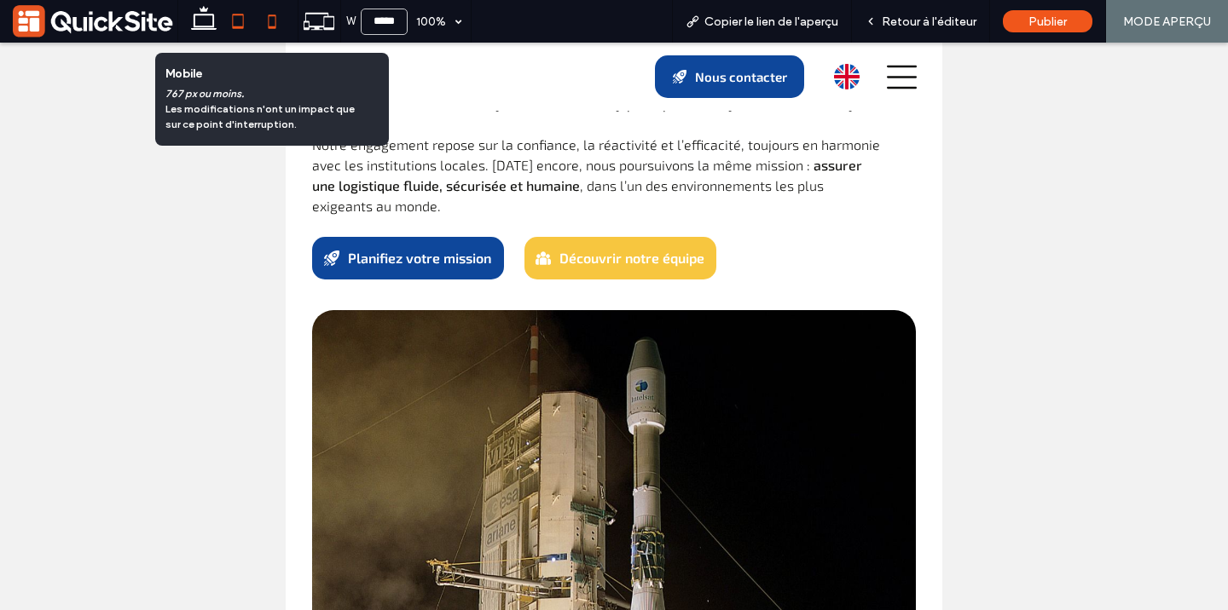
click at [272, 22] on icon at bounding box center [272, 21] width 34 height 34
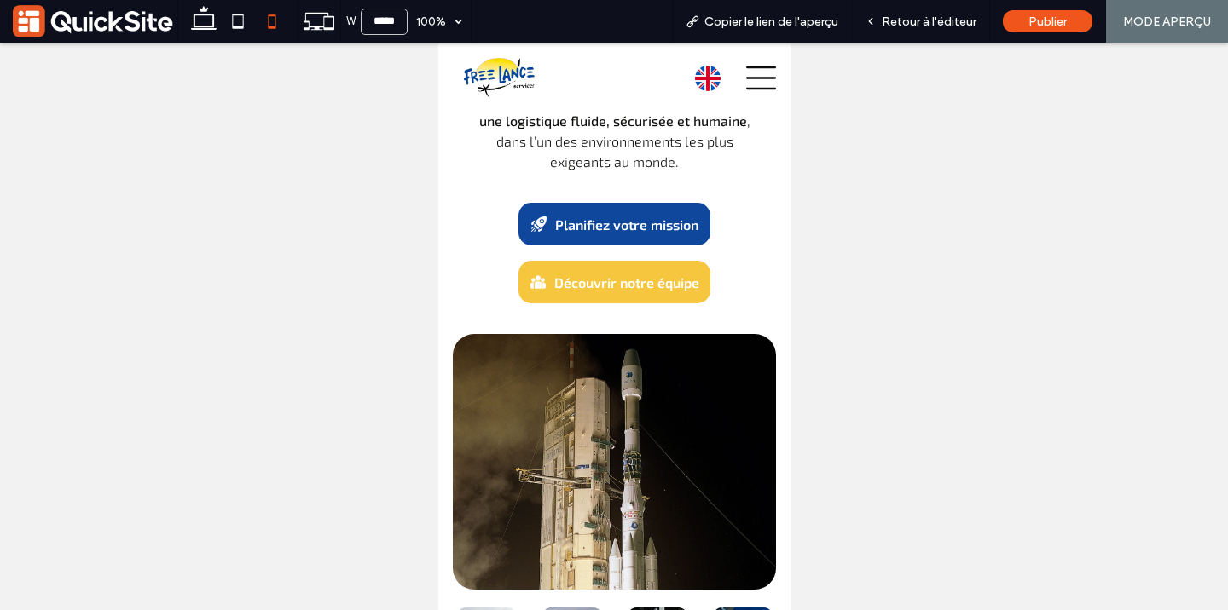
scroll to position [10555, 0]
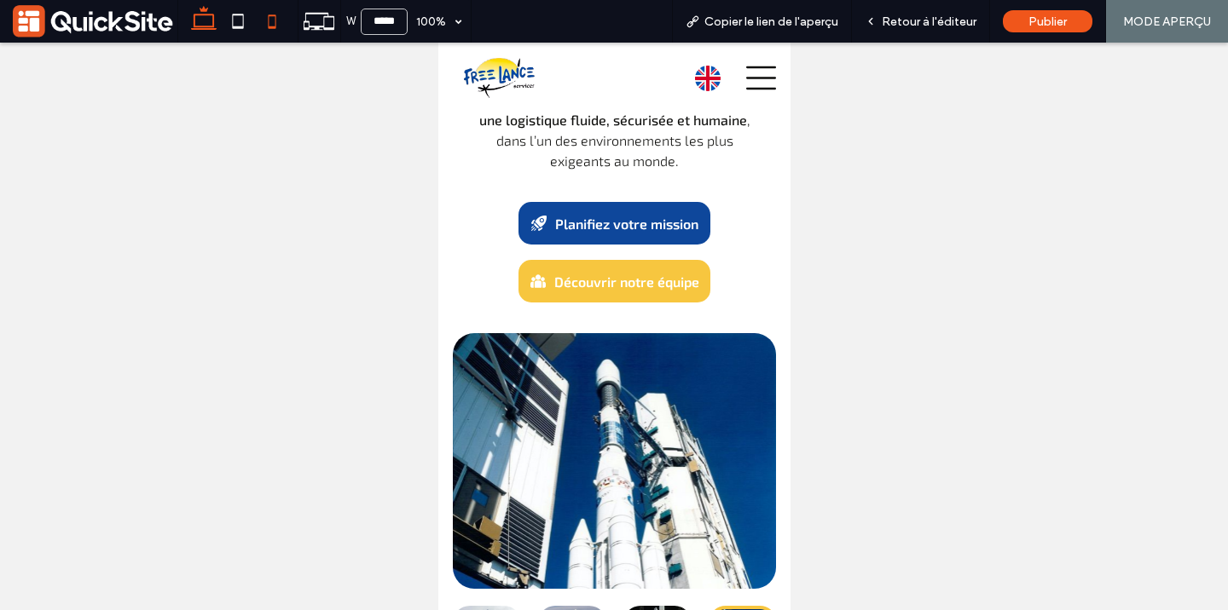
click at [204, 28] on use at bounding box center [204, 18] width 26 height 24
type input "******"
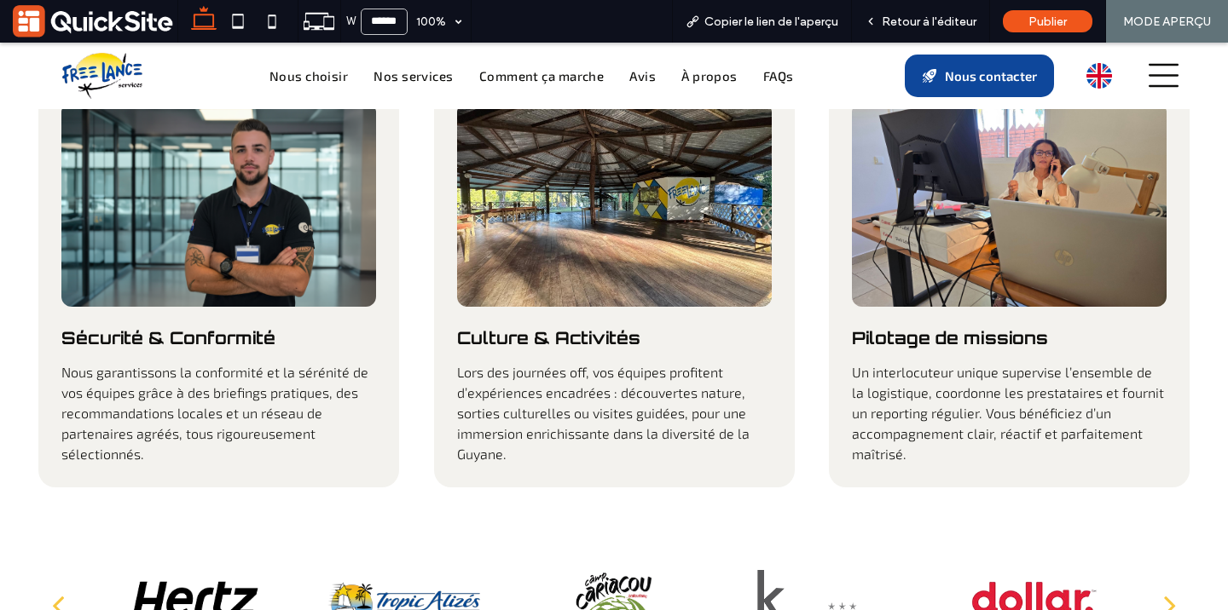
scroll to position [2624, 0]
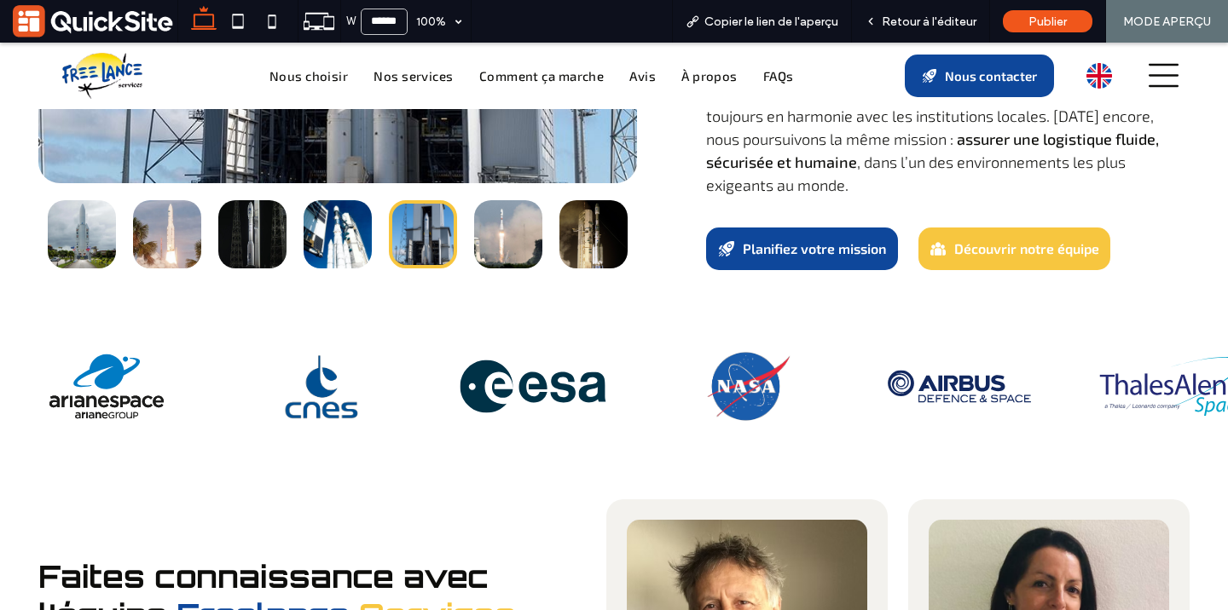
scroll to position [6052, 0]
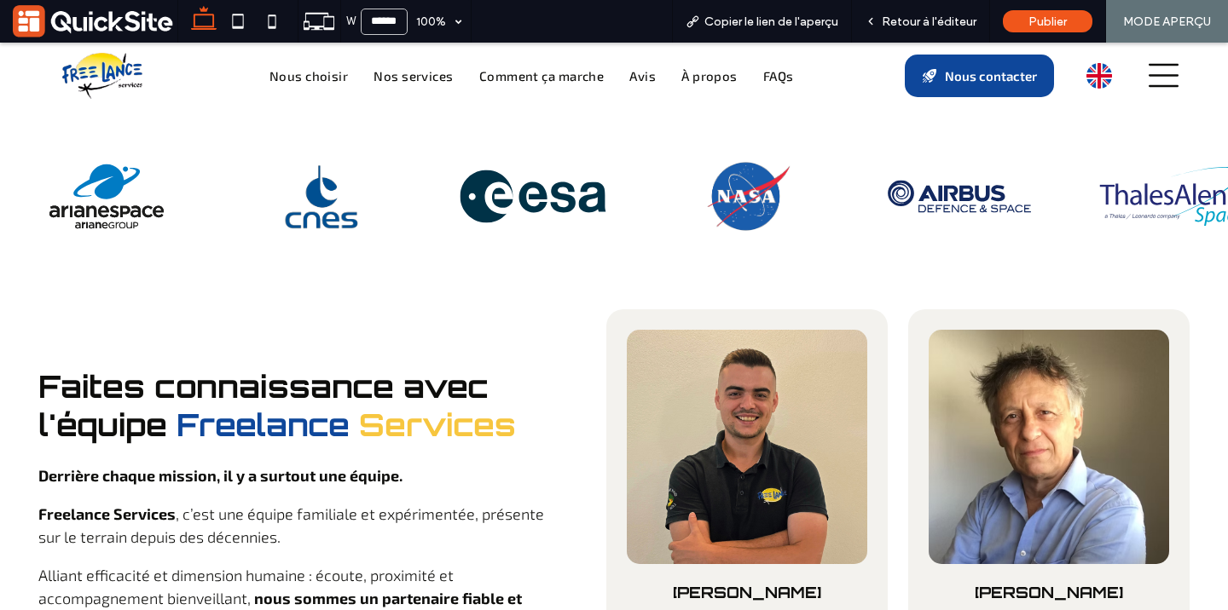
click at [956, 483] on div "[PERSON_NAME] Responsable des opérations Profil Linkedin [PERSON_NAME] Manager …" at bounding box center [897, 531] width 583 height 443
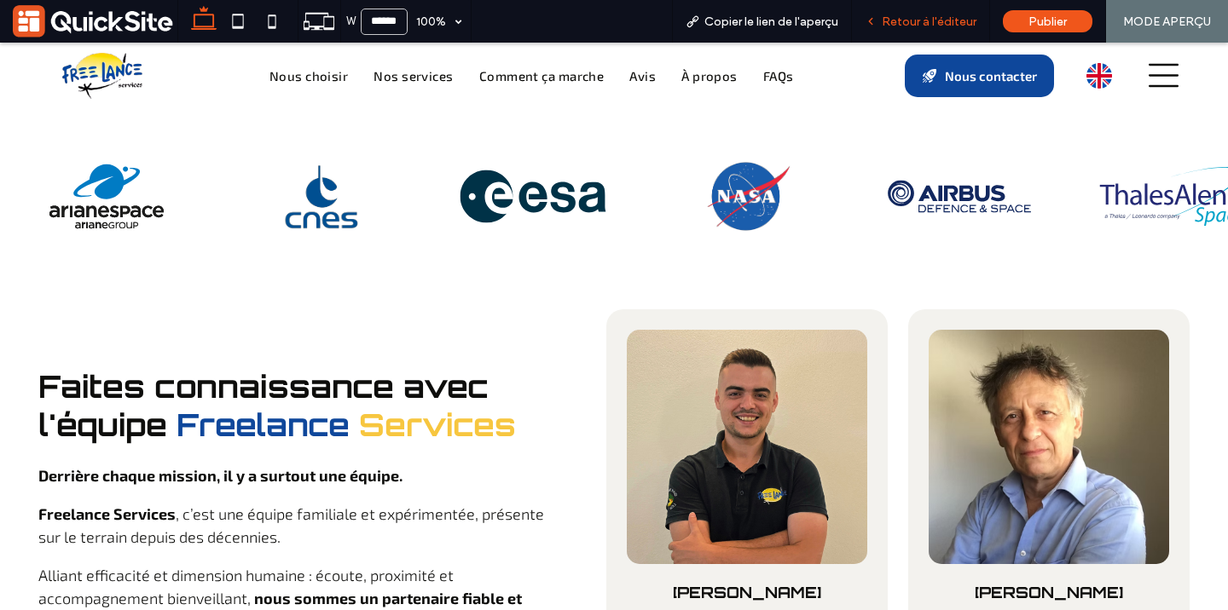
click at [926, 19] on span "Retour à l'éditeur" at bounding box center [929, 21] width 95 height 14
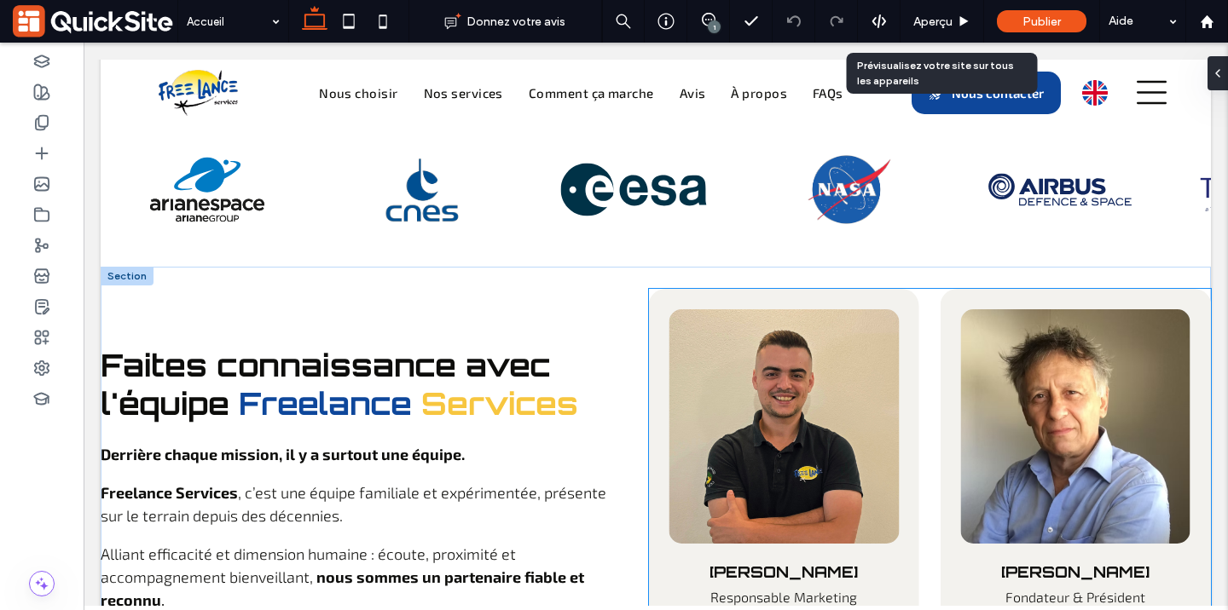
scroll to position [5997, 0]
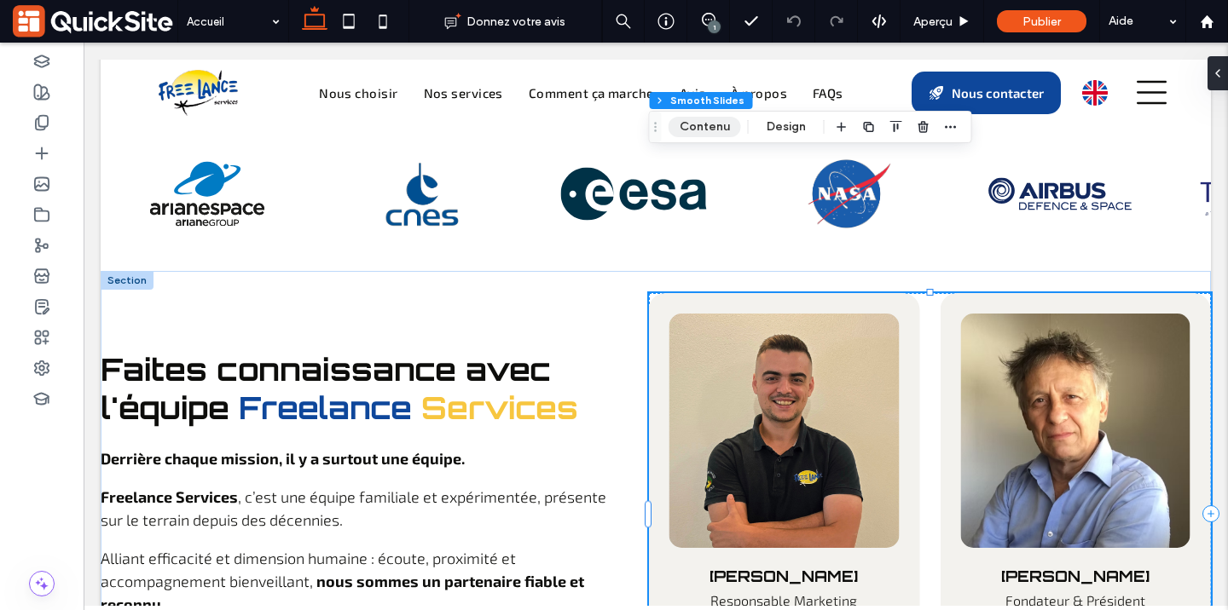
click at [703, 130] on button "Contenu" at bounding box center [704, 127] width 72 height 20
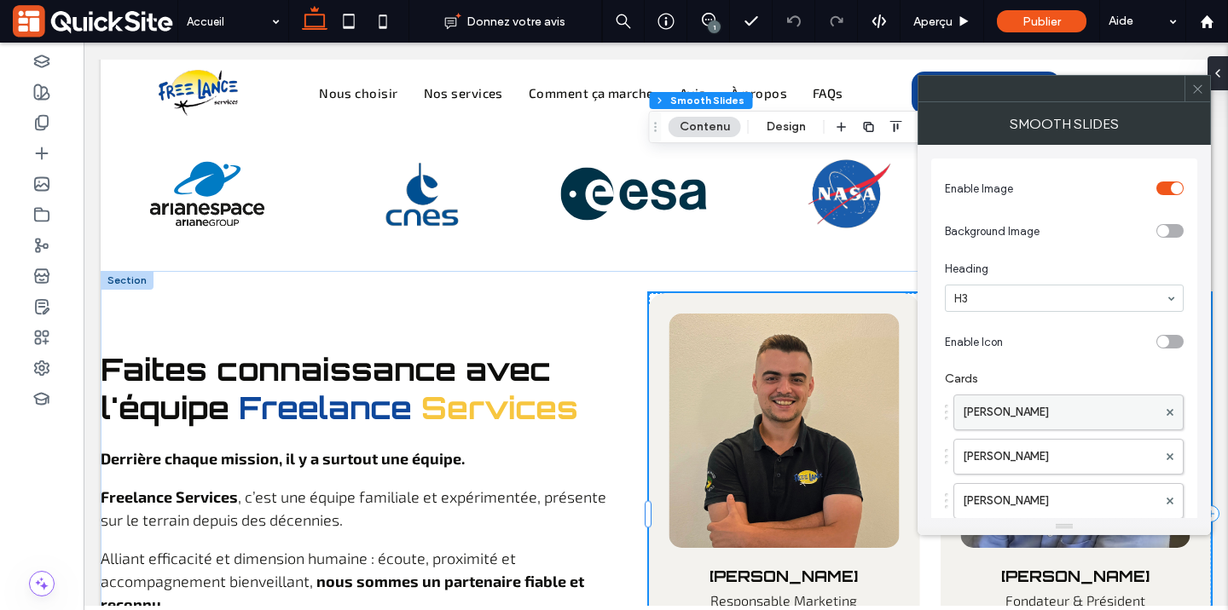
click at [1064, 415] on label "[PERSON_NAME]" at bounding box center [1060, 413] width 194 height 34
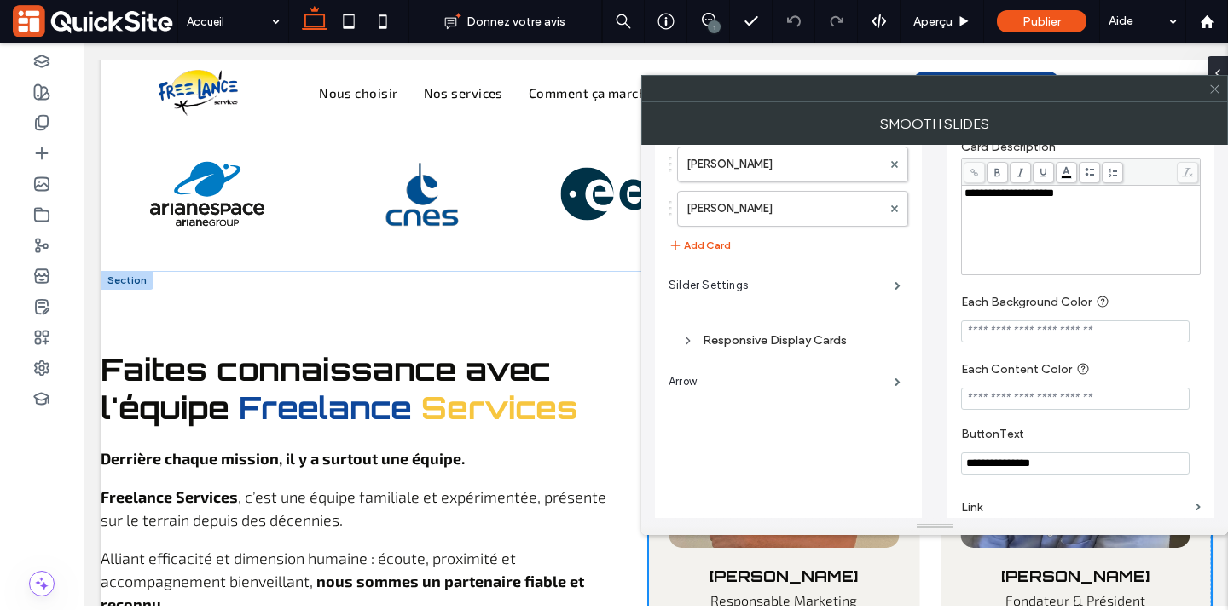
scroll to position [430, 0]
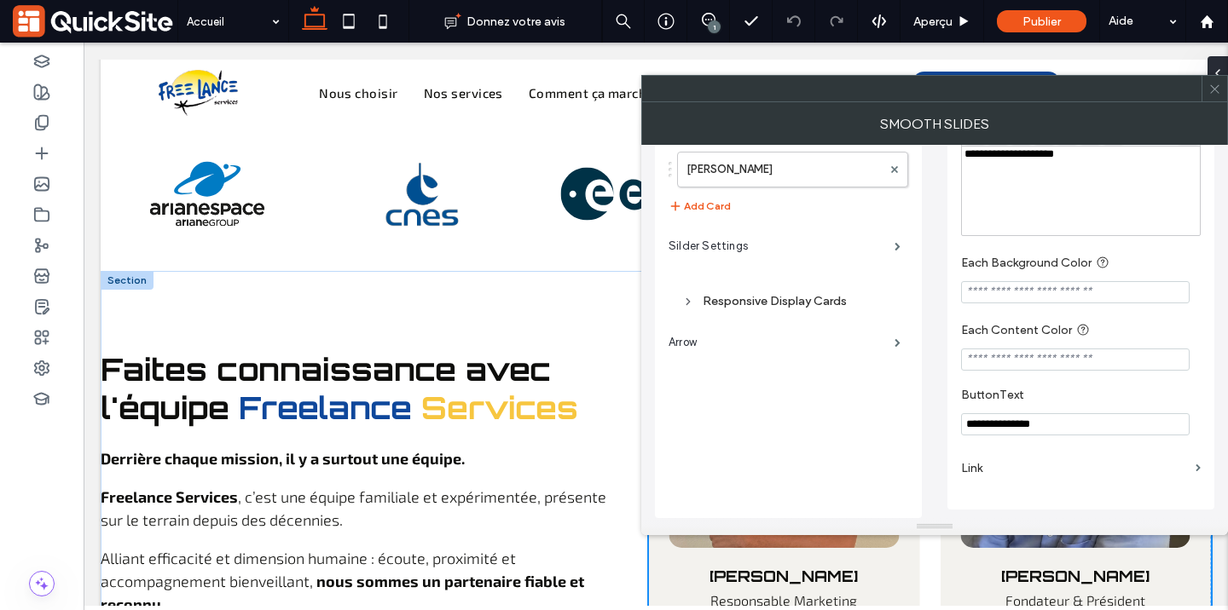
click at [1002, 429] on input "**********" at bounding box center [1075, 425] width 229 height 22
click at [1001, 429] on input "**********" at bounding box center [1075, 425] width 229 height 22
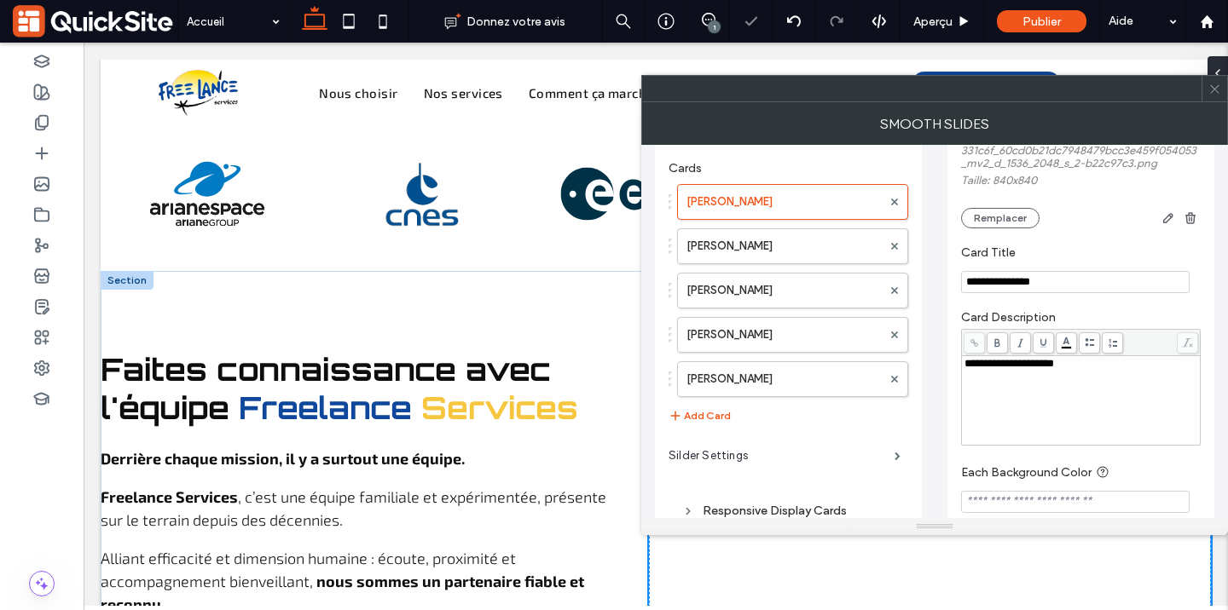
scroll to position [0, 0]
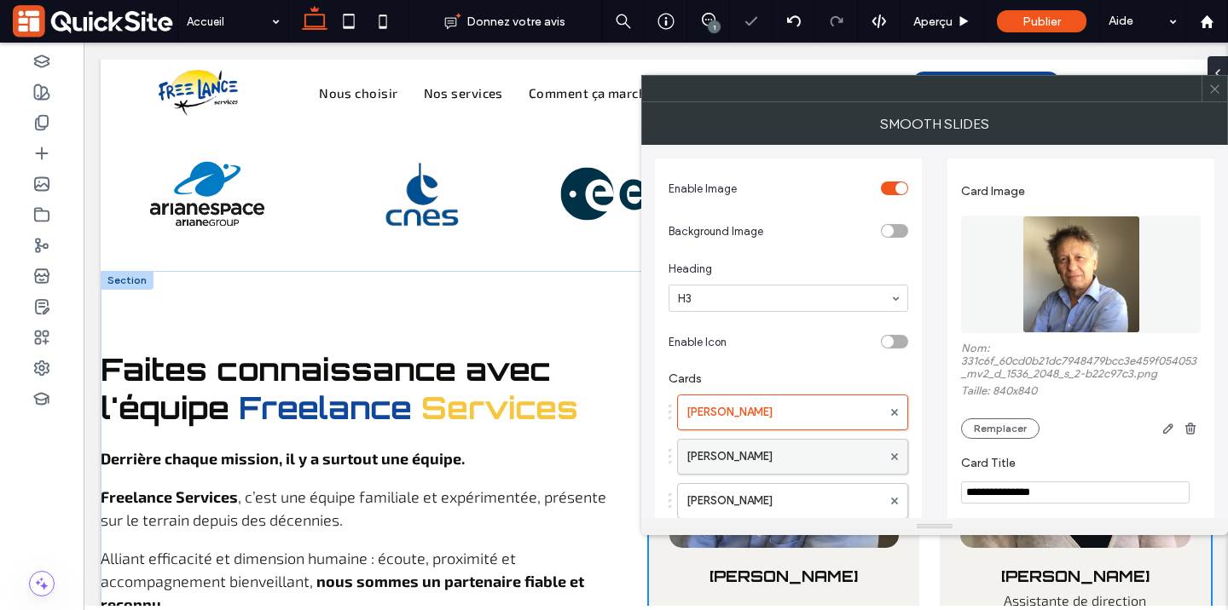
click at [798, 454] on label "[PERSON_NAME]" at bounding box center [783, 457] width 195 height 34
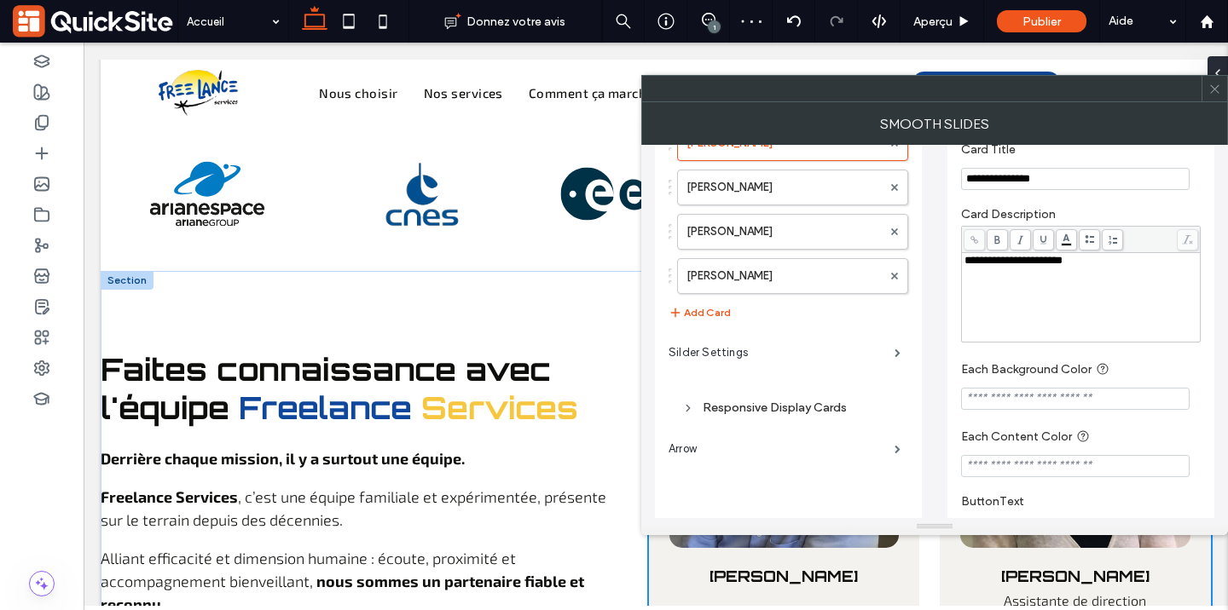
scroll to position [430, 0]
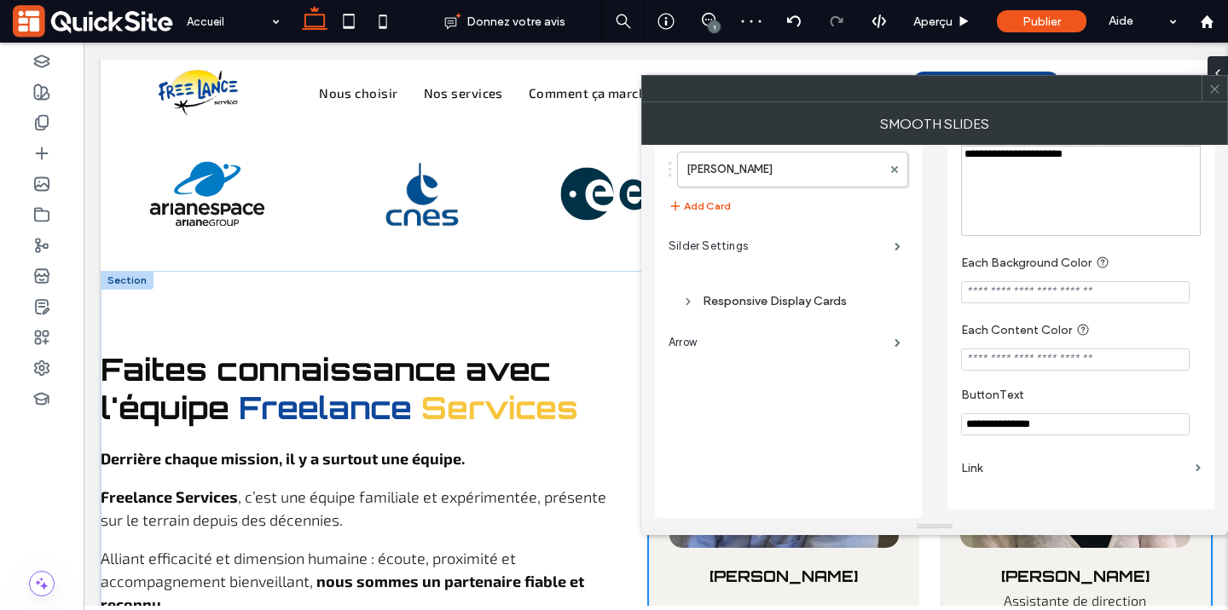
click at [1009, 421] on input "**********" at bounding box center [1075, 425] width 229 height 22
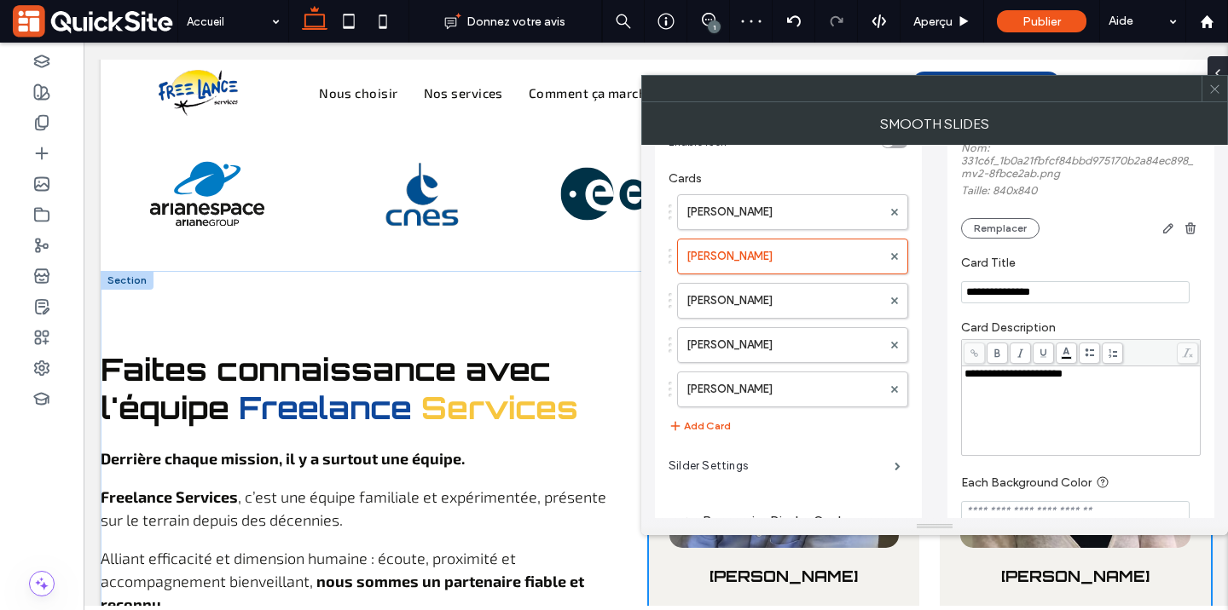
scroll to position [182, 0]
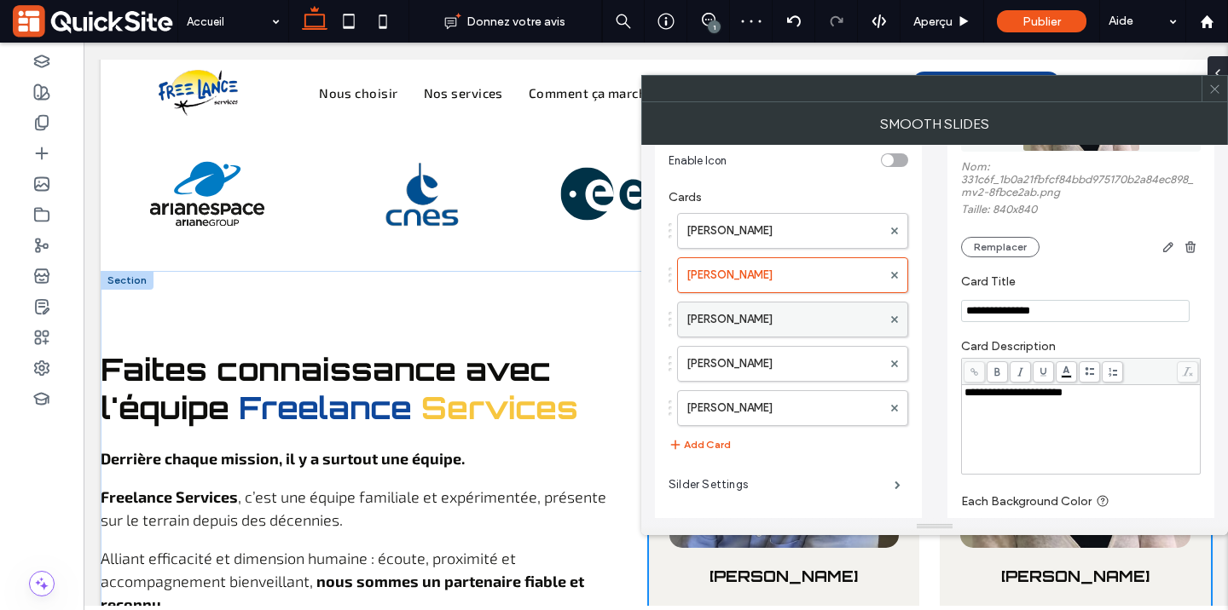
click at [782, 321] on label "[PERSON_NAME]" at bounding box center [783, 320] width 195 height 34
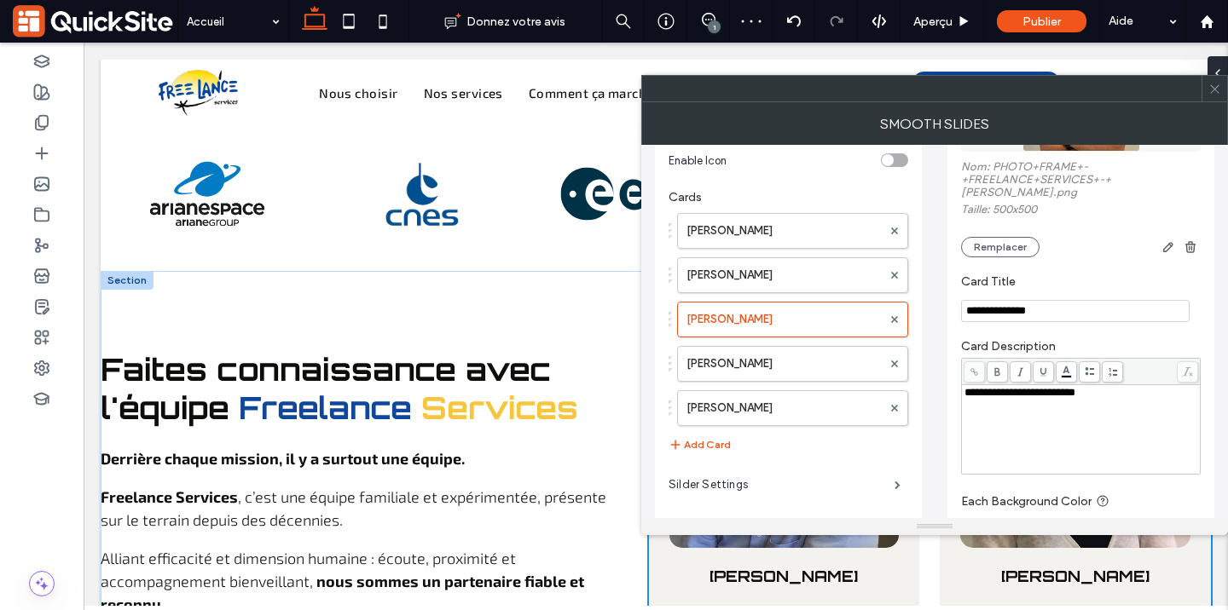
scroll to position [430, 0]
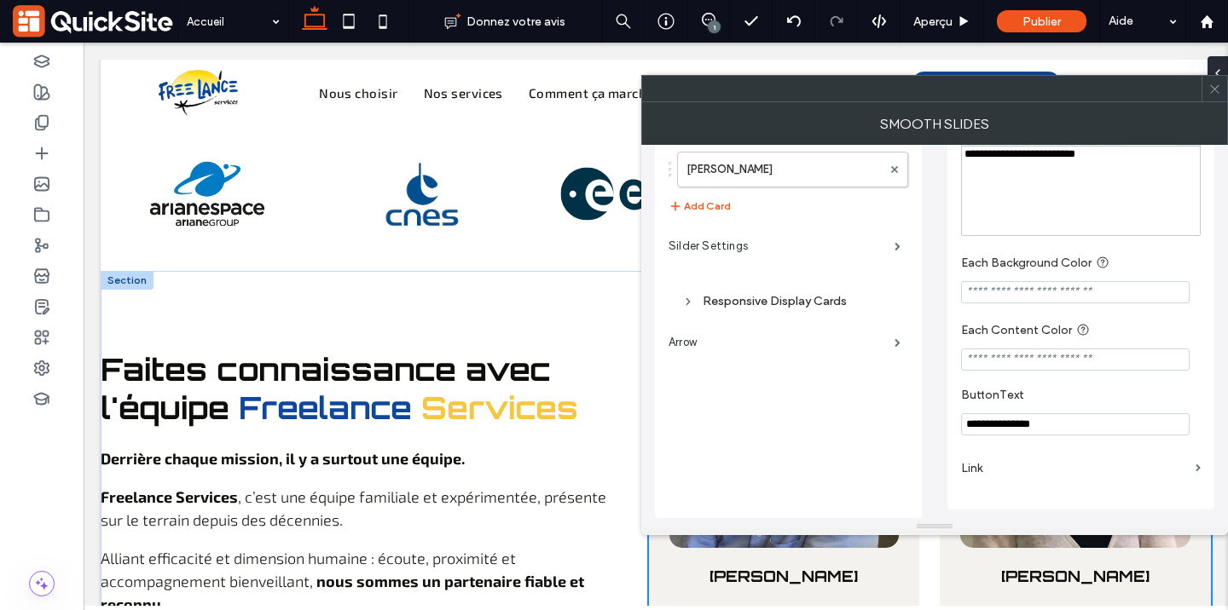
click at [1004, 423] on input "**********" at bounding box center [1075, 425] width 229 height 22
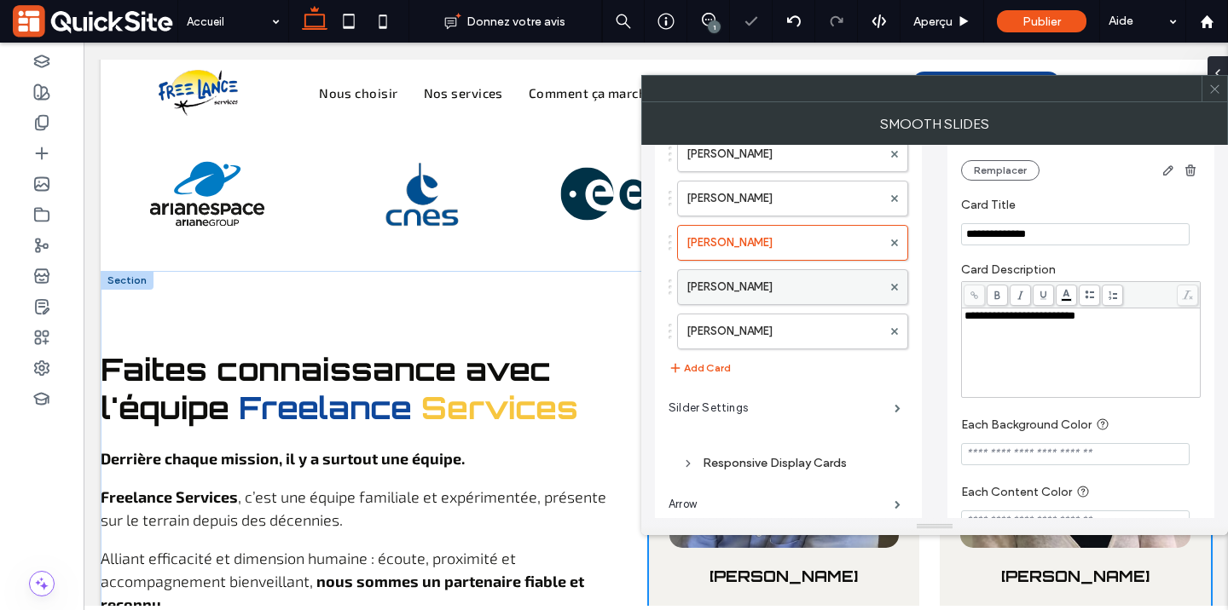
click at [787, 278] on label "[PERSON_NAME]" at bounding box center [783, 287] width 195 height 34
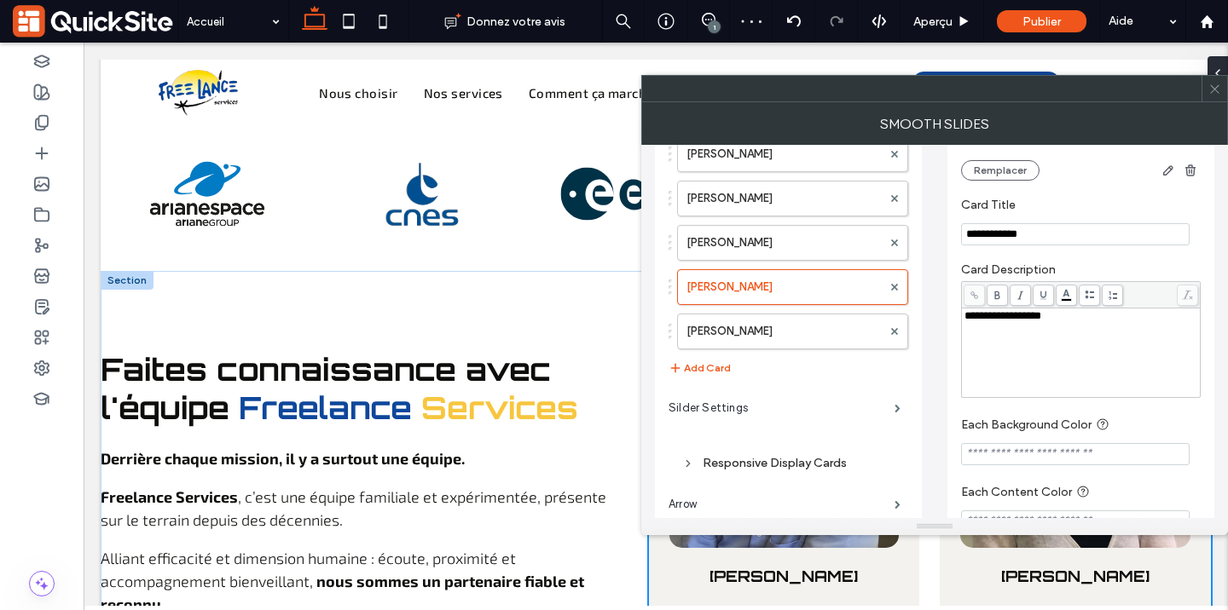
scroll to position [430, 0]
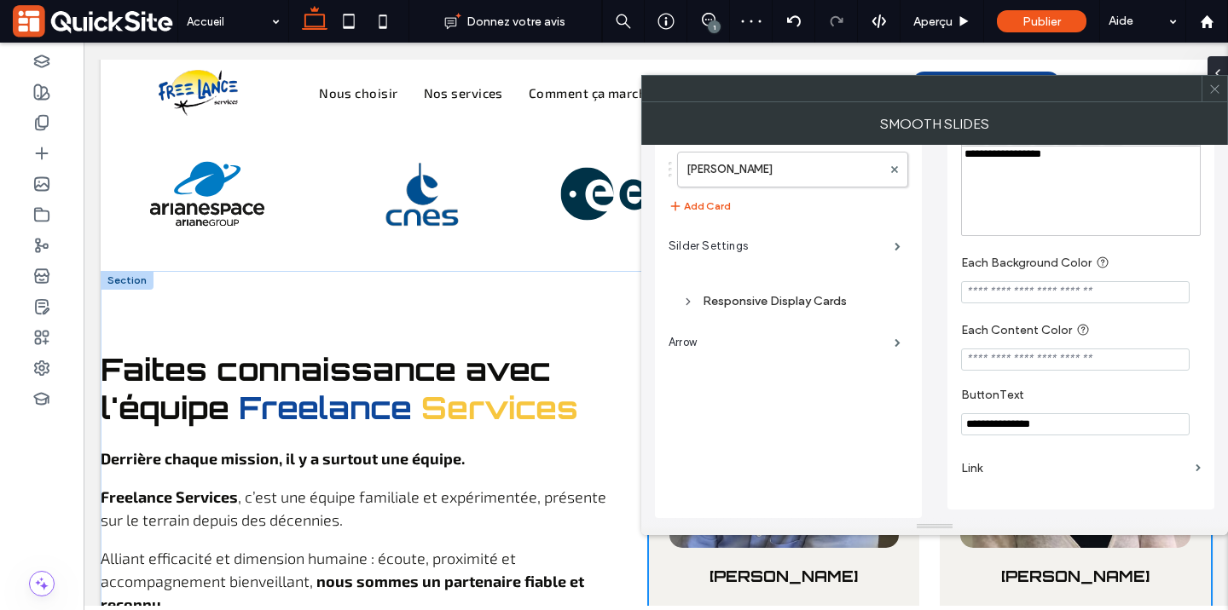
click at [991, 420] on input "**********" at bounding box center [1075, 425] width 229 height 22
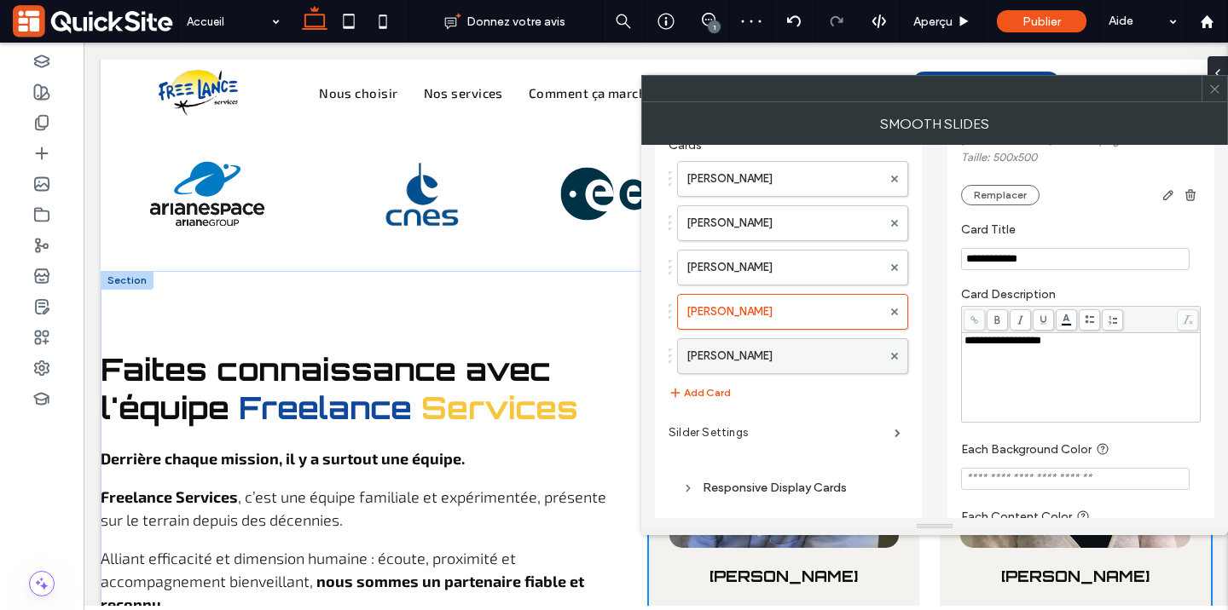
click at [775, 350] on label "[PERSON_NAME]" at bounding box center [783, 356] width 195 height 34
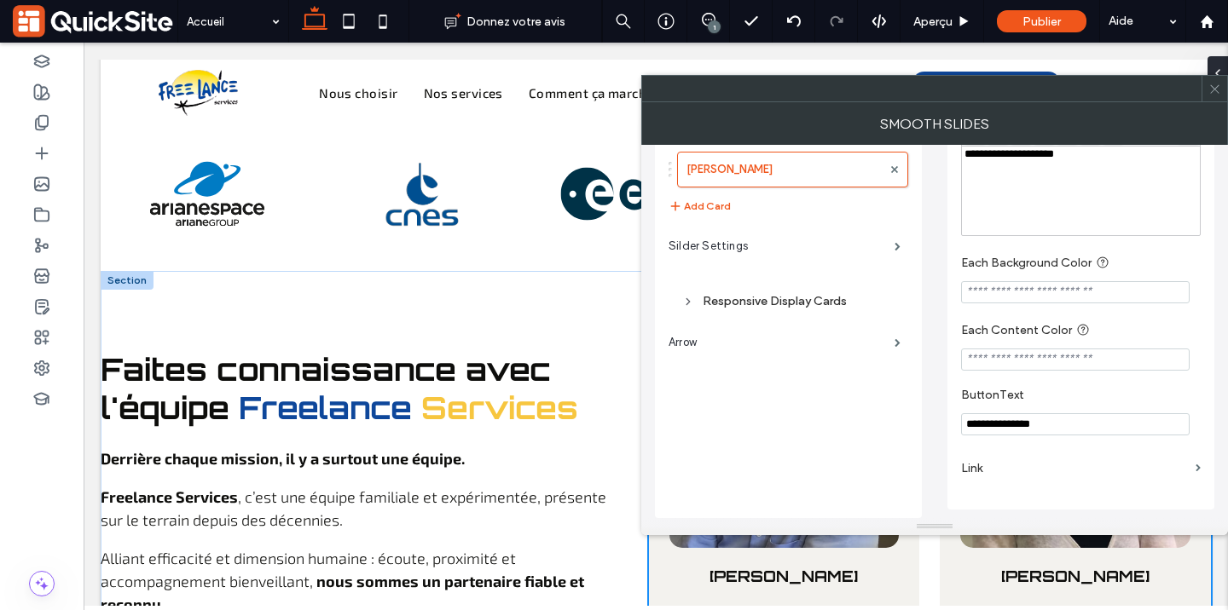
click at [984, 416] on input "**********" at bounding box center [1075, 425] width 229 height 22
click at [1088, 383] on section "ButtonText" at bounding box center [1081, 411] width 240 height 65
click at [1221, 90] on div at bounding box center [1214, 89] width 26 height 26
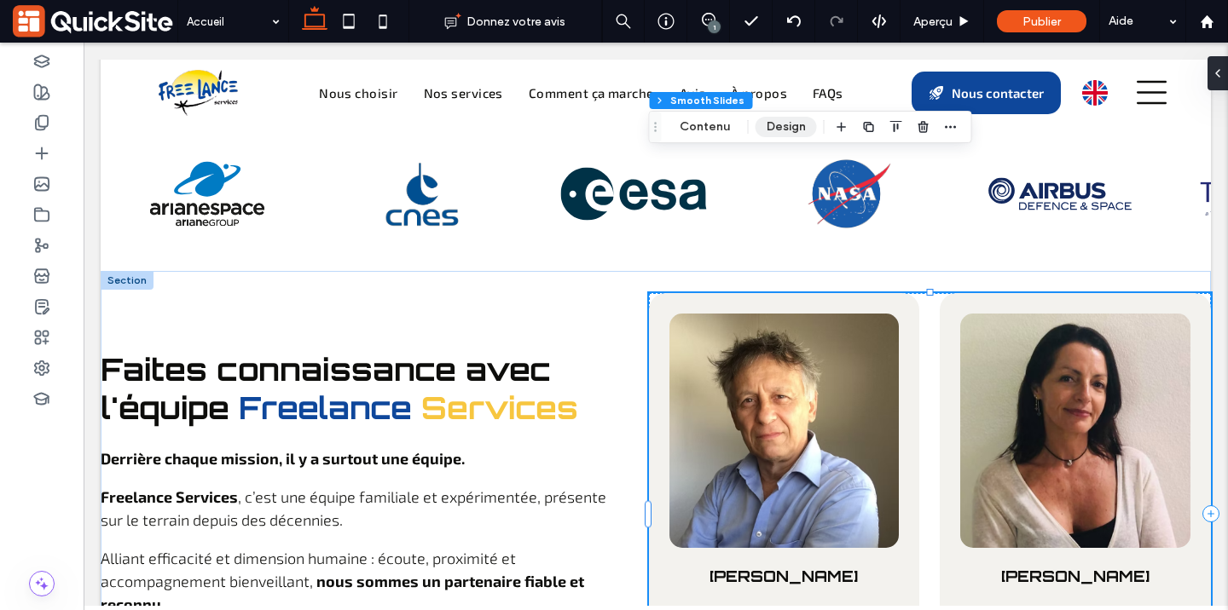
click at [778, 124] on button "Design" at bounding box center [785, 127] width 61 height 20
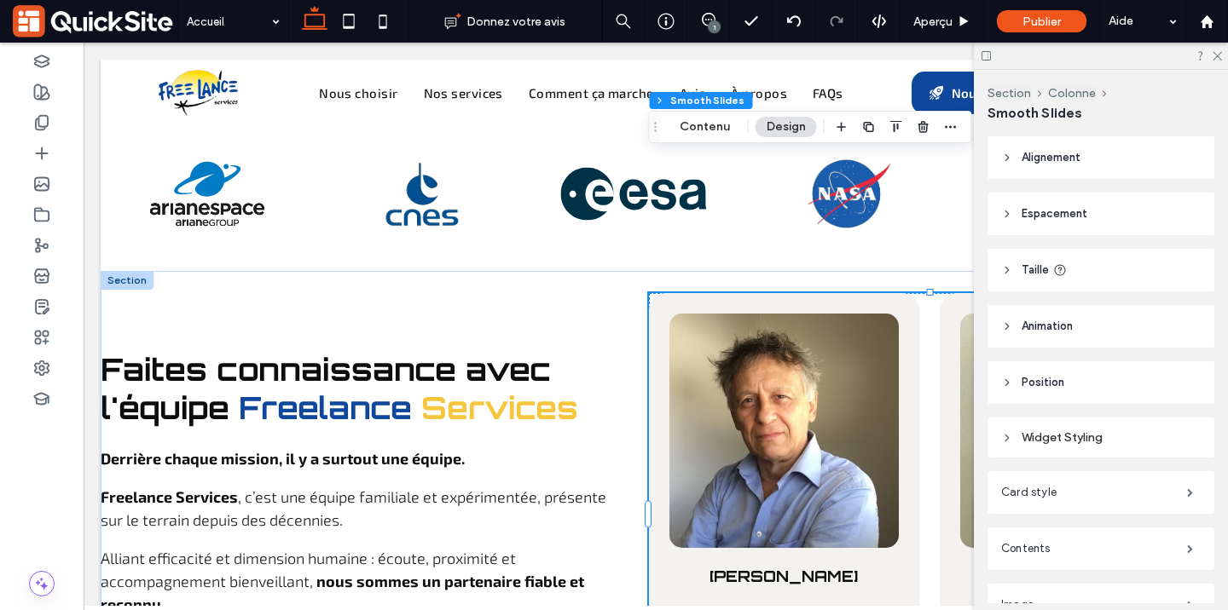
scroll to position [70, 0]
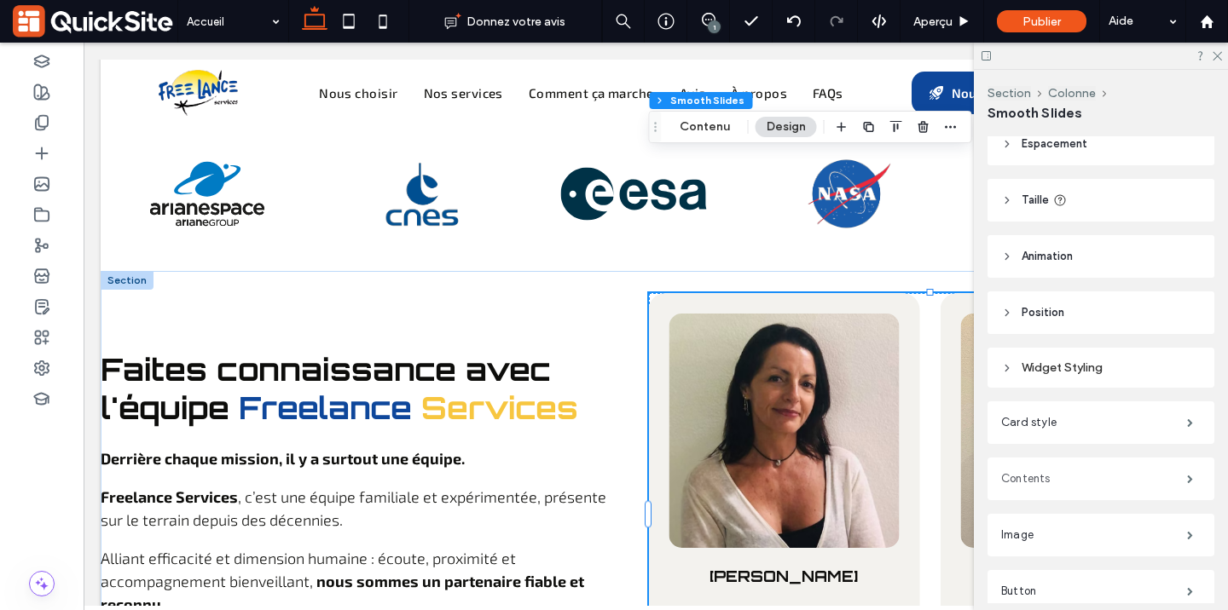
click at [1088, 486] on label "Contents" at bounding box center [1094, 479] width 186 height 34
click at [1050, 473] on label "Contents" at bounding box center [1094, 479] width 186 height 34
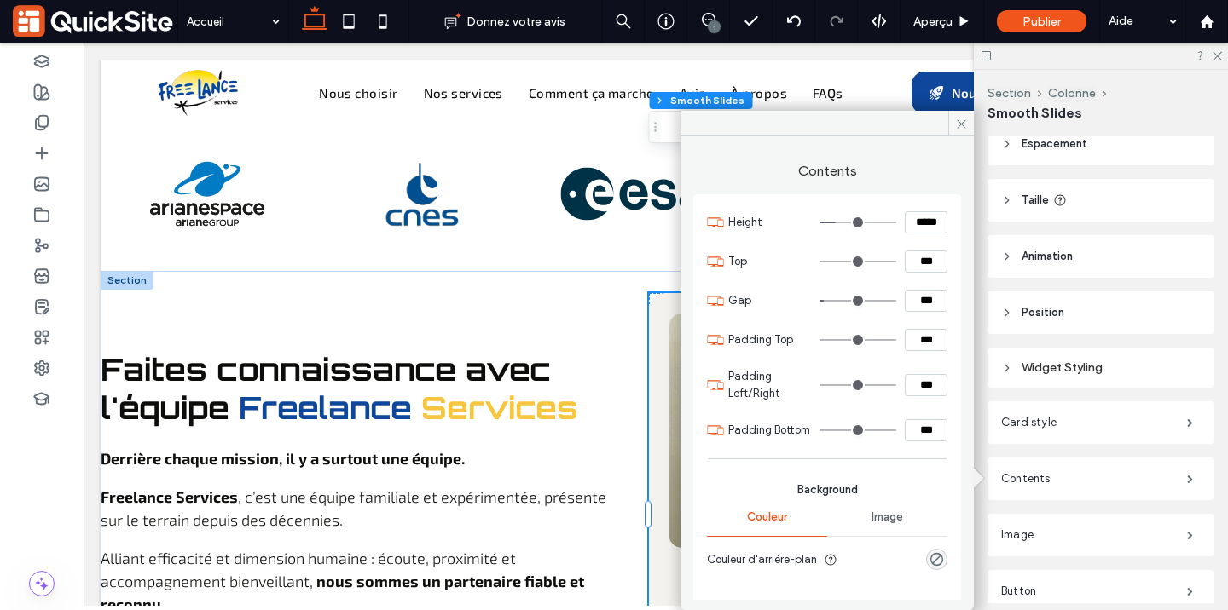
click at [905, 220] on input "*****" at bounding box center [926, 222] width 43 height 22
type input "****"
type input "**"
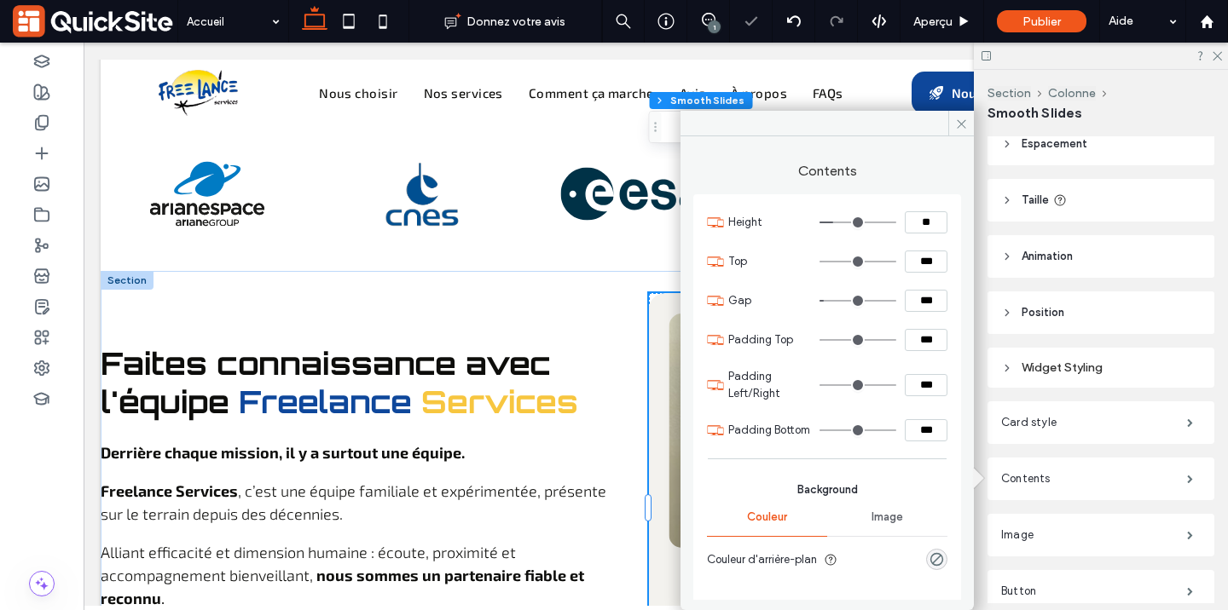
type input "*"
type input "****"
type input "**"
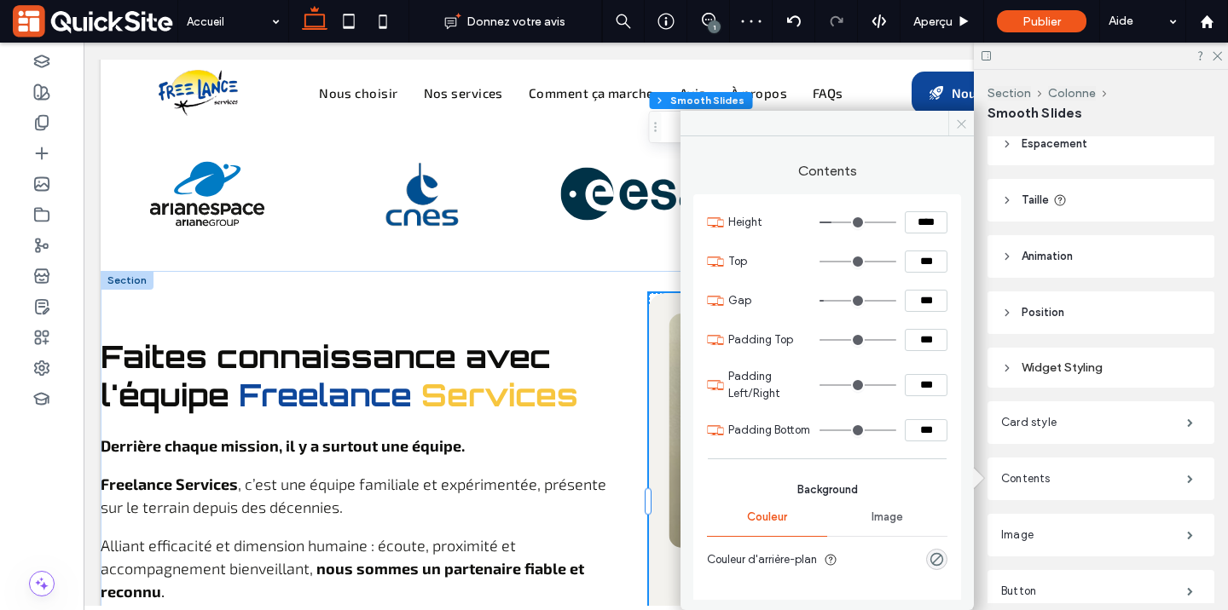
click at [960, 114] on span at bounding box center [961, 124] width 26 height 26
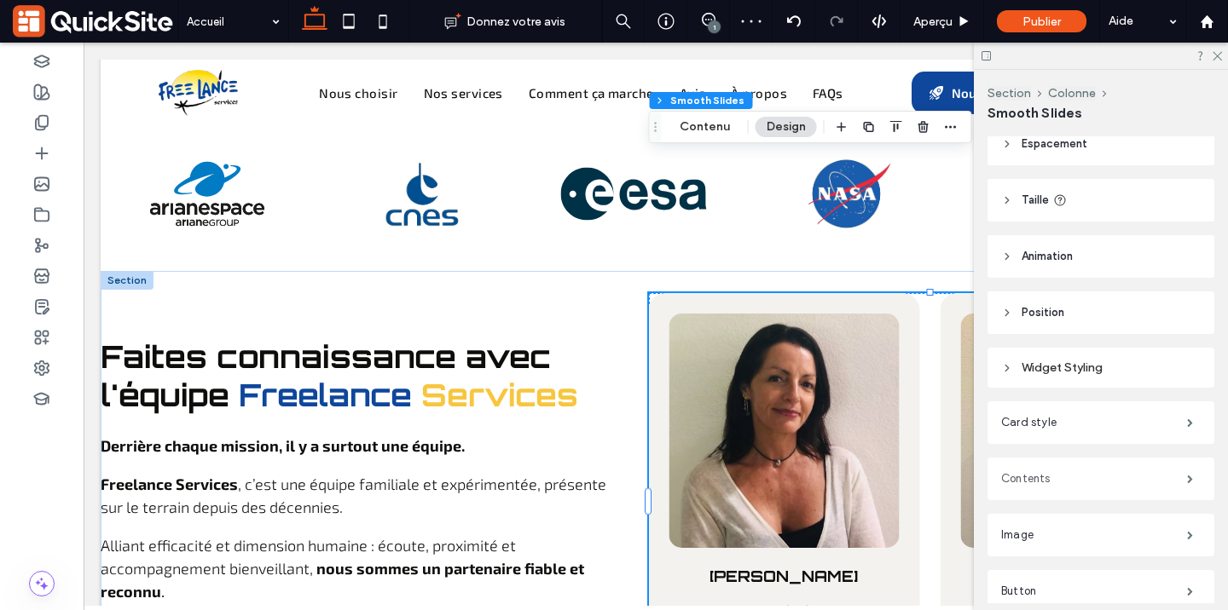
click at [1063, 467] on label "Contents" at bounding box center [1094, 479] width 186 height 34
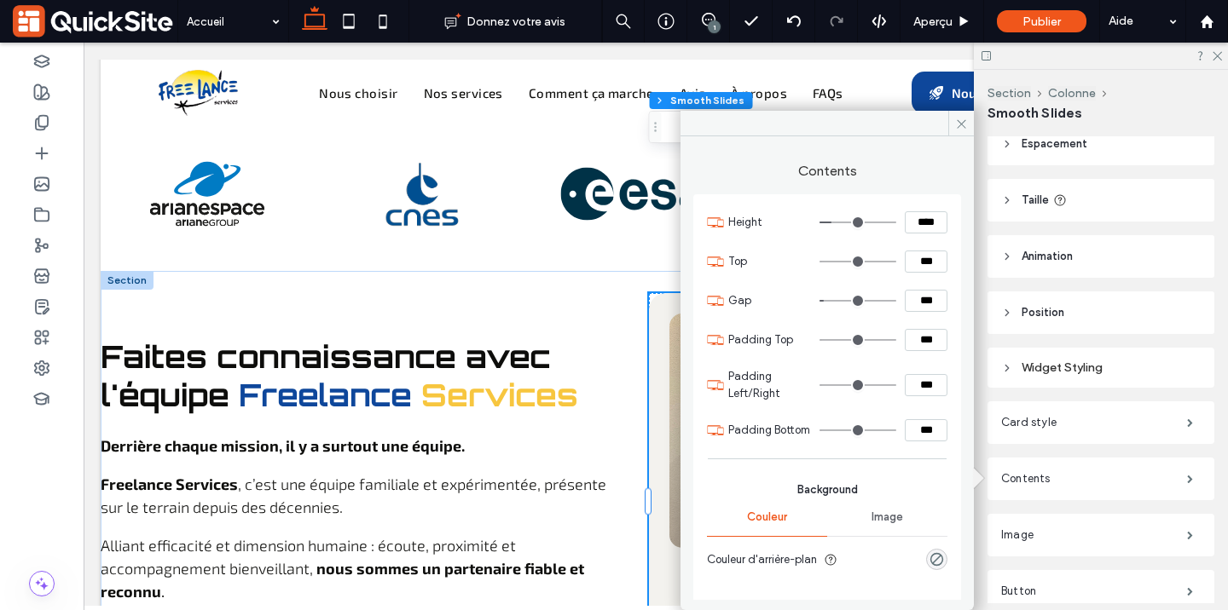
click at [910, 229] on input "****" at bounding box center [926, 222] width 43 height 22
type input "****"
type input "**"
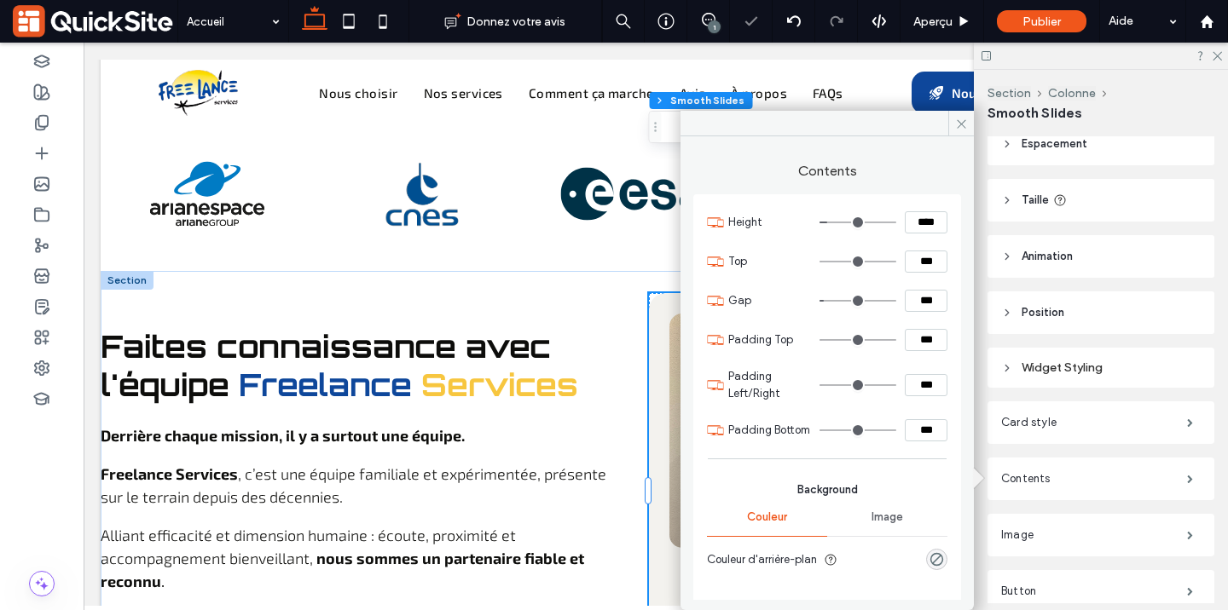
click at [962, 118] on icon at bounding box center [961, 124] width 13 height 13
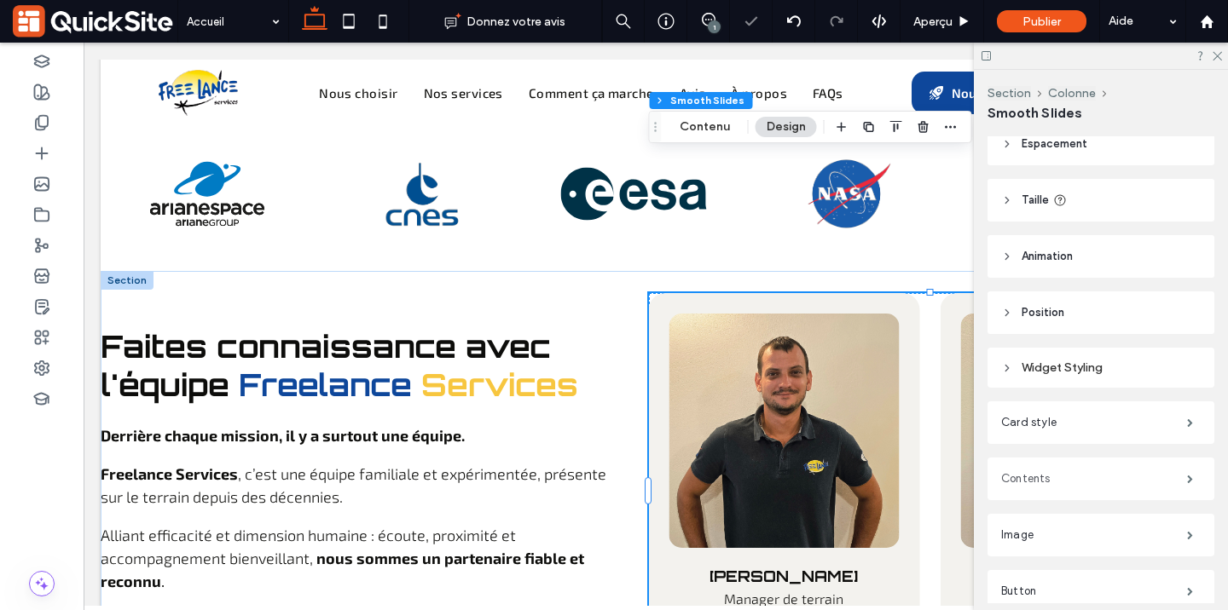
click at [1111, 487] on label "Contents" at bounding box center [1094, 479] width 186 height 34
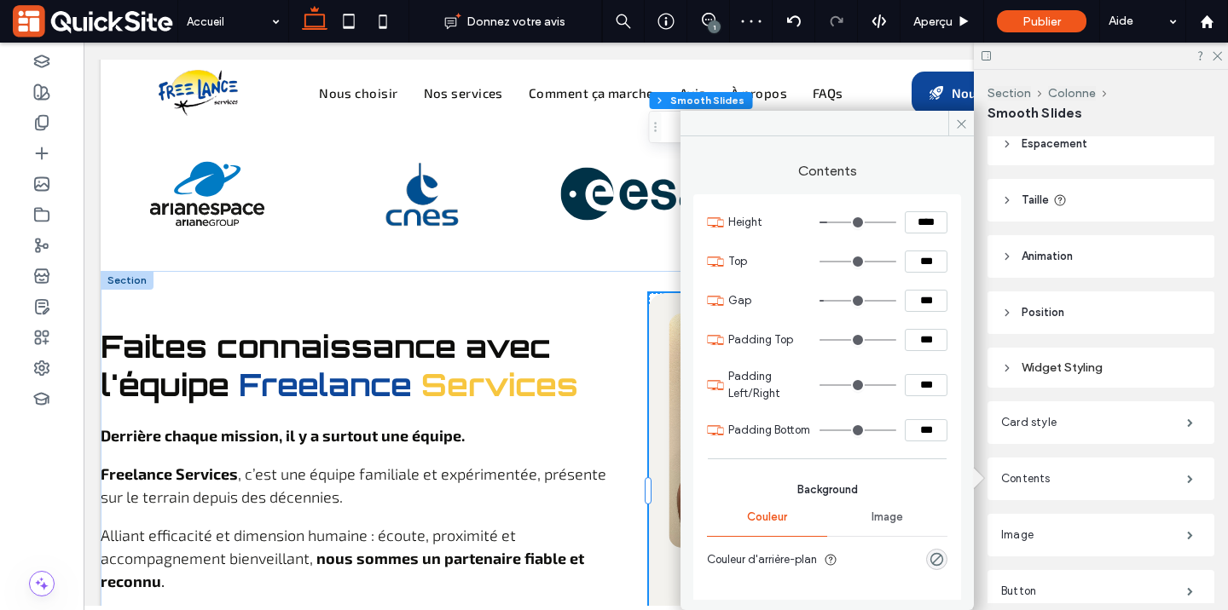
click at [911, 215] on input "****" at bounding box center [926, 222] width 43 height 22
type input "****"
type input "**"
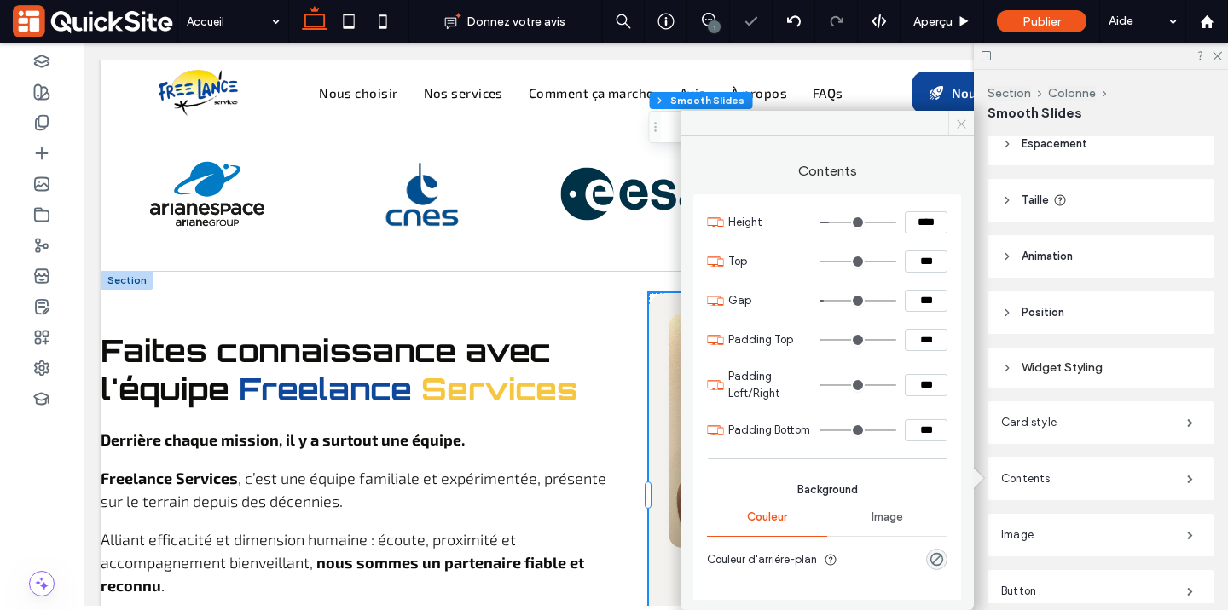
click at [960, 119] on icon at bounding box center [961, 124] width 13 height 13
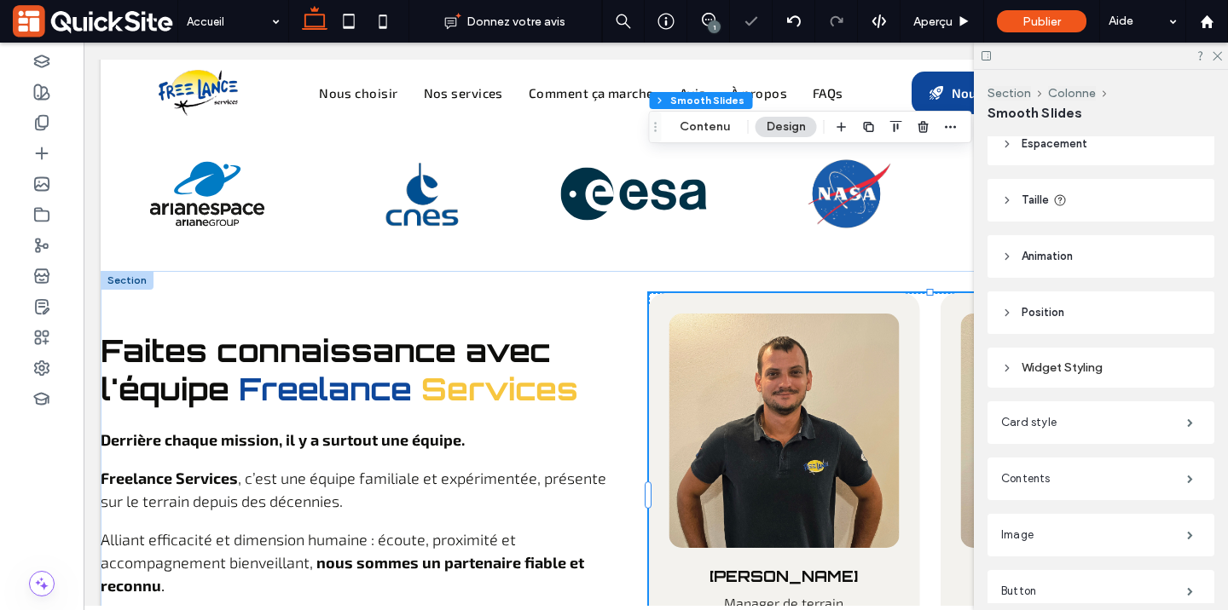
click at [1215, 44] on div at bounding box center [1101, 56] width 254 height 26
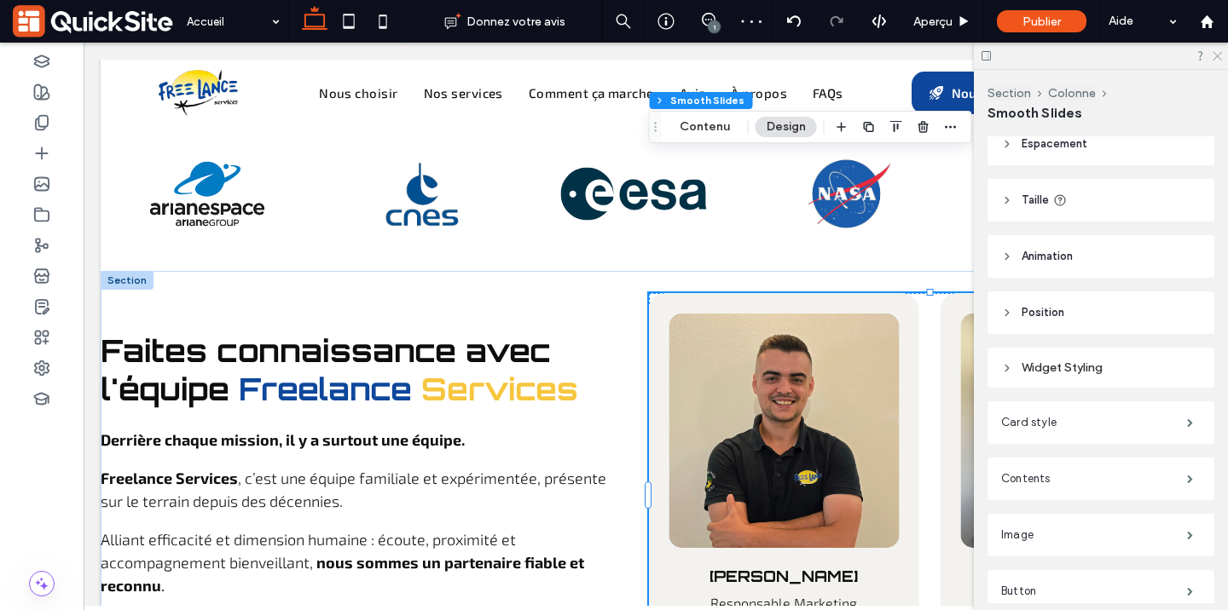
click at [1215, 57] on use at bounding box center [1216, 56] width 9 height 9
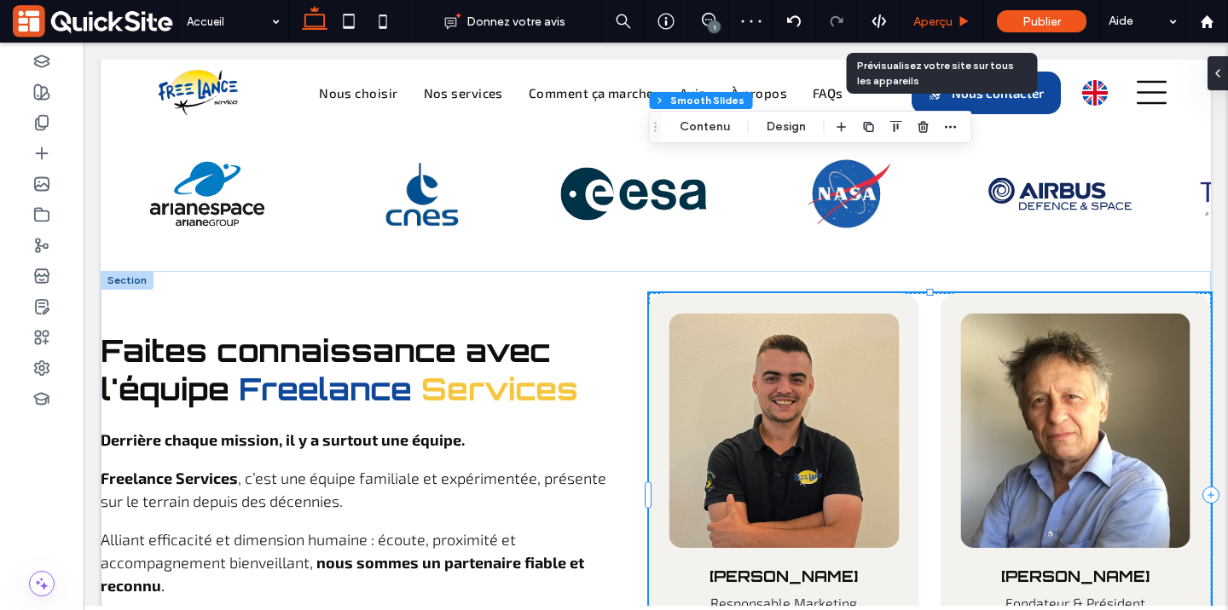
click at [948, 20] on span "Aperçu" at bounding box center [932, 21] width 39 height 14
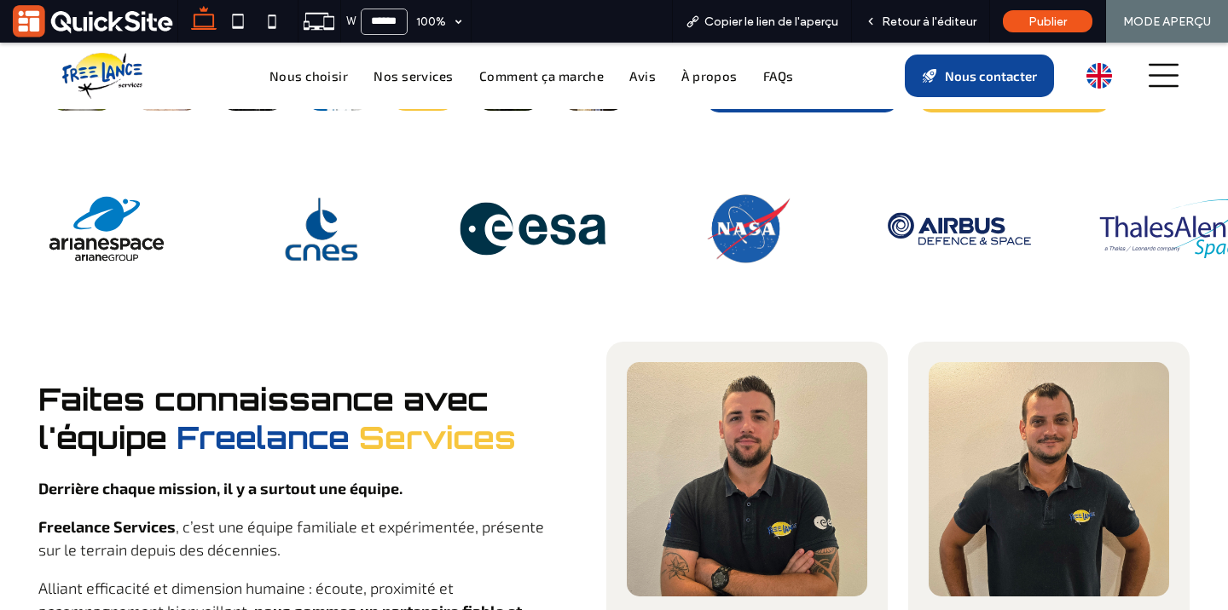
scroll to position [6039, 0]
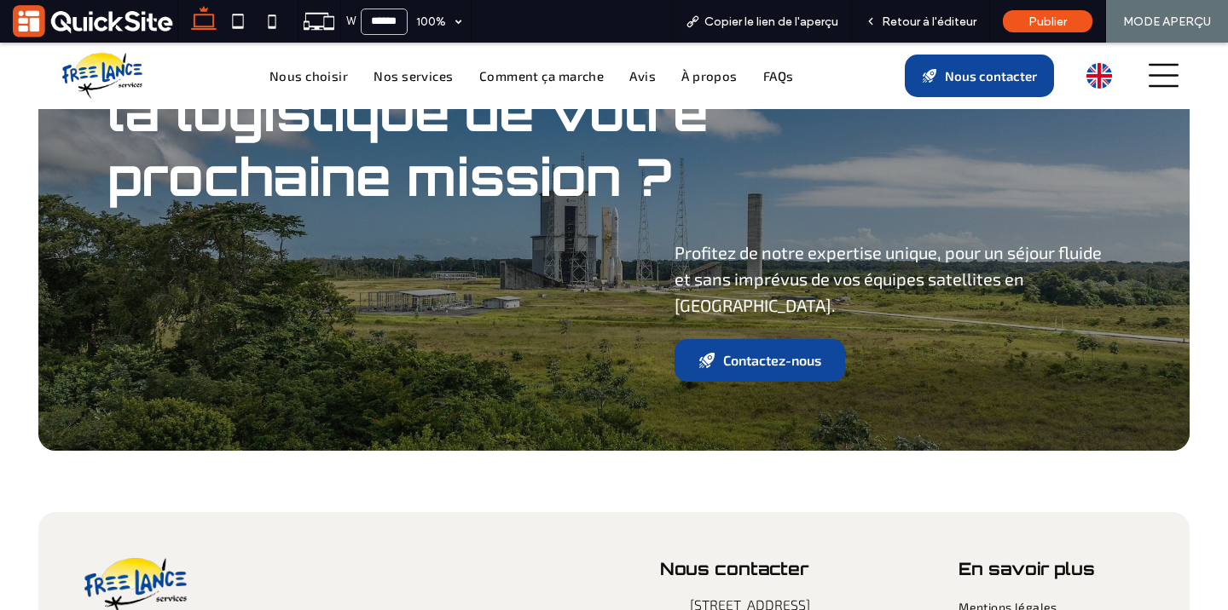
scroll to position [7830, 0]
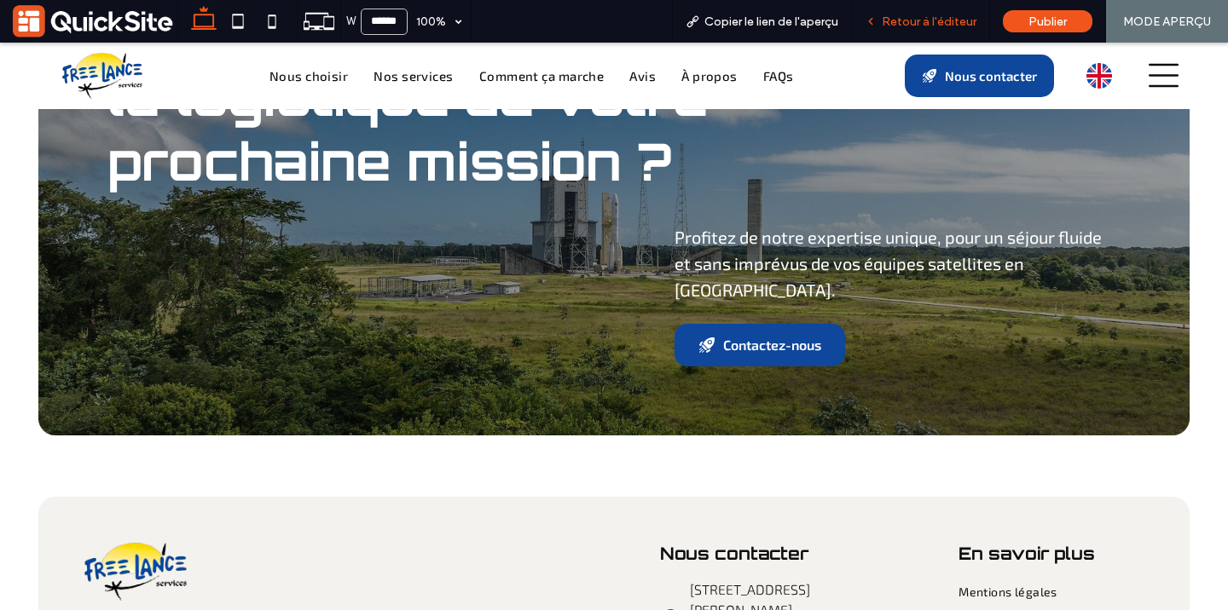
click at [887, 20] on span "Retour à l'éditeur" at bounding box center [929, 21] width 95 height 14
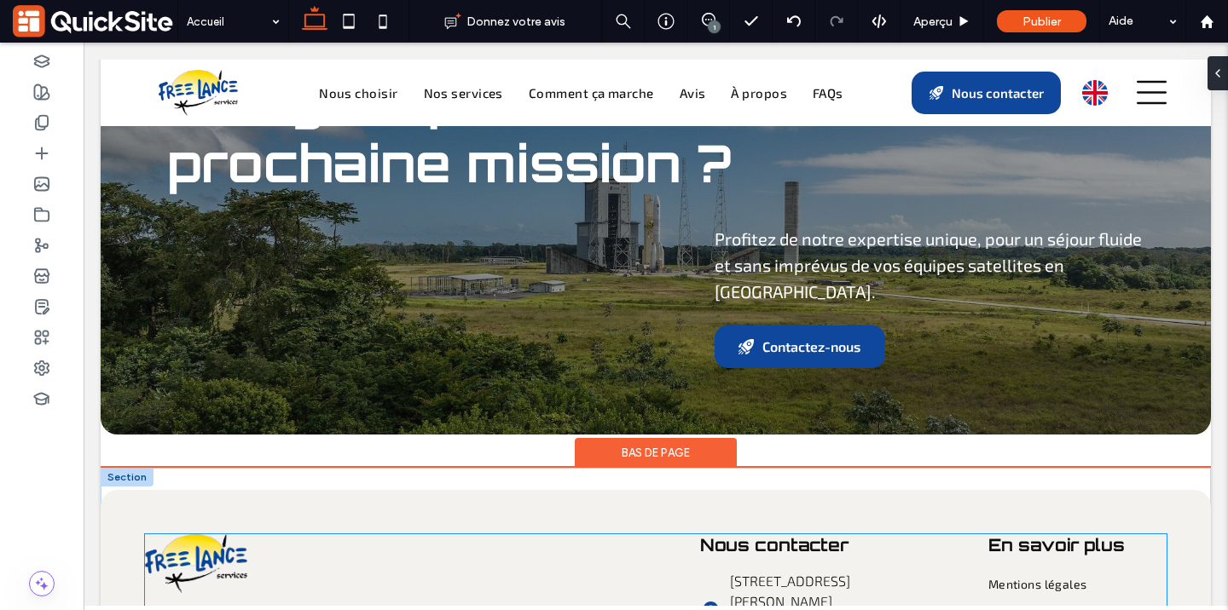
scroll to position [7733, 0]
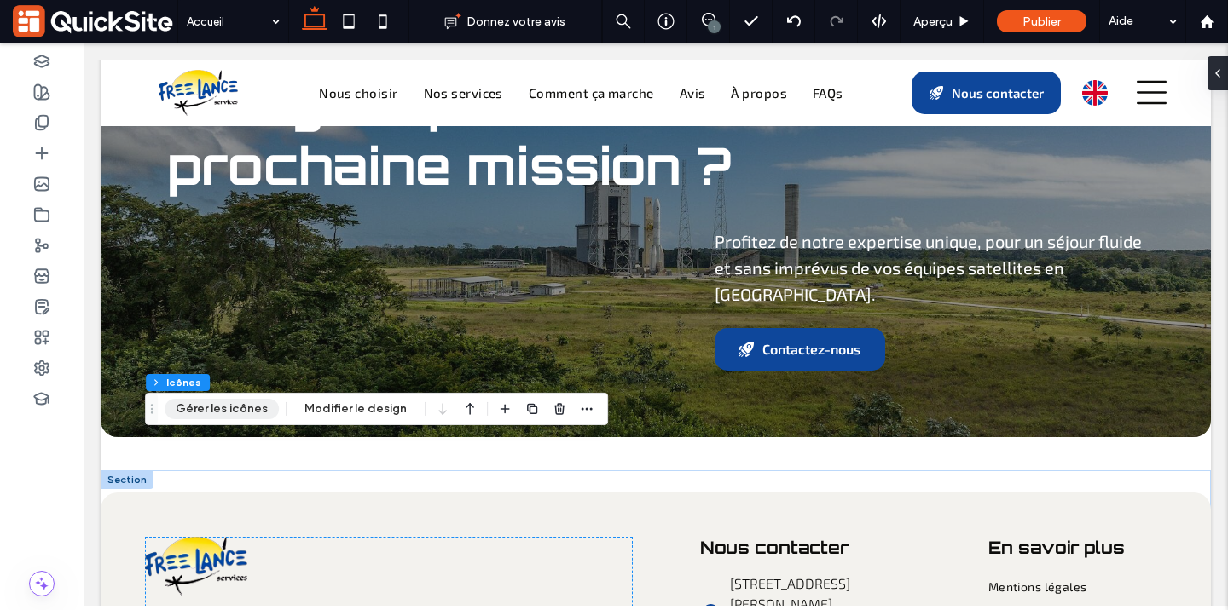
click at [235, 408] on button "Gérer les icônes" at bounding box center [222, 409] width 114 height 20
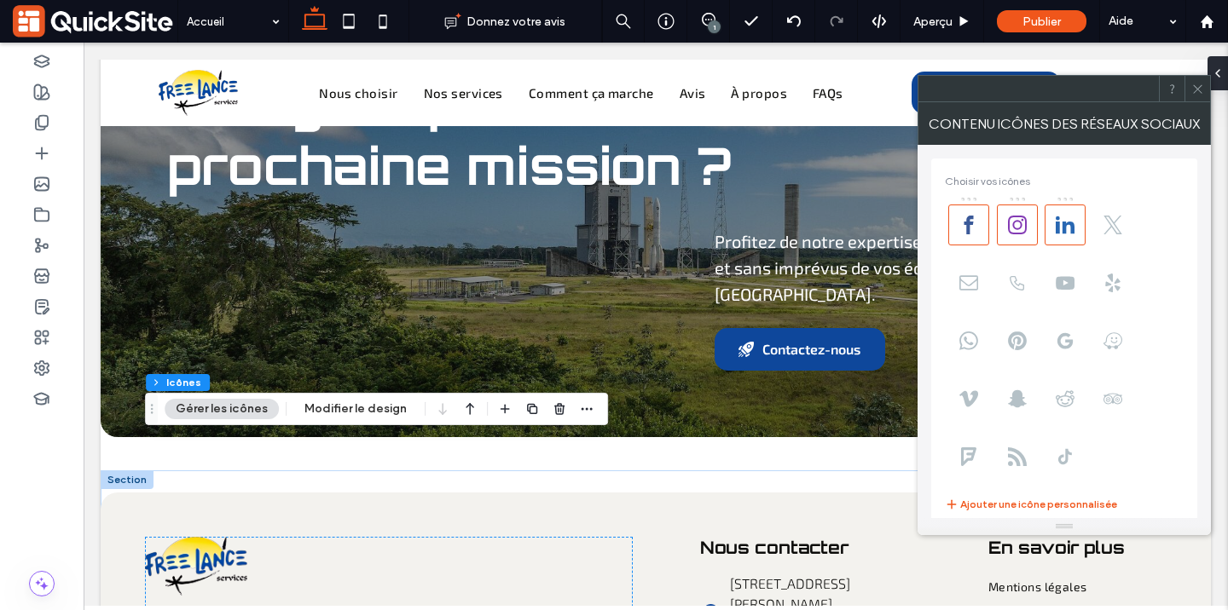
click at [1198, 95] on span at bounding box center [1197, 89] width 13 height 26
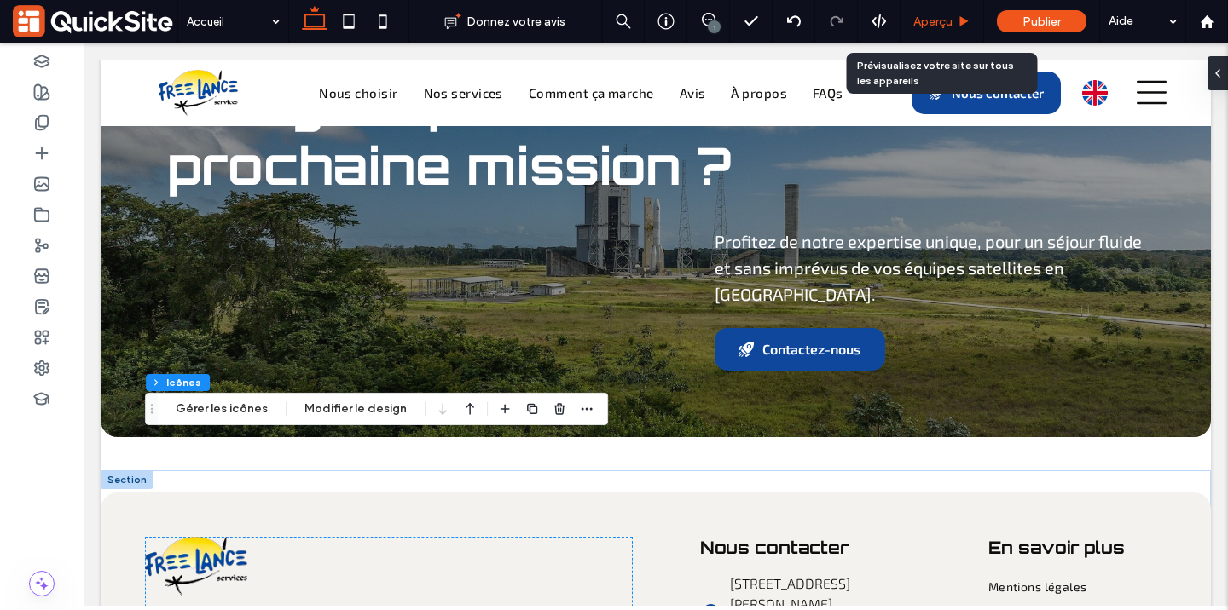
click at [945, 13] on div "Aperçu" at bounding box center [942, 21] width 84 height 43
click at [943, 21] on span "Aperçu" at bounding box center [932, 21] width 39 height 14
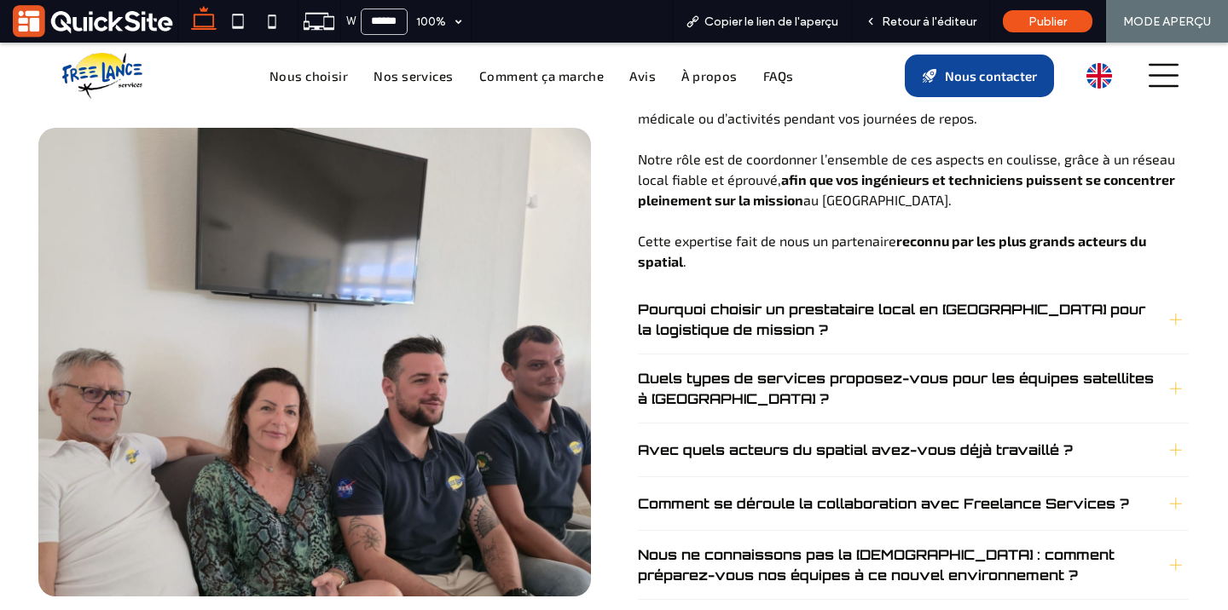
scroll to position [7084, 0]
click at [709, 495] on span "Comment se déroule la collaboration avec Freelance Services ?" at bounding box center [897, 505] width 518 height 20
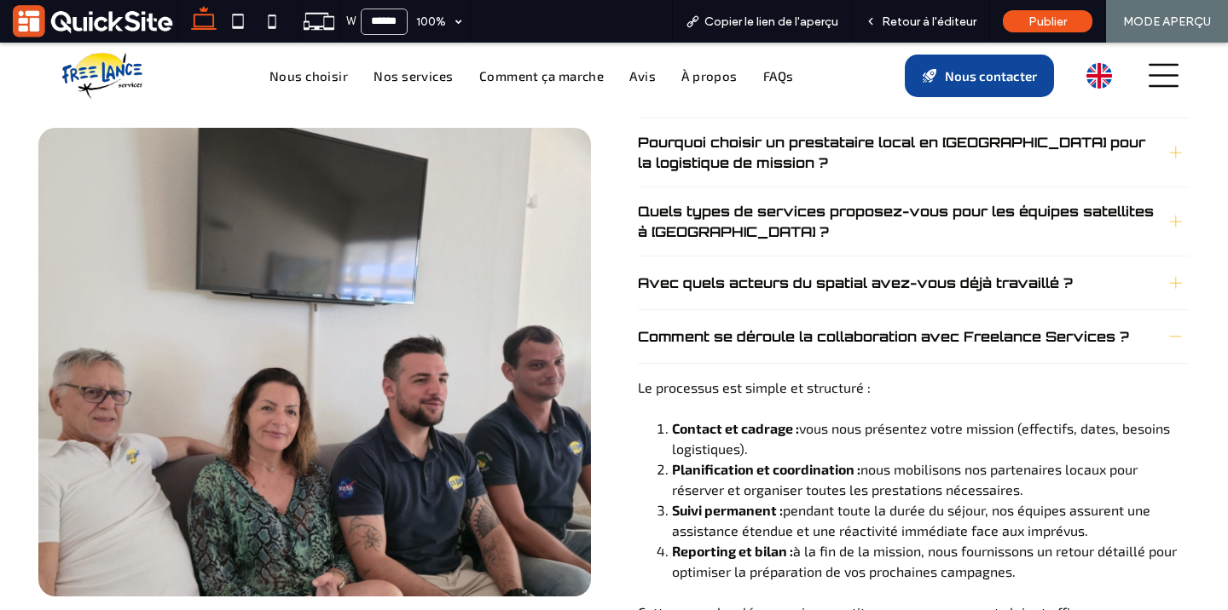
scroll to position [6937, 0]
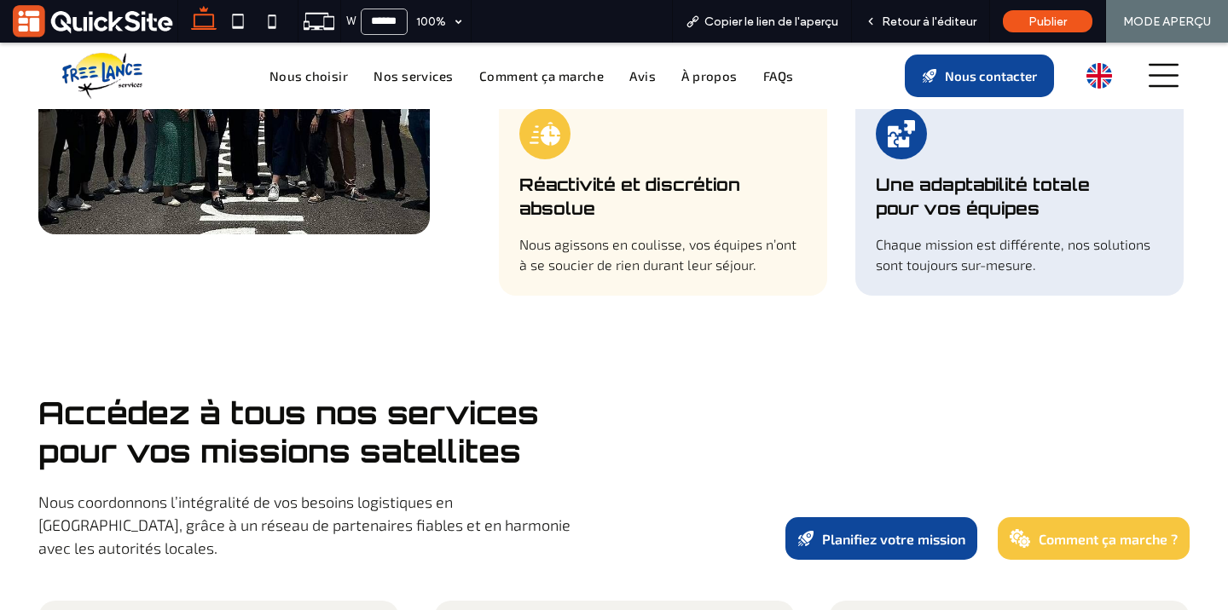
scroll to position [1680, 0]
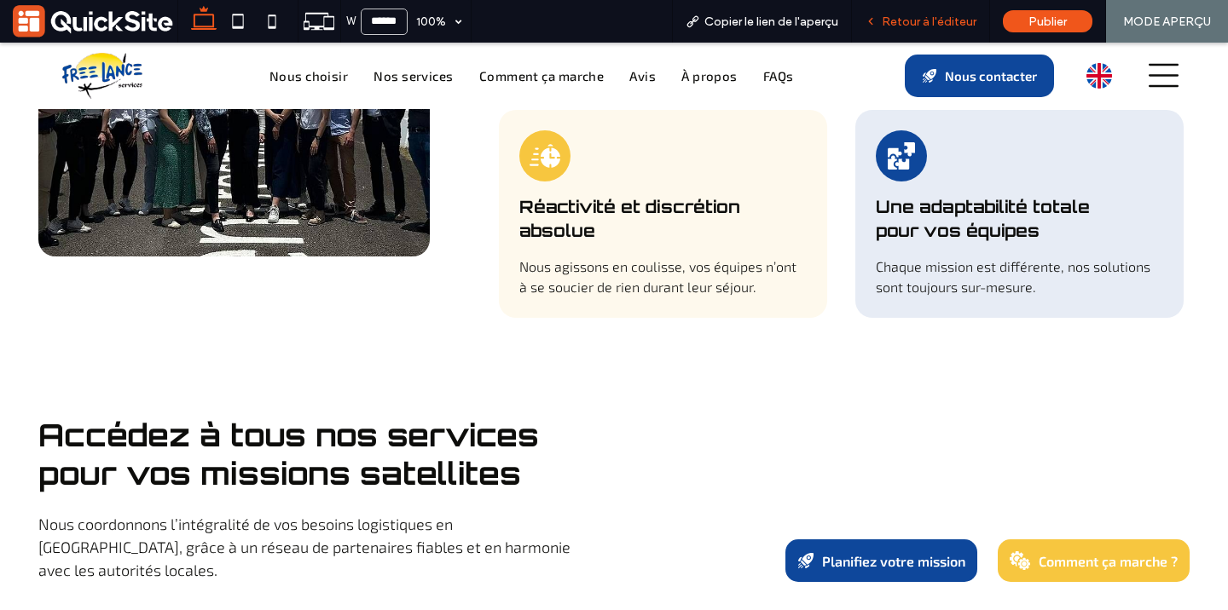
click at [907, 23] on span "Retour à l'éditeur" at bounding box center [929, 21] width 95 height 14
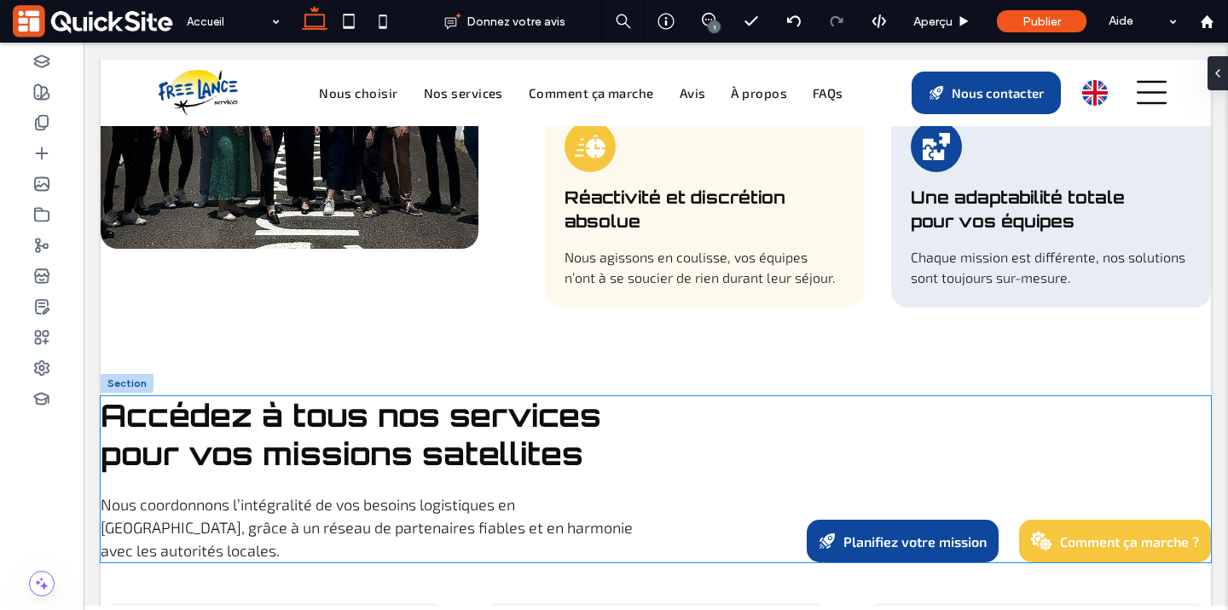
scroll to position [1662, 0]
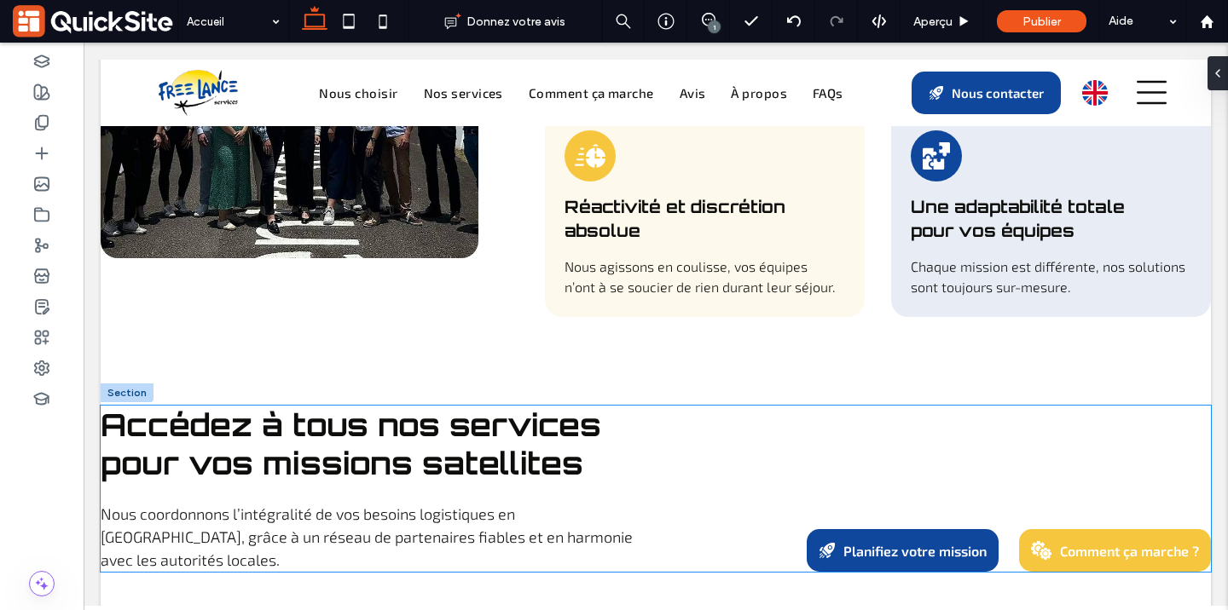
click at [616, 503] on p "Nous coordonnons l’intégralité de vos besoins logistiques en [GEOGRAPHIC_DATA],…" at bounding box center [367, 537] width 533 height 69
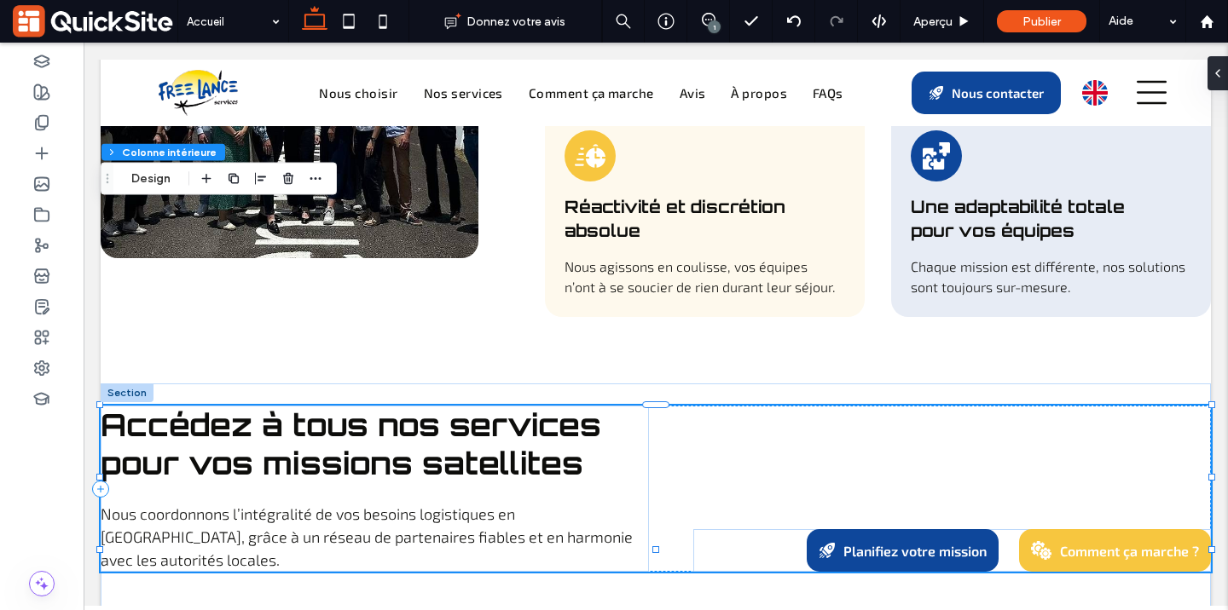
click at [616, 503] on p "Nous coordonnons l’intégralité de vos besoins logistiques en [GEOGRAPHIC_DATA],…" at bounding box center [367, 537] width 533 height 69
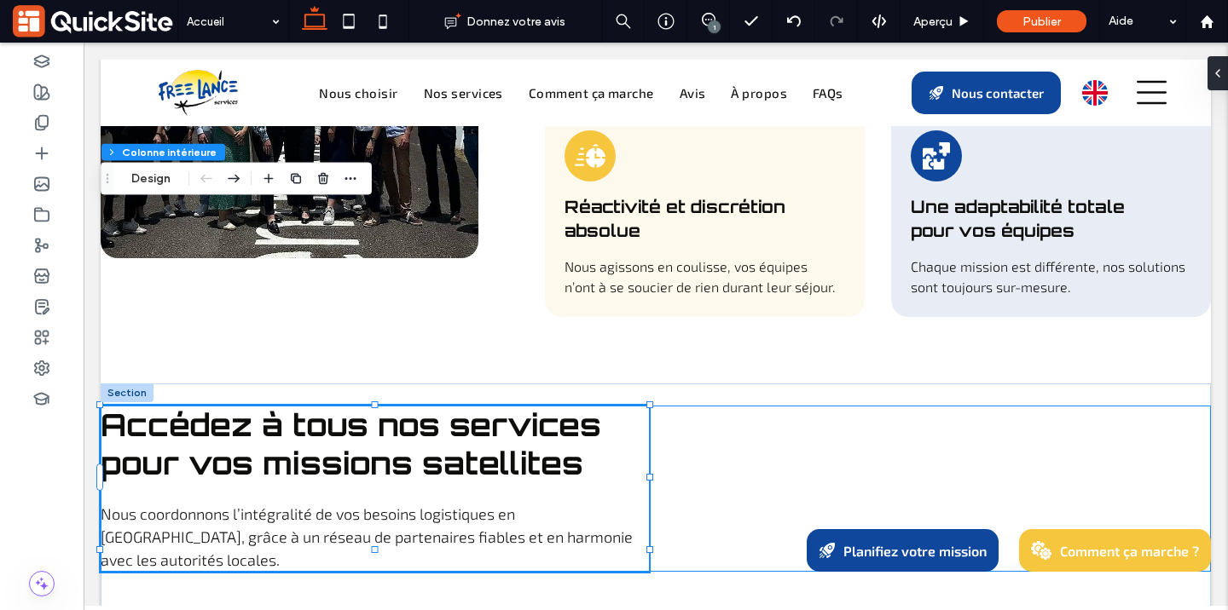
click at [611, 503] on p "Nous coordonnons l’intégralité de vos besoins logistiques en [GEOGRAPHIC_DATA],…" at bounding box center [367, 537] width 533 height 69
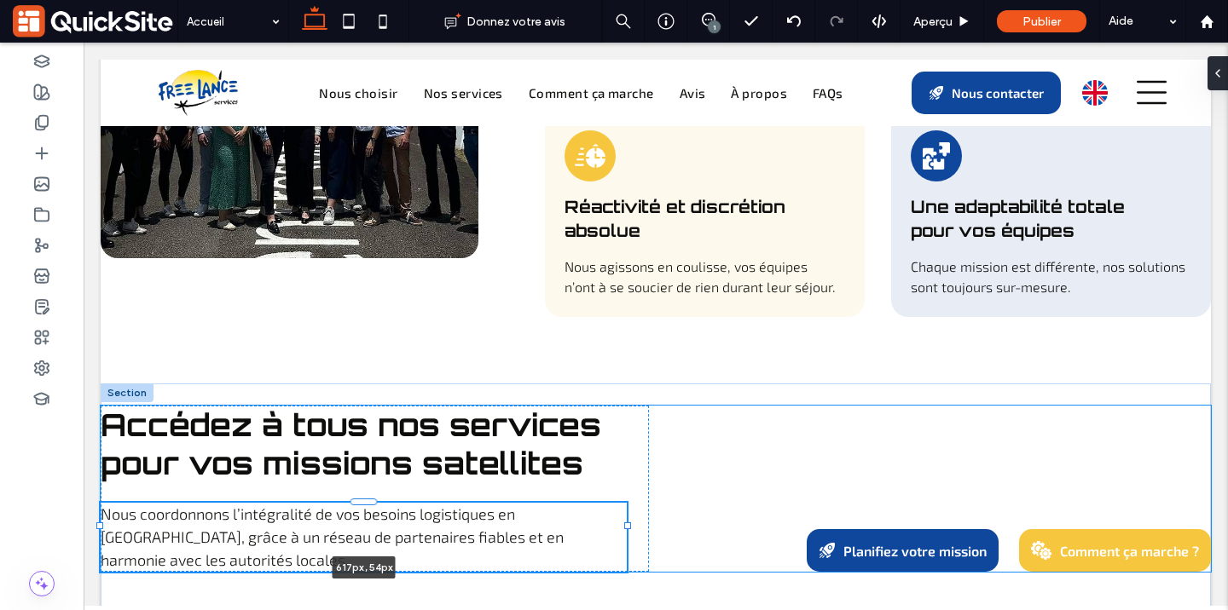
click at [626, 523] on div at bounding box center [627, 526] width 7 height 7
type input "***"
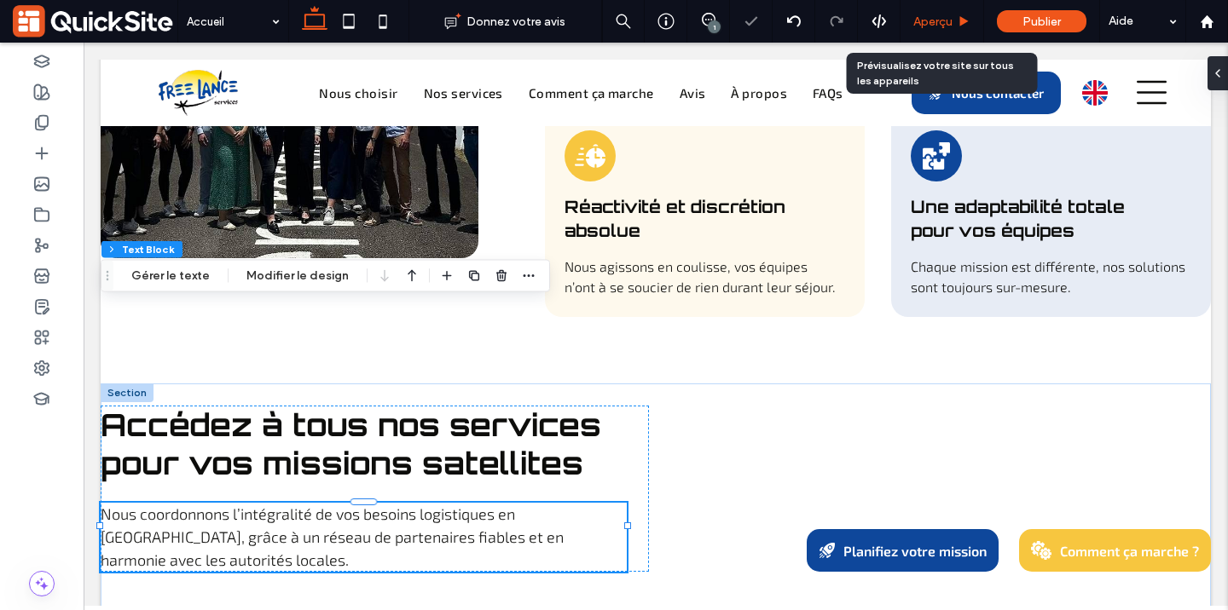
click at [926, 27] on span "Aperçu" at bounding box center [932, 21] width 39 height 14
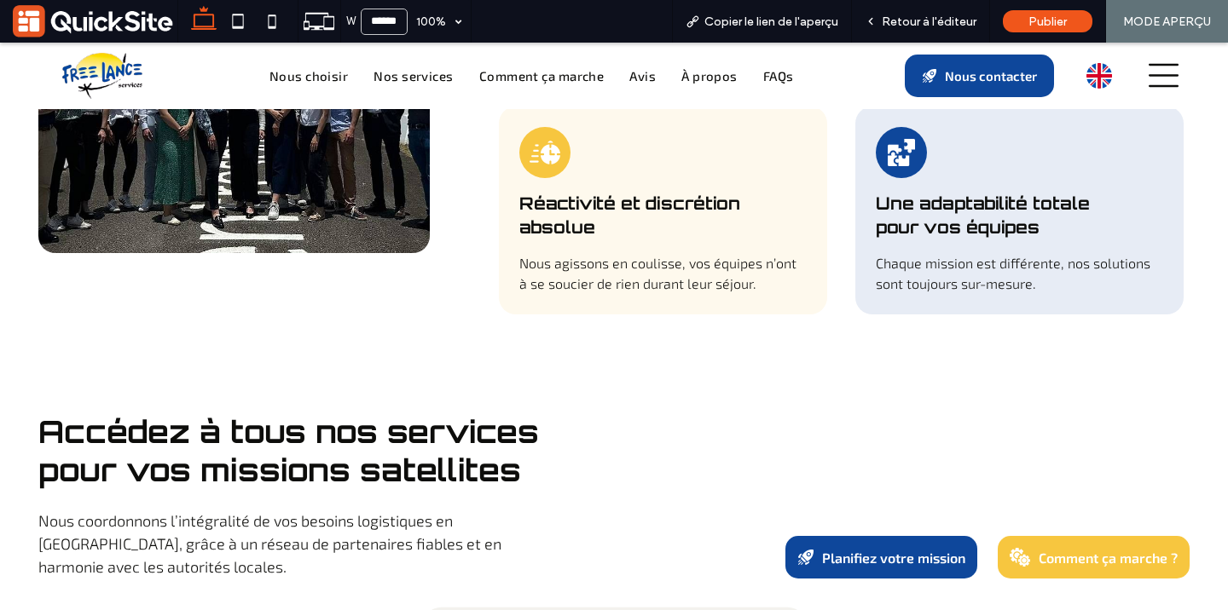
scroll to position [1680, 0]
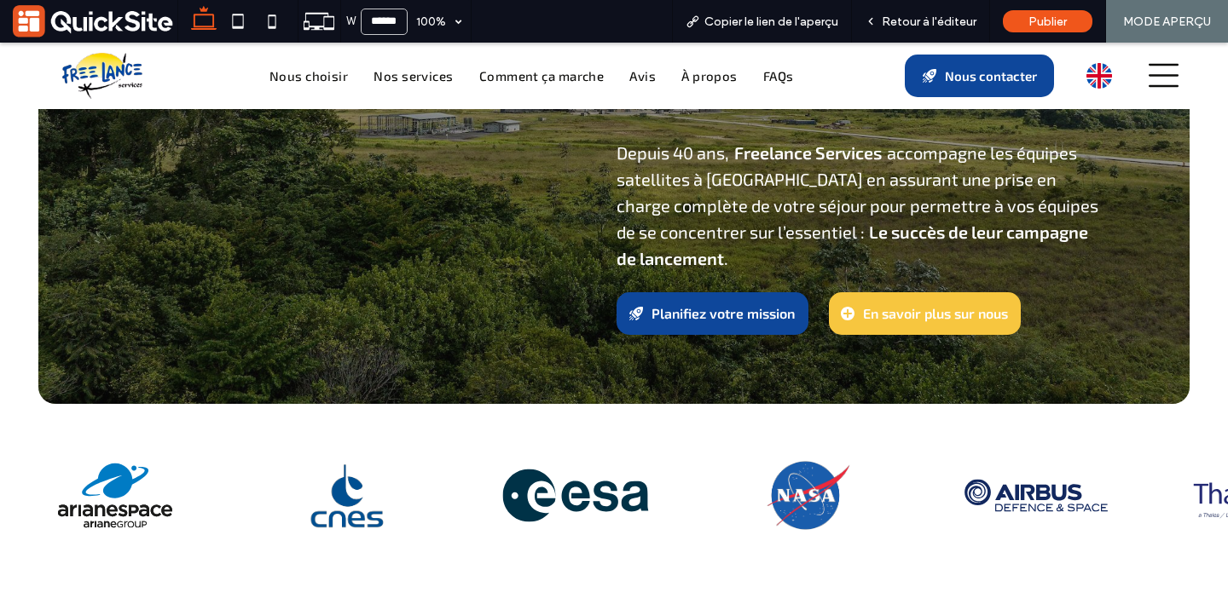
scroll to position [337, 0]
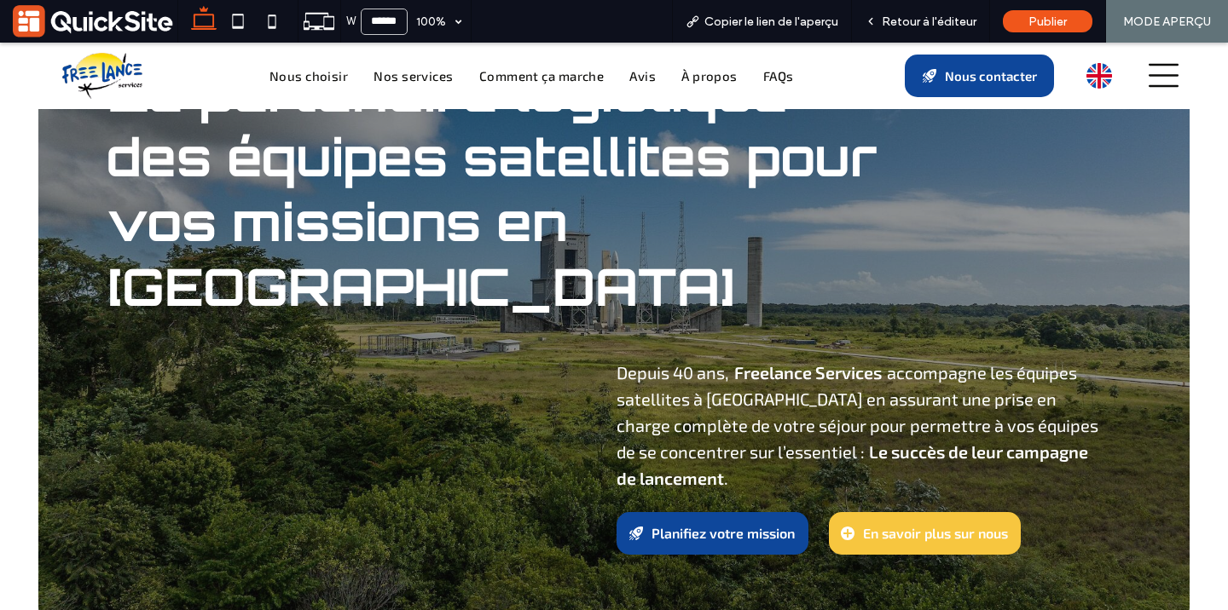
scroll to position [118, 0]
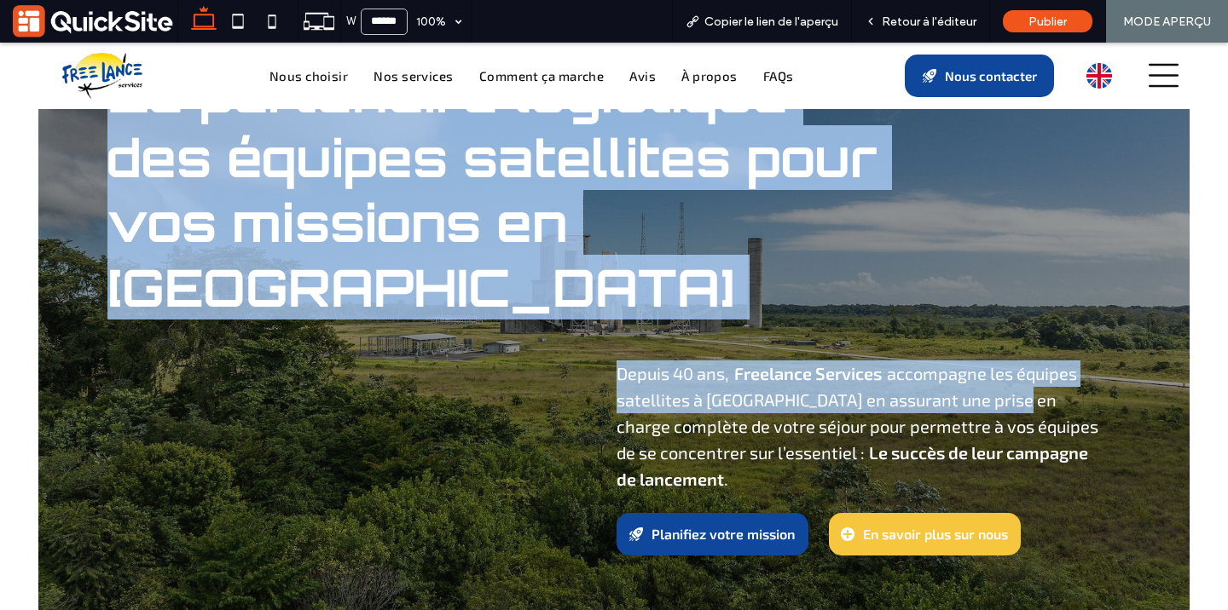
drag, startPoint x: 610, startPoint y: 307, endPoint x: 1013, endPoint y: 329, distance: 403.9
click at [1017, 326] on div "Le partenaire logistique des équipes satellites pour vos missions en Guyane Dep…" at bounding box center [613, 308] width 1151 height 634
click at [1073, 416] on span "permettre à vos équipes de se concentrer sur l’essentiel :" at bounding box center [857, 439] width 482 height 47
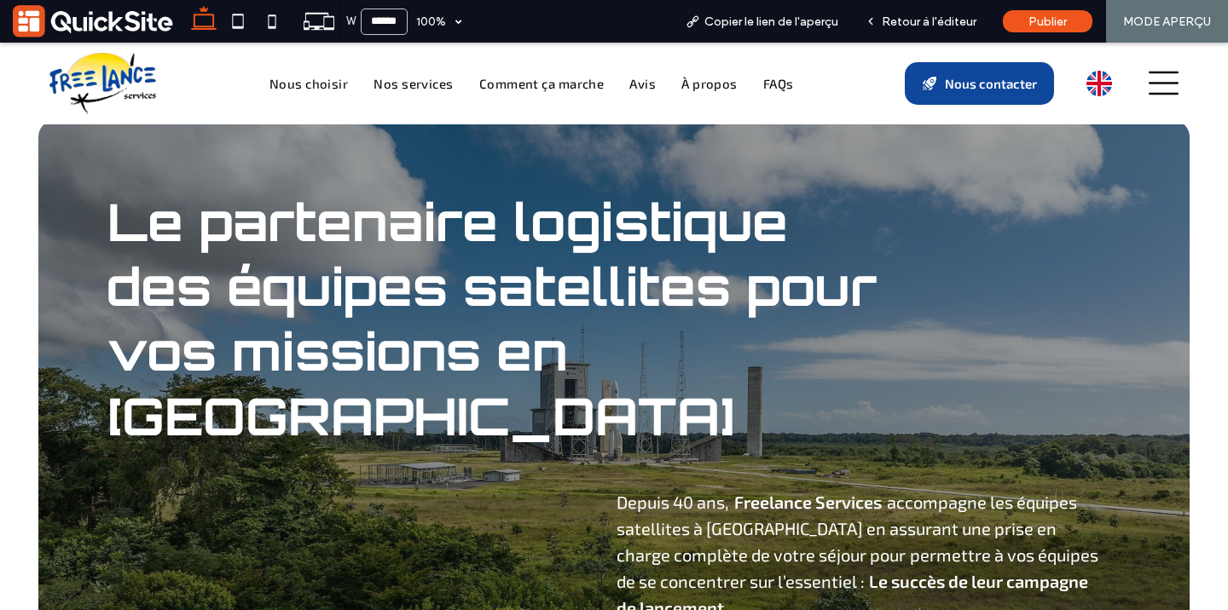
scroll to position [0, 0]
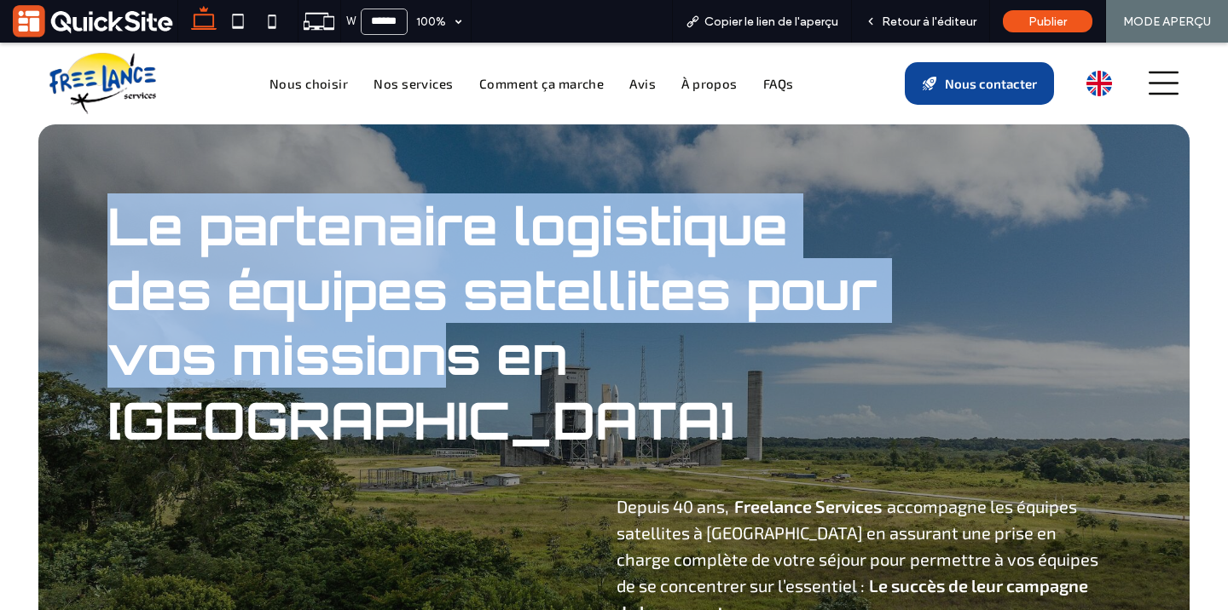
drag, startPoint x: 829, startPoint y: 396, endPoint x: 413, endPoint y: 365, distance: 417.2
click at [418, 366] on div "Le partenaire logistique des équipes satellites pour vos missions en Guyane Dep…" at bounding box center [613, 441] width 1151 height 634
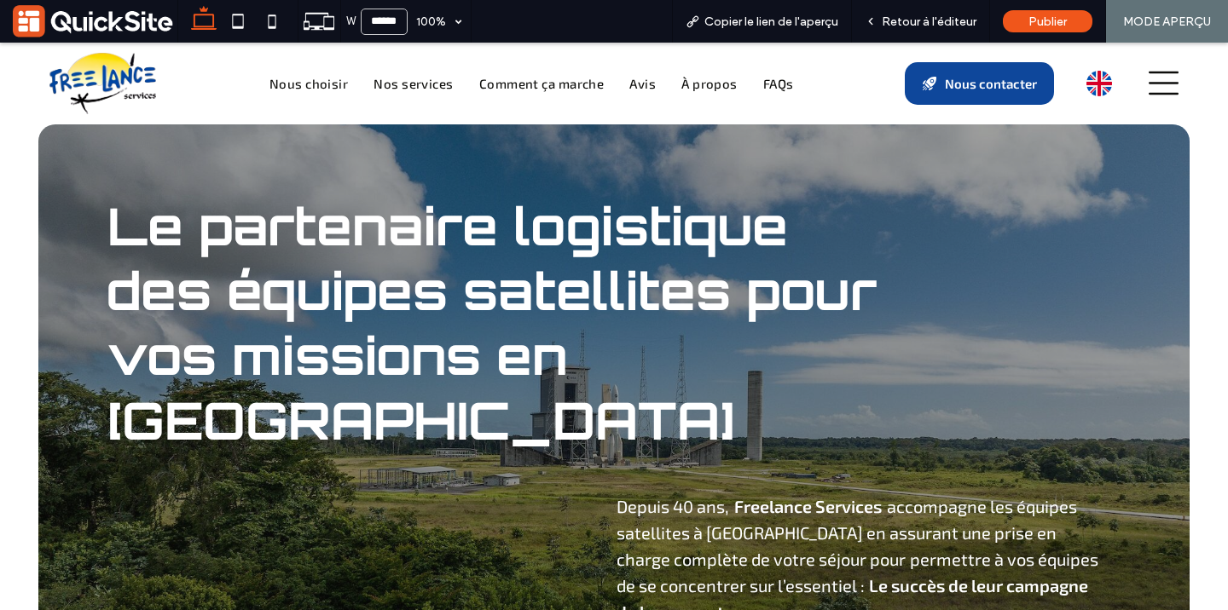
click at [162, 220] on span "Le partenaire logistique des équipes satellites pour vos missions en [GEOGRAPHI…" at bounding box center [491, 323] width 769 height 259
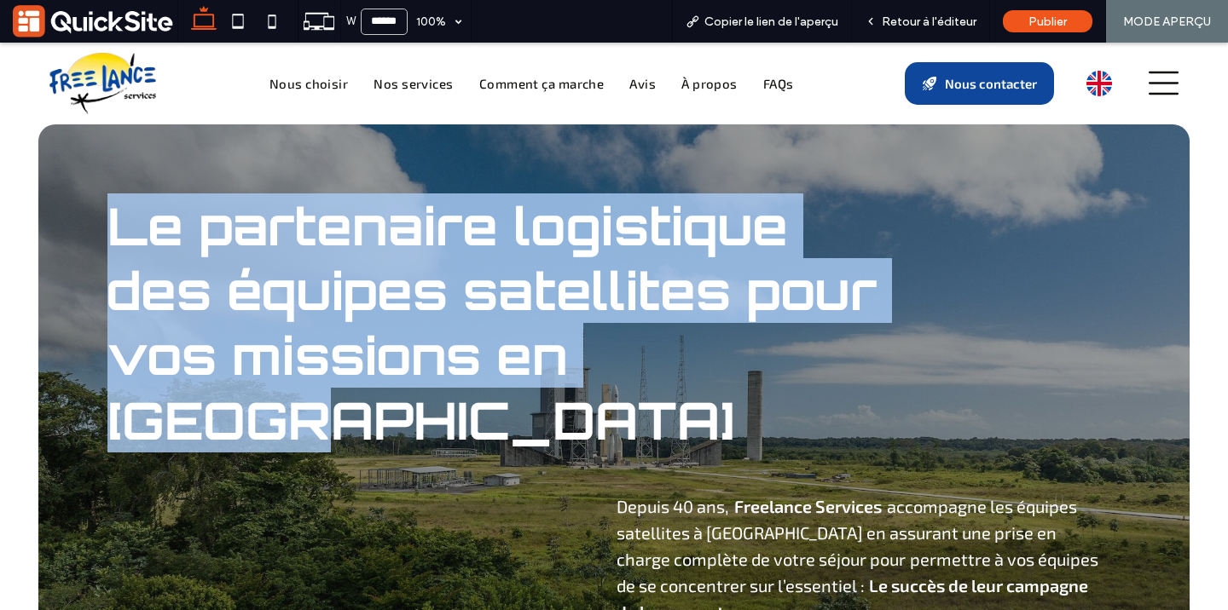
drag, startPoint x: 105, startPoint y: 225, endPoint x: 792, endPoint y: 374, distance: 703.2
click at [795, 374] on div "Le partenaire logistique des équipes satellites pour vos missions en Guyane Dep…" at bounding box center [613, 441] width 1151 height 634
click at [792, 374] on span "Le partenaire logistique des équipes satellites pour vos missions en [GEOGRAPHI…" at bounding box center [491, 323] width 769 height 259
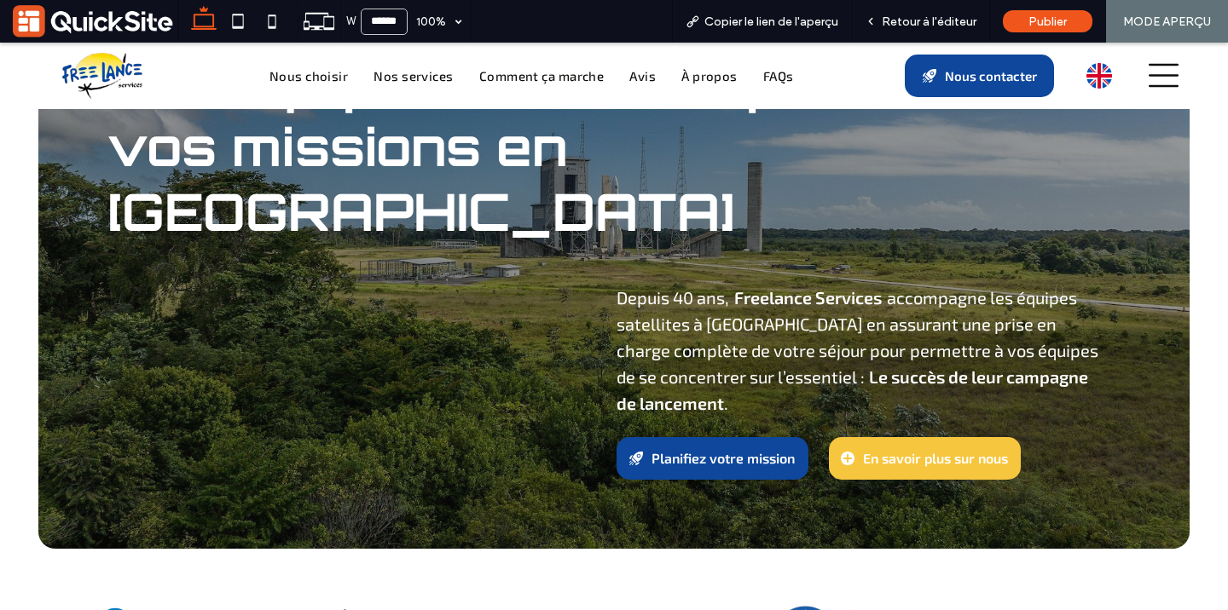
scroll to position [210, 0]
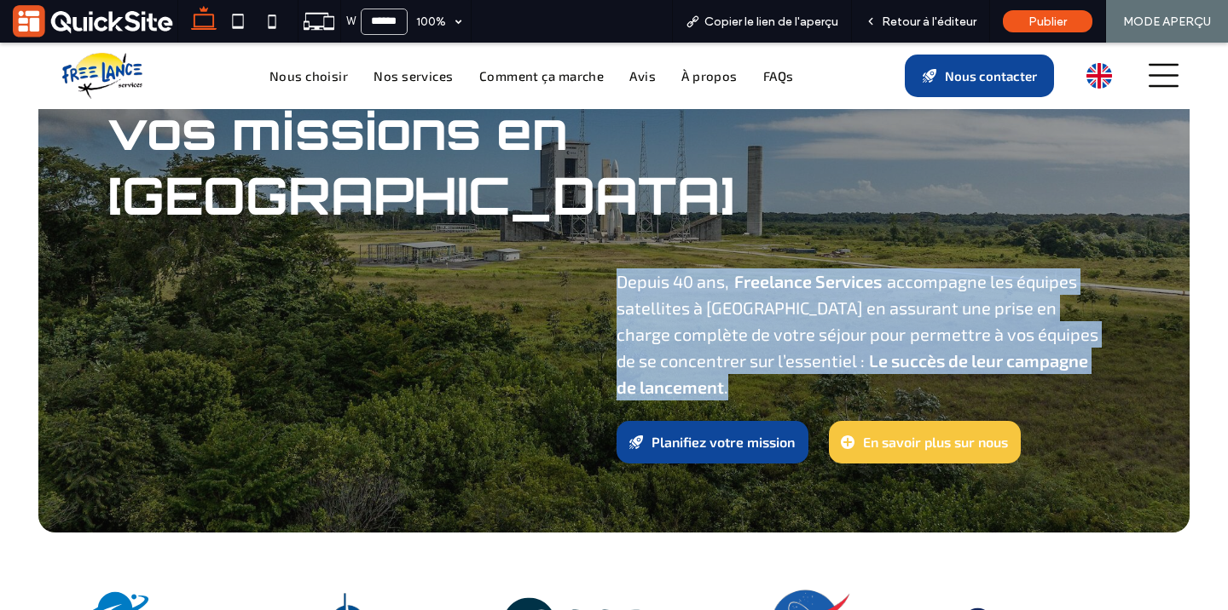
drag, startPoint x: 1082, startPoint y: 295, endPoint x: 619, endPoint y: 215, distance: 469.9
click at [618, 269] on h4 "Depuis 40 ans, Freelance Services accompagne les équipes satellites à Kourou en…" at bounding box center [859, 335] width 486 height 132
click at [642, 271] on span "accompagne les équipes satellites à [GEOGRAPHIC_DATA] en assurant une prise en …" at bounding box center [846, 307] width 460 height 73
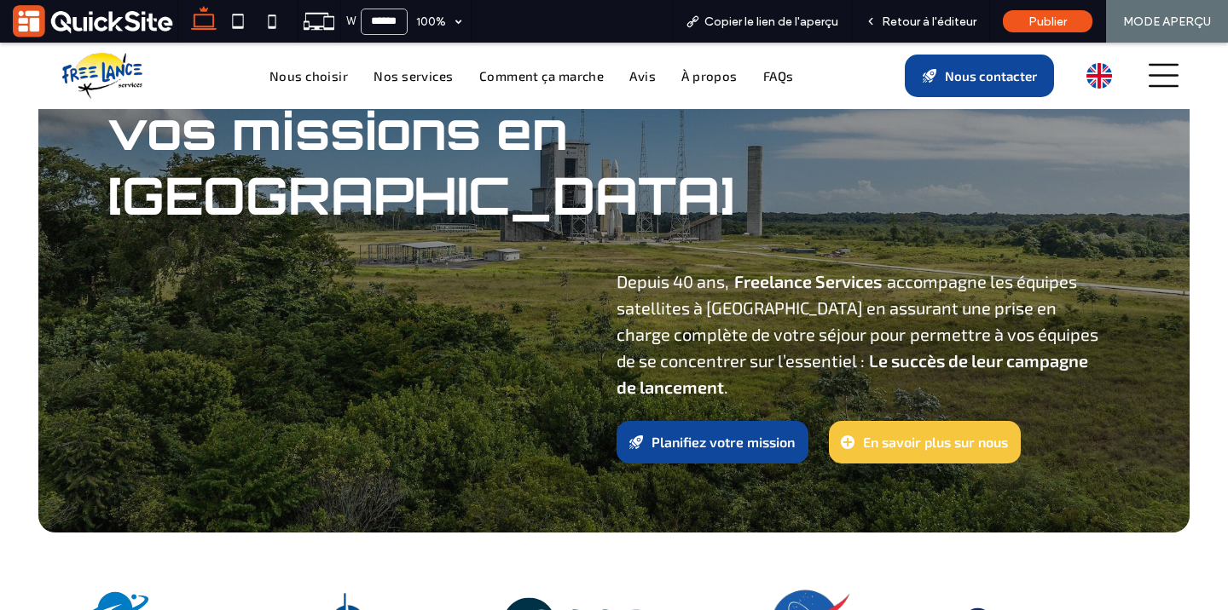
click at [642, 271] on span "accompagne les équipes satellites à [GEOGRAPHIC_DATA] en assurant une prise en …" at bounding box center [846, 307] width 460 height 73
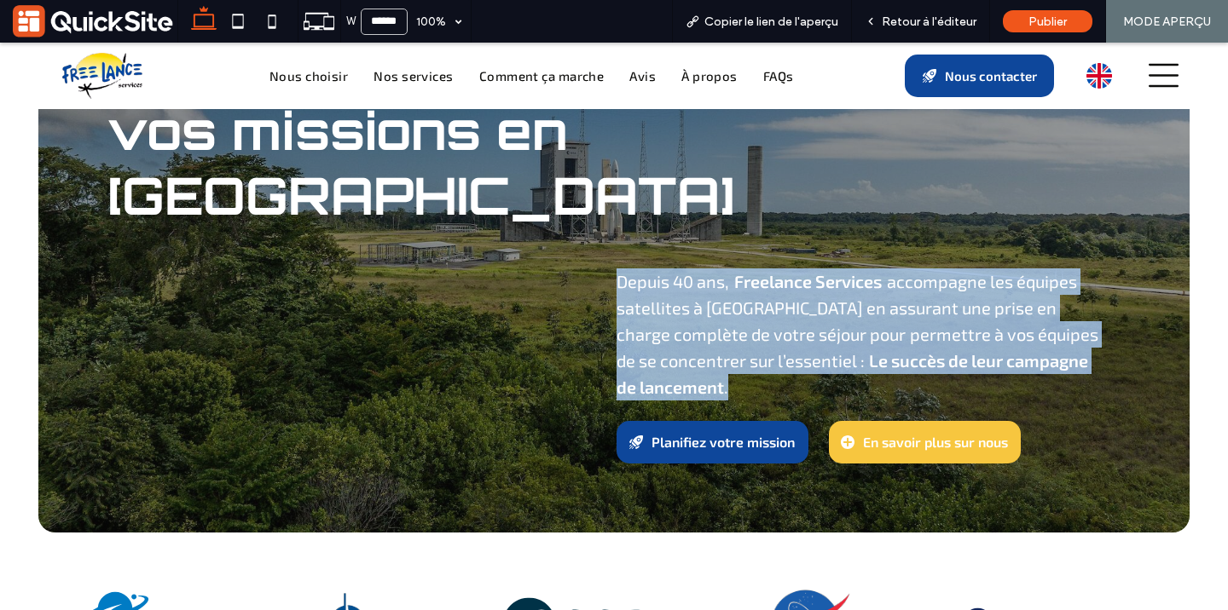
click at [642, 271] on span "accompagne les équipes satellites à [GEOGRAPHIC_DATA] en assurant une prise en …" at bounding box center [846, 307] width 460 height 73
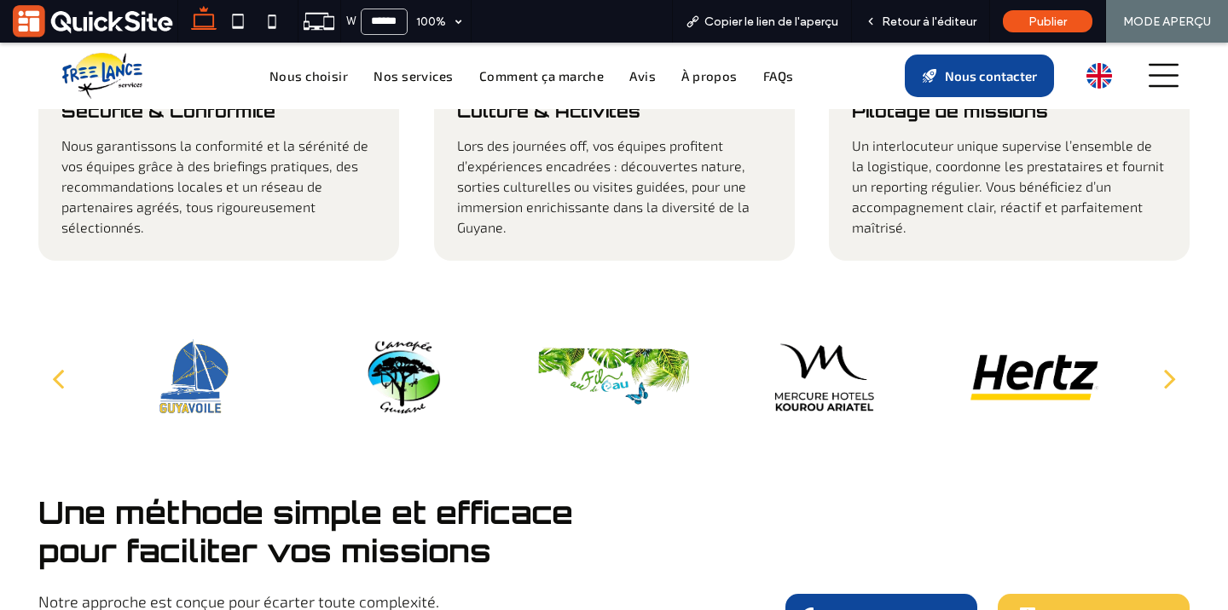
scroll to position [2896, 0]
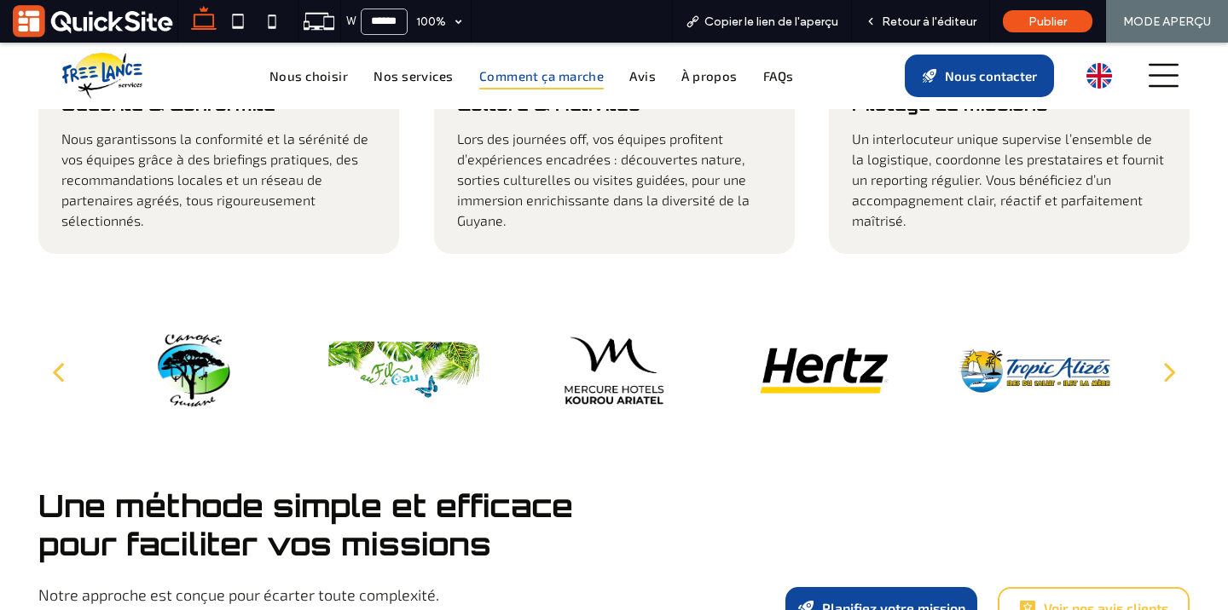
click at [1081, 600] on span "Voir nos avis clients" at bounding box center [1106, 608] width 124 height 16
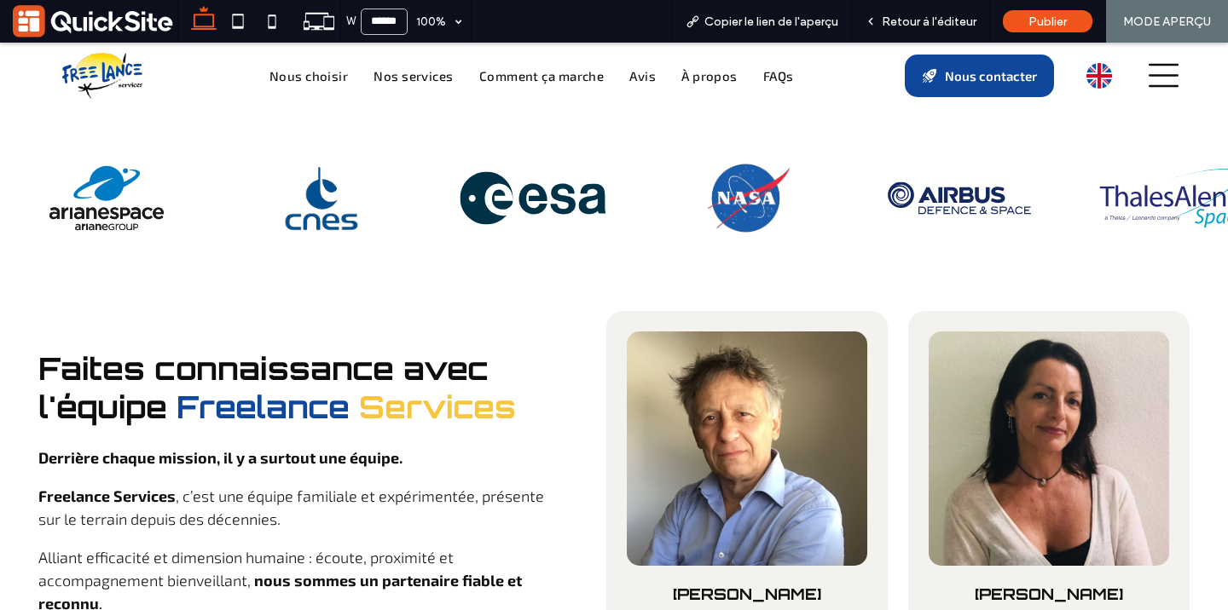
scroll to position [6096, 0]
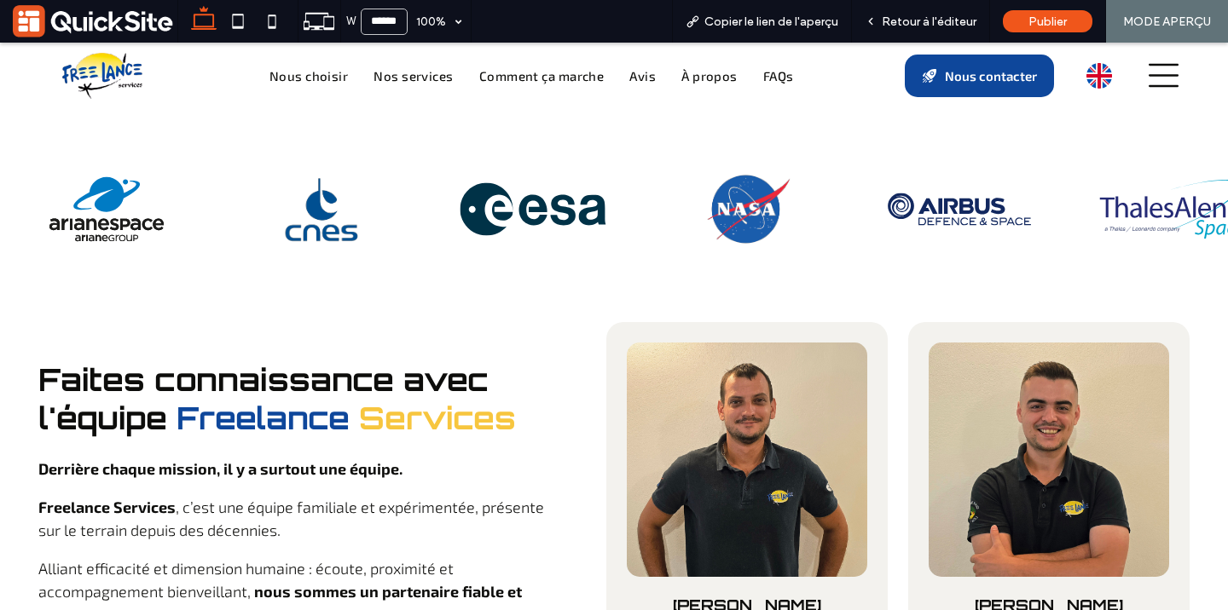
scroll to position [6036, 0]
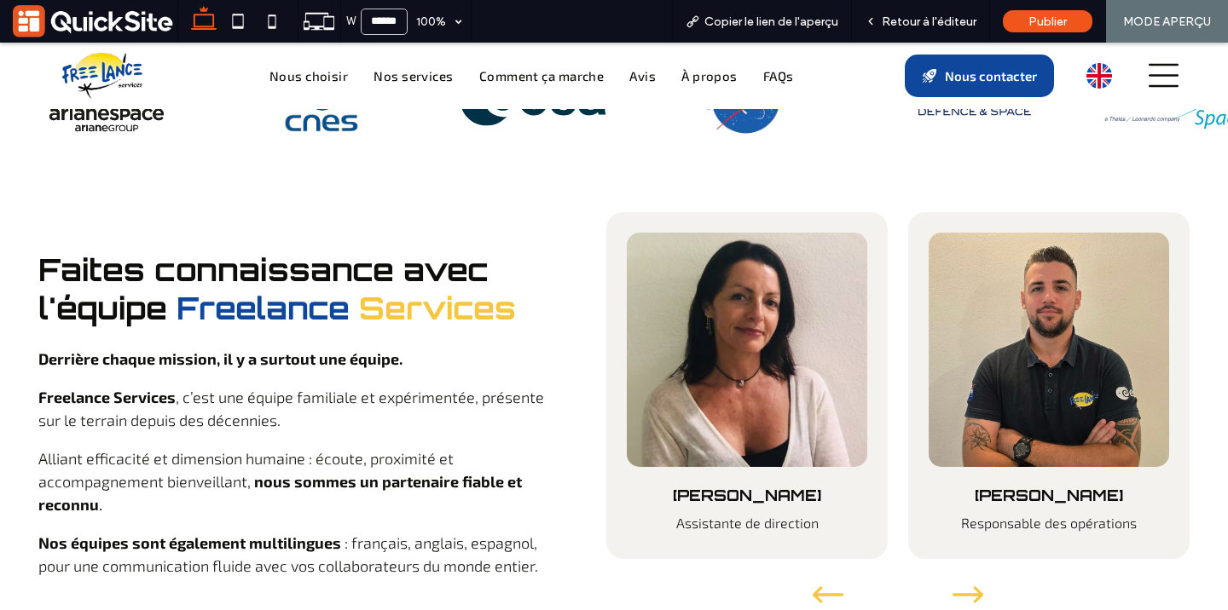
scroll to position [6188, 0]
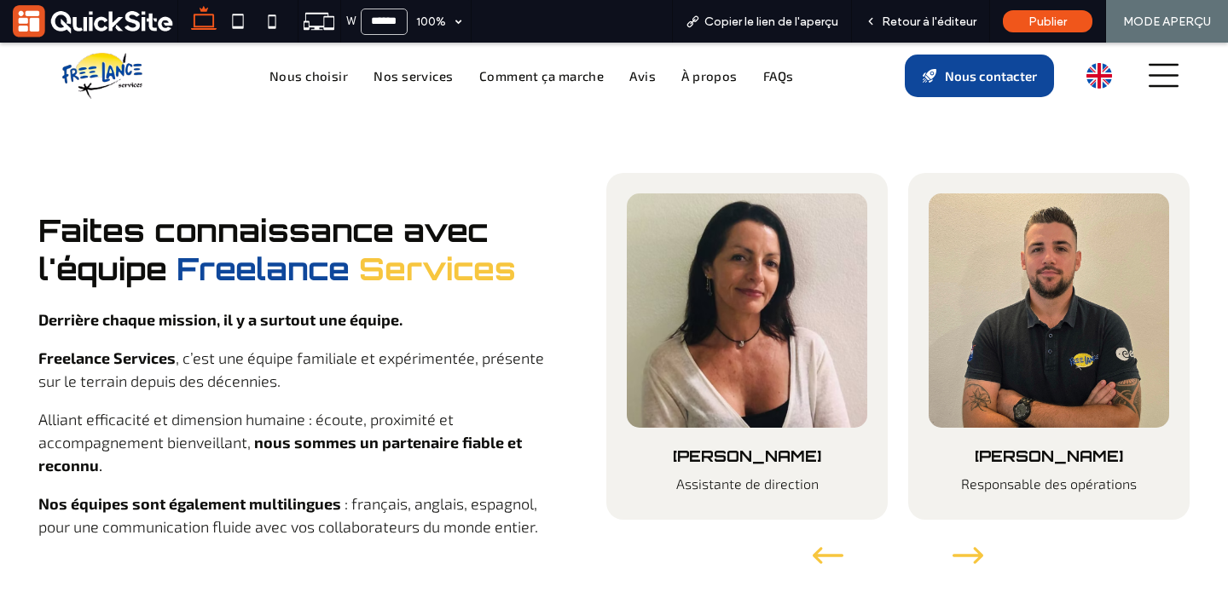
drag, startPoint x: 1062, startPoint y: 441, endPoint x: 1080, endPoint y: 469, distance: 33.4
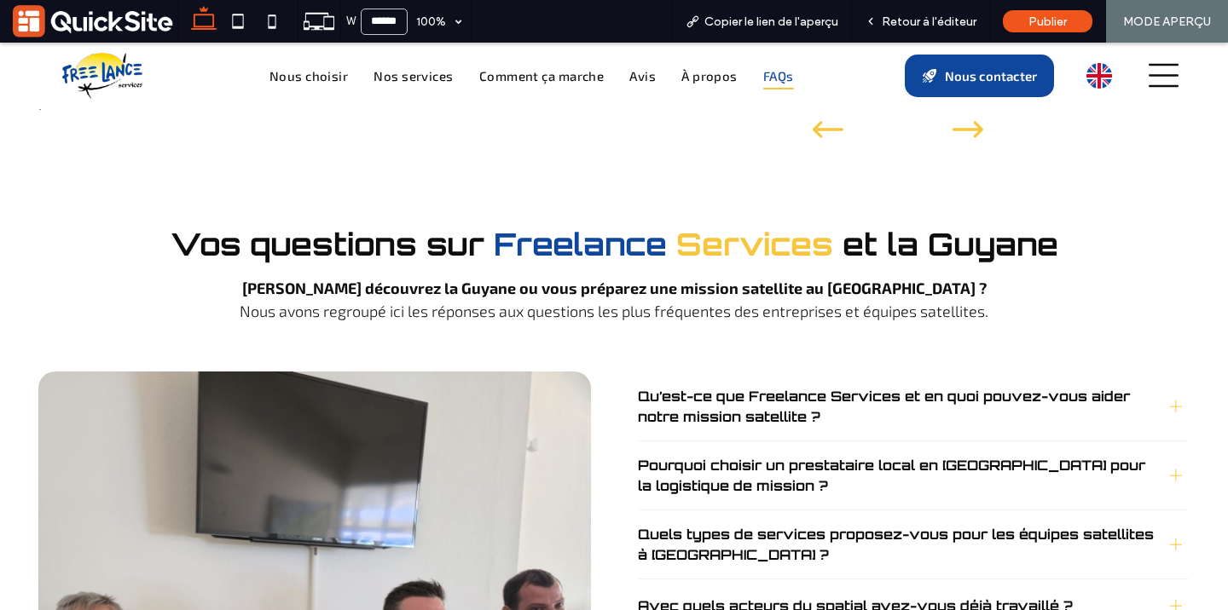
scroll to position [6619, 0]
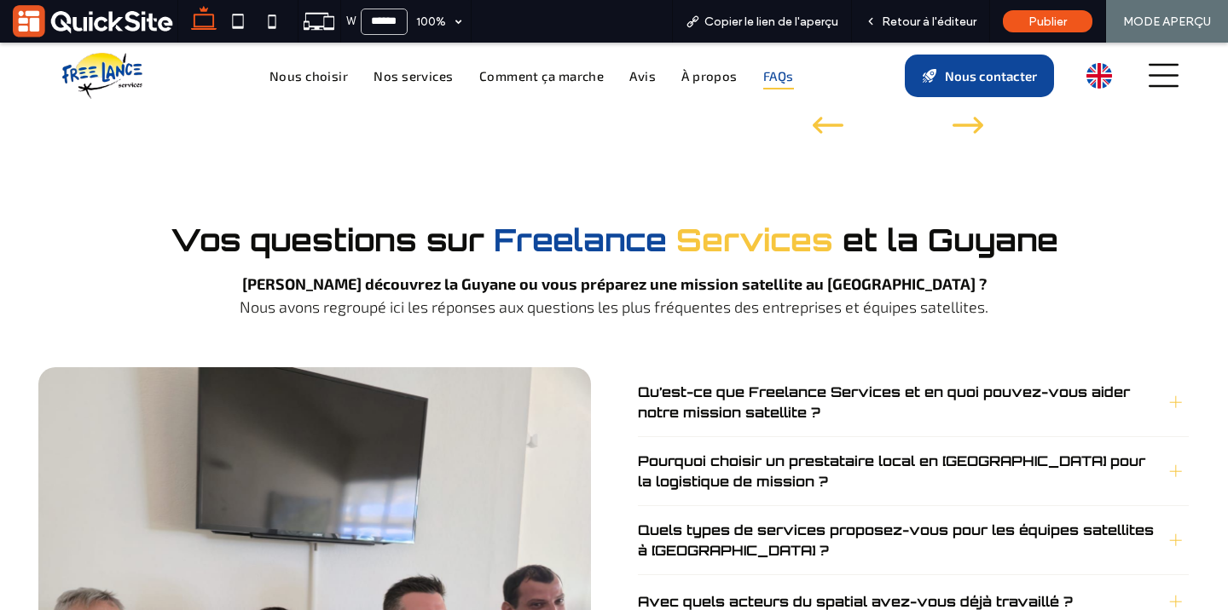
click at [999, 520] on span "Quels types de services proposez-vous pour les équipes satellites à [GEOGRAPHIC…" at bounding box center [897, 540] width 518 height 41
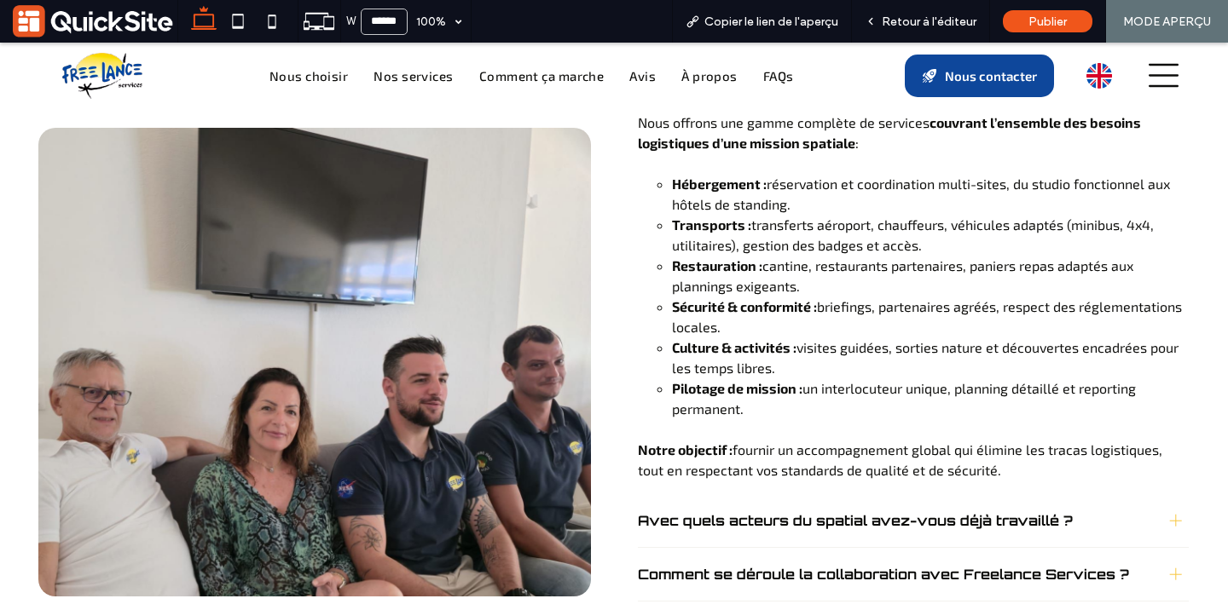
scroll to position [7106, 0]
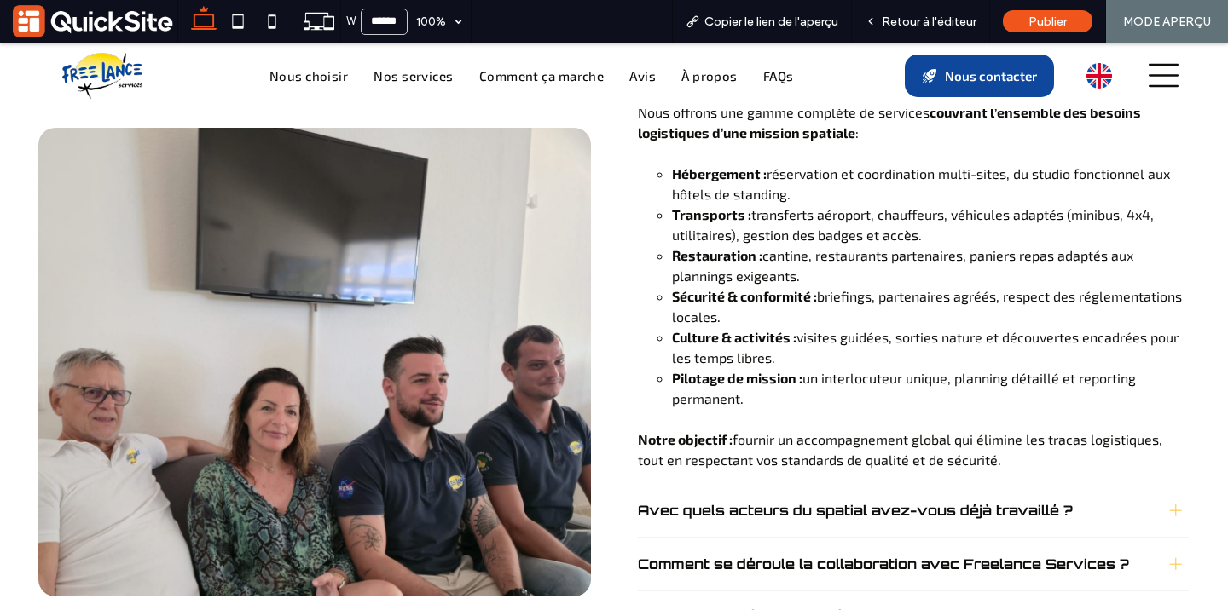
click at [1035, 538] on div "Comment se déroule la collaboration avec Freelance Services ?" at bounding box center [913, 565] width 551 height 54
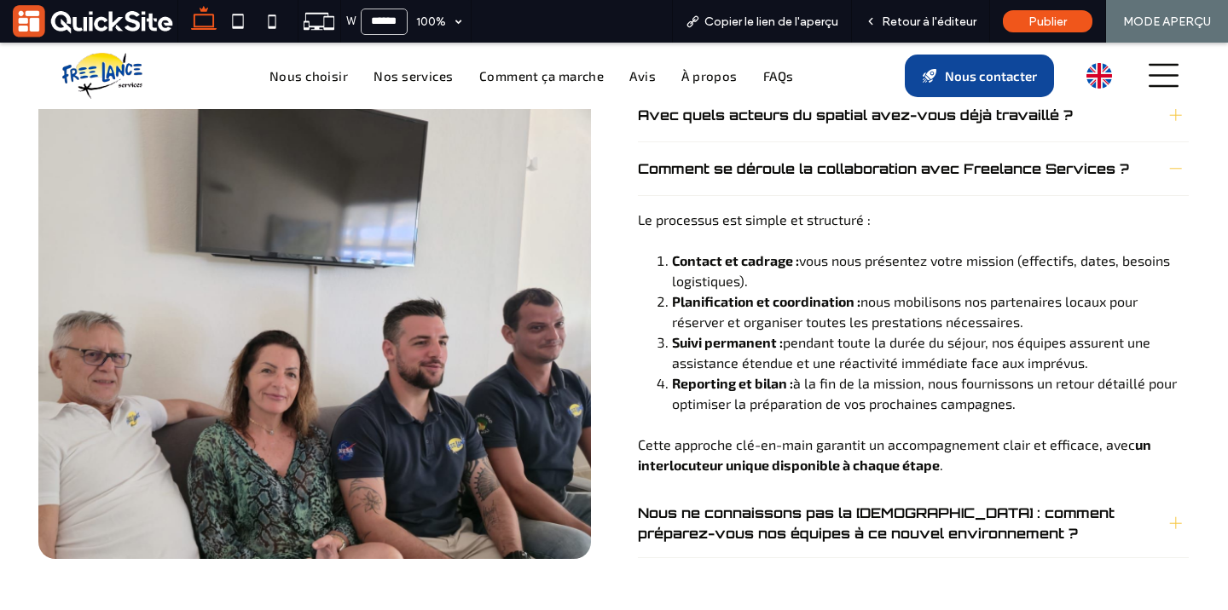
click at [995, 503] on span "Nous ne connaissons pas la [DEMOGRAPHIC_DATA] : comment préparez-vous nos équip…" at bounding box center [897, 523] width 518 height 41
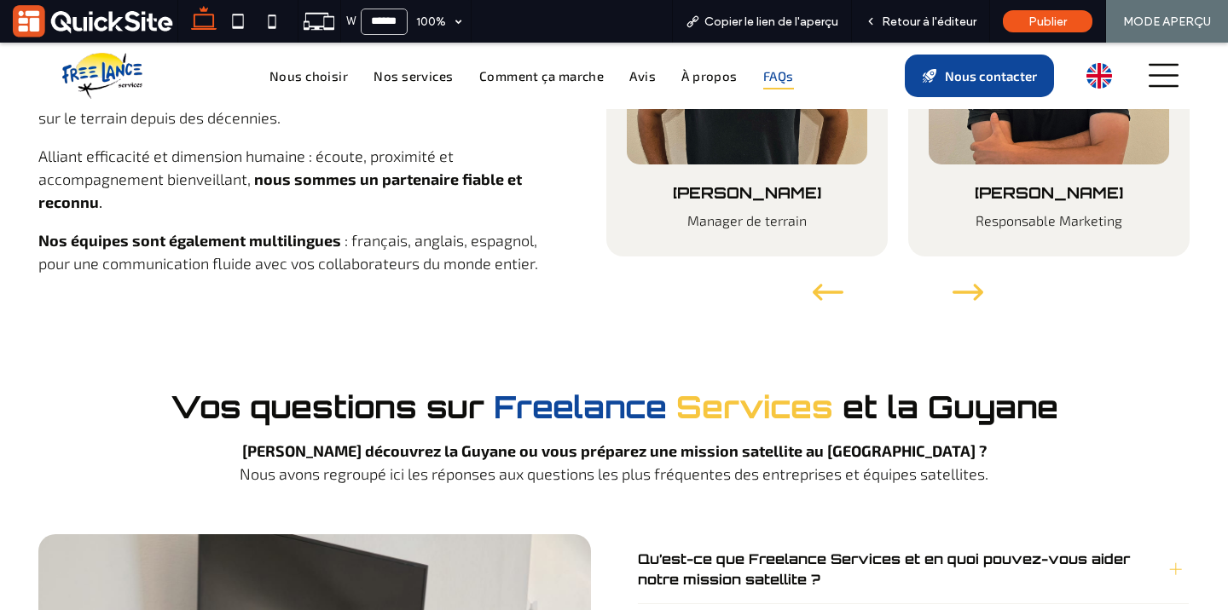
scroll to position [6432, 0]
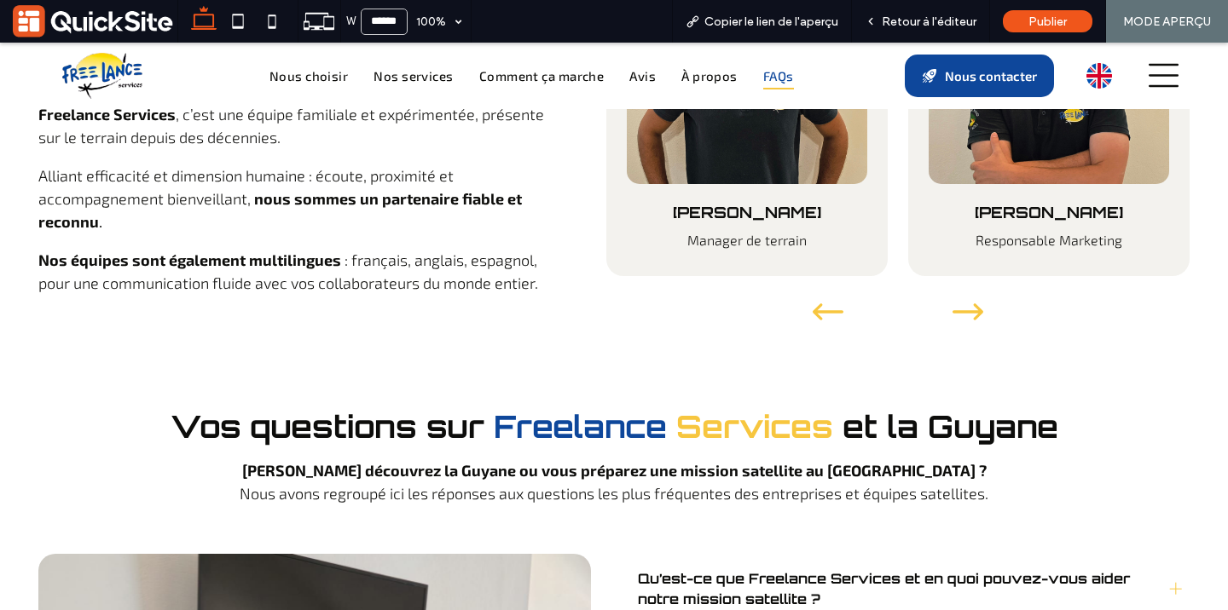
click at [977, 569] on span "Qu’est-ce que Freelance Services et en quoi pouvez-vous aider notre mission sat…" at bounding box center [897, 589] width 518 height 41
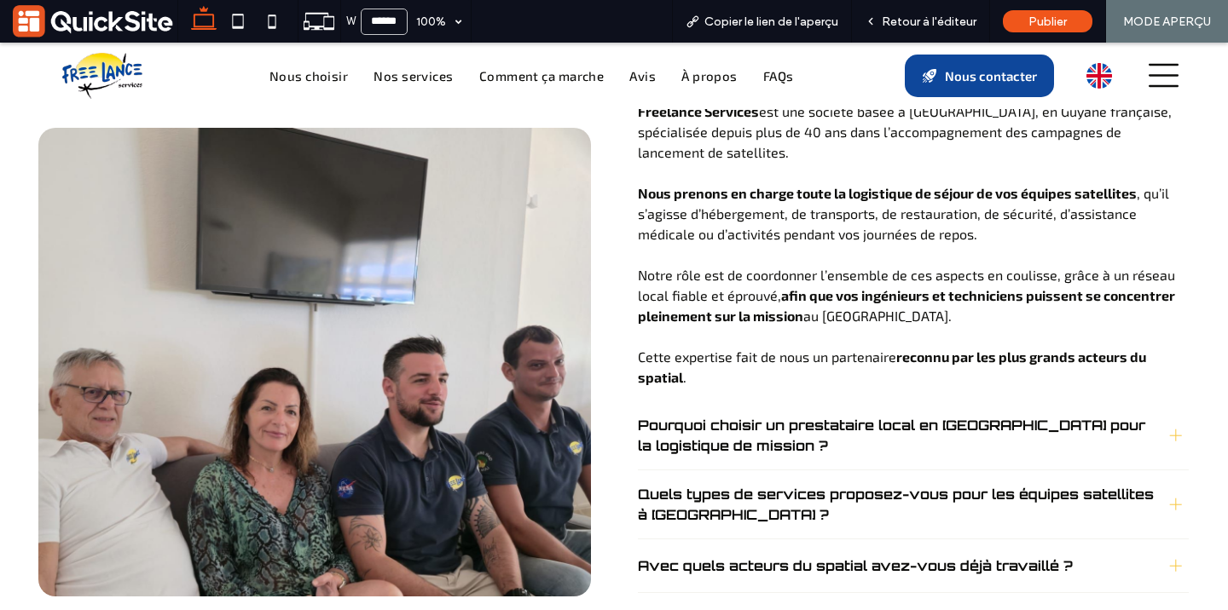
scroll to position [6972, 0]
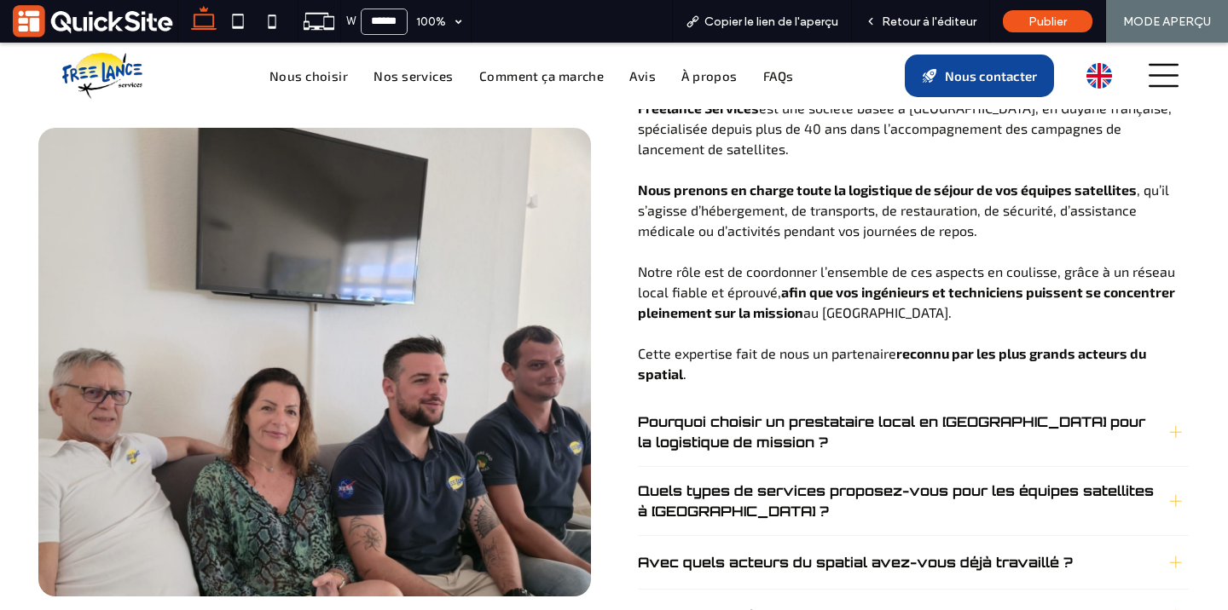
click at [885, 412] on span "Pourquoi choisir un prestataire local en [GEOGRAPHIC_DATA] pour la logistique d…" at bounding box center [897, 432] width 518 height 41
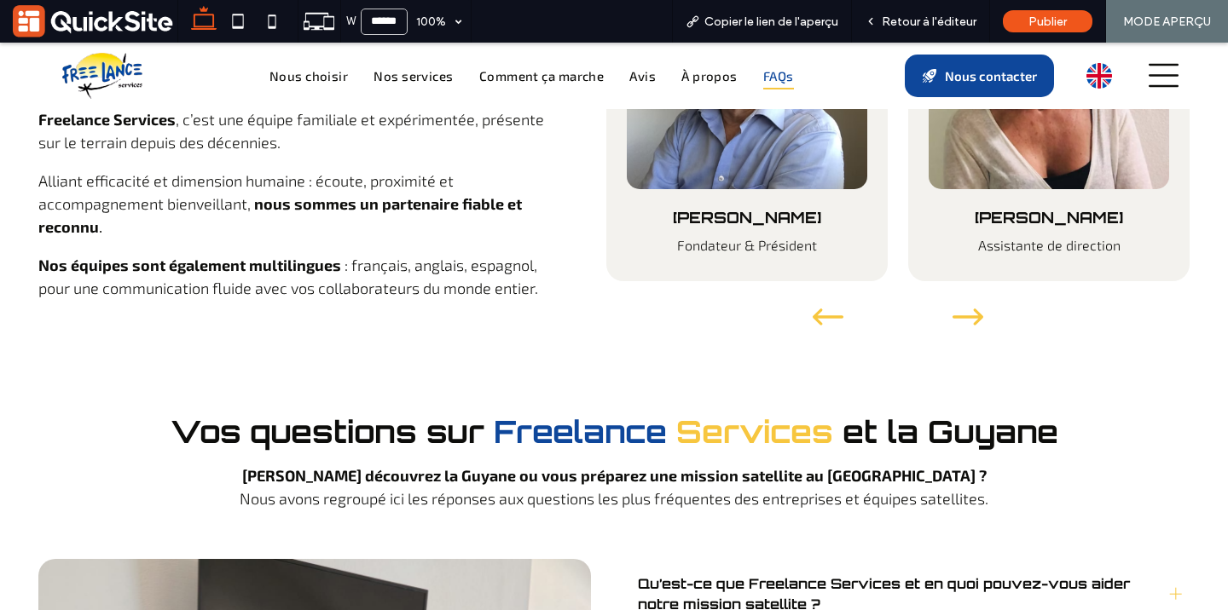
scroll to position [6425, 0]
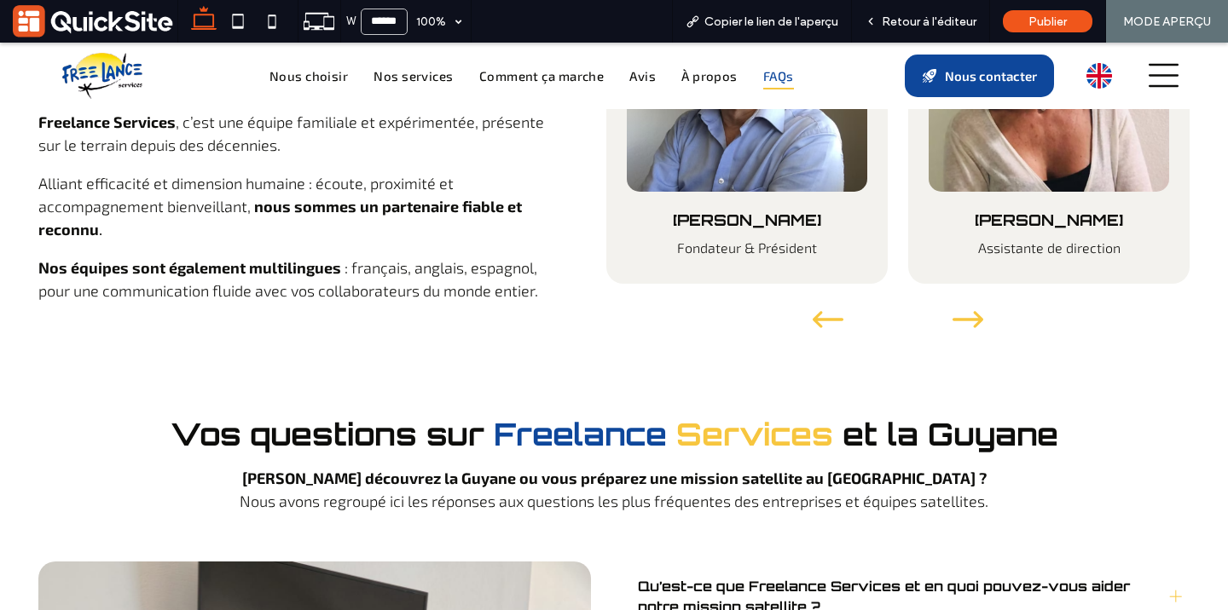
click at [1140, 576] on span "Qu’est-ce que Freelance Services et en quoi pouvez-vous aider notre mission sat…" at bounding box center [897, 596] width 518 height 41
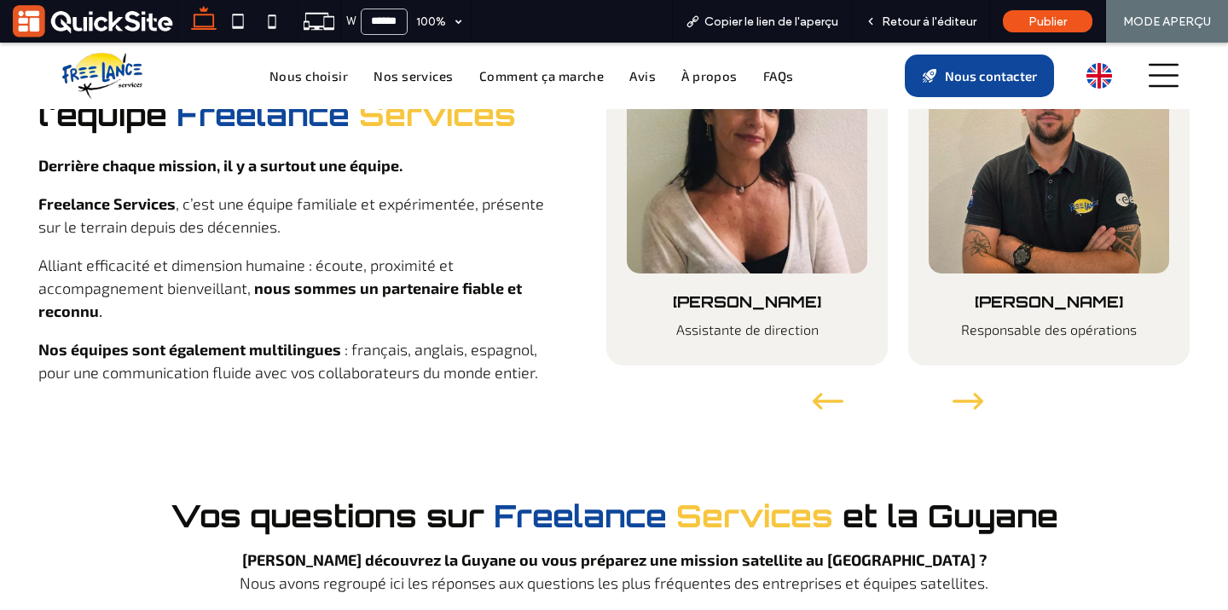
scroll to position [6345, 0]
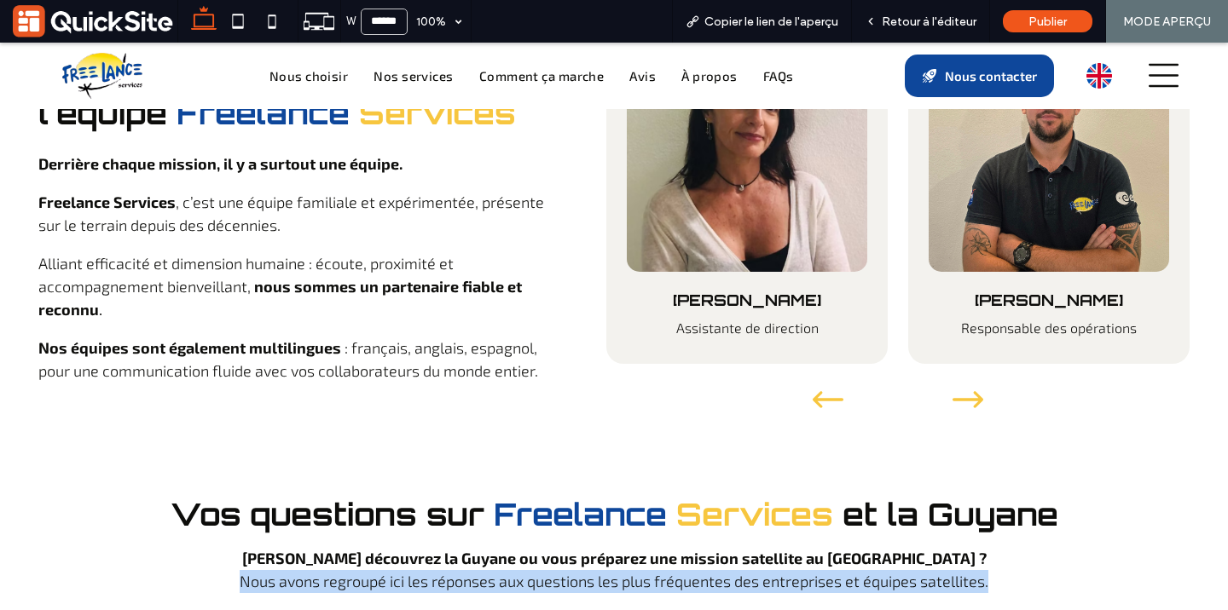
drag, startPoint x: 241, startPoint y: 364, endPoint x: 978, endPoint y: 348, distance: 736.9
click at [978, 570] on p "Nous avons regroupé ici les réponses aux questions les plus fréquentes des entr…" at bounding box center [614, 581] width 1110 height 23
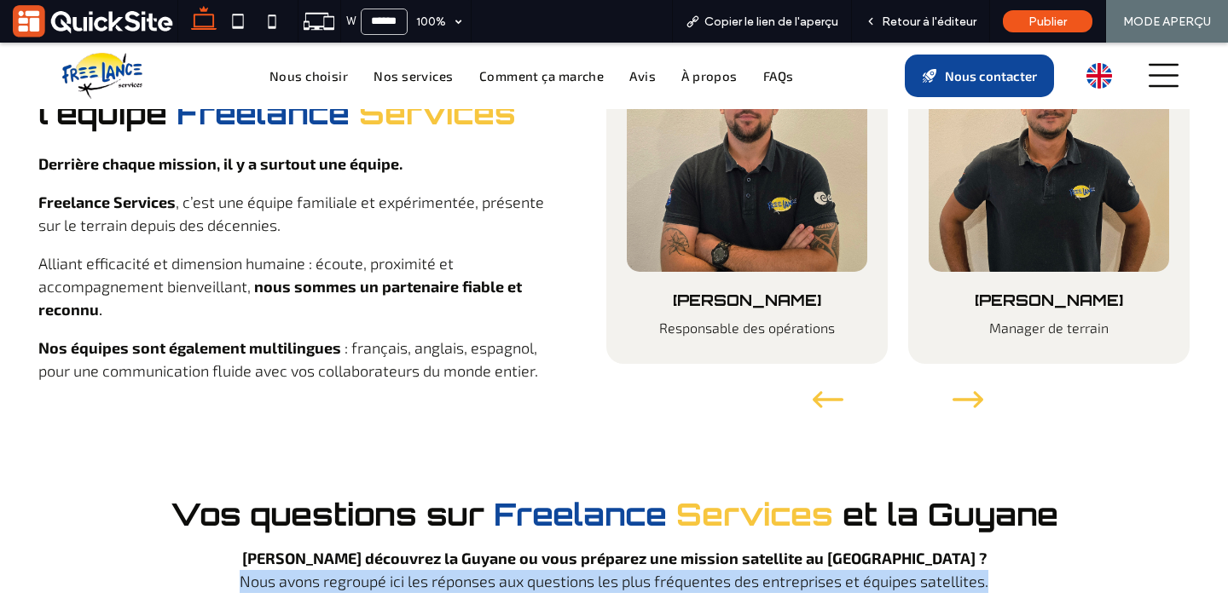
click at [978, 570] on p "Nous avons regroupé ici les réponses aux questions les plus fréquentes des entr…" at bounding box center [614, 581] width 1110 height 23
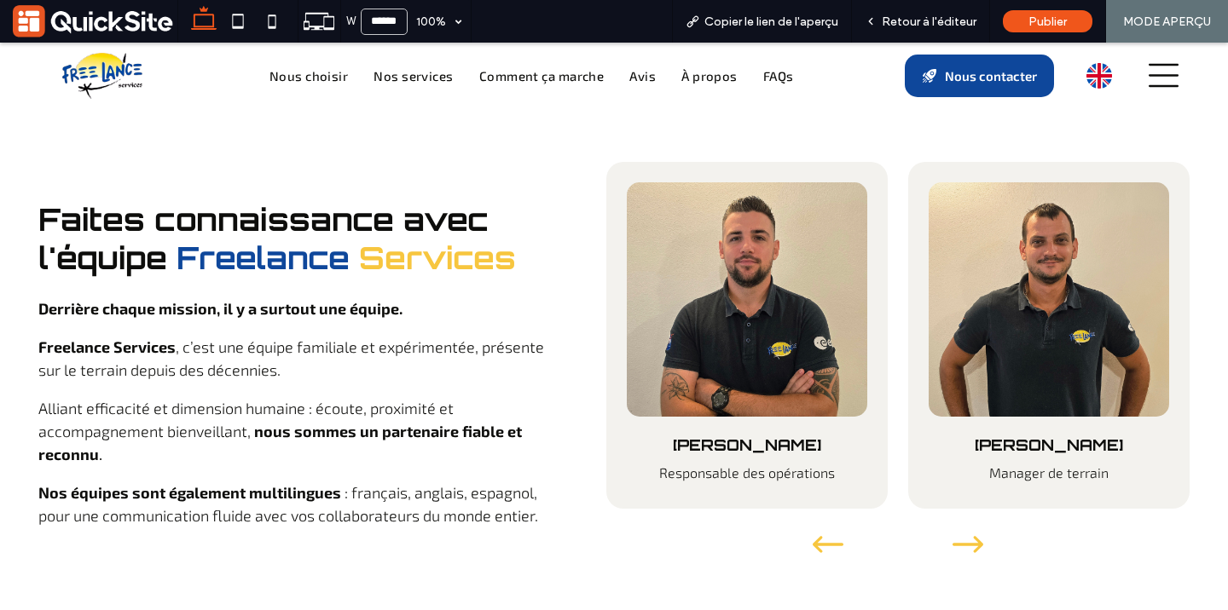
scroll to position [6194, 0]
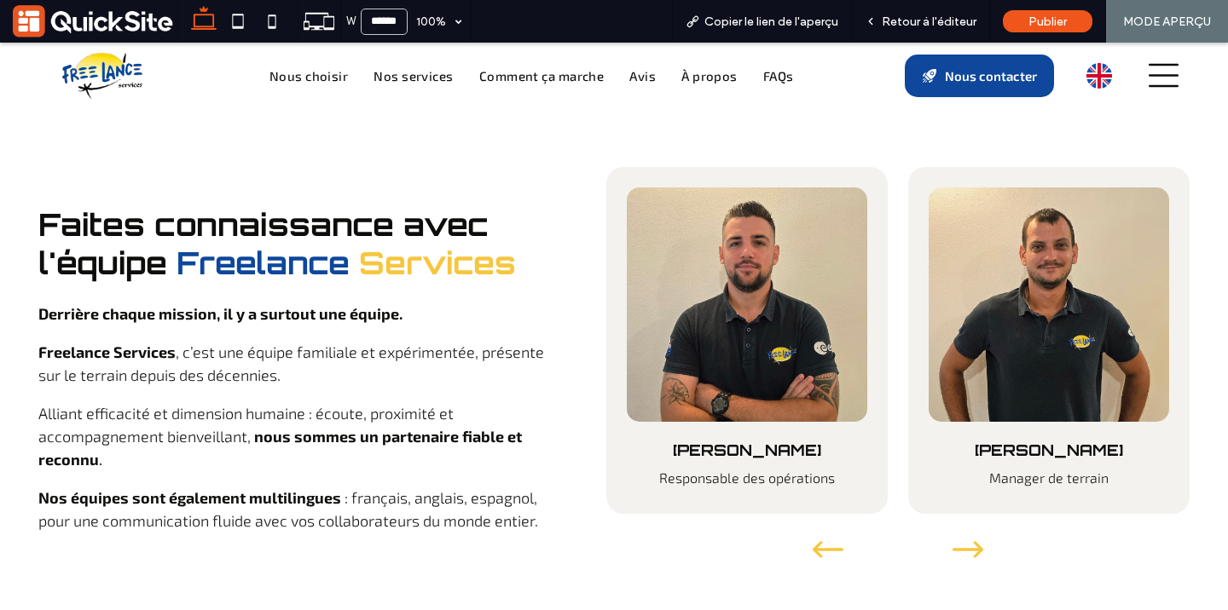
click at [963, 541] on icon "Next slide" at bounding box center [967, 549] width 31 height 17
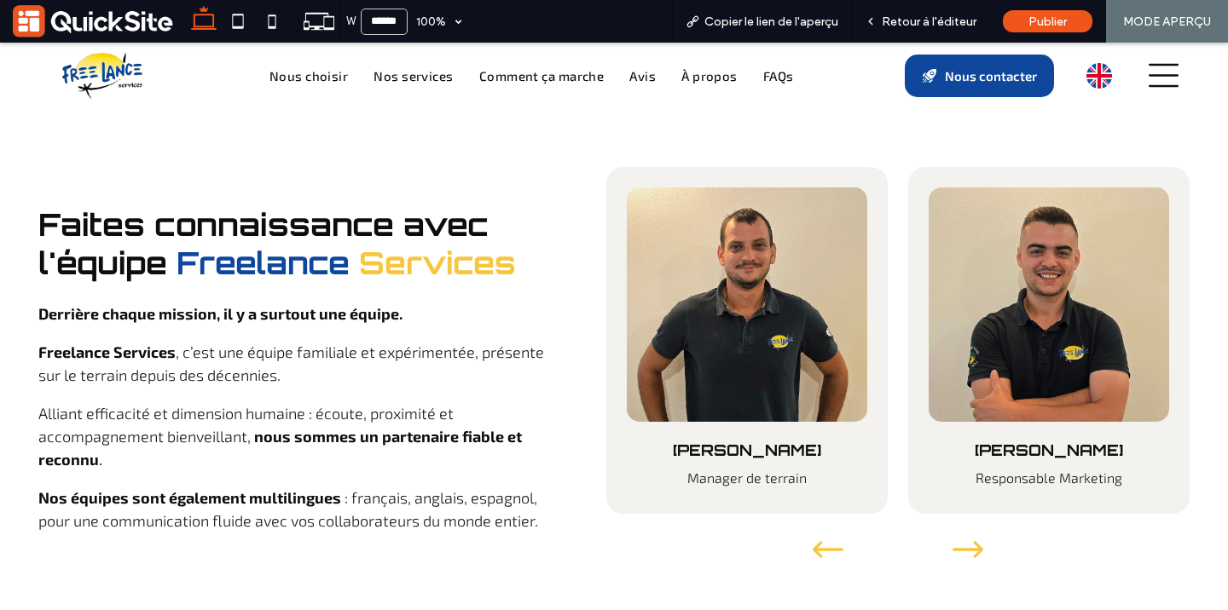
click at [963, 541] on icon "Next slide" at bounding box center [967, 549] width 31 height 17
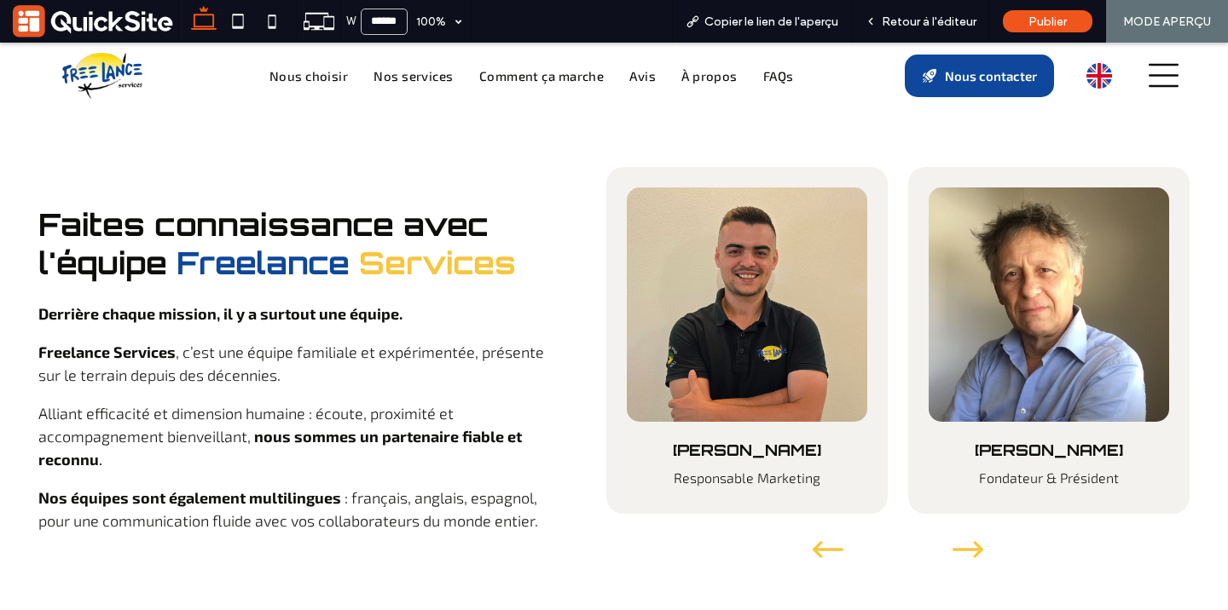
click at [963, 541] on icon "Next slide" at bounding box center [967, 549] width 31 height 17
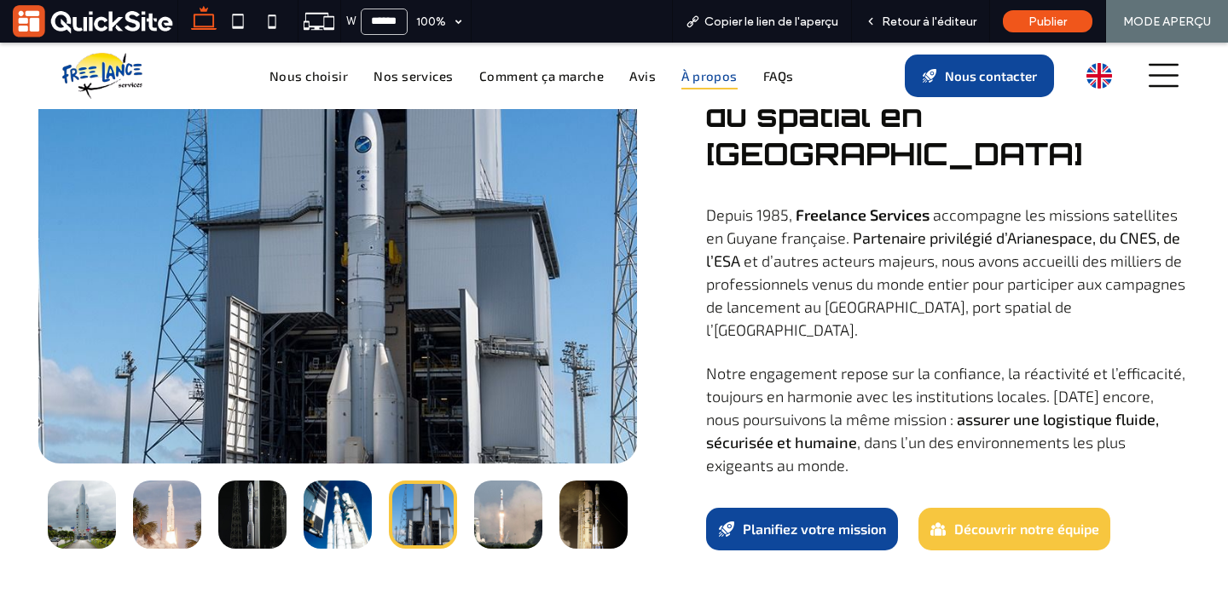
scroll to position [5577, 0]
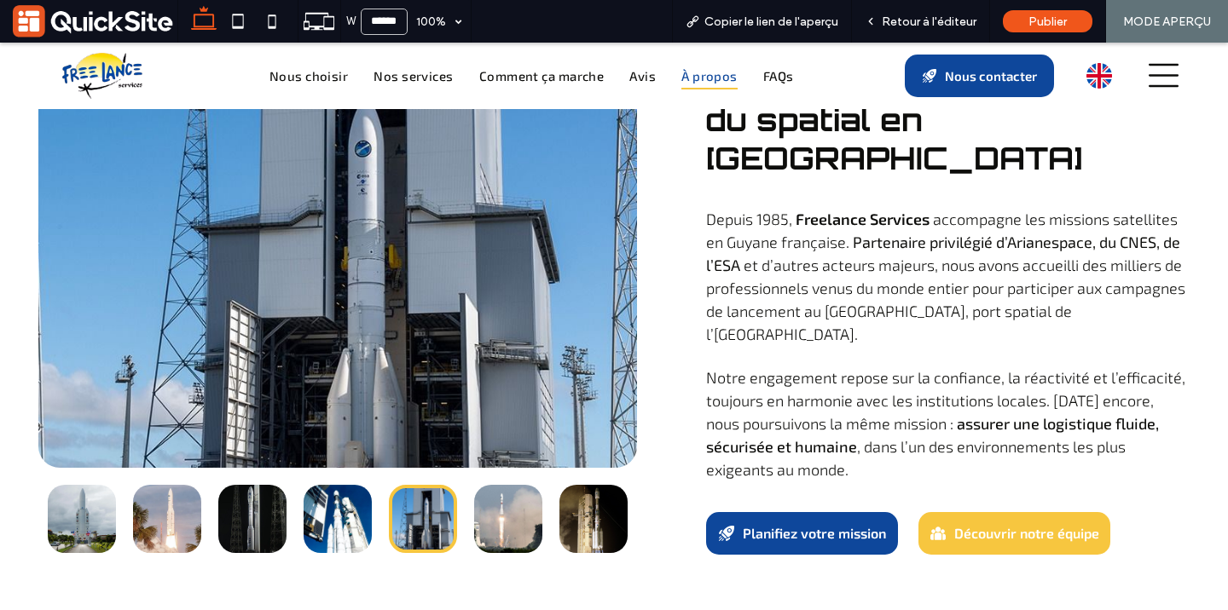
click at [529, 485] on button "go to slide 6" at bounding box center [508, 519] width 68 height 68
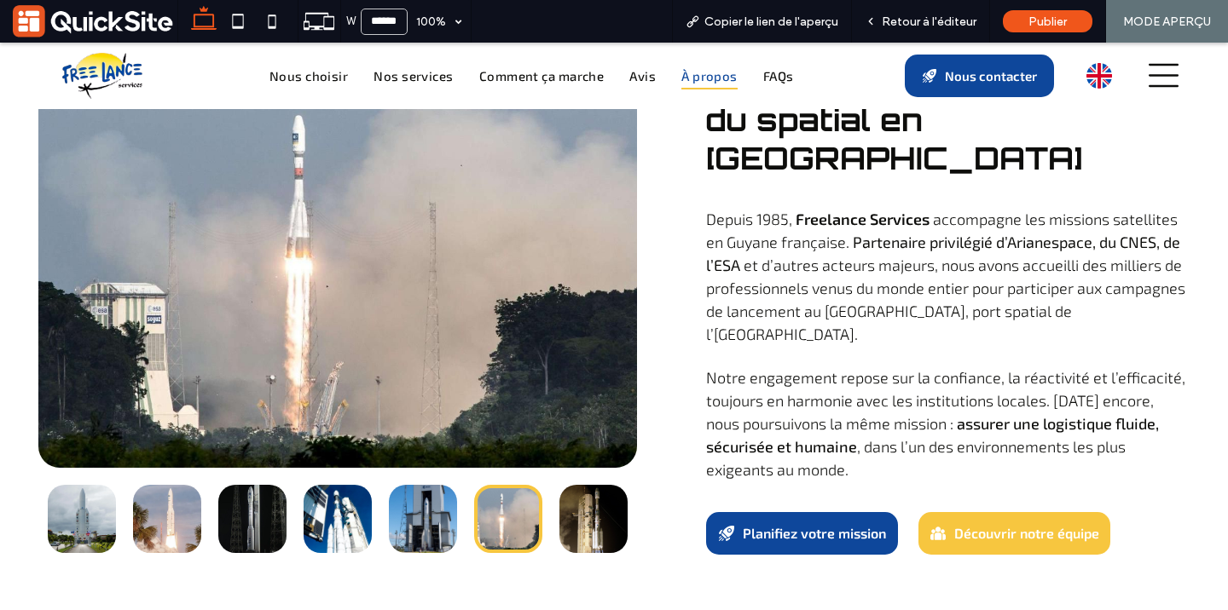
click at [609, 485] on button "go to slide 7" at bounding box center [593, 519] width 68 height 68
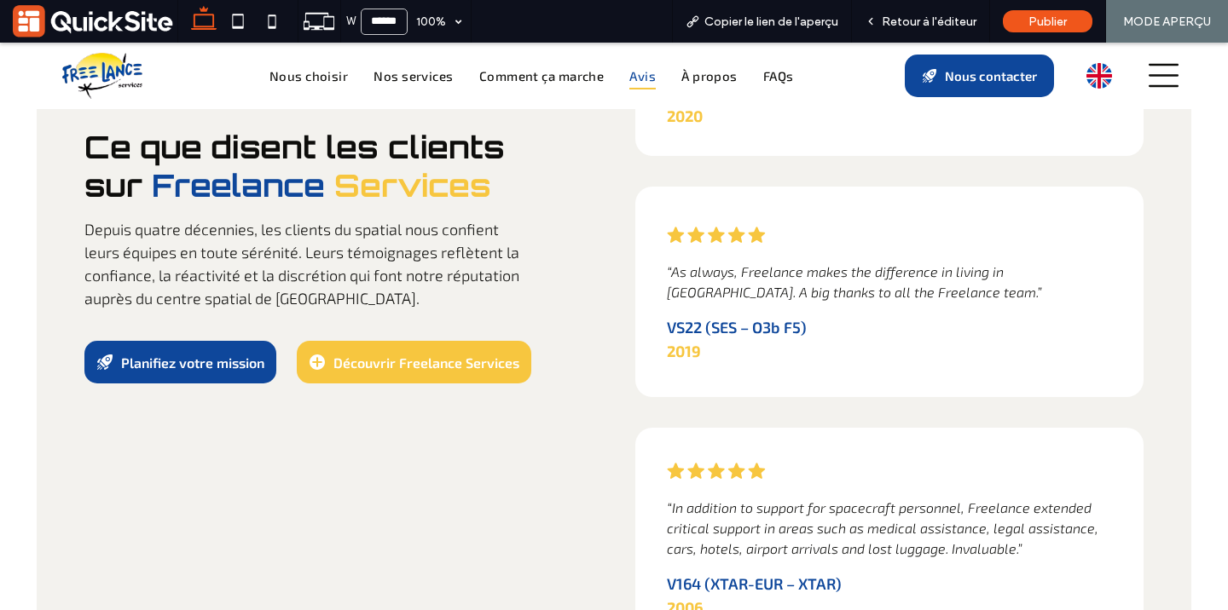
scroll to position [4631, 0]
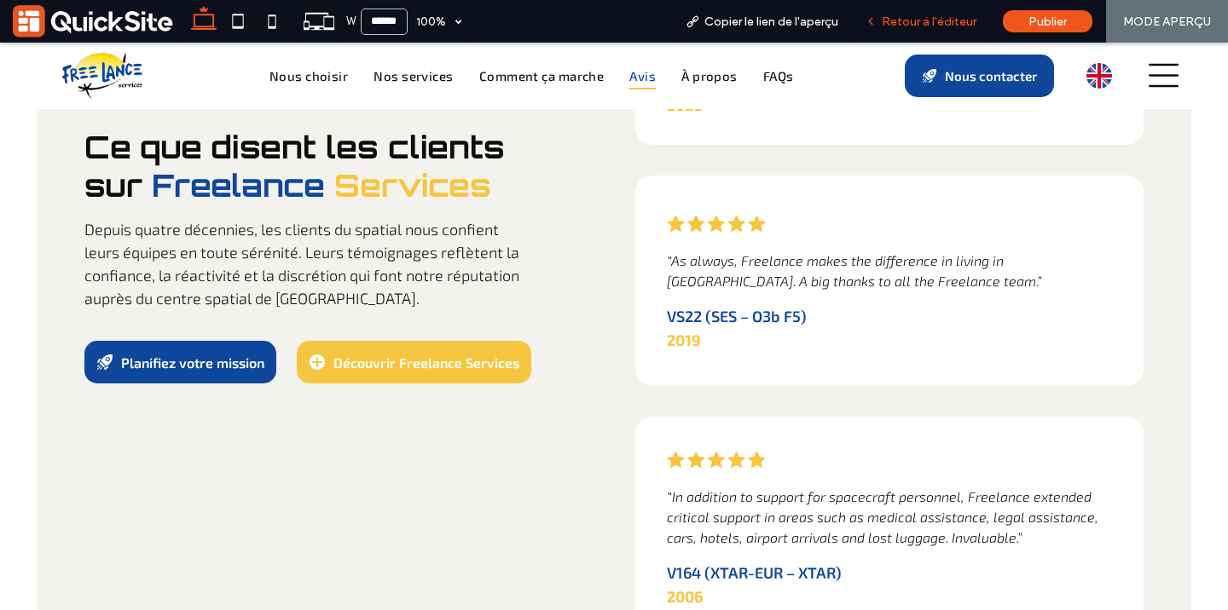
click at [882, 21] on div "Retour à l'éditeur" at bounding box center [920, 21] width 137 height 14
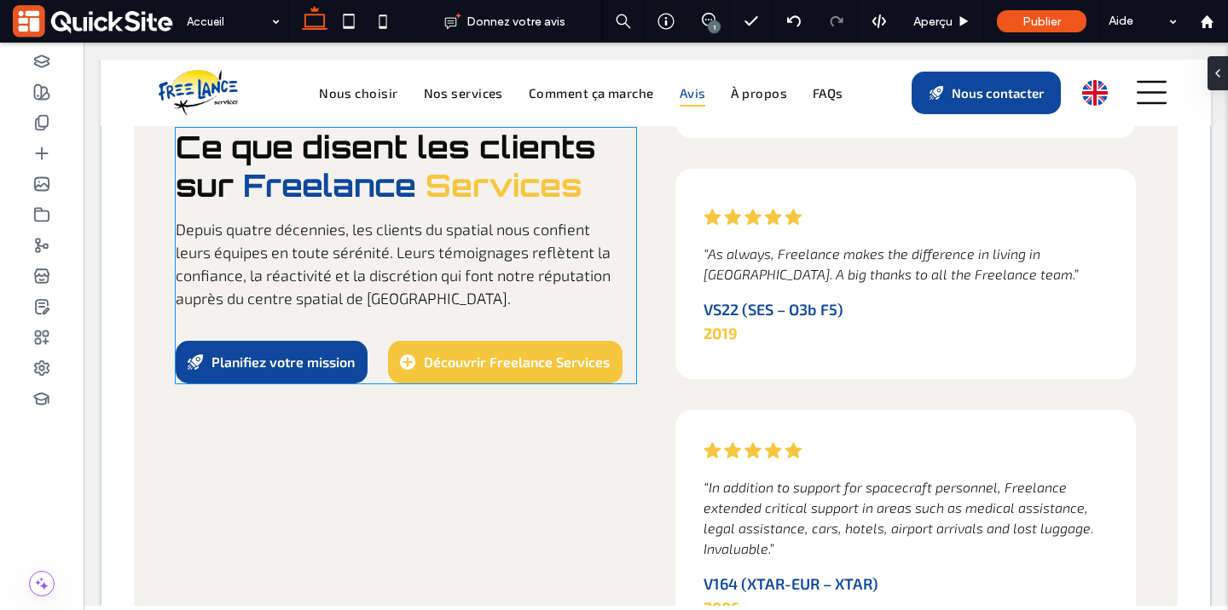
scroll to position [4574, 0]
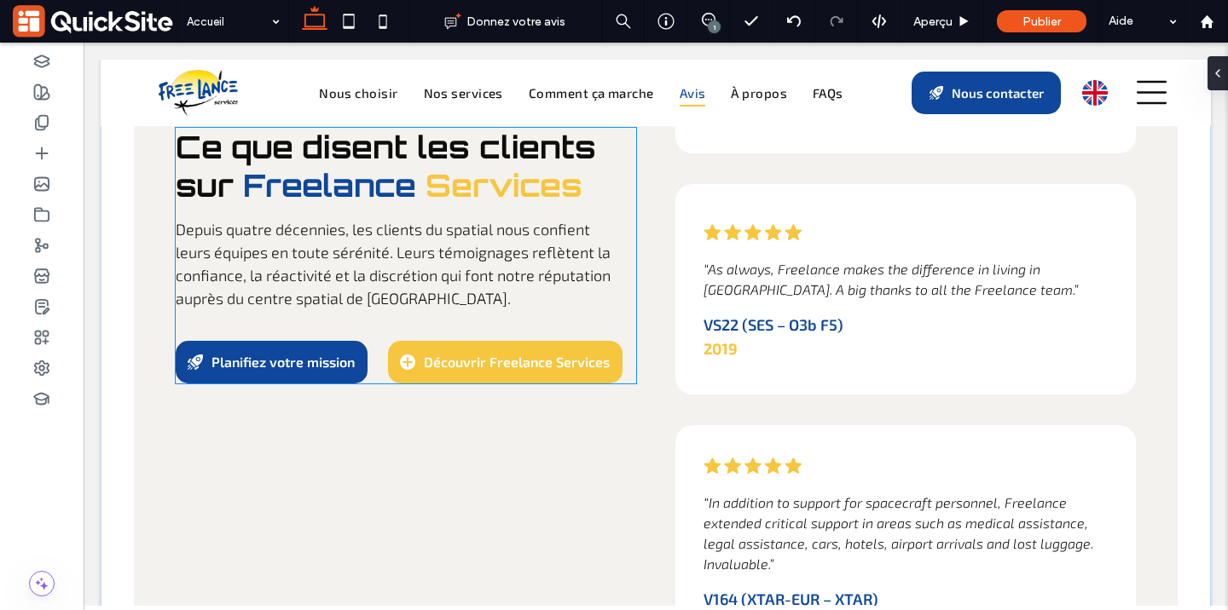
click at [342, 281] on span "Depuis quatre décennies, les clients du spatial nous confient leurs équipes en …" at bounding box center [393, 264] width 435 height 88
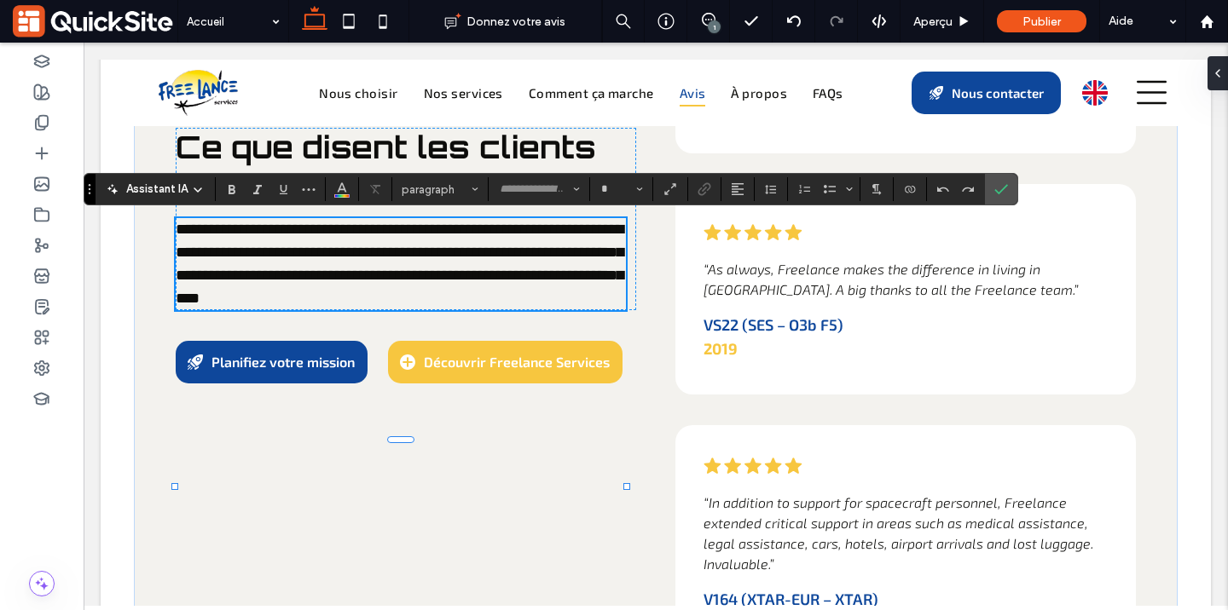
type input "*****"
type input "**"
click at [468, 267] on span "**********" at bounding box center [400, 264] width 448 height 84
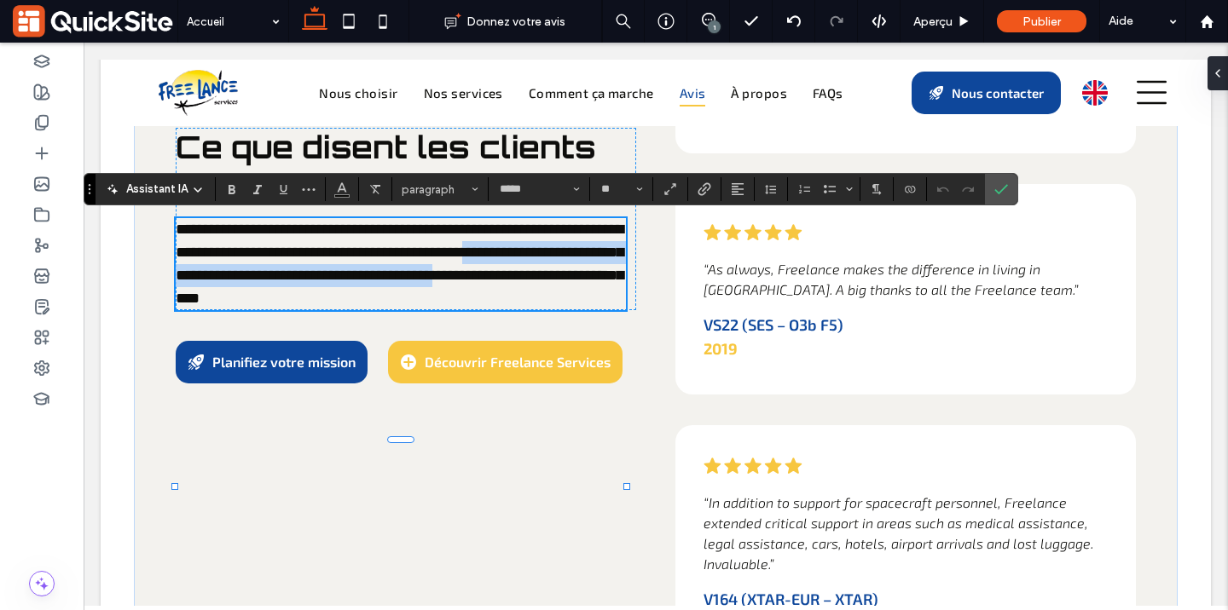
drag, startPoint x: 607, startPoint y: 276, endPoint x: 593, endPoint y: 259, distance: 21.8
click at [593, 259] on span "**********" at bounding box center [400, 264] width 448 height 84
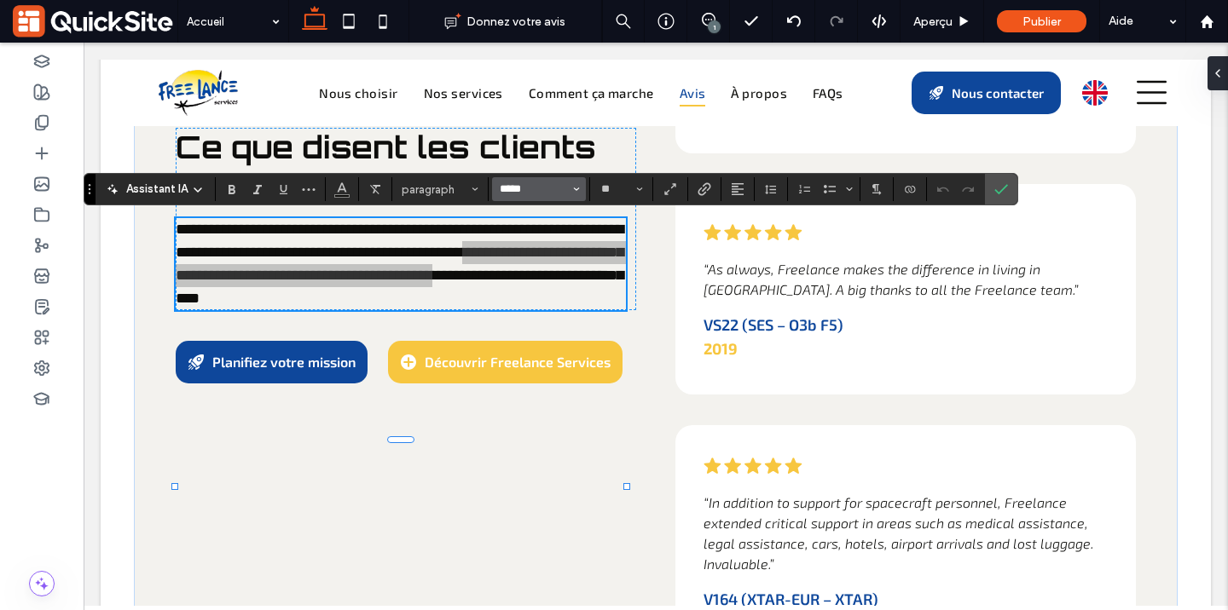
click at [551, 189] on input "*****" at bounding box center [534, 189] width 72 height 14
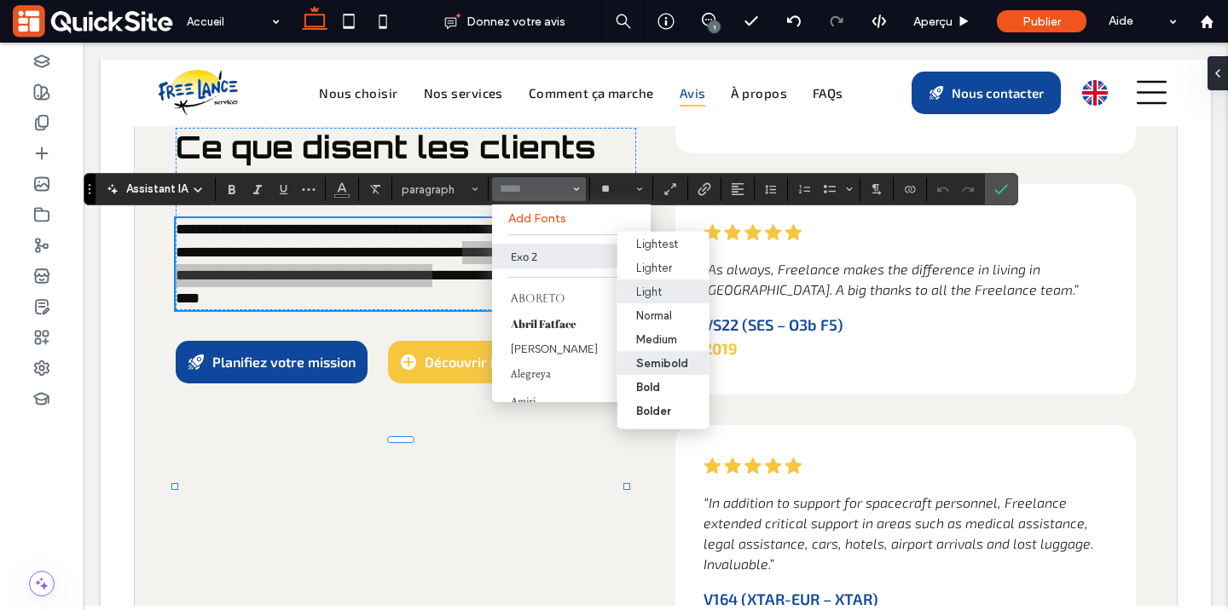
click at [651, 361] on div "Semibold" at bounding box center [661, 362] width 52 height 13
type input "*****"
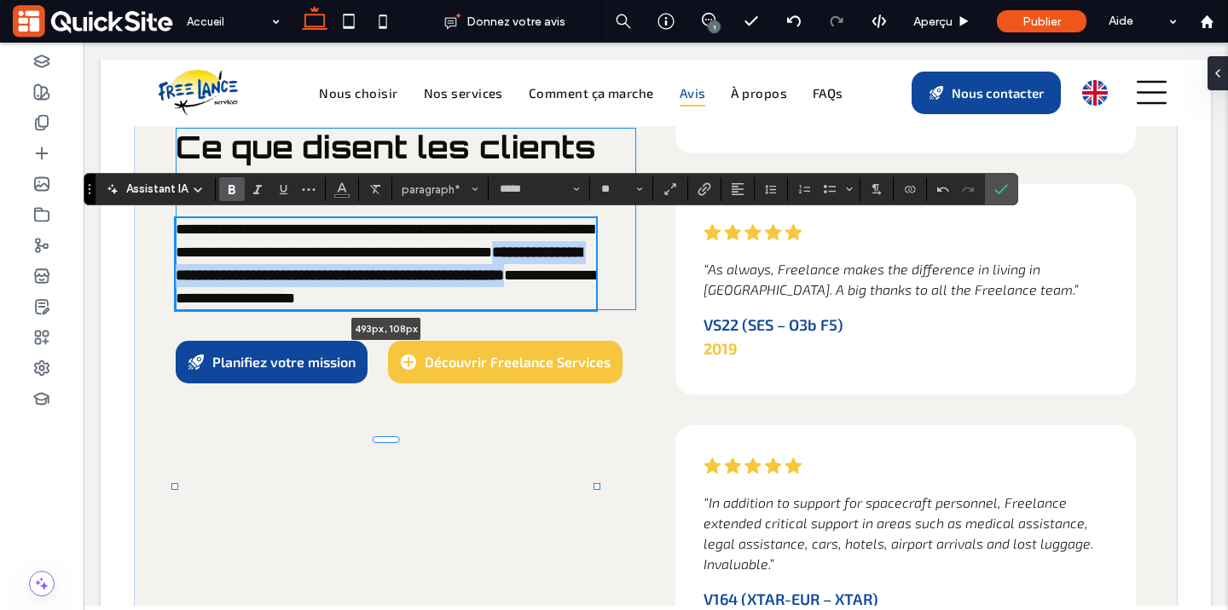
drag, startPoint x: 627, startPoint y: 267, endPoint x: 597, endPoint y: 268, distance: 29.9
click at [597, 268] on div "**********" at bounding box center [656, 279] width 1044 height 1337
type input "***"
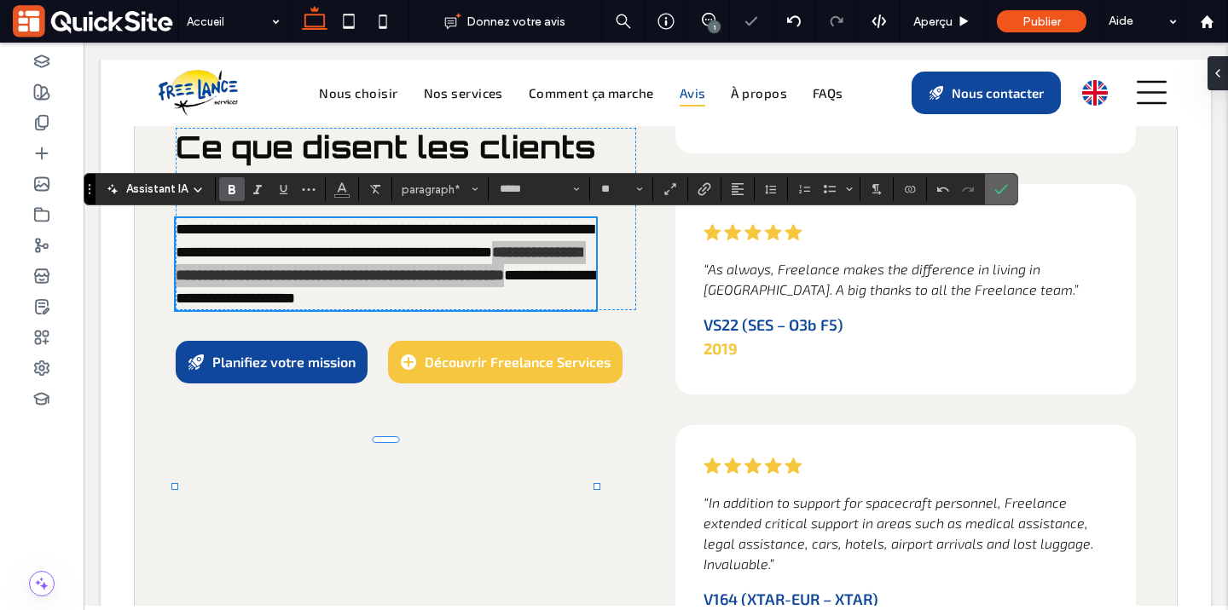
drag, startPoint x: 999, startPoint y: 183, endPoint x: 915, endPoint y: 139, distance: 95.3
click at [999, 183] on icon "Confirmer" at bounding box center [1001, 189] width 14 height 14
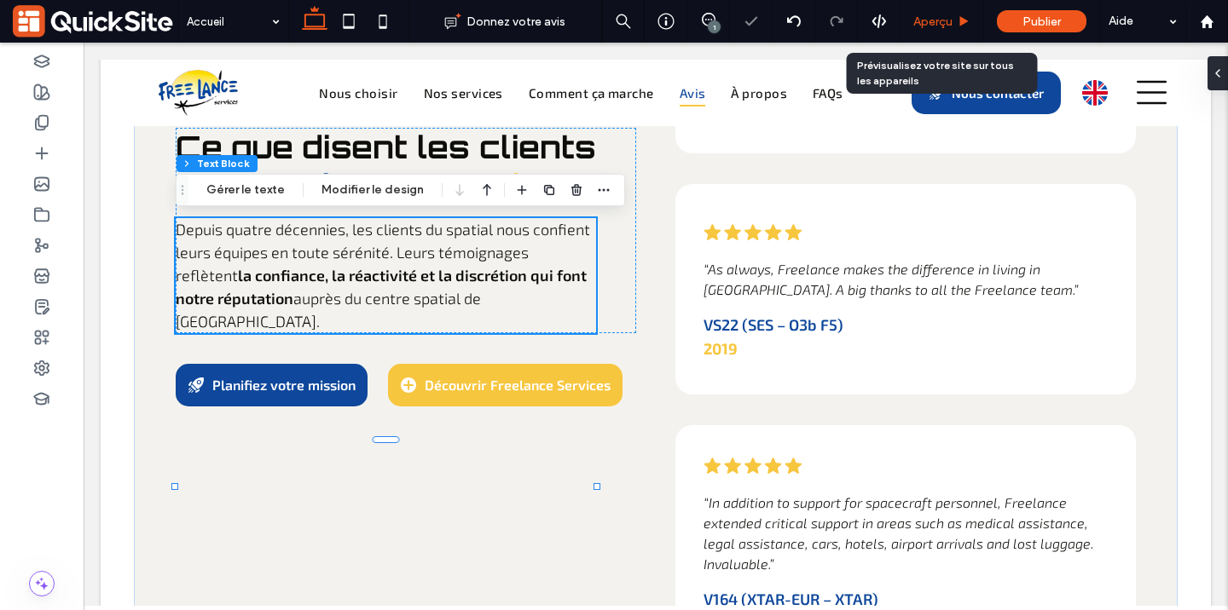
click at [946, 19] on span "Aperçu" at bounding box center [932, 21] width 39 height 14
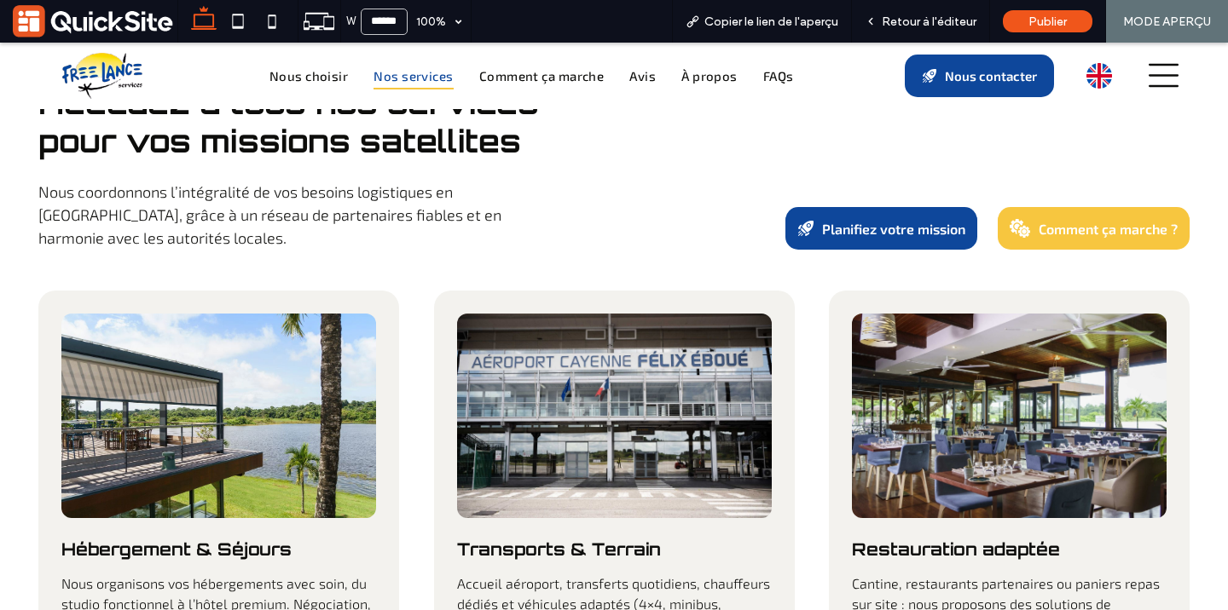
scroll to position [1815, 0]
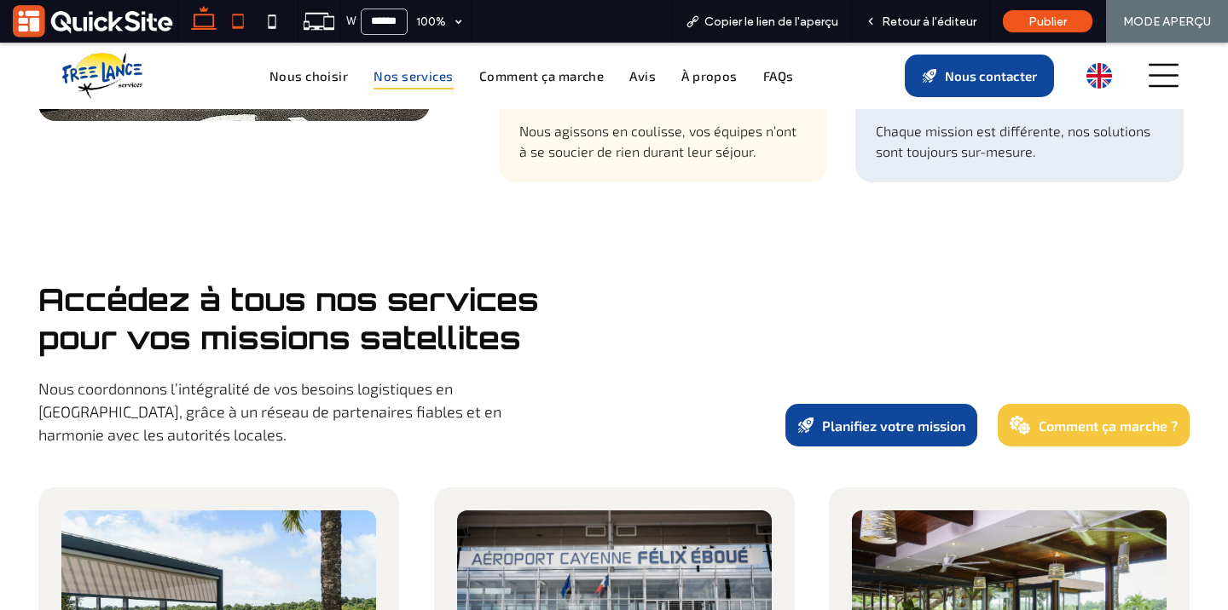
click at [245, 22] on icon at bounding box center [238, 21] width 34 height 34
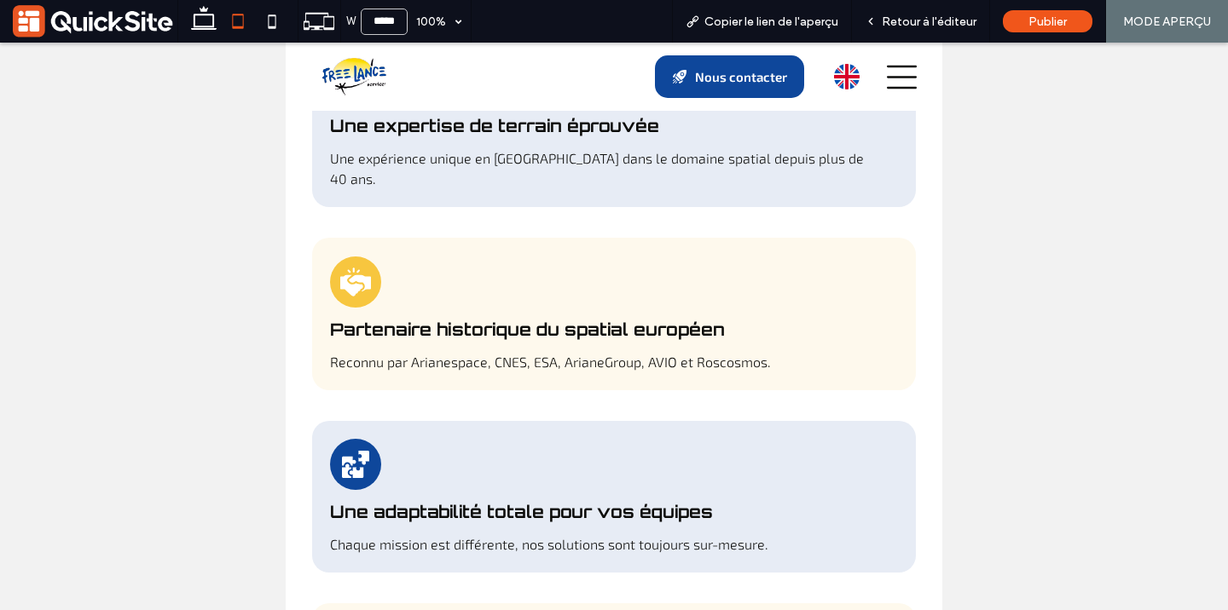
type input "*****"
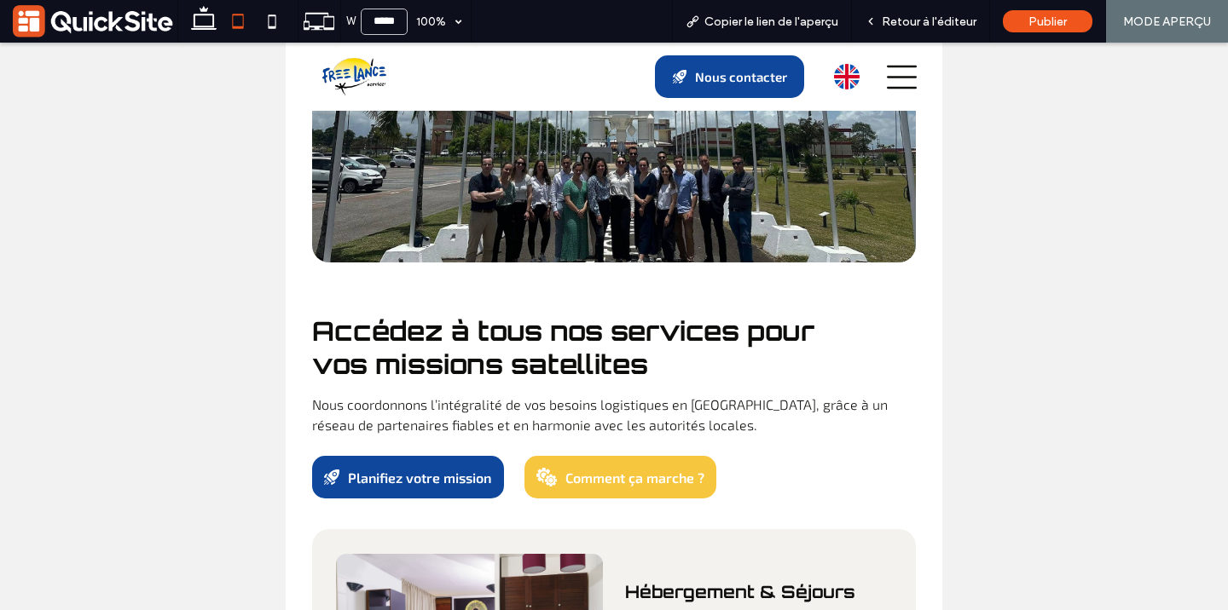
scroll to position [2678, 0]
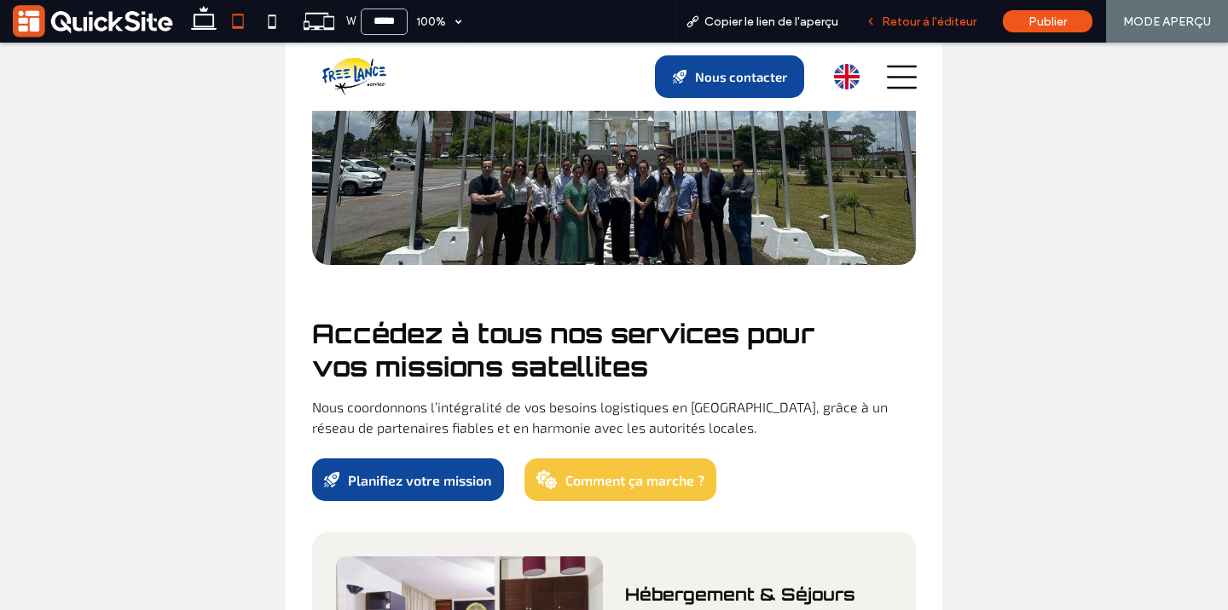
click at [887, 31] on div "Retour à l'éditeur" at bounding box center [921, 21] width 138 height 43
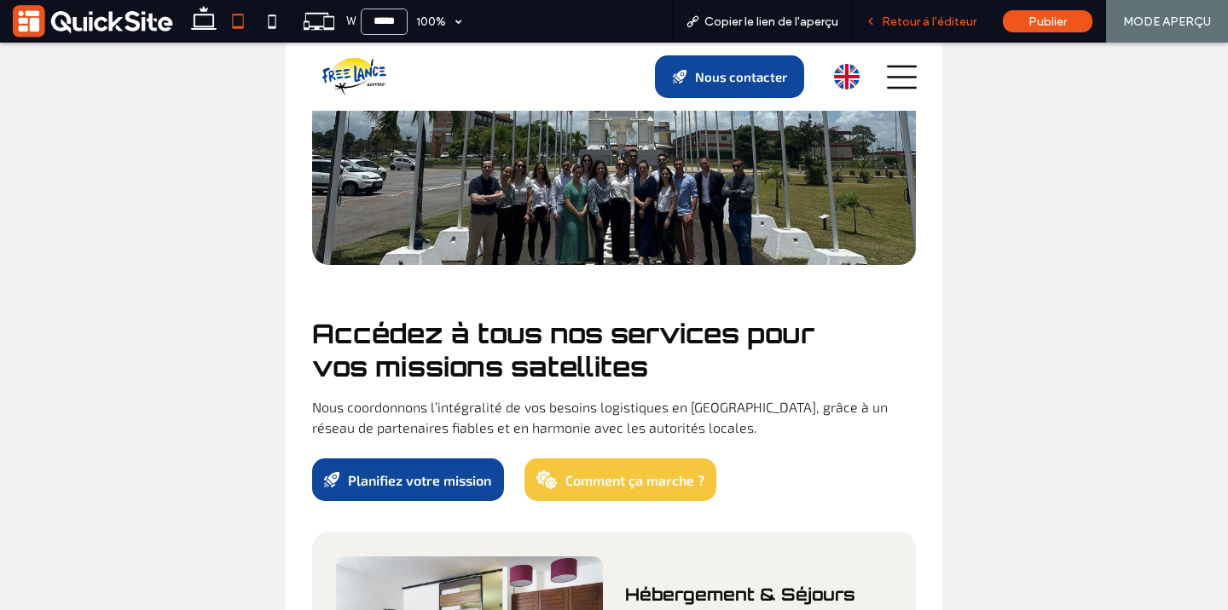
drag, startPoint x: 879, startPoint y: 23, endPoint x: 541, endPoint y: 134, distance: 356.2
click at [877, 23] on icon at bounding box center [871, 21] width 12 height 12
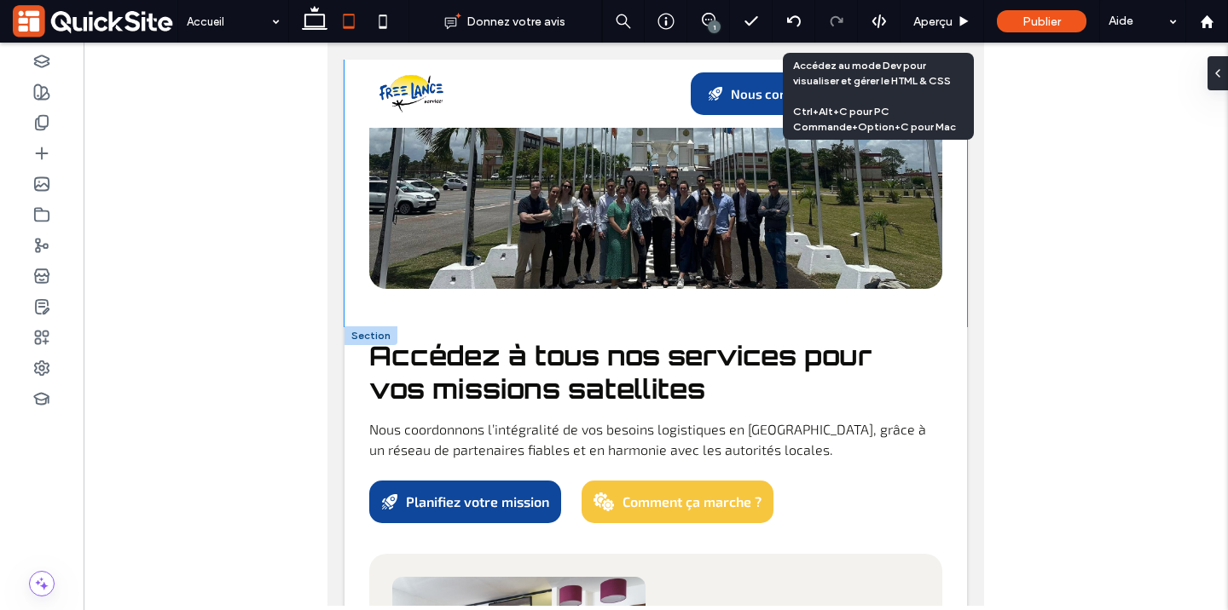
scroll to position [2668, 0]
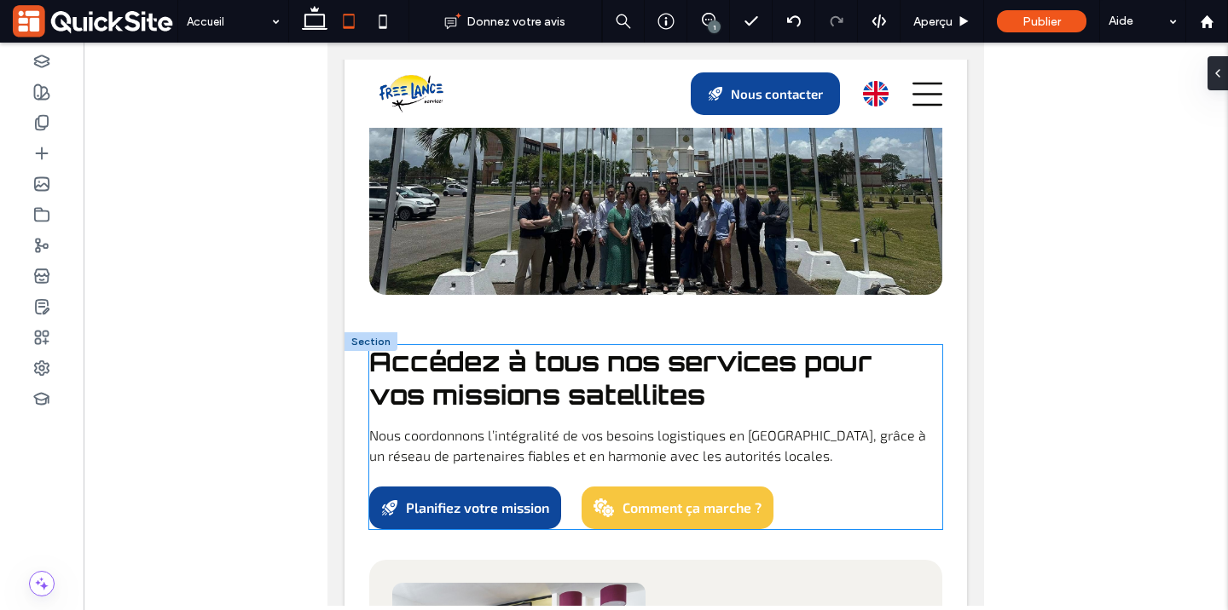
click at [875, 425] on p "Nous coordonnons l’intégralité de vos besoins logistiques en [GEOGRAPHIC_DATA],…" at bounding box center [655, 445] width 573 height 41
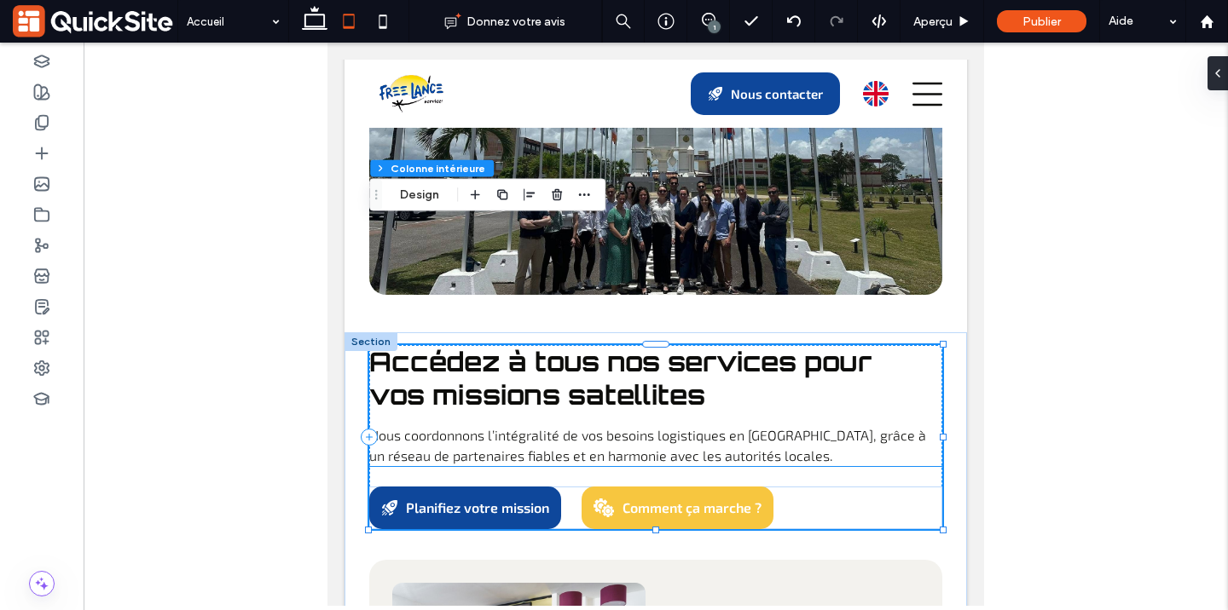
click at [874, 427] on span "Nous coordonnons l’intégralité de vos besoins logistiques en [GEOGRAPHIC_DATA],…" at bounding box center [647, 445] width 557 height 37
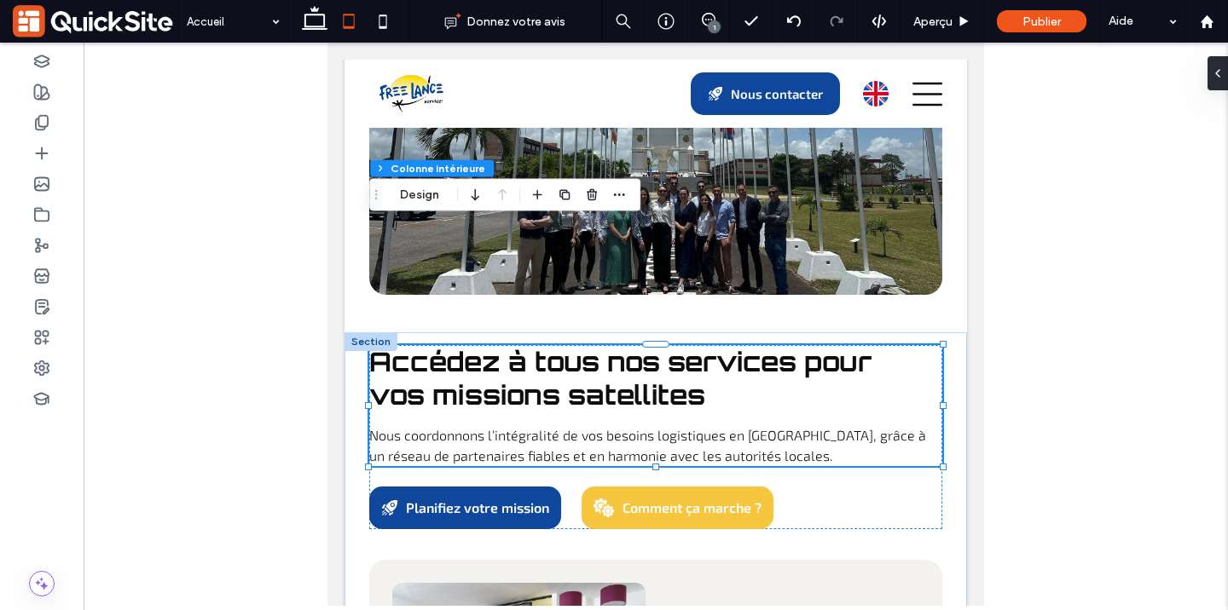
click at [908, 427] on span "Nous coordonnons l’intégralité de vos besoins logistiques en [GEOGRAPHIC_DATA],…" at bounding box center [647, 445] width 557 height 37
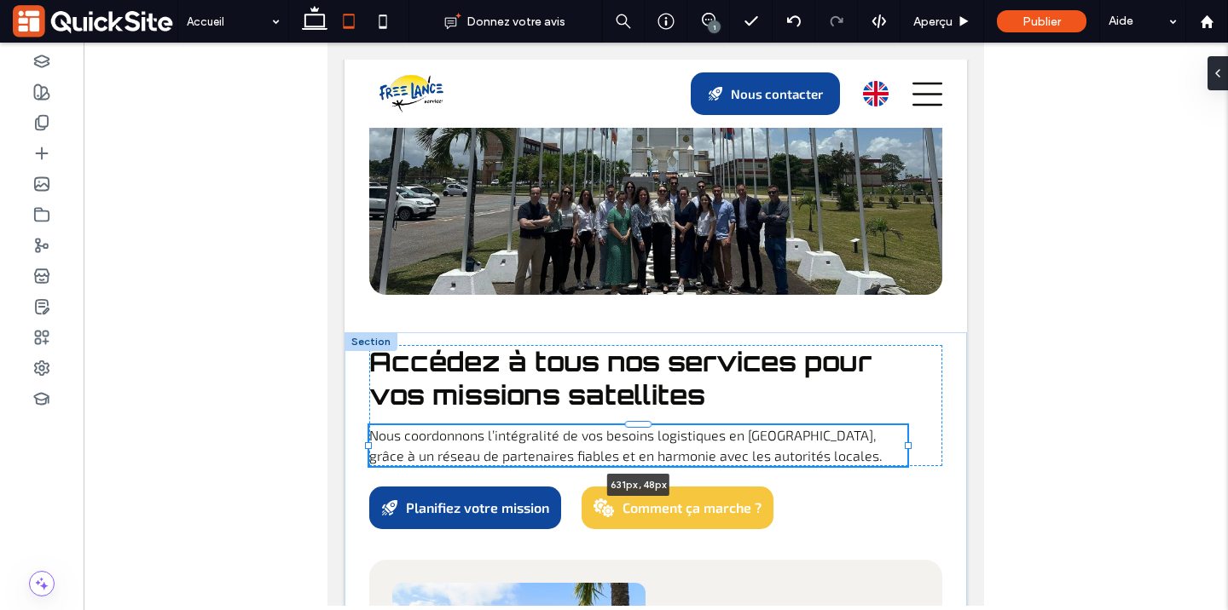
drag, startPoint x: 944, startPoint y: 323, endPoint x: 909, endPoint y: 328, distance: 35.3
type input "***"
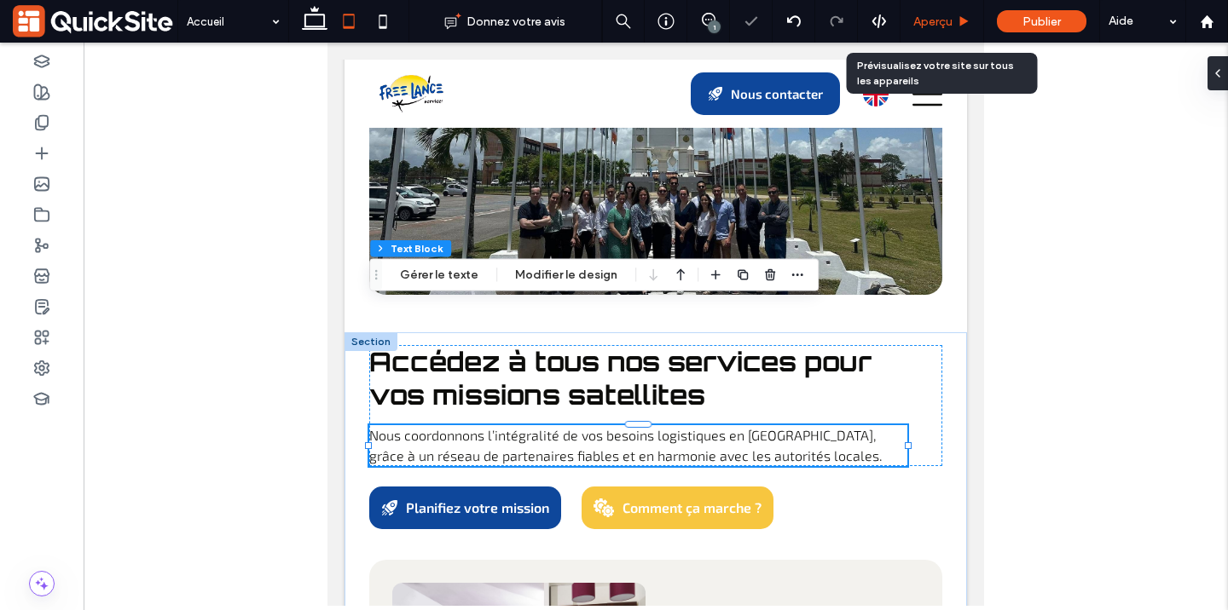
click at [927, 16] on span "Aperçu" at bounding box center [932, 21] width 39 height 14
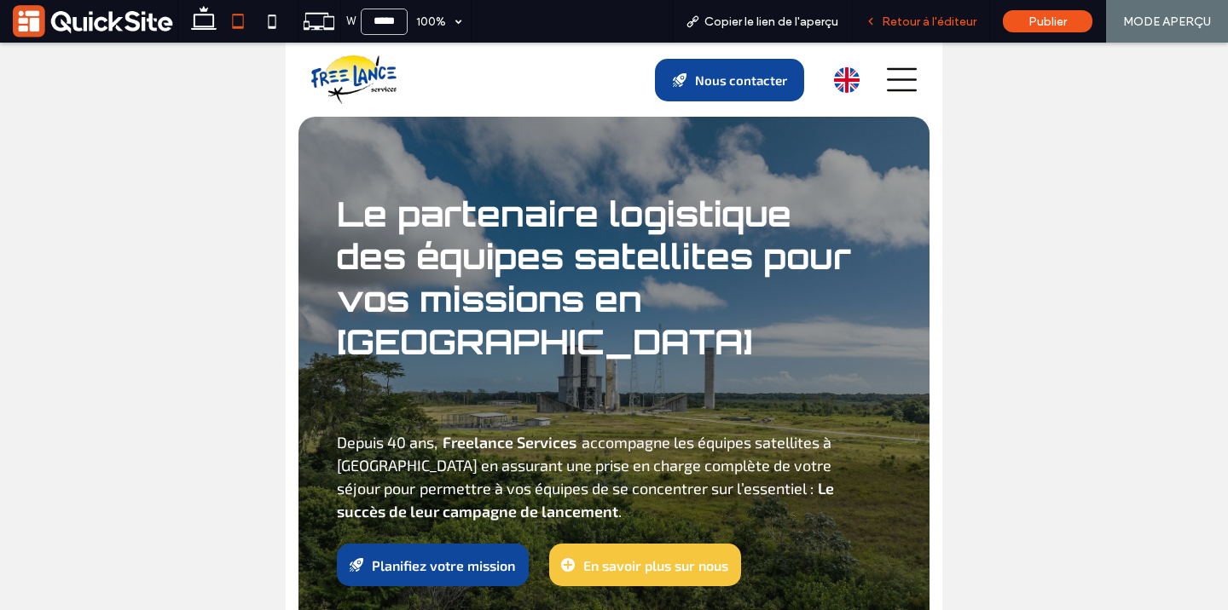
click at [891, 24] on span "Retour à l'éditeur" at bounding box center [929, 21] width 95 height 14
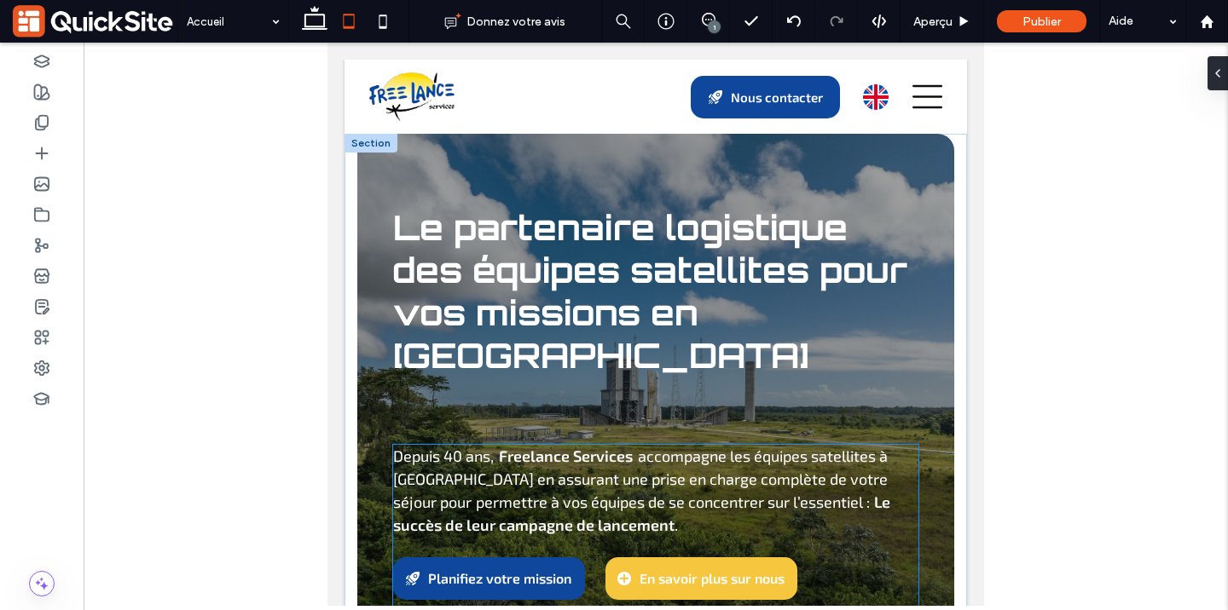
click at [814, 476] on h4 "Depuis 40 ans, Freelance Services accompagne les équipes satellites à Kourou en…" at bounding box center [656, 491] width 526 height 92
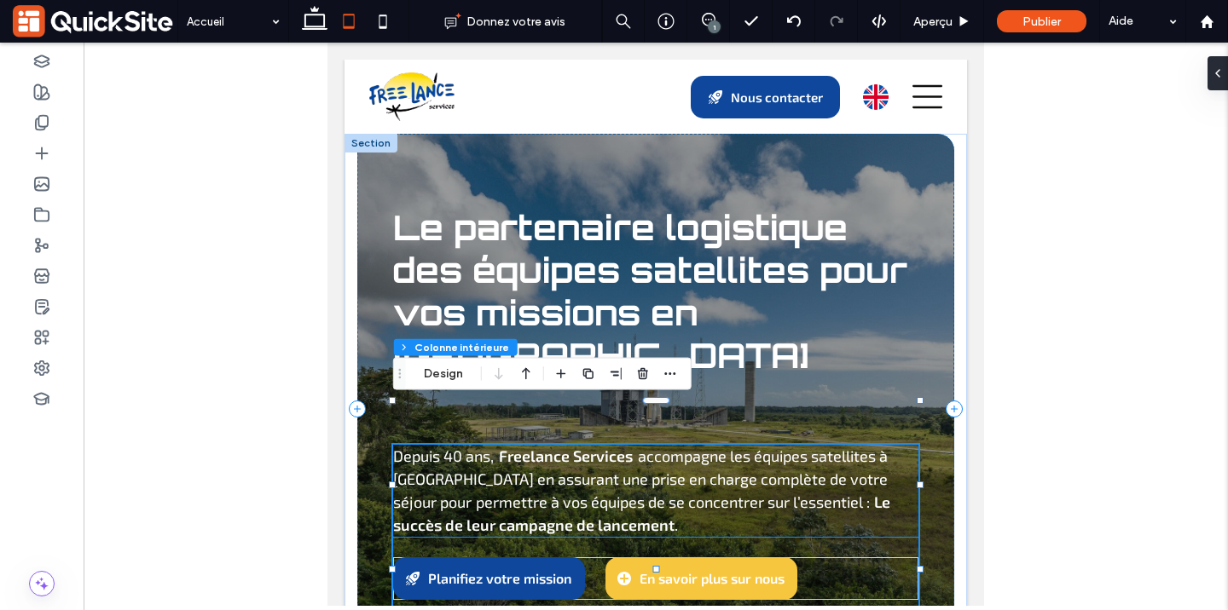
click at [851, 493] on span "Le succès de leur campagne de lancement" at bounding box center [641, 514] width 497 height 42
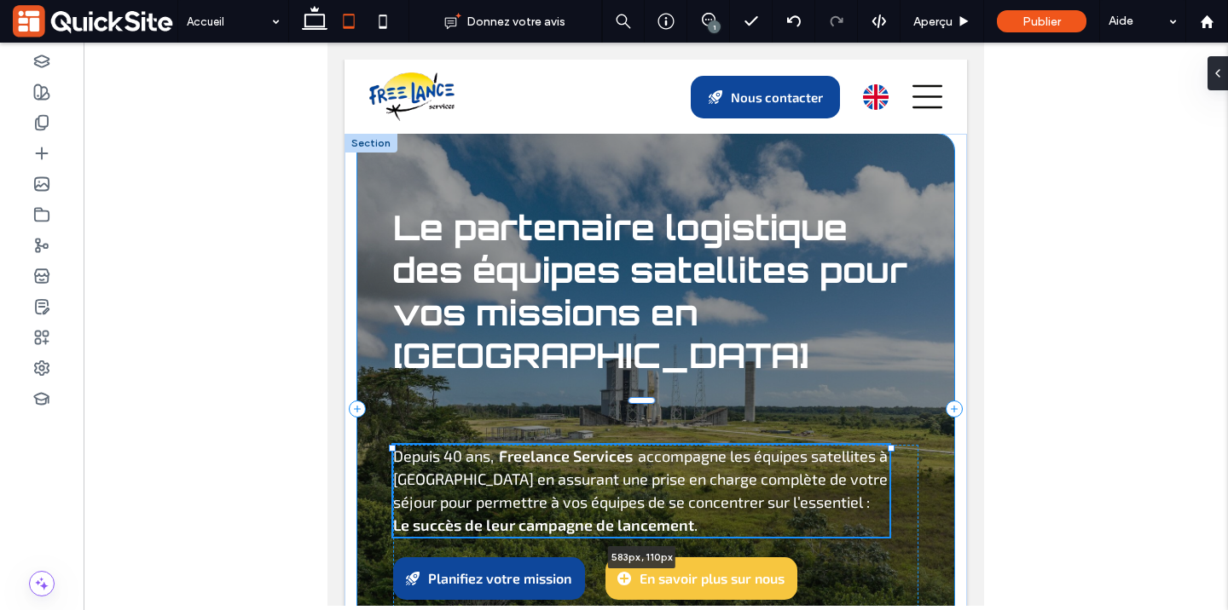
drag, startPoint x: 917, startPoint y: 449, endPoint x: 888, endPoint y: 448, distance: 29.0
click at [888, 448] on div at bounding box center [891, 448] width 7 height 7
type input "***"
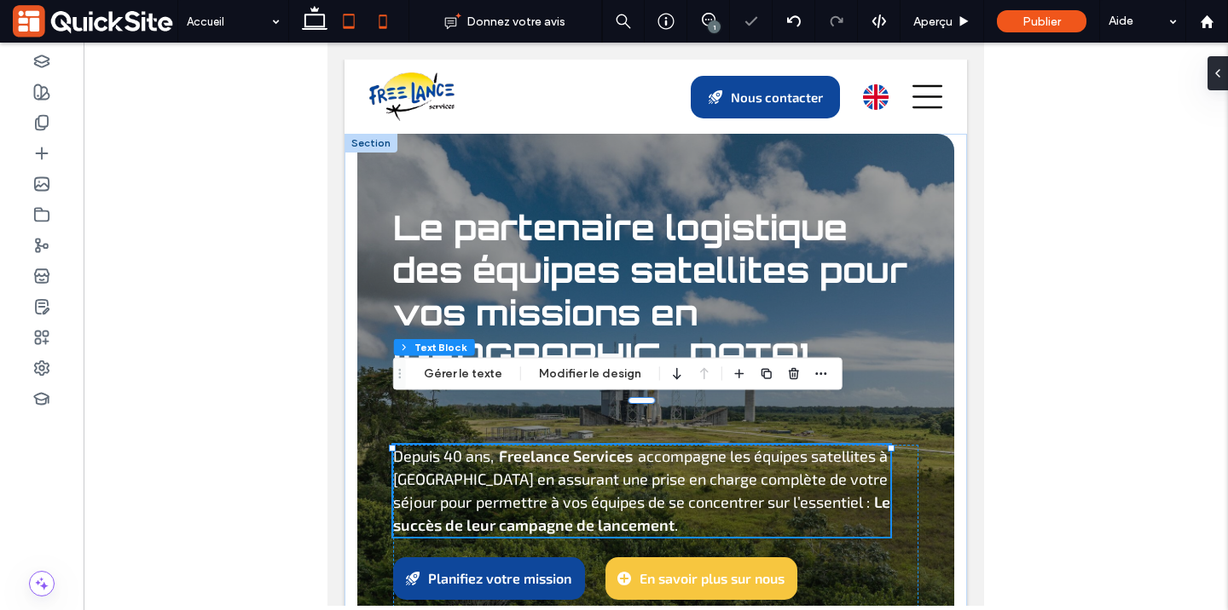
click at [375, 26] on icon at bounding box center [383, 21] width 34 height 34
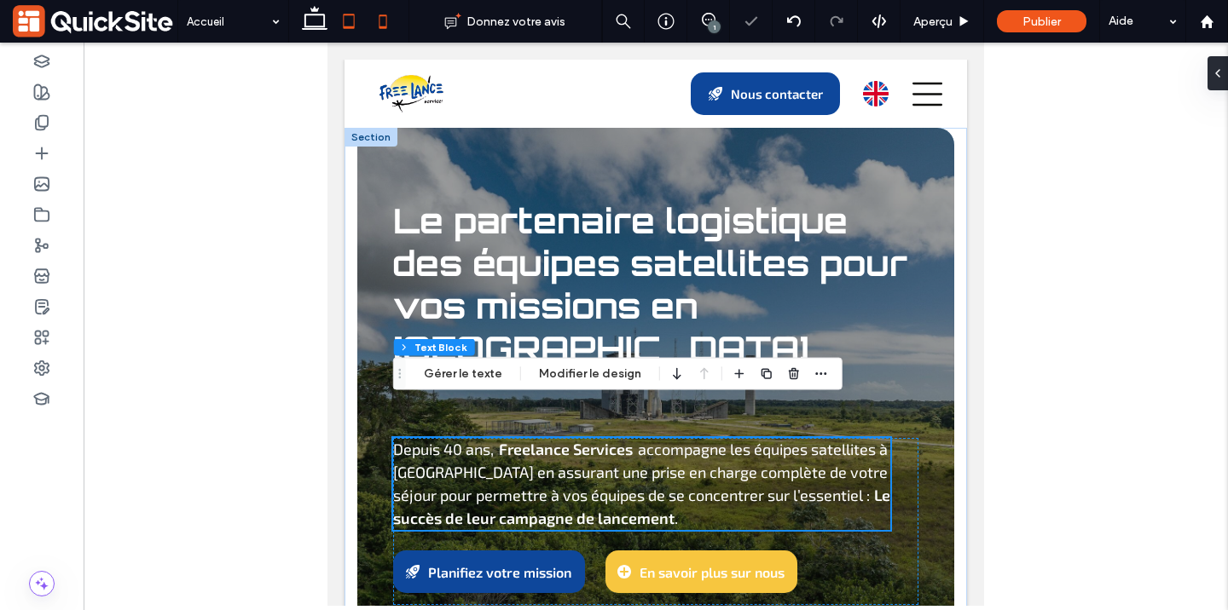
type input "***"
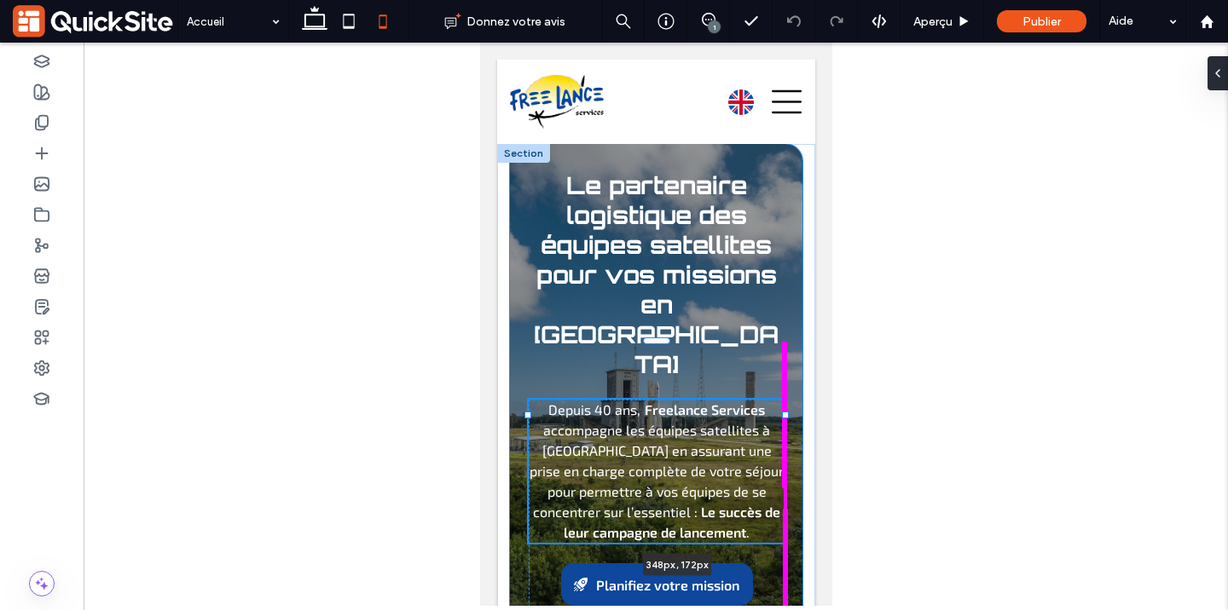
drag, startPoint x: 784, startPoint y: 415, endPoint x: 805, endPoint y: 410, distance: 21.9
click at [806, 410] on div "Le partenaire logistique des équipes satellites pour vos missions en Guyane Dep…" at bounding box center [655, 422] width 318 height 556
type input "***"
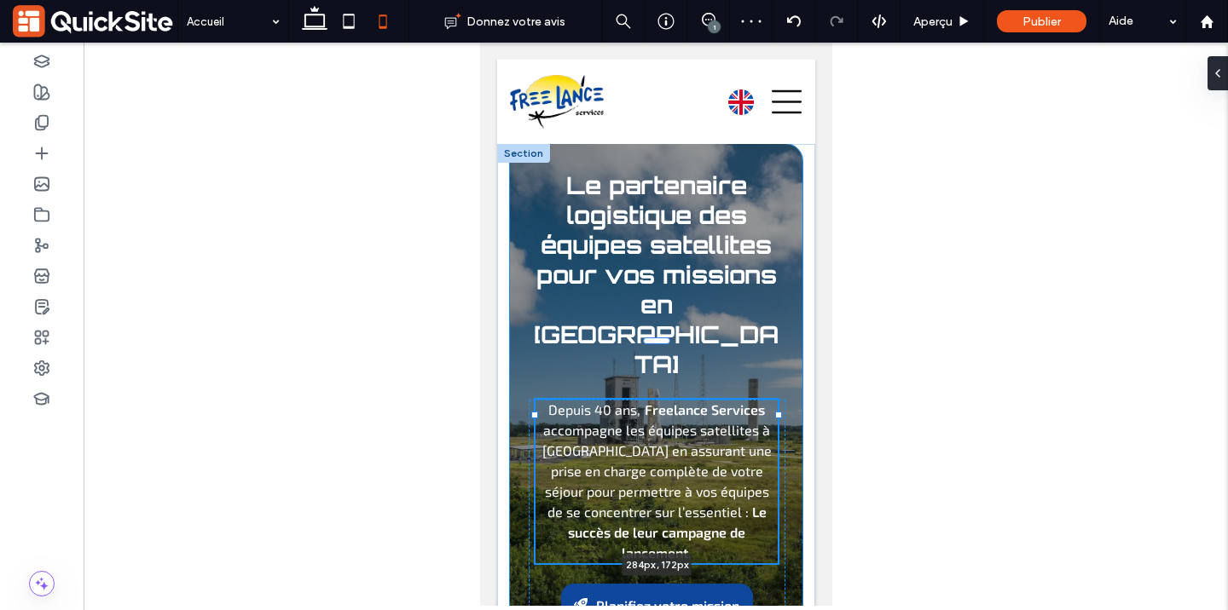
click at [776, 412] on div at bounding box center [777, 415] width 7 height 7
type input "***"
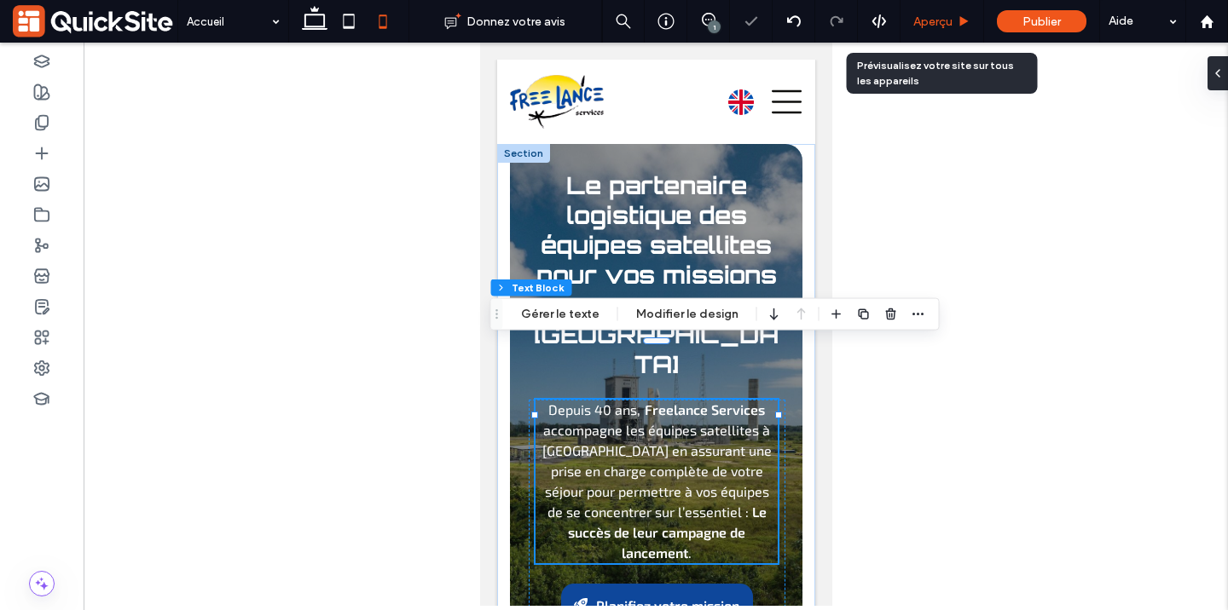
click at [946, 18] on span "Aperçu" at bounding box center [932, 21] width 39 height 14
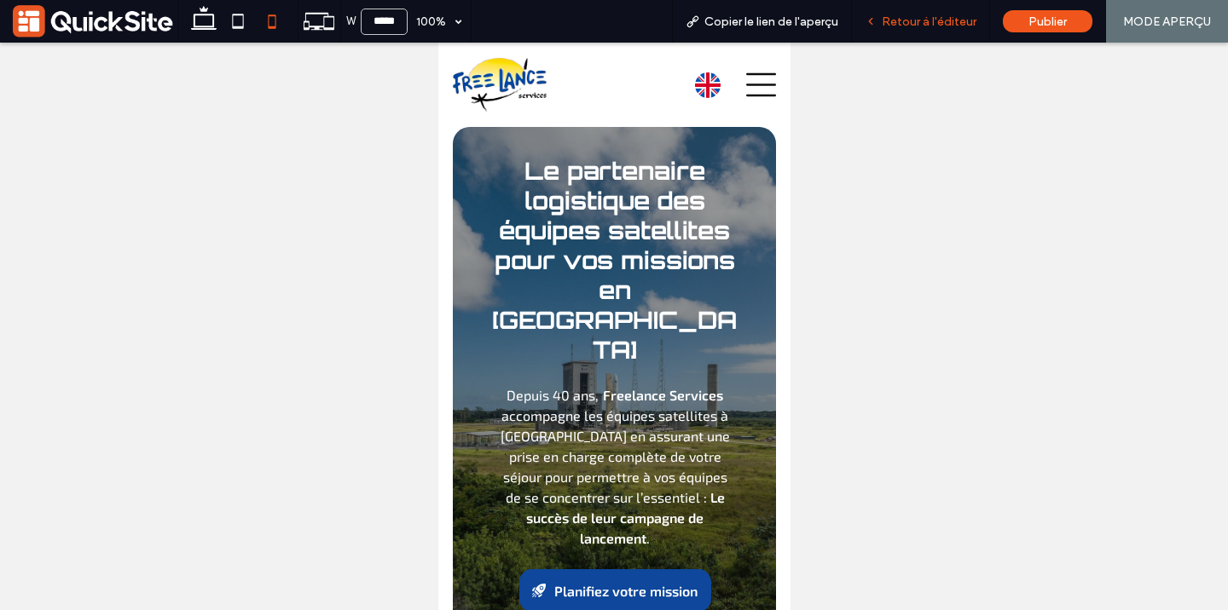
click at [902, 22] on span "Retour à l'éditeur" at bounding box center [929, 21] width 95 height 14
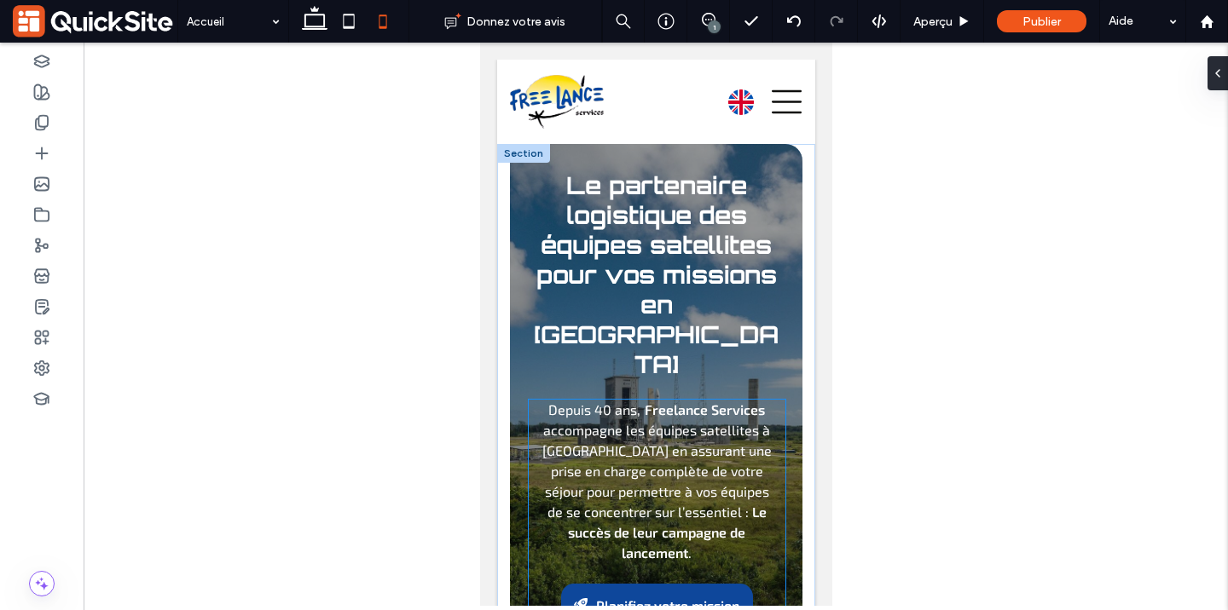
click at [709, 422] on span "accompagne les équipes satellites à [GEOGRAPHIC_DATA] en assurant une prise en …" at bounding box center [655, 461] width 229 height 78
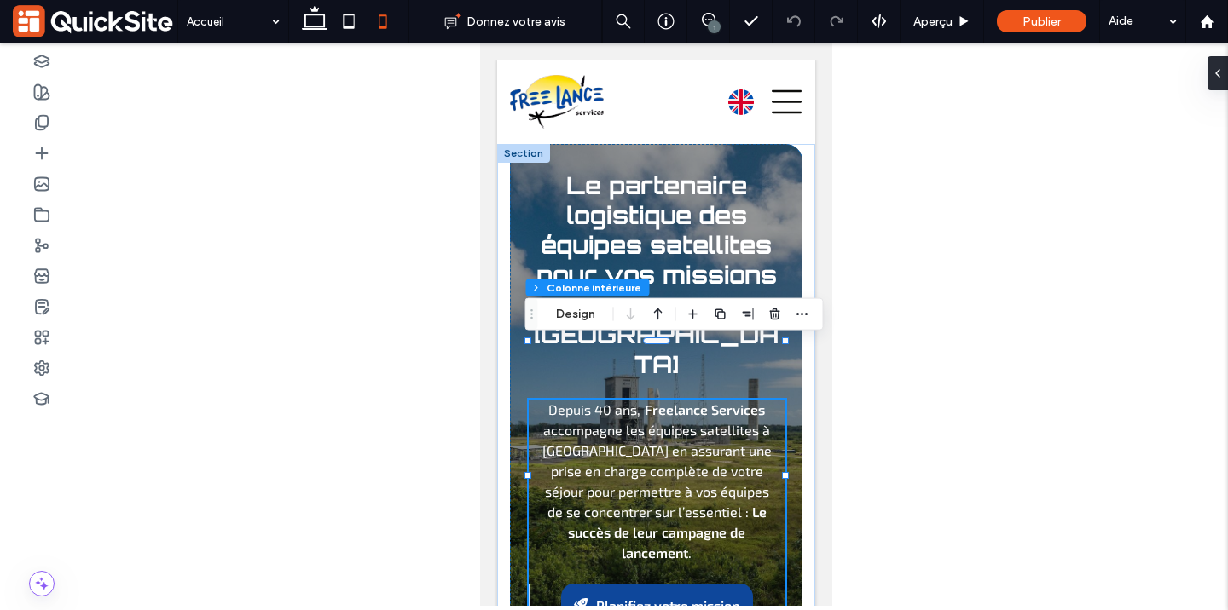
click at [709, 422] on span "accompagne les équipes satellites à [GEOGRAPHIC_DATA] en assurant une prise en …" at bounding box center [655, 461] width 229 height 78
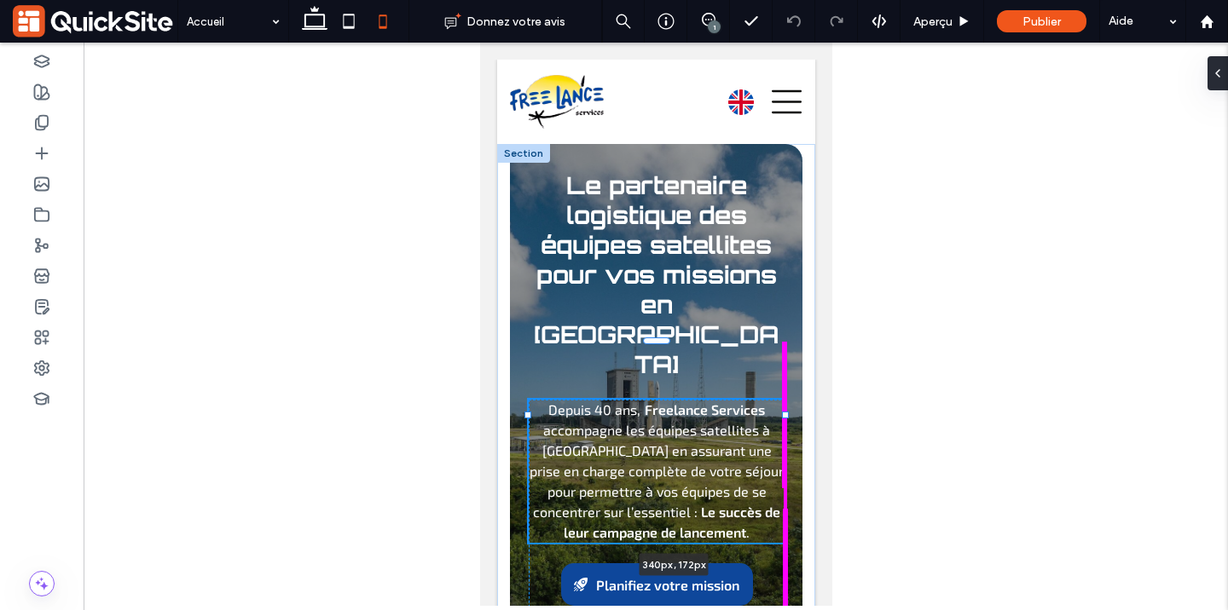
drag, startPoint x: 775, startPoint y: 414, endPoint x: 799, endPoint y: 414, distance: 23.9
click at [799, 414] on div "Le partenaire logistique des équipes satellites pour vos missions en Guyane Dep…" at bounding box center [655, 422] width 318 height 556
type input "***"
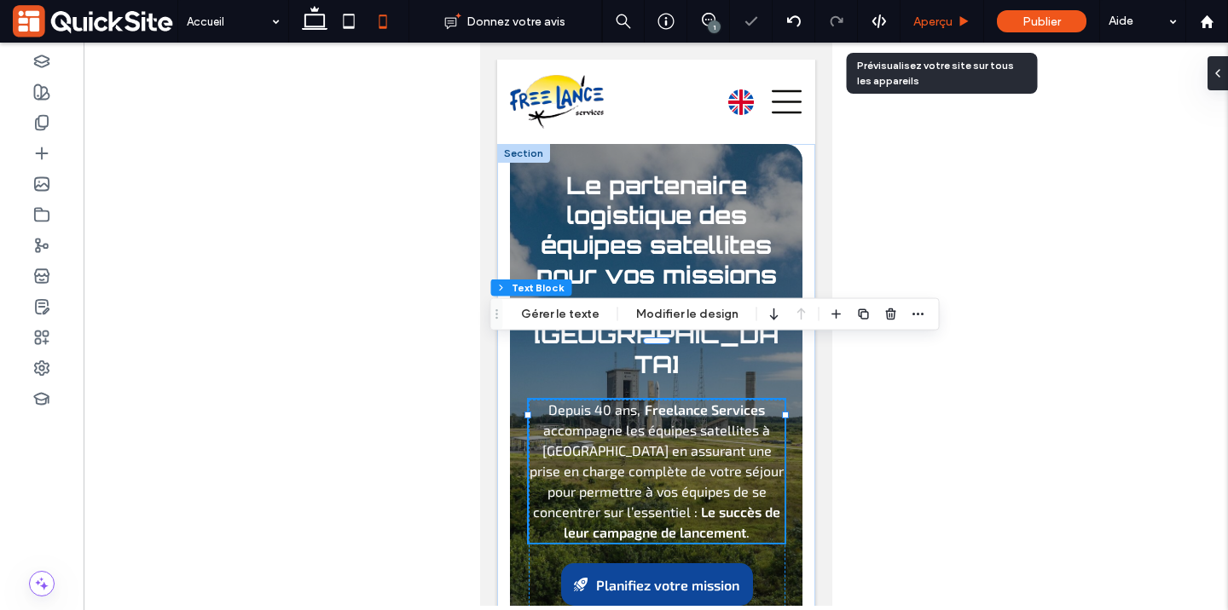
click at [946, 17] on span "Aperçu" at bounding box center [932, 21] width 39 height 14
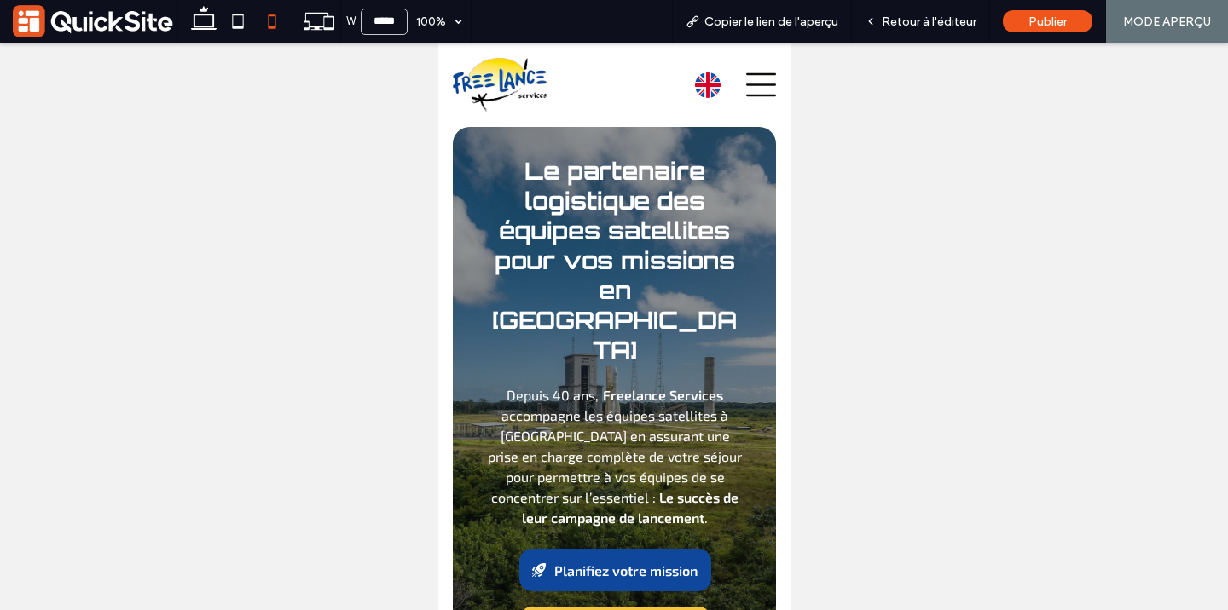
click at [946, 17] on span "Retour à l'éditeur" at bounding box center [929, 21] width 95 height 14
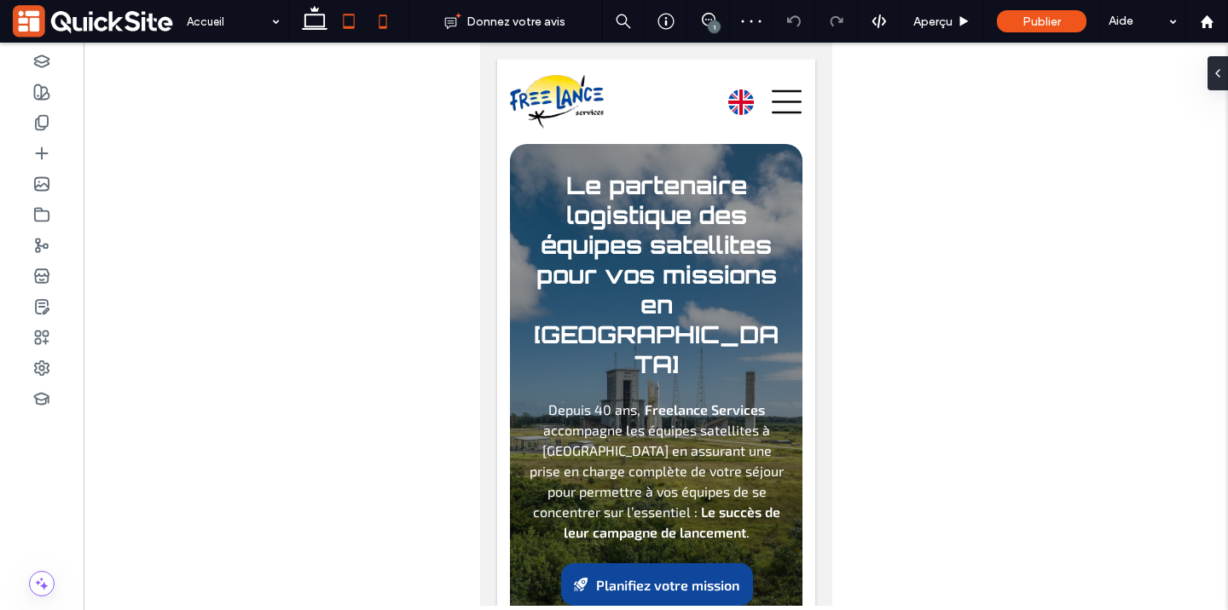
click at [357, 26] on icon at bounding box center [349, 21] width 34 height 34
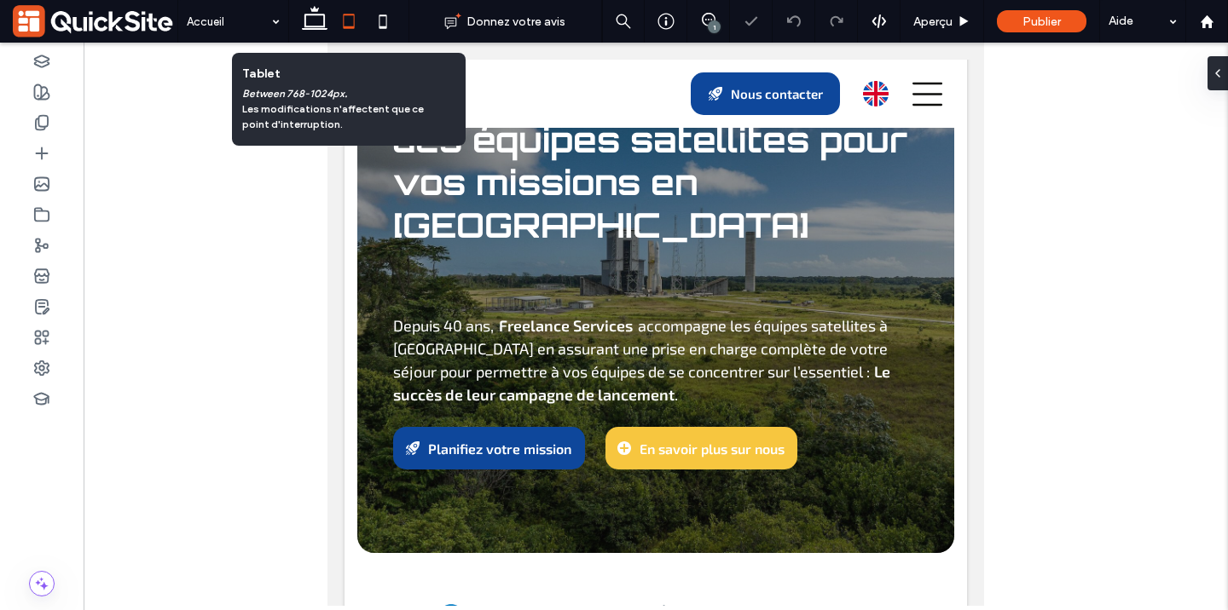
scroll to position [118, 0]
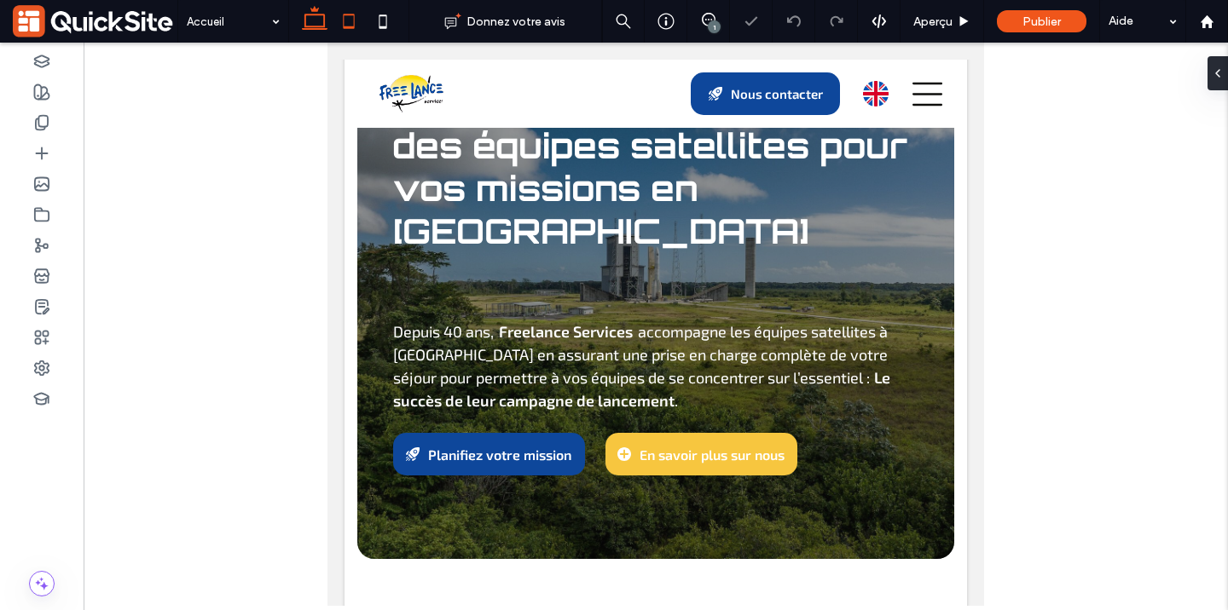
click at [306, 26] on use at bounding box center [315, 18] width 26 height 24
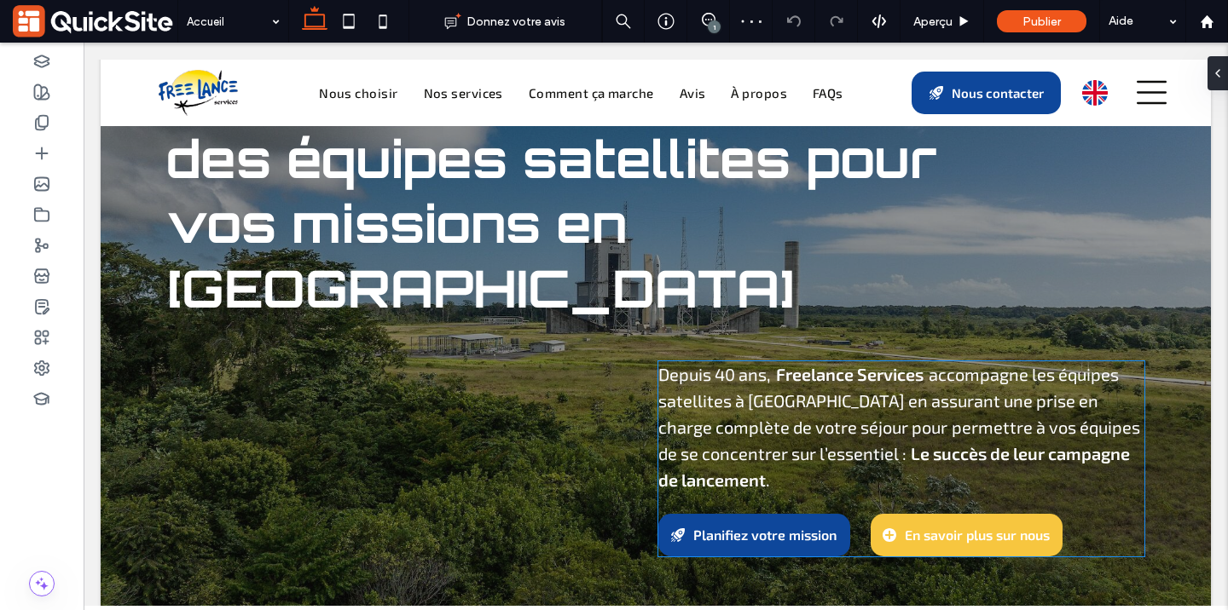
scroll to position [0, 0]
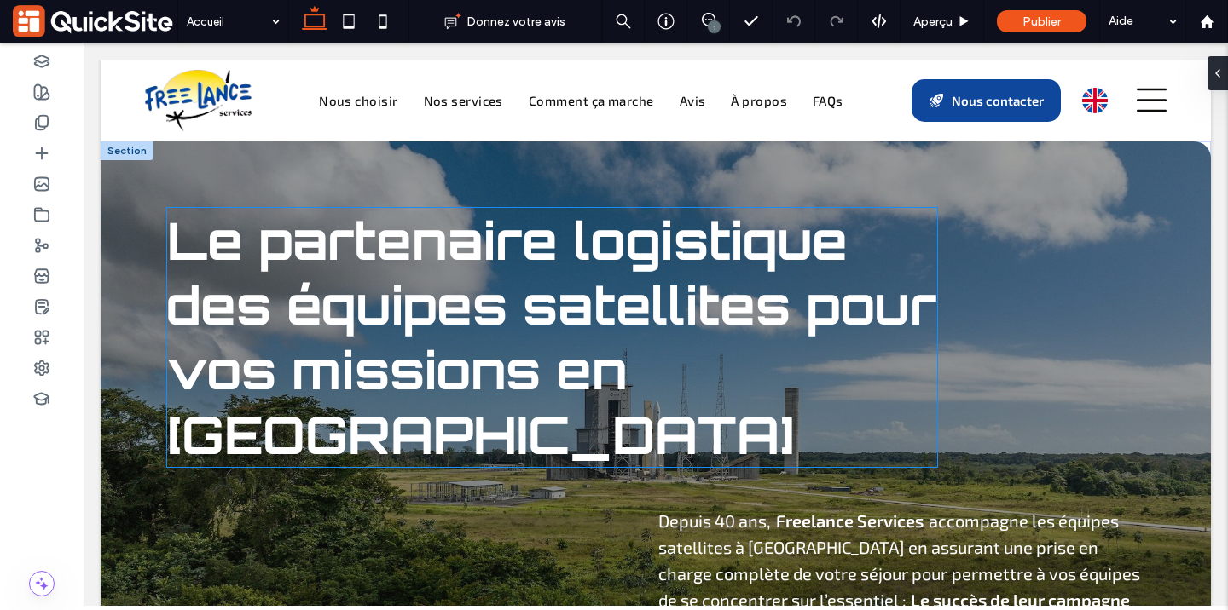
click at [607, 274] on span "Le partenaire logistique des équipes satellites pour vos missions en [GEOGRAPHI…" at bounding box center [551, 337] width 769 height 259
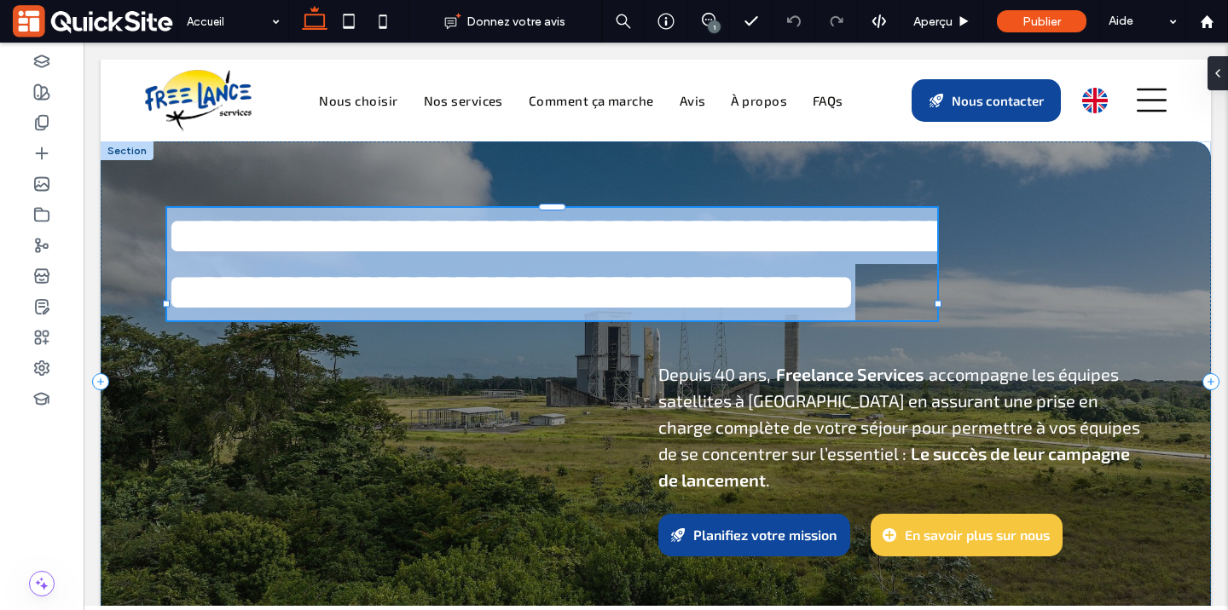
type input "********"
type input "**"
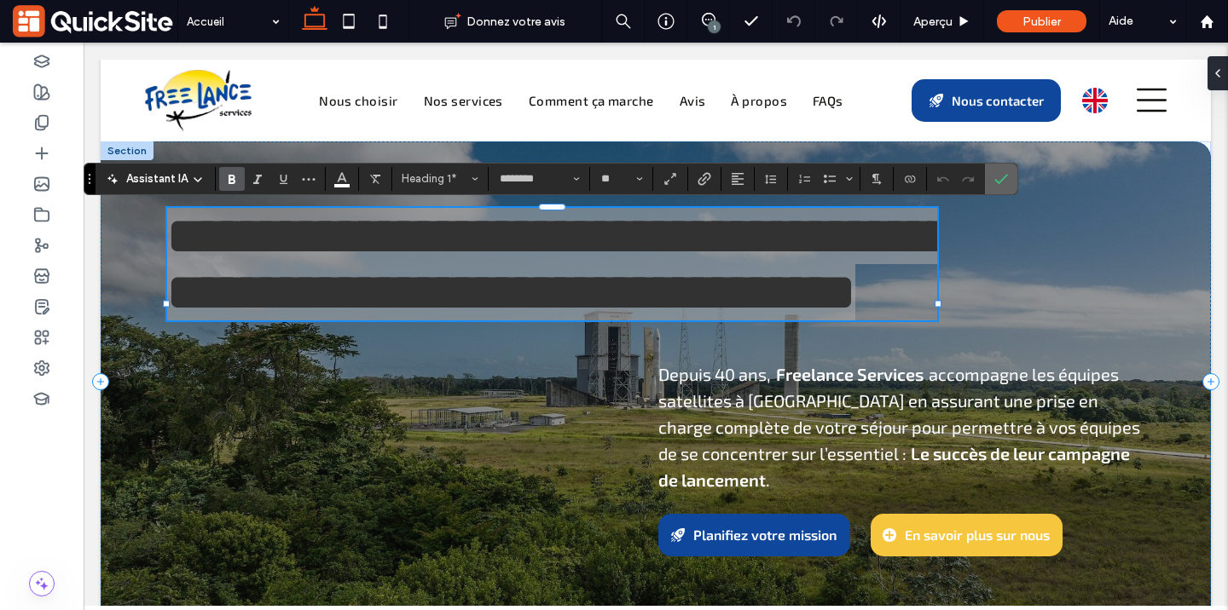
click at [985, 185] on section at bounding box center [1001, 179] width 32 height 31
drag, startPoint x: 990, startPoint y: 181, endPoint x: 906, endPoint y: 138, distance: 94.6
click at [990, 181] on label "Confirmer" at bounding box center [1001, 179] width 26 height 31
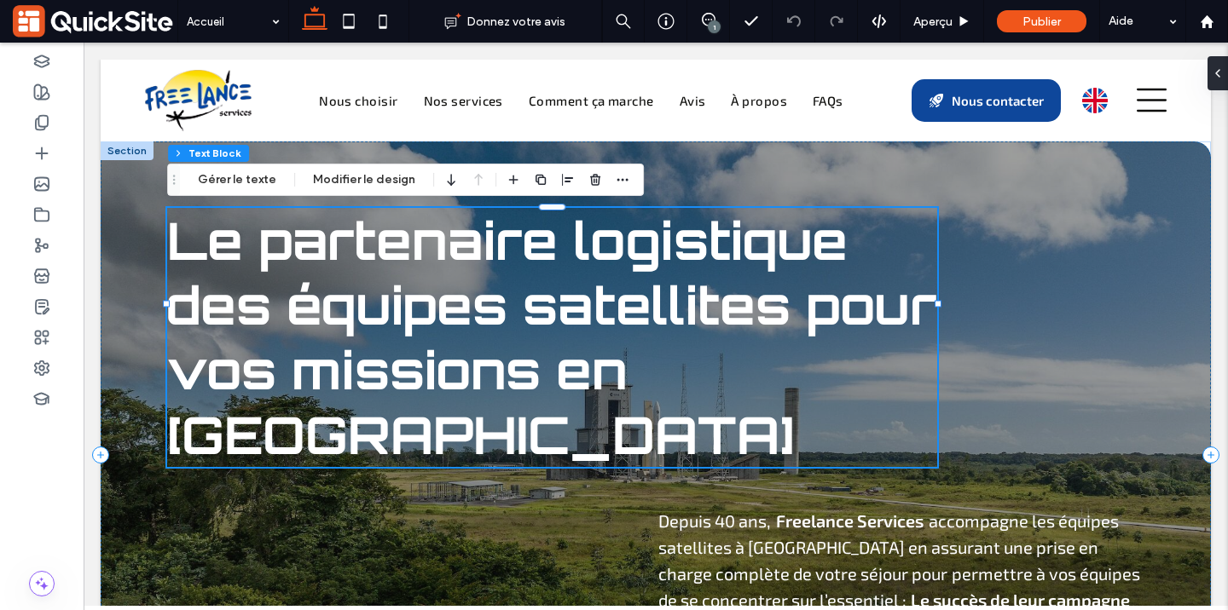
click at [784, 344] on span "Le partenaire logistique des équipes satellites pour vos missions en [GEOGRAPHI…" at bounding box center [551, 337] width 769 height 259
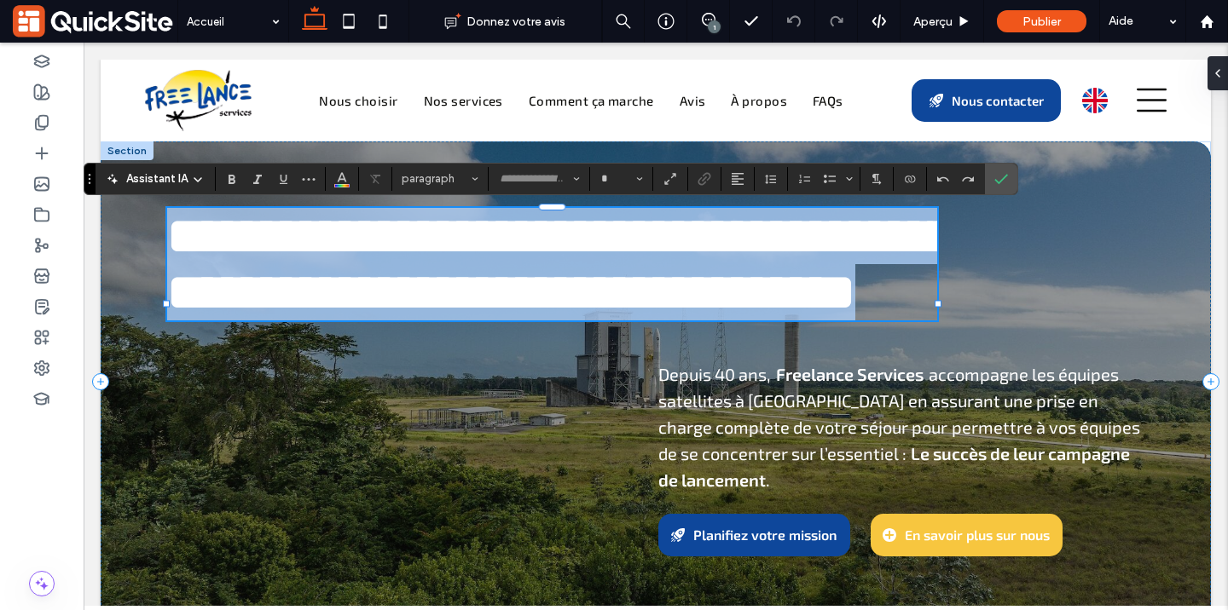
type input "********"
type input "**"
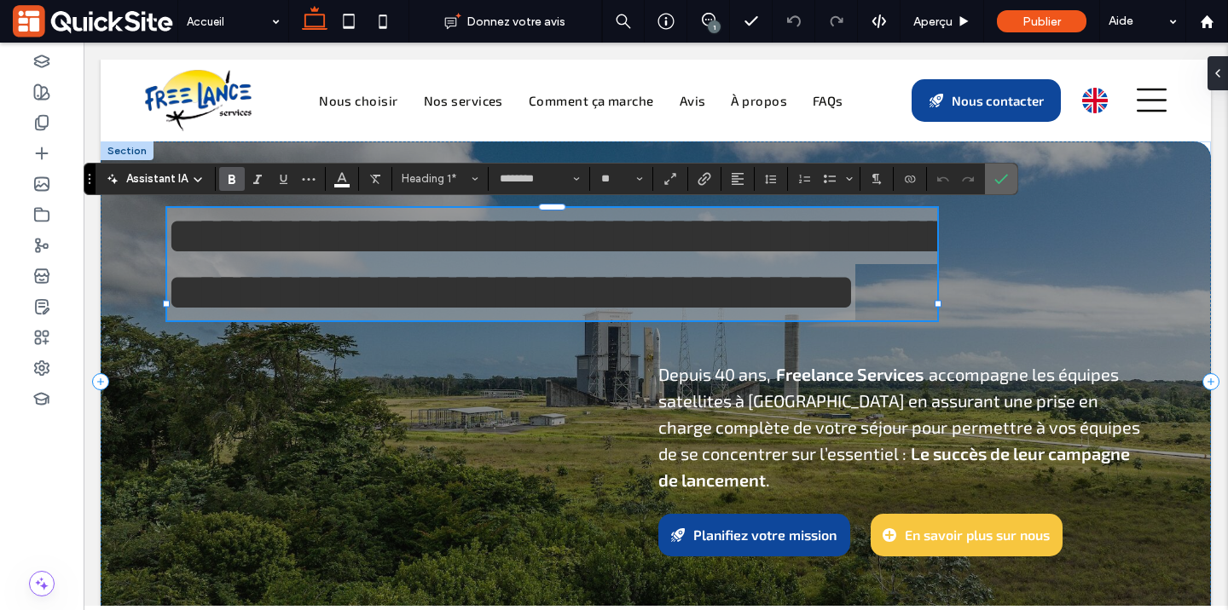
drag, startPoint x: 999, startPoint y: 180, endPoint x: 915, endPoint y: 136, distance: 95.0
click at [999, 180] on icon "Confirmer" at bounding box center [1001, 179] width 14 height 14
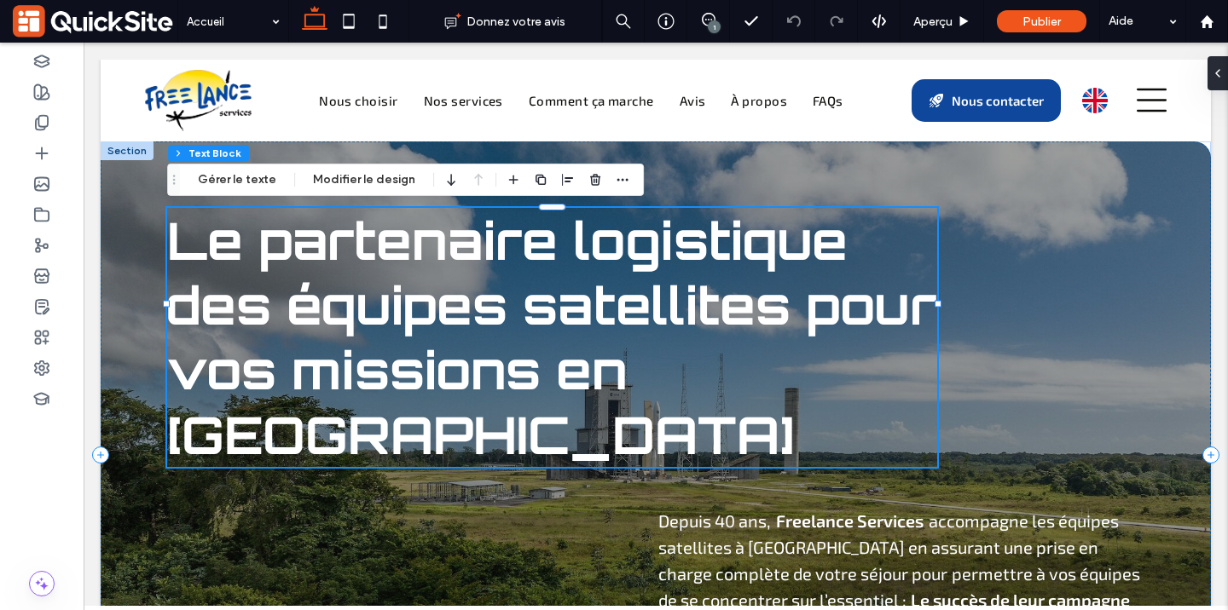
click at [871, 309] on span "Le partenaire logistique des équipes satellites pour vos missions en [GEOGRAPHI…" at bounding box center [551, 337] width 769 height 259
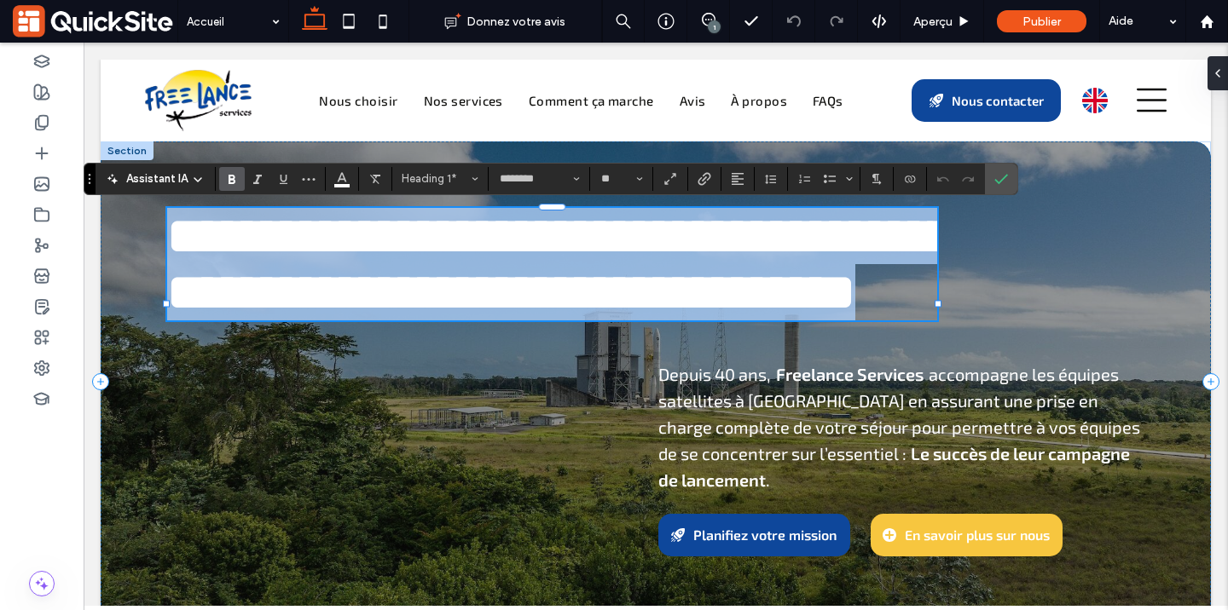
click at [871, 309] on span "**********" at bounding box center [559, 264] width 785 height 107
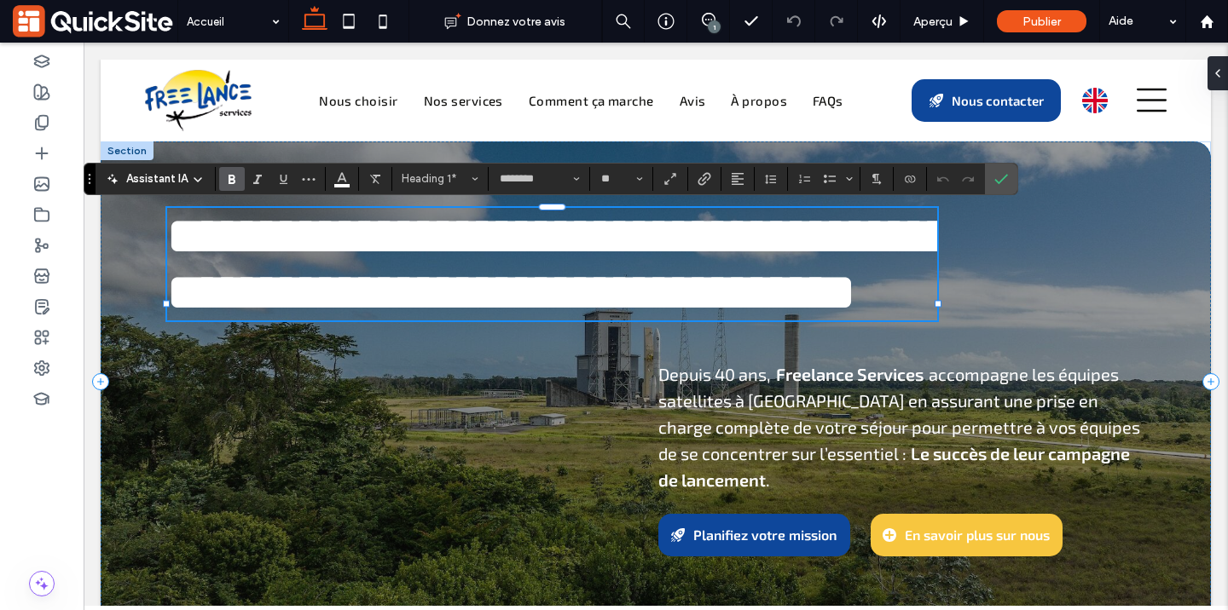
click at [871, 309] on span "**********" at bounding box center [559, 264] width 785 height 107
click at [1003, 176] on icon "Confirmer" at bounding box center [1001, 179] width 14 height 14
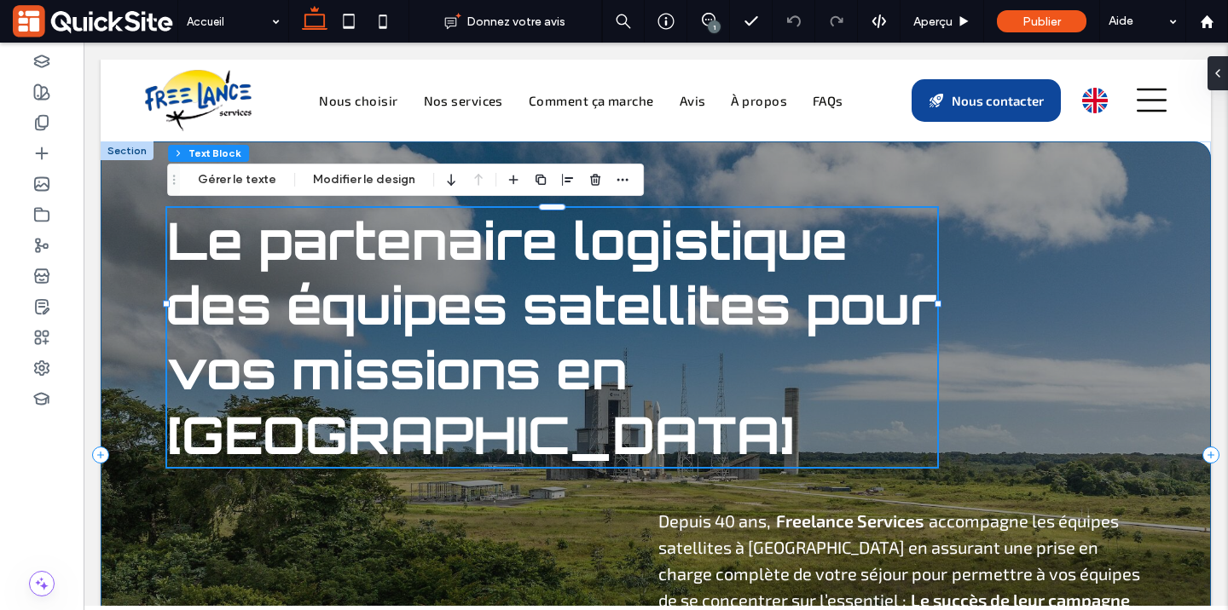
click at [939, 159] on div "Le partenaire logistique des équipes satellites pour vos missions en Guyane Dep…" at bounding box center [656, 456] width 1110 height 628
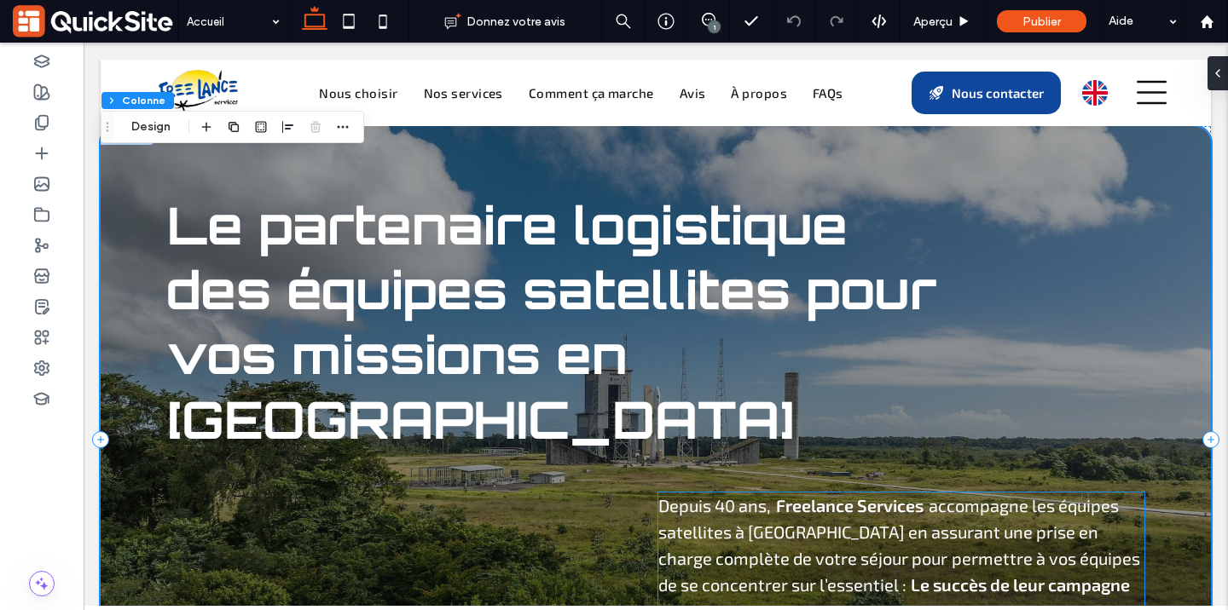
scroll to position [211, 0]
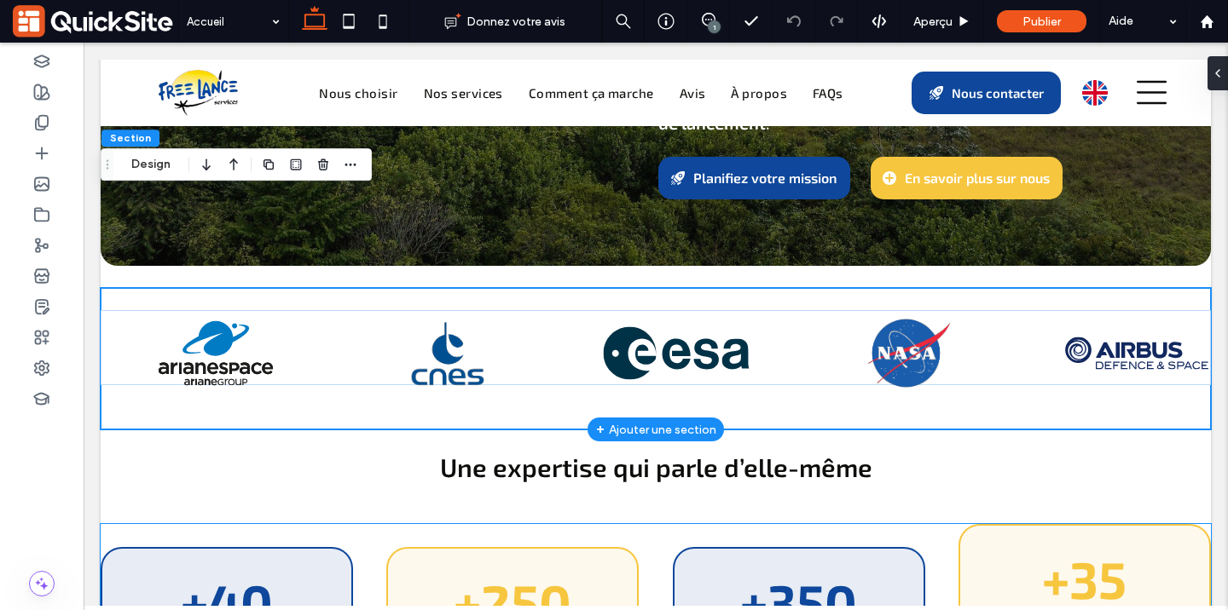
scroll to position [489, 0]
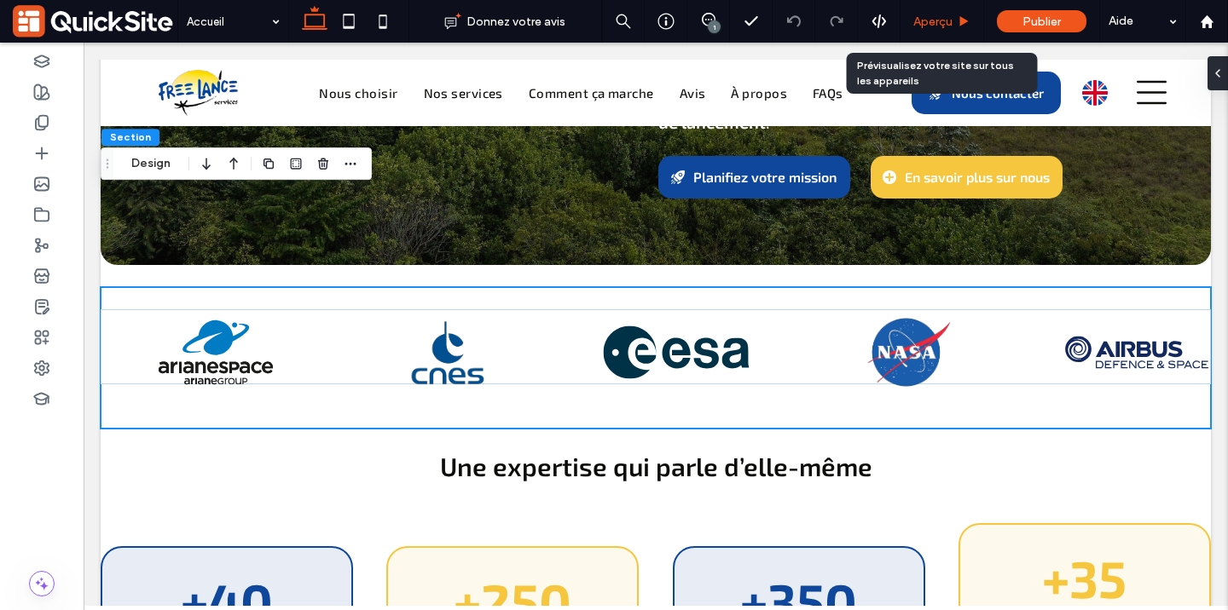
click at [947, 23] on span "Aperçu" at bounding box center [932, 21] width 39 height 14
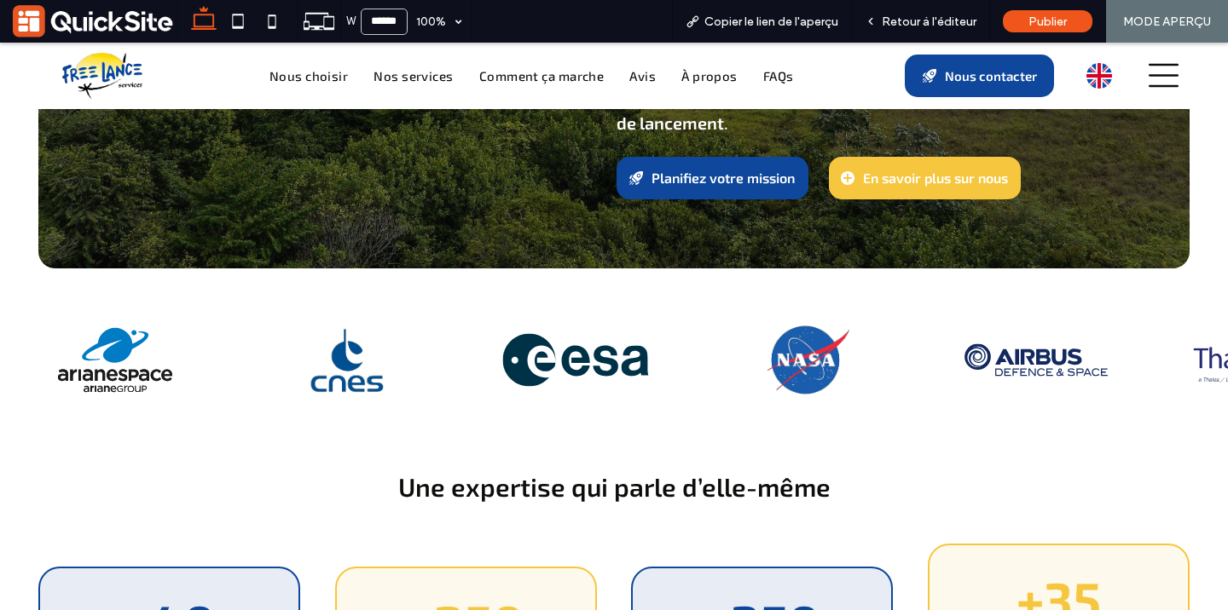
scroll to position [472, 0]
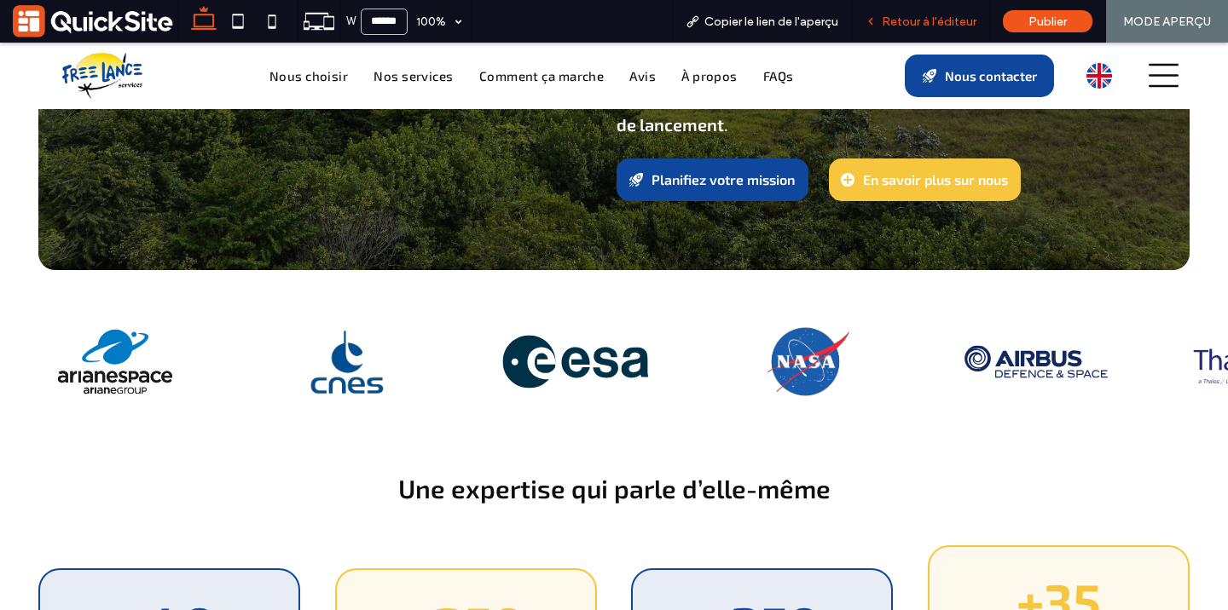
click at [892, 28] on div "Retour à l'éditeur" at bounding box center [921, 21] width 138 height 43
click at [877, 20] on icon at bounding box center [871, 21] width 12 height 12
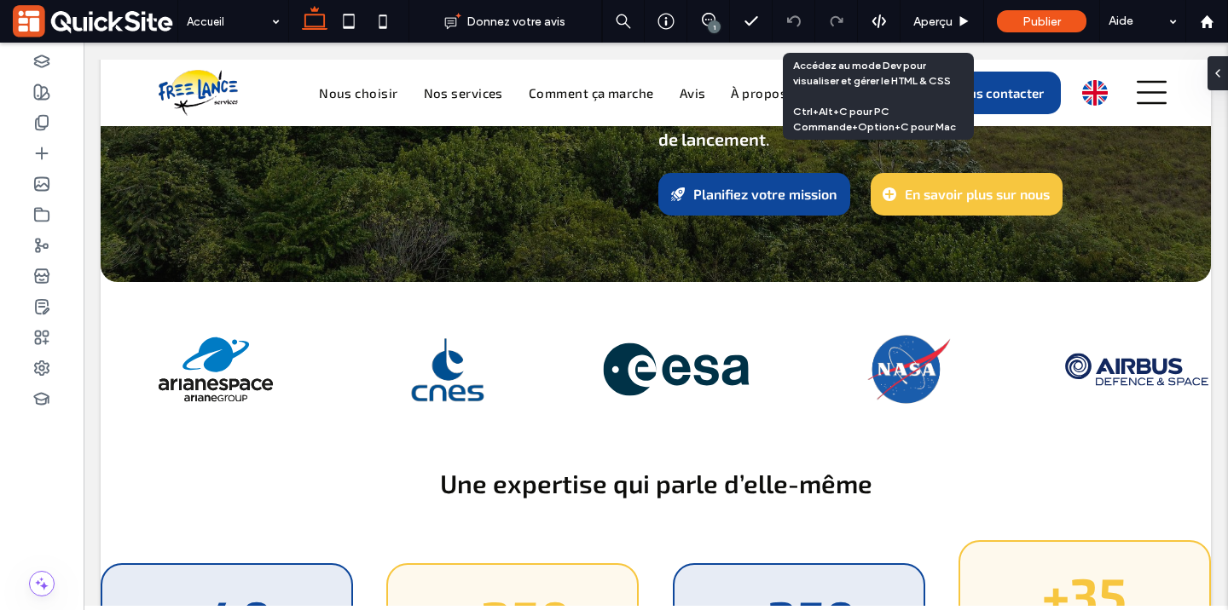
scroll to position [489, 0]
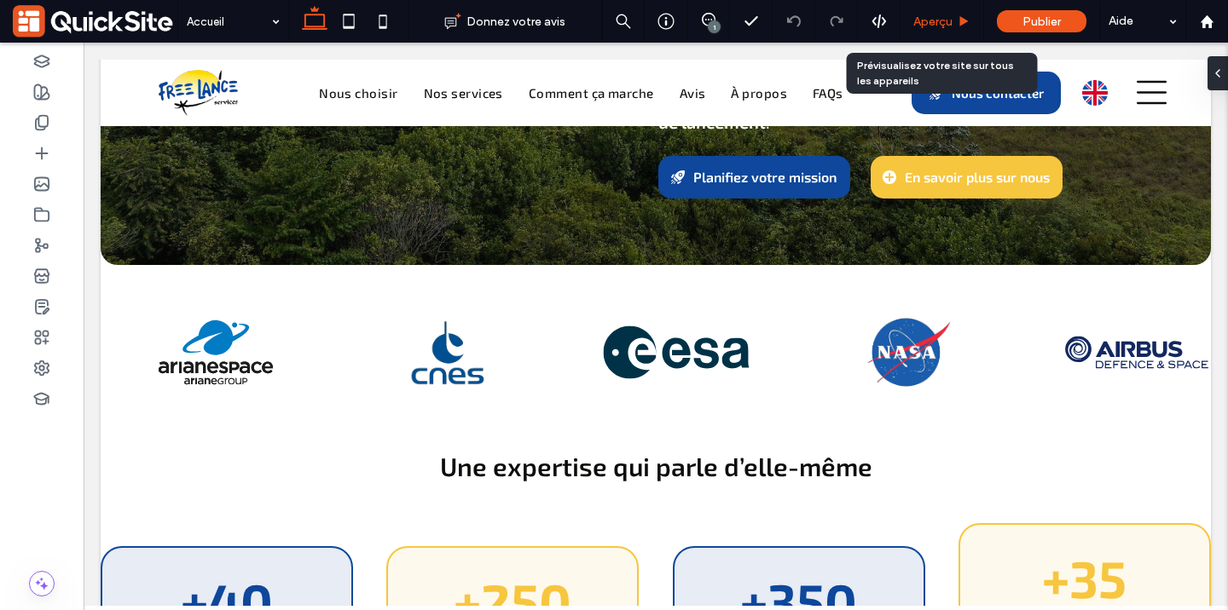
click at [945, 12] on div "Aperçu" at bounding box center [942, 21] width 84 height 43
click at [946, 20] on span "Aperçu" at bounding box center [932, 21] width 39 height 14
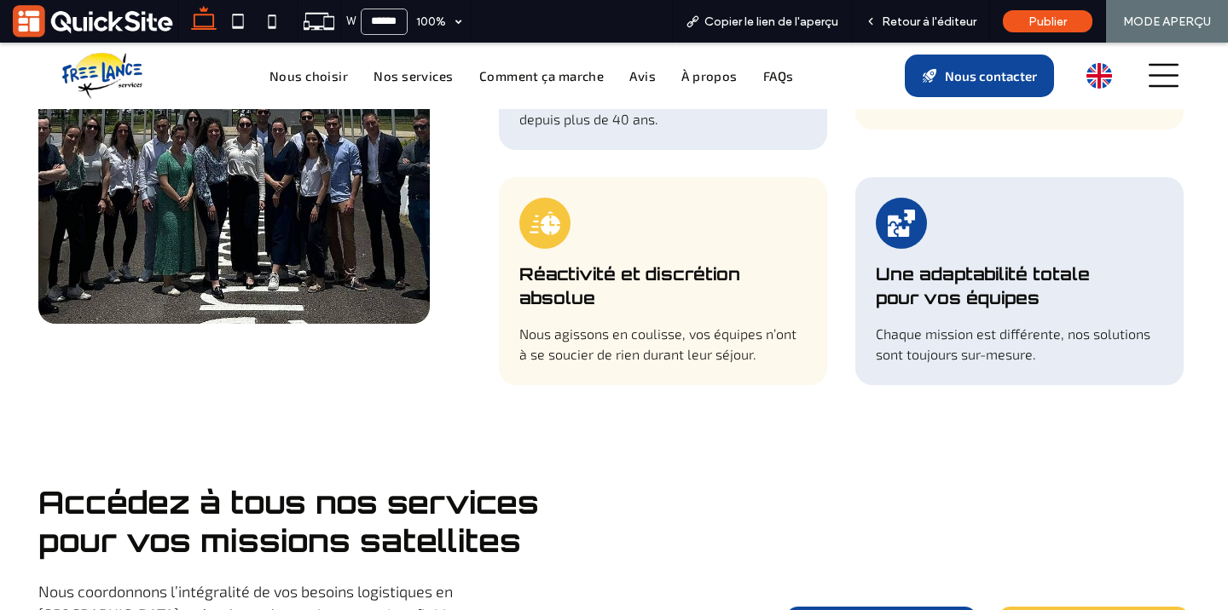
scroll to position [1630, 0]
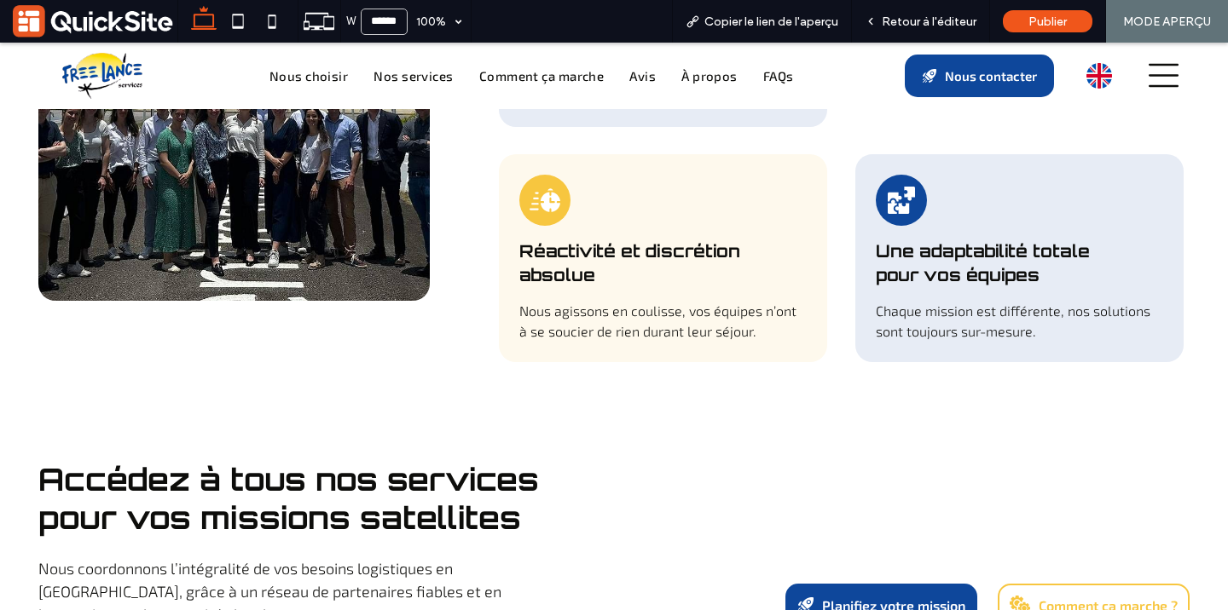
click at [1056, 598] on span "Comment ça marche ?" at bounding box center [1108, 606] width 139 height 16
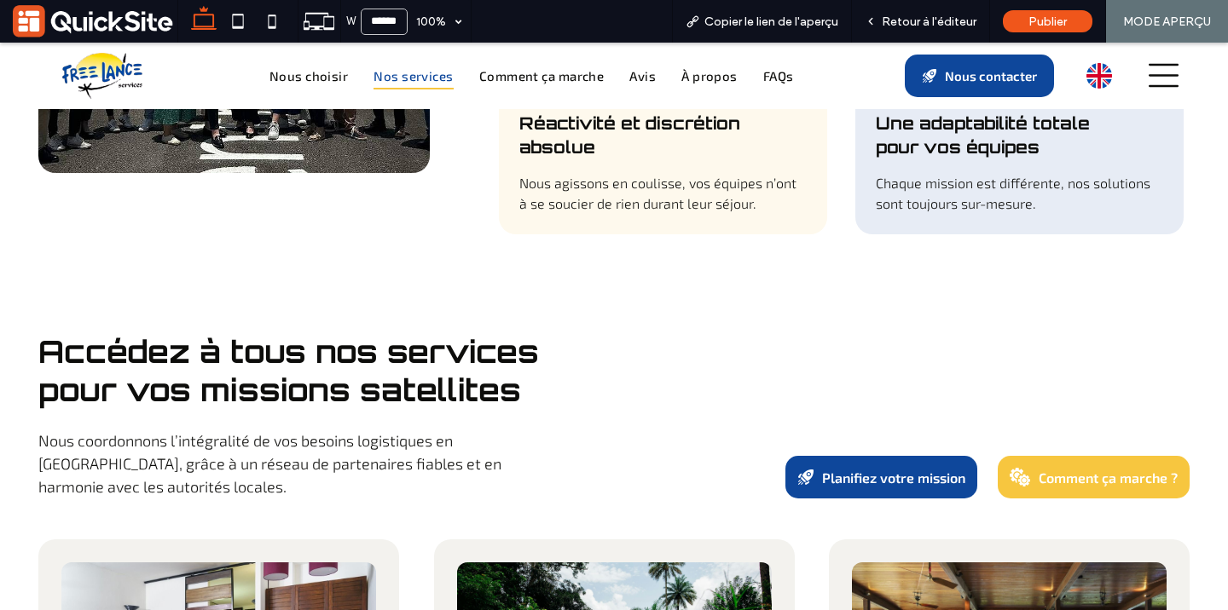
scroll to position [1739, 0]
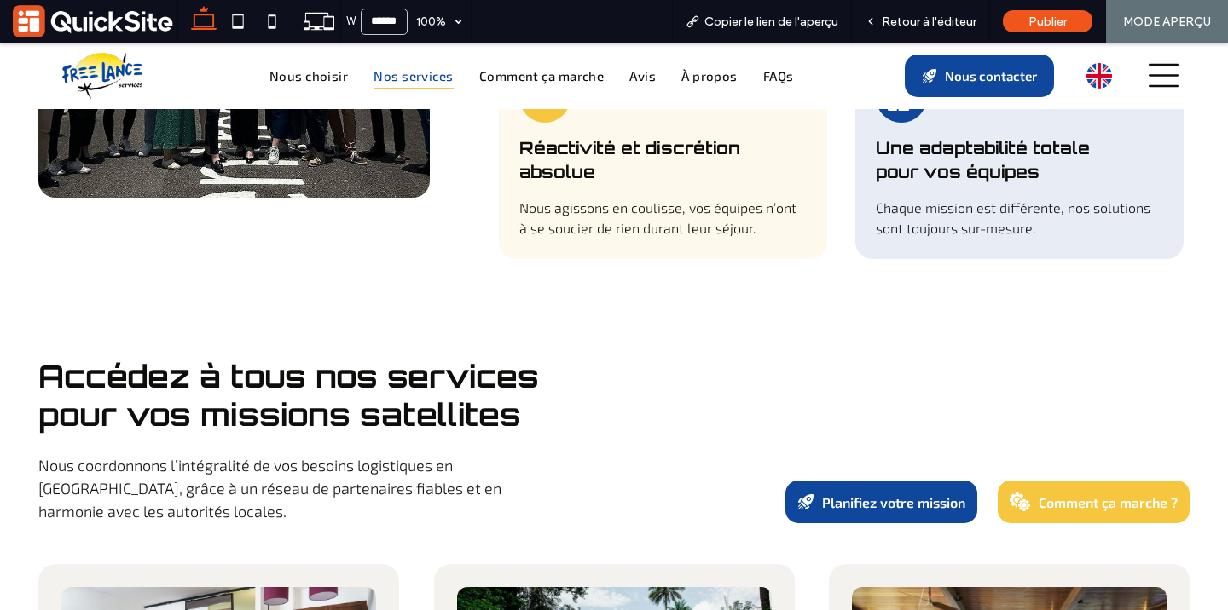
click at [813, 357] on div "Accédez à tous nos services pour vos missions satellites Nous coordonnons l’int…" at bounding box center [613, 440] width 1151 height 166
click at [518, 72] on span "Comment ça marche" at bounding box center [541, 76] width 125 height 28
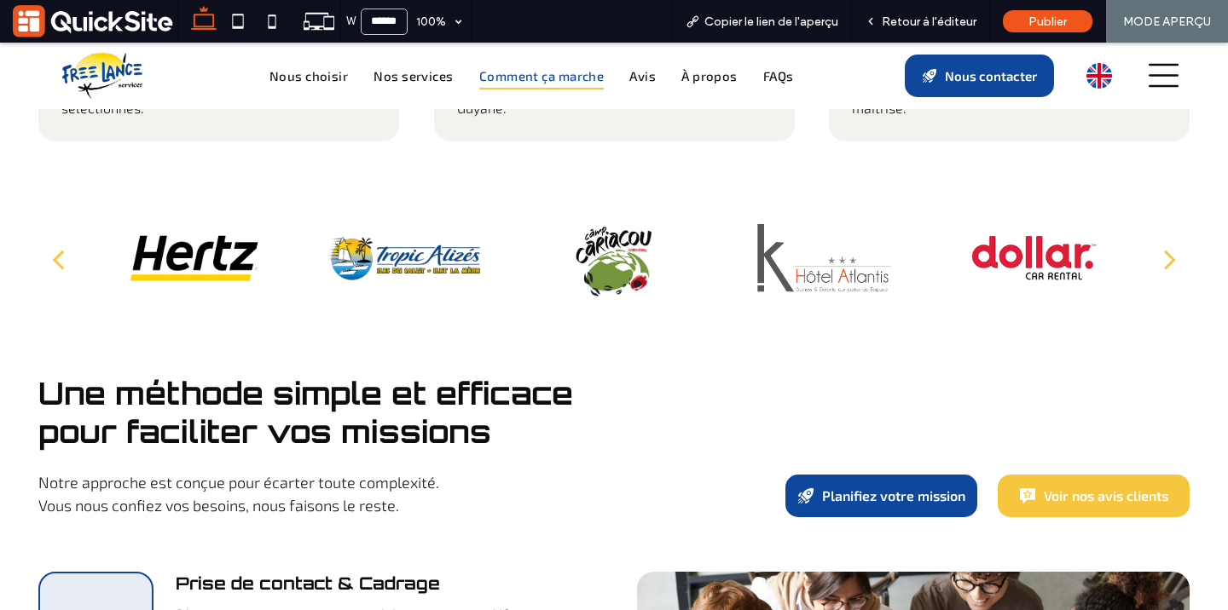
scroll to position [3025, 0]
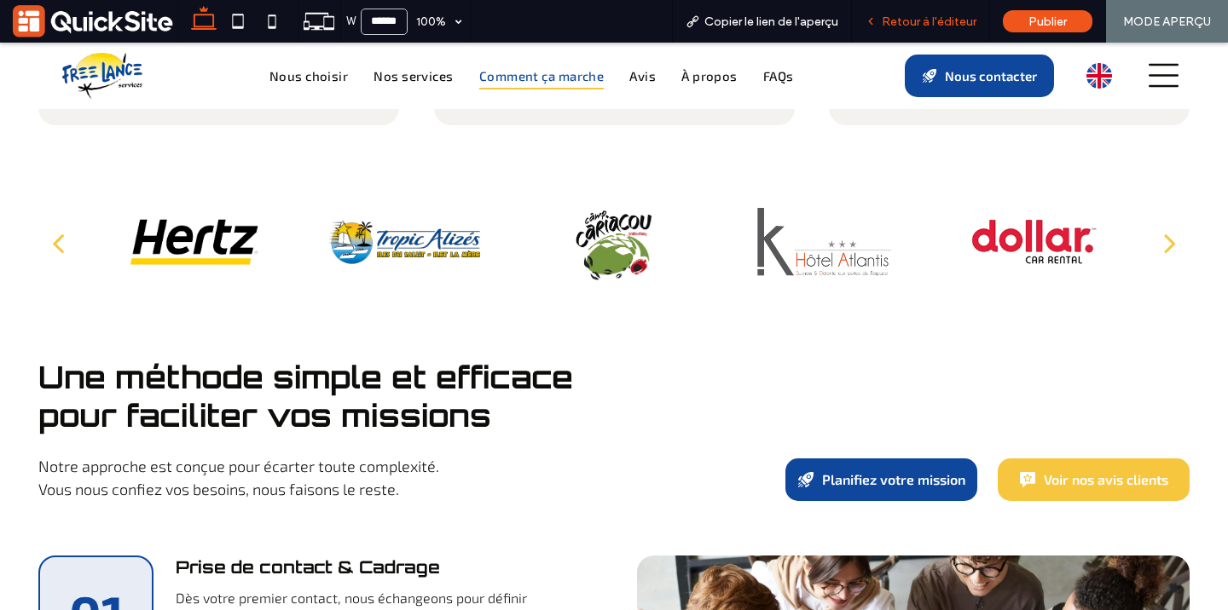
click at [914, 20] on span "Retour à l'éditeur" at bounding box center [929, 21] width 95 height 14
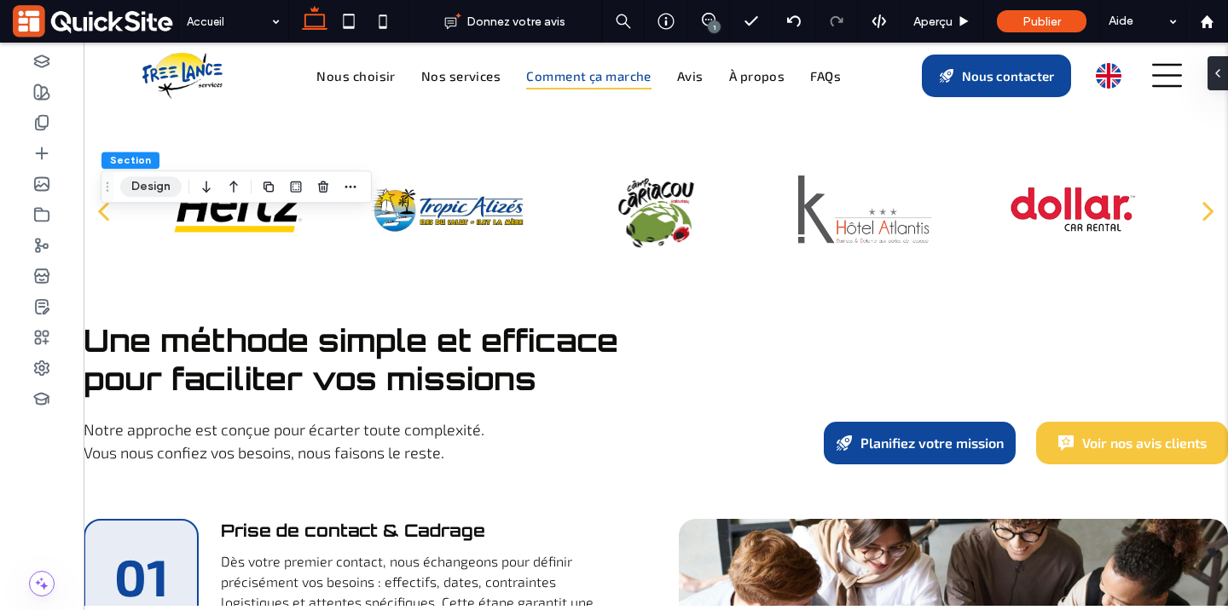
click at [157, 190] on button "Design" at bounding box center [150, 186] width 61 height 20
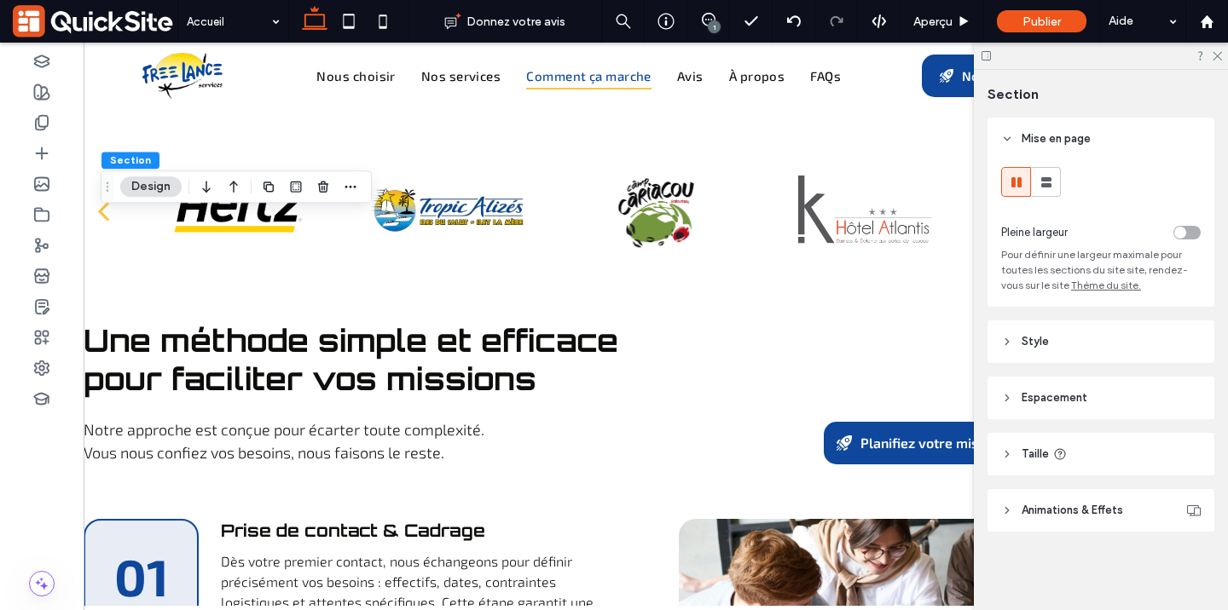
click at [1049, 396] on span "Espacement" at bounding box center [1054, 398] width 66 height 17
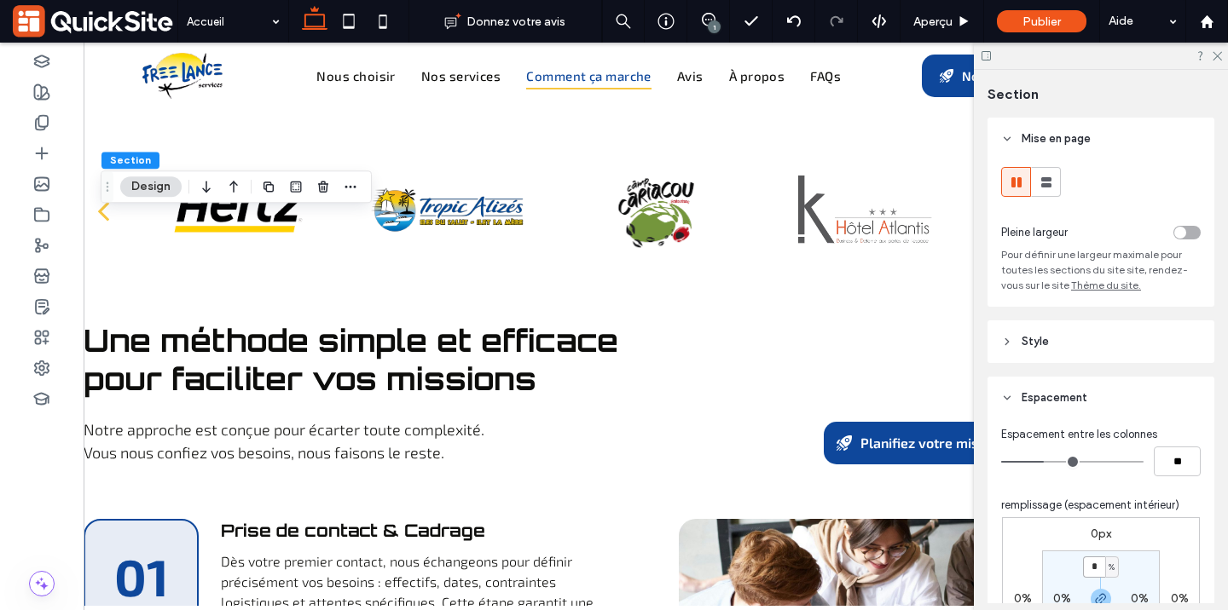
click at [1097, 568] on input "*" at bounding box center [1094, 567] width 22 height 21
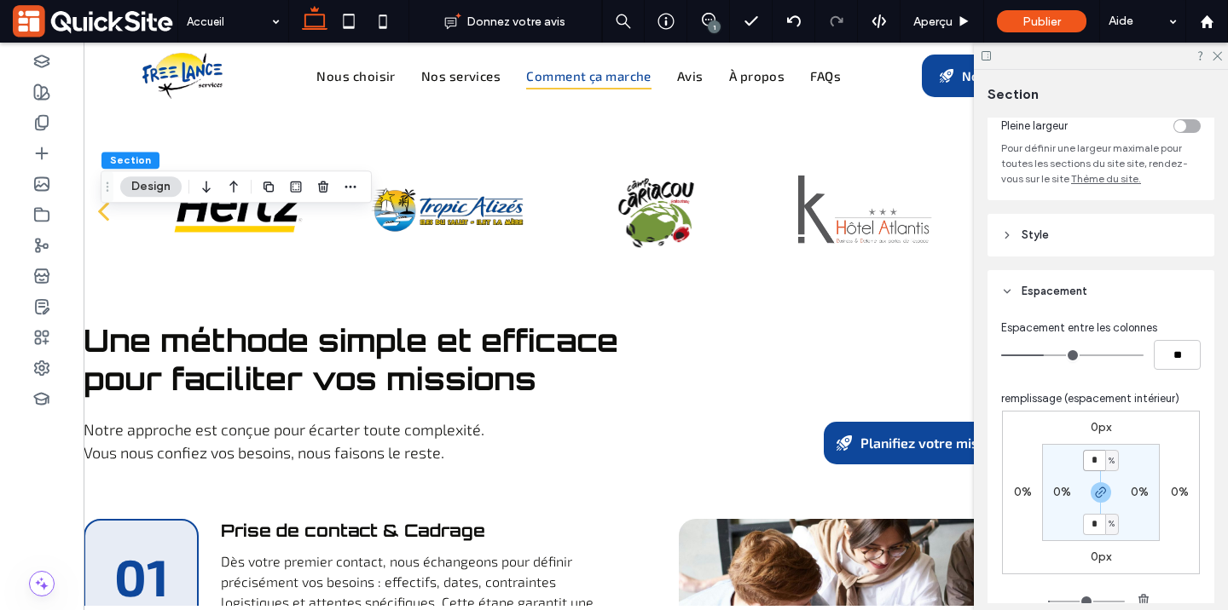
scroll to position [109, 0]
click at [1102, 497] on icon "button" at bounding box center [1101, 490] width 14 height 14
click at [1102, 494] on icon "button" at bounding box center [1101, 490] width 14 height 14
type input "*"
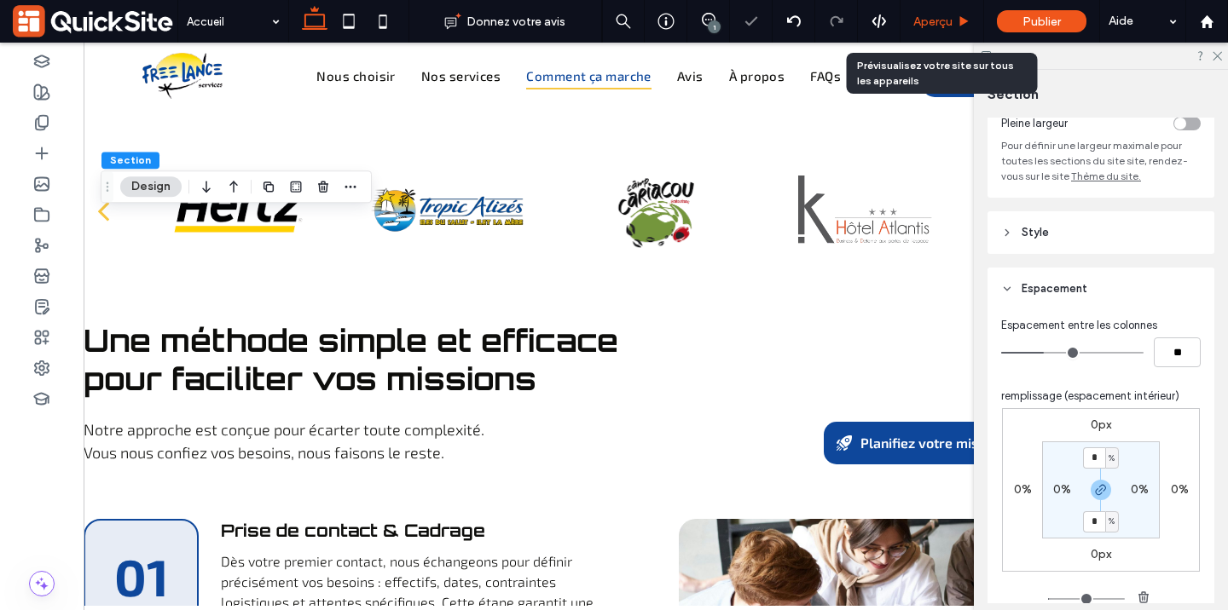
click at [926, 18] on span "Aperçu" at bounding box center [932, 21] width 39 height 14
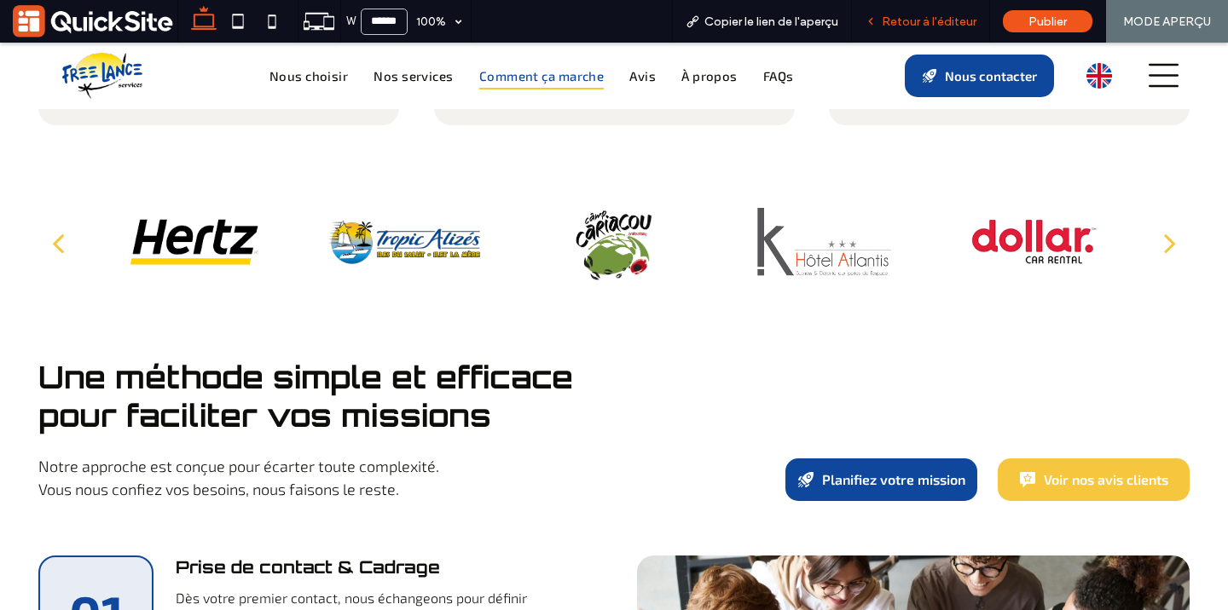
click at [920, 24] on span "Retour à l'éditeur" at bounding box center [929, 21] width 95 height 14
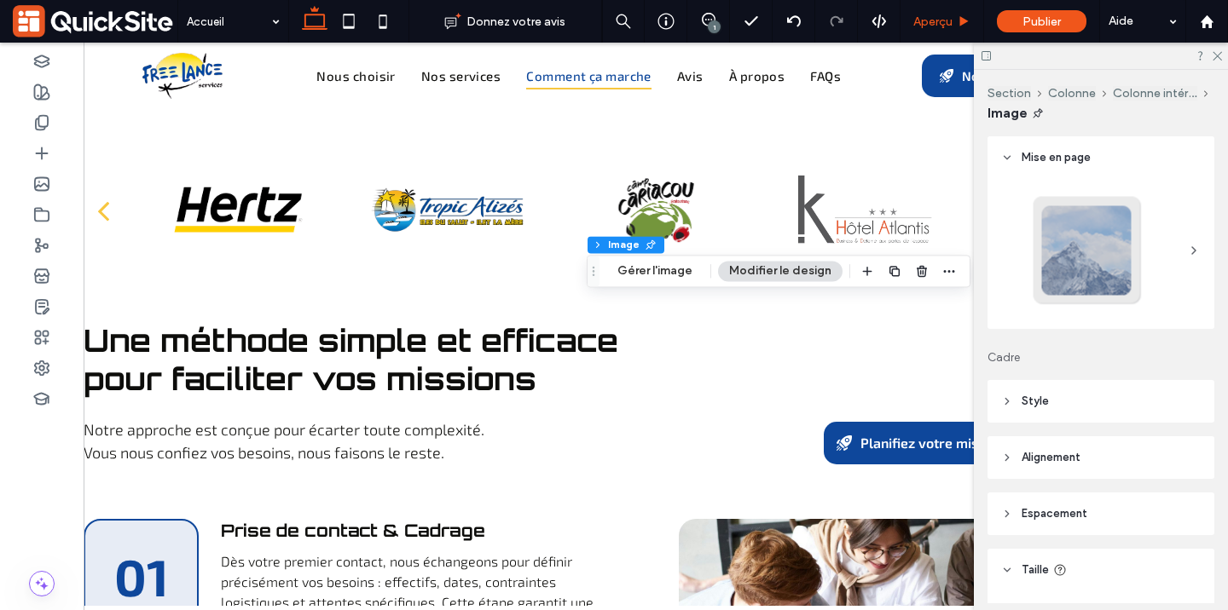
type input "**"
click at [661, 264] on button "Gérer l'image" at bounding box center [654, 271] width 97 height 20
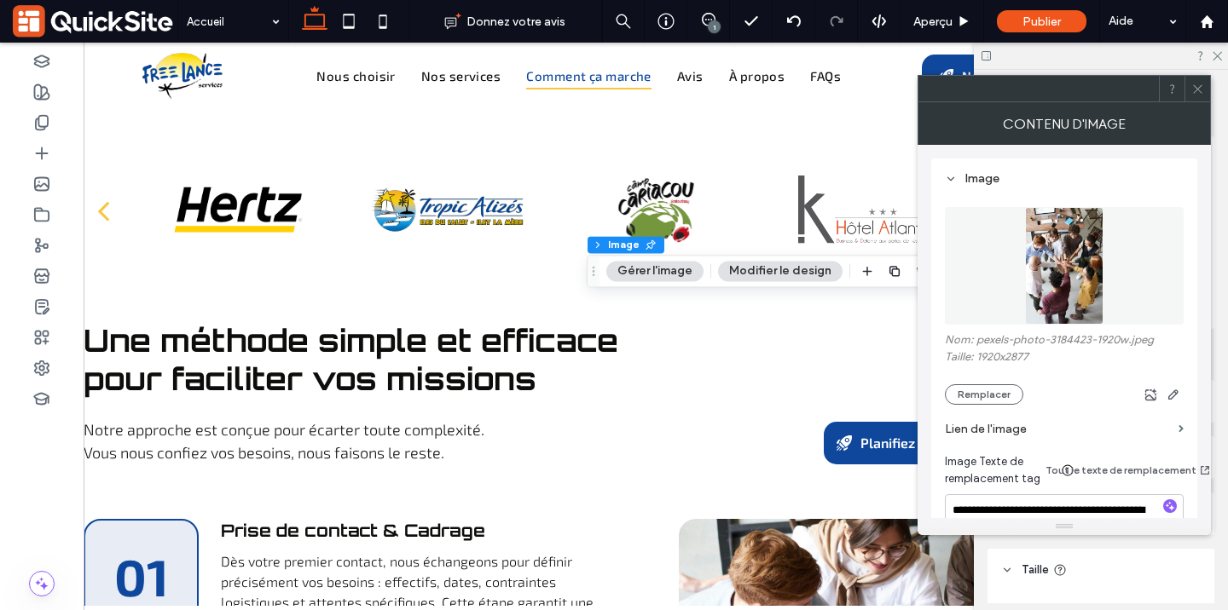
click at [1046, 264] on img at bounding box center [1064, 266] width 79 height 118
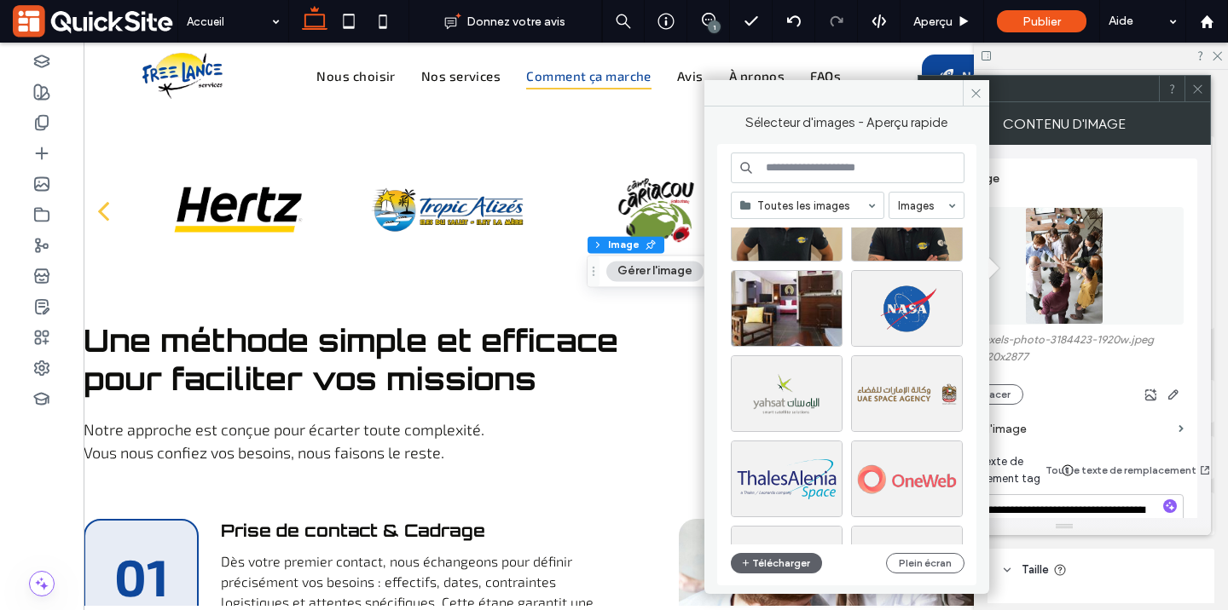
scroll to position [2369, 0]
click at [978, 88] on icon at bounding box center [975, 93] width 13 height 13
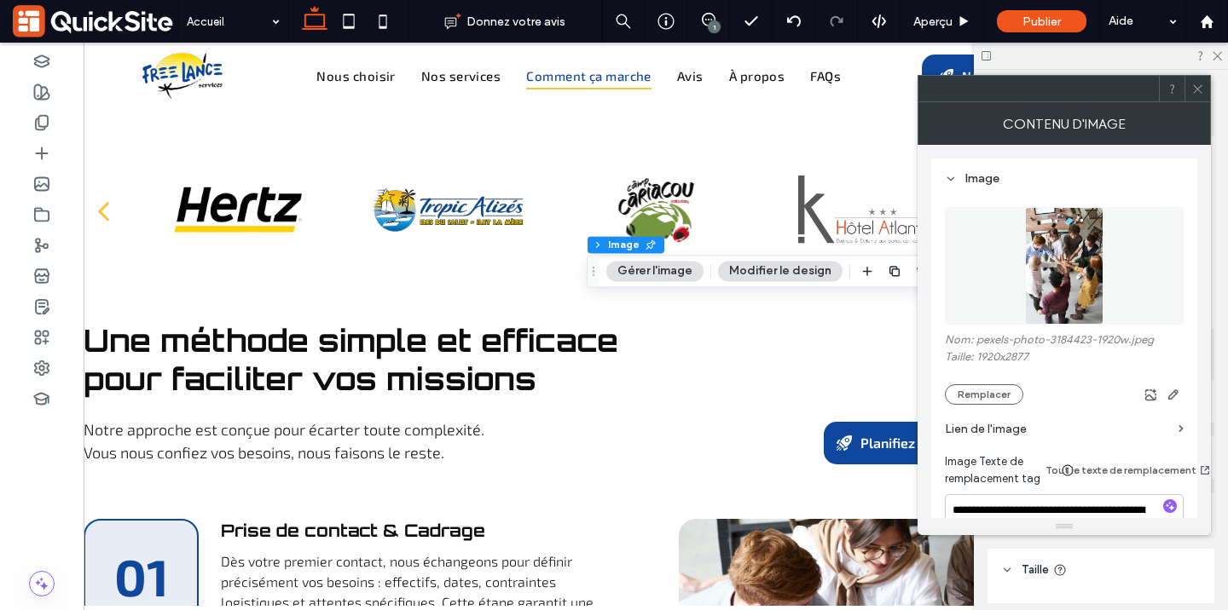
click at [1195, 92] on icon at bounding box center [1197, 89] width 13 height 13
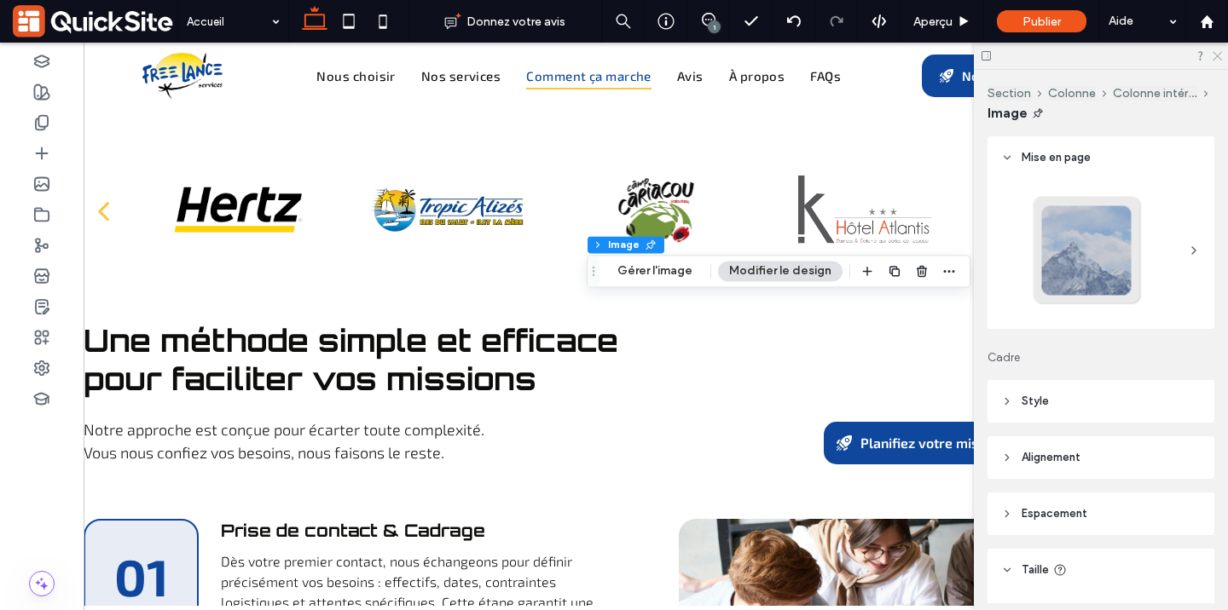
click at [1213, 55] on icon at bounding box center [1216, 54] width 11 height 11
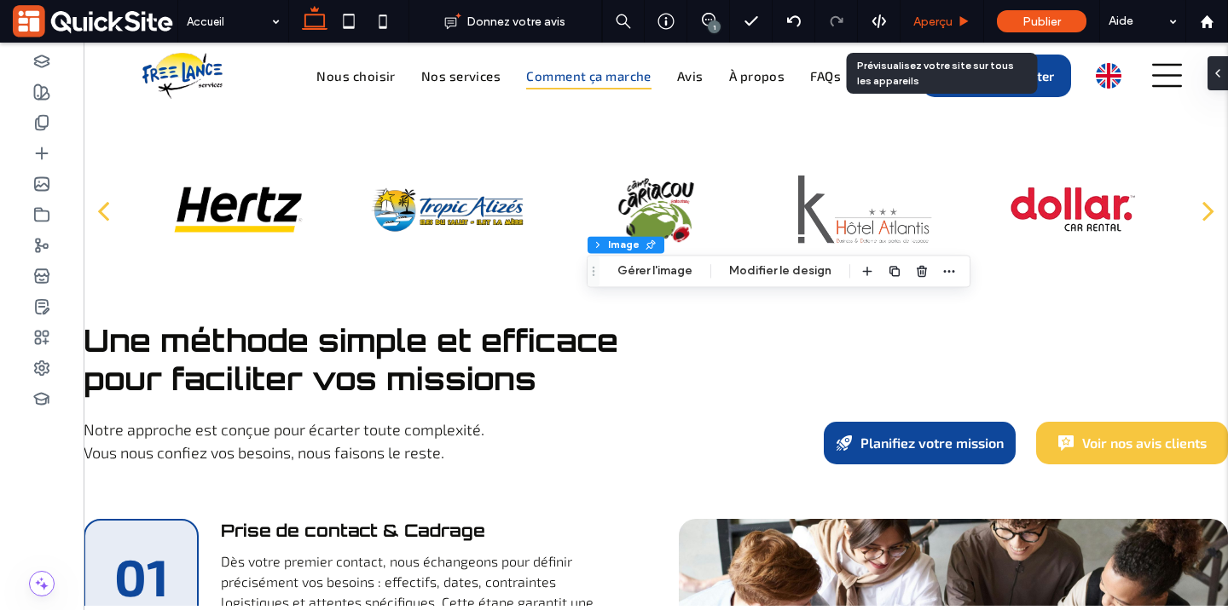
click at [923, 26] on span "Aperçu" at bounding box center [932, 21] width 39 height 14
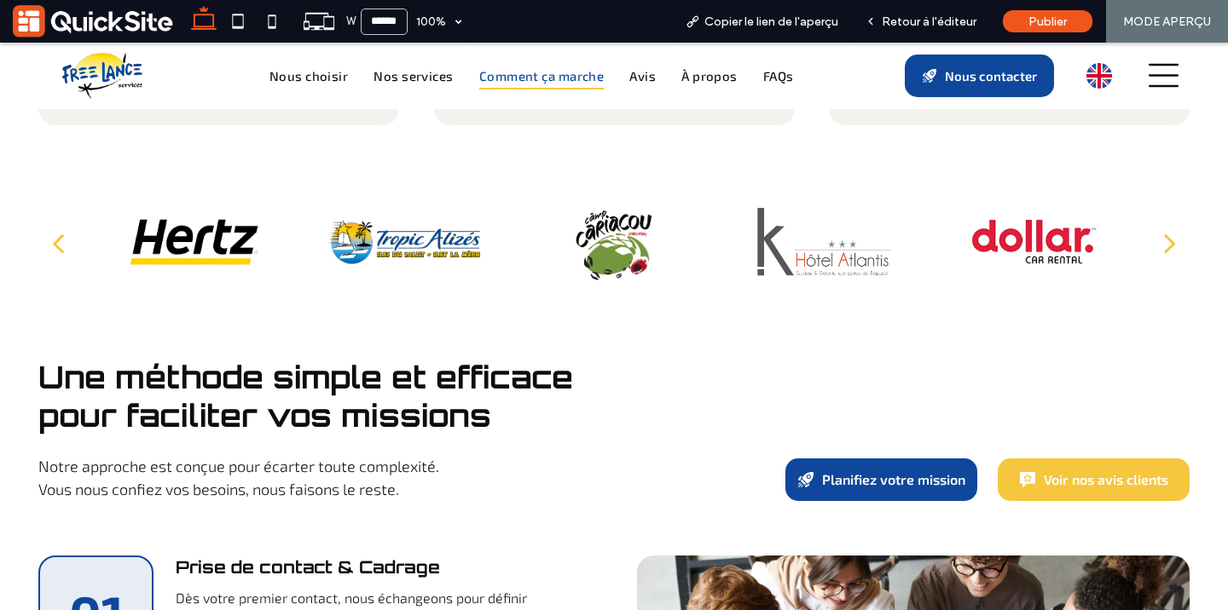
click at [931, 26] on span "Retour à l'éditeur" at bounding box center [929, 21] width 95 height 14
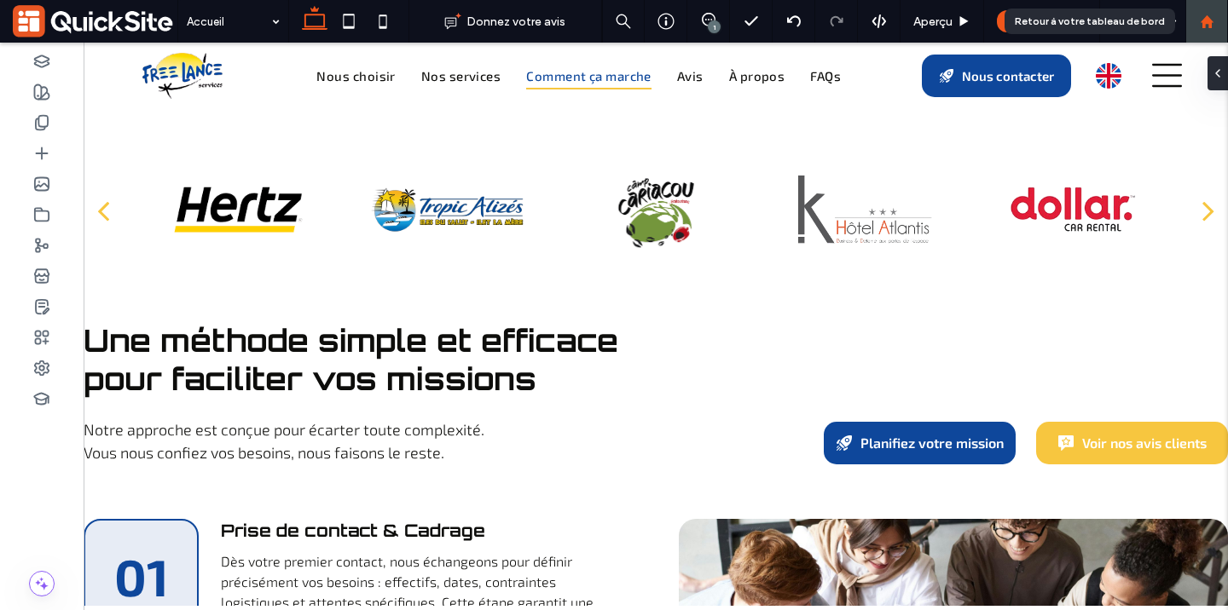
click at [1205, 23] on use at bounding box center [1206, 20] width 13 height 13
